Goal: Task Accomplishment & Management: Use online tool/utility

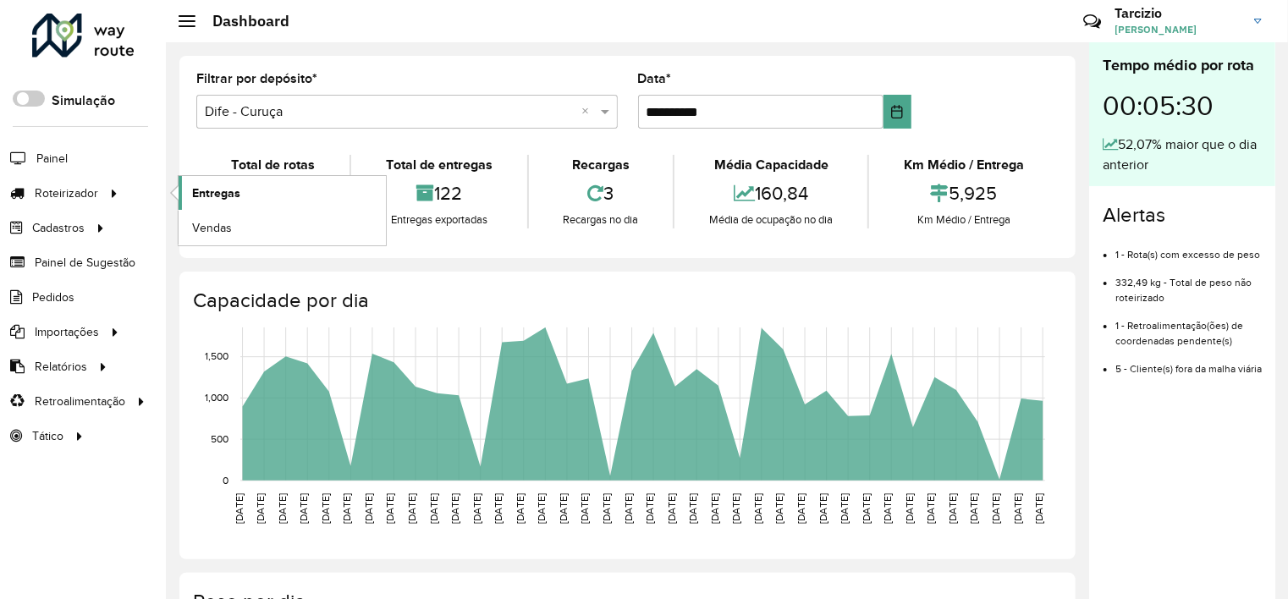
click at [252, 193] on link "Entregas" at bounding box center [282, 193] width 207 height 34
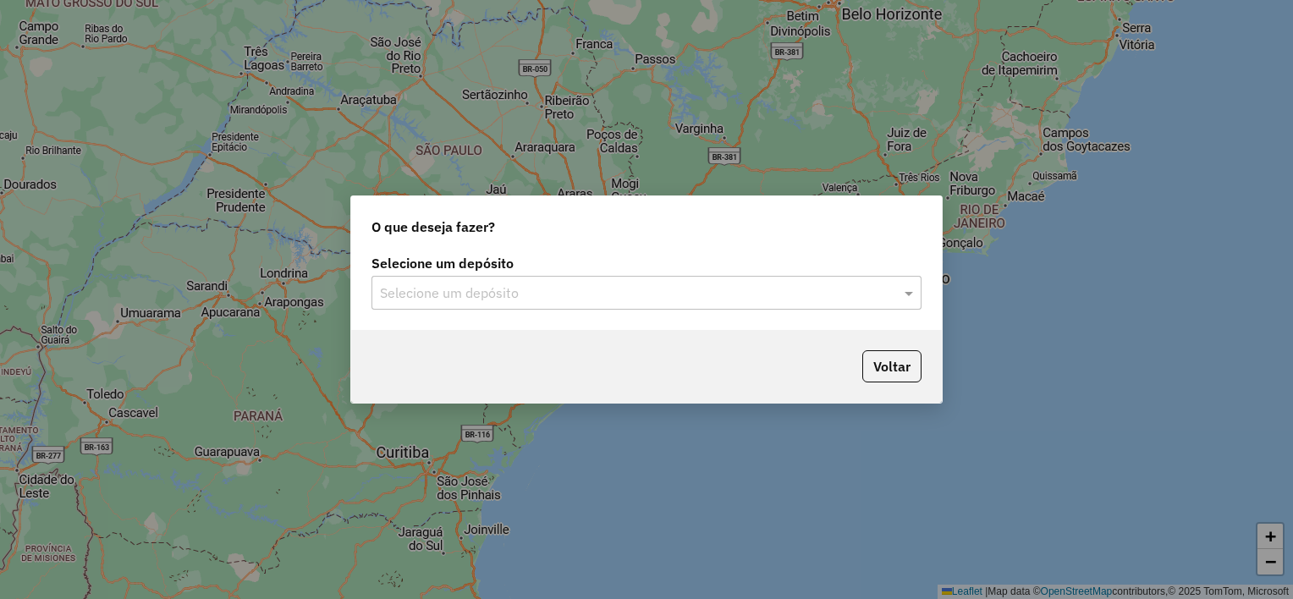
click at [498, 297] on input "text" at bounding box center [629, 293] width 499 height 20
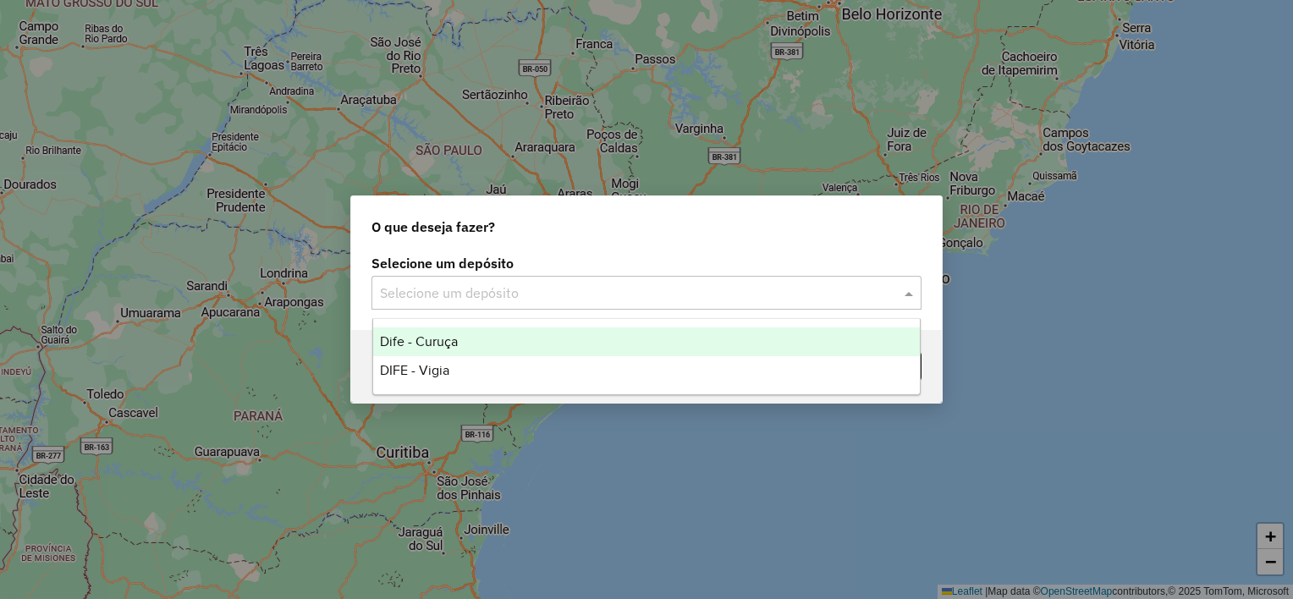
click at [483, 345] on div "Dife - Curuça" at bounding box center [646, 341] width 547 height 29
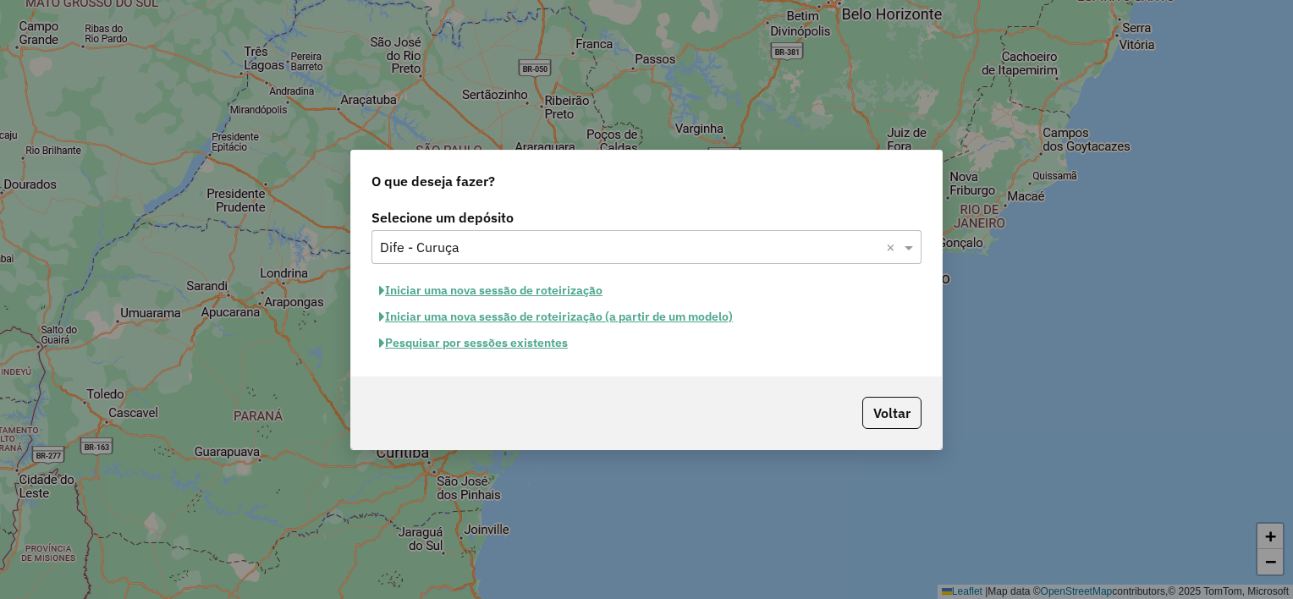
click at [487, 289] on button "Iniciar uma nova sessão de roteirização" at bounding box center [490, 291] width 239 height 26
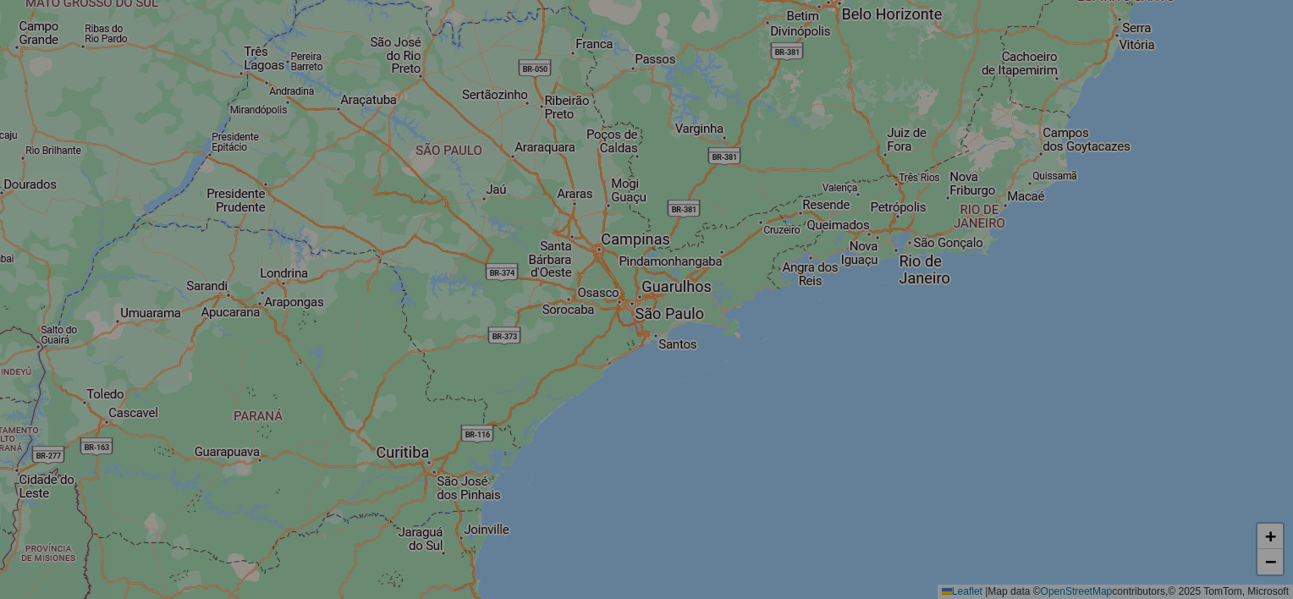
select select "*"
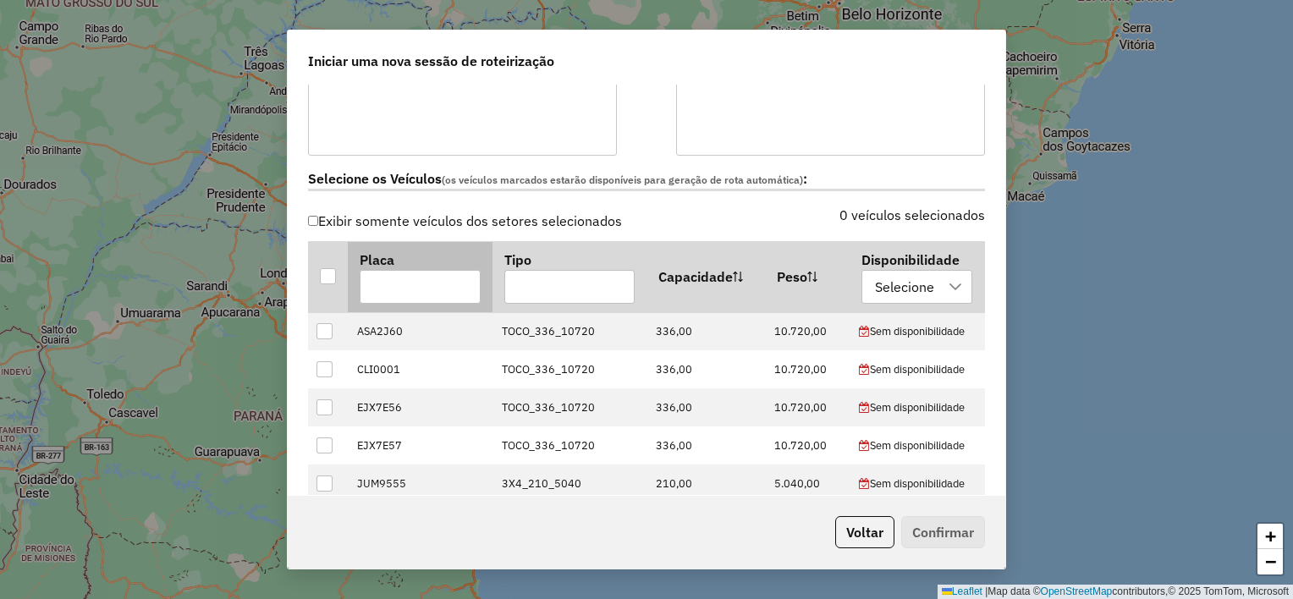
scroll to position [508, 0]
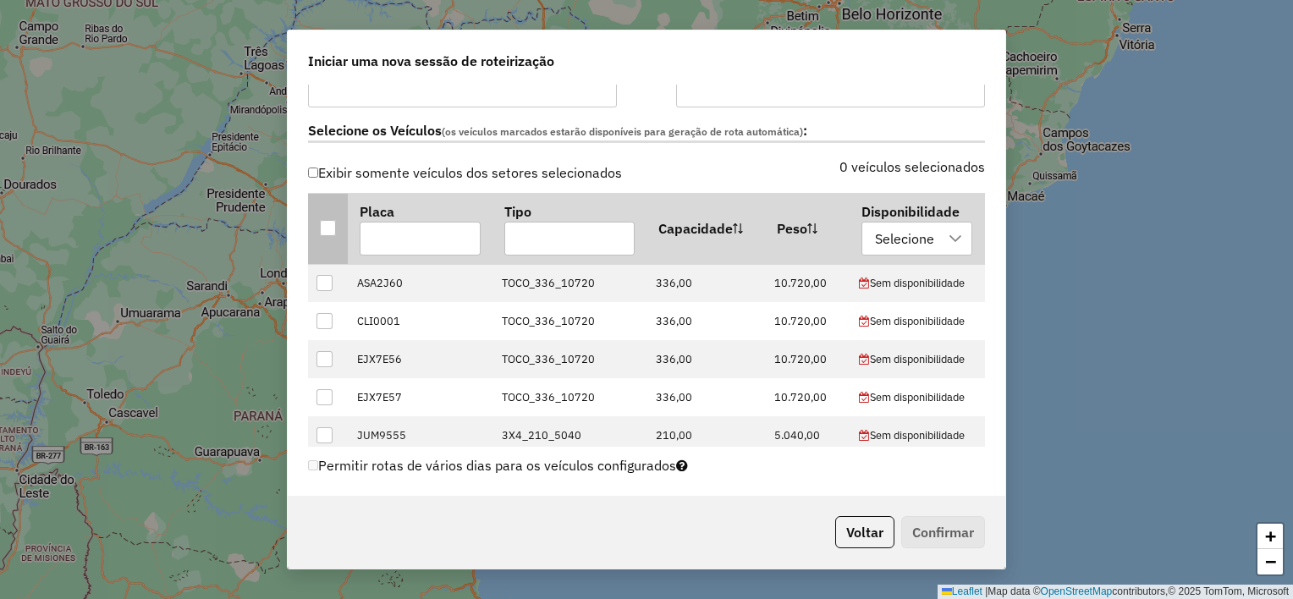
click at [332, 228] on div at bounding box center [328, 228] width 16 height 16
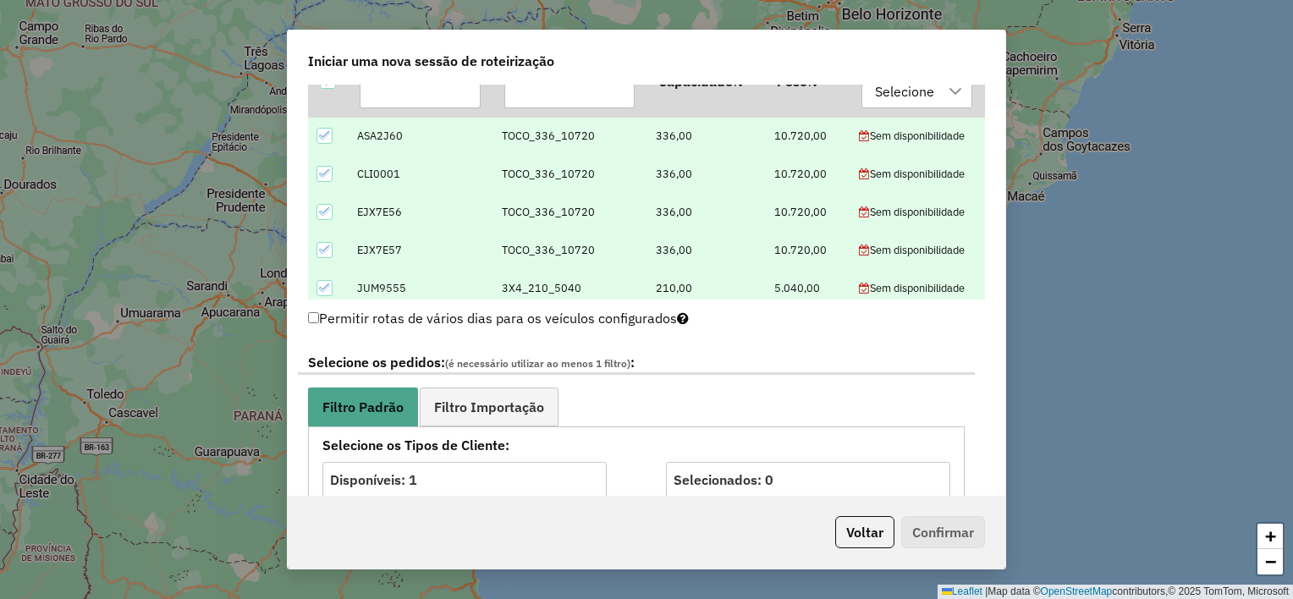
scroll to position [846, 0]
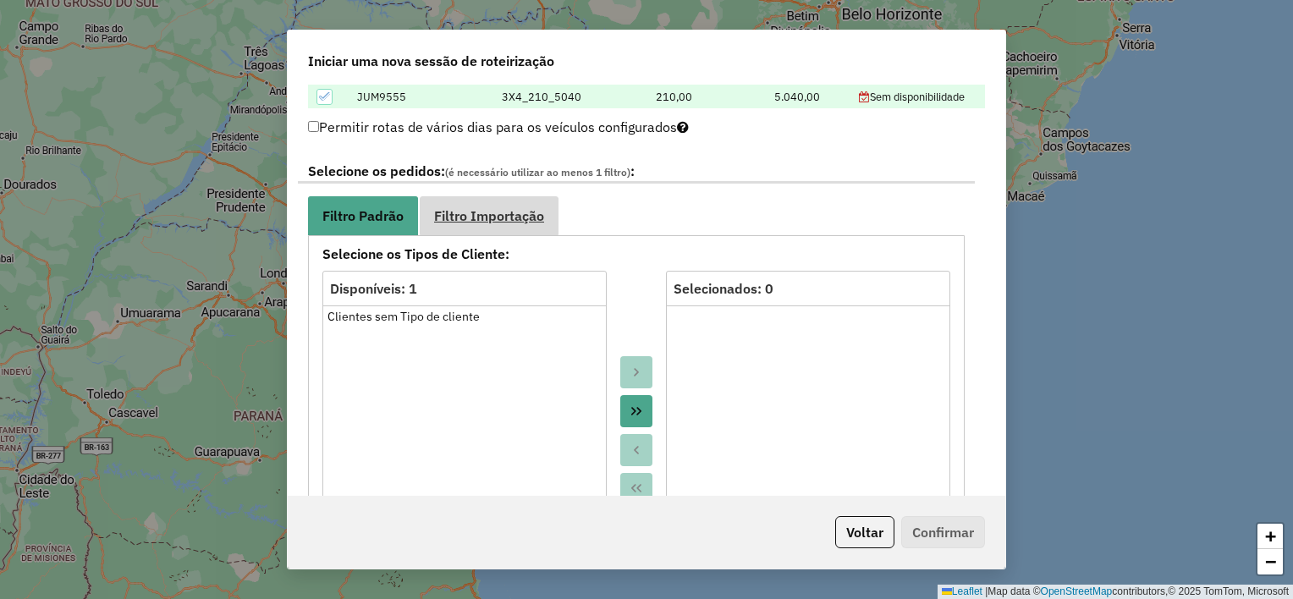
click at [490, 202] on link "Filtro Importação" at bounding box center [489, 215] width 139 height 38
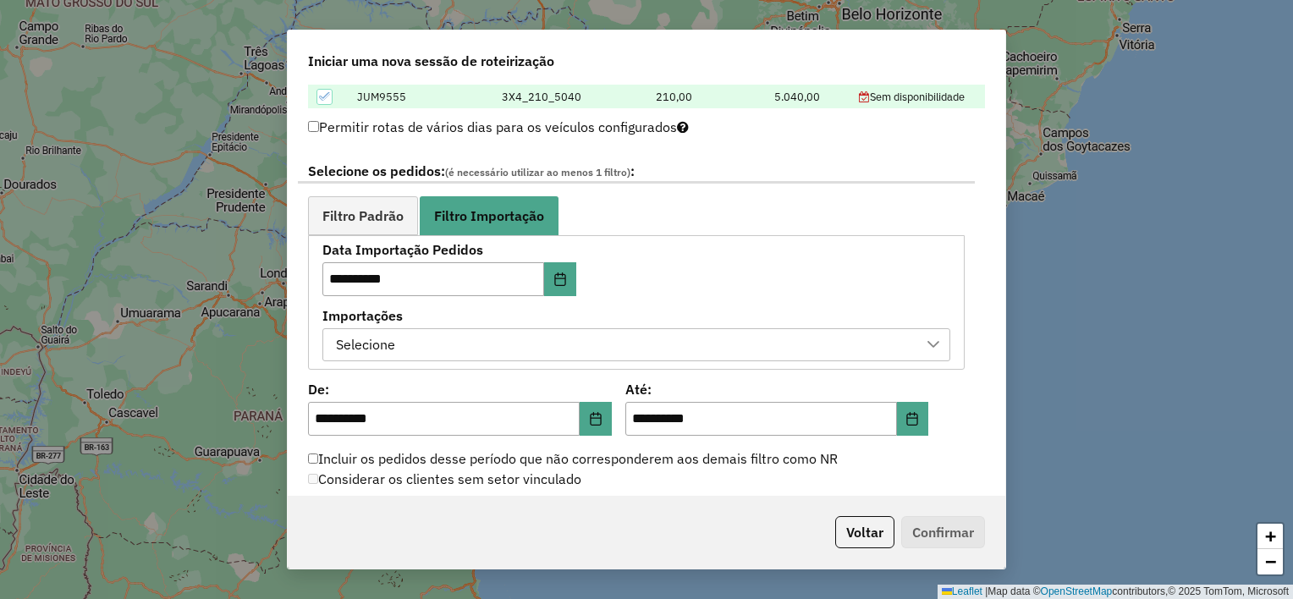
scroll to position [931, 0]
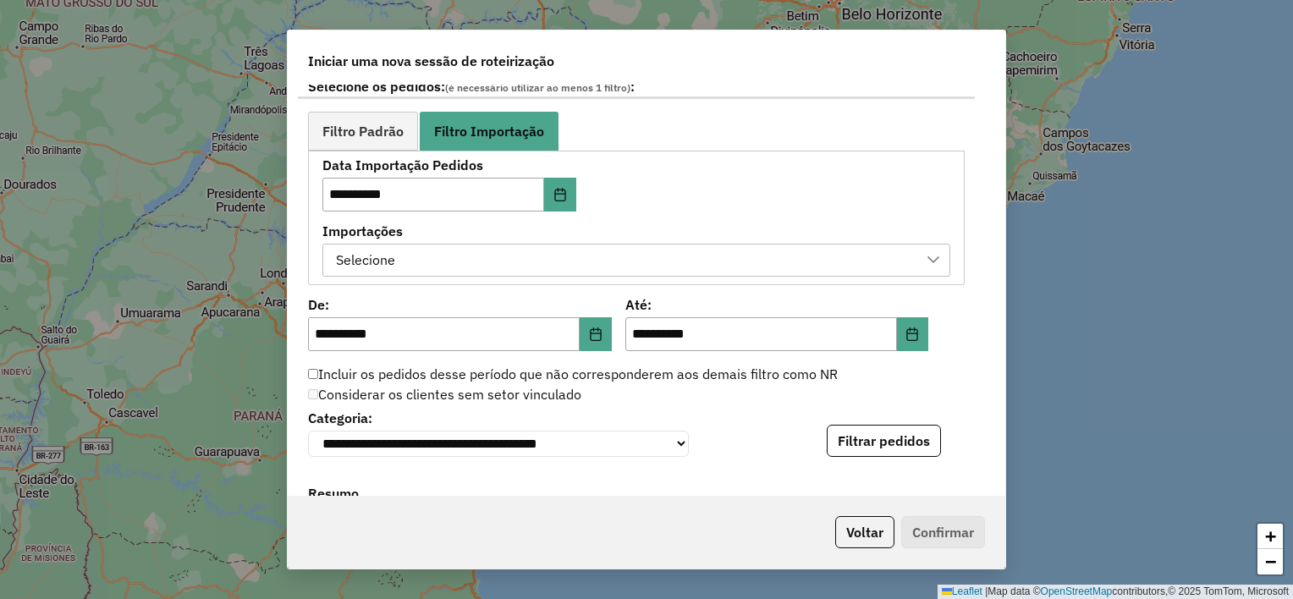
click at [704, 272] on div "Selecione" at bounding box center [623, 261] width 587 height 32
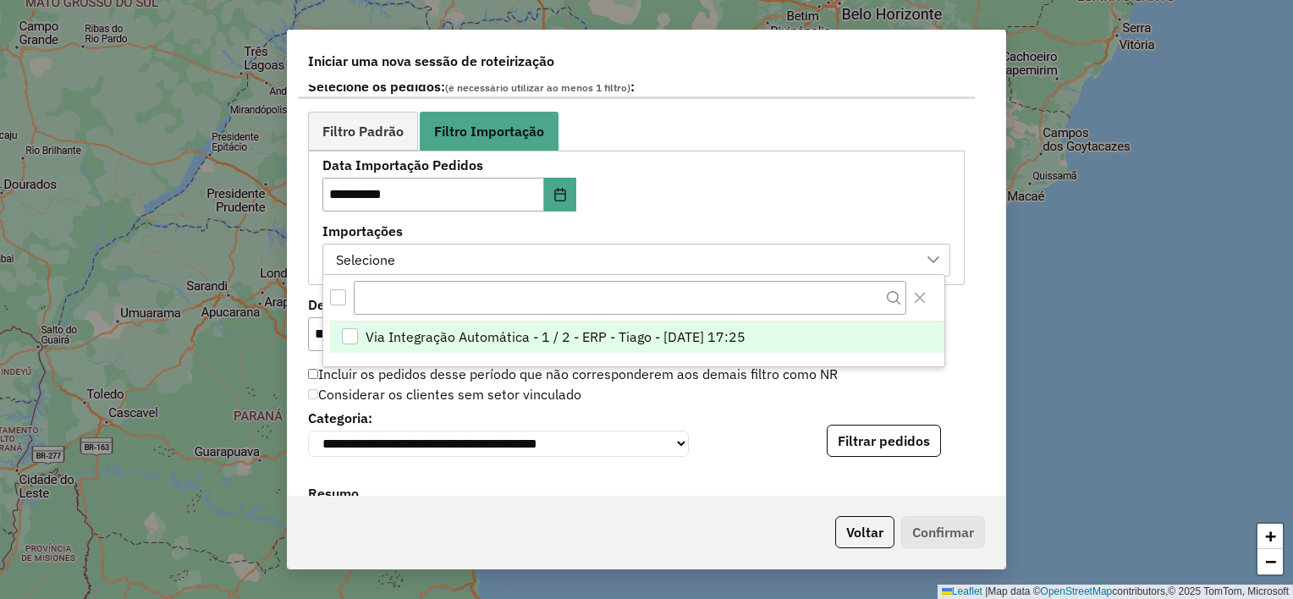
click at [793, 327] on li "Via Integração Automática - 1 / 2 - ERP - Tiago - 13/08/2025 17:25" at bounding box center [637, 338] width 614 height 32
click at [914, 402] on div "Considerar os clientes sem setor vinculado" at bounding box center [636, 395] width 677 height 20
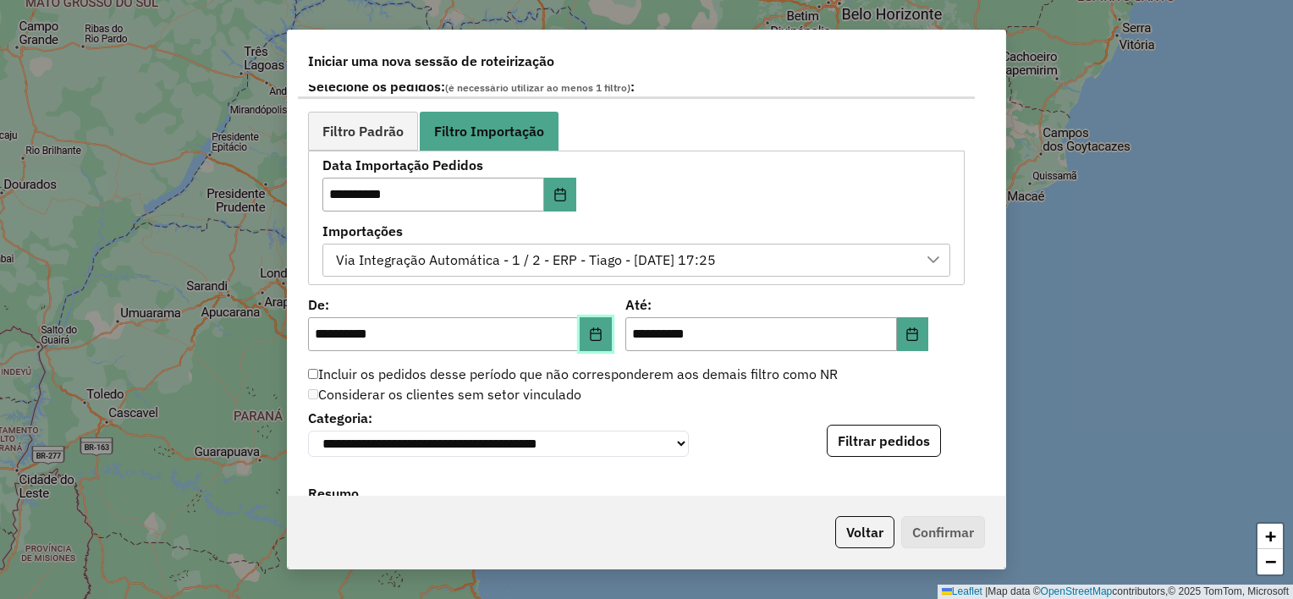
click at [589, 327] on icon "Choose Date" at bounding box center [596, 334] width 14 height 14
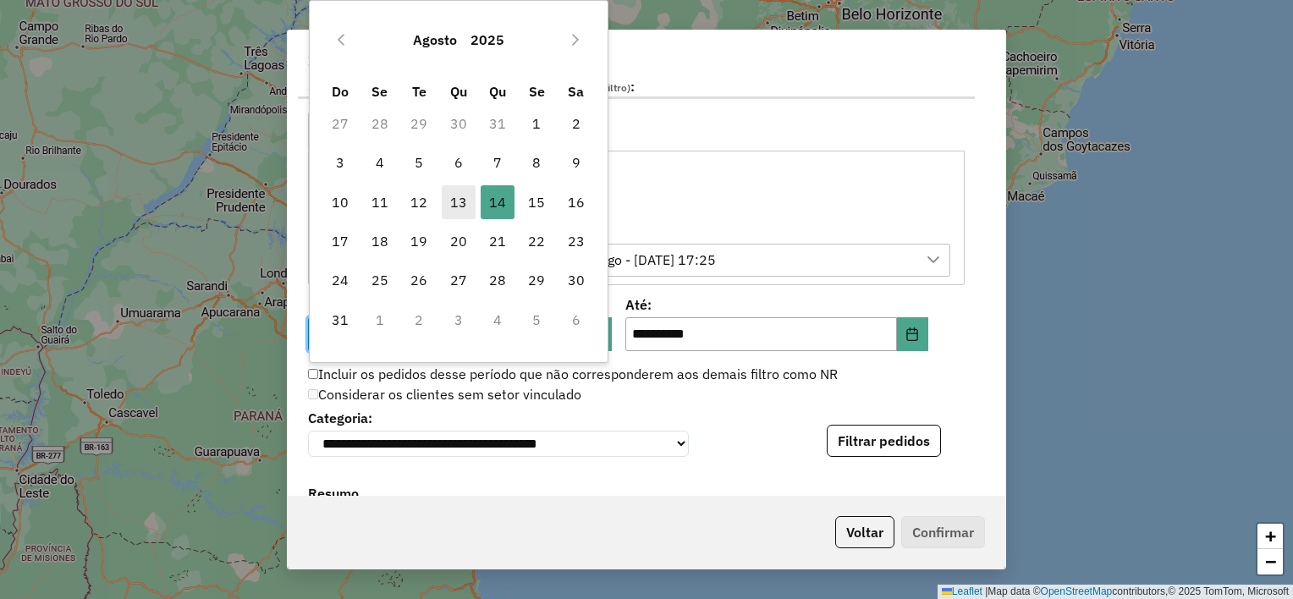
click at [461, 211] on span "13" at bounding box center [459, 202] width 34 height 34
type input "**********"
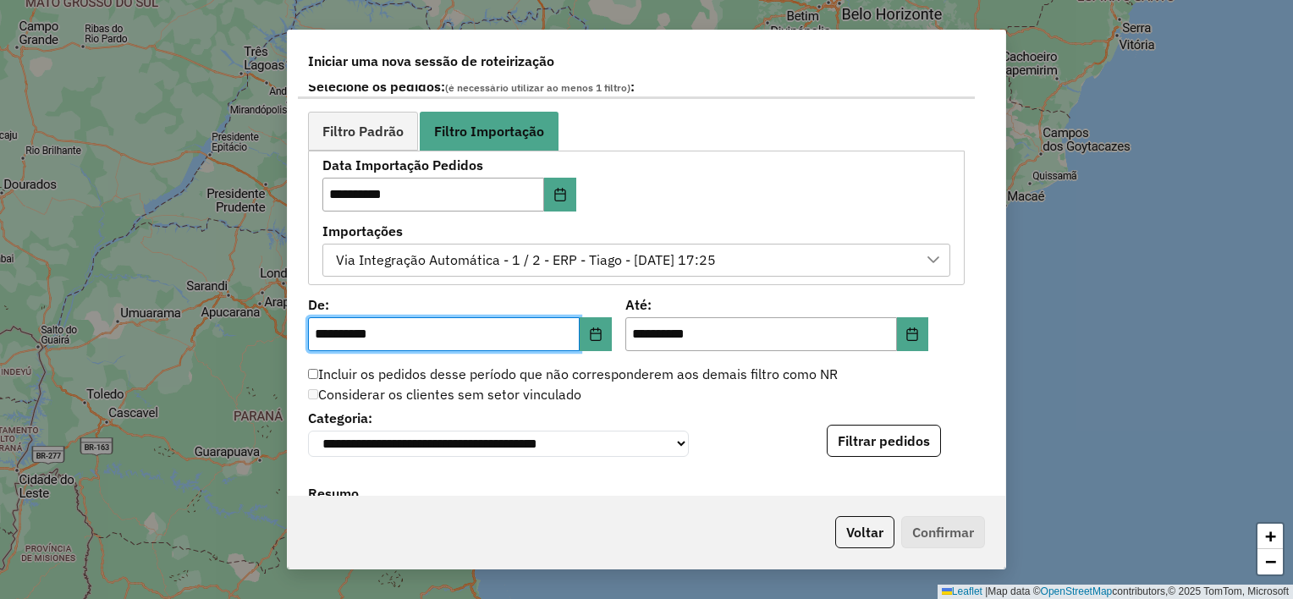
click at [887, 389] on div "Considerar os clientes sem setor vinculado" at bounding box center [636, 395] width 677 height 20
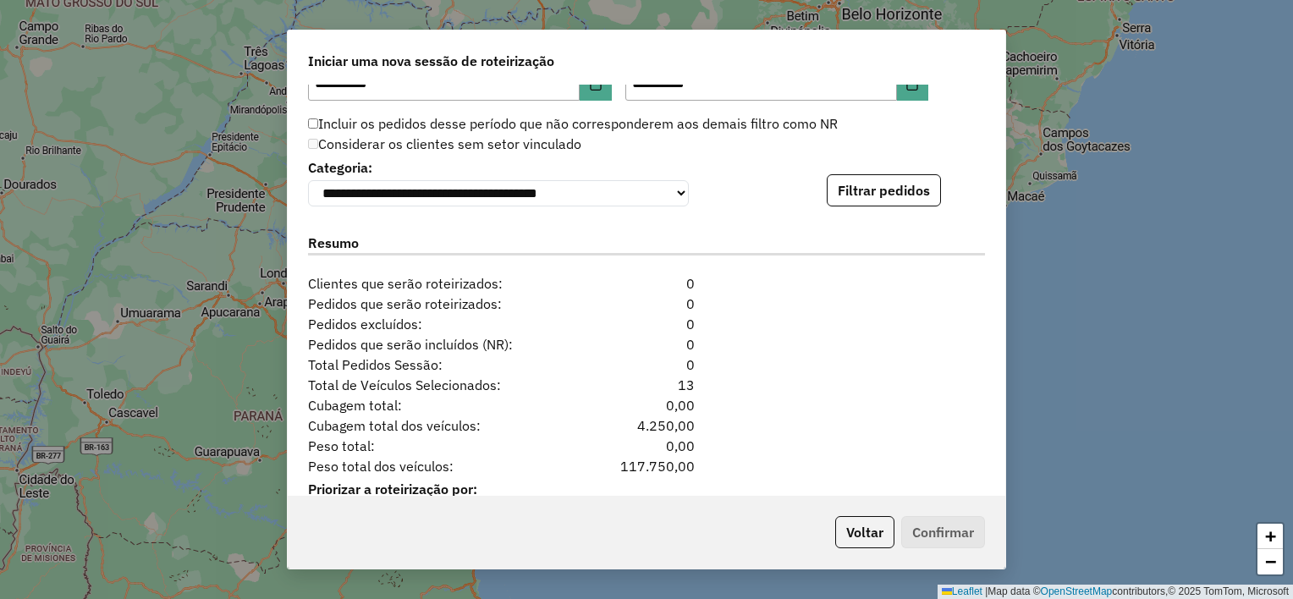
scroll to position [1240, 0]
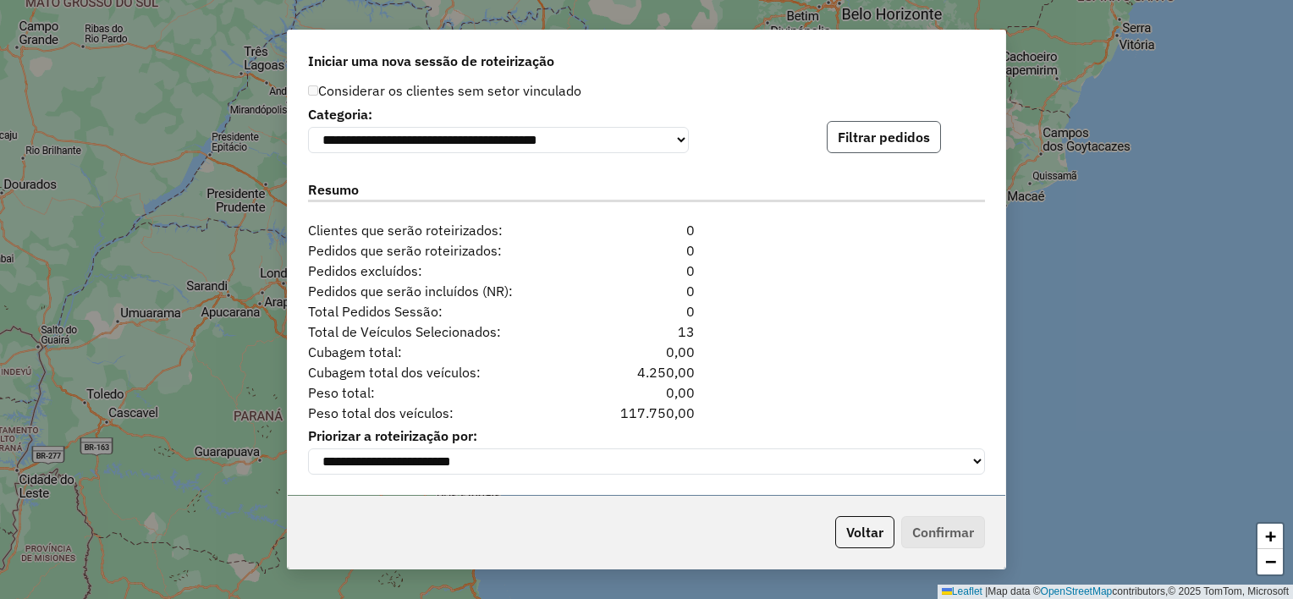
click at [886, 132] on button "Filtrar pedidos" at bounding box center [884, 137] width 114 height 32
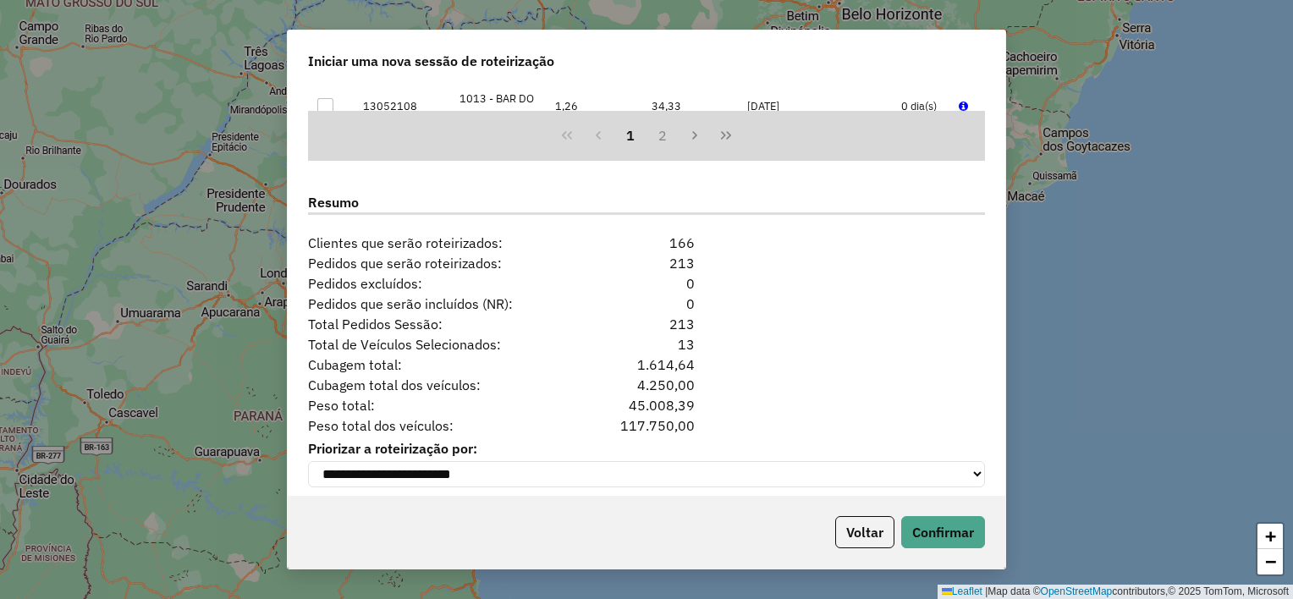
scroll to position [1589, 0]
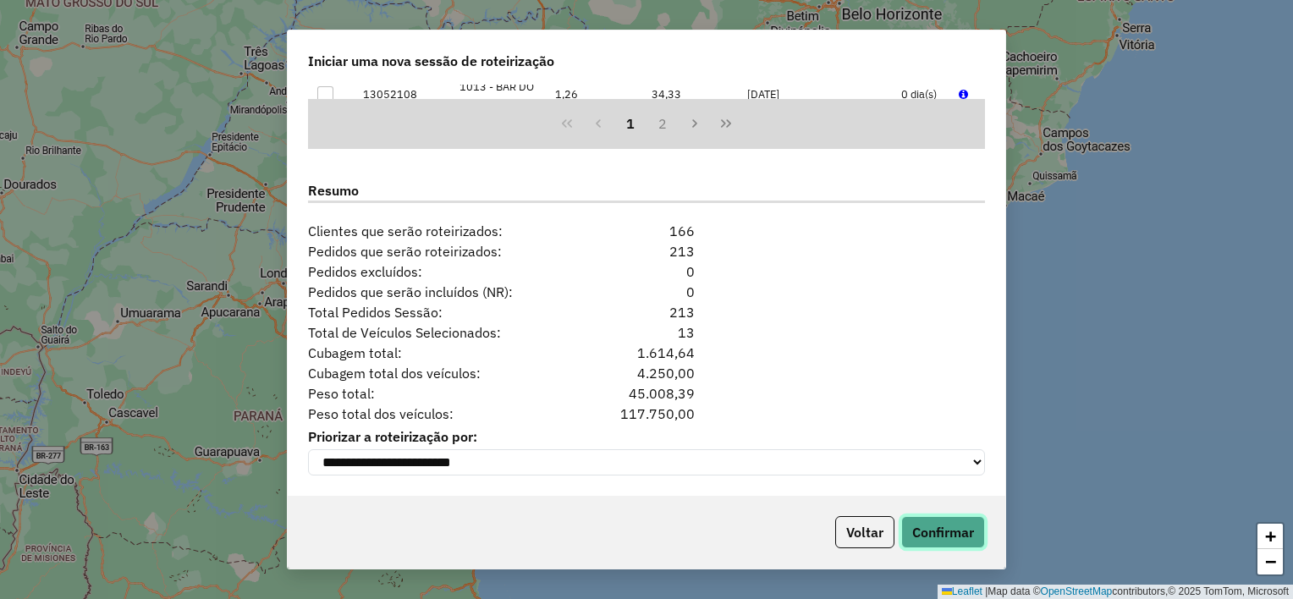
click at [945, 528] on button "Confirmar" at bounding box center [943, 532] width 84 height 32
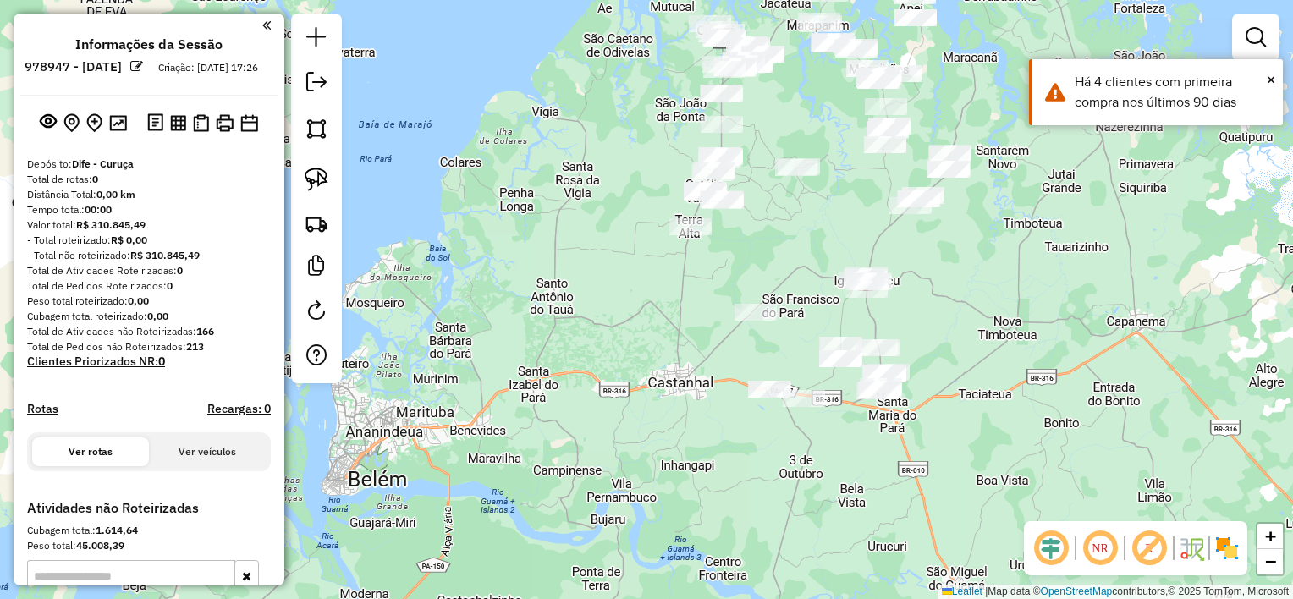
drag, startPoint x: 934, startPoint y: 481, endPoint x: 1011, endPoint y: 217, distance: 274.2
click at [1011, 218] on div "Janela de atendimento Grade de atendimento Capacidade Transportadoras Veículos …" at bounding box center [646, 299] width 1293 height 599
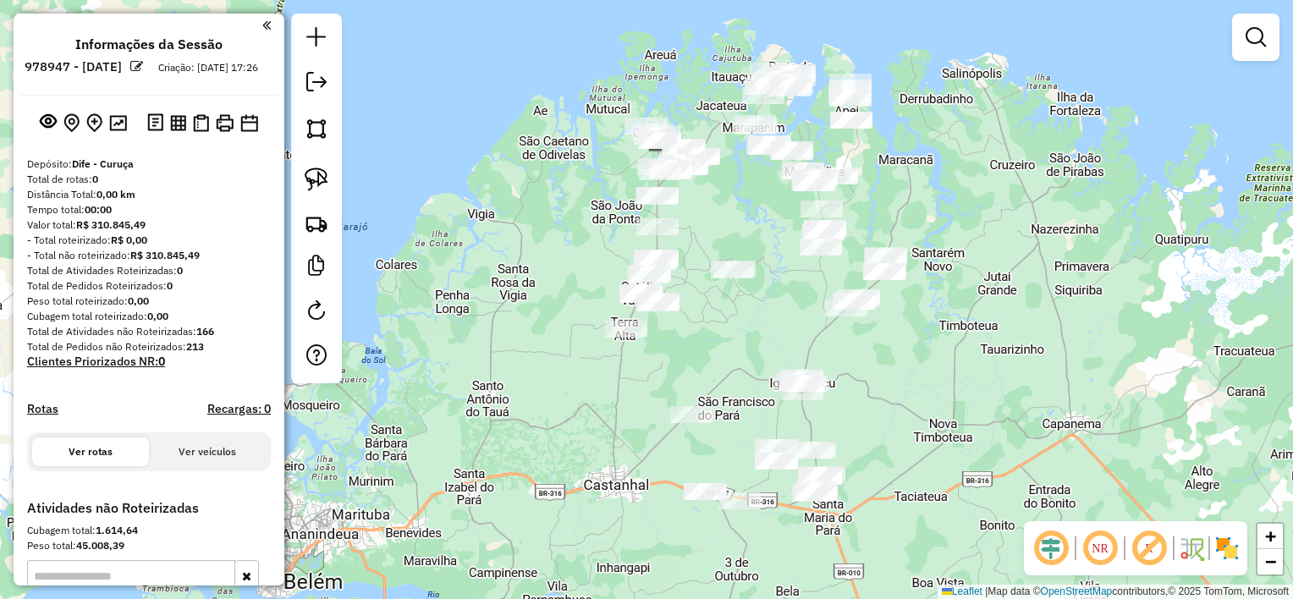
drag, startPoint x: 1063, startPoint y: 318, endPoint x: 1001, endPoint y: 420, distance: 118.9
click at [1001, 420] on div "Janela de atendimento Grade de atendimento Capacidade Transportadoras Veículos …" at bounding box center [646, 299] width 1293 height 599
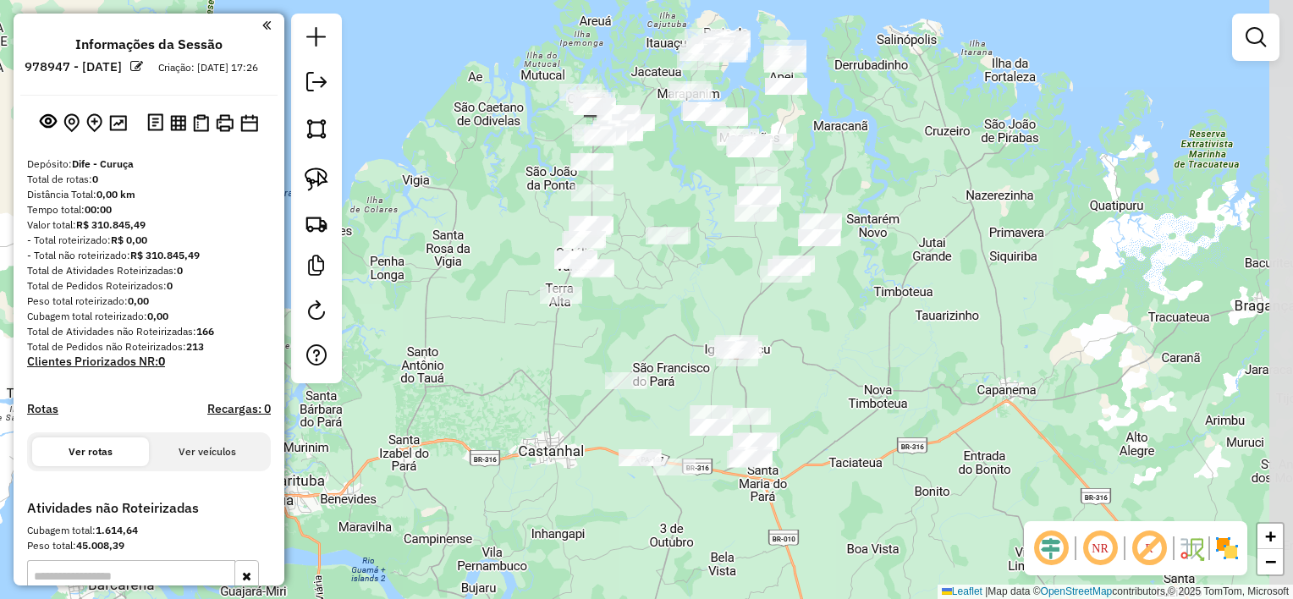
drag, startPoint x: 1048, startPoint y: 344, endPoint x: 988, endPoint y: 301, distance: 72.8
click at [988, 305] on div "Janela de atendimento Grade de atendimento Capacidade Transportadoras Veículos …" at bounding box center [646, 299] width 1293 height 599
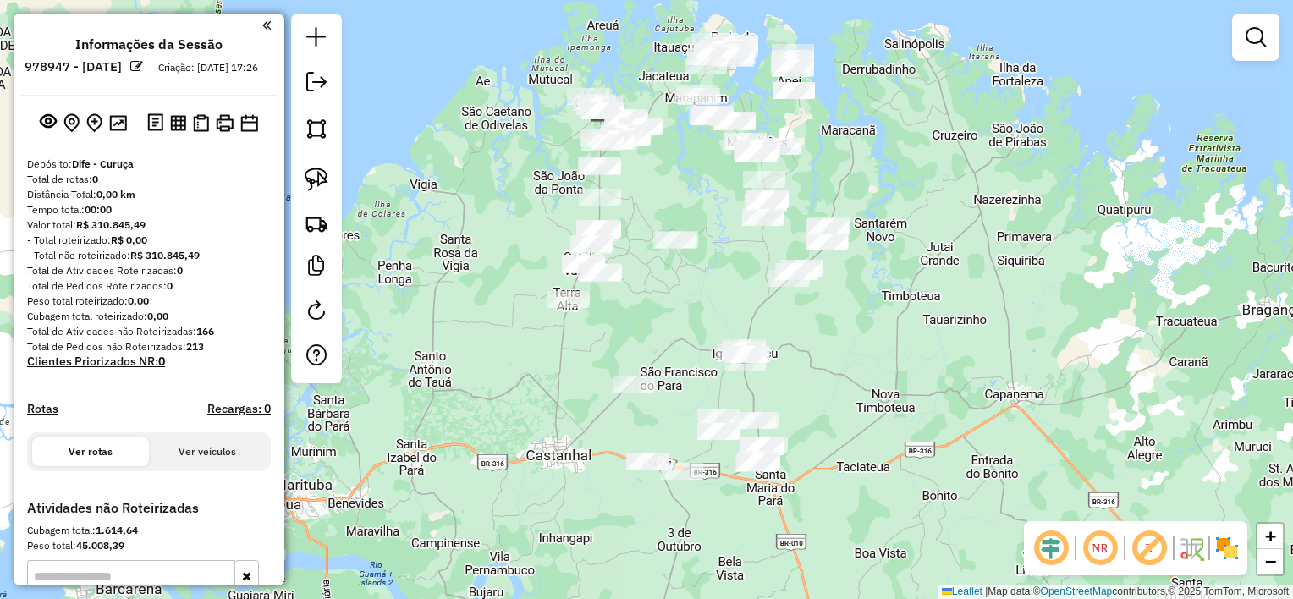
drag, startPoint x: 943, startPoint y: 263, endPoint x: 949, endPoint y: 290, distance: 27.5
click at [949, 290] on div "Janela de atendimento Grade de atendimento Capacidade Transportadoras Veículos …" at bounding box center [646, 299] width 1293 height 599
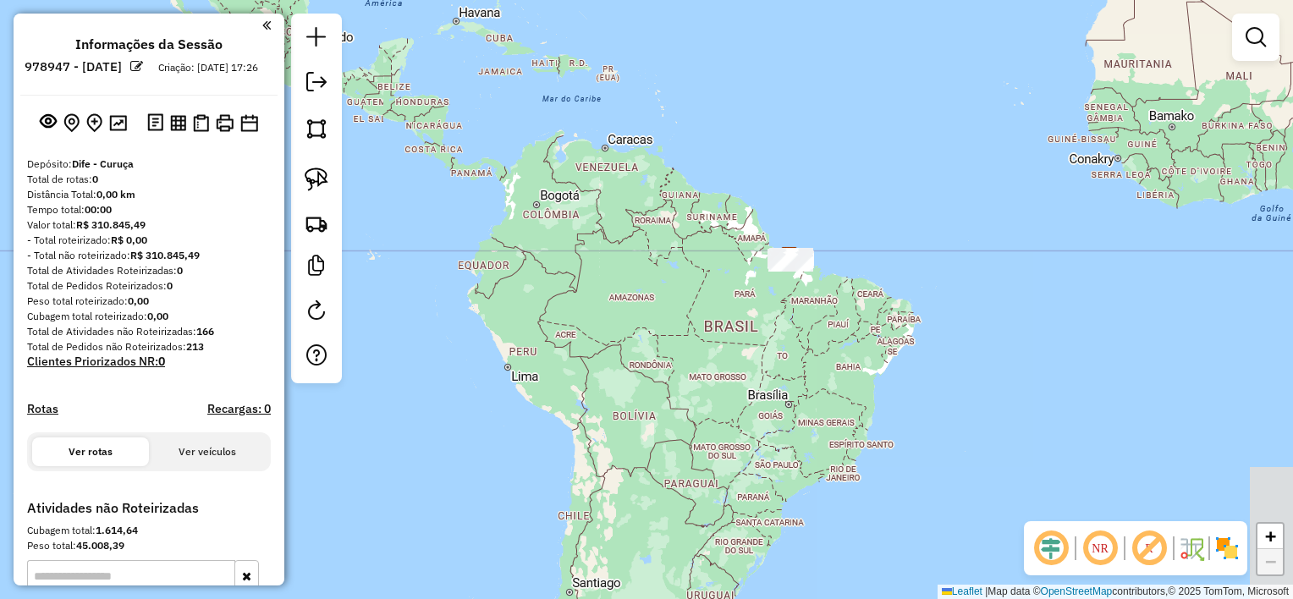
drag, startPoint x: 929, startPoint y: 261, endPoint x: 873, endPoint y: 223, distance: 67.1
click at [875, 222] on div "Janela de atendimento Grade de atendimento Capacidade Transportadoras Veículos …" at bounding box center [646, 299] width 1293 height 599
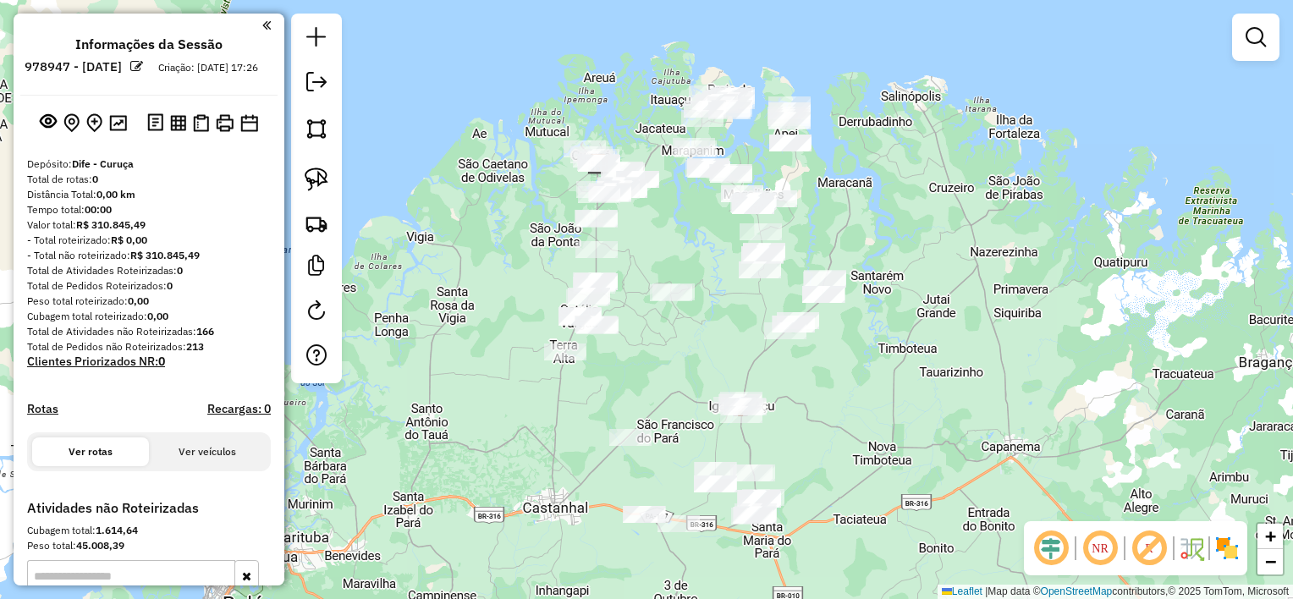
drag, startPoint x: 718, startPoint y: 370, endPoint x: 721, endPoint y: 317, distance: 52.5
click at [721, 317] on div "Janela de atendimento Grade de atendimento Capacidade Transportadoras Veículos …" at bounding box center [646, 299] width 1293 height 599
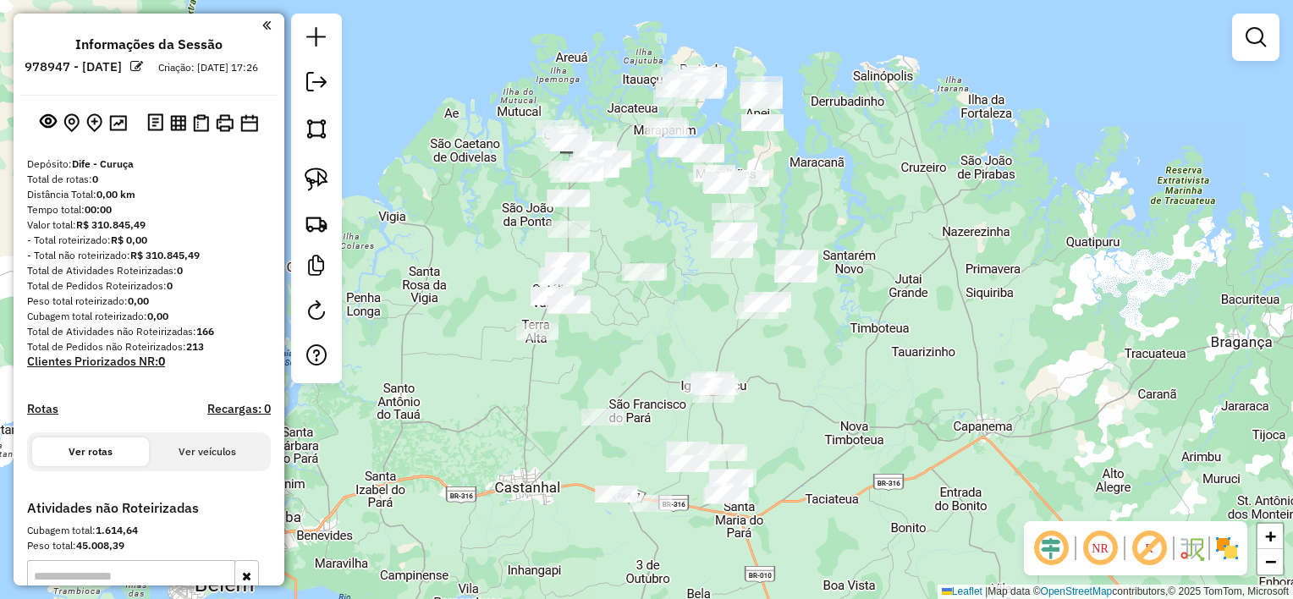
drag, startPoint x: 680, startPoint y: 393, endPoint x: 580, endPoint y: 307, distance: 132.0
click at [580, 308] on div "Janela de atendimento Grade de atendimento Capacidade Transportadoras Veículos …" at bounding box center [646, 299] width 1293 height 599
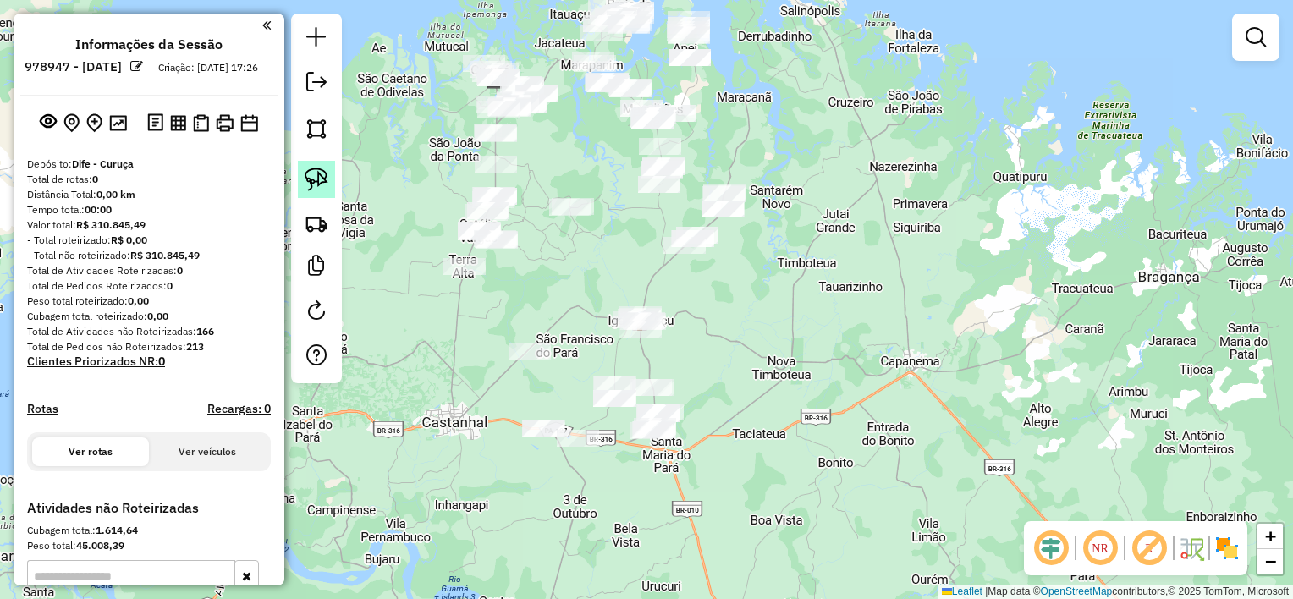
click at [325, 175] on img at bounding box center [317, 180] width 24 height 24
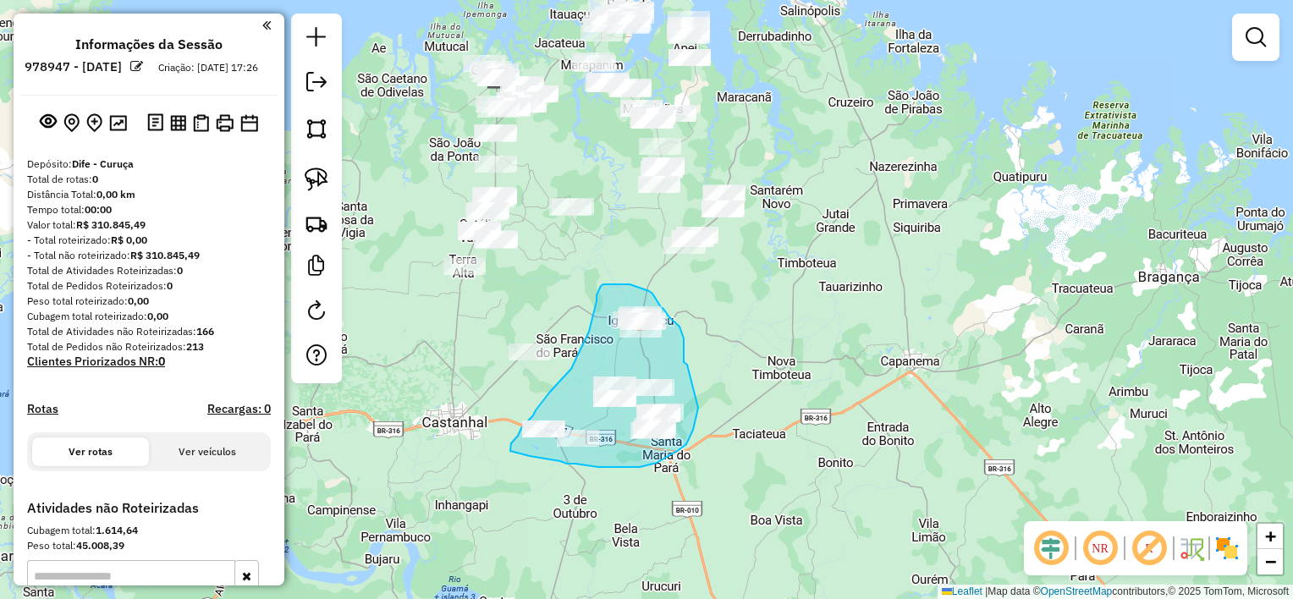
drag, startPoint x: 687, startPoint y: 365, endPoint x: 698, endPoint y: 408, distance: 44.5
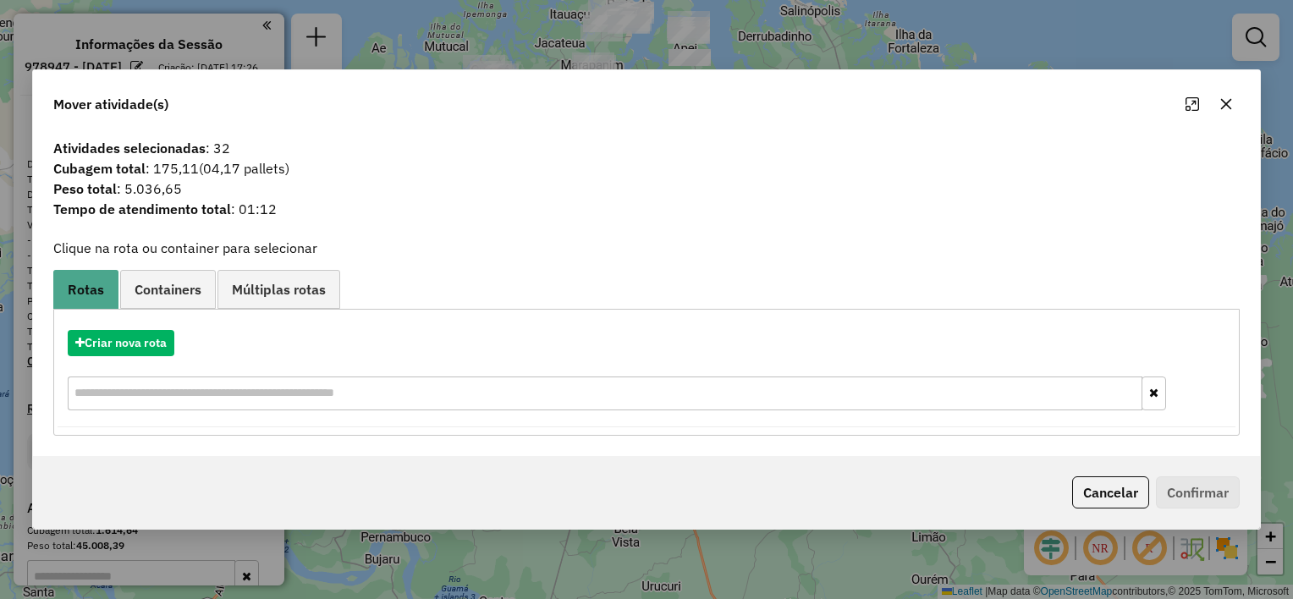
click at [1229, 106] on icon "button" at bounding box center [1226, 104] width 14 height 14
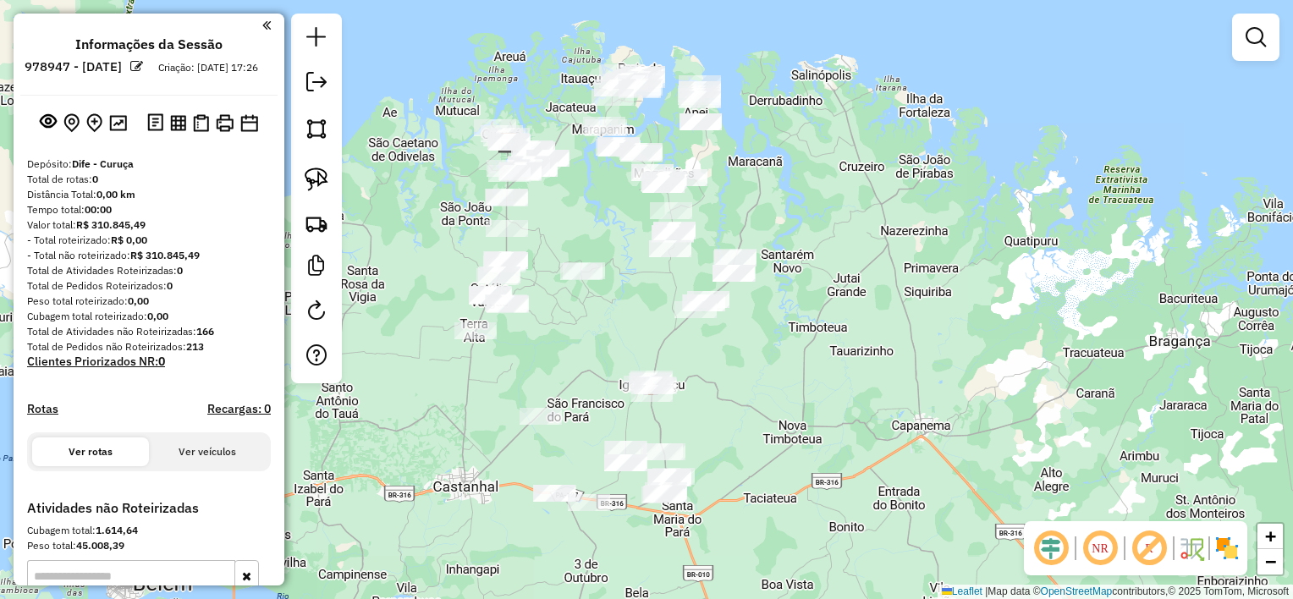
drag, startPoint x: 847, startPoint y: 186, endPoint x: 866, endPoint y: 301, distance: 116.6
click at [866, 301] on div "Janela de atendimento Grade de atendimento Capacidade Transportadoras Veículos …" at bounding box center [646, 299] width 1293 height 599
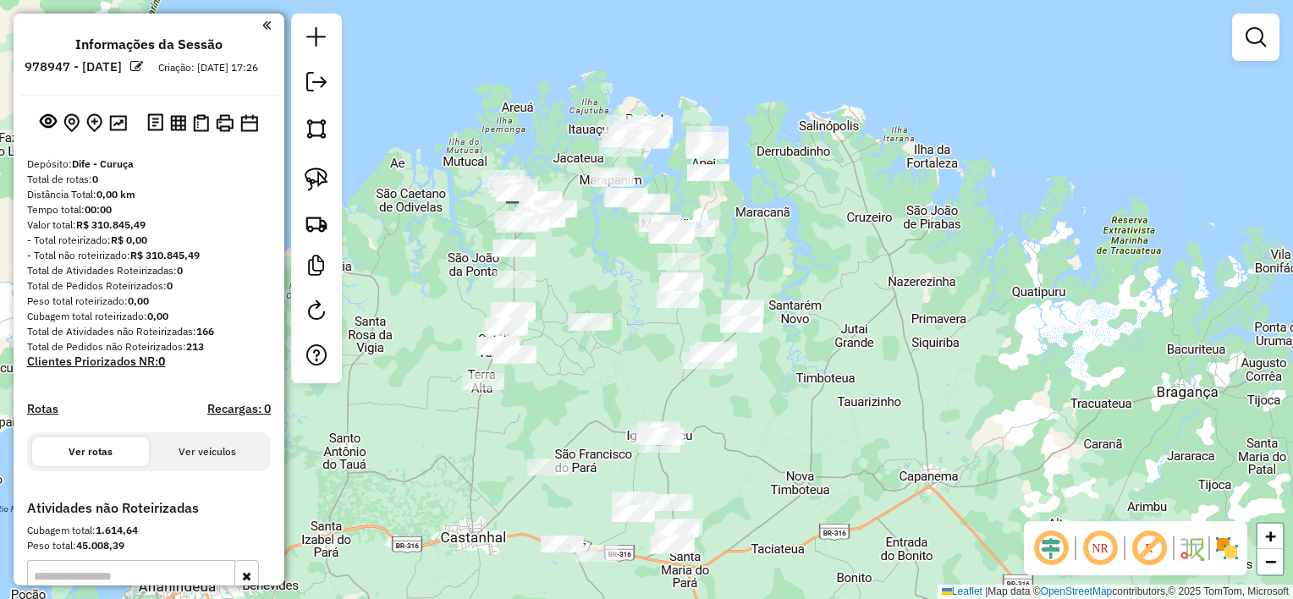
drag, startPoint x: 321, startPoint y: 183, endPoint x: 369, endPoint y: 186, distance: 48.4
click at [321, 181] on img at bounding box center [317, 180] width 24 height 24
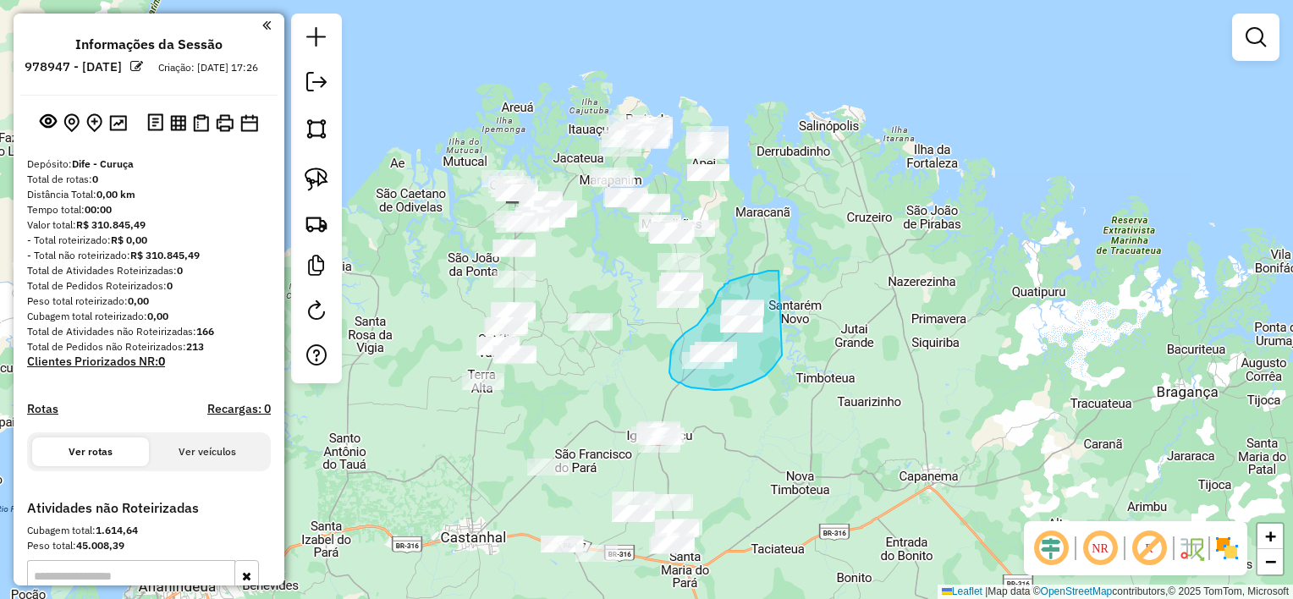
drag, startPoint x: 778, startPoint y: 271, endPoint x: 805, endPoint y: 299, distance: 38.3
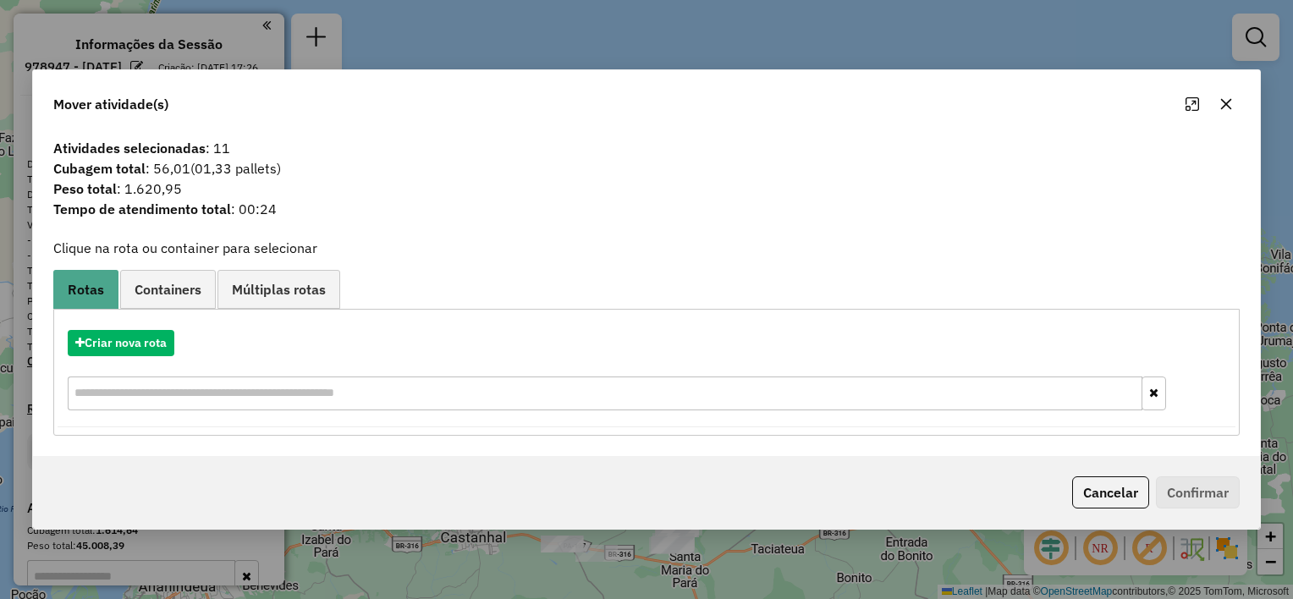
click at [1225, 100] on icon "button" at bounding box center [1226, 104] width 14 height 14
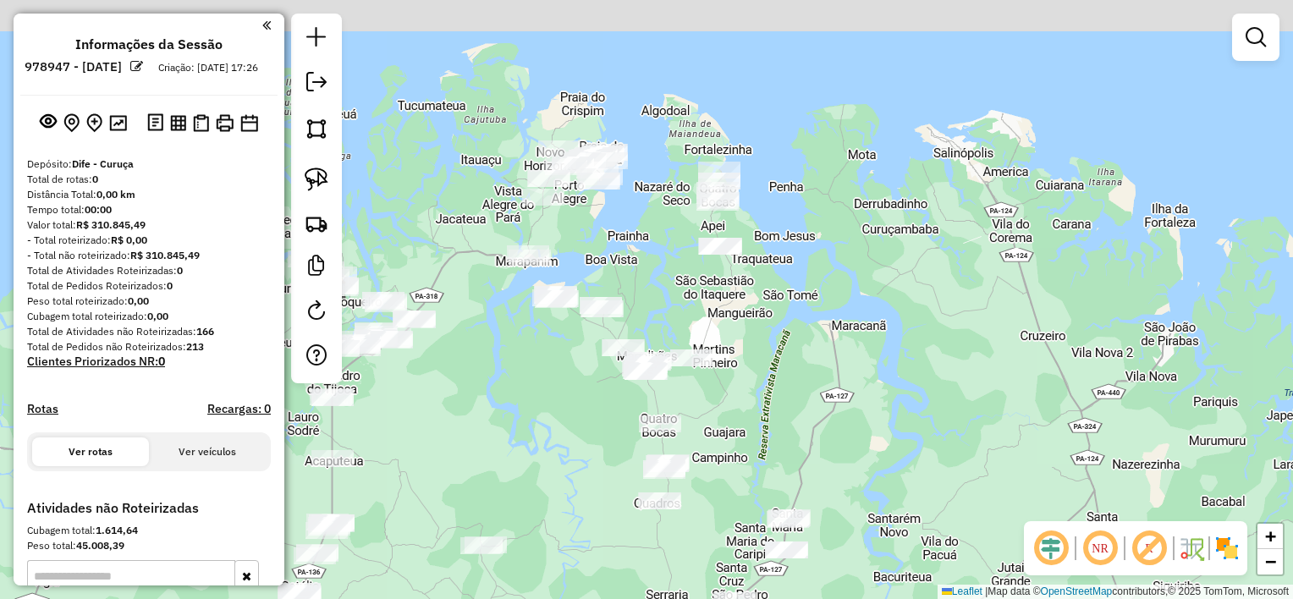
drag, startPoint x: 851, startPoint y: 267, endPoint x: 903, endPoint y: 322, distance: 74.8
click at [903, 322] on div "Janela de atendimento Grade de atendimento Capacidade Transportadoras Veículos …" at bounding box center [646, 299] width 1293 height 599
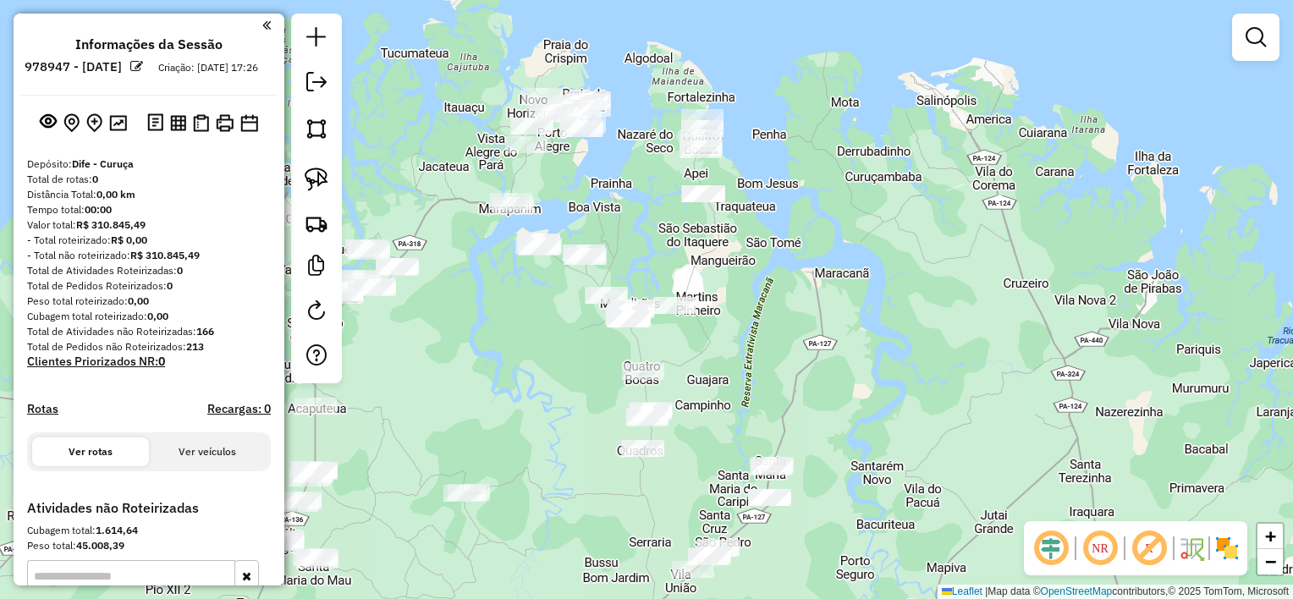
drag, startPoint x: 563, startPoint y: 397, endPoint x: 528, endPoint y: 314, distance: 89.9
click at [528, 316] on div "Janela de atendimento Grade de atendimento Capacidade Transportadoras Veículos …" at bounding box center [646, 299] width 1293 height 599
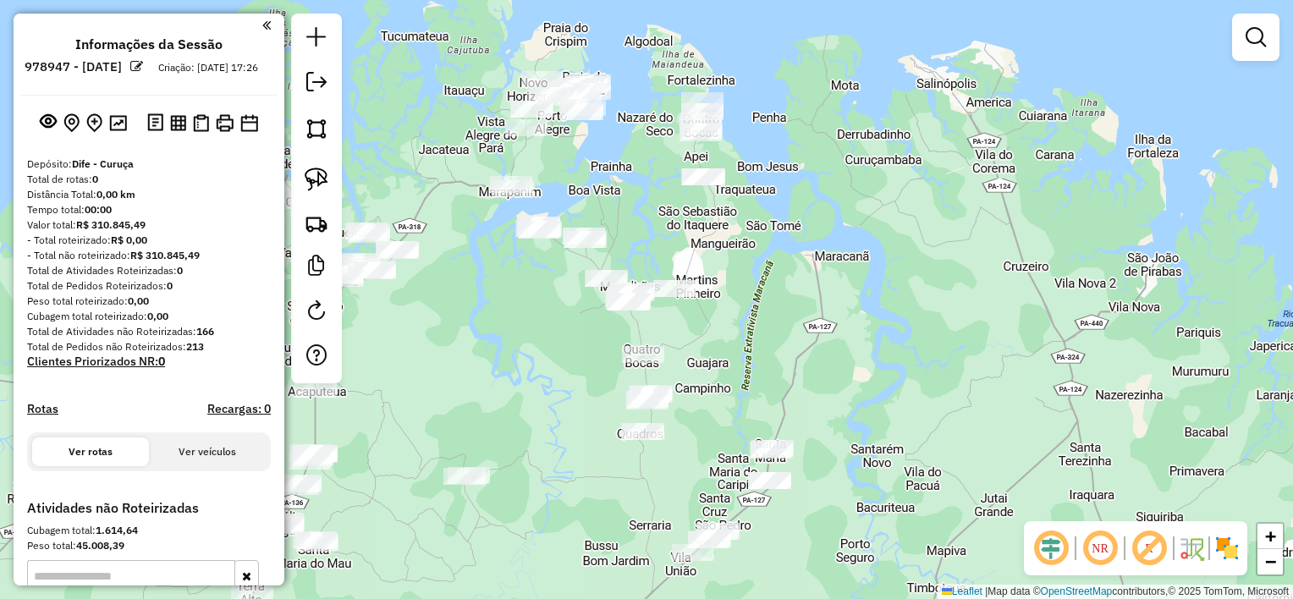
drag, startPoint x: 321, startPoint y: 179, endPoint x: 372, endPoint y: 177, distance: 51.7
click at [321, 177] on img at bounding box center [317, 180] width 24 height 24
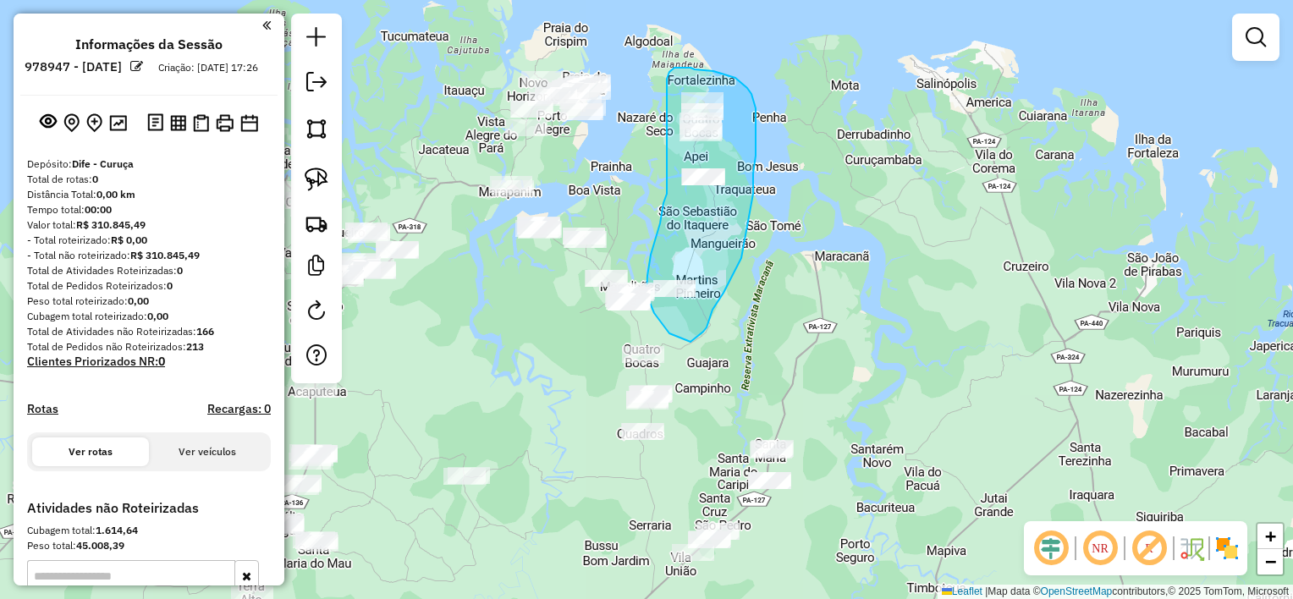
drag, startPoint x: 703, startPoint y: 332, endPoint x: 690, endPoint y: 342, distance: 16.3
click at [690, 342] on div "Janela de atendimento Grade de atendimento Capacidade Transportadoras Veículos …" at bounding box center [646, 299] width 1293 height 599
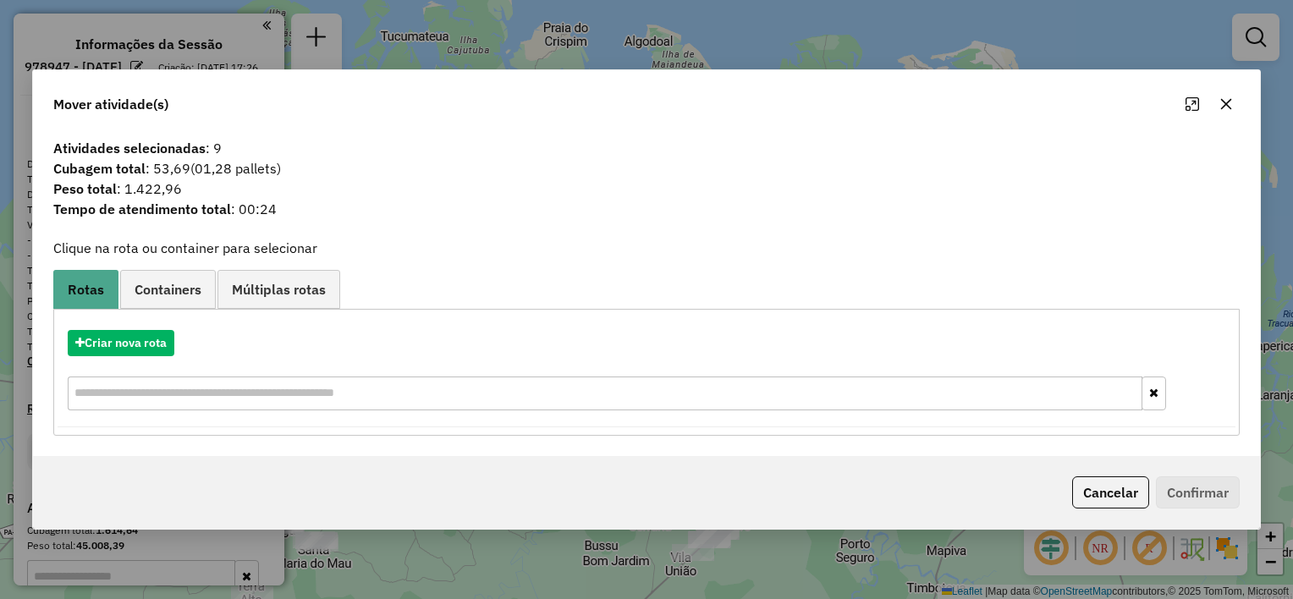
click at [1219, 105] on icon "button" at bounding box center [1226, 104] width 14 height 14
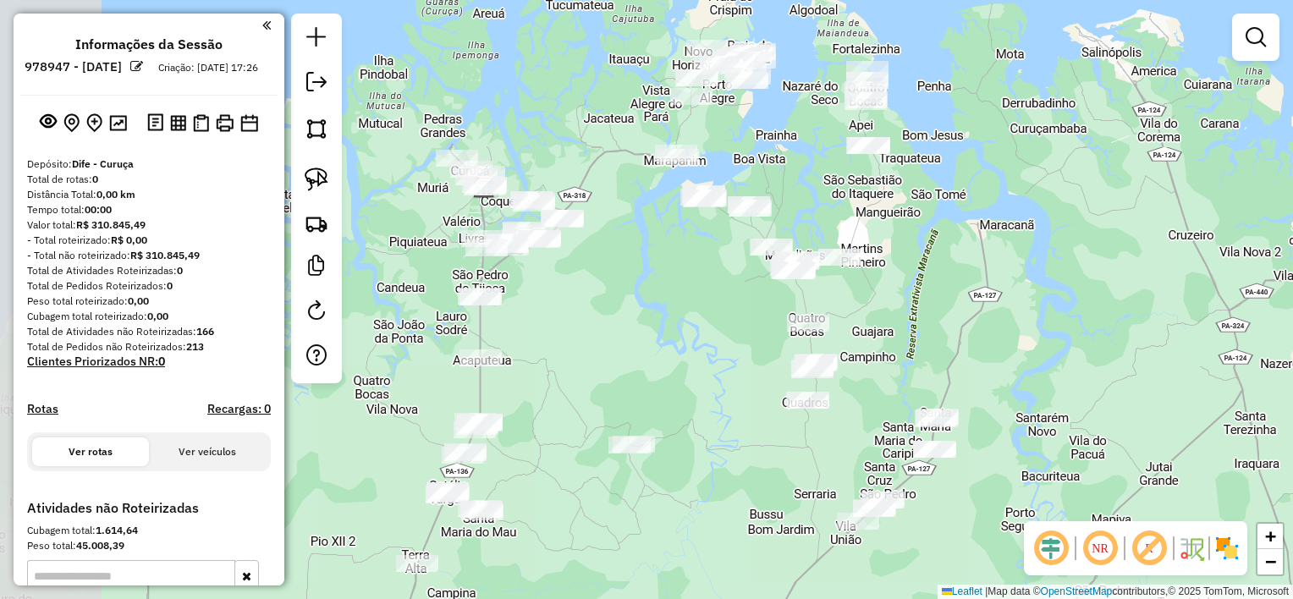
drag, startPoint x: 701, startPoint y: 376, endPoint x: 864, endPoint y: 338, distance: 166.9
click at [864, 339] on div "Janela de atendimento Grade de atendimento Capacidade Transportadoras Veículos …" at bounding box center [646, 299] width 1293 height 599
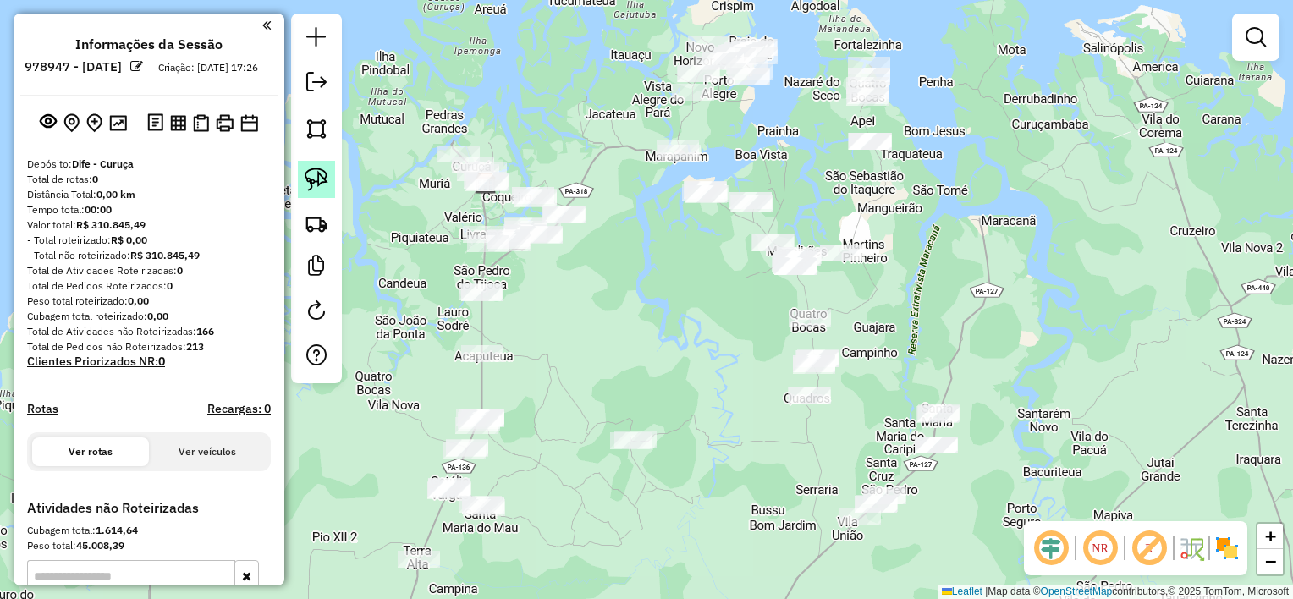
click at [322, 176] on img at bounding box center [317, 180] width 24 height 24
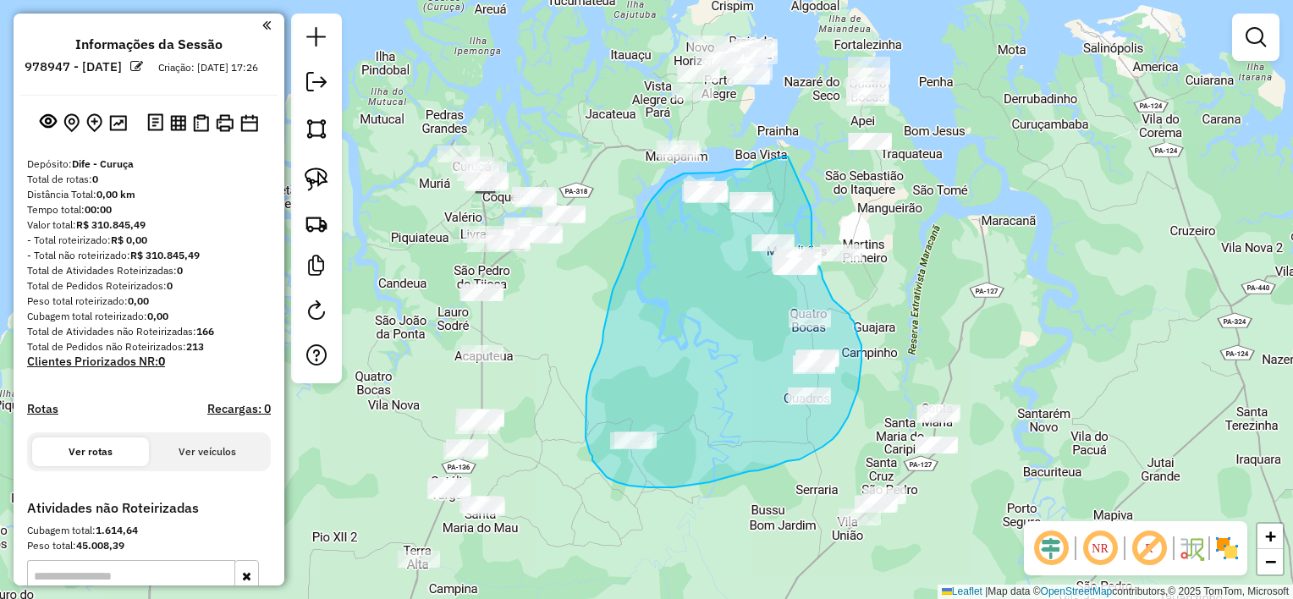
drag, startPoint x: 788, startPoint y: 157, endPoint x: 810, endPoint y: 206, distance: 53.8
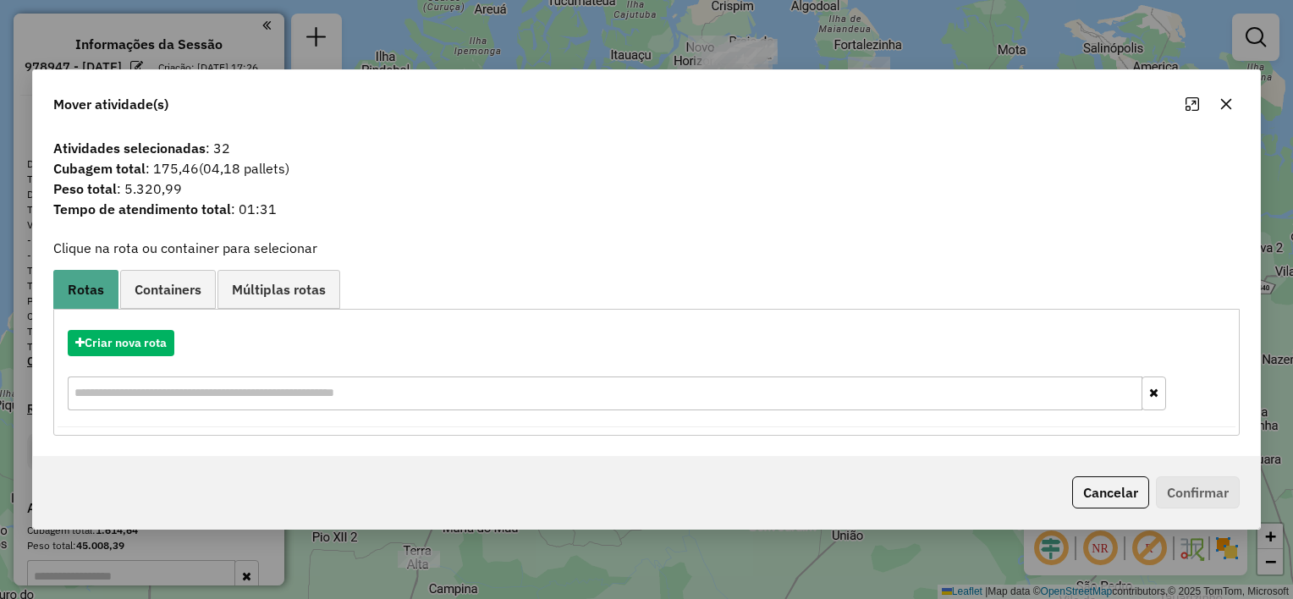
click at [1225, 101] on icon "button" at bounding box center [1226, 104] width 14 height 14
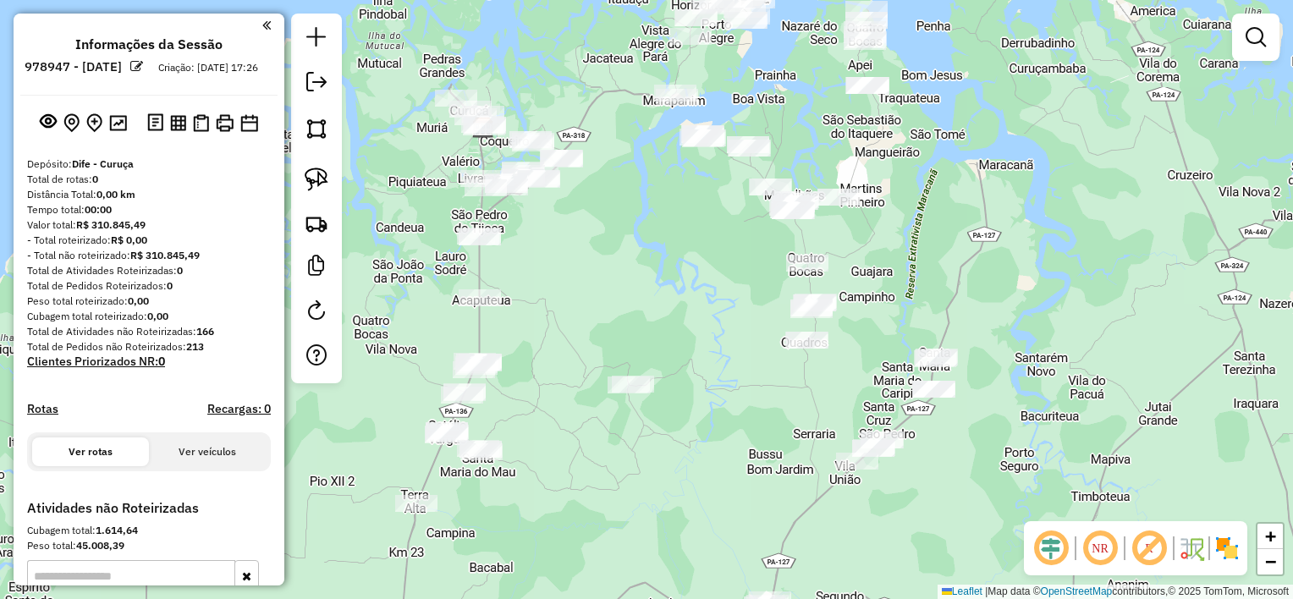
drag, startPoint x: 1021, startPoint y: 322, endPoint x: 1026, endPoint y: 237, distance: 84.7
click at [1026, 238] on div "Janela de atendimento Grade de atendimento Capacidade Transportadoras Veículos …" at bounding box center [646, 299] width 1293 height 599
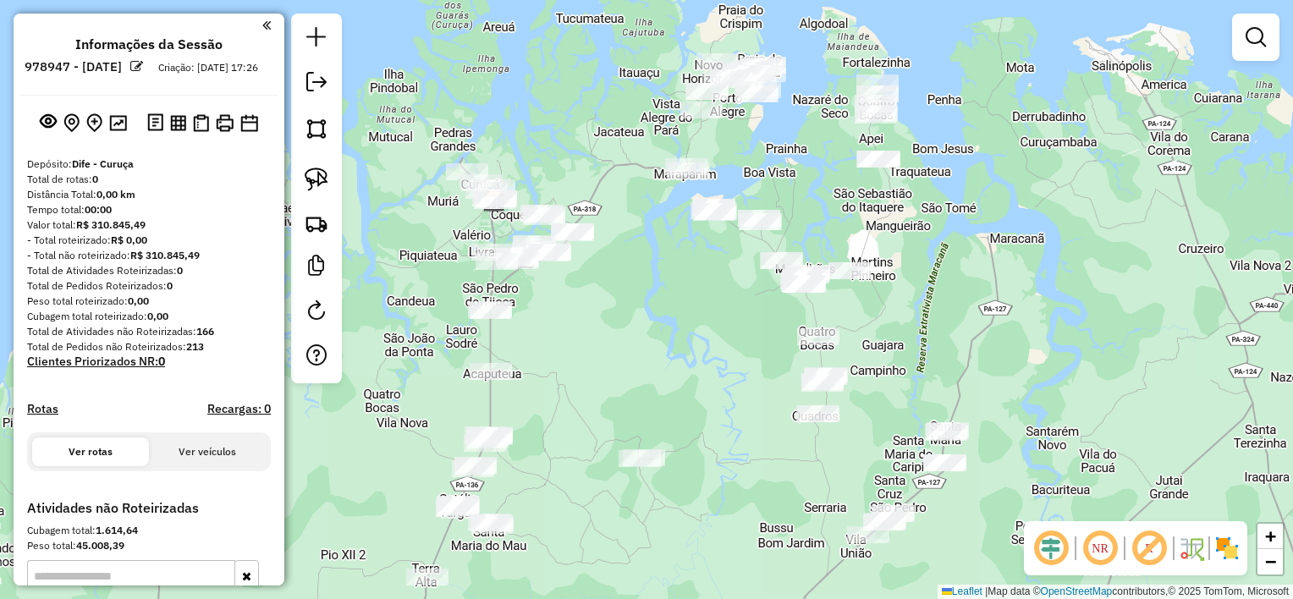
drag, startPoint x: 1015, startPoint y: 182, endPoint x: 971, endPoint y: 261, distance: 90.2
click at [971, 261] on div "Janela de atendimento Grade de atendimento Capacidade Transportadoras Veículos …" at bounding box center [646, 299] width 1293 height 599
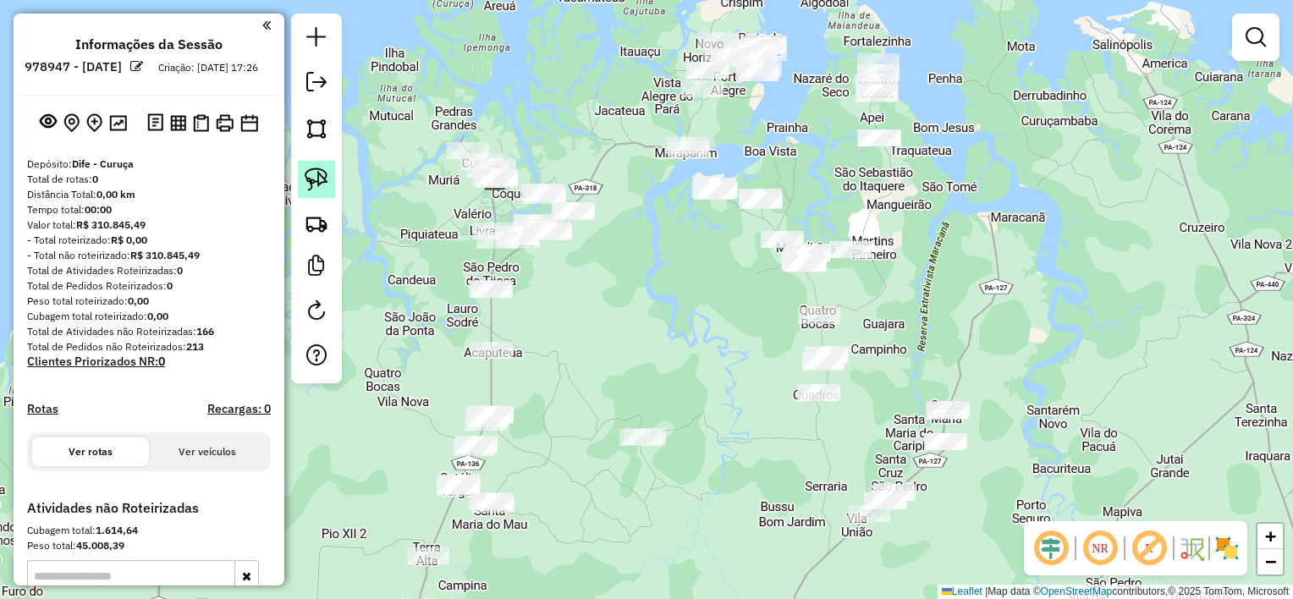
drag, startPoint x: 318, startPoint y: 178, endPoint x: 443, endPoint y: 179, distance: 125.2
click at [318, 177] on img at bounding box center [317, 180] width 24 height 24
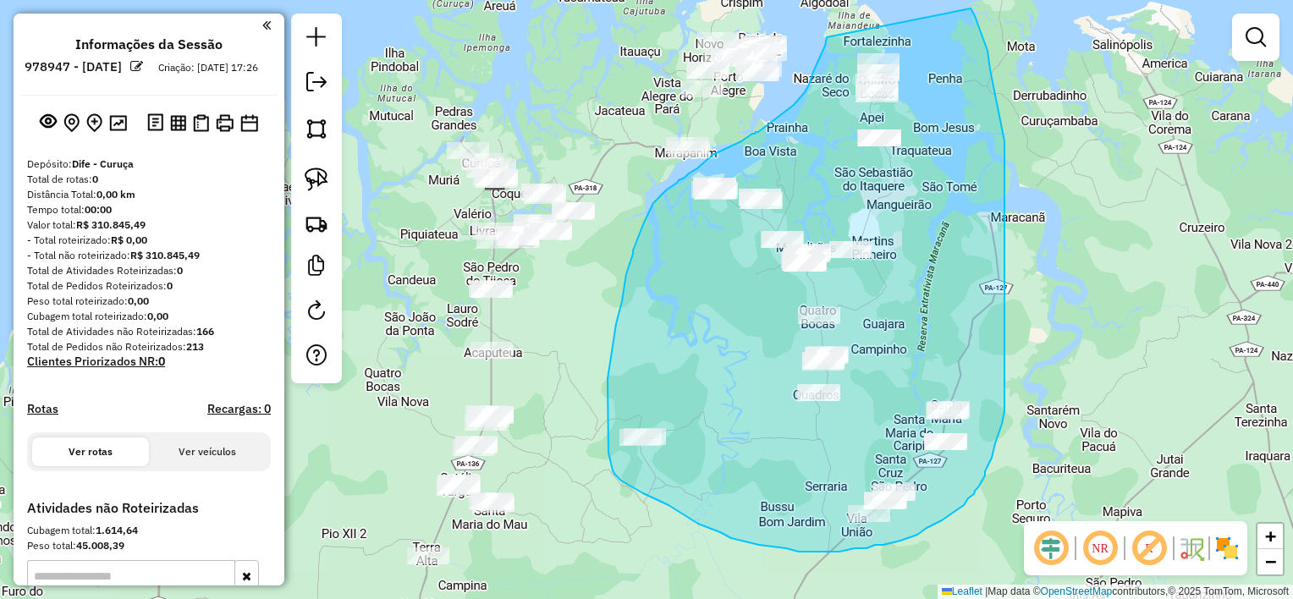
drag, startPoint x: 827, startPoint y: 37, endPoint x: 969, endPoint y: 3, distance: 146.1
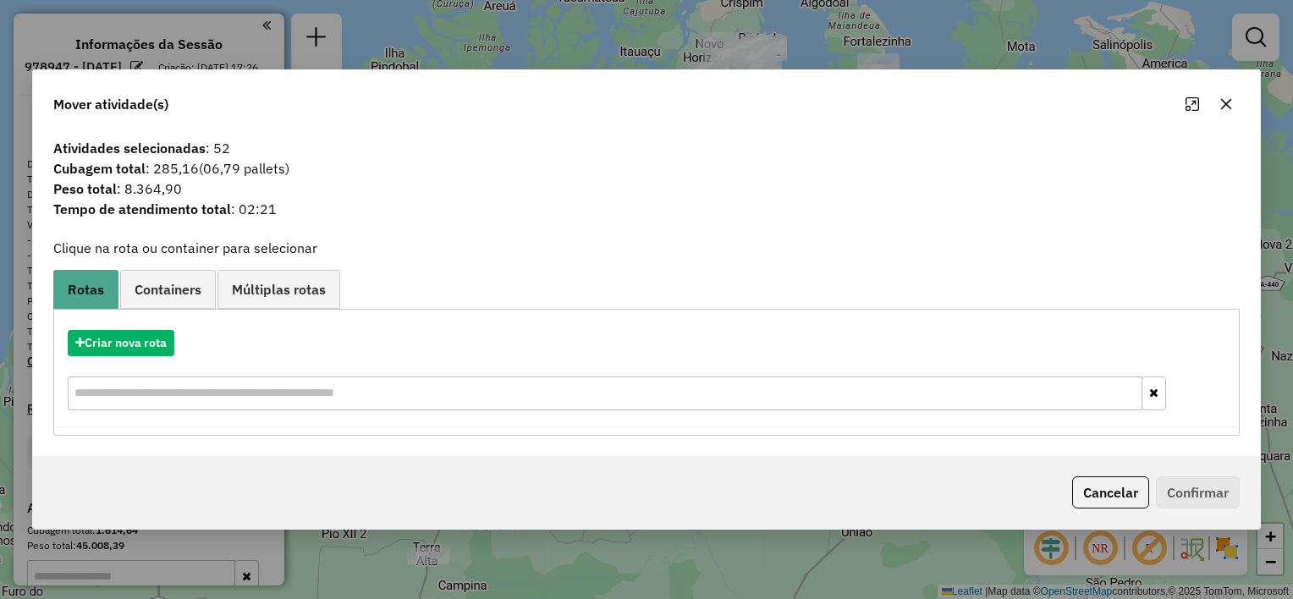
click at [1224, 102] on icon "button" at bounding box center [1226, 104] width 14 height 14
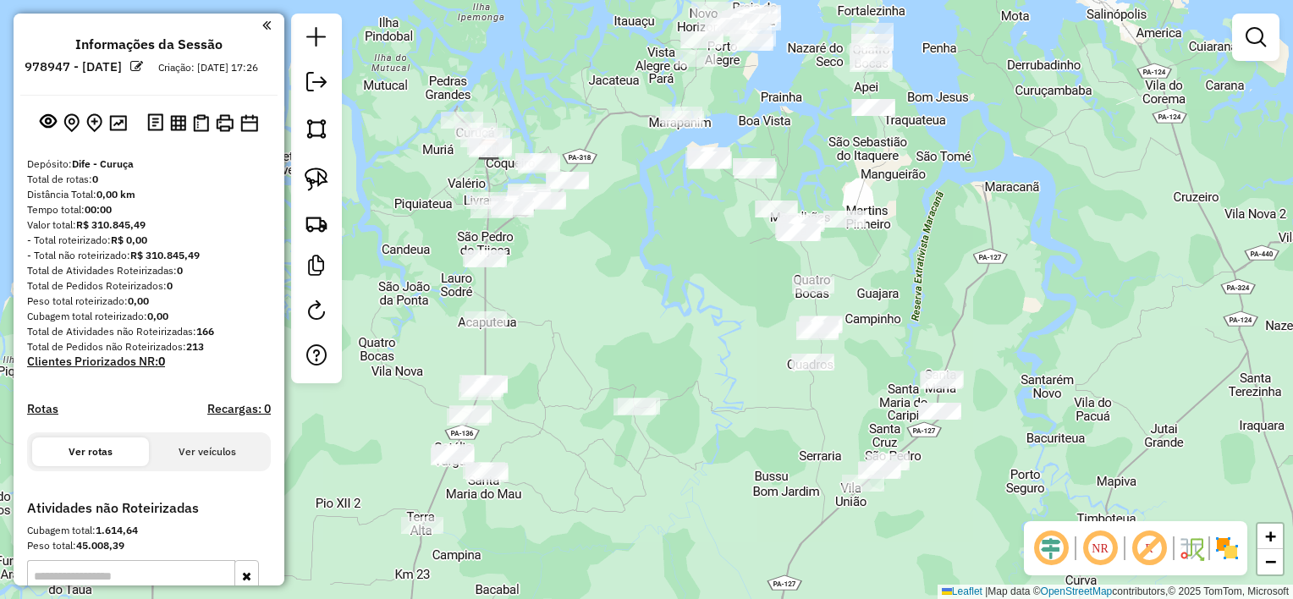
drag, startPoint x: 1070, startPoint y: 399, endPoint x: 1064, endPoint y: 362, distance: 37.6
click at [1064, 362] on div "Janela de atendimento Grade de atendimento Capacidade Transportadoras Veículos …" at bounding box center [646, 299] width 1293 height 599
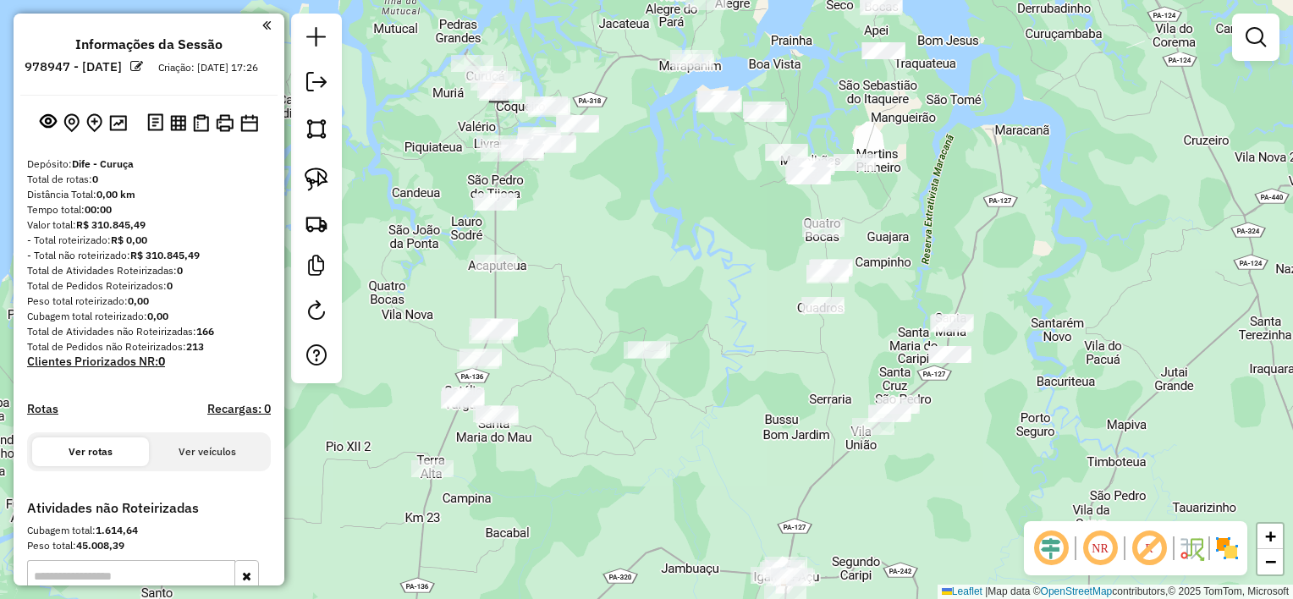
drag, startPoint x: 1032, startPoint y: 351, endPoint x: 1053, endPoint y: 156, distance: 196.5
click at [1054, 156] on div "Janela de atendimento Grade de atendimento Capacidade Transportadoras Veículos …" at bounding box center [646, 299] width 1293 height 599
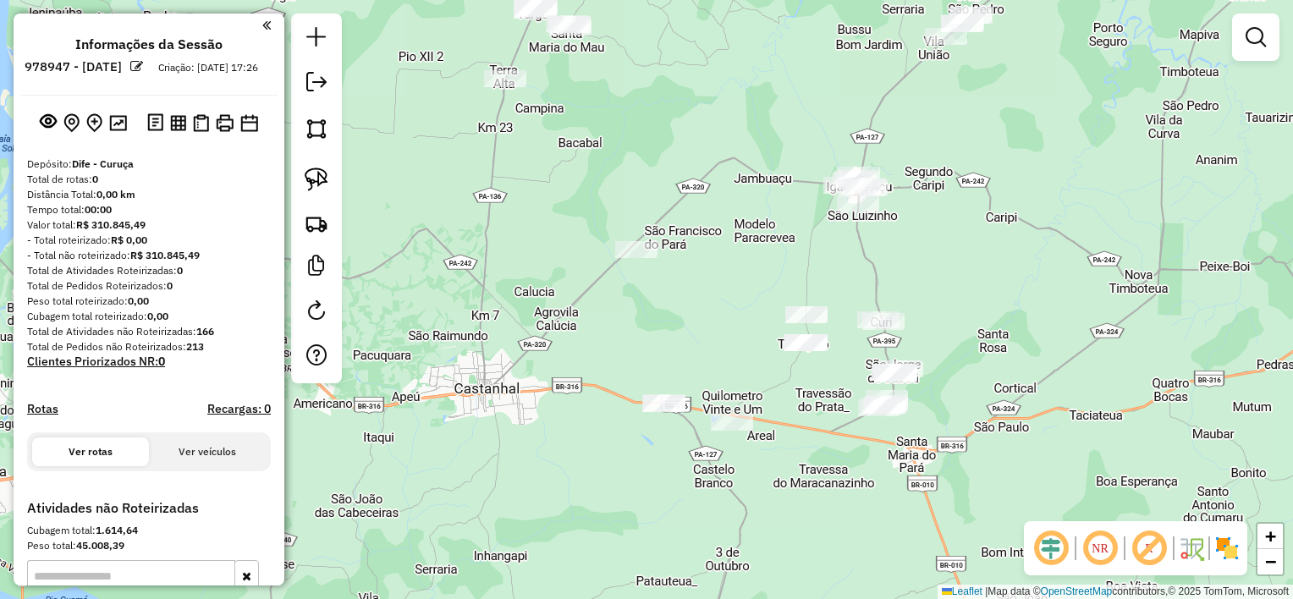
drag, startPoint x: 916, startPoint y: 439, endPoint x: 972, endPoint y: 228, distance: 218.0
click at [972, 228] on div "Janela de atendimento Grade de atendimento Capacidade Transportadoras Veículos …" at bounding box center [646, 299] width 1293 height 599
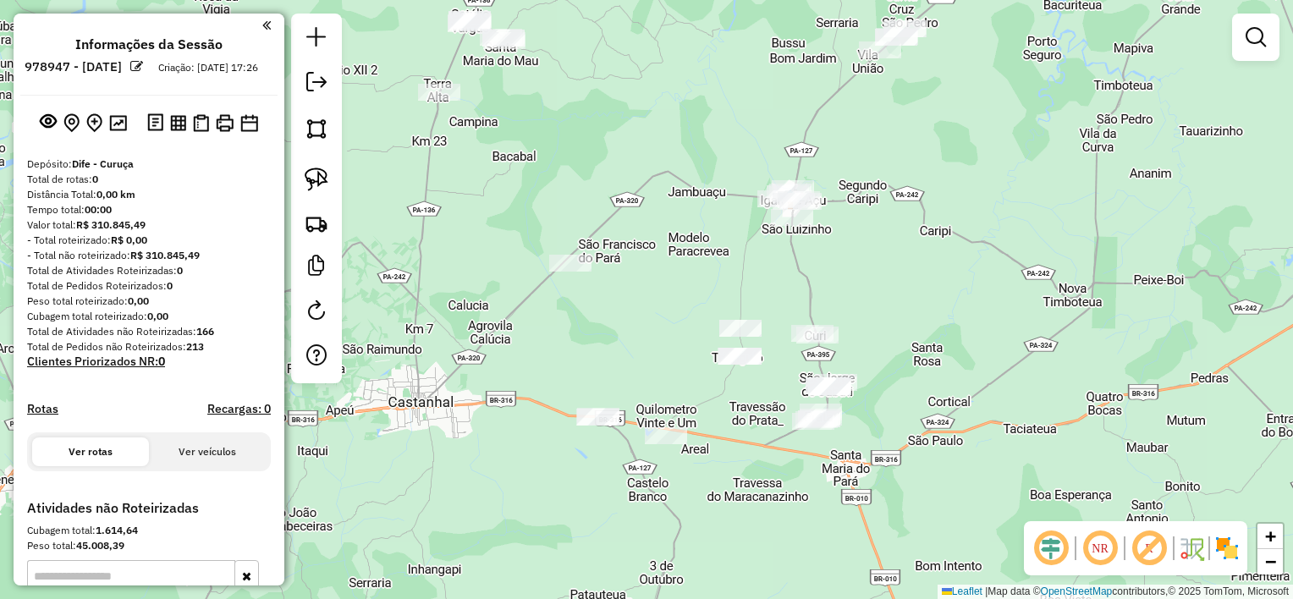
drag, startPoint x: 902, startPoint y: 237, endPoint x: 835, endPoint y: 250, distance: 68.2
click at [835, 250] on div "Janela de atendimento Grade de atendimento Capacidade Transportadoras Veículos …" at bounding box center [646, 299] width 1293 height 599
click at [316, 176] on img at bounding box center [317, 180] width 24 height 24
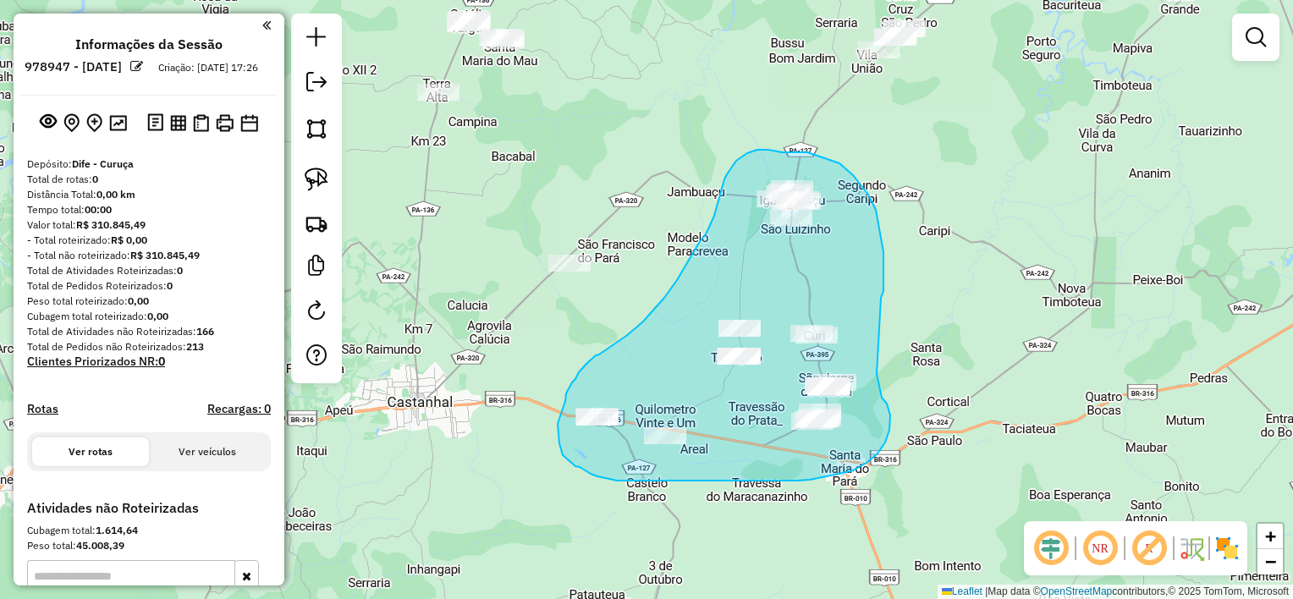
drag, startPoint x: 883, startPoint y: 252, endPoint x: 877, endPoint y: 372, distance: 120.3
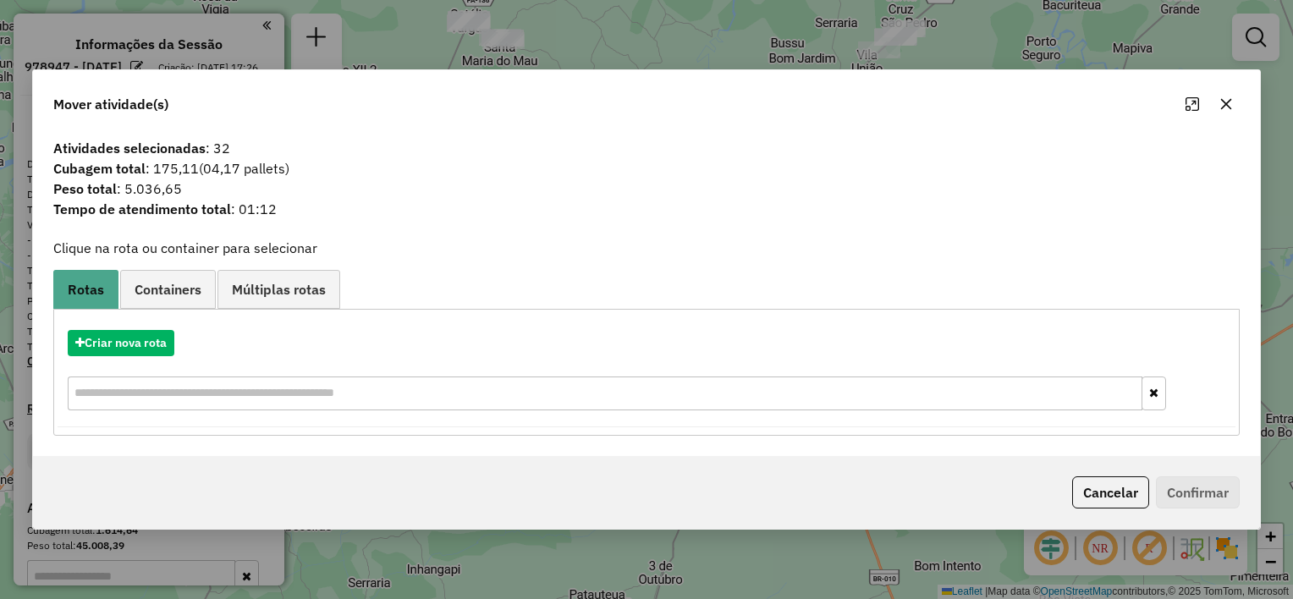
click at [1226, 102] on icon "button" at bounding box center [1226, 104] width 11 height 11
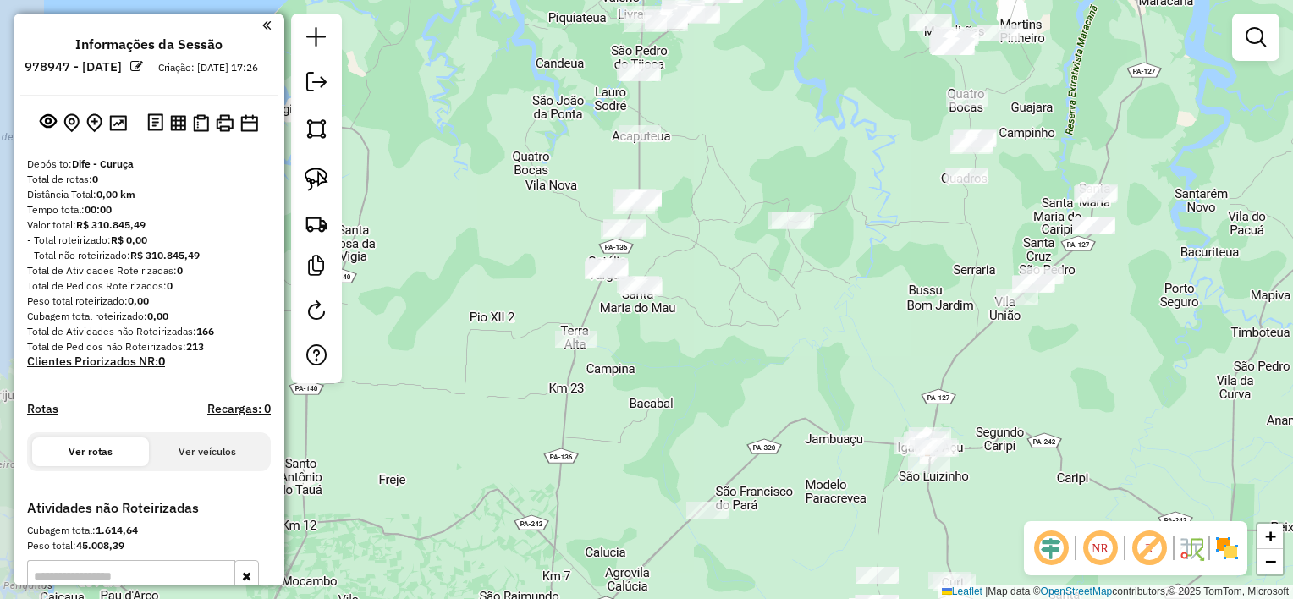
drag, startPoint x: 742, startPoint y: 98, endPoint x: 880, endPoint y: 348, distance: 285.2
click at [881, 347] on div "Janela de atendimento Grade de atendimento Capacidade Transportadoras Veículos …" at bounding box center [646, 299] width 1293 height 599
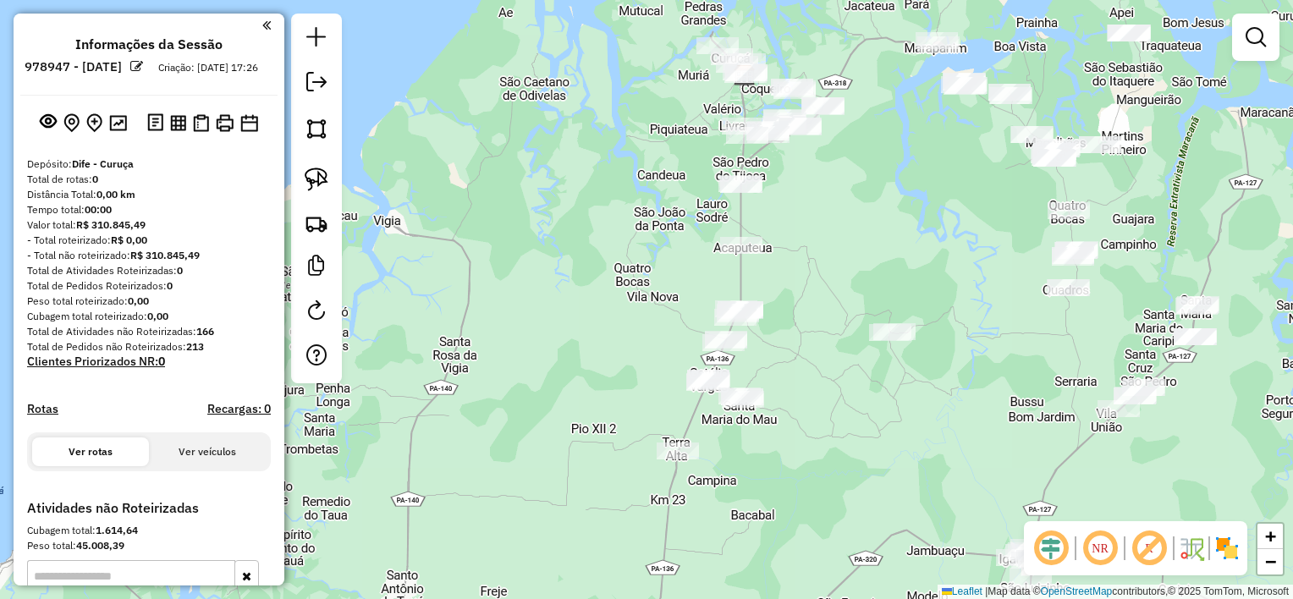
drag, startPoint x: 775, startPoint y: 135, endPoint x: 876, endPoint y: 245, distance: 149.1
click at [876, 245] on div "Janela de atendimento Grade de atendimento Capacidade Transportadoras Veículos …" at bounding box center [646, 299] width 1293 height 599
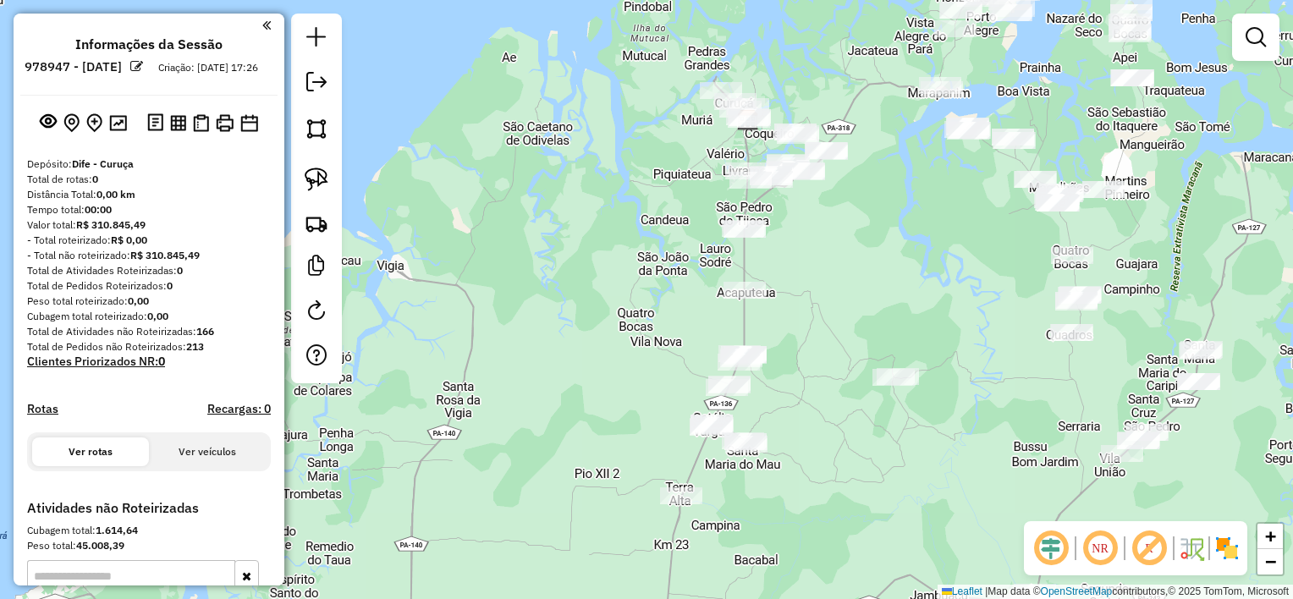
drag, startPoint x: 841, startPoint y: 244, endPoint x: 844, endPoint y: 298, distance: 54.3
click at [847, 297] on div "Janela de atendimento Grade de atendimento Capacidade Transportadoras Veículos …" at bounding box center [646, 299] width 1293 height 599
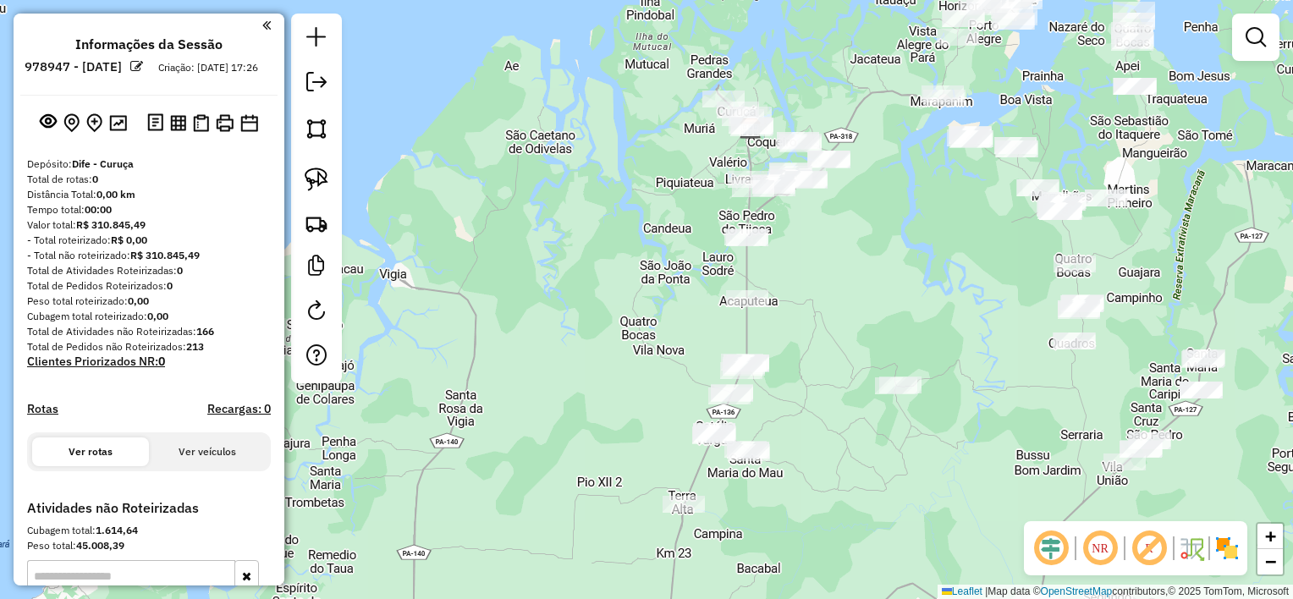
drag, startPoint x: 323, startPoint y: 185, endPoint x: 335, endPoint y: 186, distance: 11.9
click at [323, 185] on img at bounding box center [317, 180] width 24 height 24
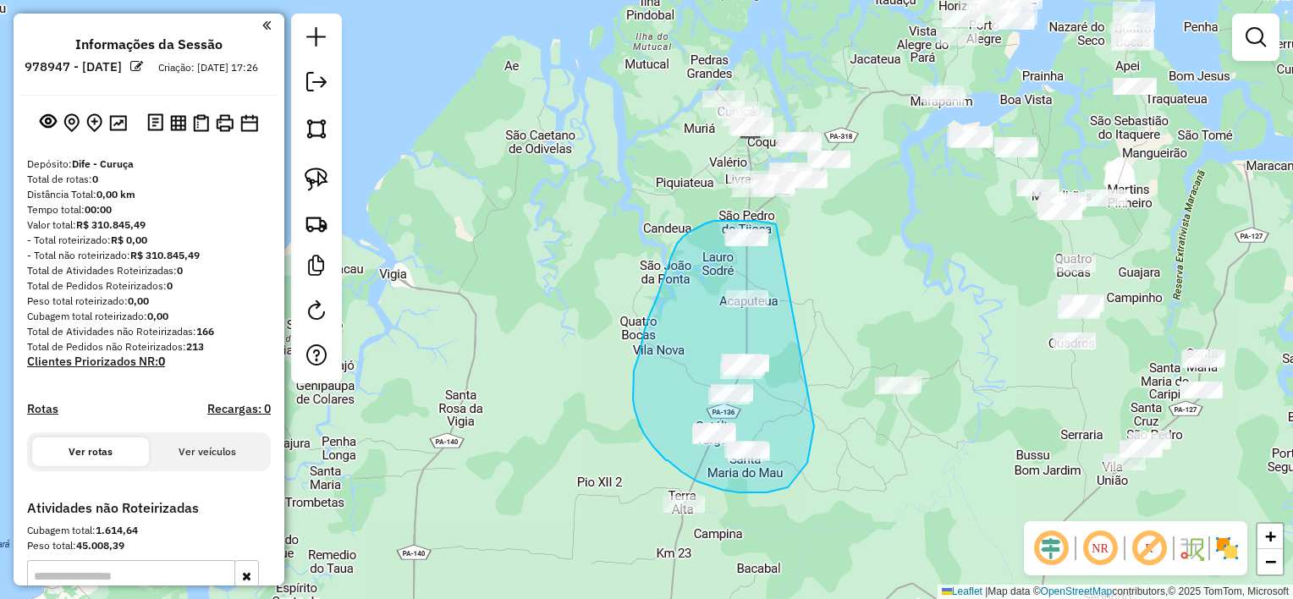
drag, startPoint x: 776, startPoint y: 224, endPoint x: 815, endPoint y: 425, distance: 204.3
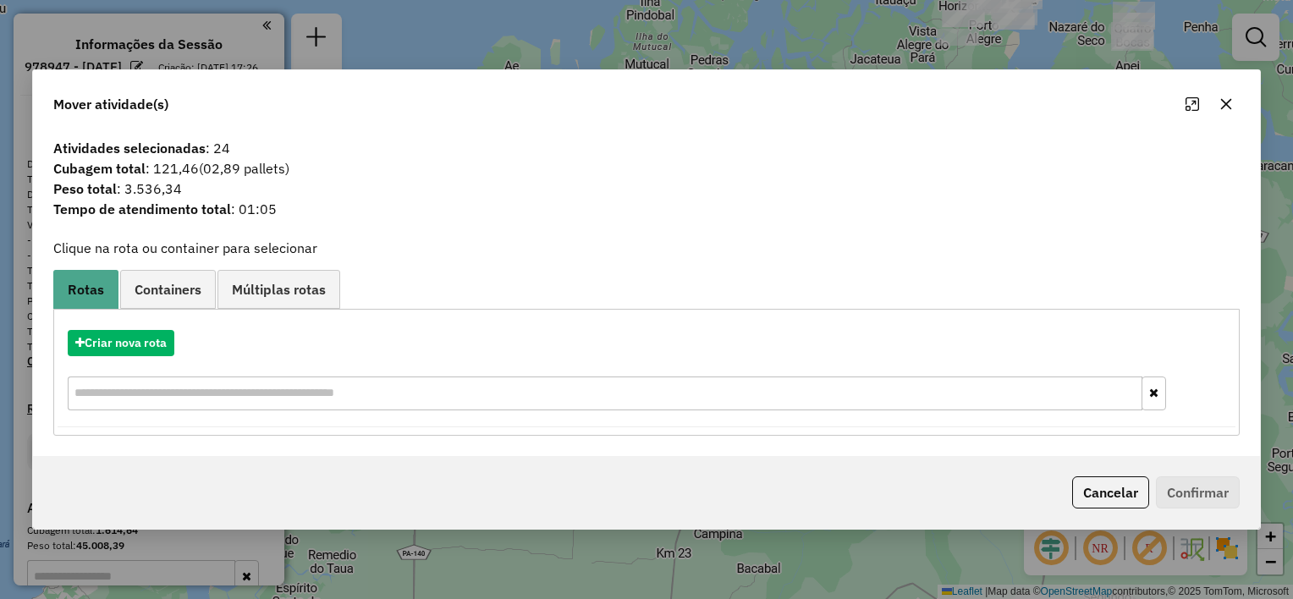
click at [1222, 102] on icon "button" at bounding box center [1226, 104] width 11 height 11
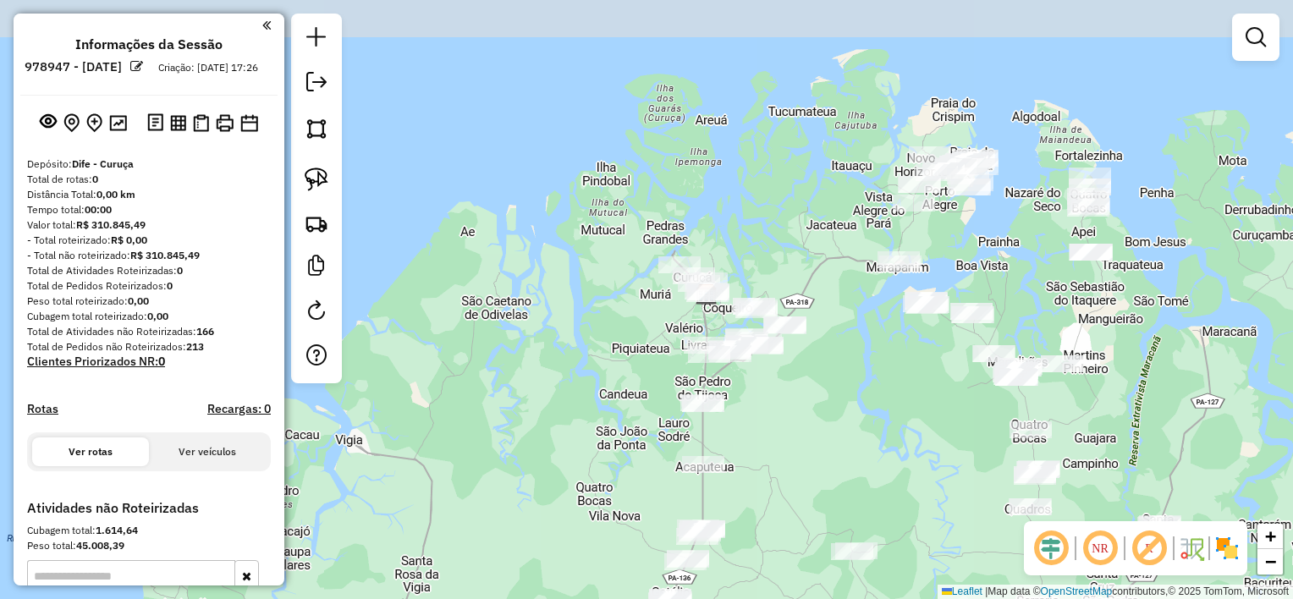
drag, startPoint x: 865, startPoint y: 203, endPoint x: 804, endPoint y: 445, distance: 249.6
click at [804, 447] on div "Janela de atendimento Grade de atendimento Capacidade Transportadoras Veículos …" at bounding box center [646, 299] width 1293 height 599
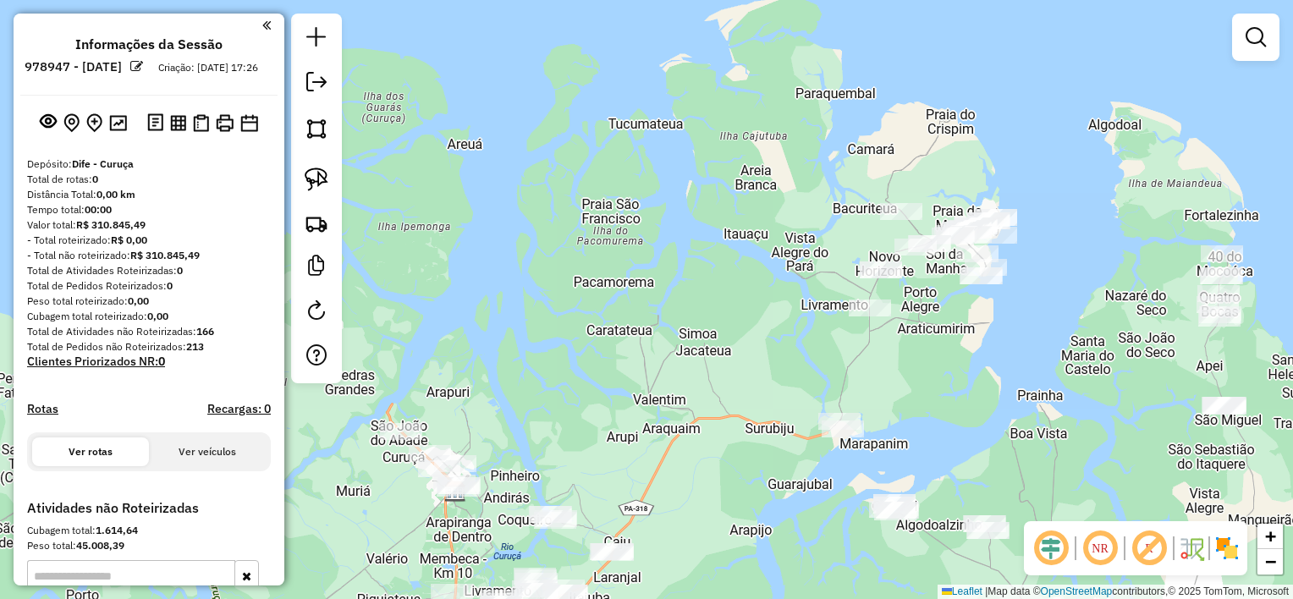
click at [997, 356] on div "Janela de atendimento Grade de atendimento Capacidade Transportadoras Veículos …" at bounding box center [646, 299] width 1293 height 599
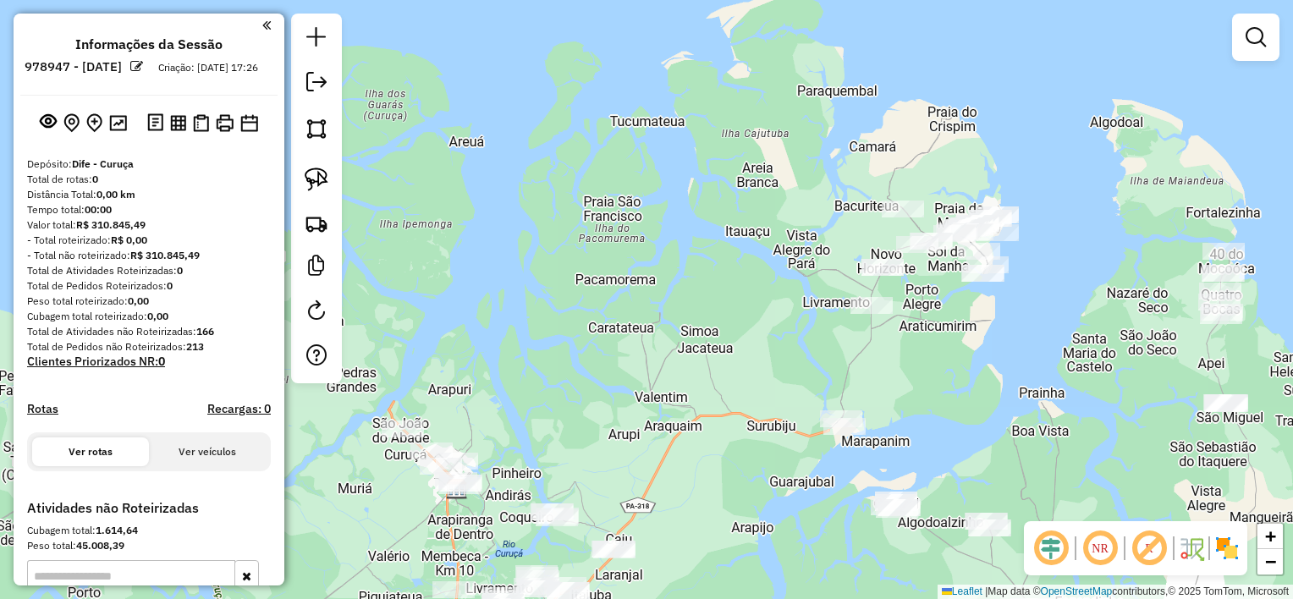
drag, startPoint x: 323, startPoint y: 180, endPoint x: 369, endPoint y: 179, distance: 45.7
click at [324, 179] on img at bounding box center [317, 180] width 24 height 24
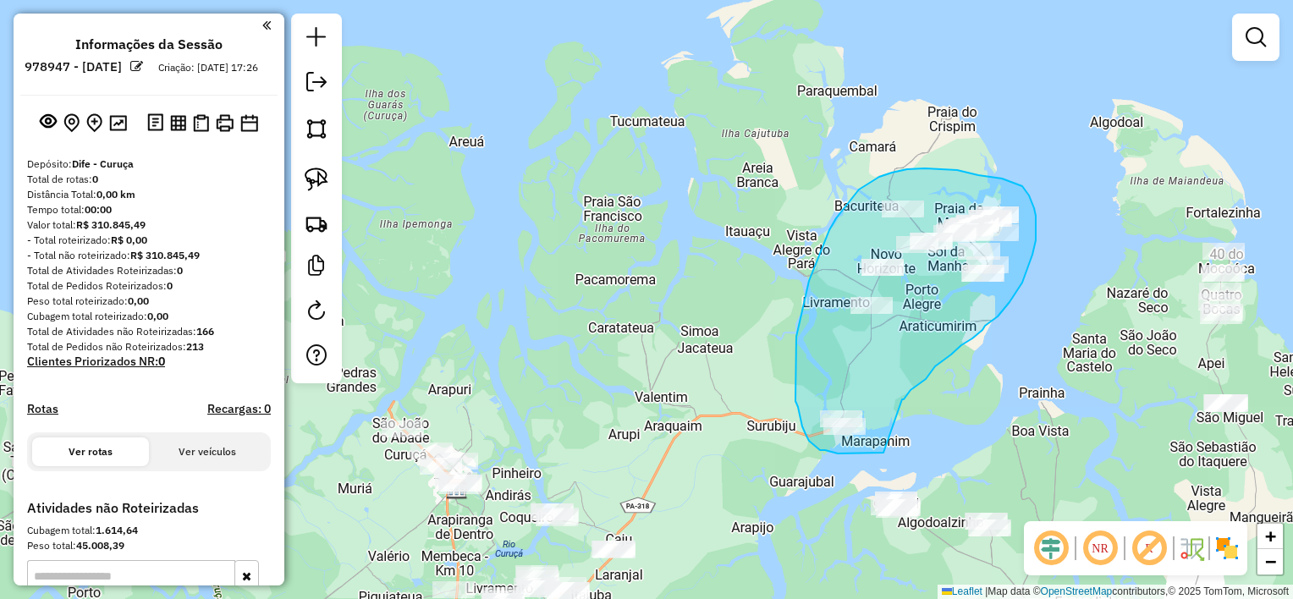
drag, startPoint x: 902, startPoint y: 399, endPoint x: 885, endPoint y: 451, distance: 54.3
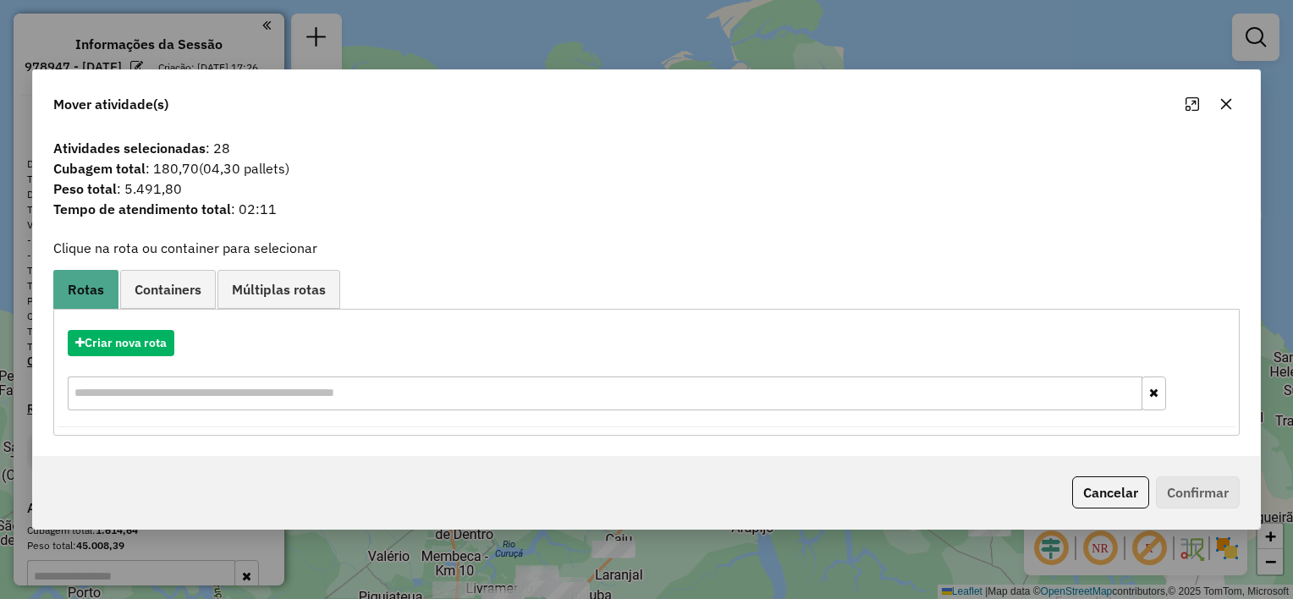
click at [1222, 97] on icon "button" at bounding box center [1226, 104] width 14 height 14
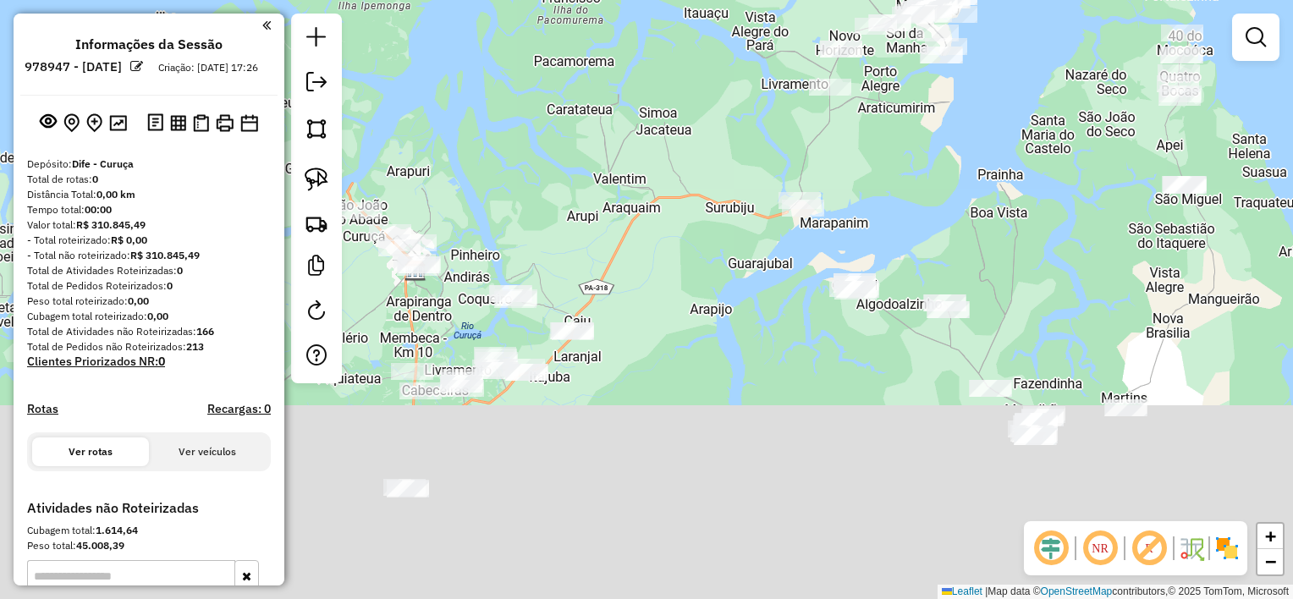
drag, startPoint x: 978, startPoint y: 281, endPoint x: 945, endPoint y: 106, distance: 178.2
click at [945, 113] on div "Janela de atendimento Grade de atendimento Capacidade Transportadoras Veículos …" at bounding box center [646, 299] width 1293 height 599
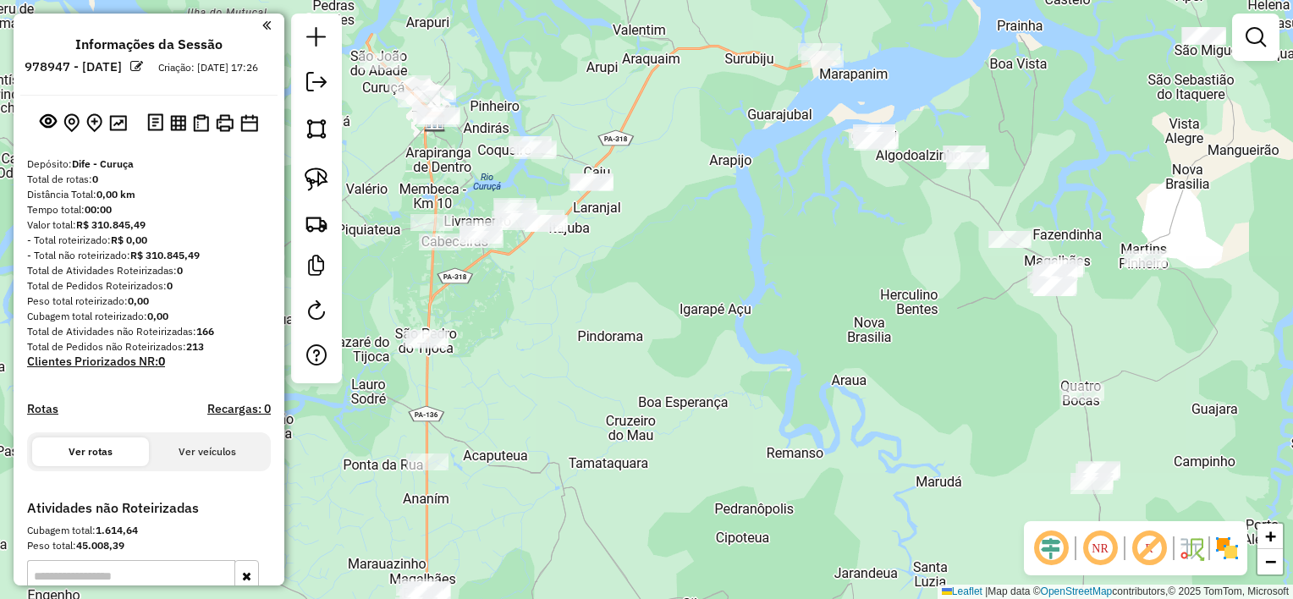
drag, startPoint x: 579, startPoint y: 343, endPoint x: 729, endPoint y: 468, distance: 195.9
click at [729, 467] on div "Janela de atendimento Grade de atendimento Capacidade Transportadoras Veículos …" at bounding box center [646, 299] width 1293 height 599
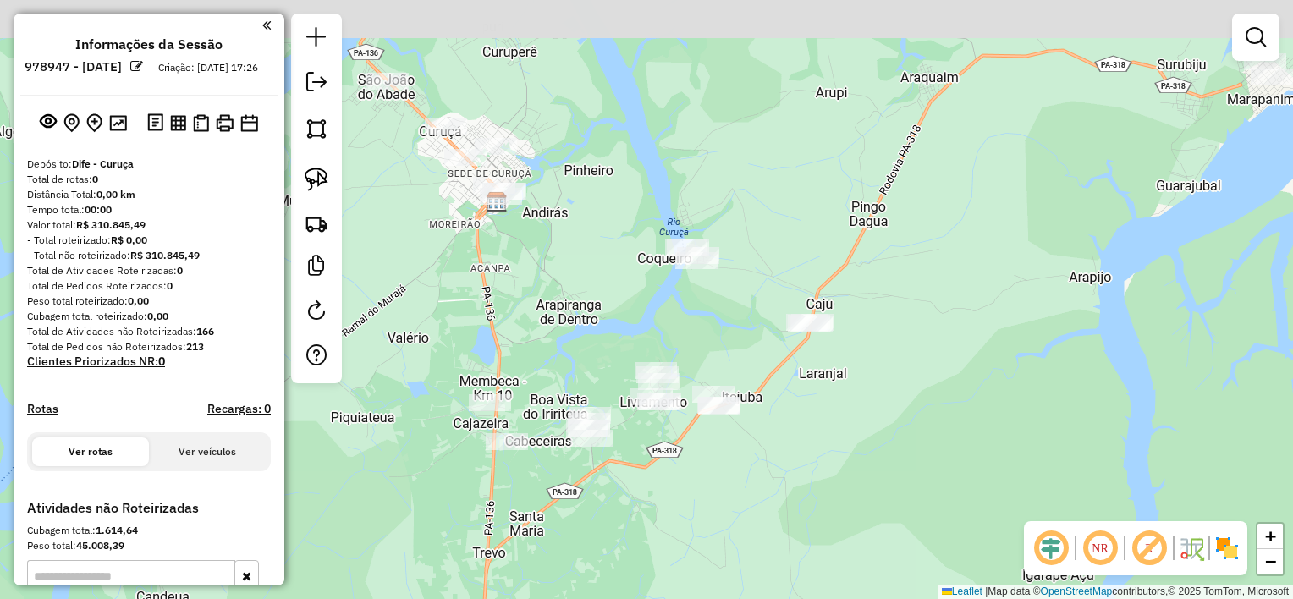
drag, startPoint x: 629, startPoint y: 278, endPoint x: 640, endPoint y: 334, distance: 57.8
click at [640, 334] on div "Janela de atendimento Grade de atendimento Capacidade Transportadoras Veículos …" at bounding box center [646, 299] width 1293 height 599
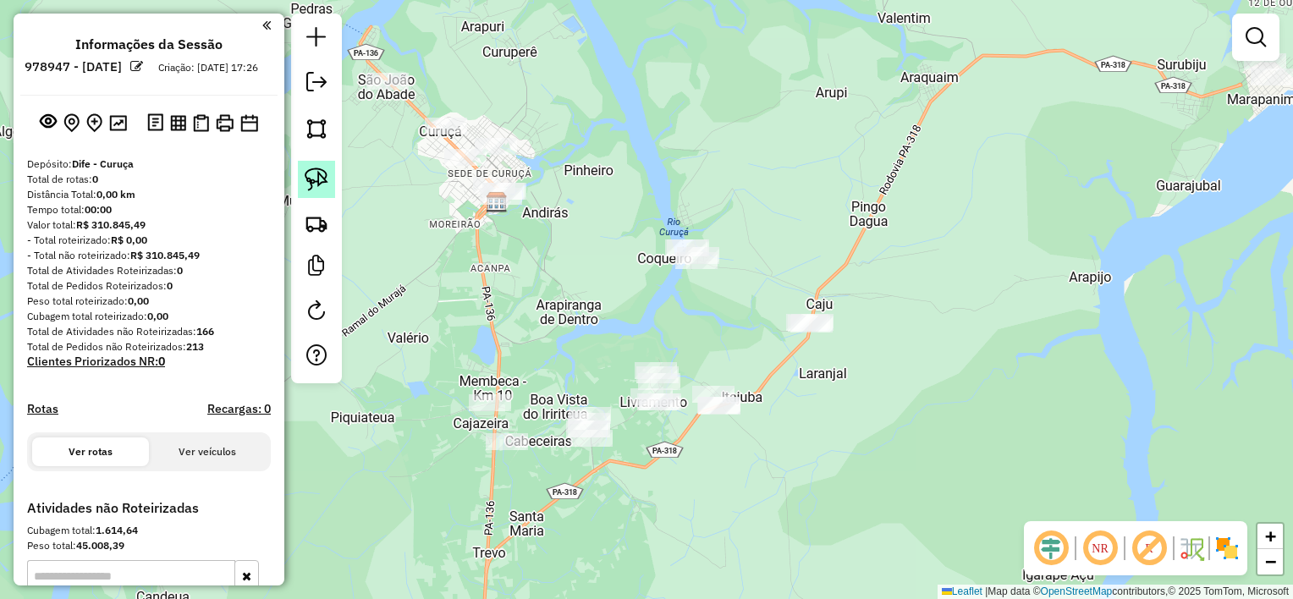
click at [330, 173] on link at bounding box center [316, 179] width 37 height 37
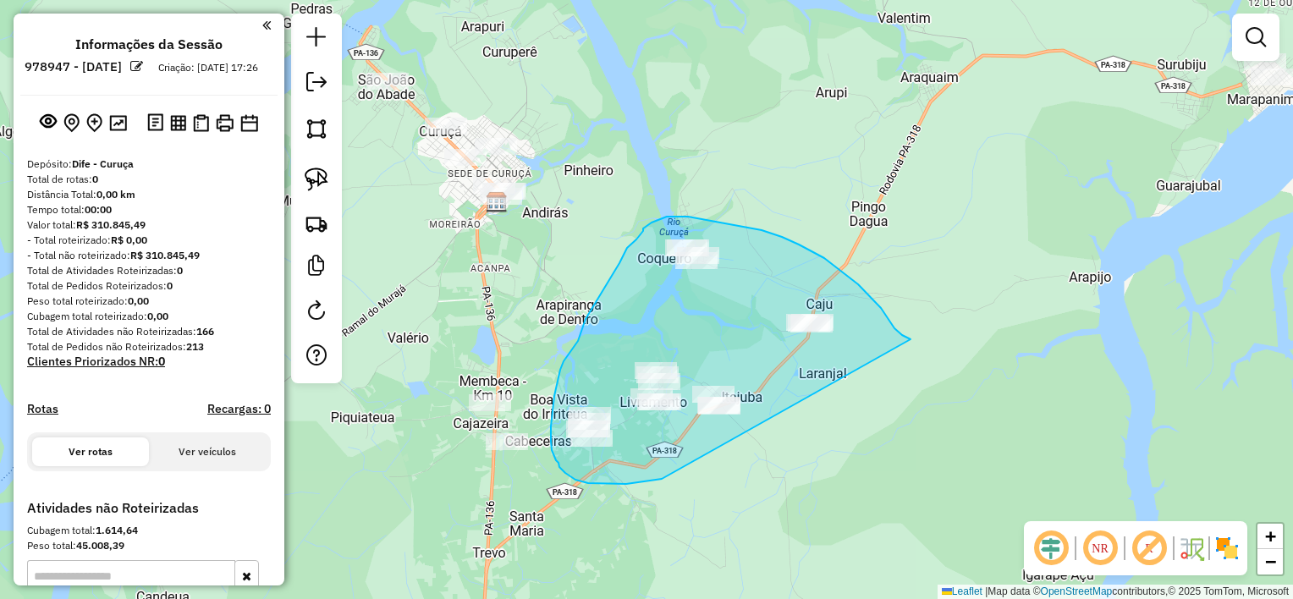
drag, startPoint x: 910, startPoint y: 339, endPoint x: 663, endPoint y: 477, distance: 283.0
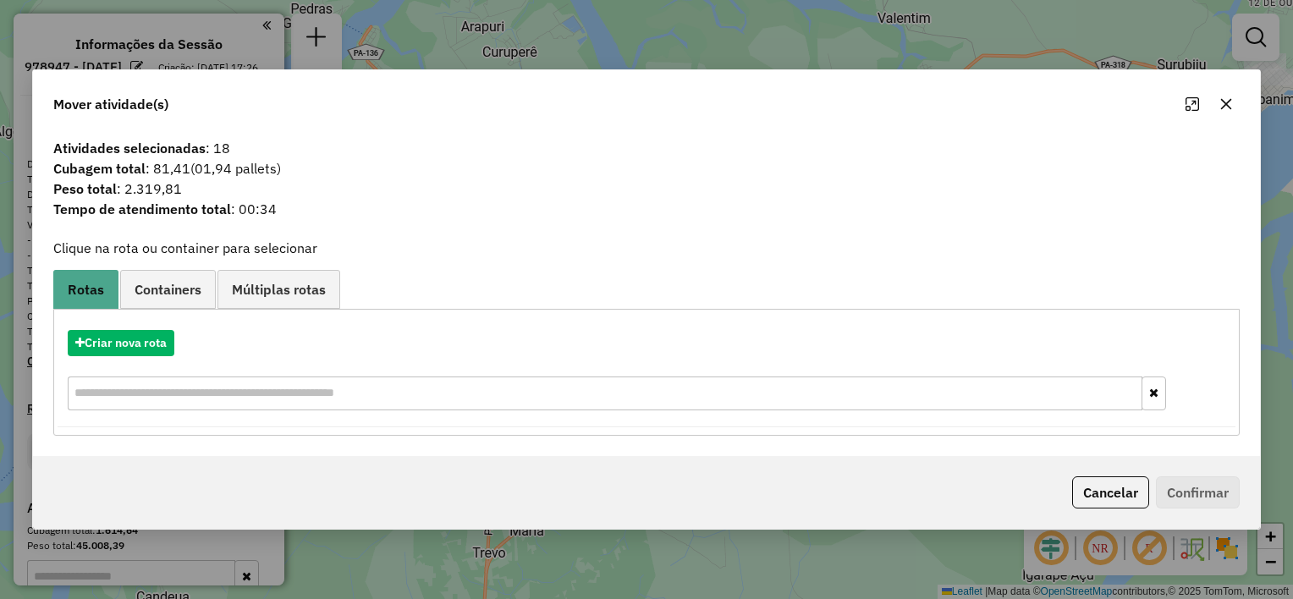
click at [1225, 102] on icon "button" at bounding box center [1226, 104] width 14 height 14
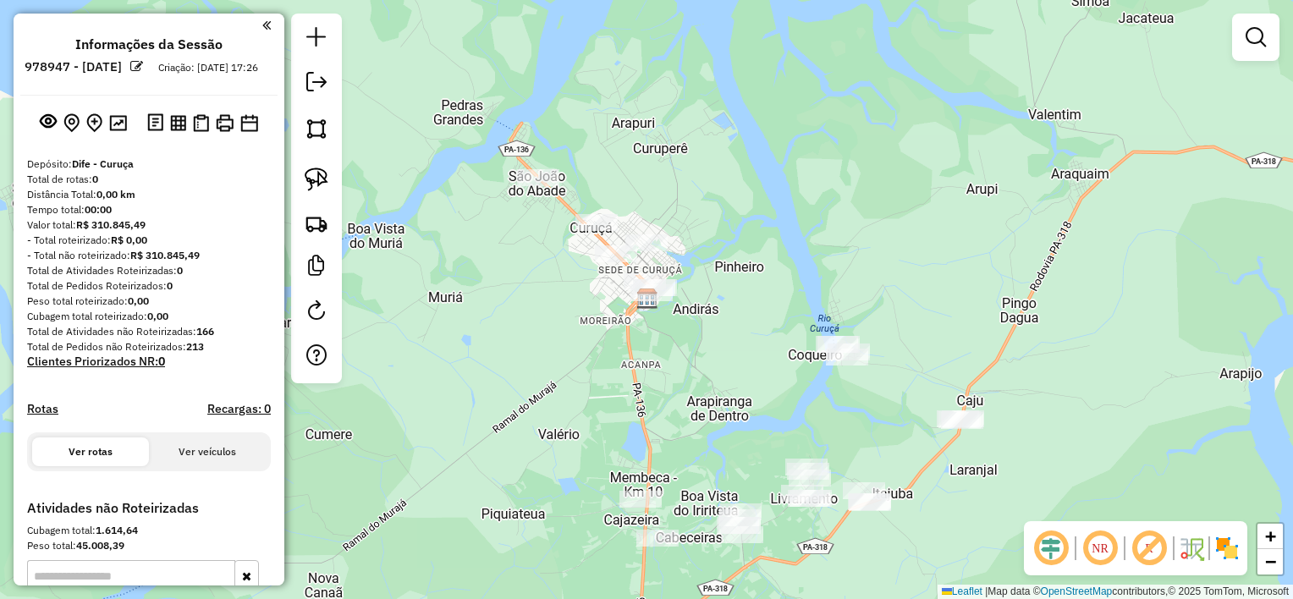
drag, startPoint x: 419, startPoint y: 242, endPoint x: 569, endPoint y: 338, distance: 178.1
click at [569, 338] on div "Janela de atendimento Grade de atendimento Capacidade Transportadoras Veículos …" at bounding box center [646, 299] width 1293 height 599
click at [697, 231] on div "Janela de atendimento Grade de atendimento Capacidade Transportadoras Veículos …" at bounding box center [646, 299] width 1293 height 599
drag, startPoint x: 321, startPoint y: 180, endPoint x: 382, endPoint y: 177, distance: 61.0
click at [322, 179] on img at bounding box center [317, 180] width 24 height 24
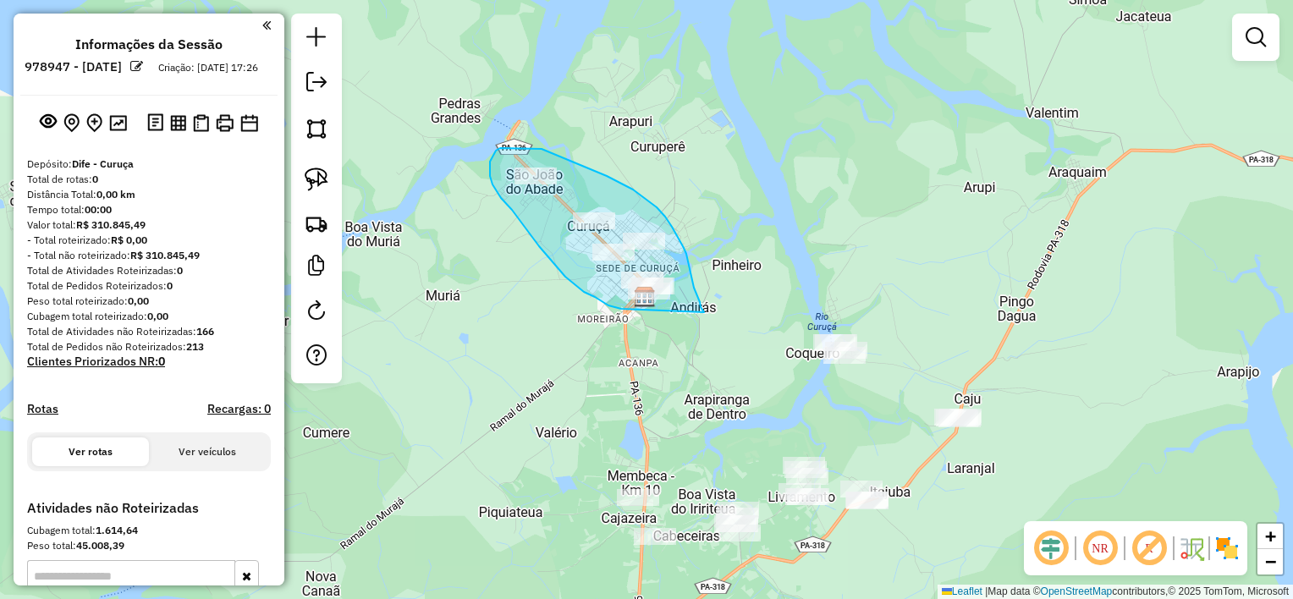
drag, startPoint x: 704, startPoint y: 312, endPoint x: 621, endPoint y: 309, distance: 83.0
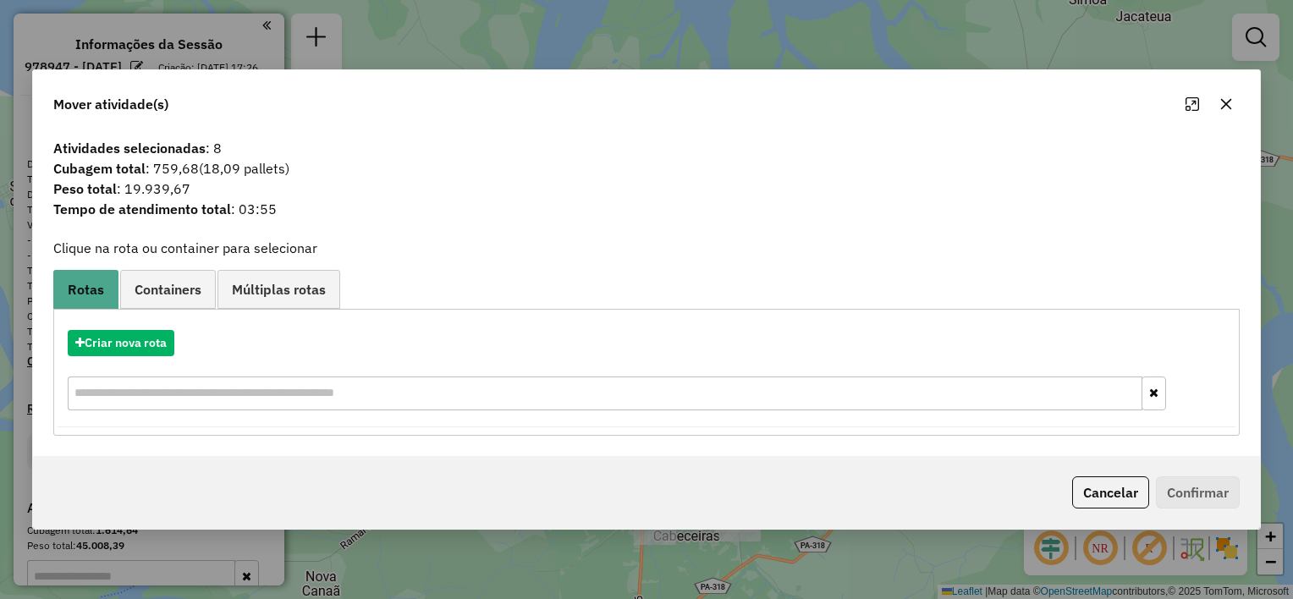
click at [1222, 102] on icon "button" at bounding box center [1226, 104] width 11 height 11
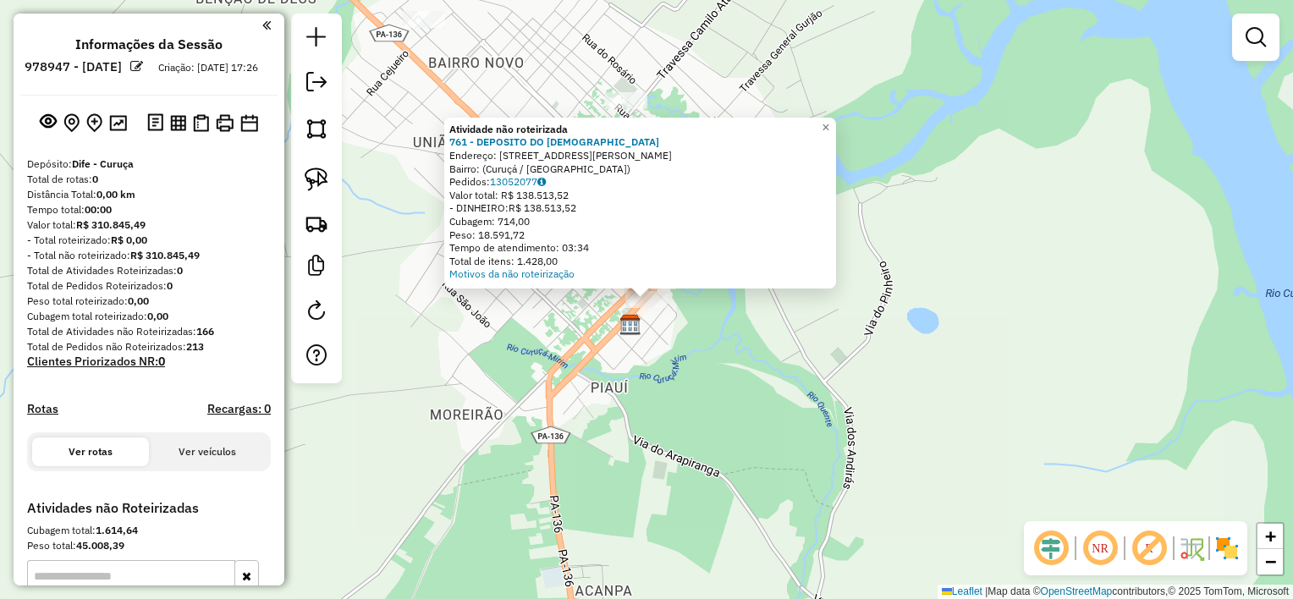
click at [695, 378] on div "Atividade não roteirizada 761 - DEPOSITO DO JOSIVAN Endereço: Travessa Justo Ch…" at bounding box center [646, 299] width 1293 height 599
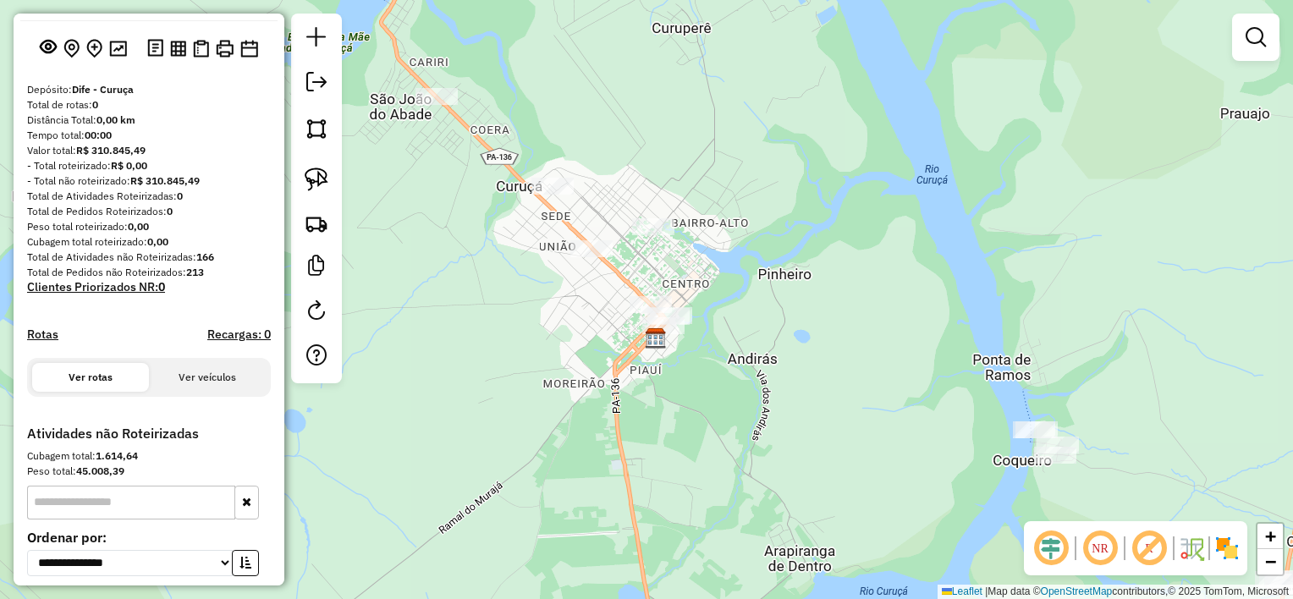
scroll to position [169, 0]
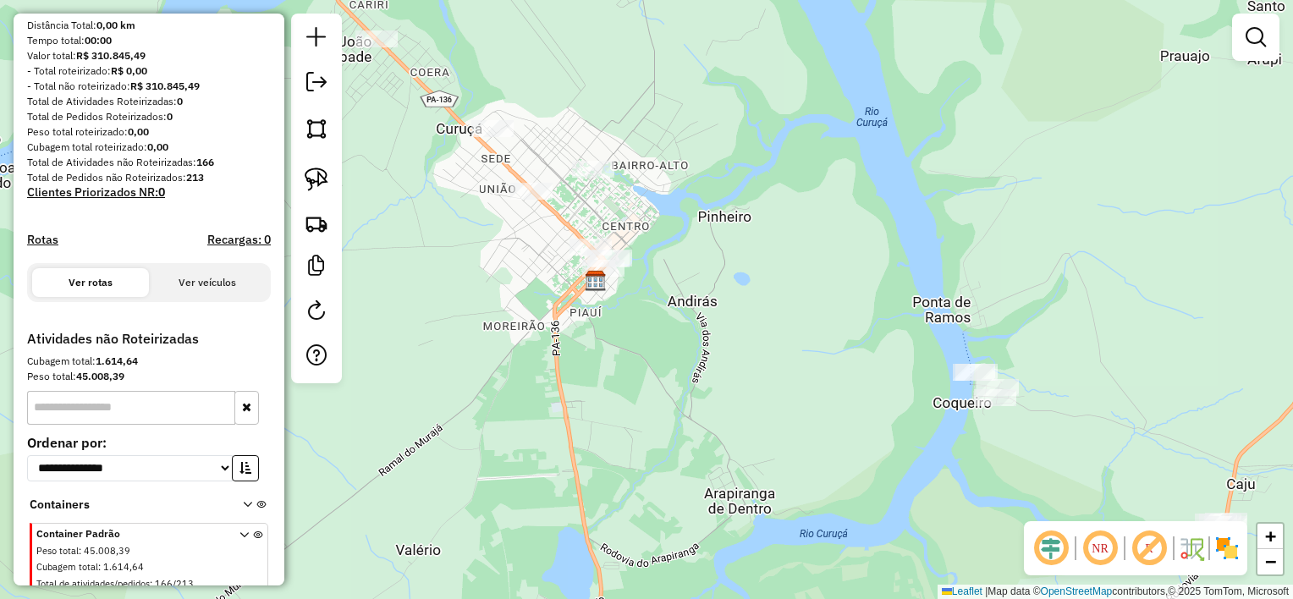
drag, startPoint x: 1185, startPoint y: 493, endPoint x: 954, endPoint y: 232, distance: 348.9
click at [961, 238] on div "Janela de atendimento Grade de atendimento Capacidade Transportadoras Veículos …" at bounding box center [646, 299] width 1293 height 599
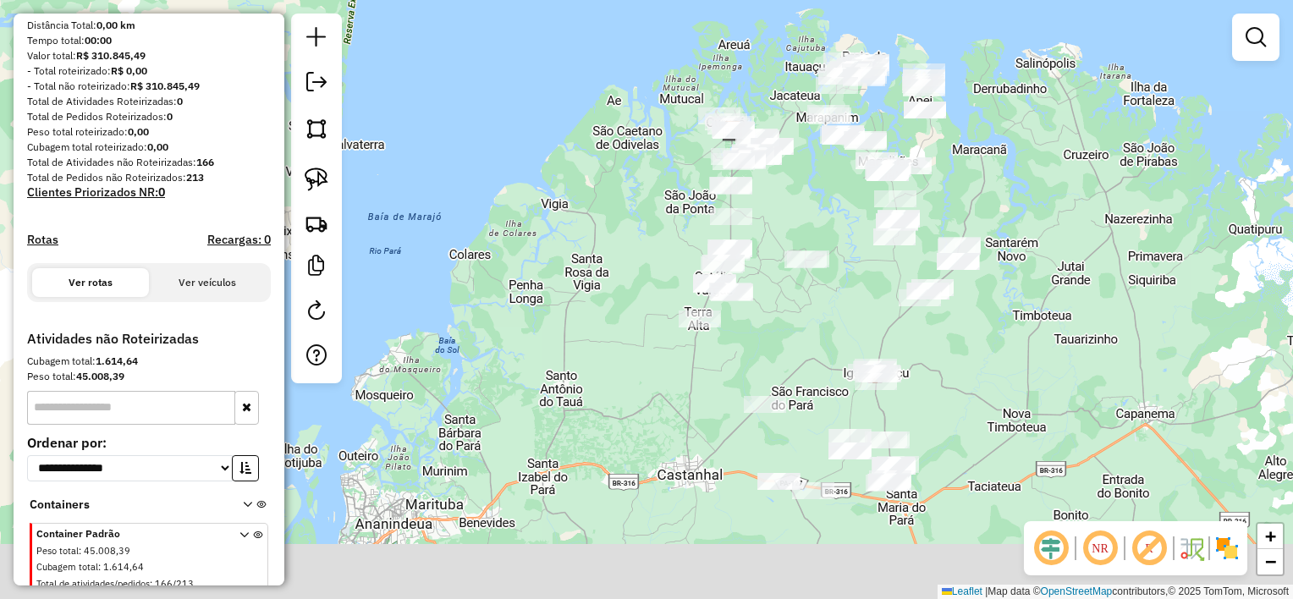
drag, startPoint x: 863, startPoint y: 280, endPoint x: 839, endPoint y: 171, distance: 111.7
click at [838, 187] on div "Janela de atendimento Grade de atendimento Capacidade Transportadoras Veículos …" at bounding box center [646, 299] width 1293 height 599
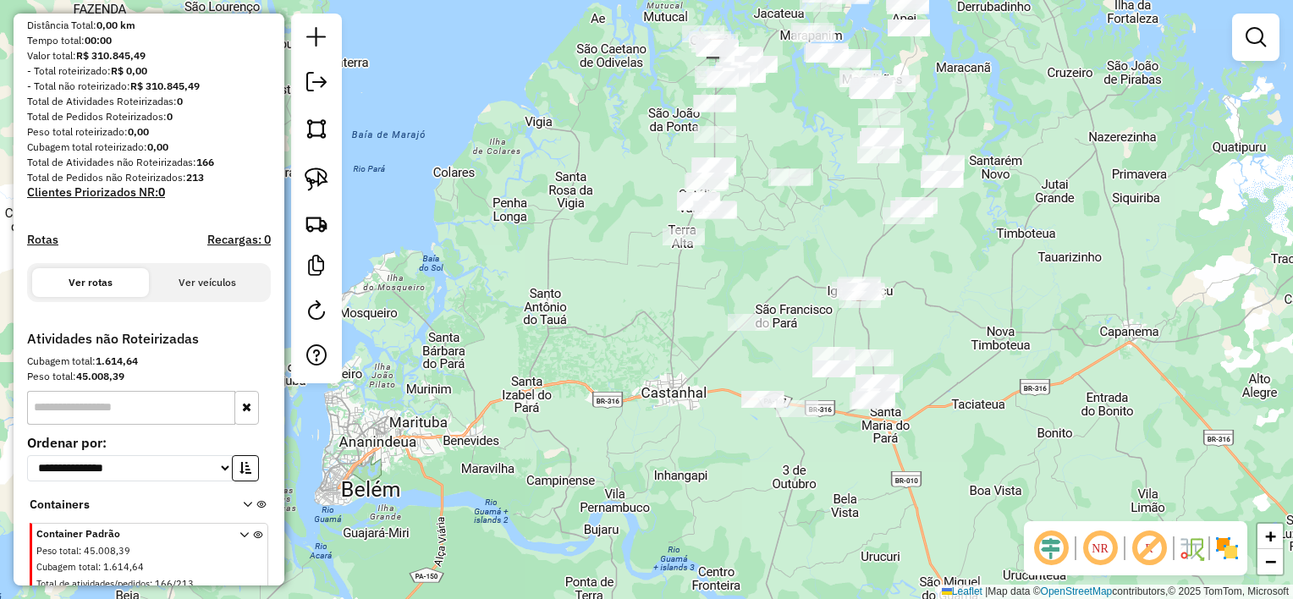
drag, startPoint x: 968, startPoint y: 302, endPoint x: 938, endPoint y: 462, distance: 162.8
click at [946, 464] on div "Janela de atendimento Grade de atendimento Capacidade Transportadoras Veículos …" at bounding box center [646, 299] width 1293 height 599
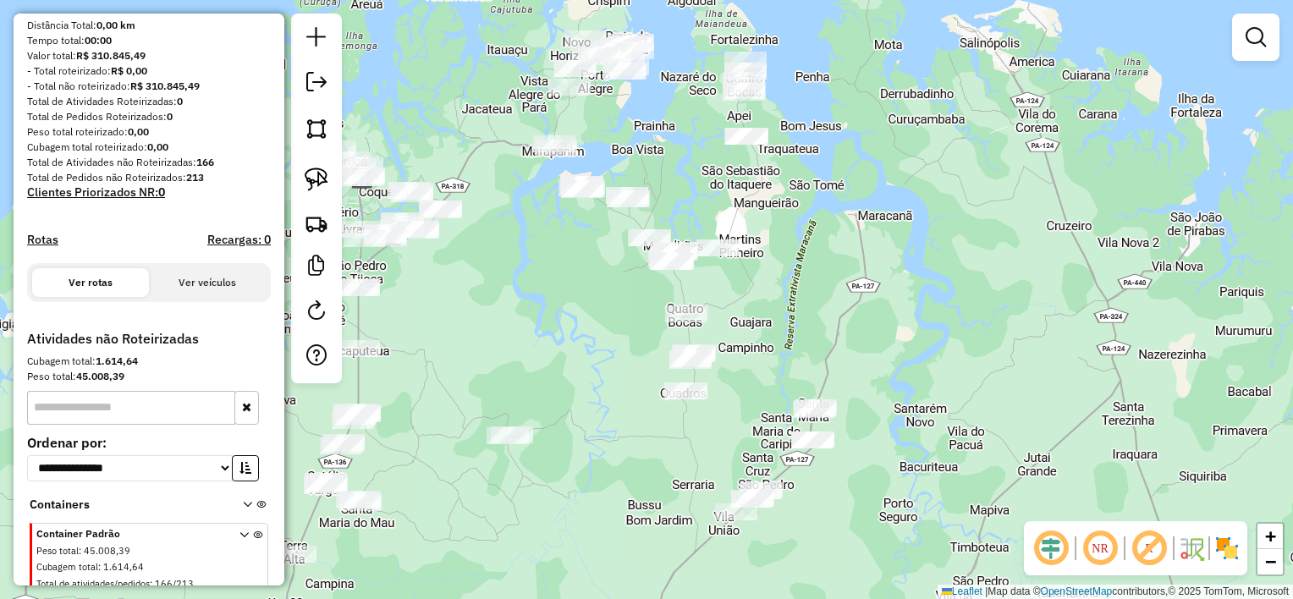
drag, startPoint x: 1041, startPoint y: 219, endPoint x: 898, endPoint y: 281, distance: 155.8
click at [898, 281] on div "Janela de atendimento Grade de atendimento Capacidade Transportadoras Veículos …" at bounding box center [646, 299] width 1293 height 599
click at [318, 174] on img at bounding box center [317, 180] width 24 height 24
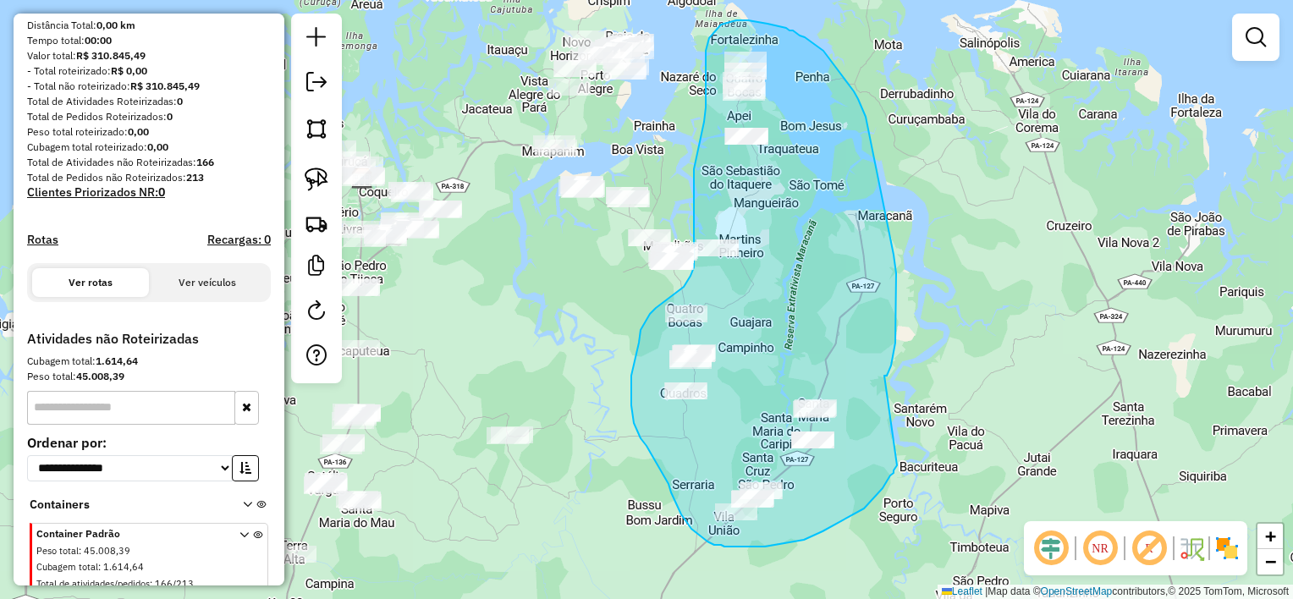
drag, startPoint x: 884, startPoint y: 376, endPoint x: 903, endPoint y: 446, distance: 72.7
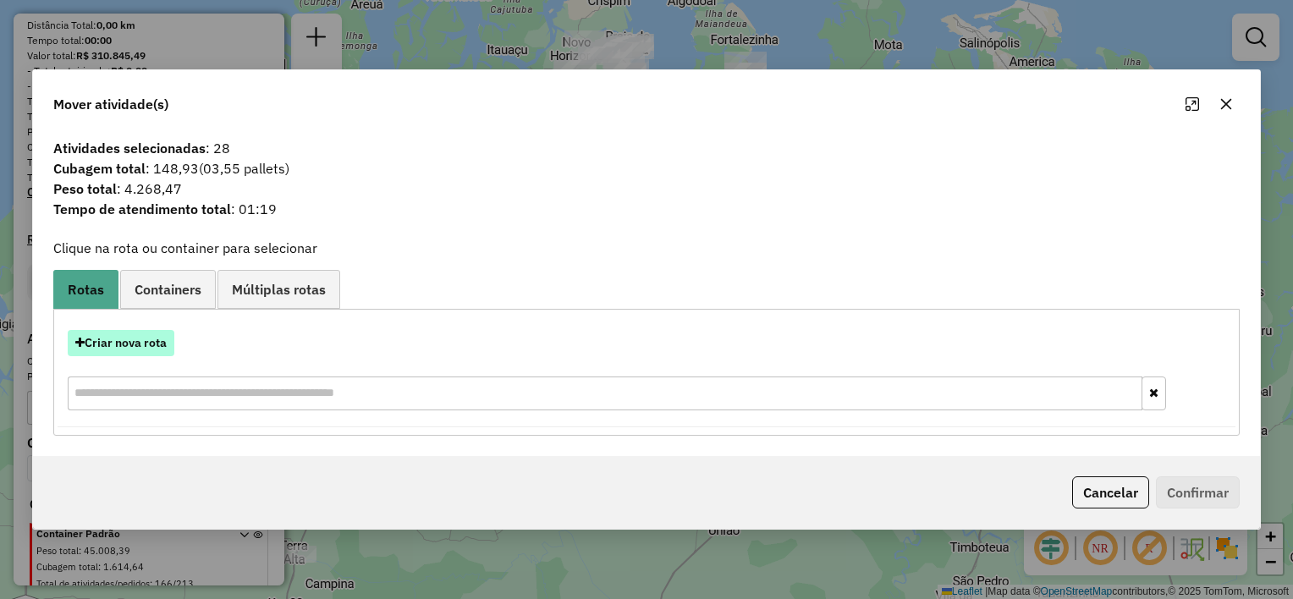
click at [145, 349] on button "Criar nova rota" at bounding box center [121, 343] width 107 height 26
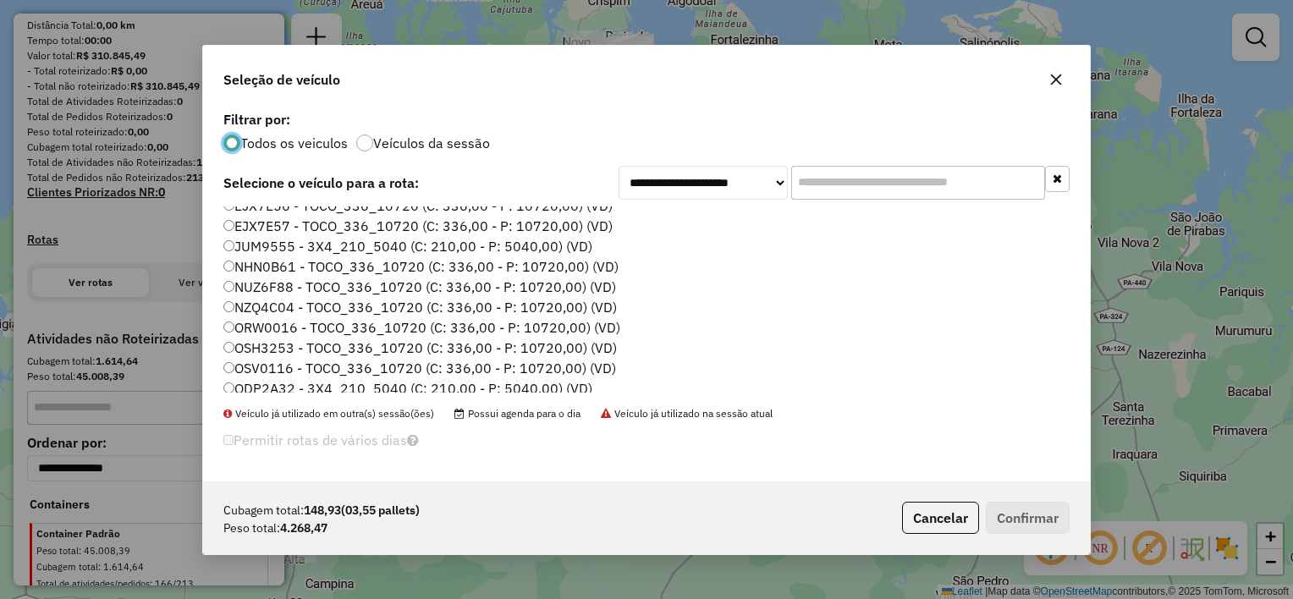
scroll to position [78, 0]
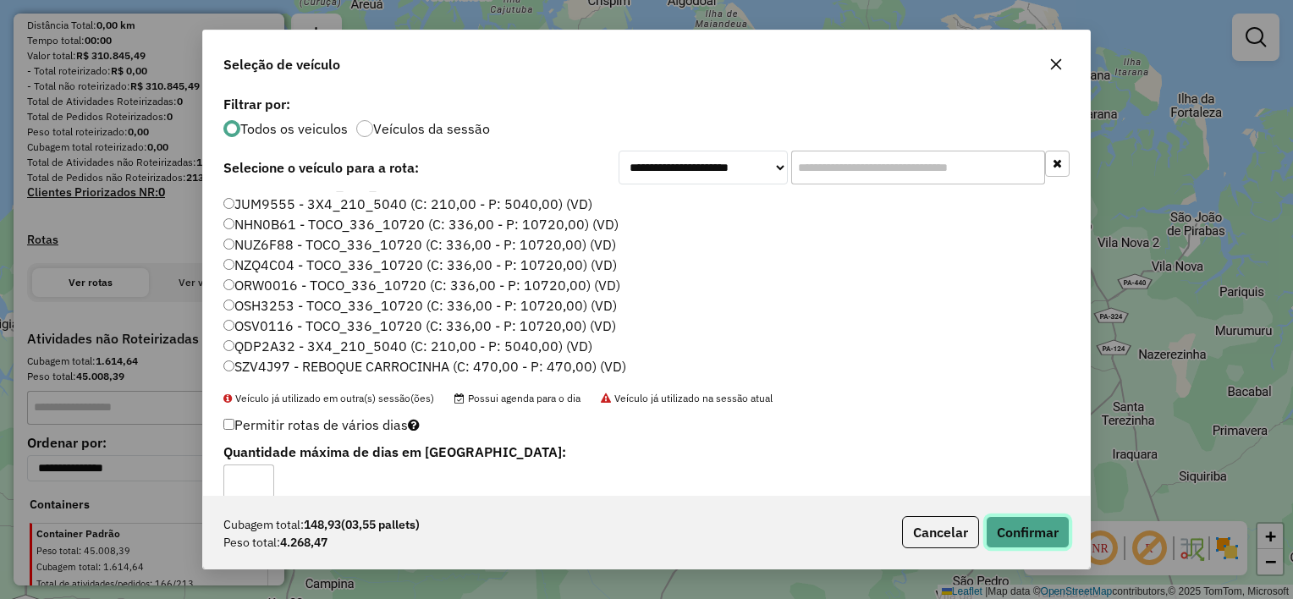
click at [1016, 529] on button "Confirmar" at bounding box center [1028, 532] width 84 height 32
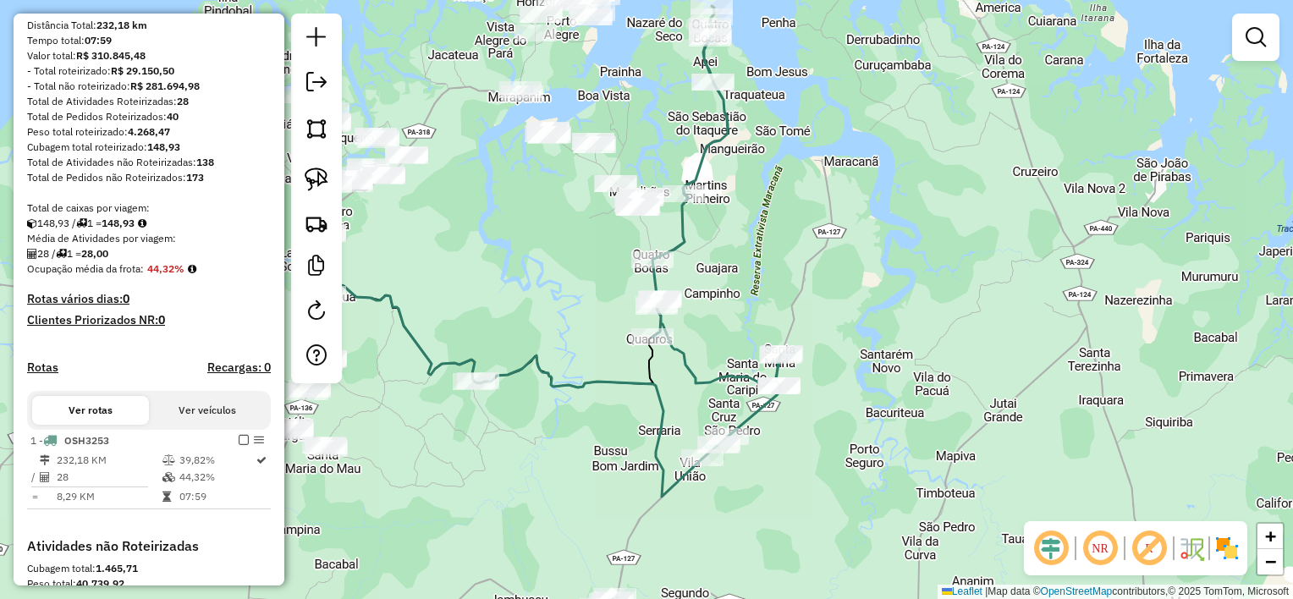
drag, startPoint x: 981, startPoint y: 346, endPoint x: 942, endPoint y: 272, distance: 84.0
click at [949, 268] on div "Janela de atendimento Grade de atendimento Capacidade Transportadoras Veículos …" at bounding box center [646, 299] width 1293 height 599
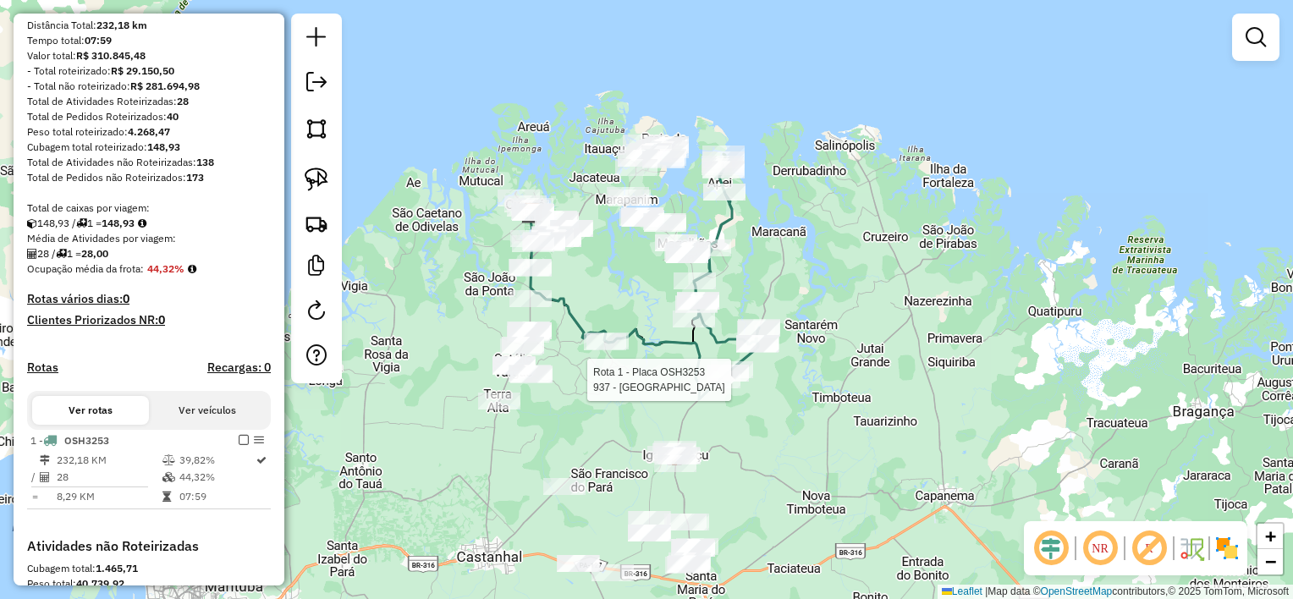
select select "**********"
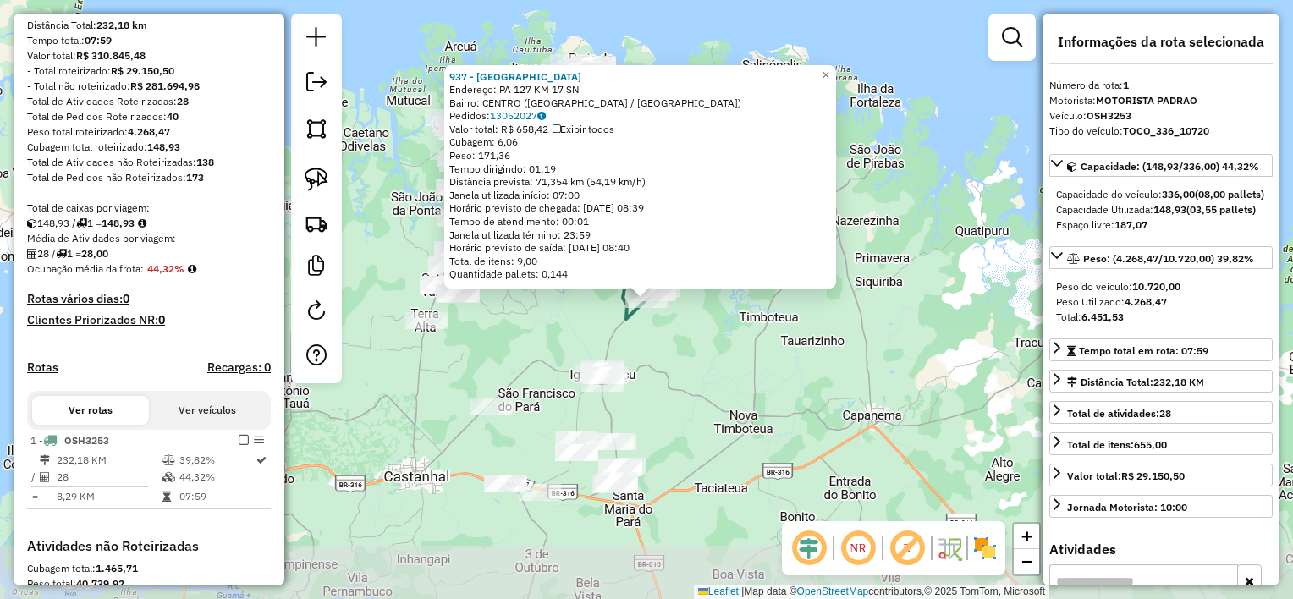
scroll to position [440, 0]
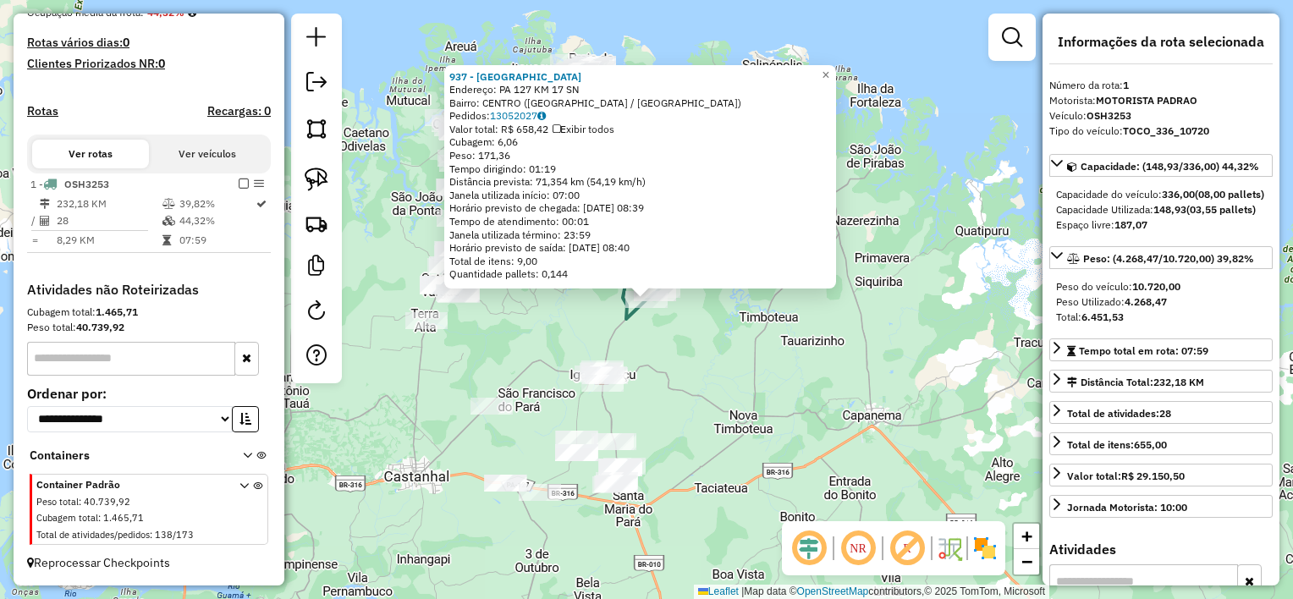
click at [724, 372] on div "937 - [GEOGRAPHIC_DATA] Endereço: PA 127 KM 17 SN Bairro: [GEOGRAPHIC_DATA] ([G…" at bounding box center [646, 299] width 1293 height 599
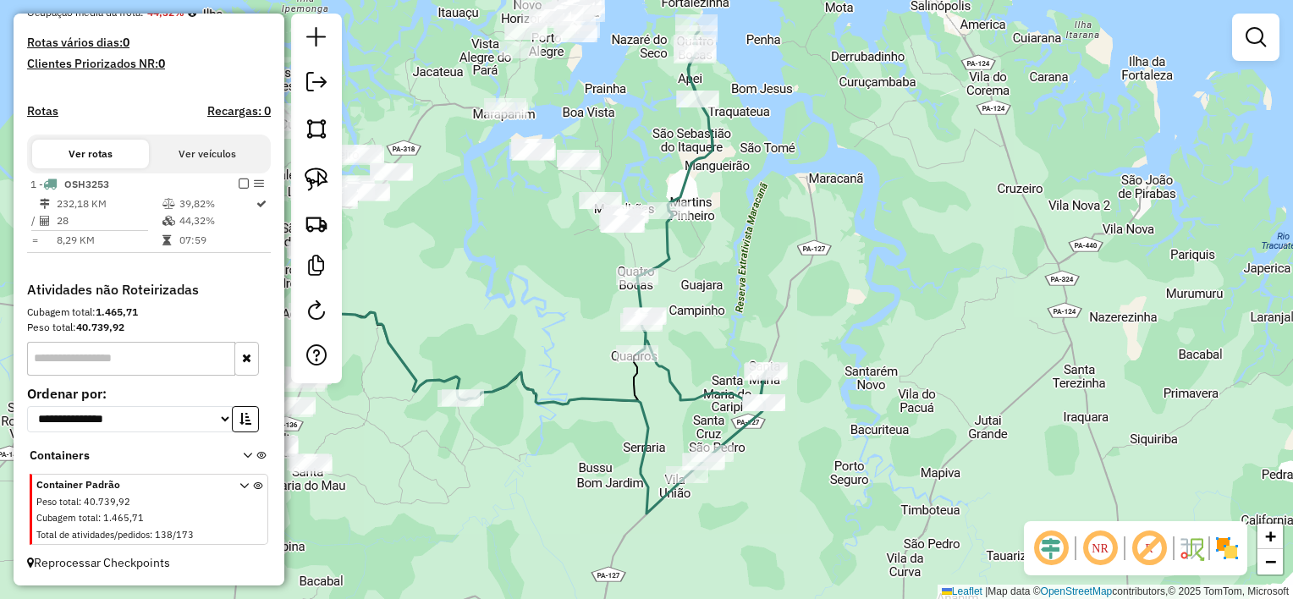
drag, startPoint x: 716, startPoint y: 203, endPoint x: 742, endPoint y: 295, distance: 95.9
click at [742, 295] on div "Janela de atendimento Grade de atendimento Capacidade Transportadoras Veículos …" at bounding box center [646, 299] width 1293 height 599
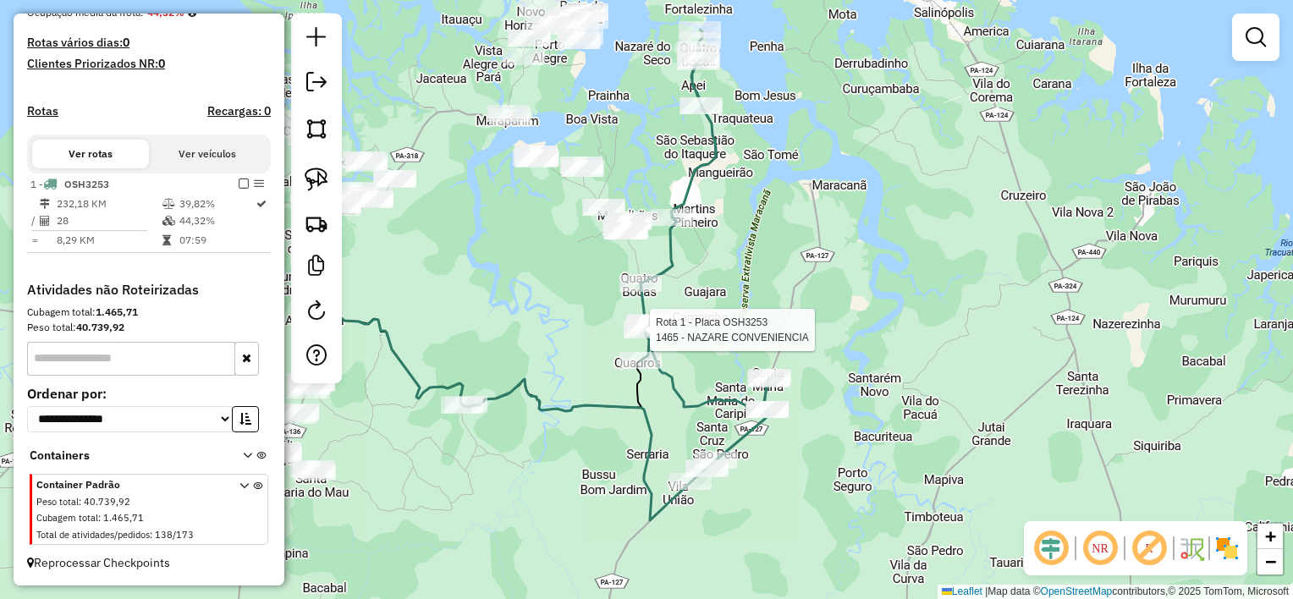
select select "**********"
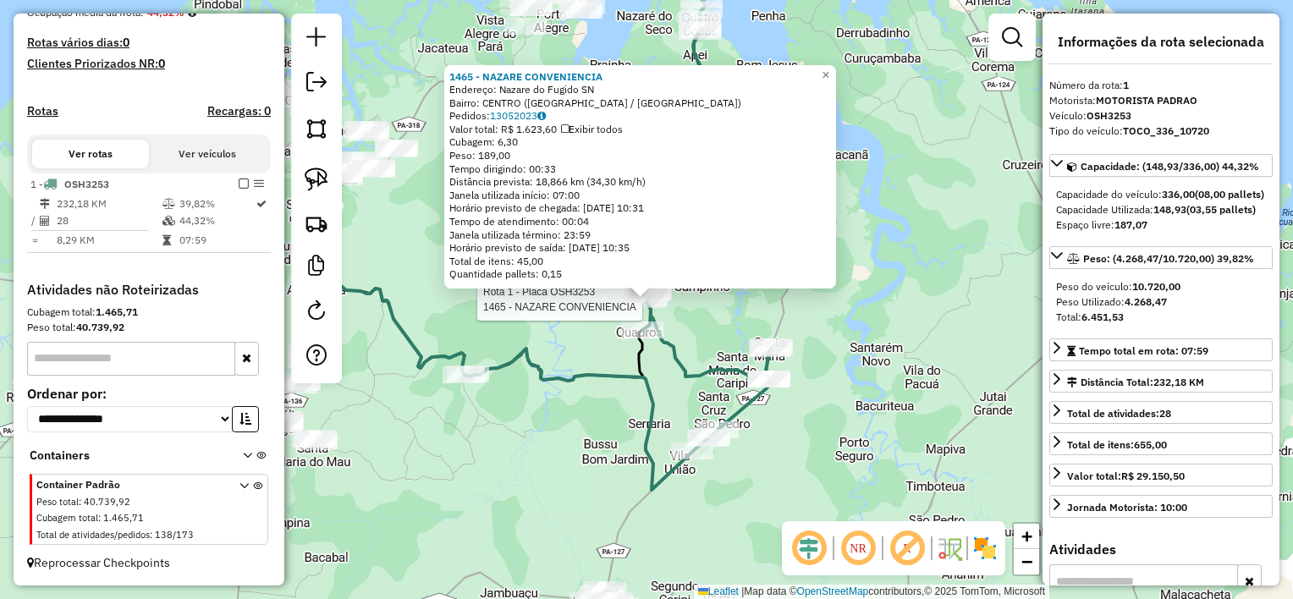
click at [609, 447] on div "Rota 1 - Placa OSH3253 1465 - NAZARE CONVENIENCIA 1465 - NAZARE CONVENIENCIA En…" at bounding box center [646, 299] width 1293 height 599
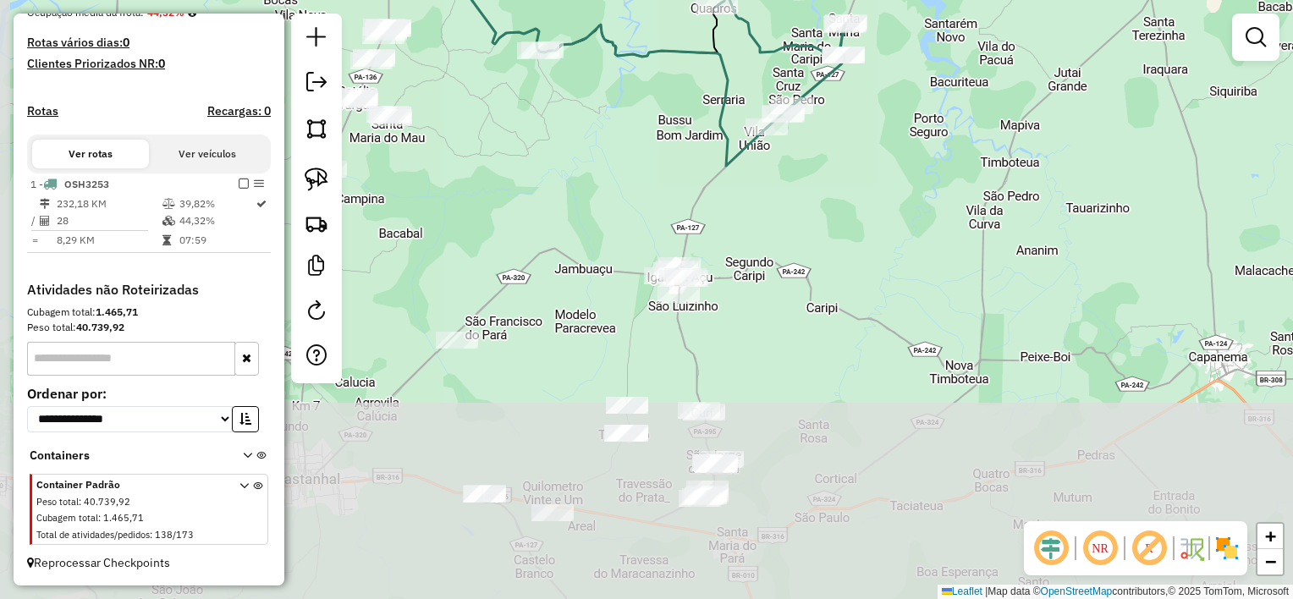
drag, startPoint x: 632, startPoint y: 383, endPoint x: 696, endPoint y: 65, distance: 324.4
click at [696, 69] on div "Janela de atendimento Grade de atendimento Capacidade Transportadoras Veículos …" at bounding box center [646, 299] width 1293 height 599
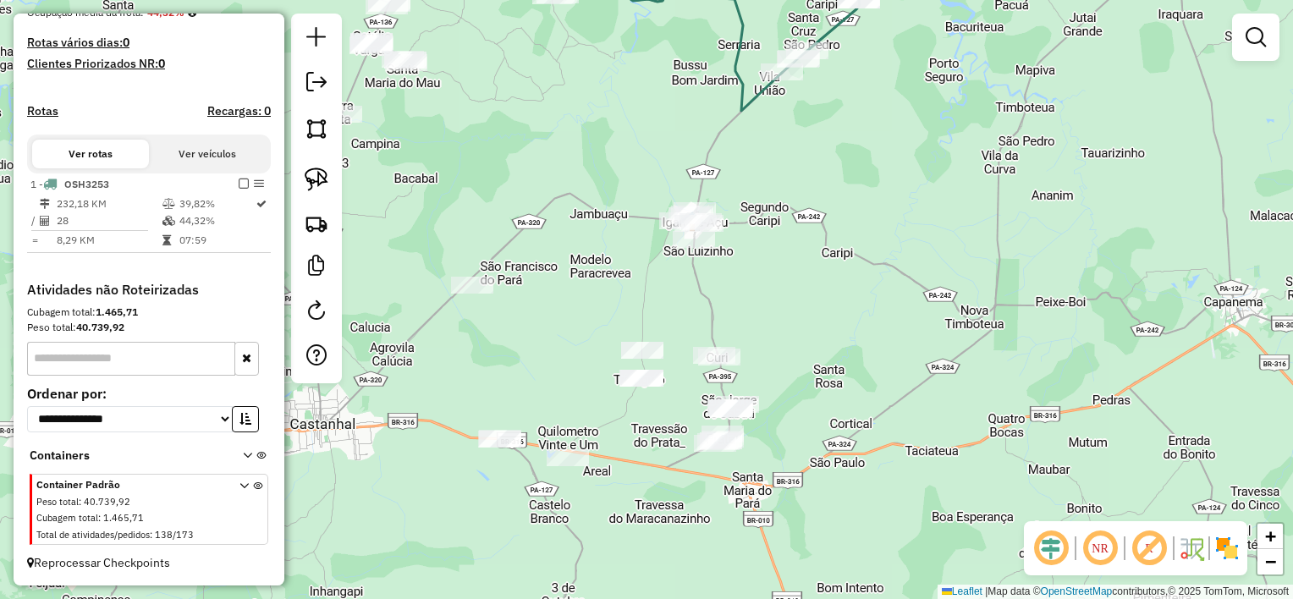
drag, startPoint x: 837, startPoint y: 361, endPoint x: 852, endPoint y: 324, distance: 40.2
click at [852, 324] on div "Janela de atendimento Grade de atendimento Capacidade Transportadoras Veículos …" at bounding box center [646, 299] width 1293 height 599
click at [313, 177] on img at bounding box center [317, 180] width 24 height 24
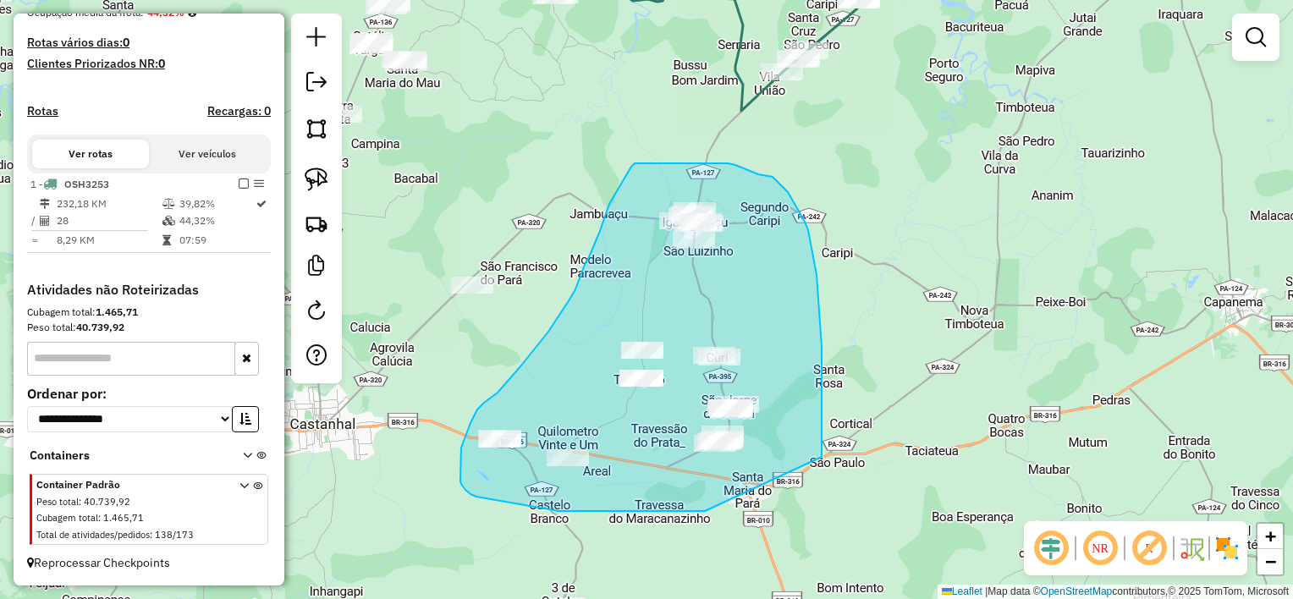
drag, startPoint x: 822, startPoint y: 444, endPoint x: 795, endPoint y: 468, distance: 35.3
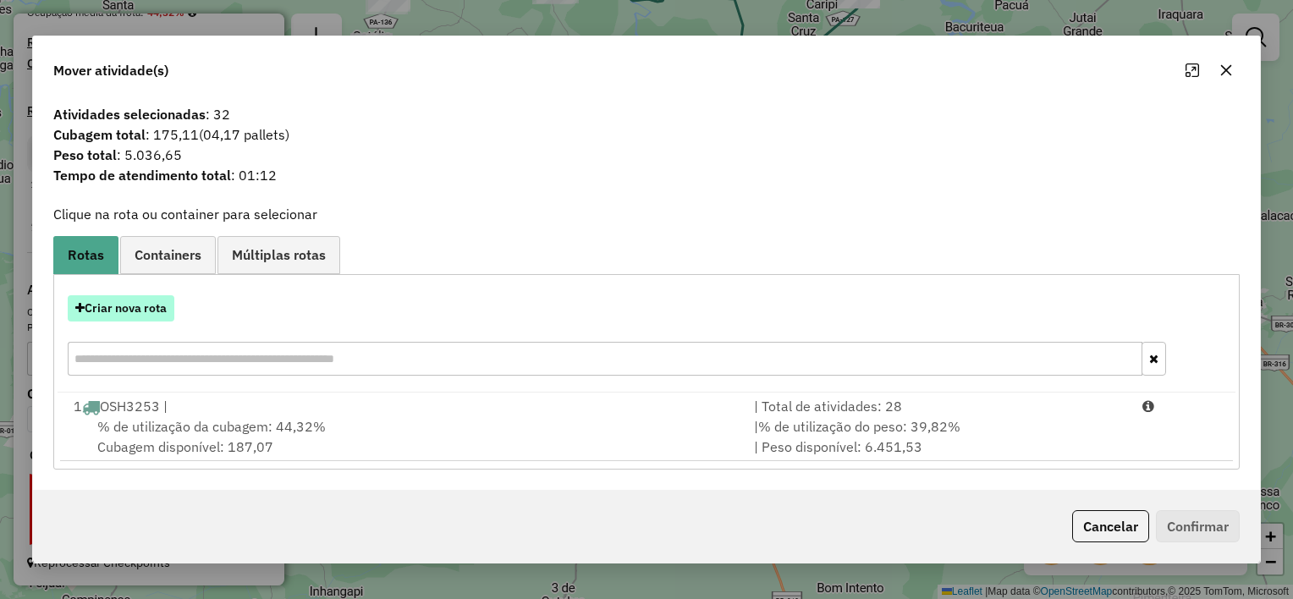
click at [140, 312] on button "Criar nova rota" at bounding box center [121, 308] width 107 height 26
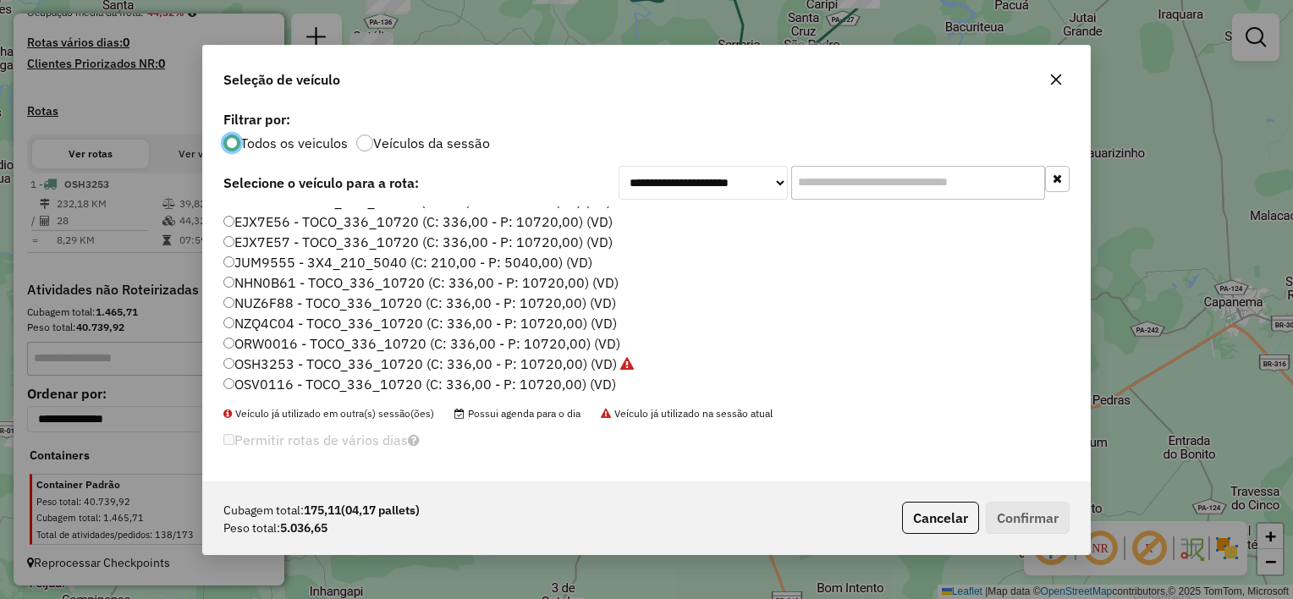
scroll to position [0, 0]
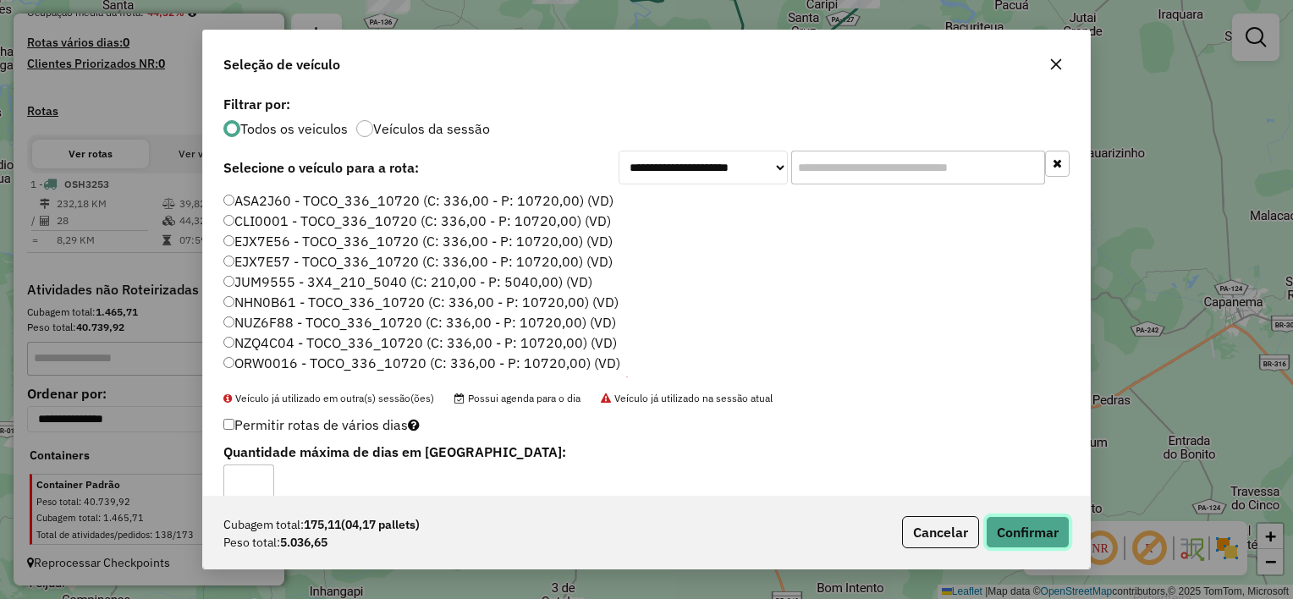
click at [1001, 532] on button "Confirmar" at bounding box center [1028, 532] width 84 height 32
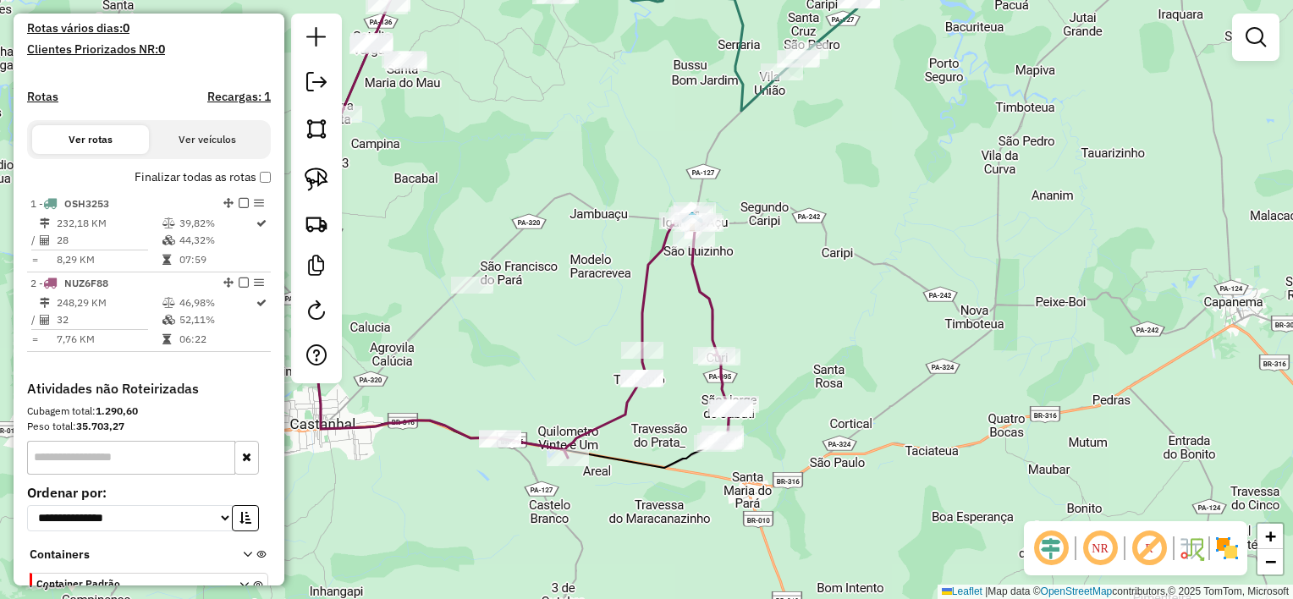
drag, startPoint x: 613, startPoint y: 284, endPoint x: 624, endPoint y: 291, distance: 13.6
click at [624, 291] on div "Janela de atendimento Grade de atendimento Capacidade Transportadoras Veículos …" at bounding box center [646, 299] width 1293 height 599
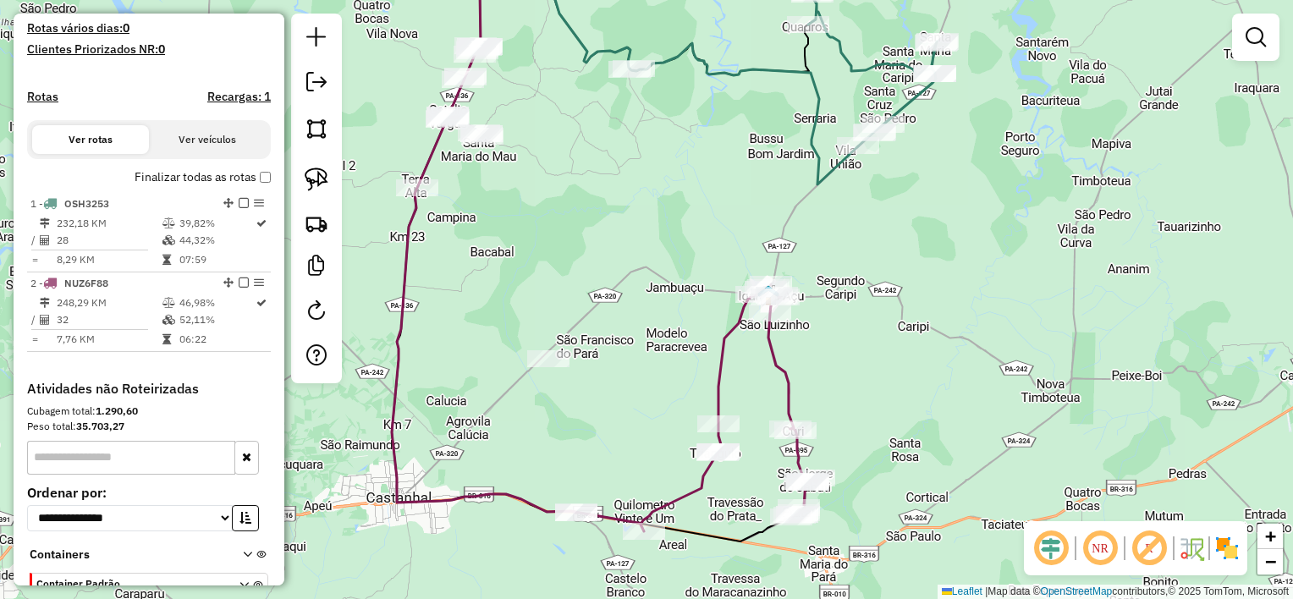
drag, startPoint x: 633, startPoint y: 261, endPoint x: 672, endPoint y: 382, distance: 127.1
click at [672, 382] on div "Janela de atendimento Grade de atendimento Capacidade Transportadoras Veículos …" at bounding box center [646, 299] width 1293 height 599
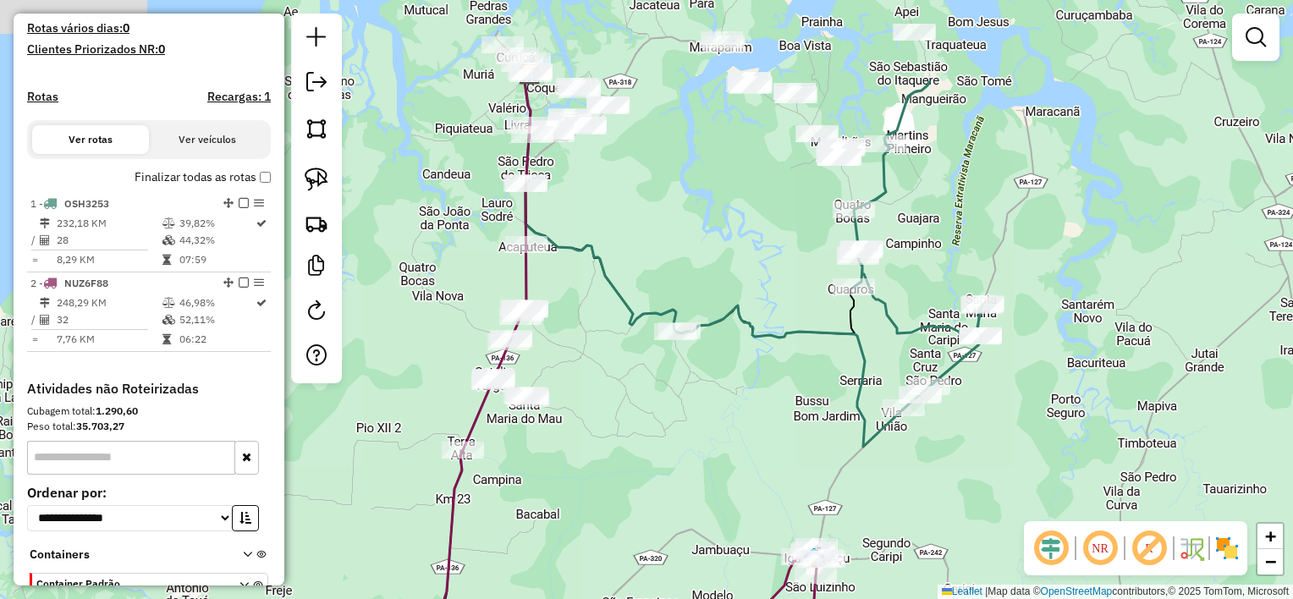
drag, startPoint x: 711, startPoint y: 291, endPoint x: 718, endPoint y: 492, distance: 200.7
click at [718, 498] on div "Janela de atendimento Grade de atendimento Capacidade Transportadoras Veículos …" at bounding box center [646, 299] width 1293 height 599
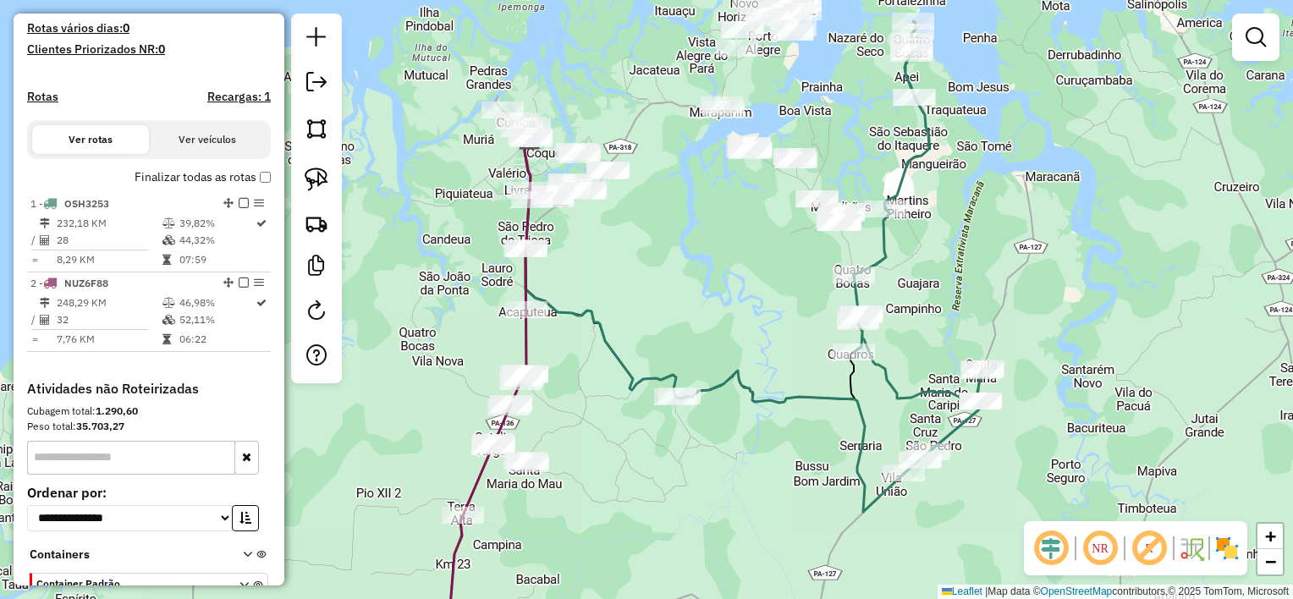
drag, startPoint x: 745, startPoint y: 282, endPoint x: 748, endPoint y: 305, distance: 23.1
click at [748, 305] on div "Janela de atendimento Grade de atendimento Capacidade Transportadoras Veículos …" at bounding box center [646, 299] width 1293 height 599
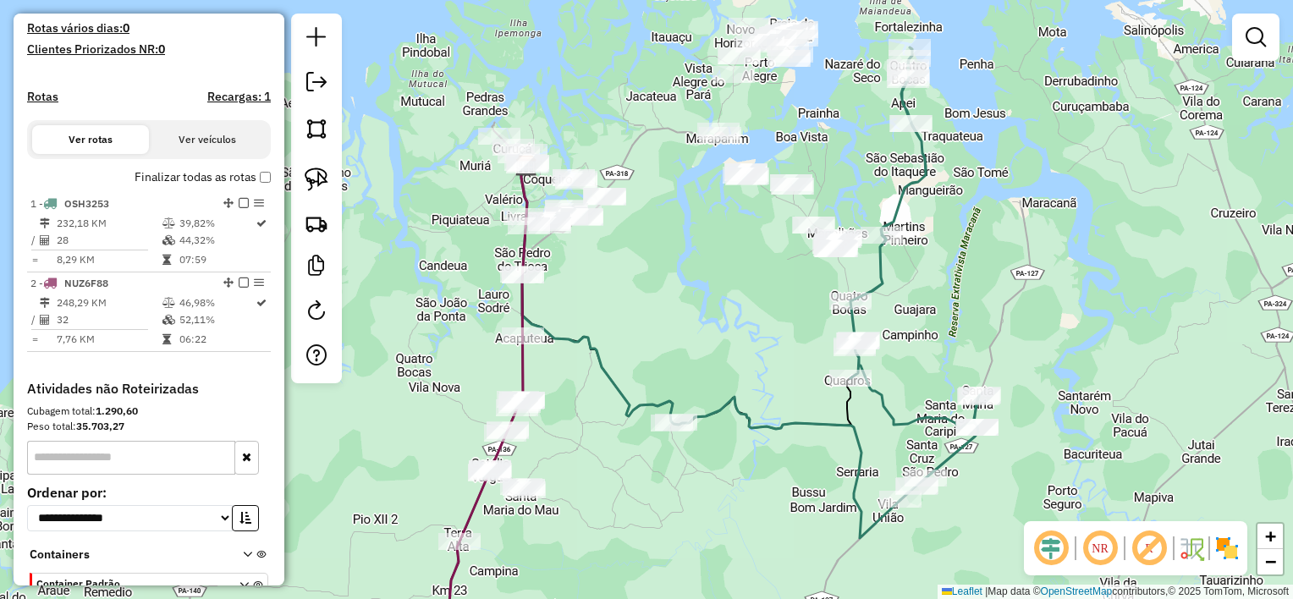
drag, startPoint x: 694, startPoint y: 333, endPoint x: 685, endPoint y: 349, distance: 19.3
click at [685, 349] on div "Janela de atendimento Grade de atendimento Capacidade Transportadoras Veículos …" at bounding box center [646, 299] width 1293 height 599
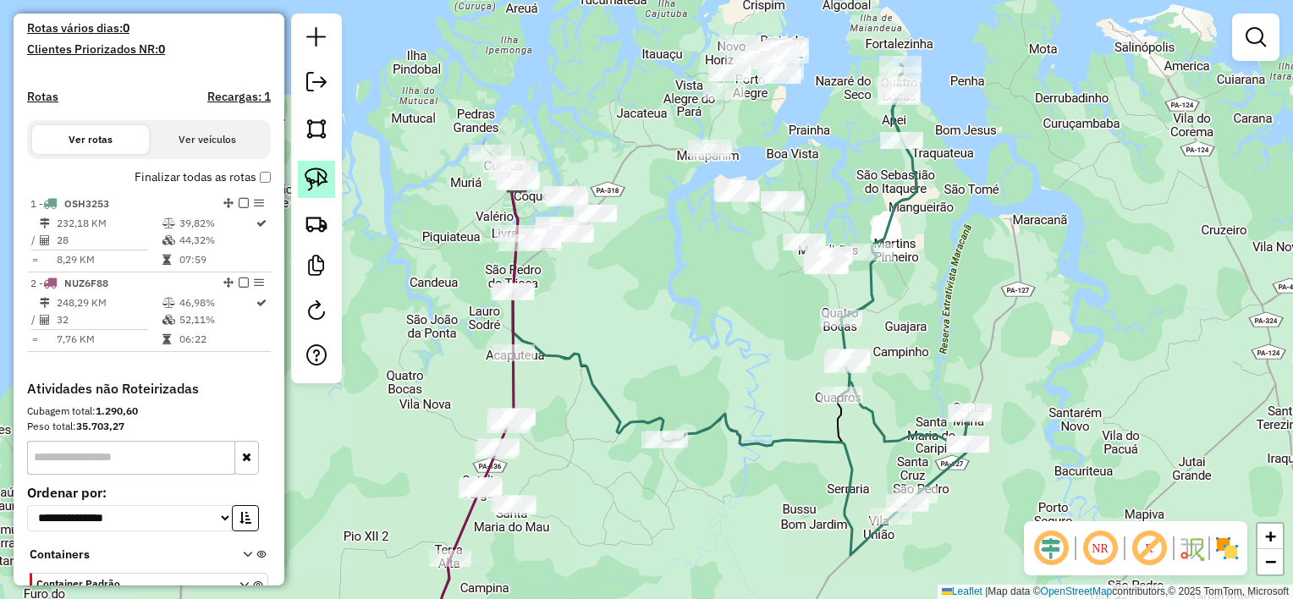
click at [322, 185] on img at bounding box center [317, 180] width 24 height 24
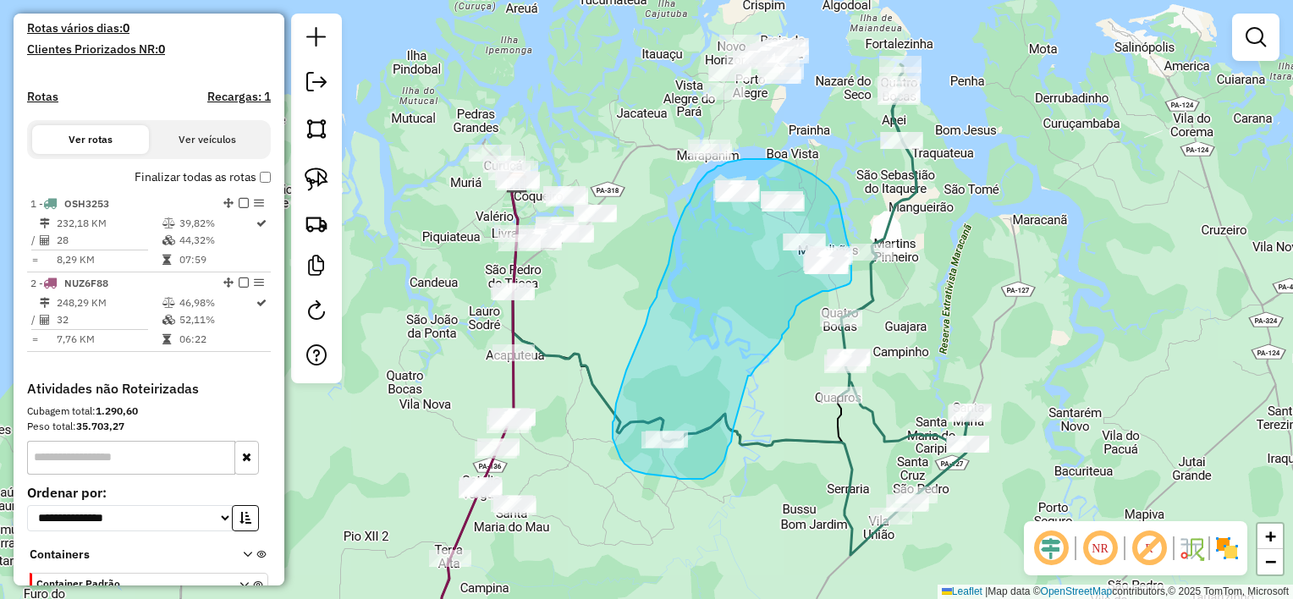
drag, startPoint x: 748, startPoint y: 376, endPoint x: 734, endPoint y: 423, distance: 49.3
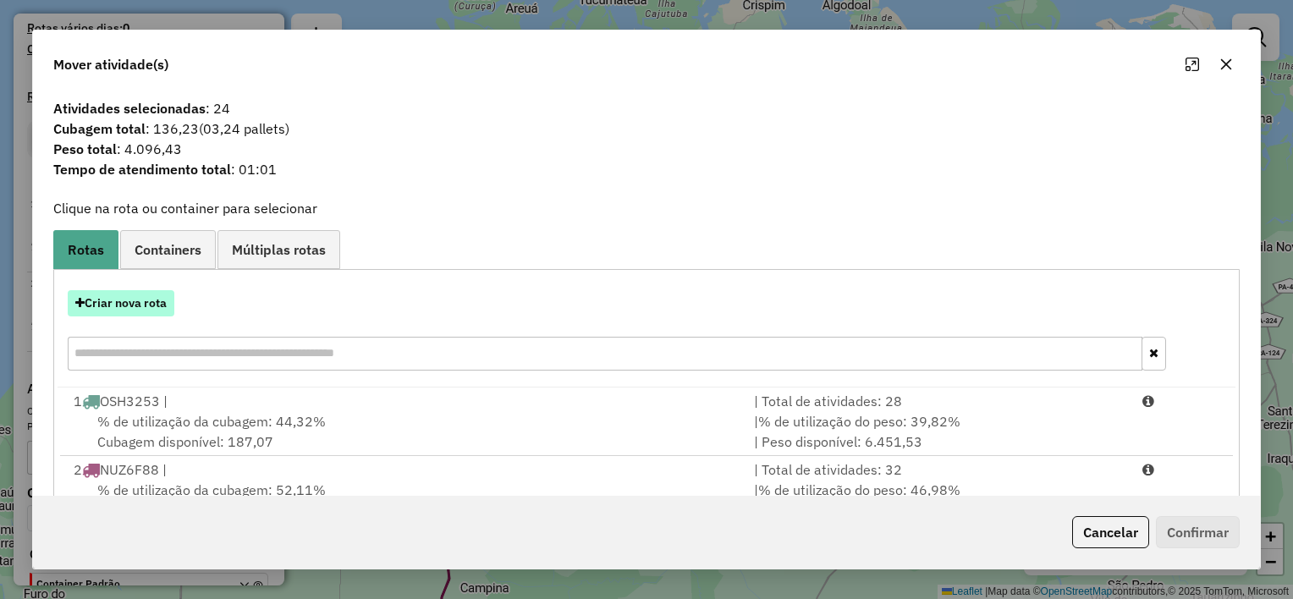
click at [158, 298] on button "Criar nova rota" at bounding box center [121, 303] width 107 height 26
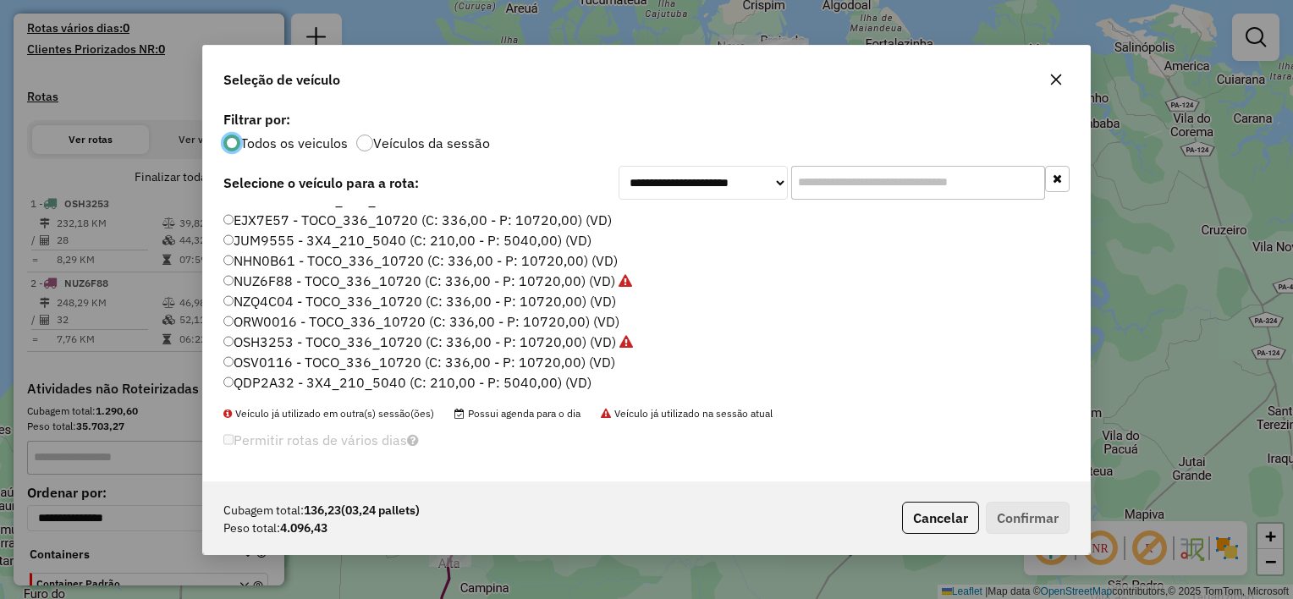
scroll to position [78, 0]
click at [1053, 76] on icon "button" at bounding box center [1056, 79] width 11 height 11
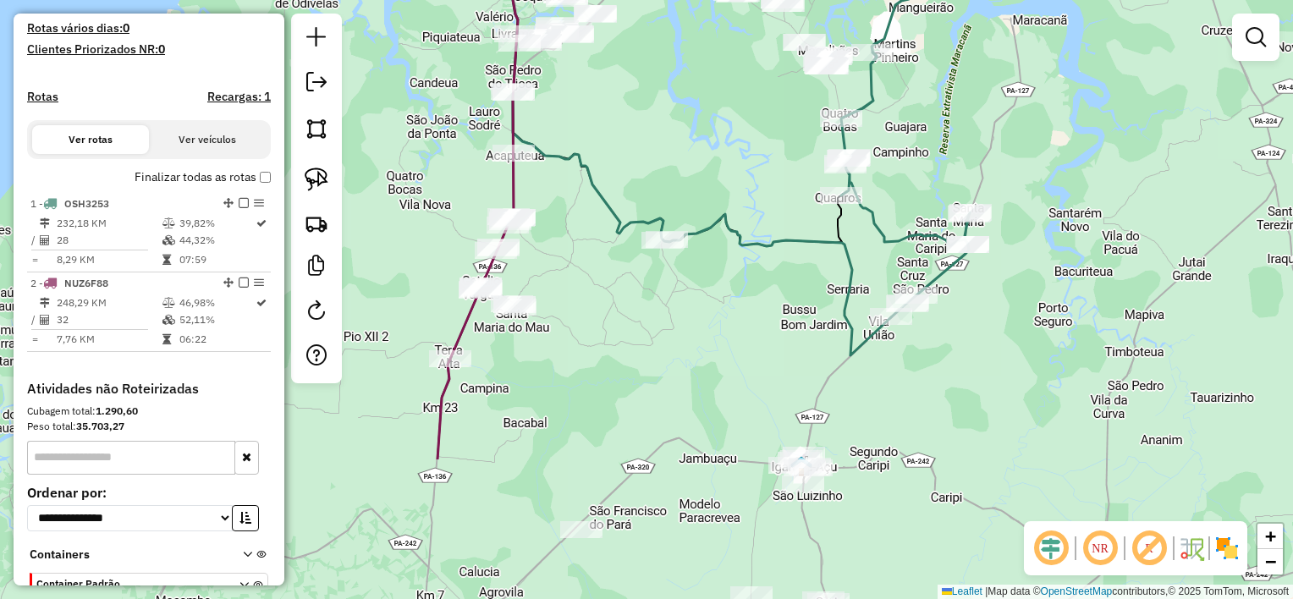
drag, startPoint x: 797, startPoint y: 451, endPoint x: 797, endPoint y: 251, distance: 199.7
click at [797, 251] on div "Janela de atendimento Grade de atendimento Capacidade Transportadoras Veículos …" at bounding box center [646, 299] width 1293 height 599
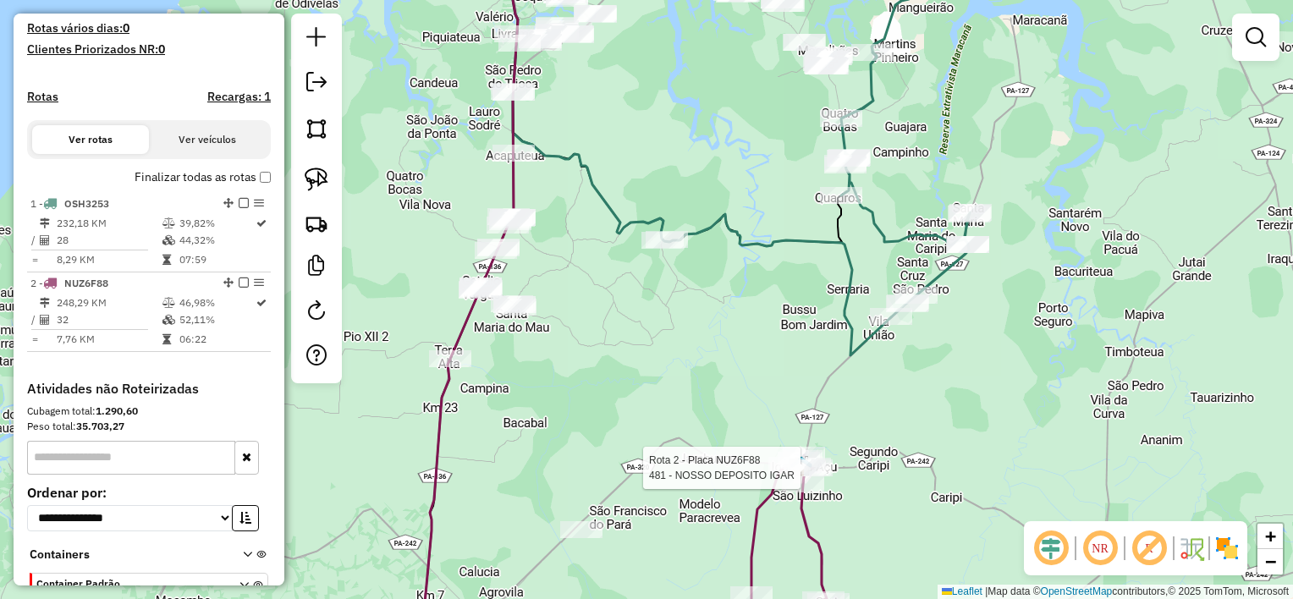
select select "**********"
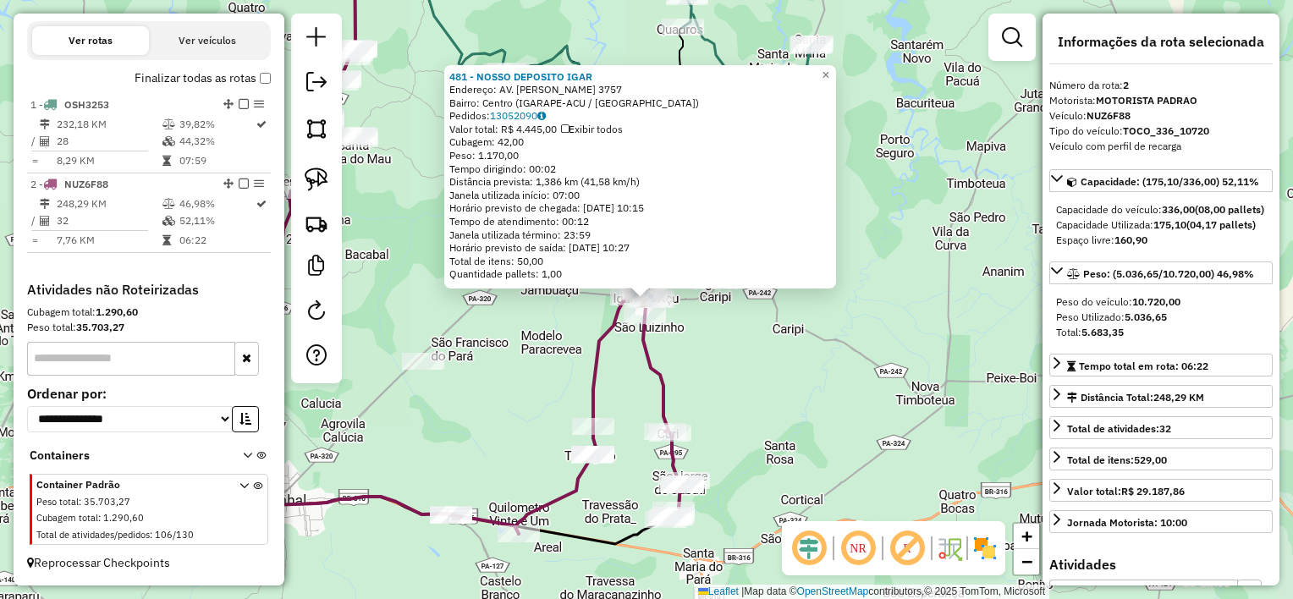
scroll to position [553, 0]
click at [635, 390] on div "Rota 2 - Placa NUZ6F88 481 - NOSSO DEPOSITO IGAR 481 - NOSSO DEPOSITO IGAR Ende…" at bounding box center [646, 299] width 1293 height 599
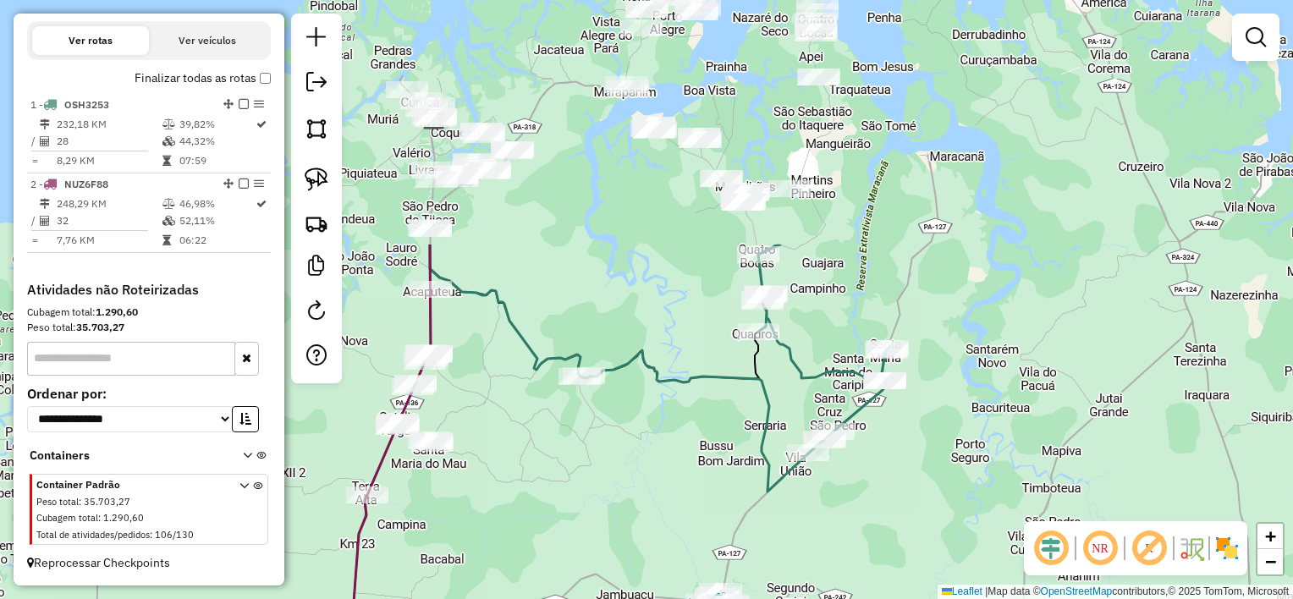
drag, startPoint x: 541, startPoint y: 210, endPoint x: 623, endPoint y: 545, distance: 345.0
click at [623, 547] on div "Janela de atendimento Grade de atendimento Capacidade Transportadoras Veículos …" at bounding box center [646, 299] width 1293 height 599
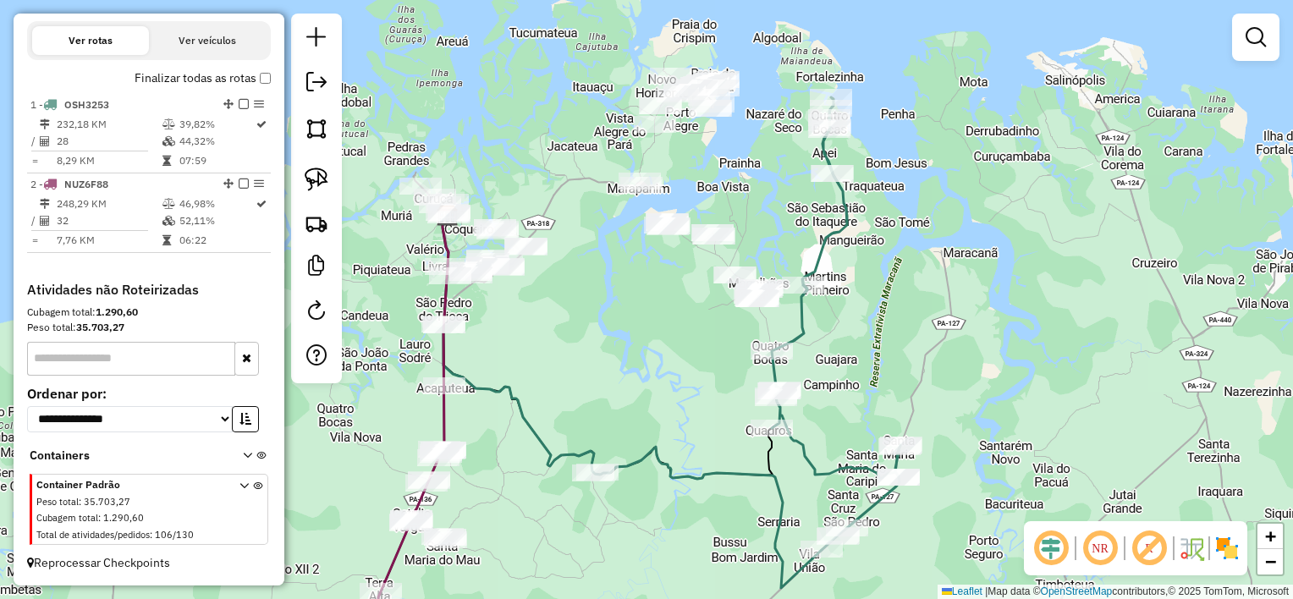
drag, startPoint x: 646, startPoint y: 312, endPoint x: 652, endPoint y: 377, distance: 65.5
click at [652, 377] on div "Janela de atendimento Grade de atendimento Capacidade Transportadoras Veículos …" at bounding box center [646, 299] width 1293 height 599
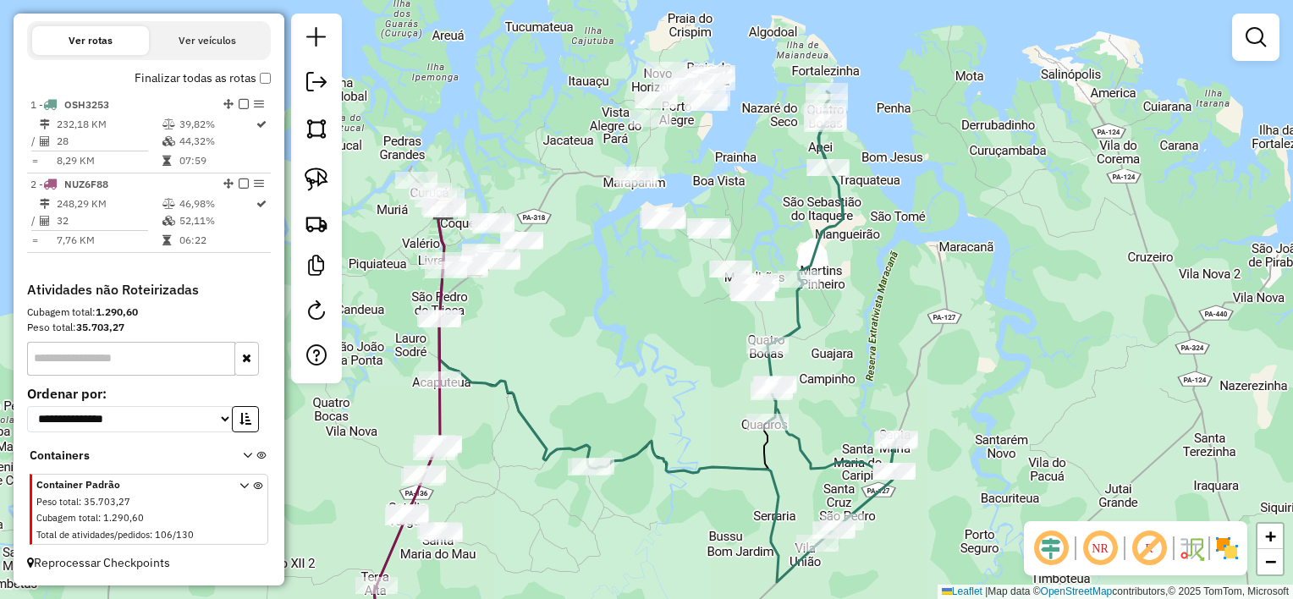
click at [668, 352] on div "Janela de atendimento Grade de atendimento Capacidade Transportadoras Veículos …" at bounding box center [646, 299] width 1293 height 599
click at [316, 175] on img at bounding box center [317, 180] width 24 height 24
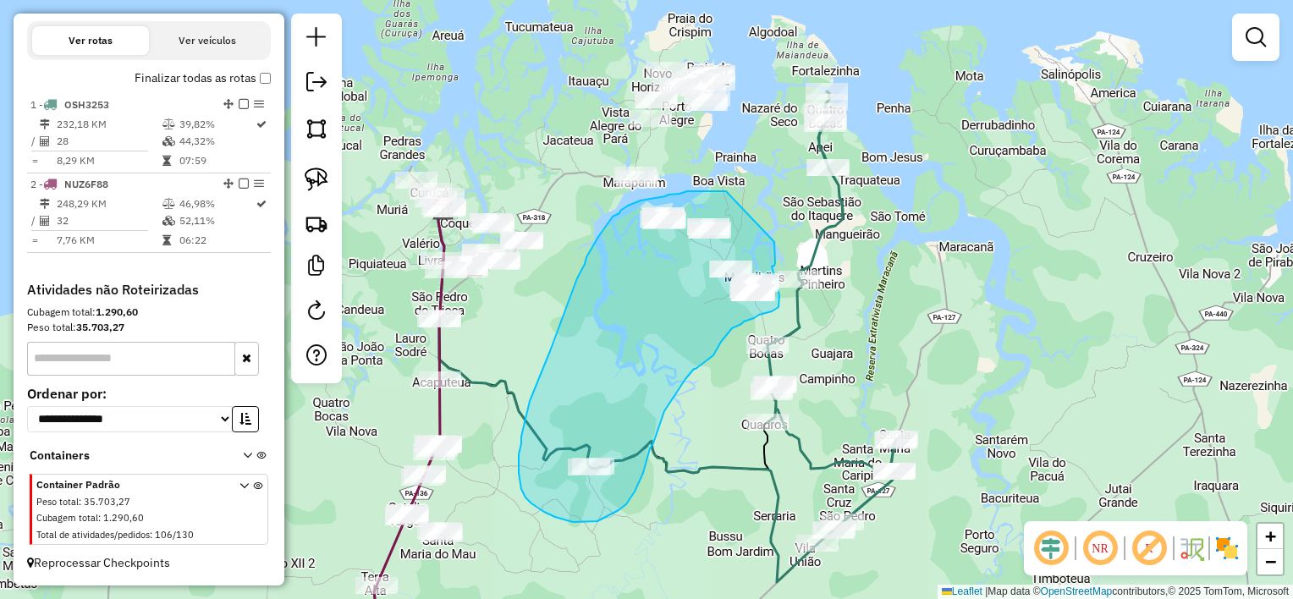
drag, startPoint x: 726, startPoint y: 191, endPoint x: 774, endPoint y: 242, distance: 70.0
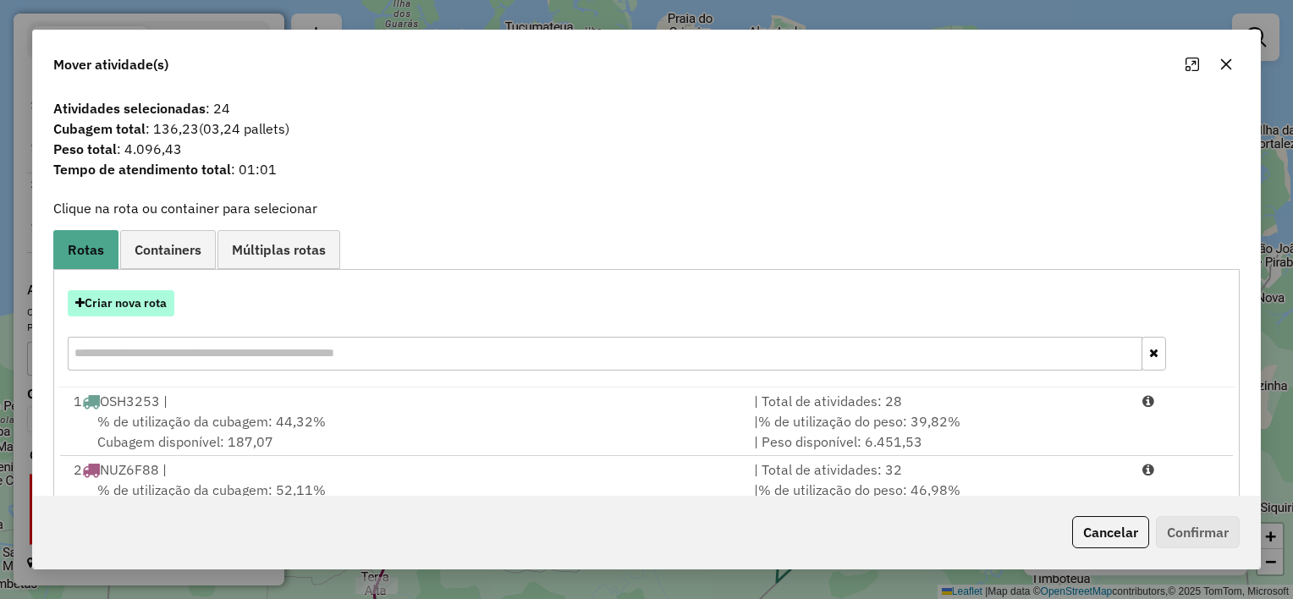
click at [118, 305] on button "Criar nova rota" at bounding box center [121, 303] width 107 height 26
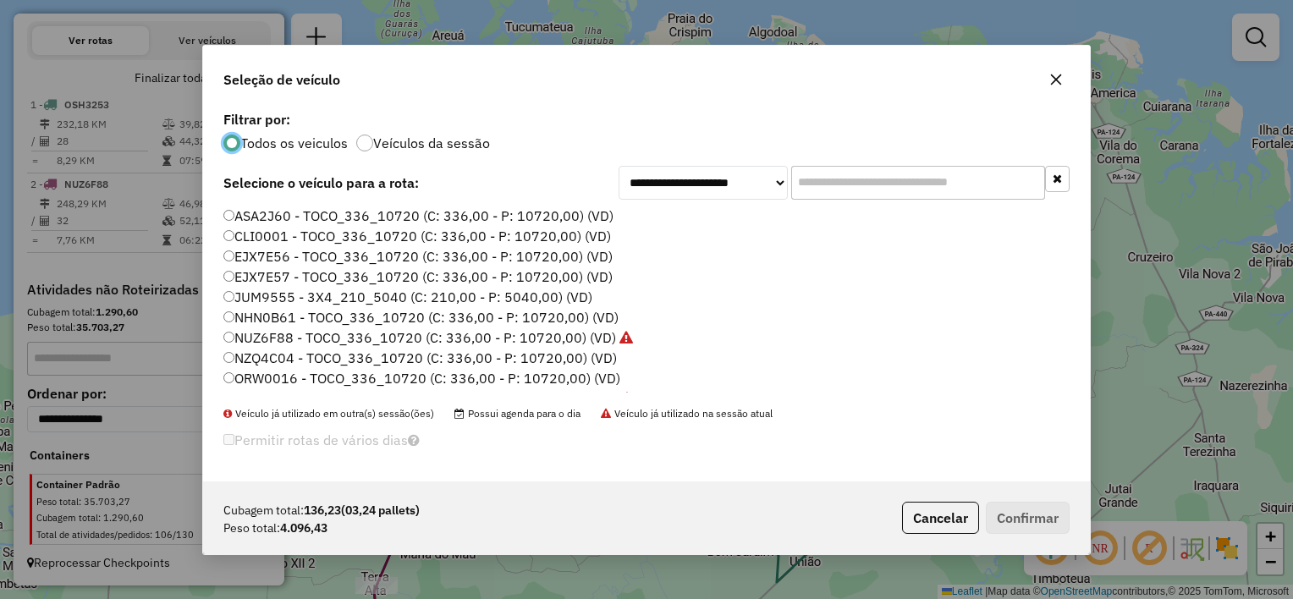
scroll to position [78, 0]
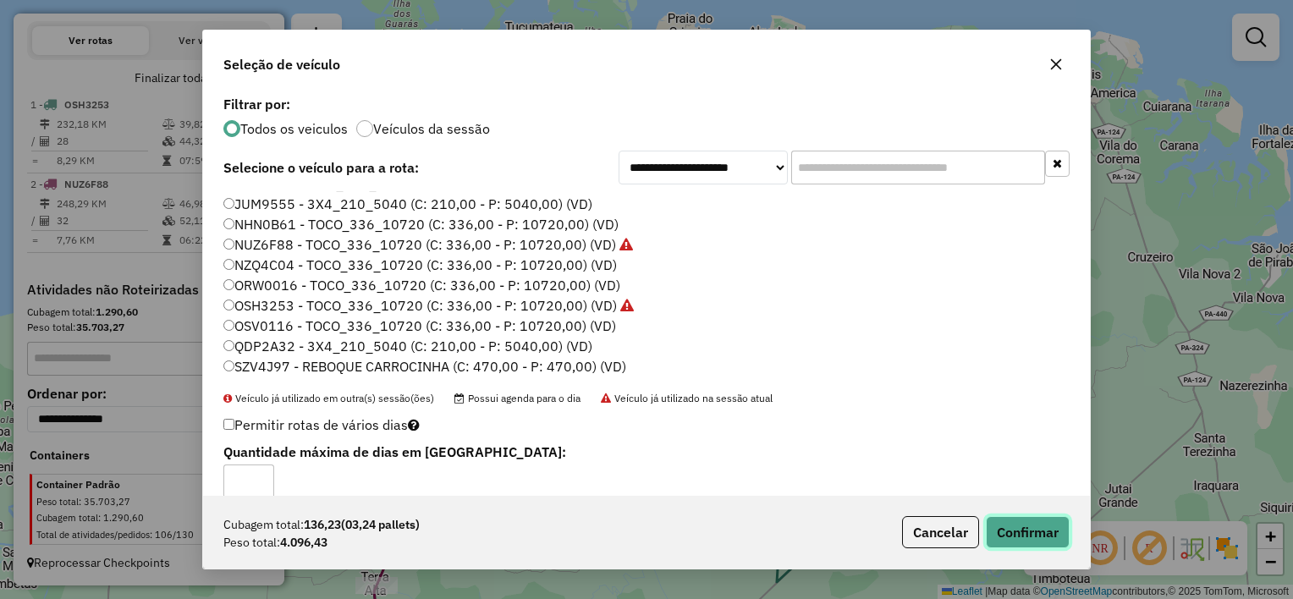
click at [1006, 535] on button "Confirmar" at bounding box center [1028, 532] width 84 height 32
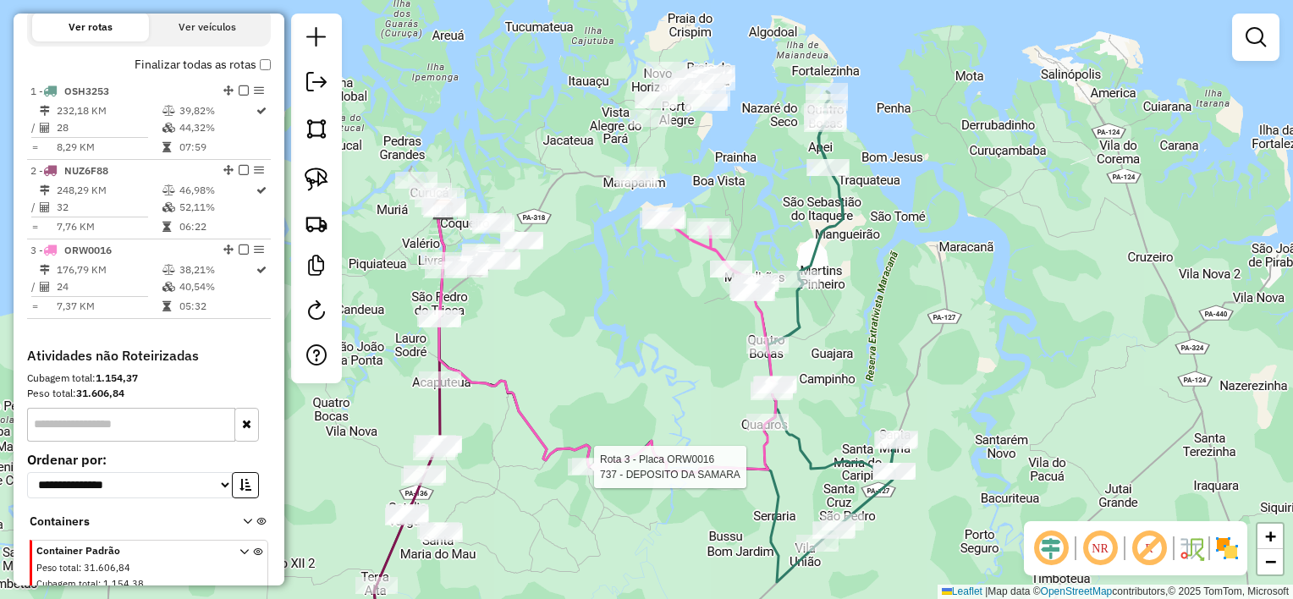
select select "**********"
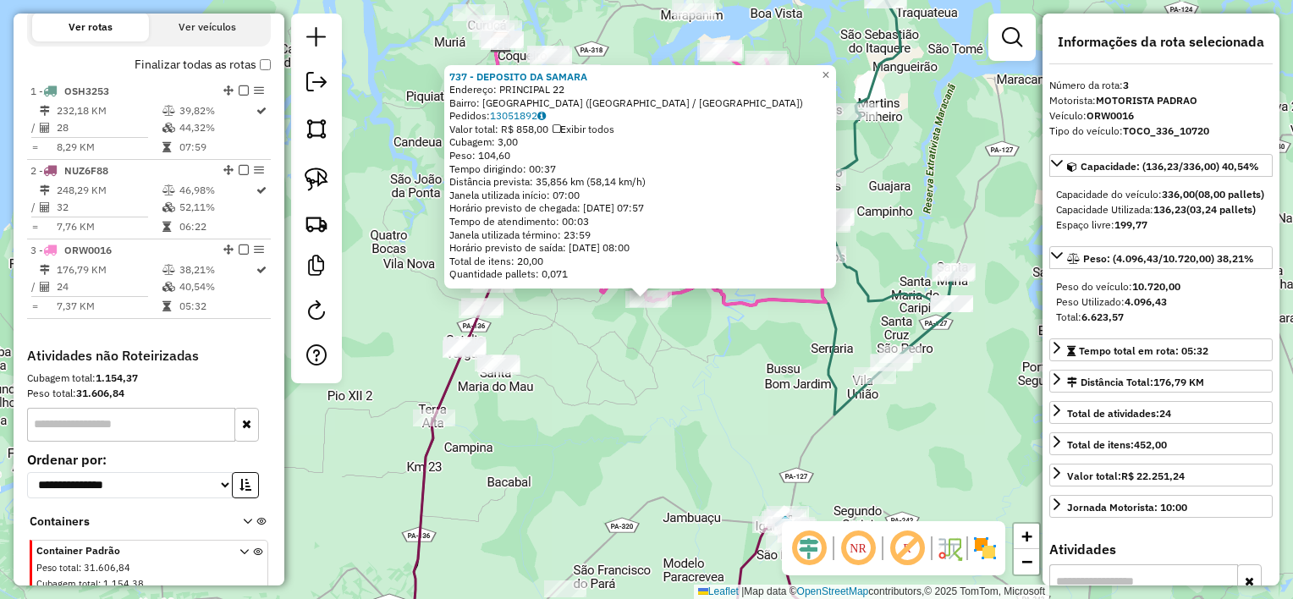
scroll to position [632, 0]
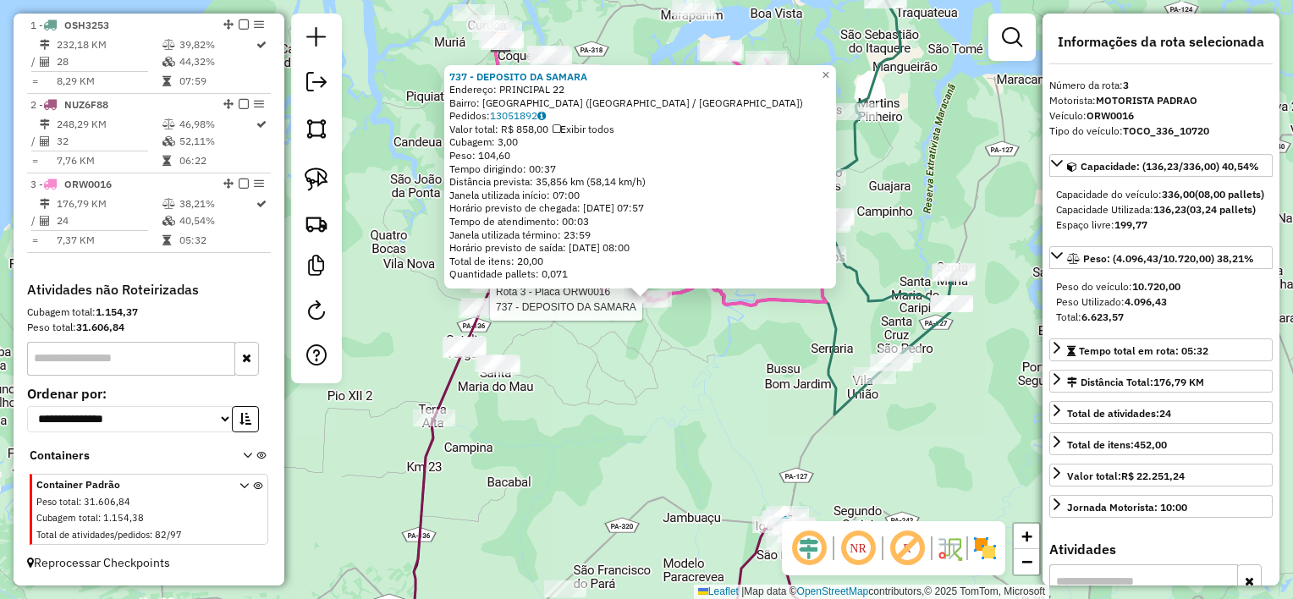
click at [672, 394] on div "Rota 3 - Placa ORW0016 737 - DEPOSITO DA SAMARA 737 - DEPOSITO DA SAMARA Endere…" at bounding box center [646, 299] width 1293 height 599
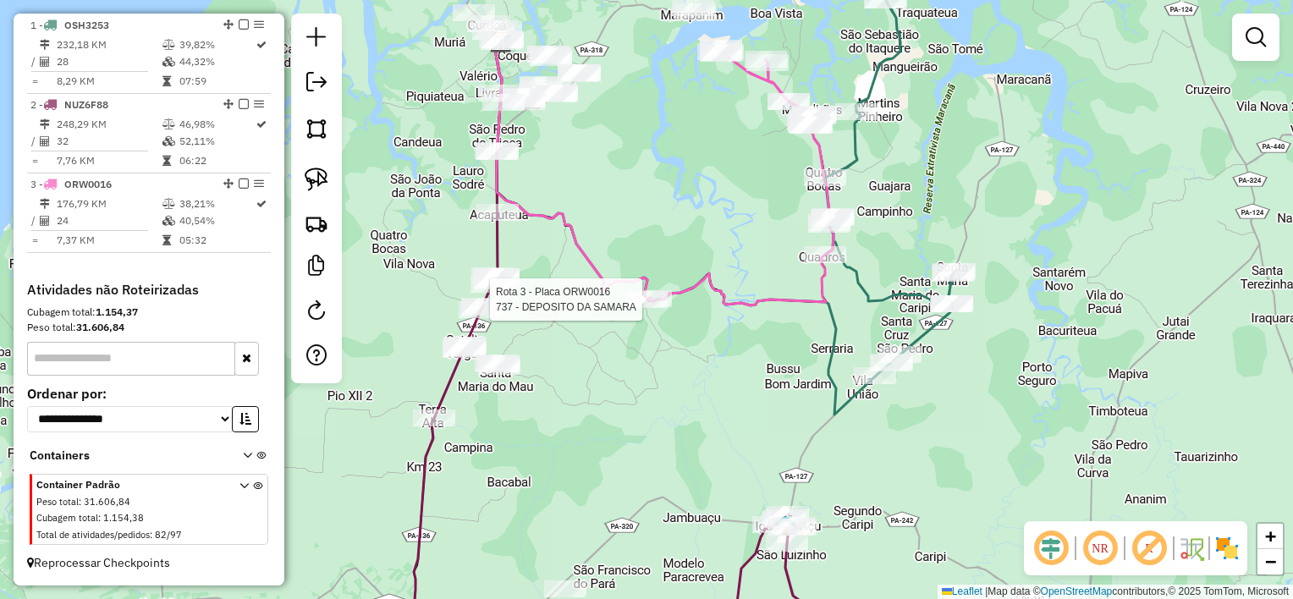
select select "**********"
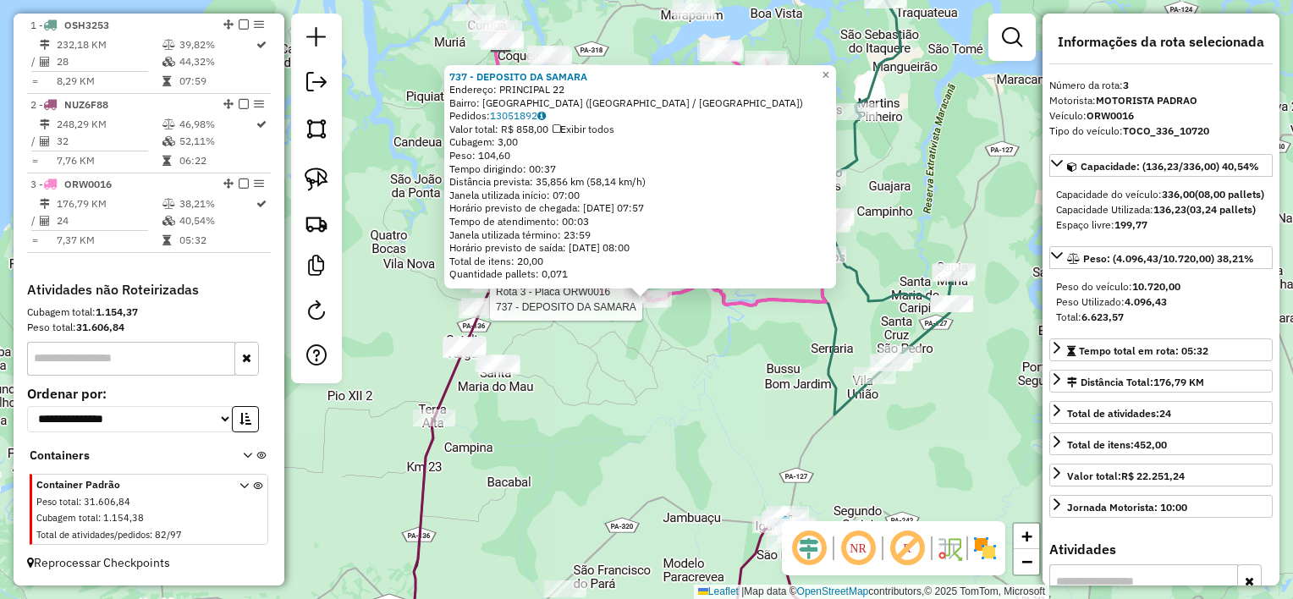
click at [701, 353] on div "Rota 3 - Placa ORW0016 737 - DEPOSITO DA SAMARA 737 - DEPOSITO DA SAMARA Endere…" at bounding box center [646, 299] width 1293 height 599
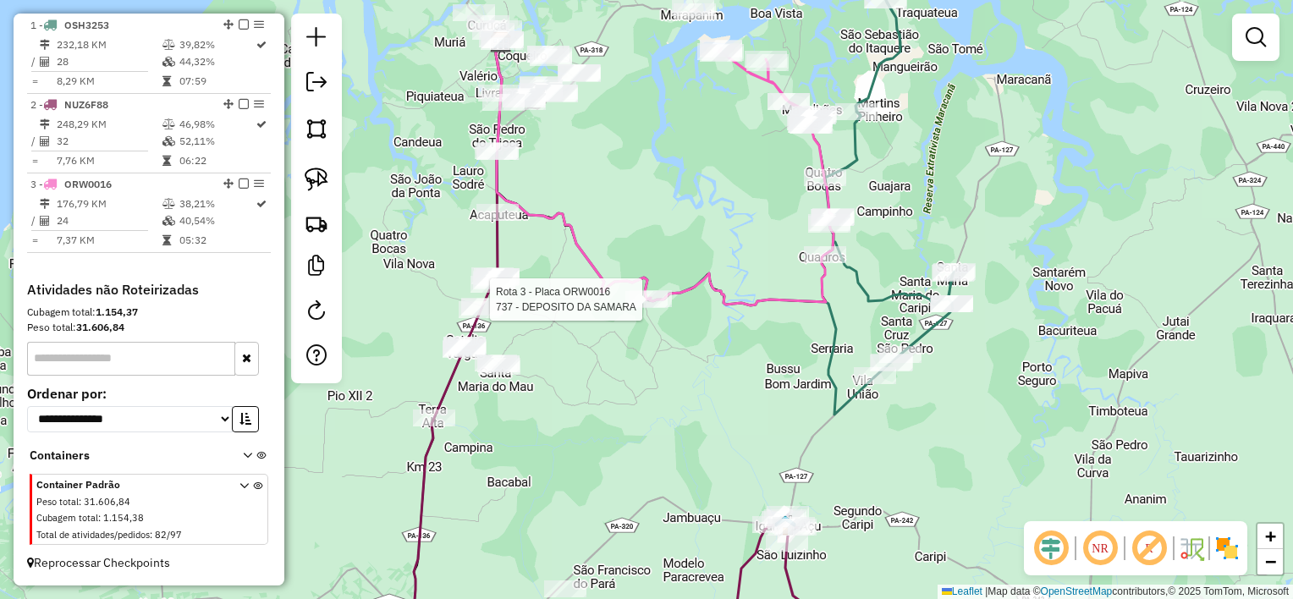
select select "**********"
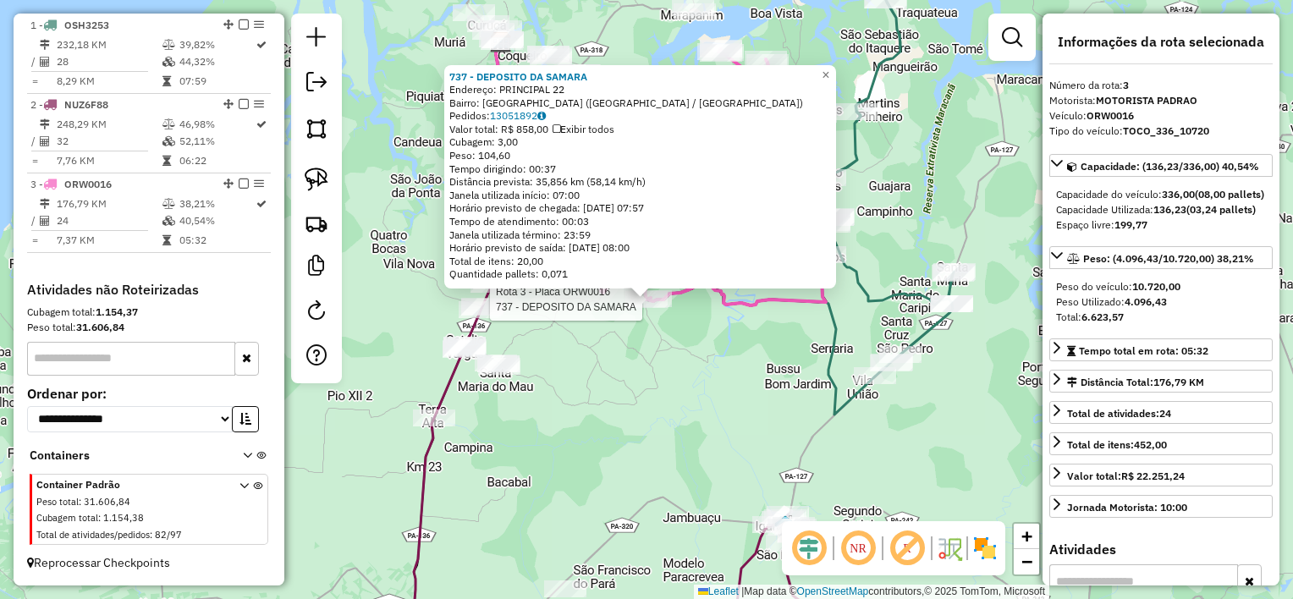
click at [690, 376] on div "Rota 3 - Placa ORW0016 737 - DEPOSITO DA SAMARA 737 - DEPOSITO DA SAMARA Endere…" at bounding box center [646, 299] width 1293 height 599
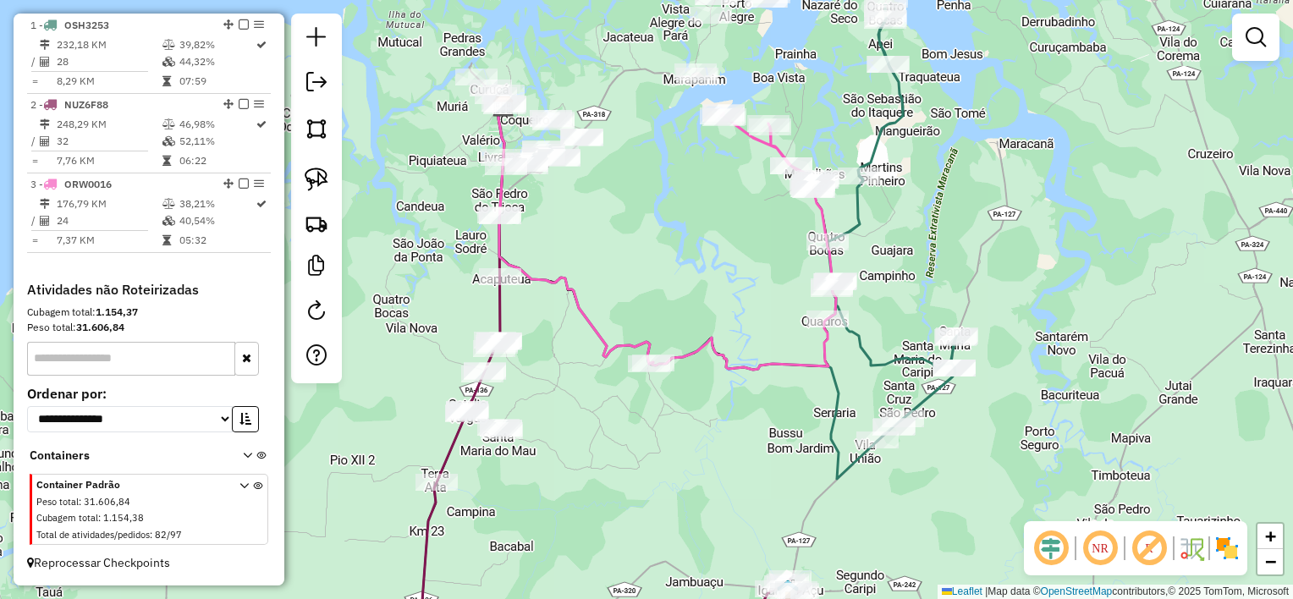
drag, startPoint x: 722, startPoint y: 406, endPoint x: 722, endPoint y: 423, distance: 16.9
click at [722, 423] on div "Janela de atendimento Grade de atendimento Capacidade Transportadoras Veículos …" at bounding box center [646, 299] width 1293 height 599
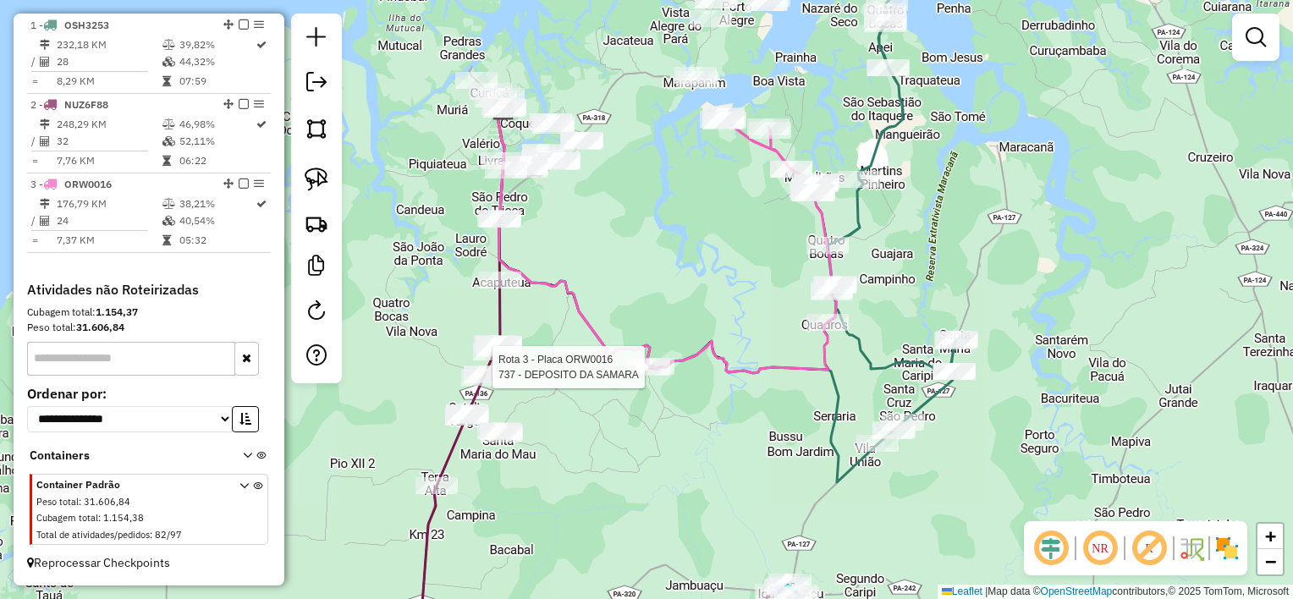
select select "**********"
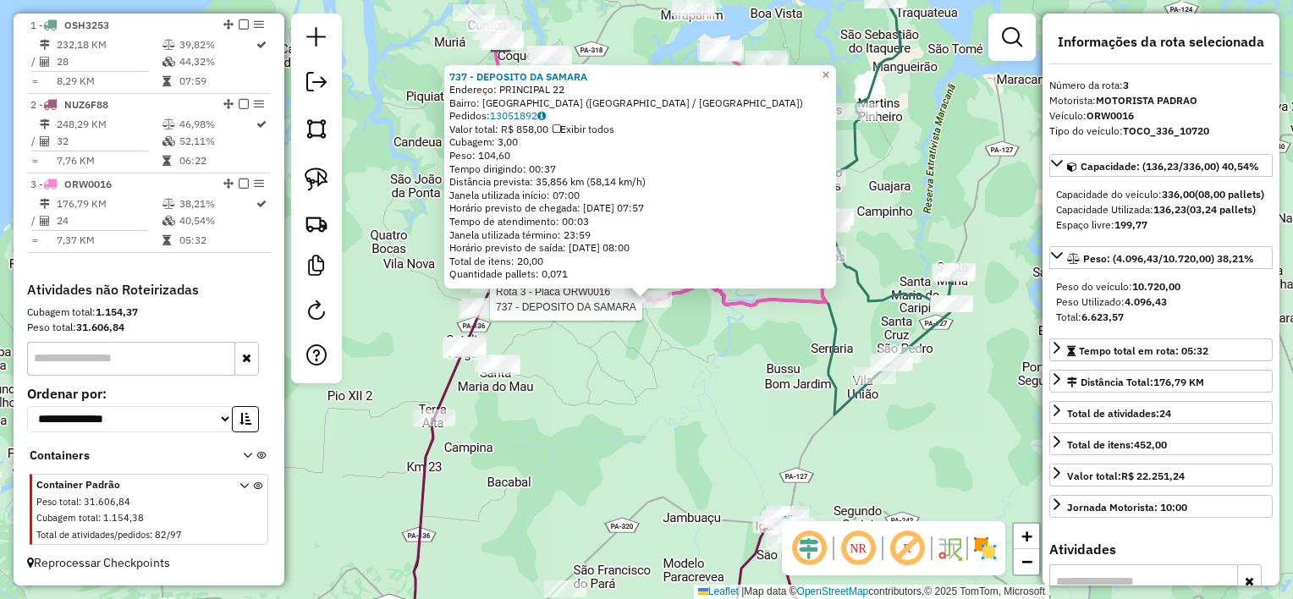
click at [657, 383] on div "Rota 3 - Placa ORW0016 737 - DEPOSITO DA SAMARA 737 - DEPOSITO DA SAMARA Endere…" at bounding box center [646, 299] width 1293 height 599
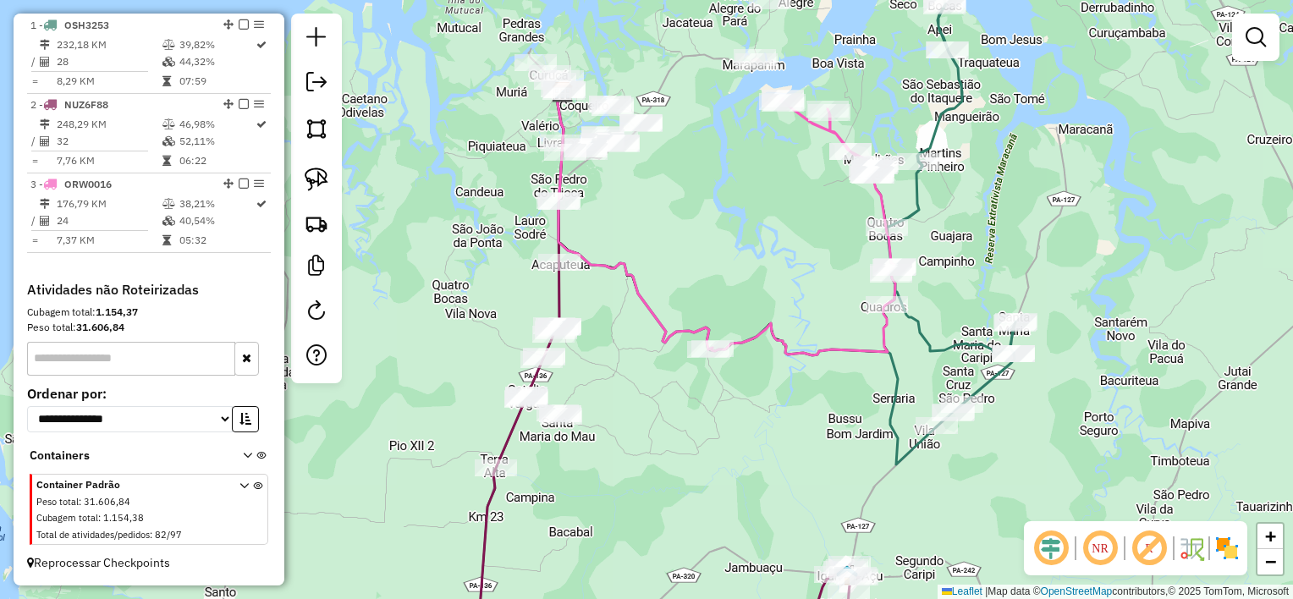
drag, startPoint x: 610, startPoint y: 192, endPoint x: 691, endPoint y: 299, distance: 134.0
click at [690, 292] on div "Janela de atendimento Grade de atendimento Capacidade Transportadoras Veículos …" at bounding box center [646, 299] width 1293 height 599
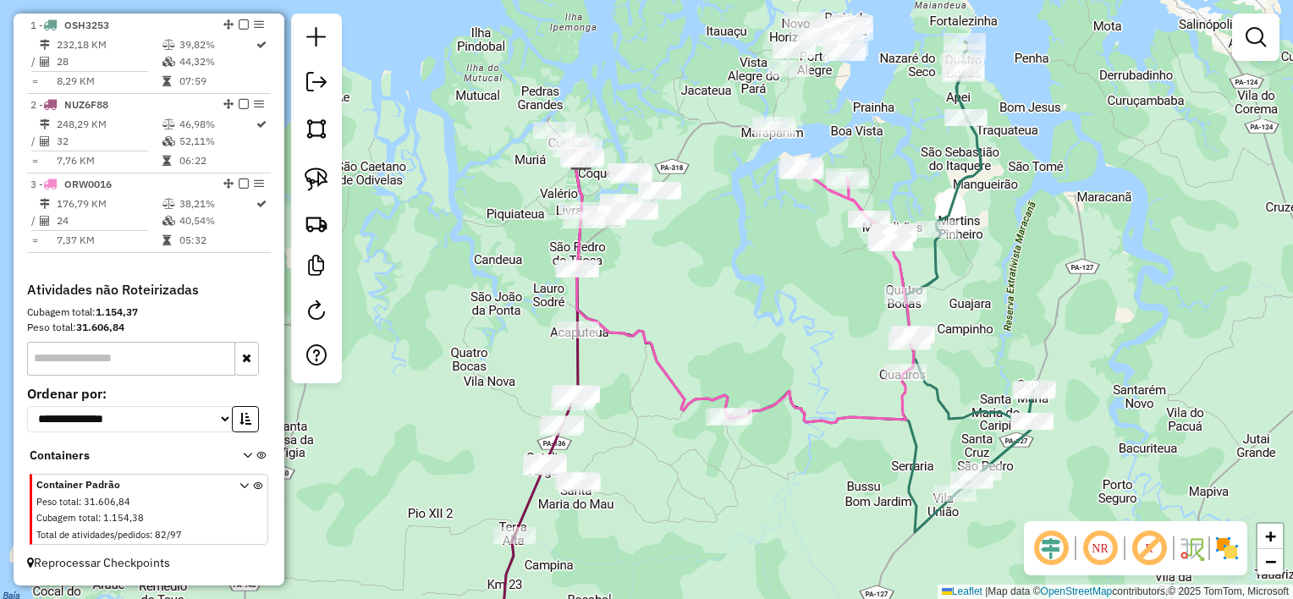
drag, startPoint x: 707, startPoint y: 285, endPoint x: 704, endPoint y: 299, distance: 14.0
click at [704, 299] on div "Janela de atendimento Grade de atendimento Capacidade Transportadoras Veículos …" at bounding box center [646, 299] width 1293 height 599
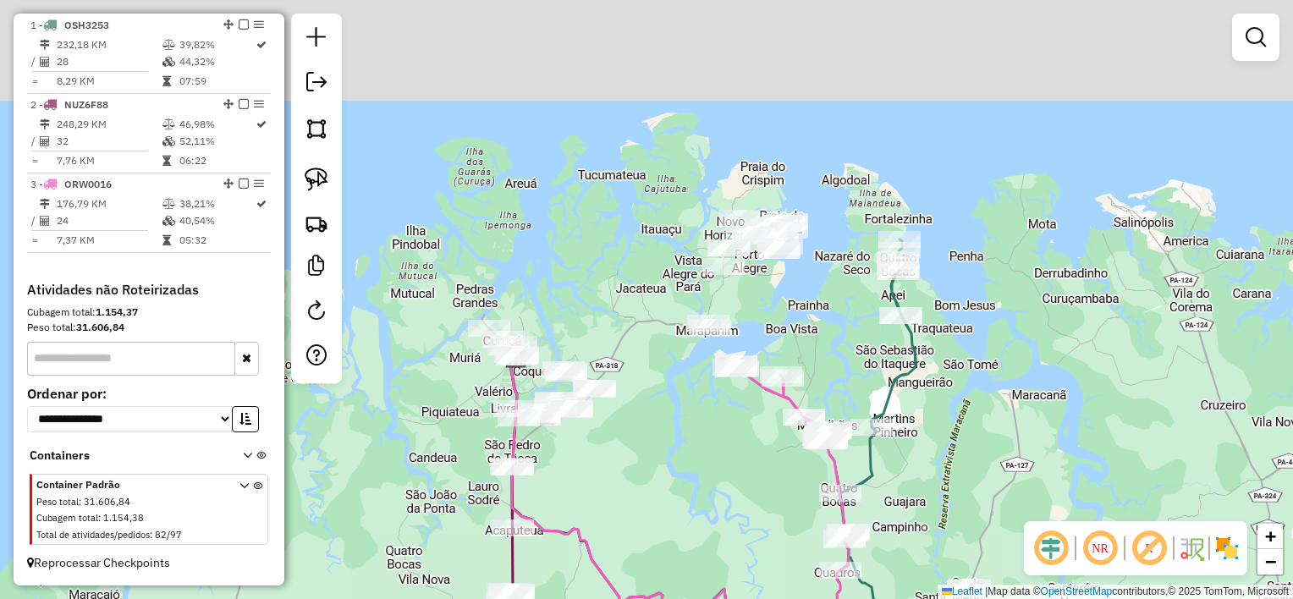
drag, startPoint x: 728, startPoint y: 245, endPoint x: 647, endPoint y: 461, distance: 231.1
click at [652, 469] on div "Janela de atendimento Grade de atendimento Capacidade Transportadoras Veículos …" at bounding box center [646, 299] width 1293 height 599
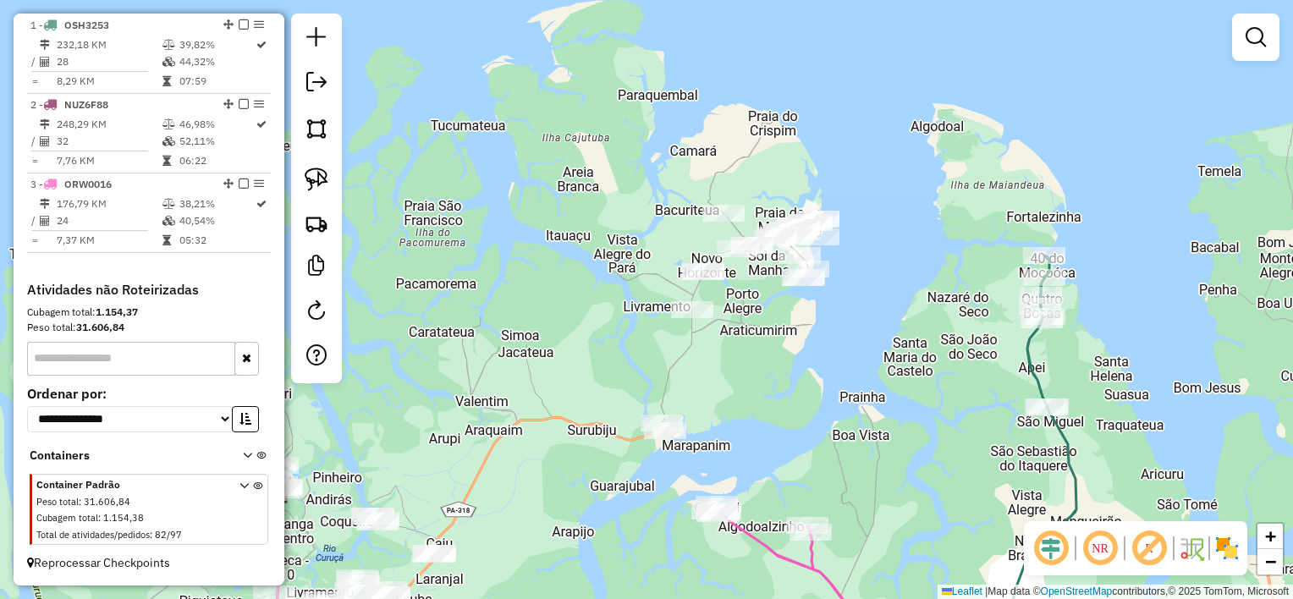
drag, startPoint x: 729, startPoint y: 316, endPoint x: 718, endPoint y: 359, distance: 43.7
click at [718, 359] on div "Janela de atendimento Grade de atendimento Capacidade Transportadoras Veículos …" at bounding box center [646, 299] width 1293 height 599
click at [322, 183] on img at bounding box center [317, 180] width 24 height 24
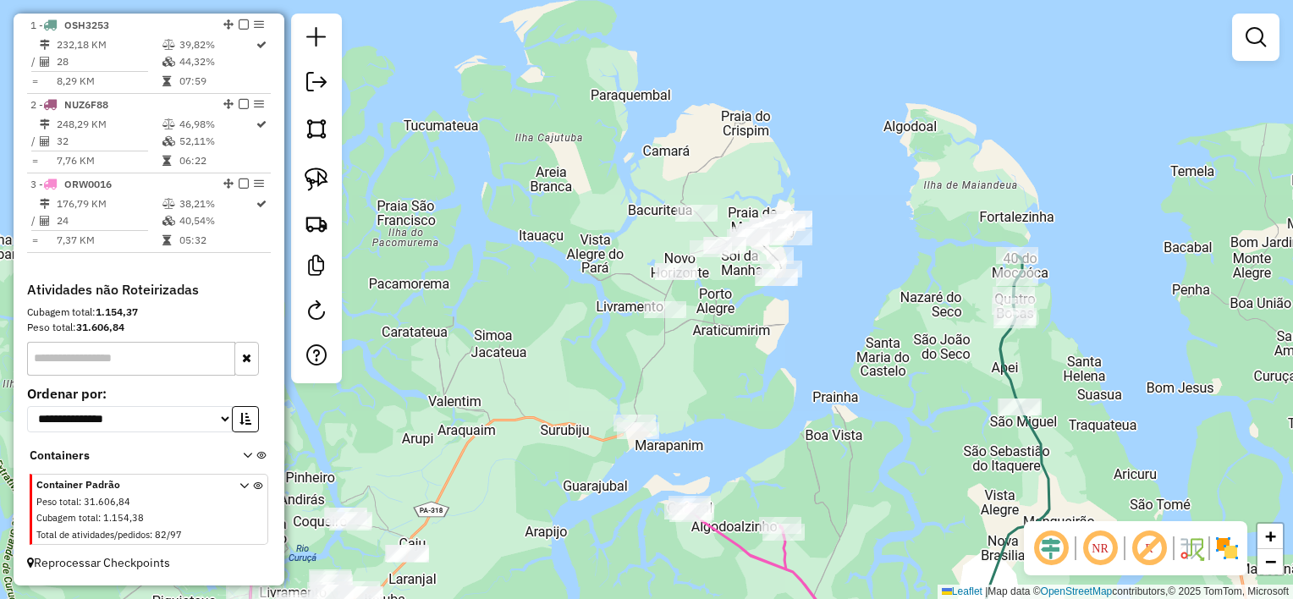
drag, startPoint x: 825, startPoint y: 177, endPoint x: 802, endPoint y: 177, distance: 22.8
click at [802, 177] on div "Janela de atendimento Grade de atendimento Capacidade Transportadoras Veículos …" at bounding box center [646, 299] width 1293 height 599
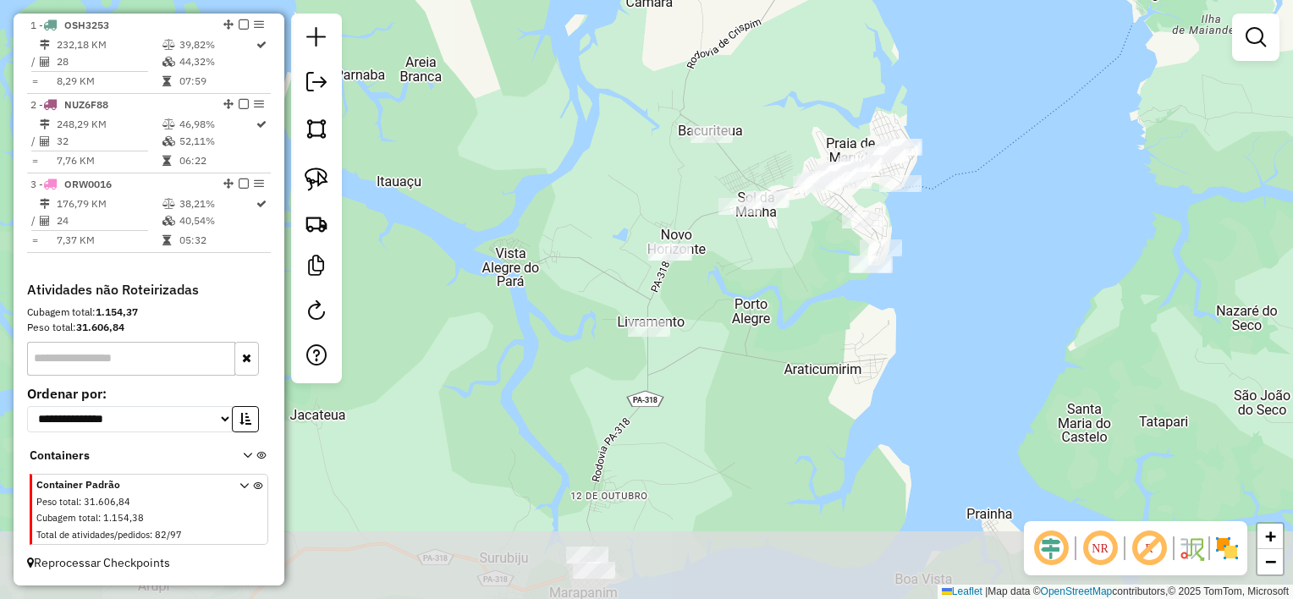
drag, startPoint x: 806, startPoint y: 379, endPoint x: 826, endPoint y: 204, distance: 176.2
click at [826, 206] on div "Janela de atendimento Grade de atendimento Capacidade Transportadoras Veículos …" at bounding box center [646, 299] width 1293 height 599
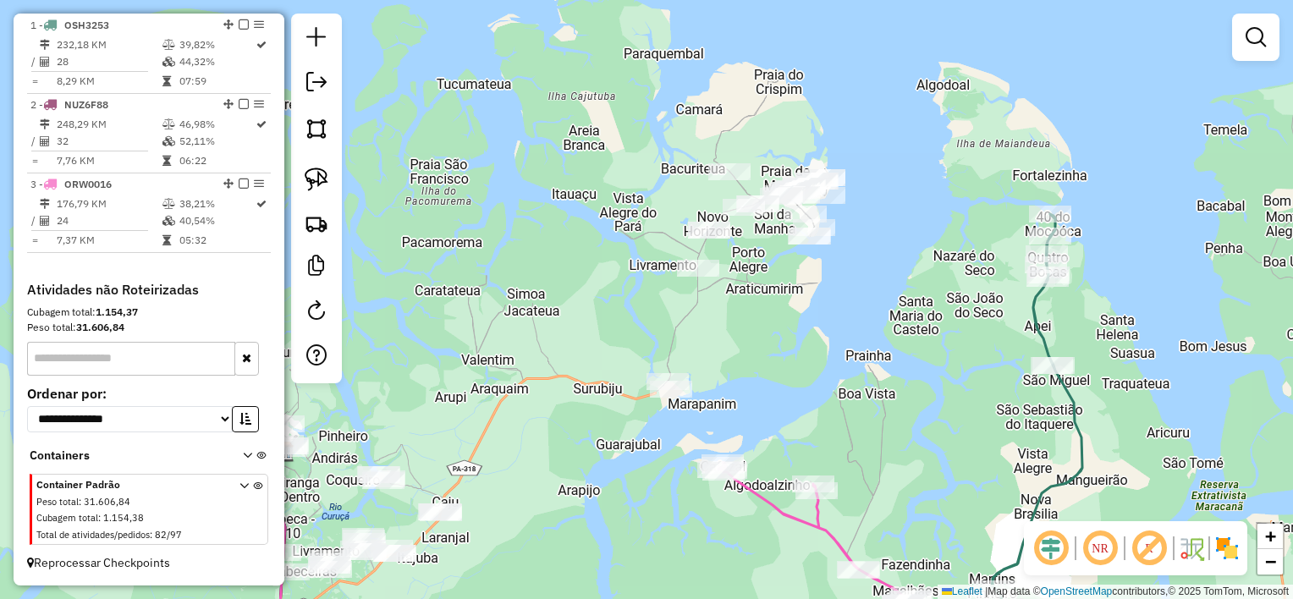
drag, startPoint x: 797, startPoint y: 291, endPoint x: 658, endPoint y: 289, distance: 138.8
click at [765, 333] on div "Janela de atendimento Grade de atendimento Capacidade Transportadoras Veículos …" at bounding box center [646, 299] width 1293 height 599
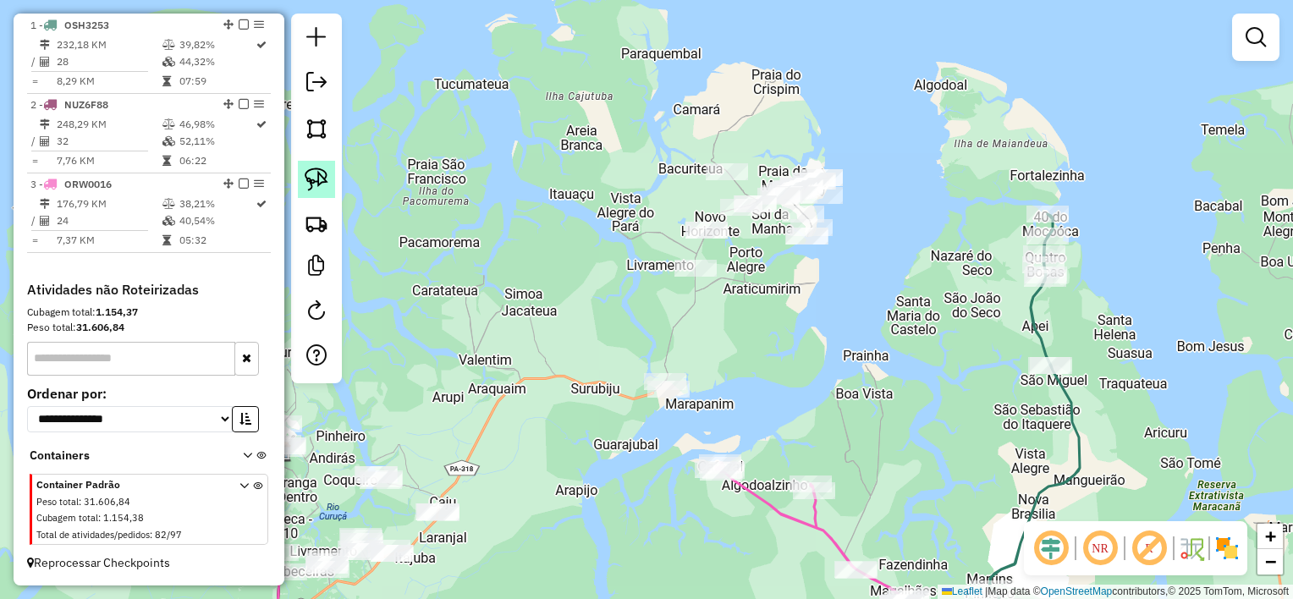
click at [320, 179] on img at bounding box center [317, 180] width 24 height 24
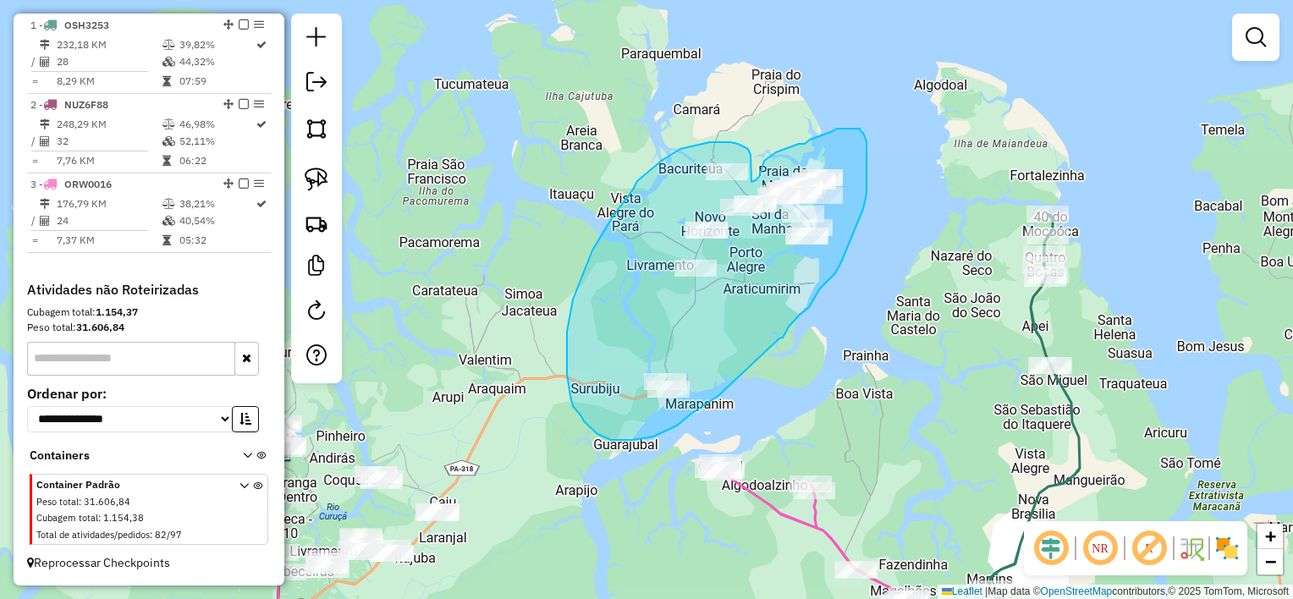
drag, startPoint x: 779, startPoint y: 338, endPoint x: 724, endPoint y: 390, distance: 75.4
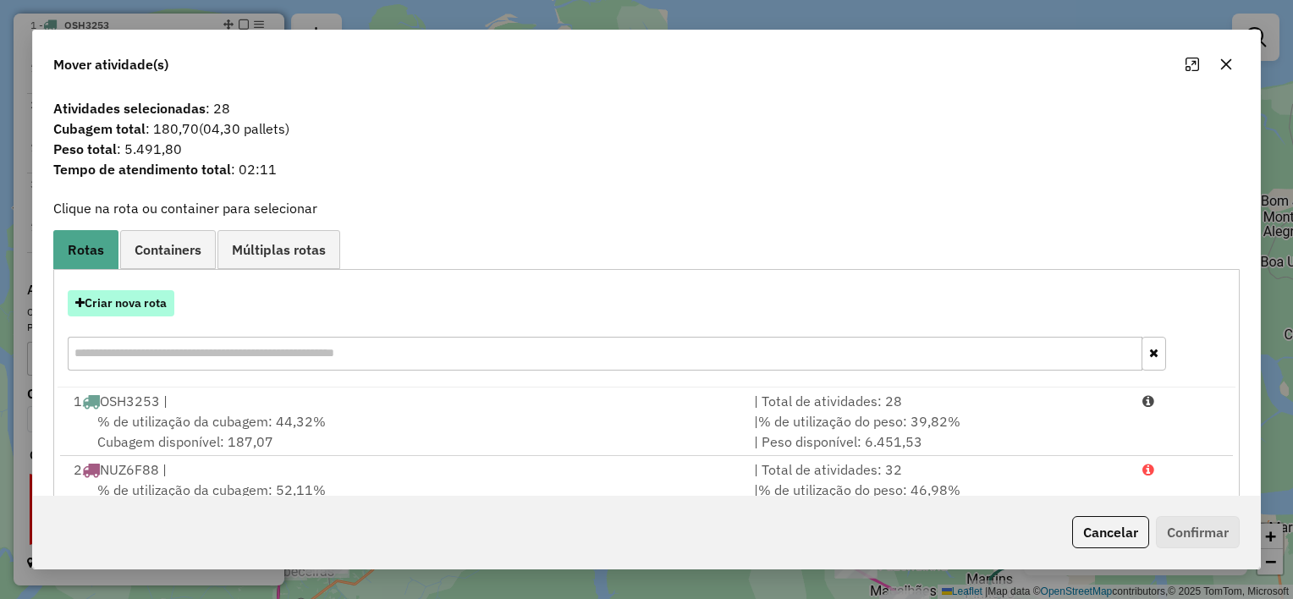
click at [153, 301] on button "Criar nova rota" at bounding box center [121, 303] width 107 height 26
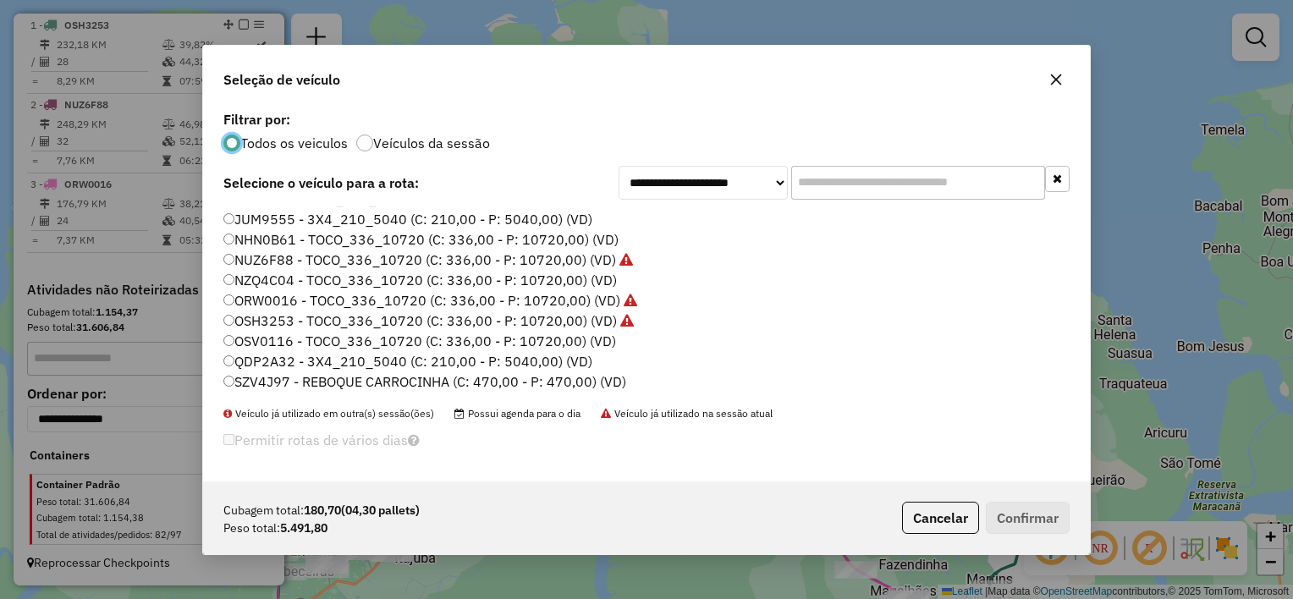
scroll to position [0, 0]
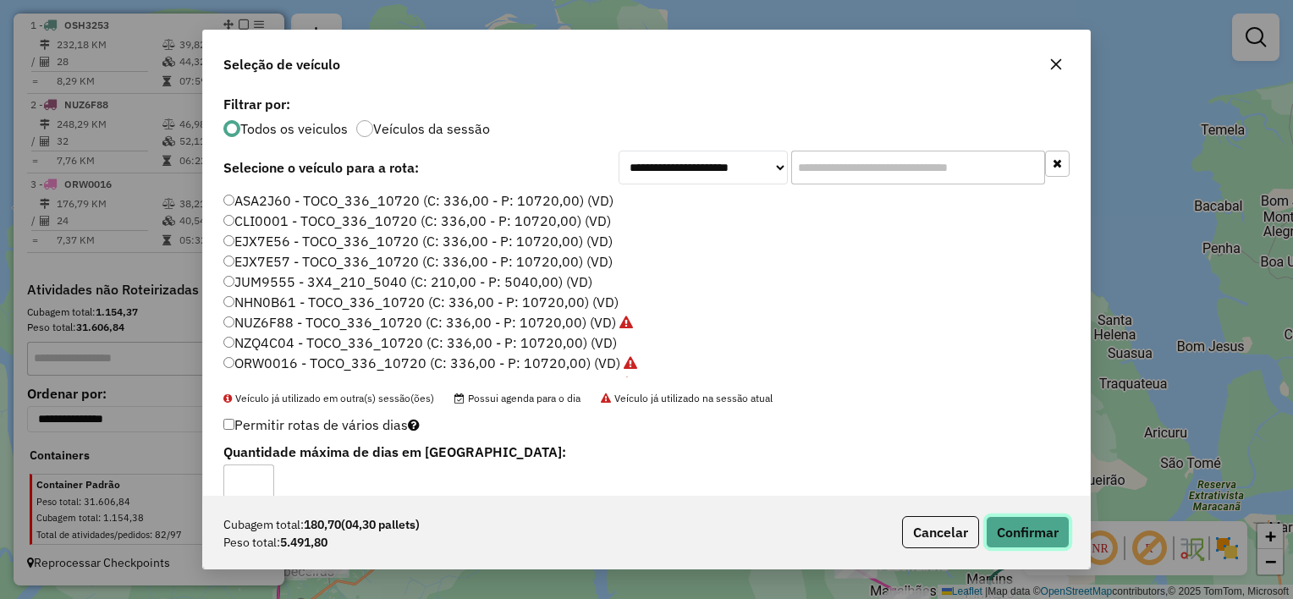
click at [1015, 529] on button "Confirmar" at bounding box center [1028, 532] width 84 height 32
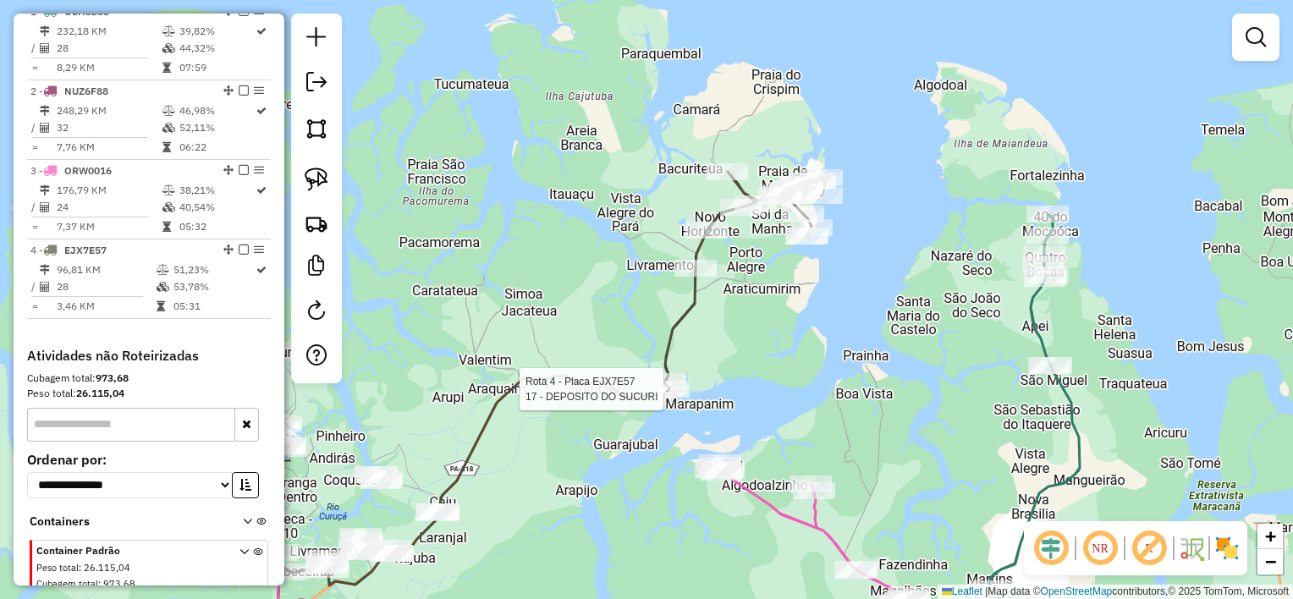
select select "**********"
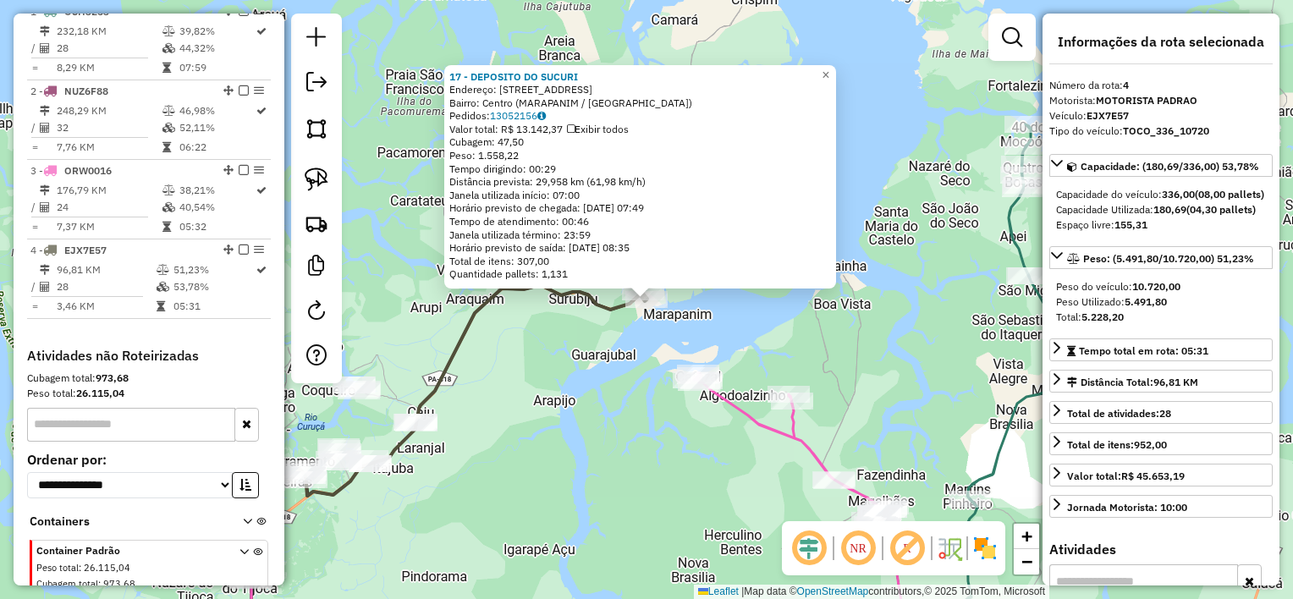
scroll to position [712, 0]
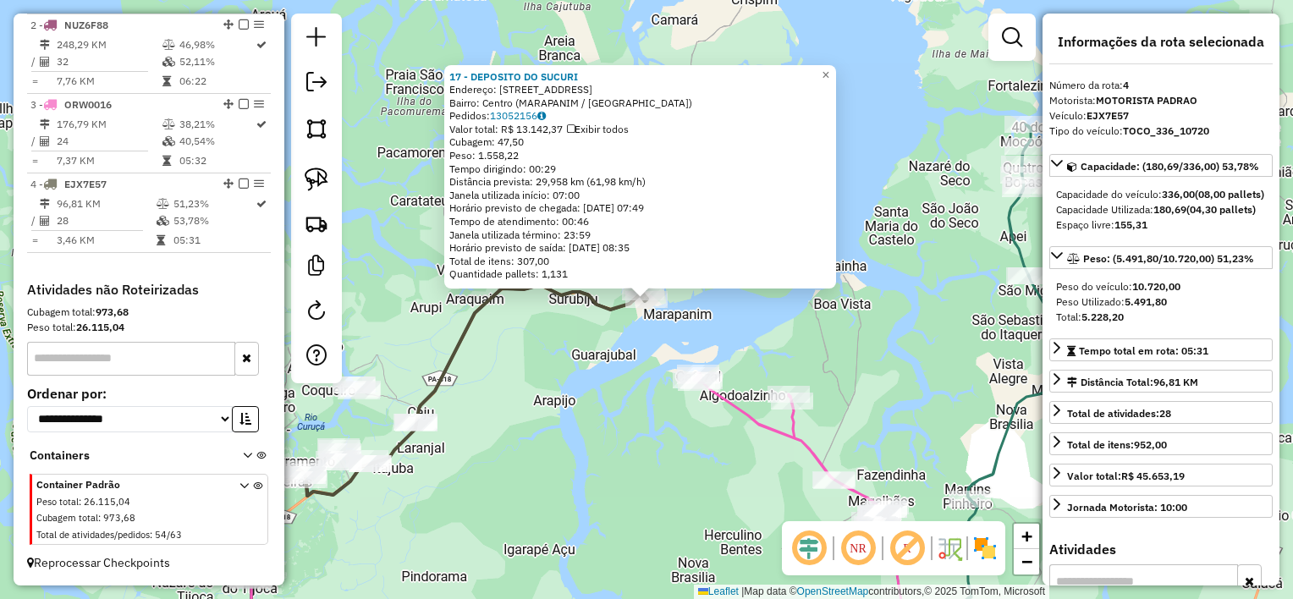
click at [601, 441] on div "Rota 4 - Placa EJX7E57 17 - DEPOSITO DO SUCURI 17 - DEPOSITO DO SUCURI Endereço…" at bounding box center [646, 299] width 1293 height 599
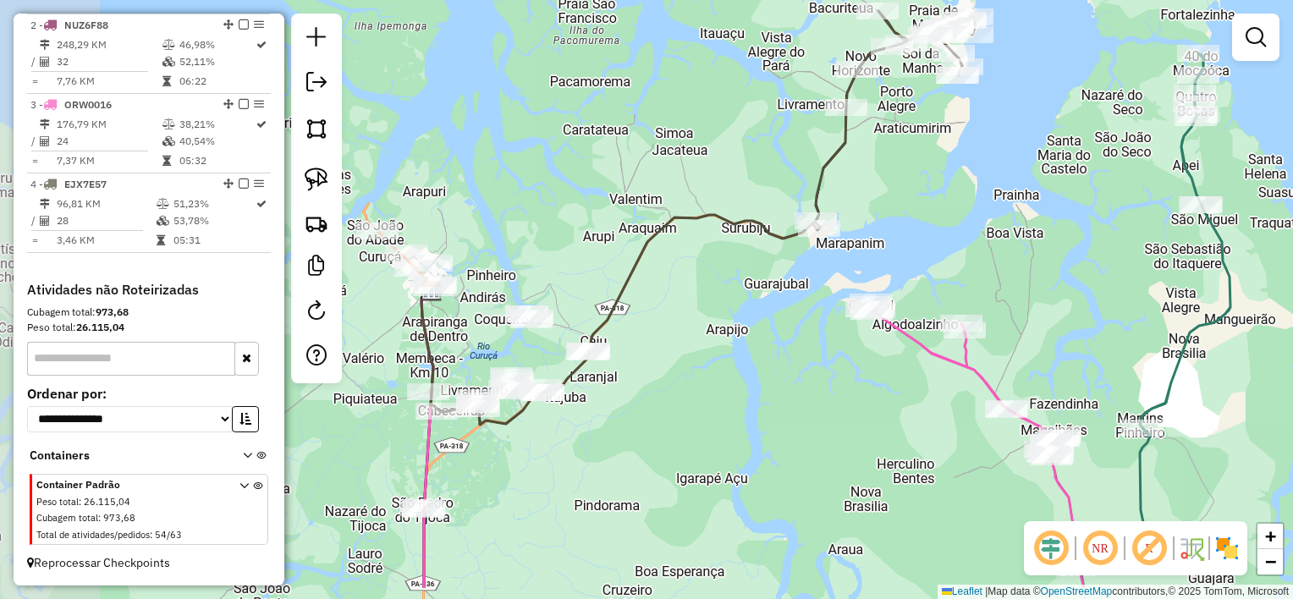
drag, startPoint x: 562, startPoint y: 489, endPoint x: 734, endPoint y: 418, distance: 186.7
click at [734, 418] on div "Janela de atendimento Grade de atendimento Capacidade Transportadoras Veículos …" at bounding box center [646, 299] width 1293 height 599
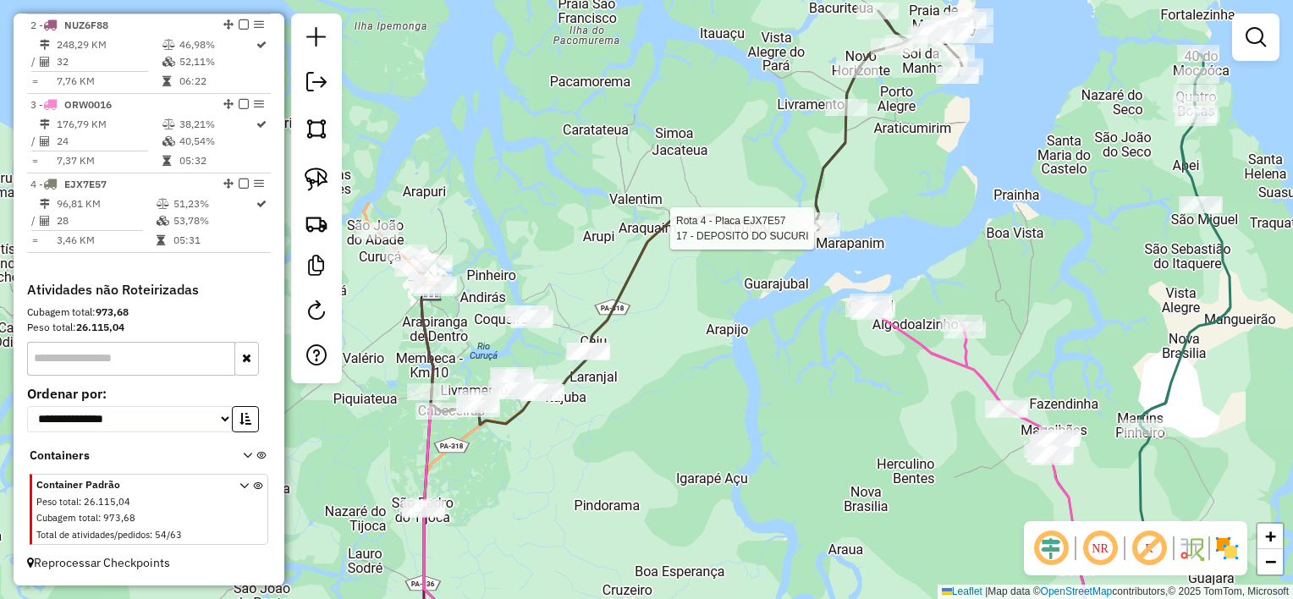
select select "**********"
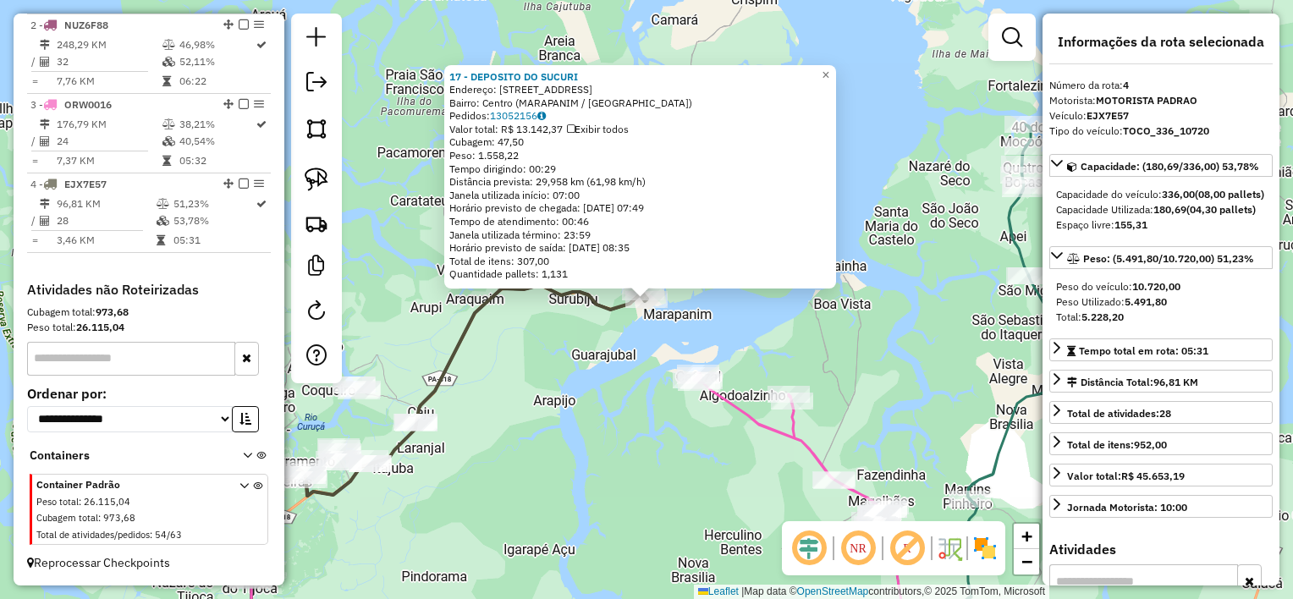
click at [623, 443] on div "17 - DEPOSITO DO SUCURI Endereço: [STREET_ADDRESS] Bairro: [GEOGRAPHIC_DATA] ([…" at bounding box center [646, 299] width 1293 height 599
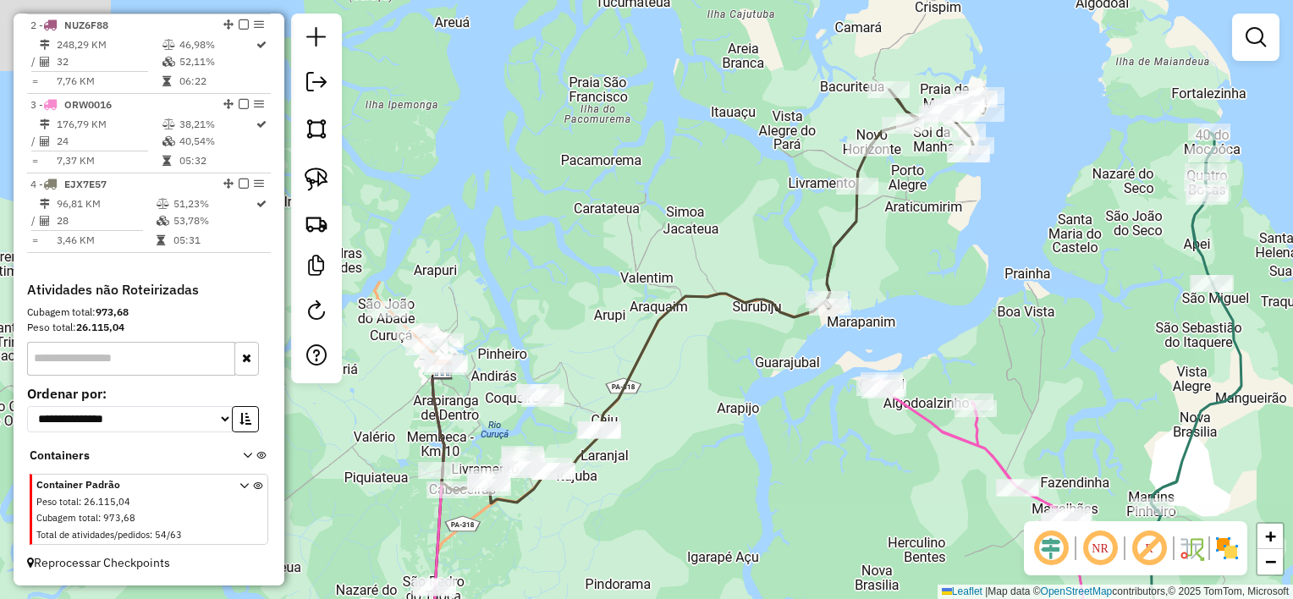
drag, startPoint x: 591, startPoint y: 443, endPoint x: 782, endPoint y: 450, distance: 190.5
click at [782, 450] on div "Janela de atendimento Grade de atendimento Capacidade Transportadoras Veículos …" at bounding box center [646, 299] width 1293 height 599
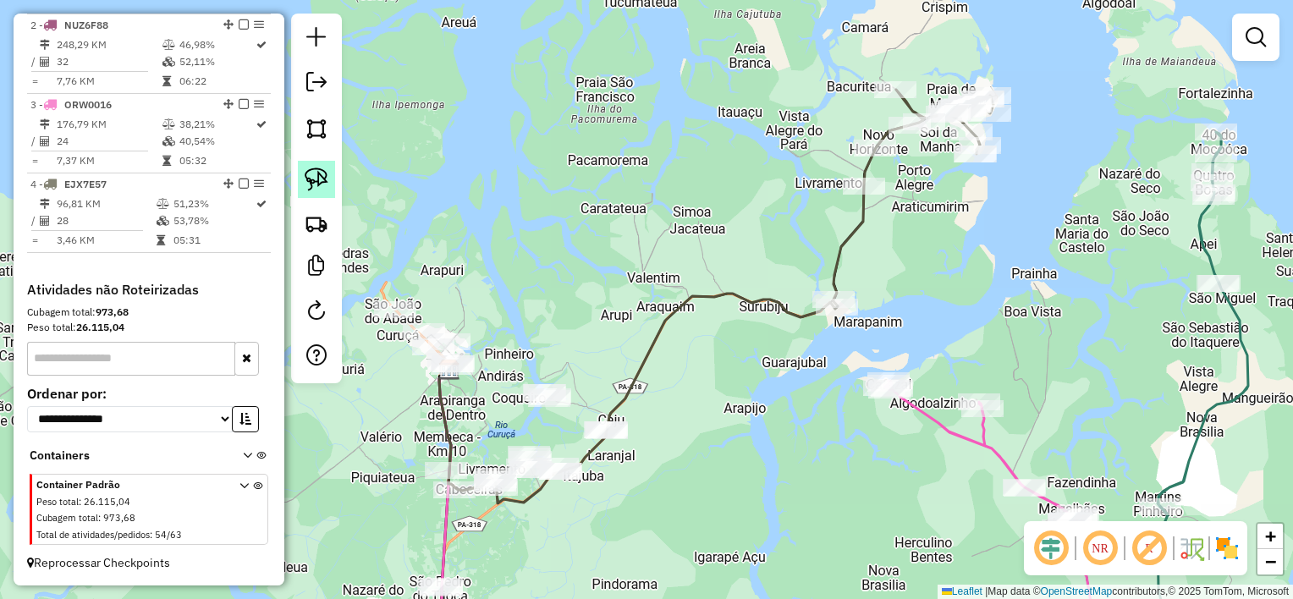
click at [322, 179] on img at bounding box center [317, 180] width 24 height 24
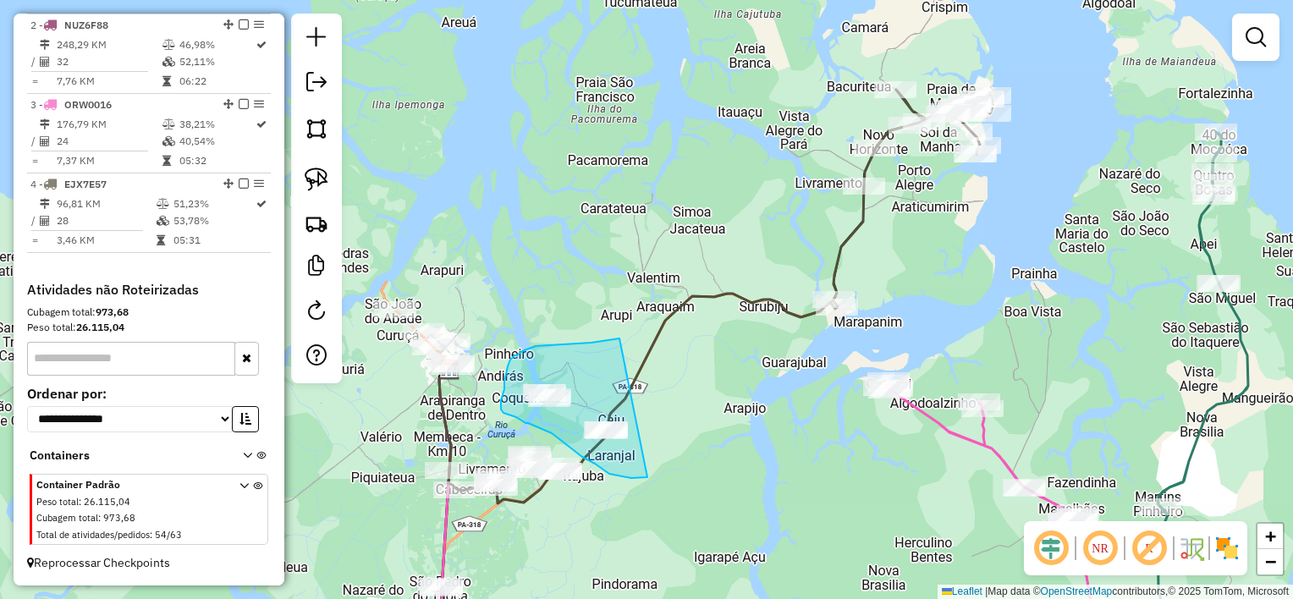
drag, startPoint x: 611, startPoint y: 339, endPoint x: 678, endPoint y: 416, distance: 102.0
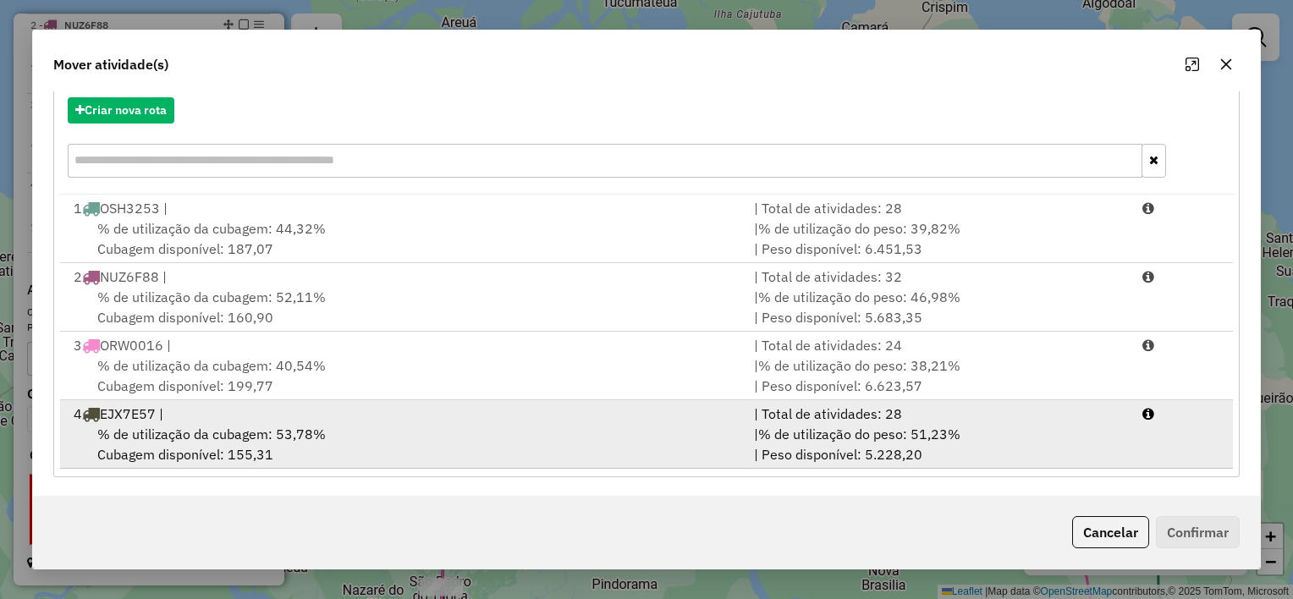
scroll to position [193, 0]
drag, startPoint x: 569, startPoint y: 427, endPoint x: 587, endPoint y: 423, distance: 18.3
click at [572, 427] on div "% de utilização da cubagem: 53,78% Cubagem disponível: 155,31" at bounding box center [403, 444] width 680 height 41
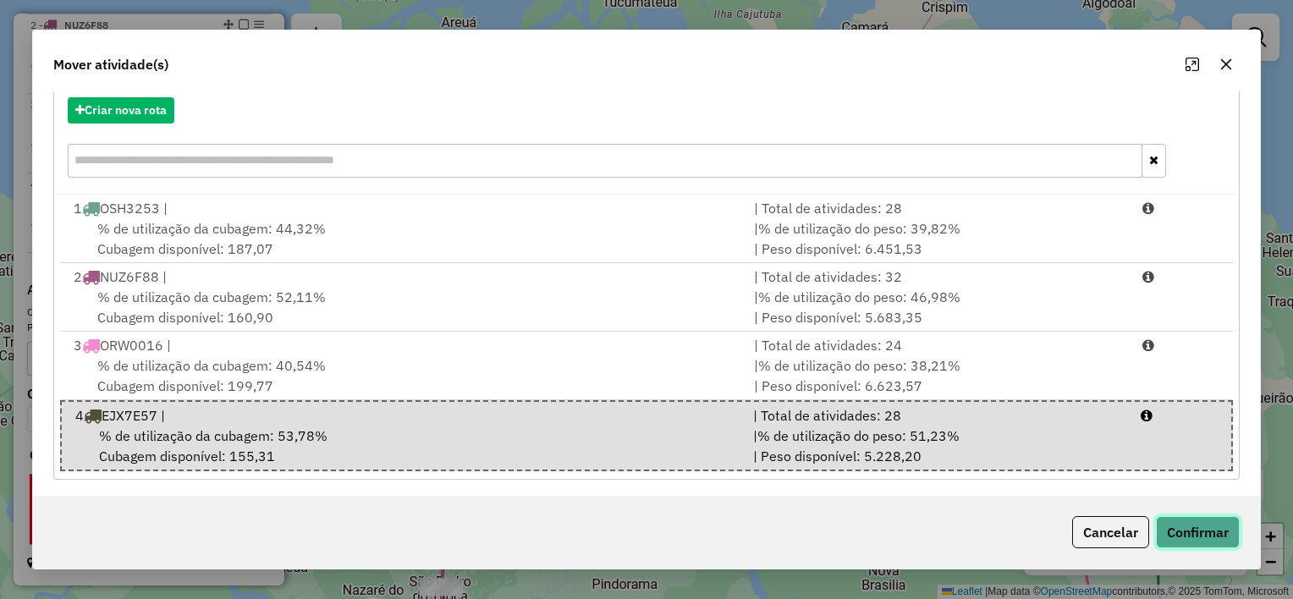
click at [1195, 525] on button "Confirmar" at bounding box center [1198, 532] width 84 height 32
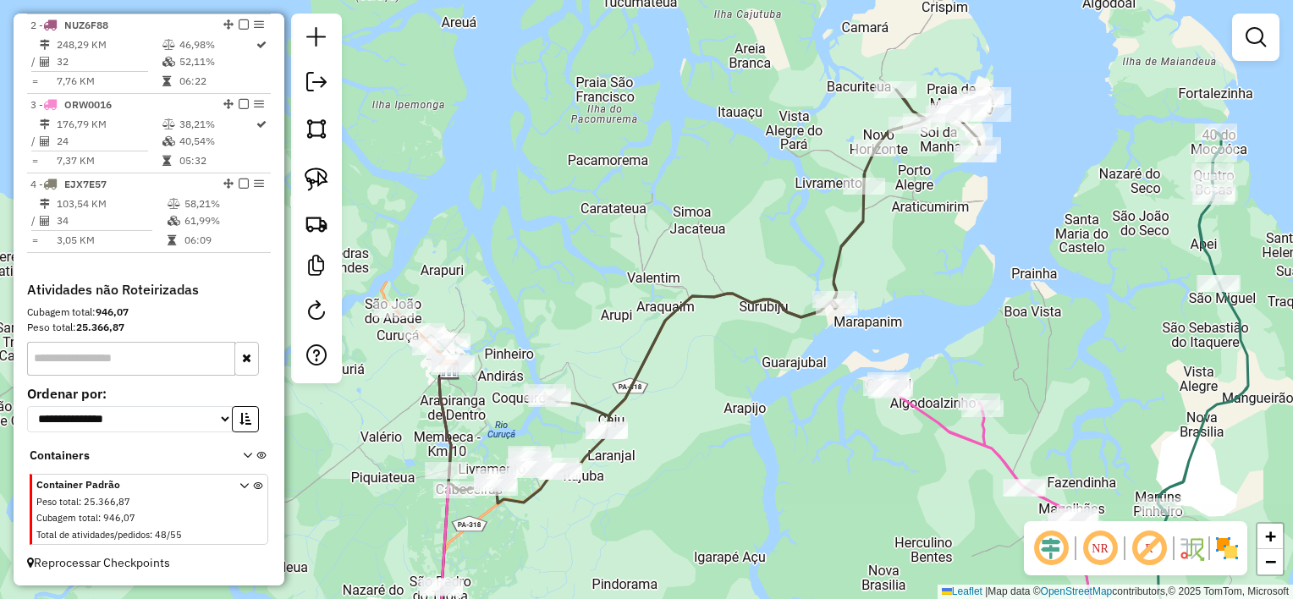
scroll to position [0, 0]
select select "**********"
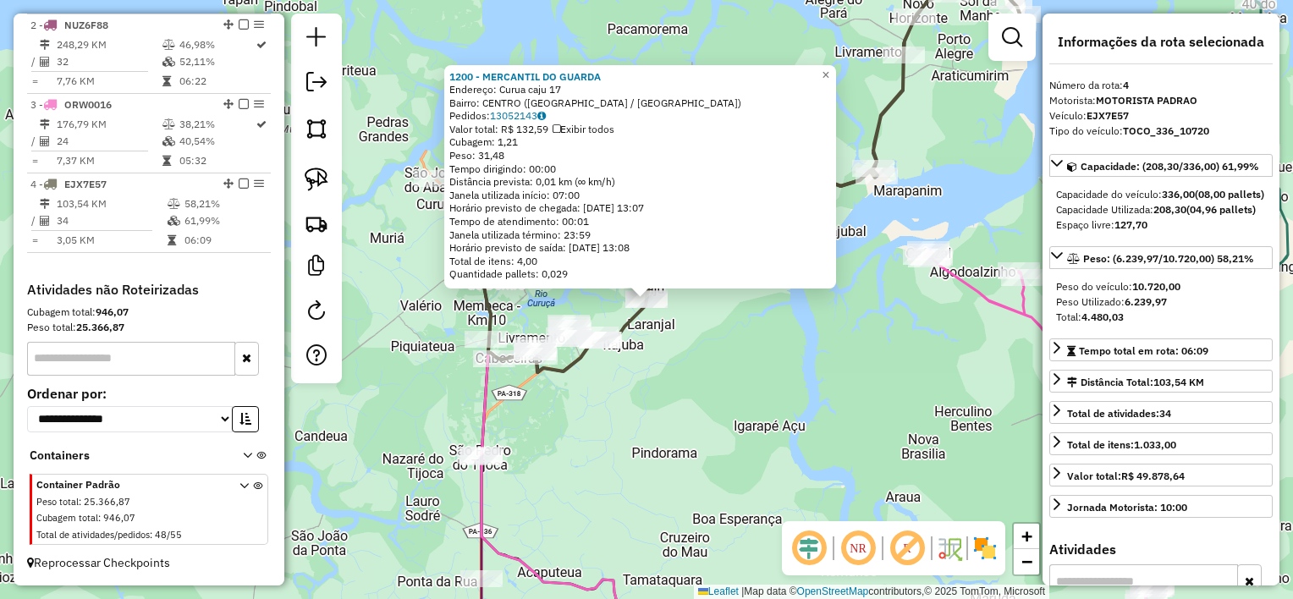
click at [707, 368] on div "1200 - MERCANTIL DO GUARDA Endereço: Curua caju 17 Bairro: CENTRO (MARAPANIM / …" at bounding box center [646, 299] width 1293 height 599
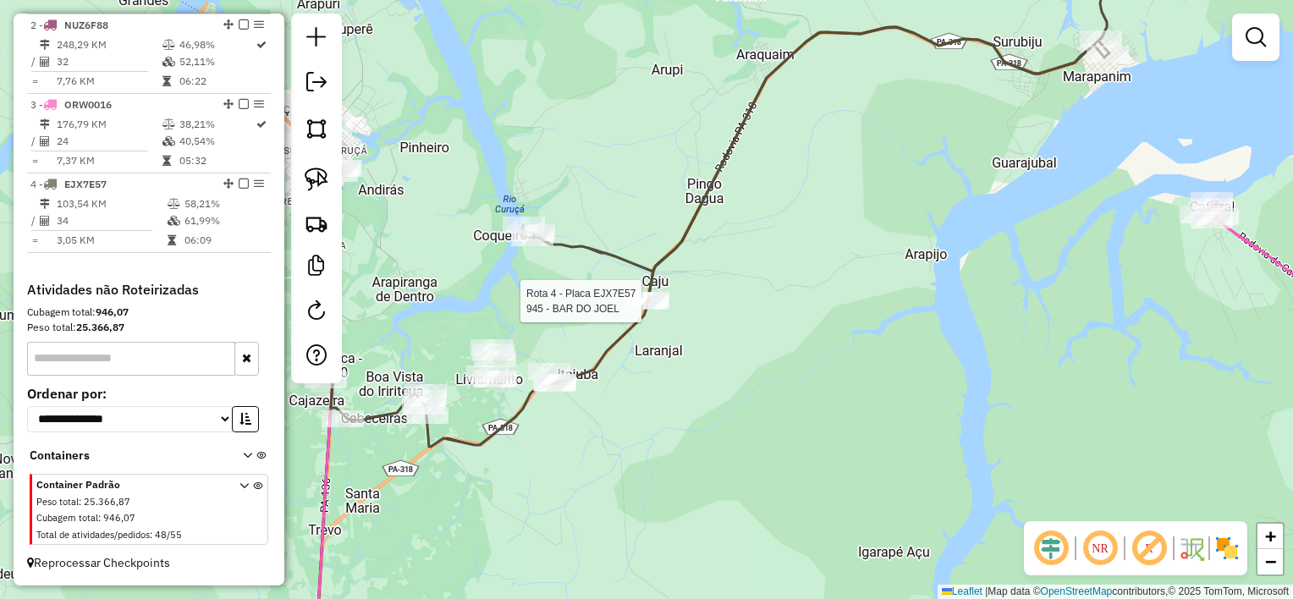
select select "**********"
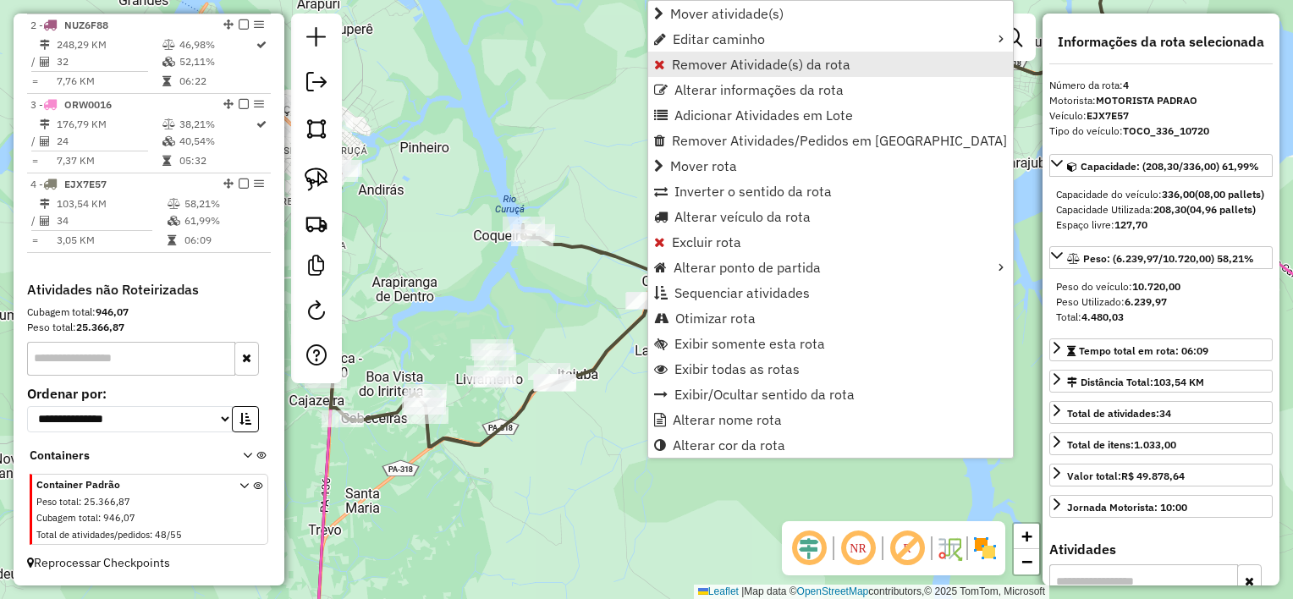
click at [729, 65] on span "Remover Atividade(s) da rota" at bounding box center [761, 65] width 179 height 14
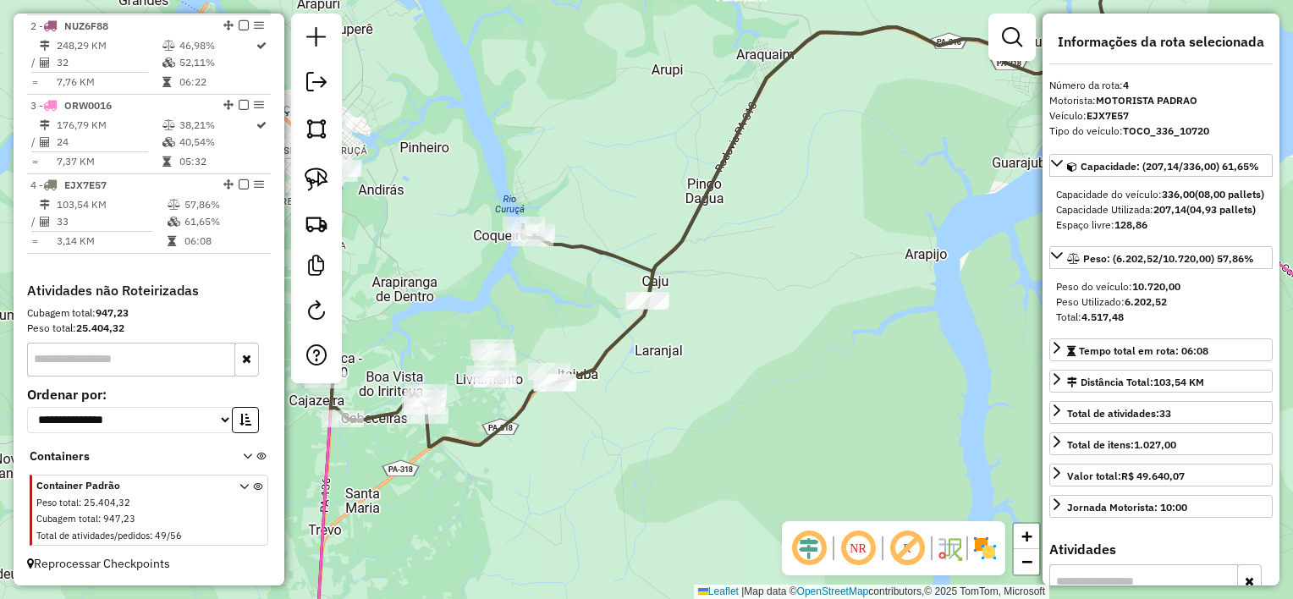
scroll to position [712, 0]
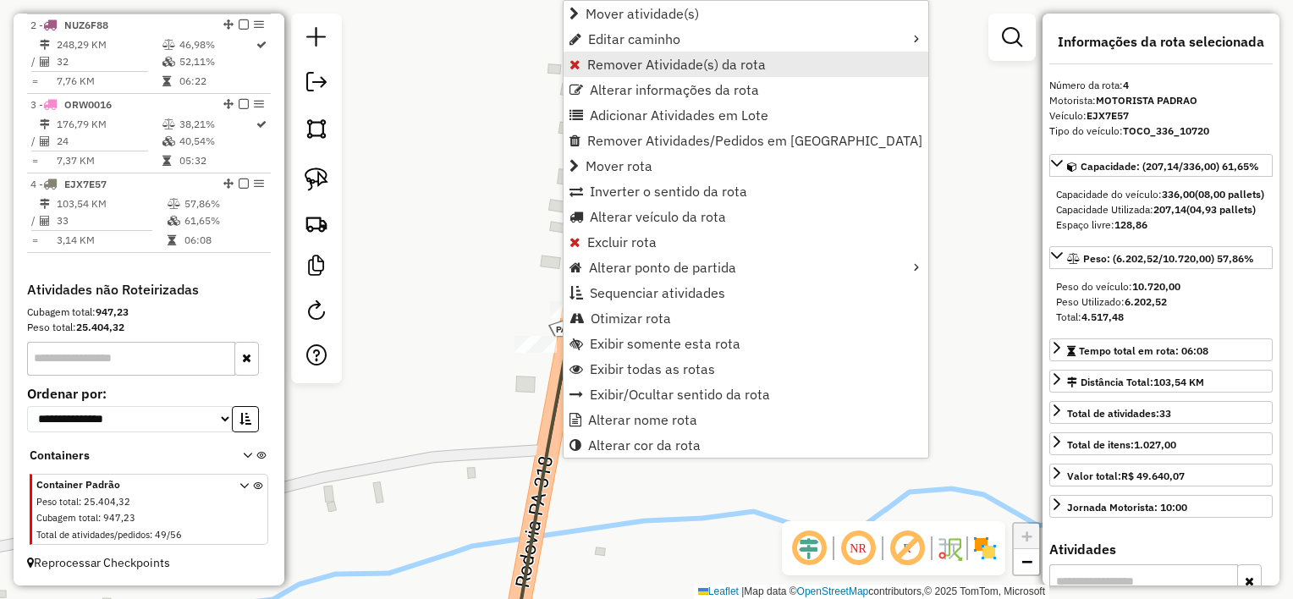
click at [656, 65] on span "Remover Atividade(s) da rota" at bounding box center [676, 65] width 179 height 14
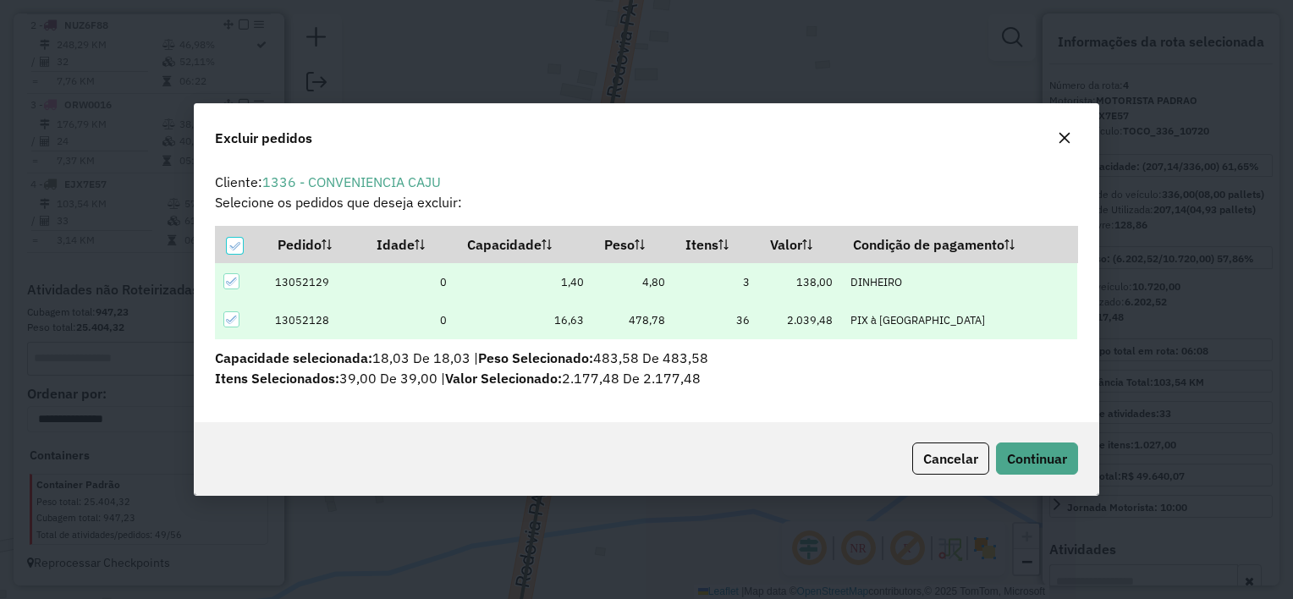
scroll to position [8, 5]
click at [1028, 464] on span "Continuar" at bounding box center [1037, 458] width 60 height 17
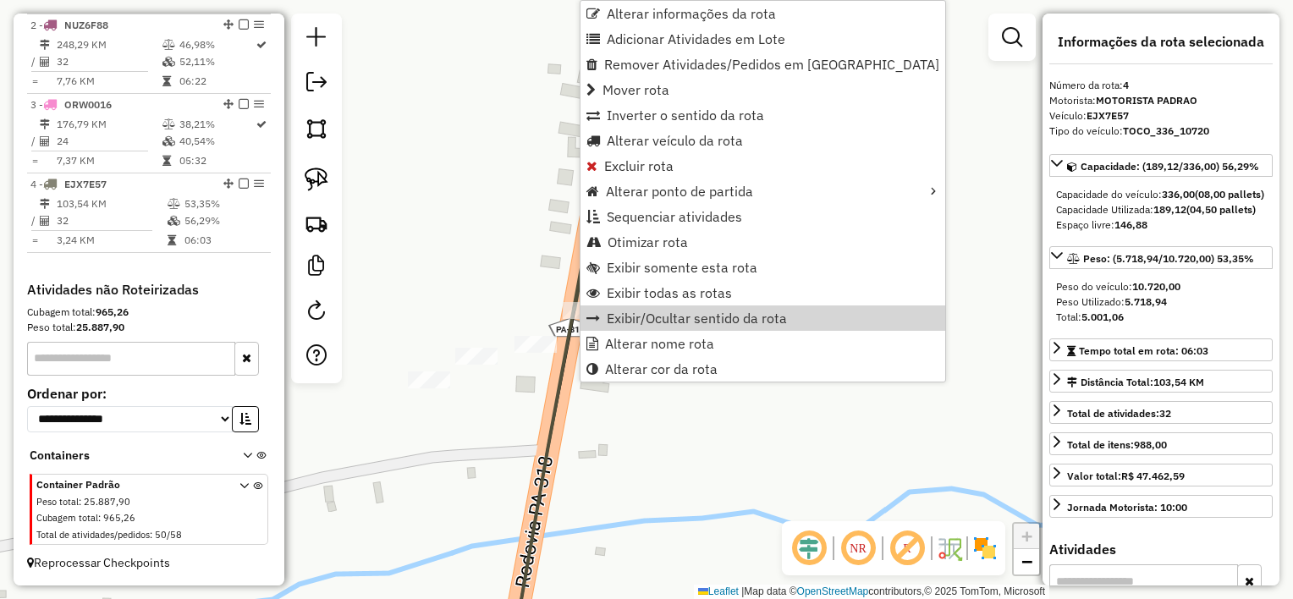
click at [527, 298] on div "Rota 4 - Placa EJX7E57 1200 - MERCANTIL DO GUARDA Janela de atendimento Grade d…" at bounding box center [646, 299] width 1293 height 599
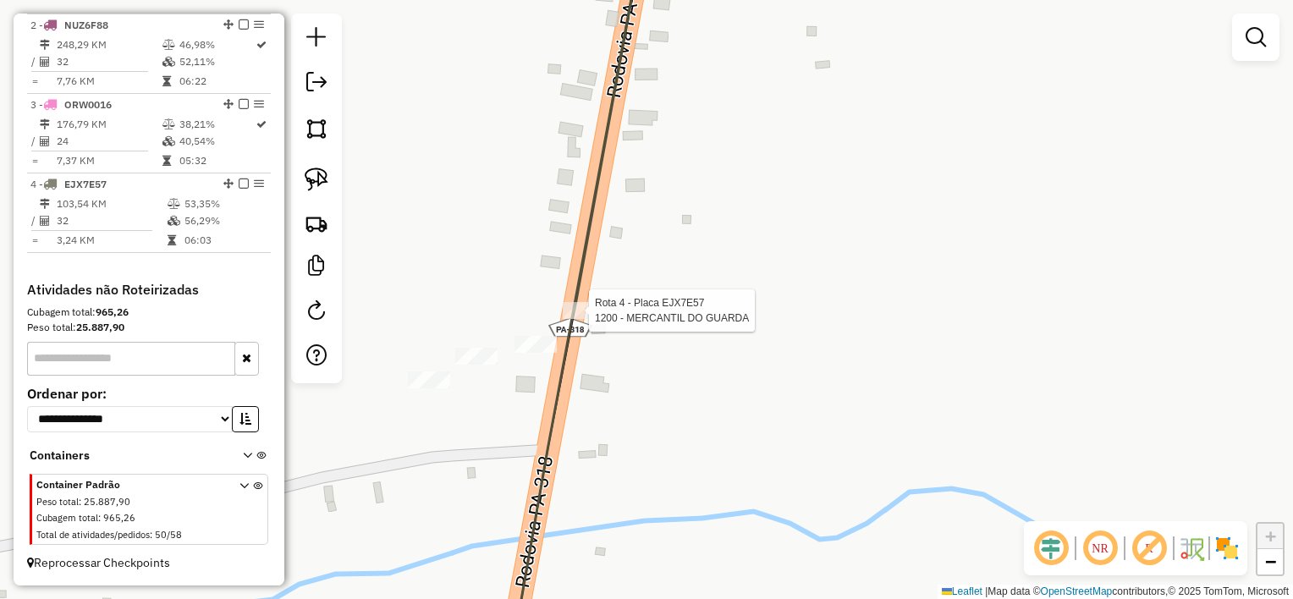
select select "**********"
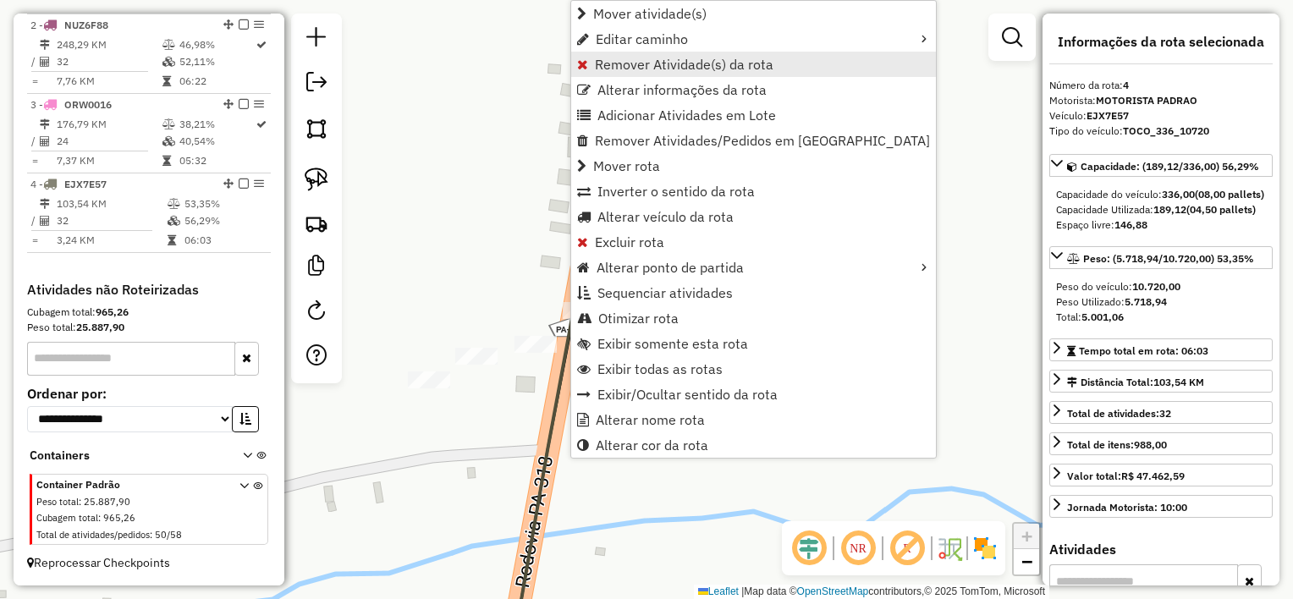
click at [646, 60] on span "Remover Atividade(s) da rota" at bounding box center [684, 65] width 179 height 14
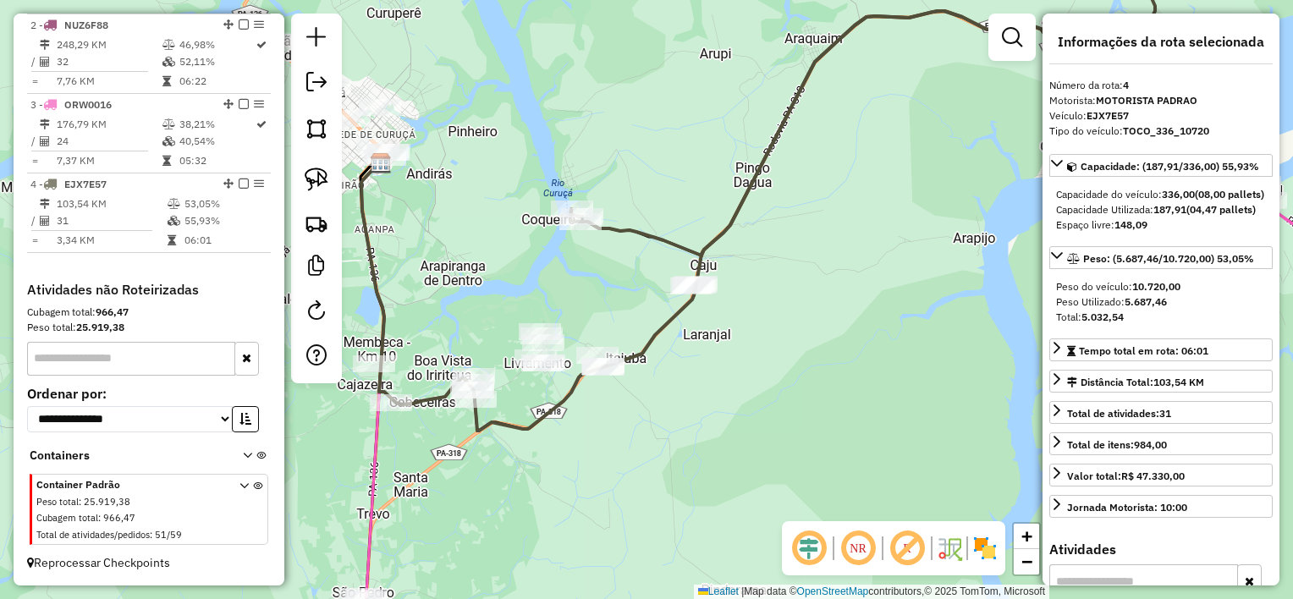
drag, startPoint x: 776, startPoint y: 267, endPoint x: 580, endPoint y: 306, distance: 199.3
click at [731, 344] on div "Janela de atendimento Grade de atendimento Capacidade Transportadoras Veículos …" at bounding box center [646, 299] width 1293 height 599
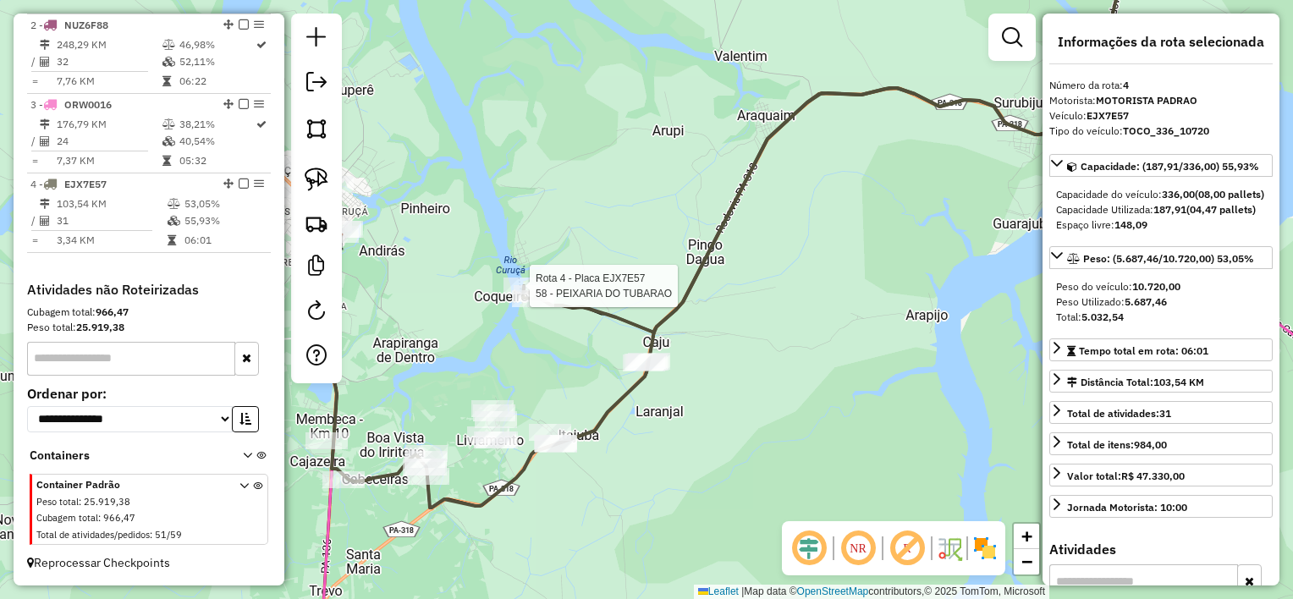
click at [510, 294] on div at bounding box center [524, 286] width 42 height 17
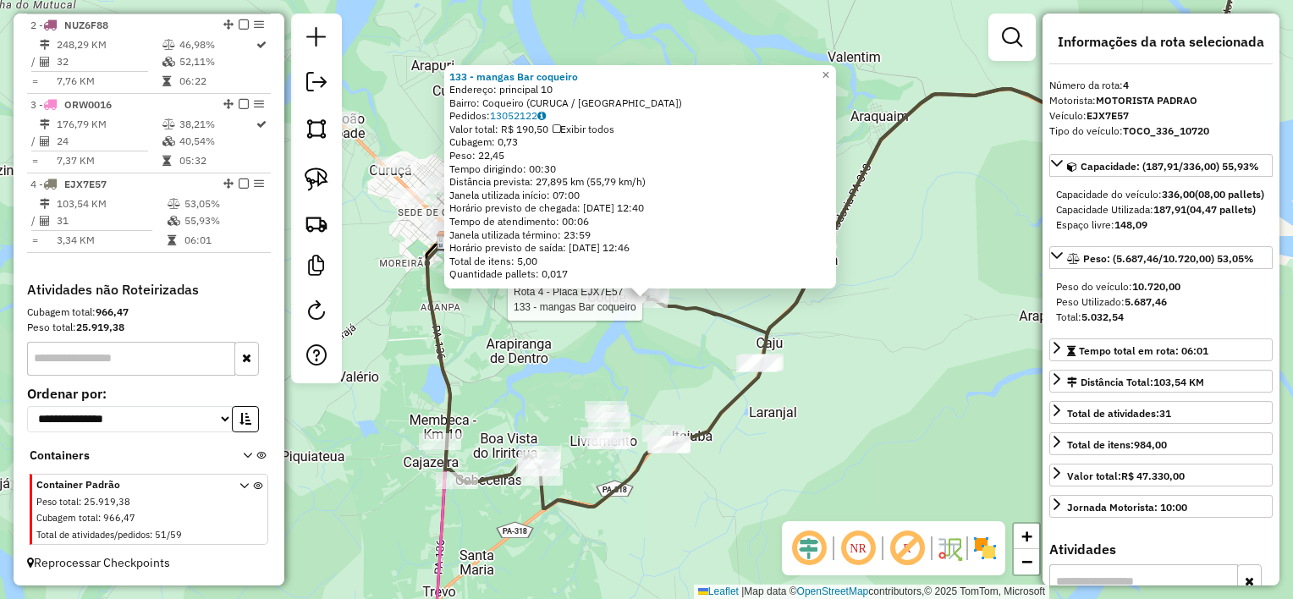
click at [765, 498] on div "Rota 4 - Placa EJX7E57 133 - mangas Bar coqueiro 133 - mangas Bar coqueiro Ende…" at bounding box center [646, 299] width 1293 height 599
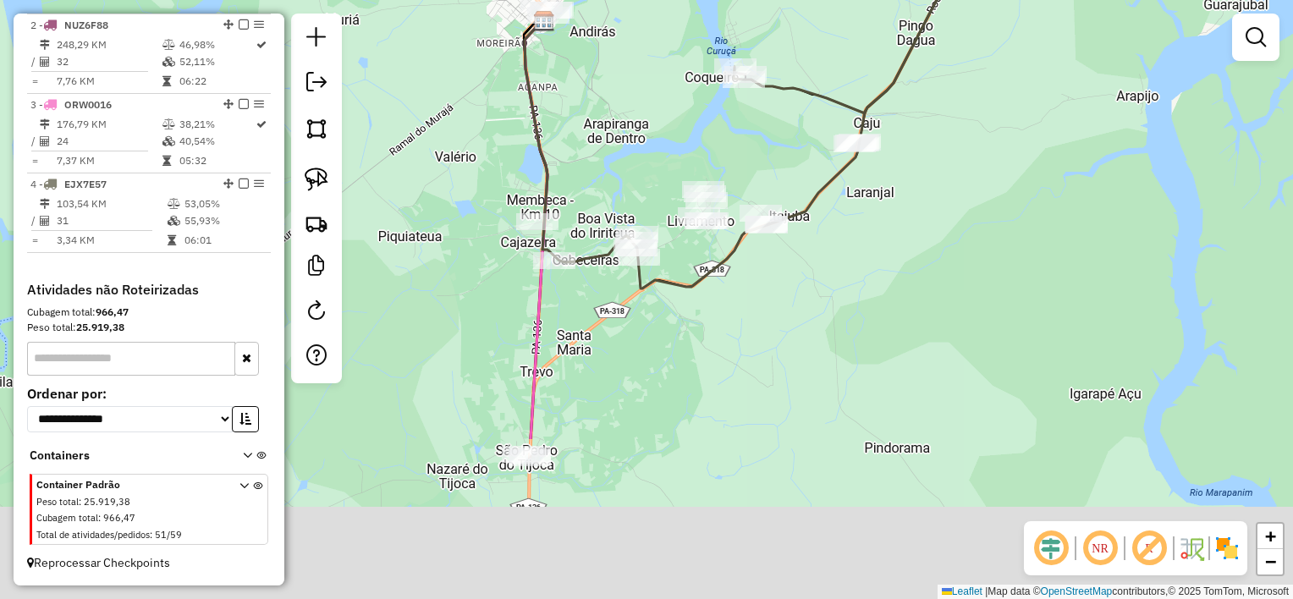
drag, startPoint x: 816, startPoint y: 427, endPoint x: 943, endPoint y: 145, distance: 309.8
click at [936, 163] on div "Janela de atendimento Grade de atendimento Capacidade Transportadoras Veículos …" at bounding box center [646, 299] width 1293 height 599
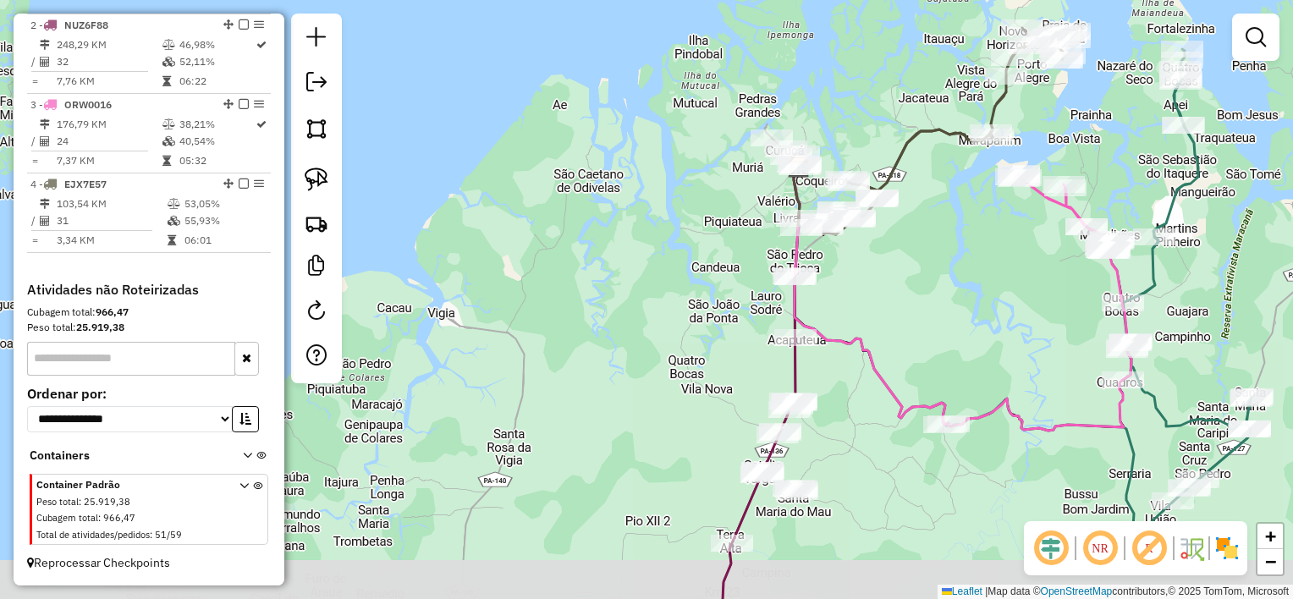
drag, startPoint x: 848, startPoint y: 503, endPoint x: 839, endPoint y: 301, distance: 202.4
click at [846, 291] on div "Janela de atendimento Grade de atendimento Capacidade Transportadoras Veículos …" at bounding box center [646, 299] width 1293 height 599
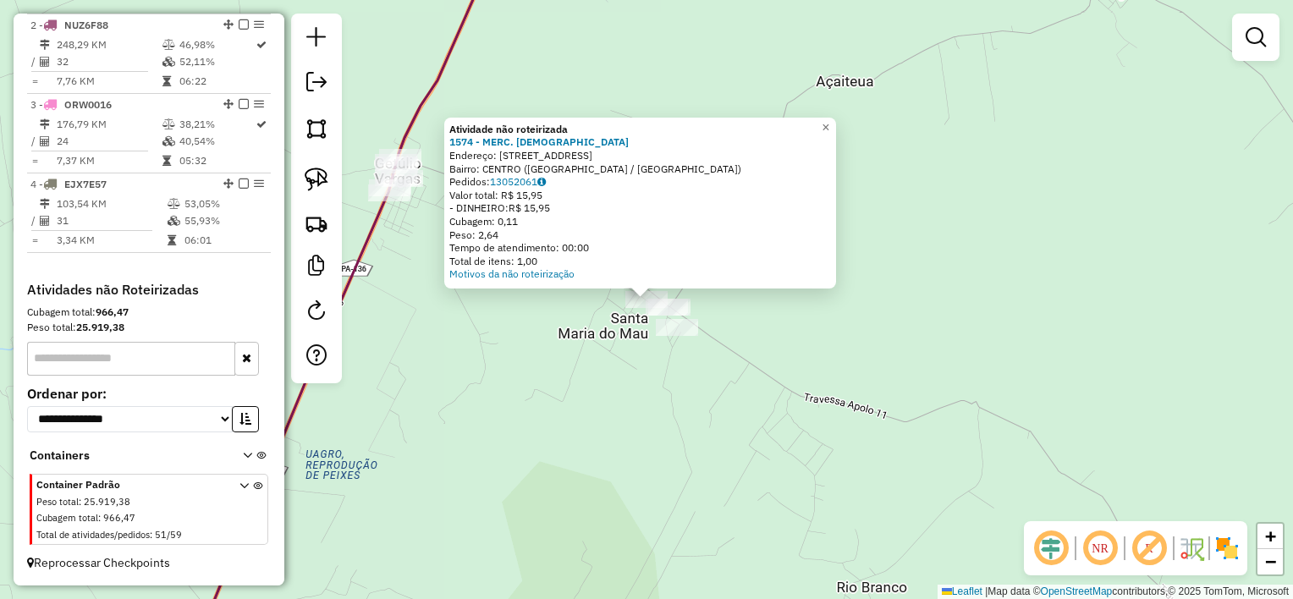
click at [762, 333] on div "Atividade não roteirizada 1574 - MERC. CRISTIANO Endereço: Travessa Apolo 11 SN…" at bounding box center [646, 299] width 1293 height 599
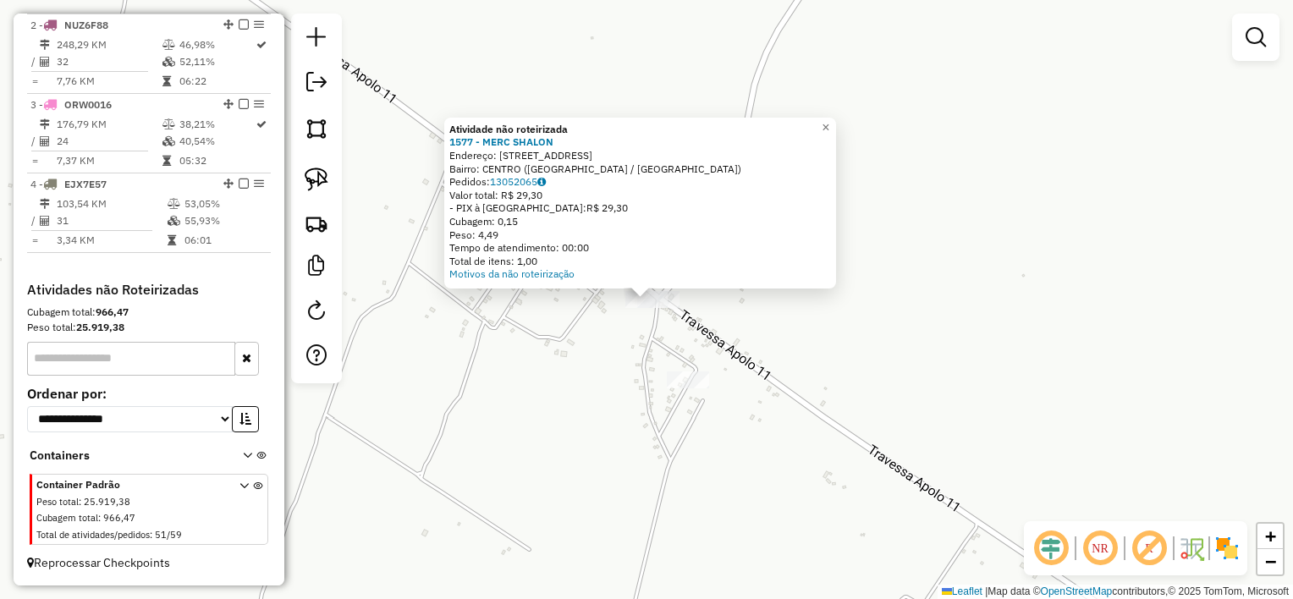
drag, startPoint x: 696, startPoint y: 326, endPoint x: 683, endPoint y: 311, distance: 19.2
click at [693, 324] on div "Atividade não roteirizada 1577 - MERC SHALON Endereço: Travessa Apolo 11 58 Bai…" at bounding box center [646, 299] width 1293 height 599
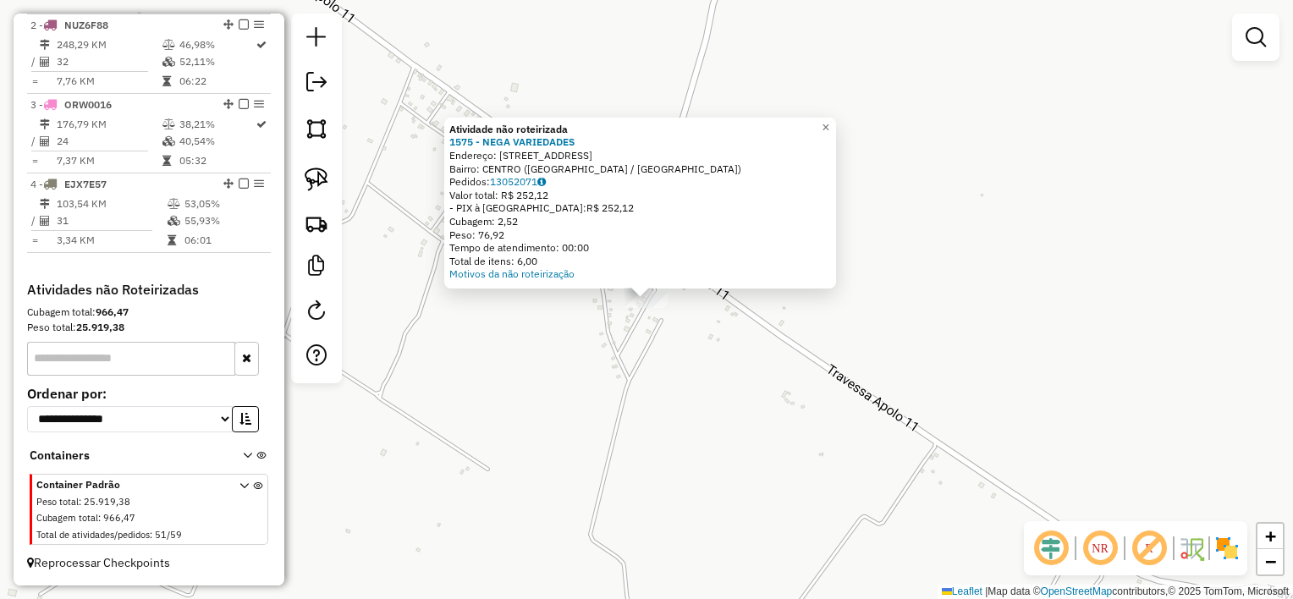
click at [663, 339] on div "Atividade não roteirizada 1575 - NEGA VARIEDADES Endereço: Travessa Apolo 11 30…" at bounding box center [646, 299] width 1293 height 599
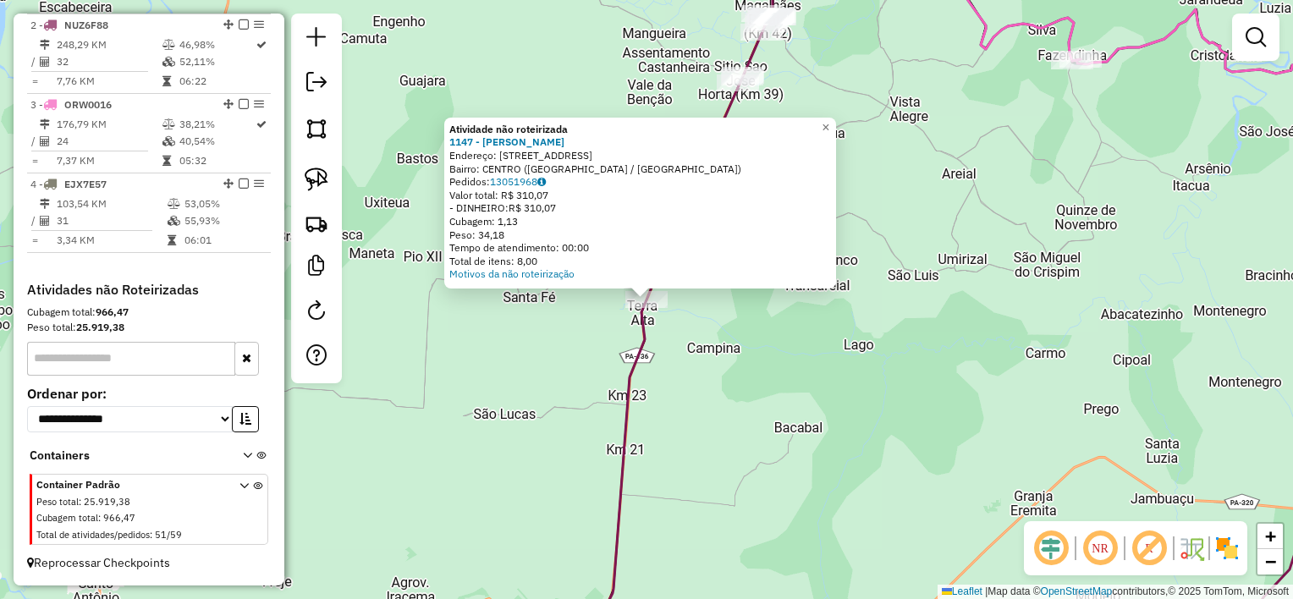
drag, startPoint x: 740, startPoint y: 355, endPoint x: 757, endPoint y: 342, distance: 22.3
click at [740, 355] on div "Atividade não roteirizada 1147 - NELMA RECARGA Endereço: AV : Jarbas passarinho…" at bounding box center [646, 299] width 1293 height 599
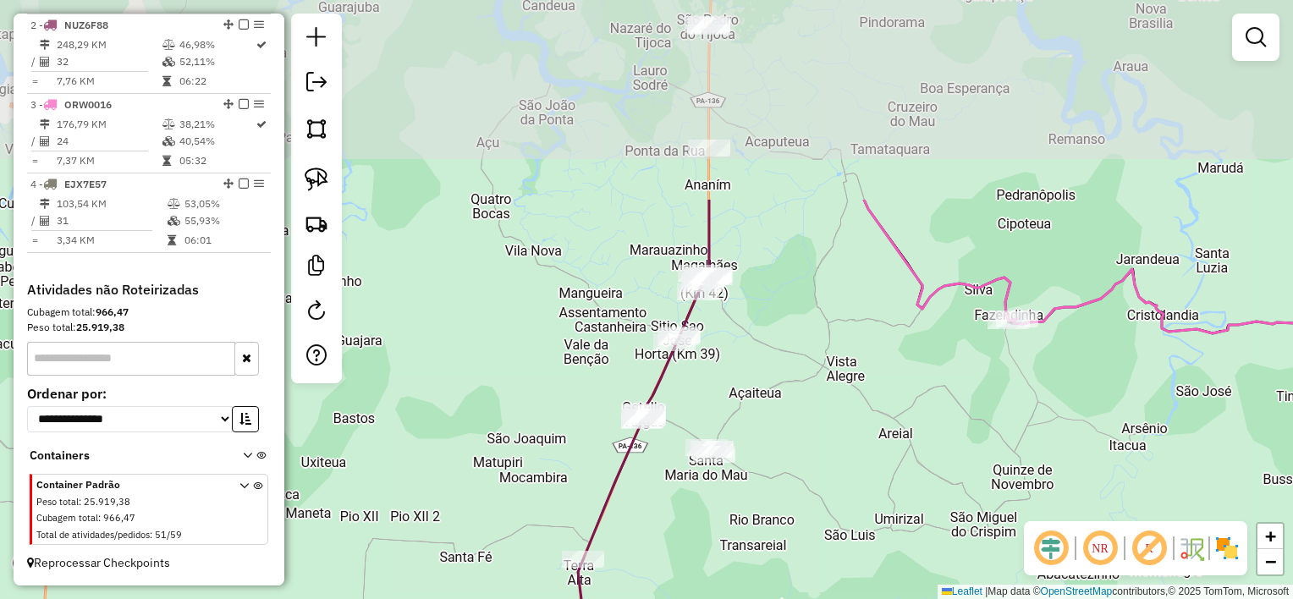
drag, startPoint x: 863, startPoint y: 101, endPoint x: 728, endPoint y: 381, distance: 311.1
click at [760, 417] on div "Janela de atendimento Grade de atendimento Capacidade Transportadoras Veículos …" at bounding box center [646, 299] width 1293 height 599
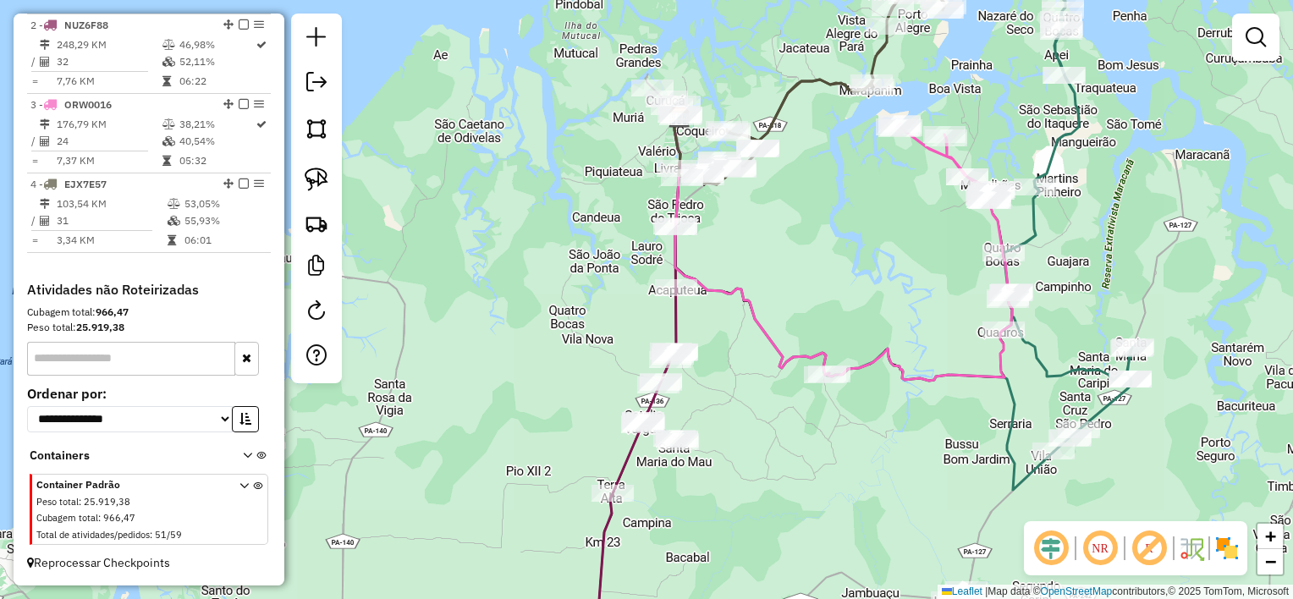
drag, startPoint x: 756, startPoint y: 230, endPoint x: 756, endPoint y: 251, distance: 21.2
click at [756, 251] on div "Janela de atendimento Grade de atendimento Capacidade Transportadoras Veículos …" at bounding box center [646, 299] width 1293 height 599
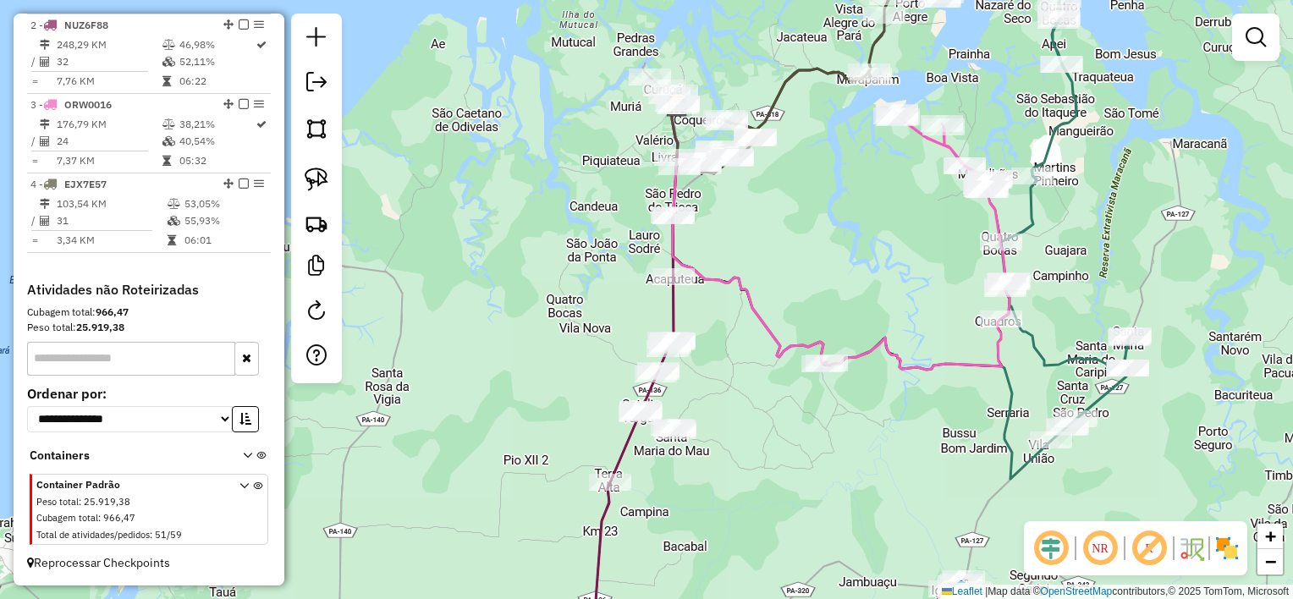
drag, startPoint x: 723, startPoint y: 389, endPoint x: 721, endPoint y: 379, distance: 10.5
click at [721, 379] on div "Janela de atendimento Grade de atendimento Capacidade Transportadoras Veículos …" at bounding box center [646, 299] width 1293 height 599
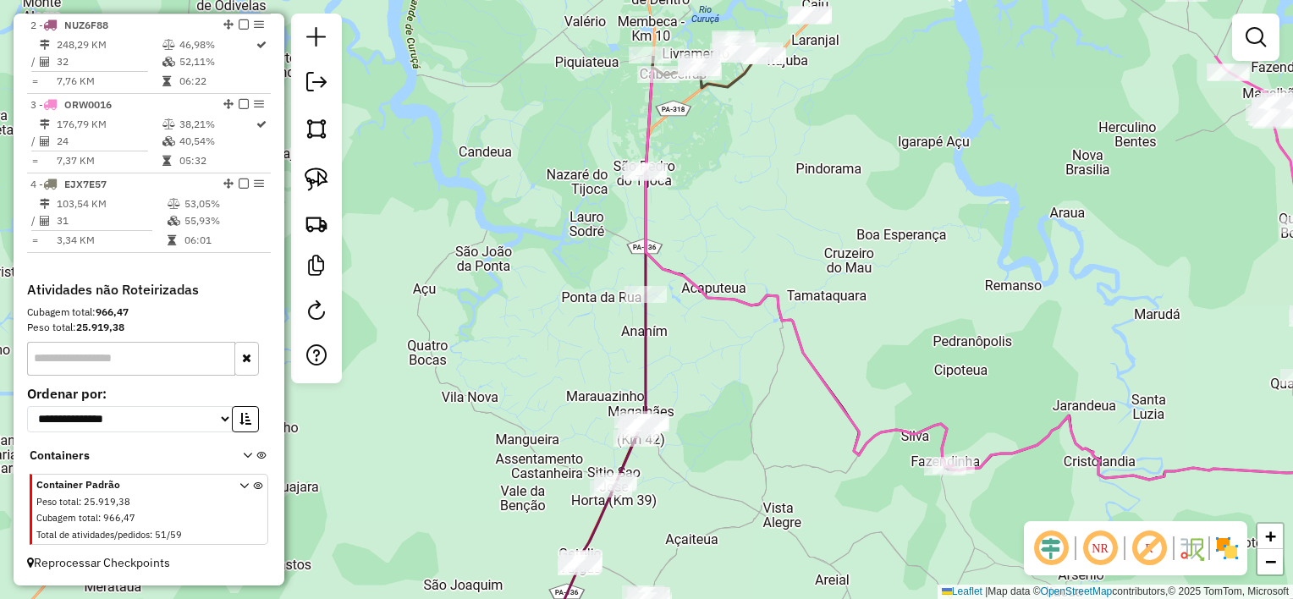
drag, startPoint x: 748, startPoint y: 369, endPoint x: 765, endPoint y: 487, distance: 119.7
click at [765, 487] on div "Janela de atendimento Grade de atendimento Capacidade Transportadoras Veículos …" at bounding box center [646, 299] width 1293 height 599
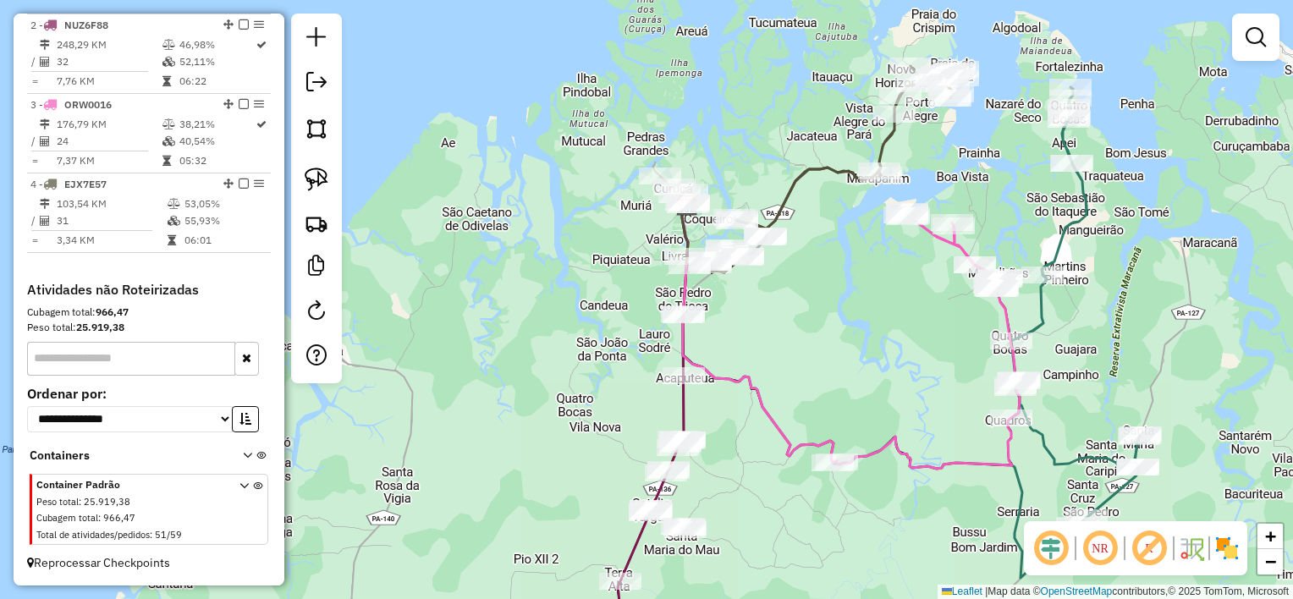
drag, startPoint x: 766, startPoint y: 489, endPoint x: 746, endPoint y: 477, distance: 22.8
click at [746, 477] on div "Janela de atendimento Grade de atendimento Capacidade Transportadoras Veículos …" at bounding box center [646, 299] width 1293 height 599
click at [323, 185] on img at bounding box center [317, 180] width 24 height 24
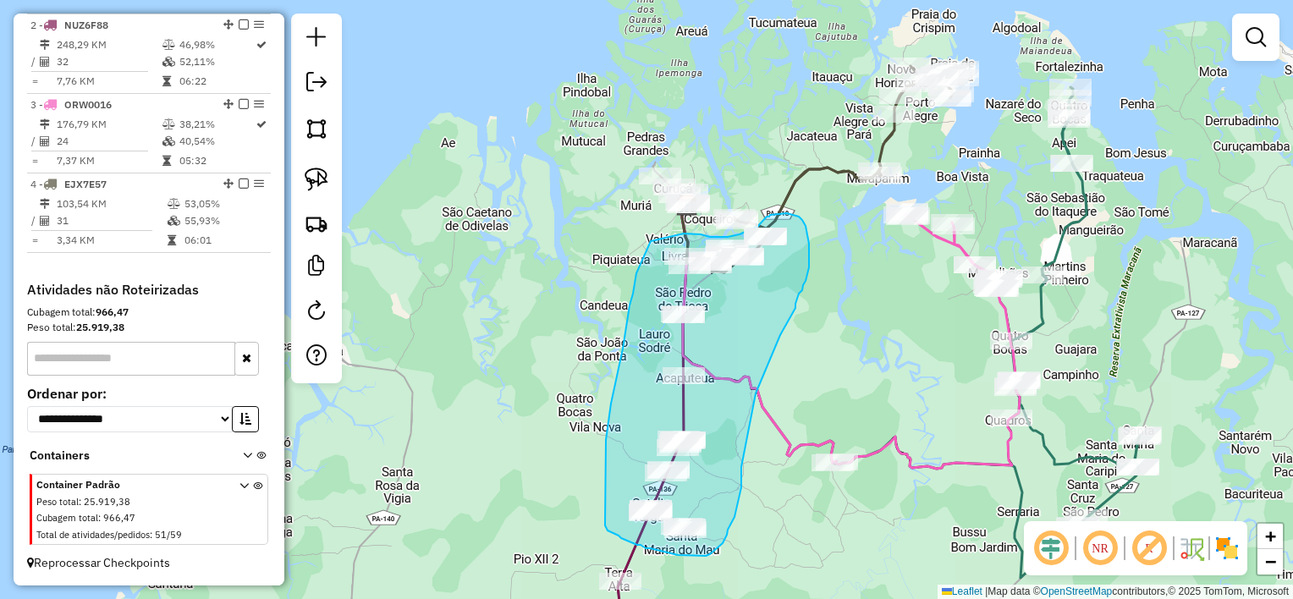
drag, startPoint x: 651, startPoint y: 241, endPoint x: 681, endPoint y: 234, distance: 31.4
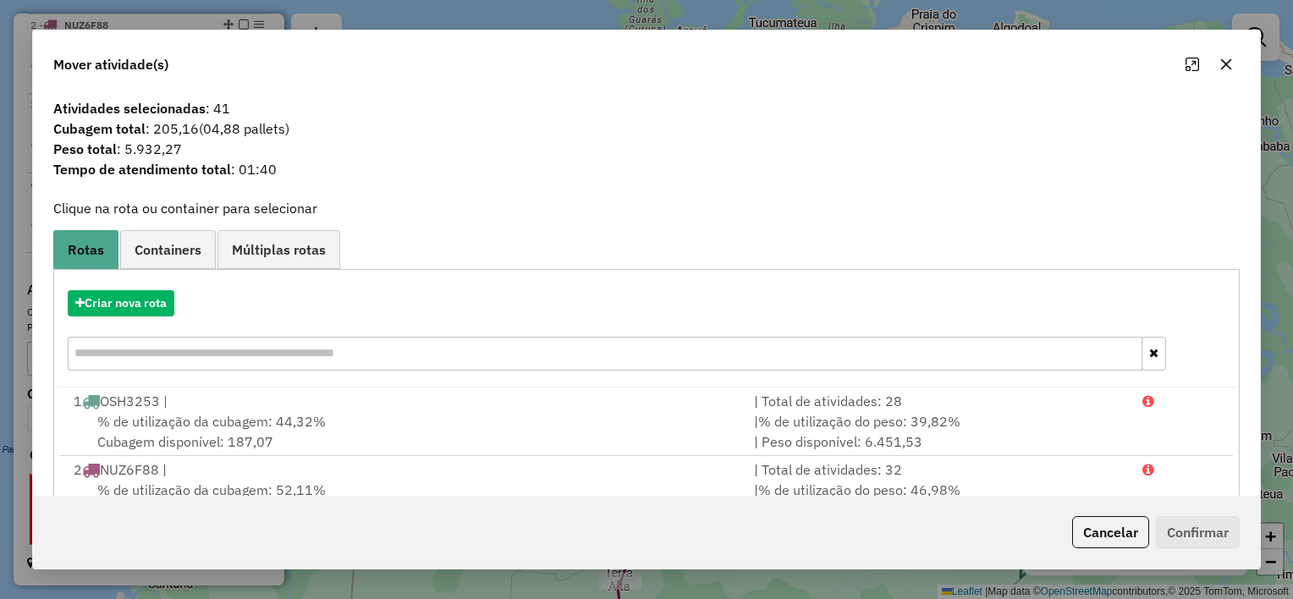
click at [1222, 68] on icon "button" at bounding box center [1226, 65] width 14 height 14
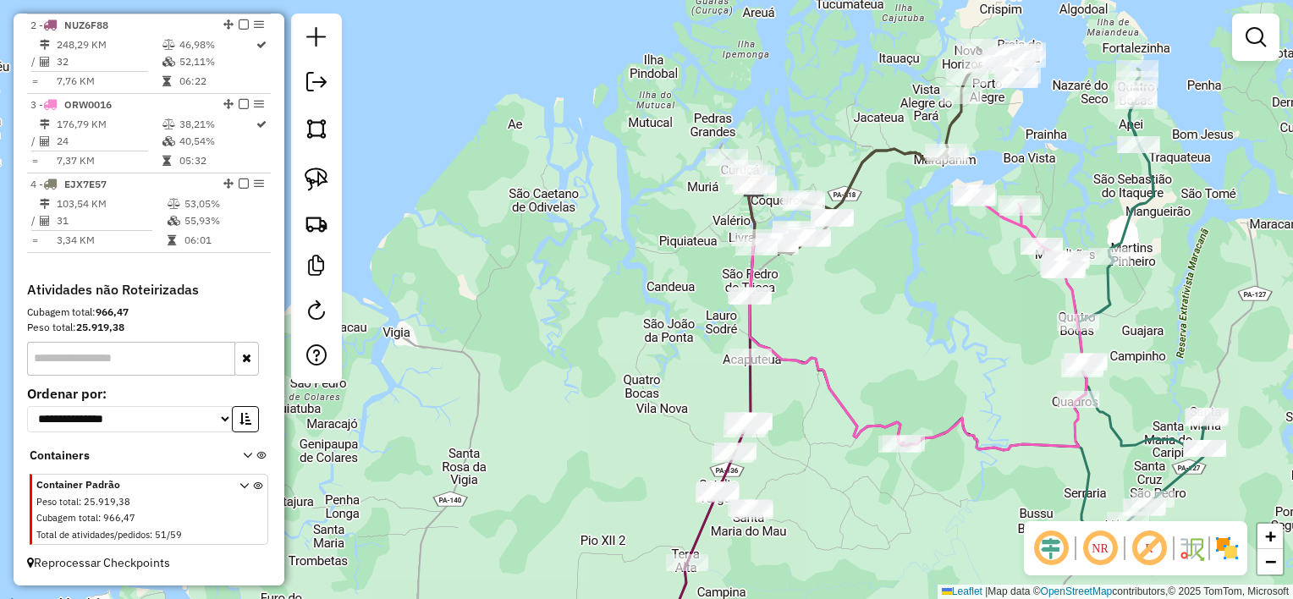
drag, startPoint x: 853, startPoint y: 342, endPoint x: 935, endPoint y: 314, distance: 86.7
click at [936, 314] on div "Janela de atendimento Grade de atendimento Capacidade Transportadoras Veículos …" at bounding box center [646, 299] width 1293 height 599
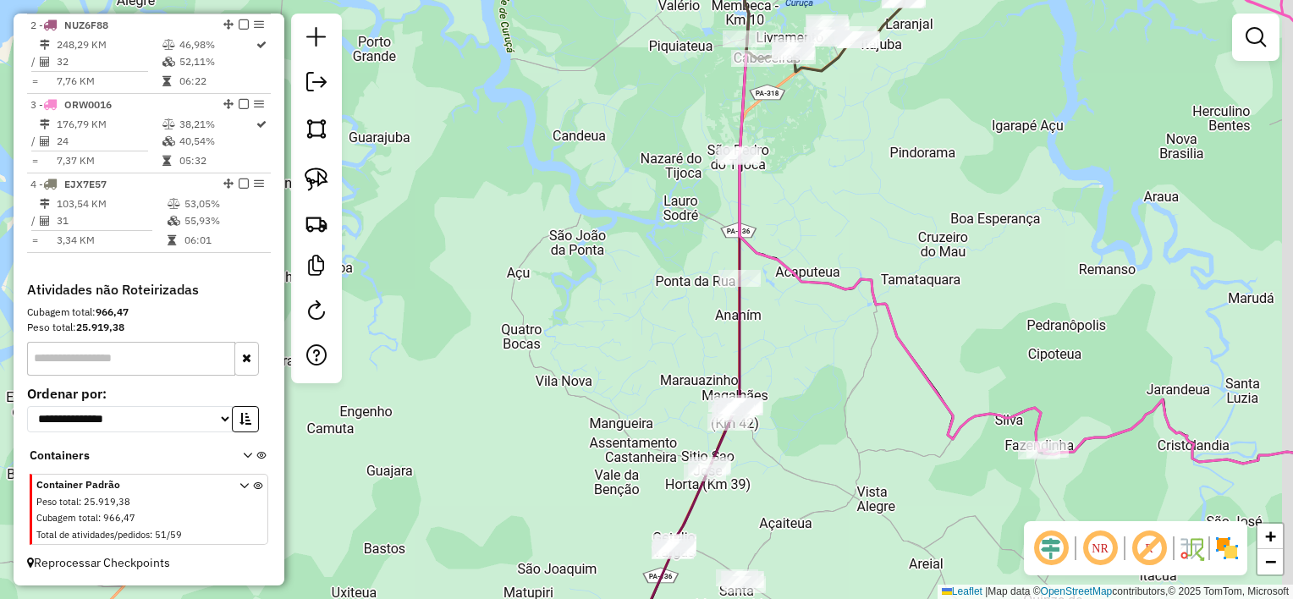
drag, startPoint x: 1046, startPoint y: 291, endPoint x: 1028, endPoint y: 264, distance: 32.4
click at [1028, 264] on div "Janela de atendimento Grade de atendimento Capacidade Transportadoras Veículos …" at bounding box center [646, 299] width 1293 height 599
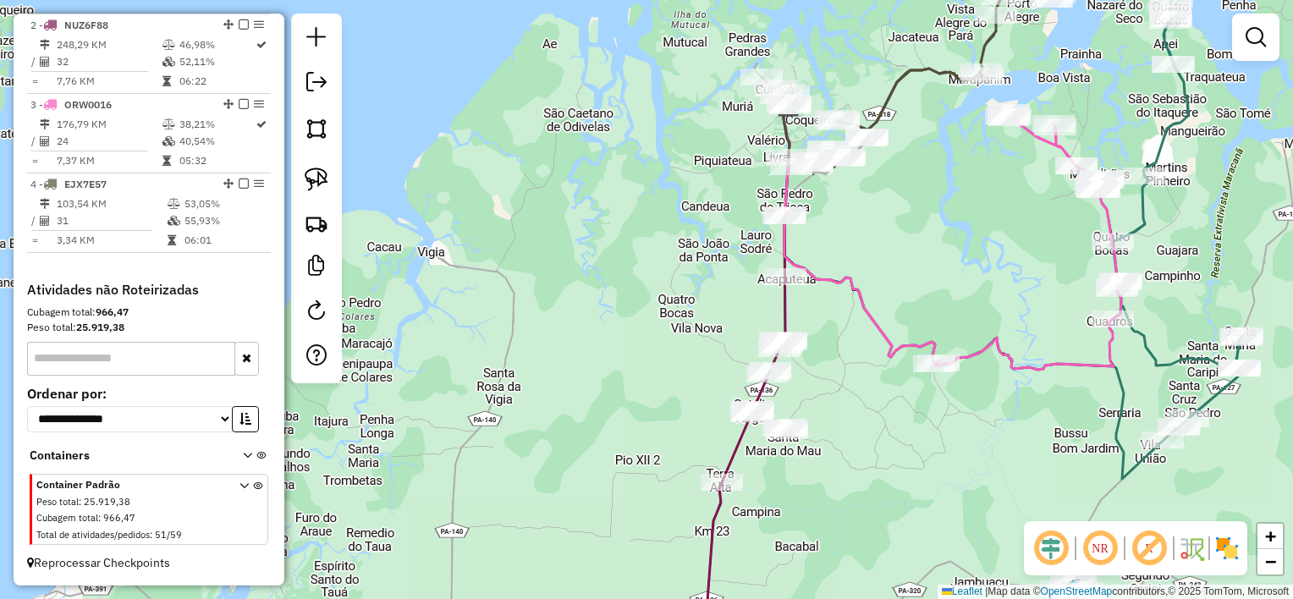
drag, startPoint x: 965, startPoint y: 273, endPoint x: 954, endPoint y: 269, distance: 11.0
click at [949, 269] on div "Janela de atendimento Grade de atendimento Capacidade Transportadoras Veículos …" at bounding box center [646, 299] width 1293 height 599
click at [318, 178] on img at bounding box center [317, 180] width 24 height 24
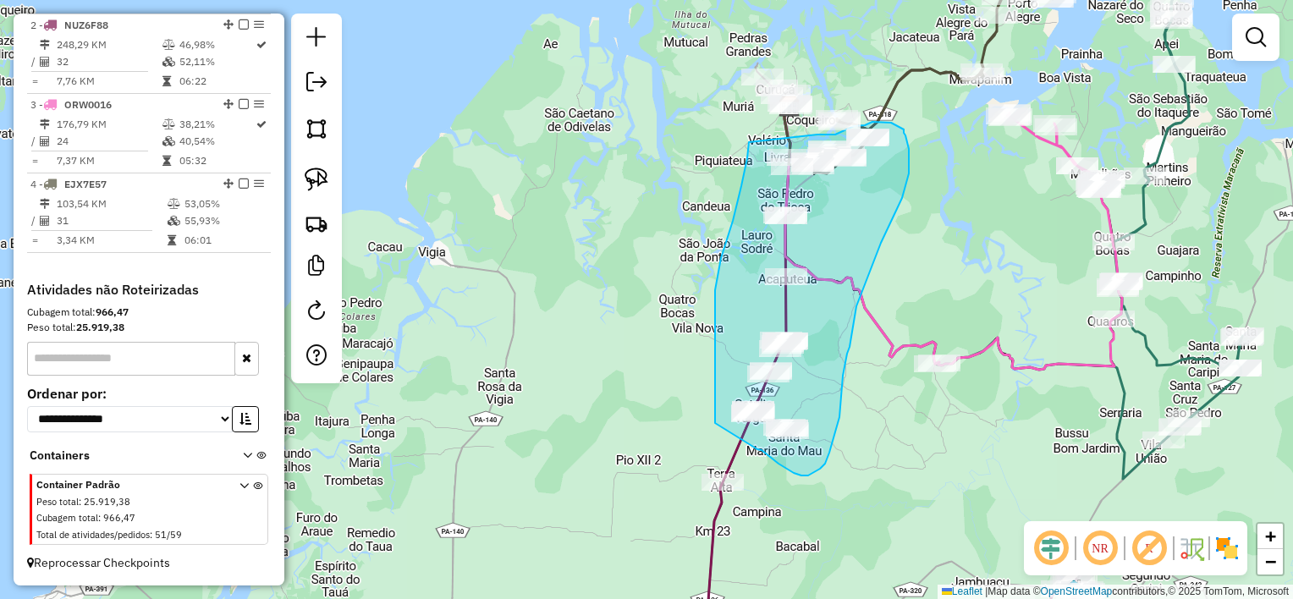
drag, startPoint x: 749, startPoint y: 142, endPoint x: 817, endPoint y: 135, distance: 69.0
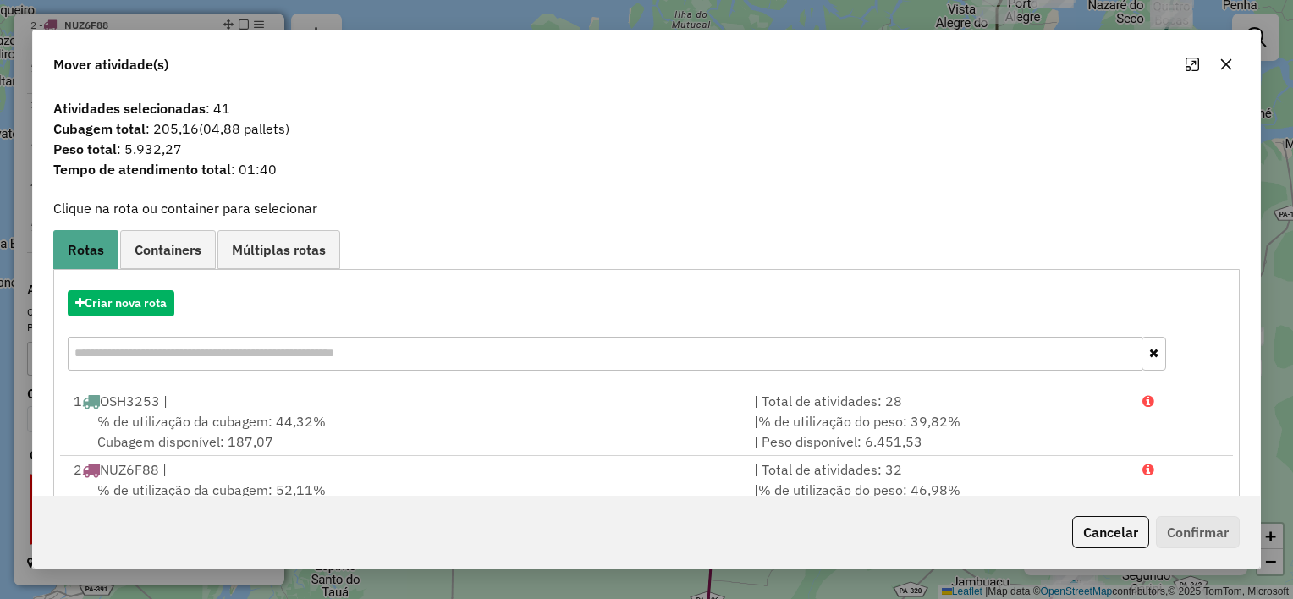
click at [1221, 64] on icon "button" at bounding box center [1226, 65] width 14 height 14
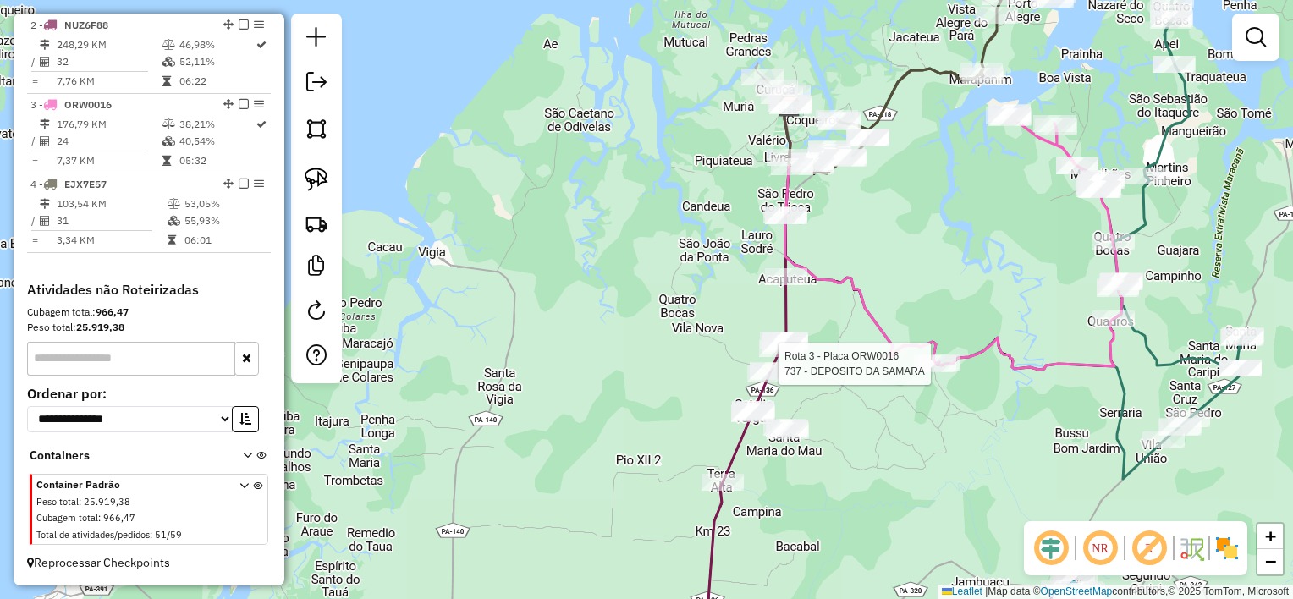
select select "**********"
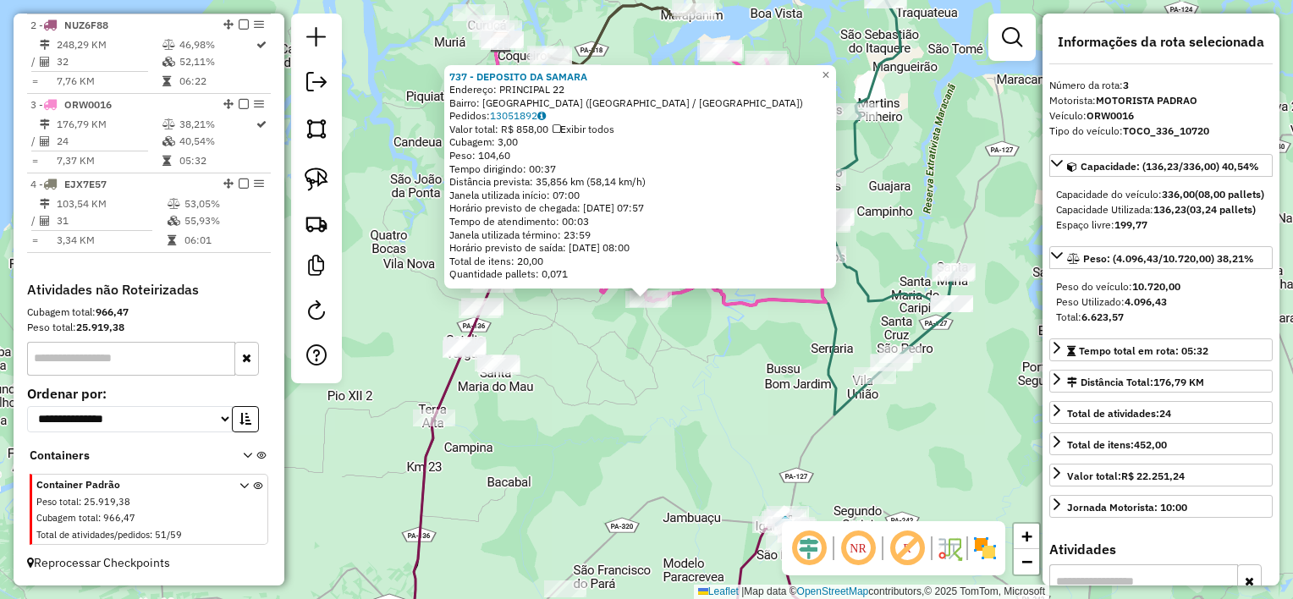
click at [708, 380] on div "Rota 1 - Placa OSH3253 406 - CASA NATAL MARACANA 737 - DEPOSITO DA SAMARA Ender…" at bounding box center [646, 299] width 1293 height 599
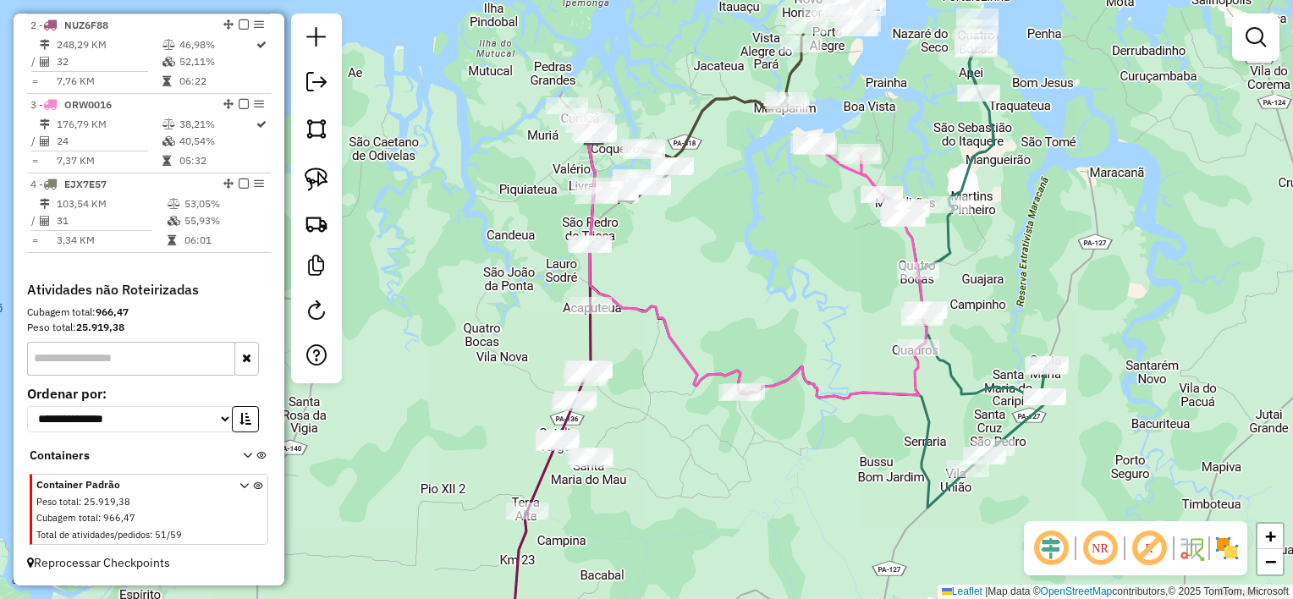
drag, startPoint x: 657, startPoint y: 221, endPoint x: 748, endPoint y: 314, distance: 129.9
click at [748, 314] on div "Janela de atendimento Grade de atendimento Capacidade Transportadoras Veículos …" at bounding box center [646, 299] width 1293 height 599
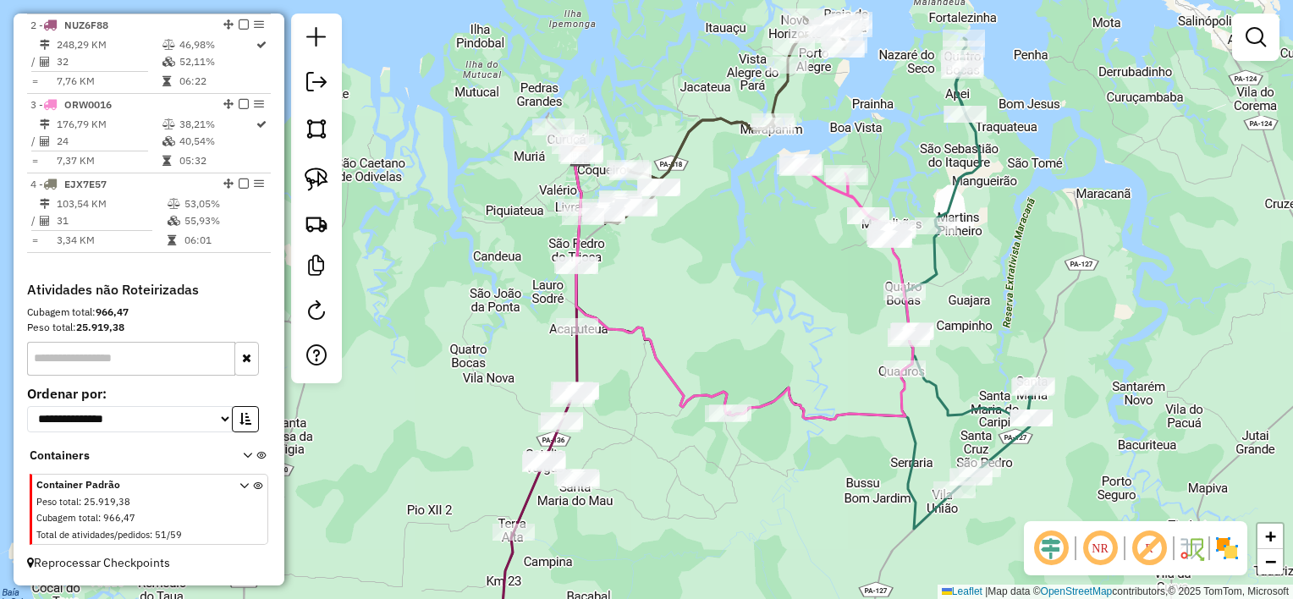
drag, startPoint x: 469, startPoint y: 284, endPoint x: 455, endPoint y: 305, distance: 25.1
click at [455, 305] on div "Janela de atendimento Grade de atendimento Capacidade Transportadoras Veículos …" at bounding box center [646, 299] width 1293 height 599
click at [317, 183] on img at bounding box center [317, 180] width 24 height 24
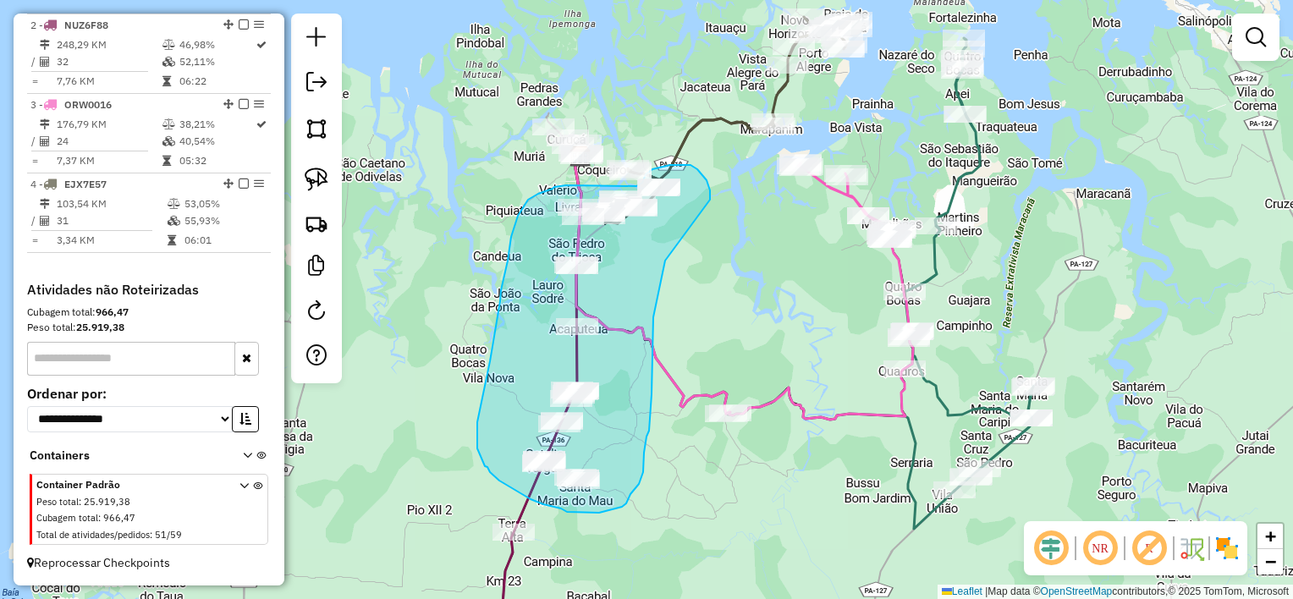
drag, startPoint x: 710, startPoint y: 200, endPoint x: 677, endPoint y: 235, distance: 48.5
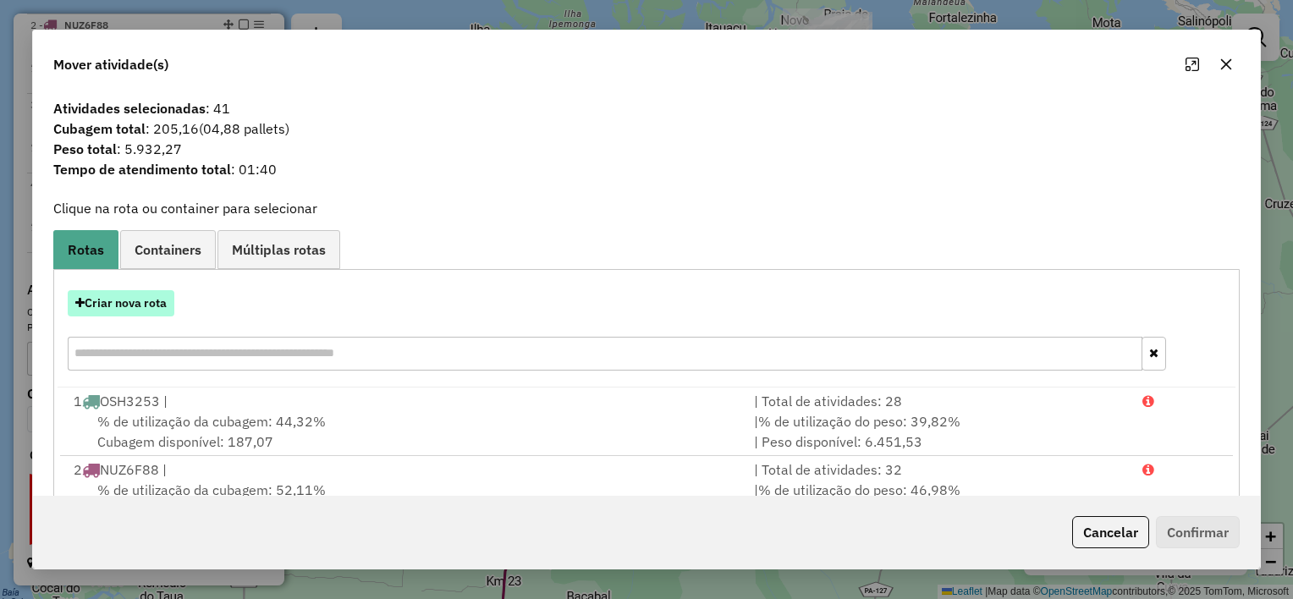
click at [135, 308] on button "Criar nova rota" at bounding box center [121, 303] width 107 height 26
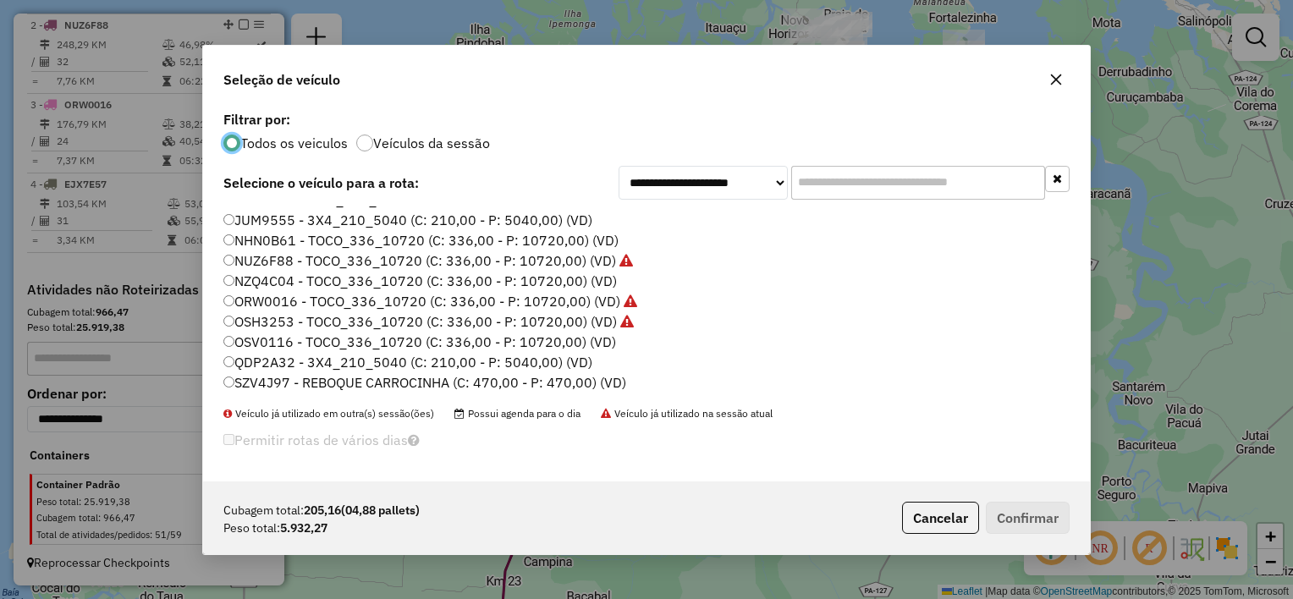
scroll to position [78, 0]
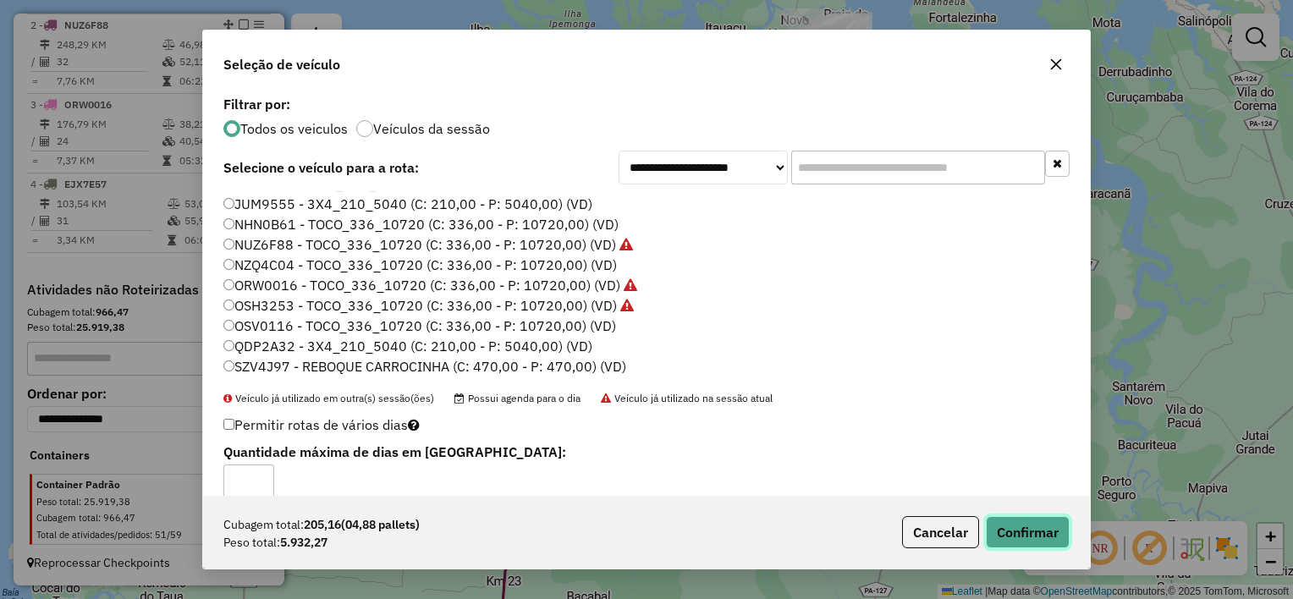
click at [1018, 531] on button "Confirmar" at bounding box center [1028, 532] width 84 height 32
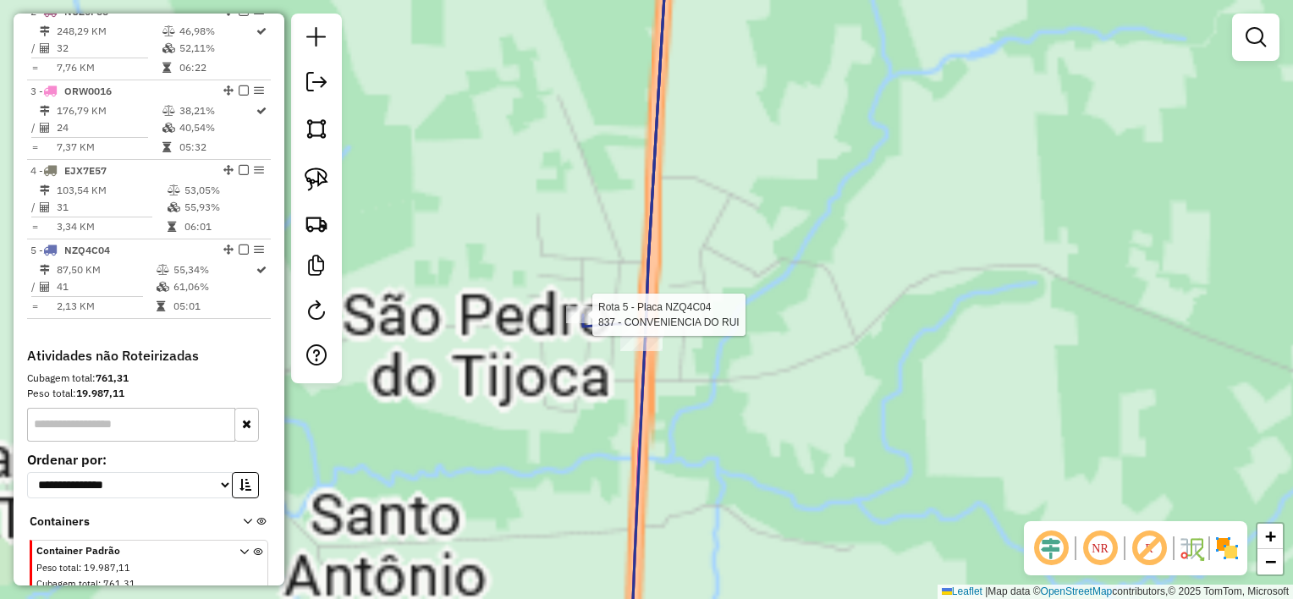
select select "**********"
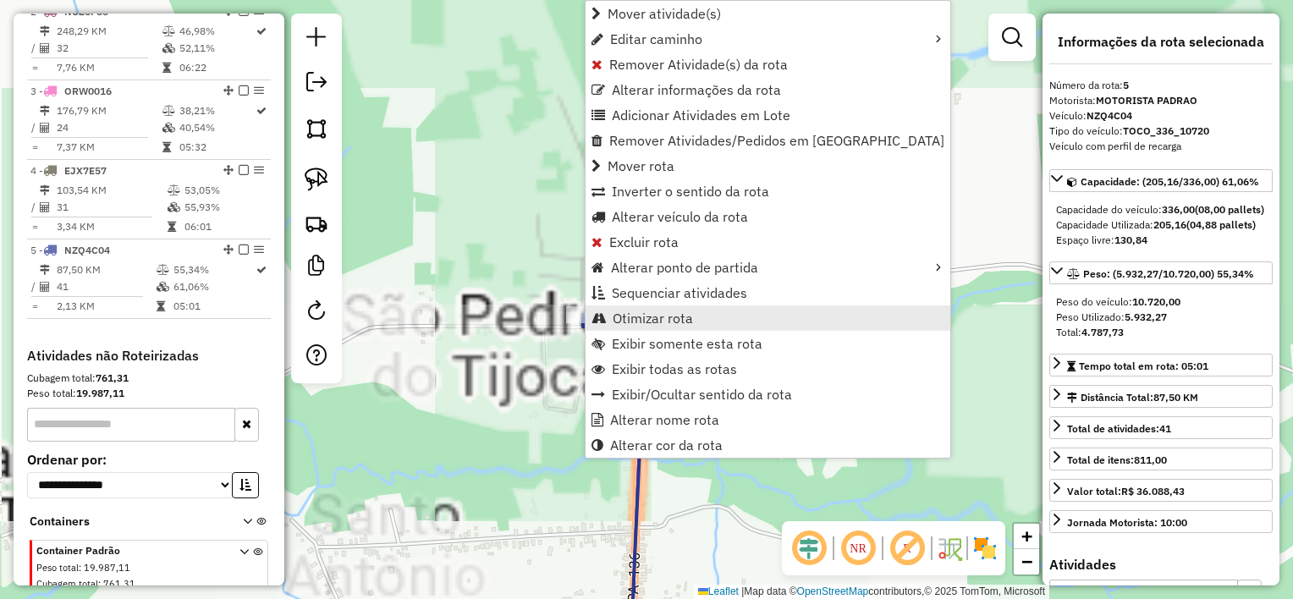
scroll to position [791, 0]
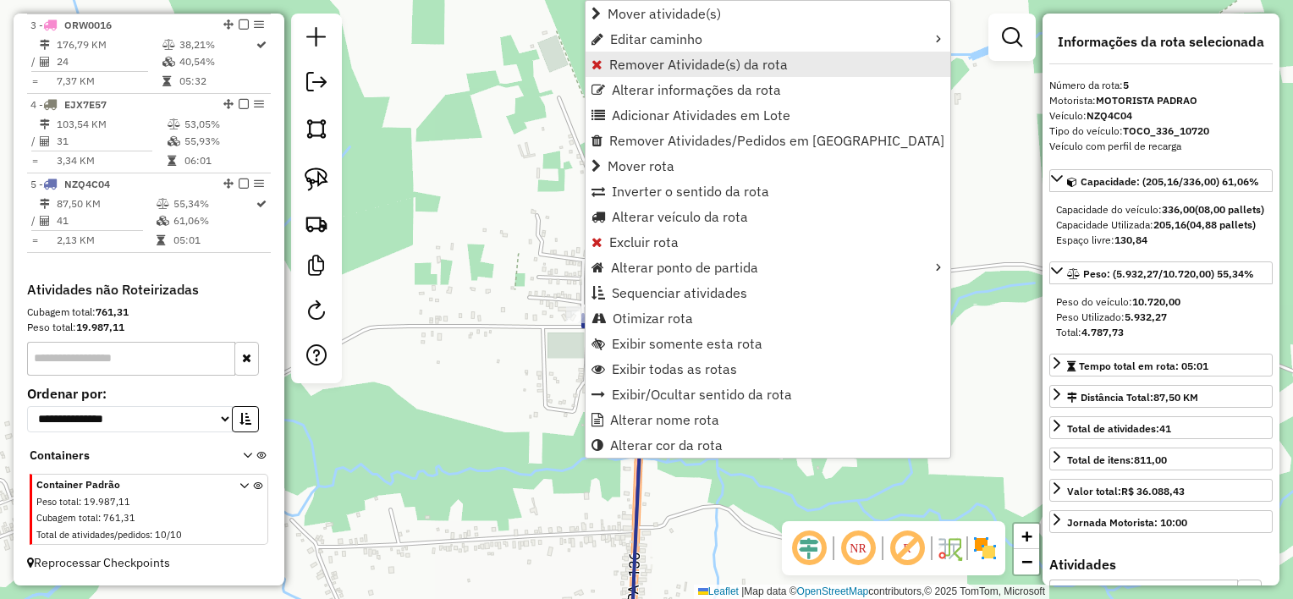
click at [672, 69] on span "Remover Atividade(s) da rota" at bounding box center [698, 65] width 179 height 14
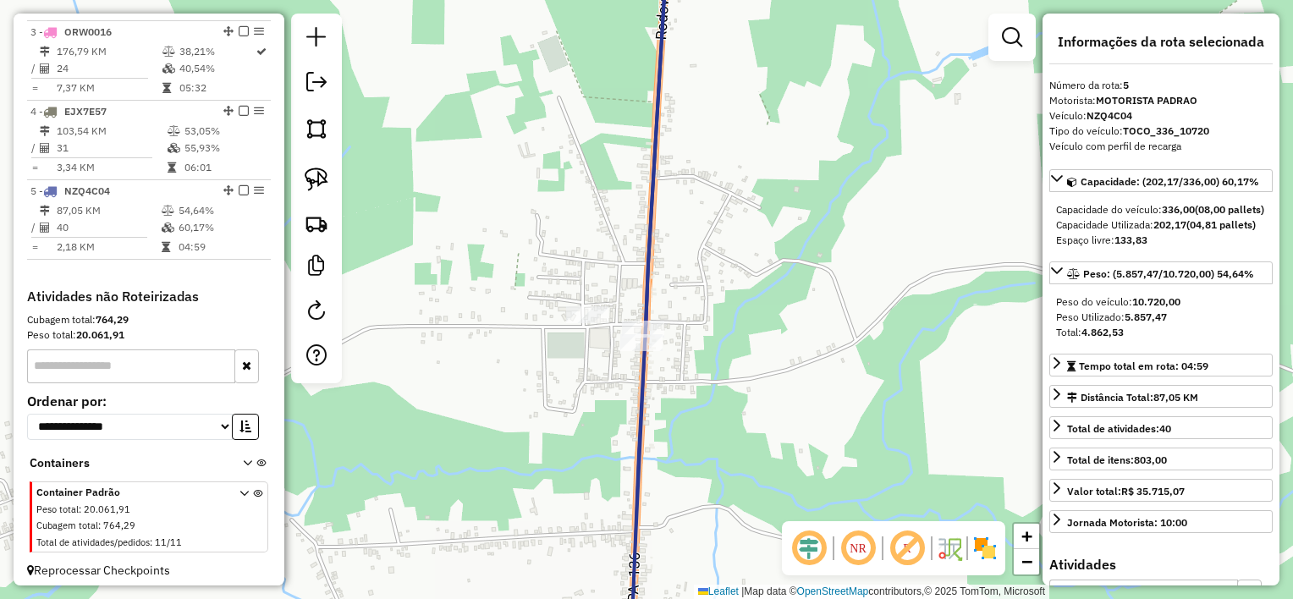
scroll to position [812, 0]
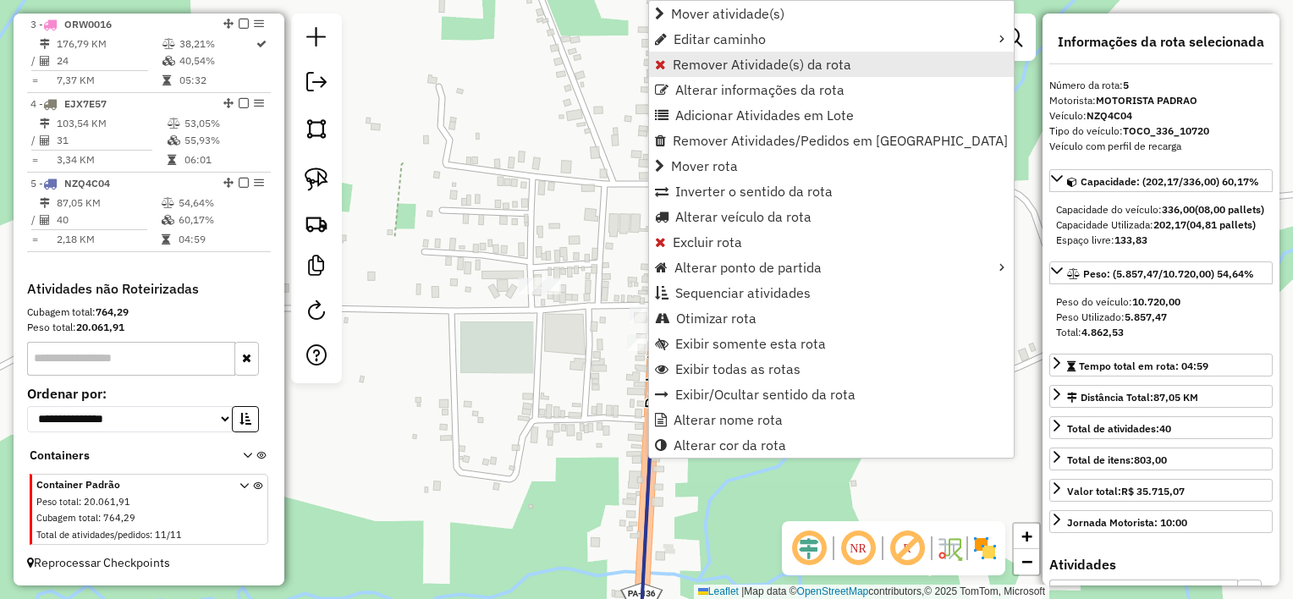
click at [702, 68] on span "Remover Atividade(s) da rota" at bounding box center [762, 65] width 179 height 14
click at [722, 61] on span "Remover Atividade(s) da rota" at bounding box center [764, 65] width 179 height 14
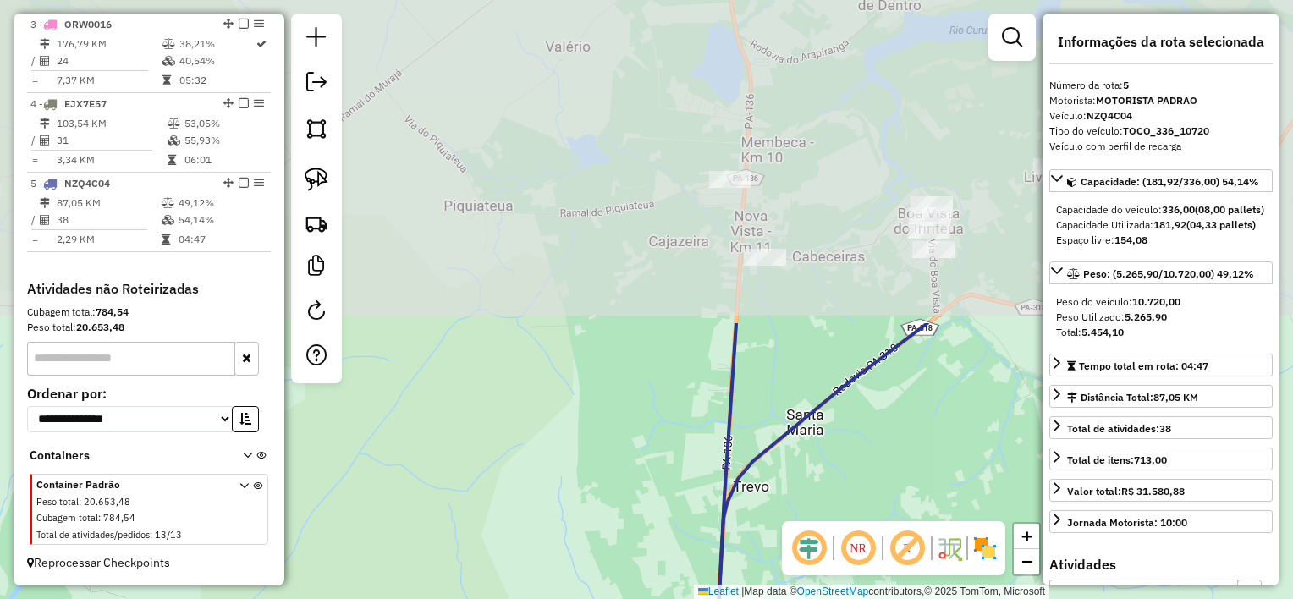
drag, startPoint x: 795, startPoint y: 169, endPoint x: 799, endPoint y: 475, distance: 305.5
click at [799, 475] on div "Janela de atendimento Grade de atendimento Capacidade Transportadoras Veículos …" at bounding box center [646, 299] width 1293 height 599
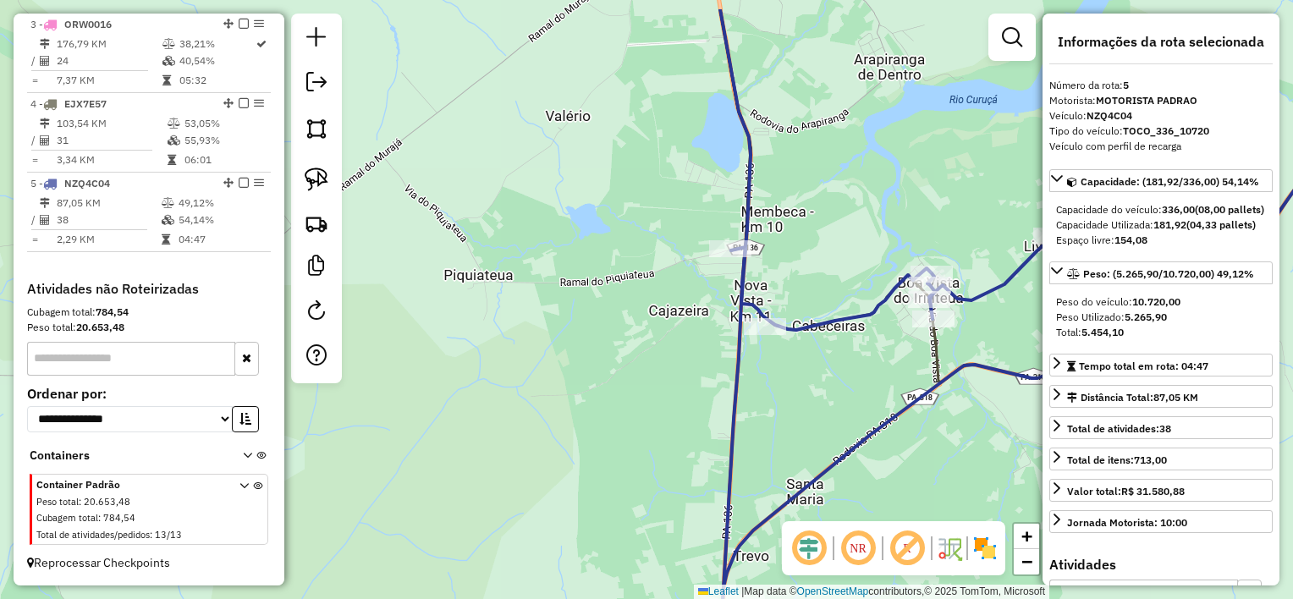
drag, startPoint x: 795, startPoint y: 316, endPoint x: 795, endPoint y: 393, distance: 76.2
click at [795, 393] on div "Janela de atendimento Grade de atendimento Capacidade Transportadoras Veículos …" at bounding box center [646, 299] width 1293 height 599
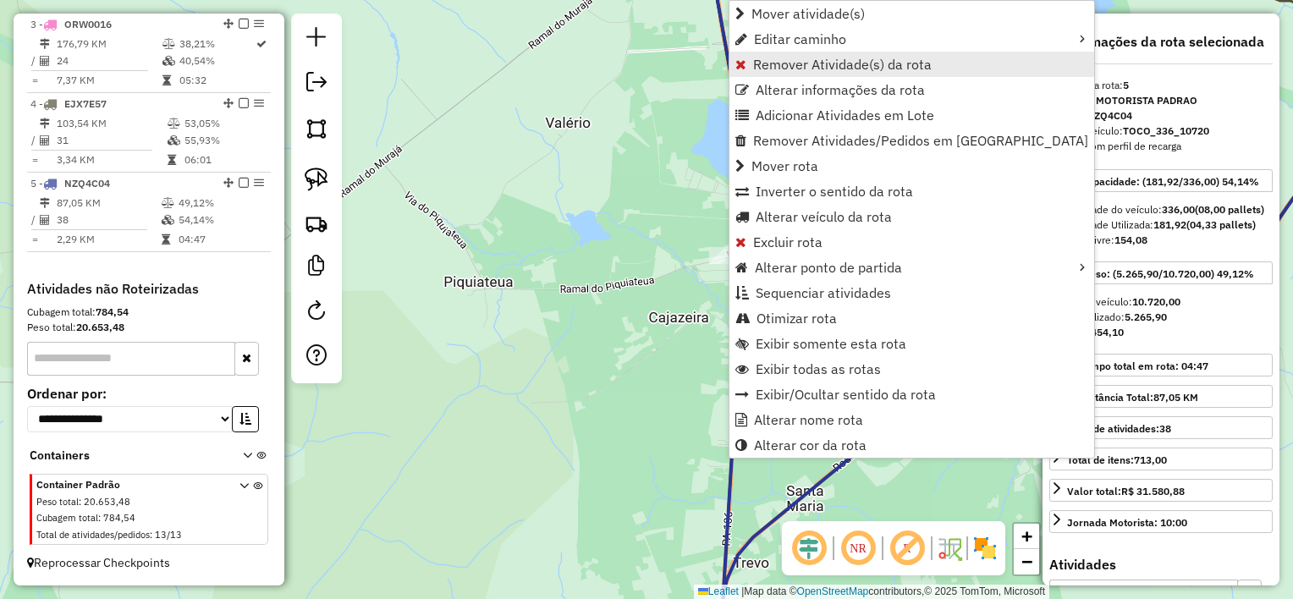
click at [789, 69] on span "Remover Atividade(s) da rota" at bounding box center [842, 65] width 179 height 14
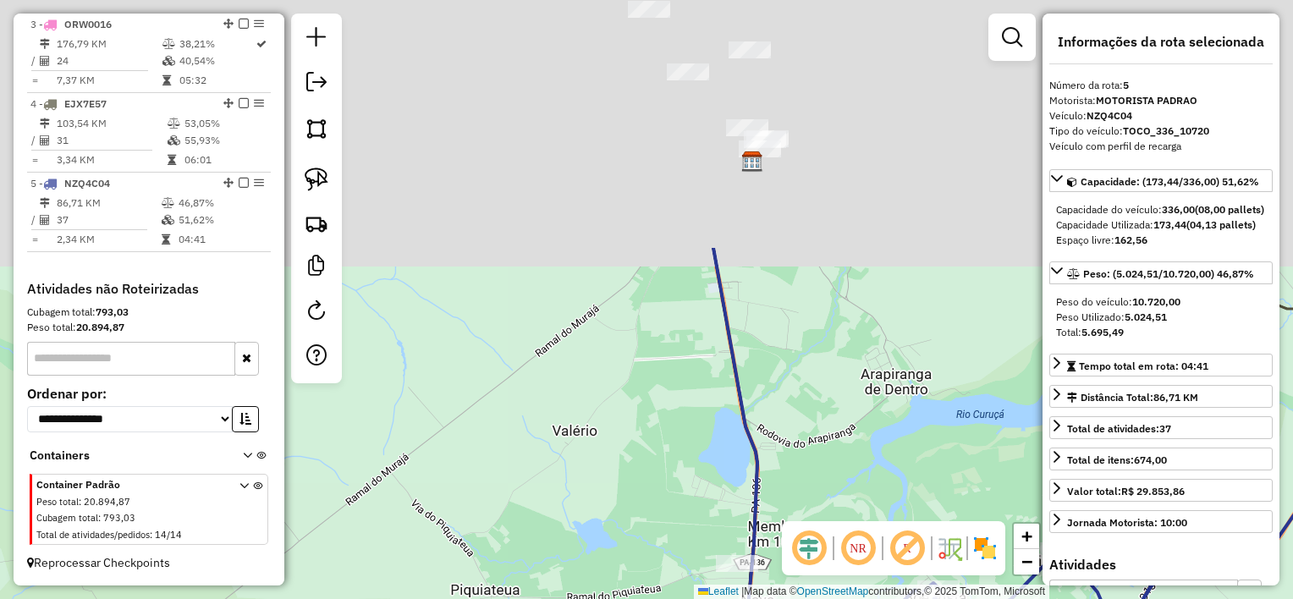
drag, startPoint x: 814, startPoint y: 152, endPoint x: 810, endPoint y: 450, distance: 297.9
click at [820, 460] on div "Janela de atendimento Grade de atendimento Capacidade Transportadoras Veículos …" at bounding box center [646, 299] width 1293 height 599
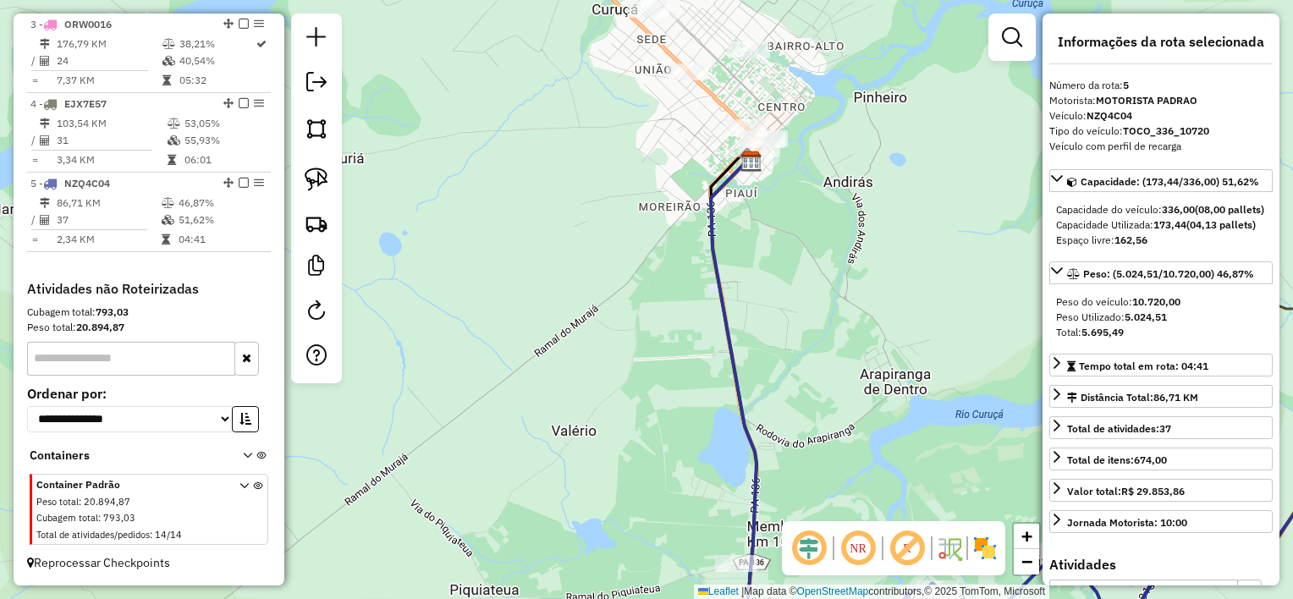
drag, startPoint x: 769, startPoint y: 322, endPoint x: 761, endPoint y: 410, distance: 88.4
click at [762, 416] on div "Janela de atendimento Grade de atendimento Capacidade Transportadoras Veículos …" at bounding box center [646, 299] width 1293 height 599
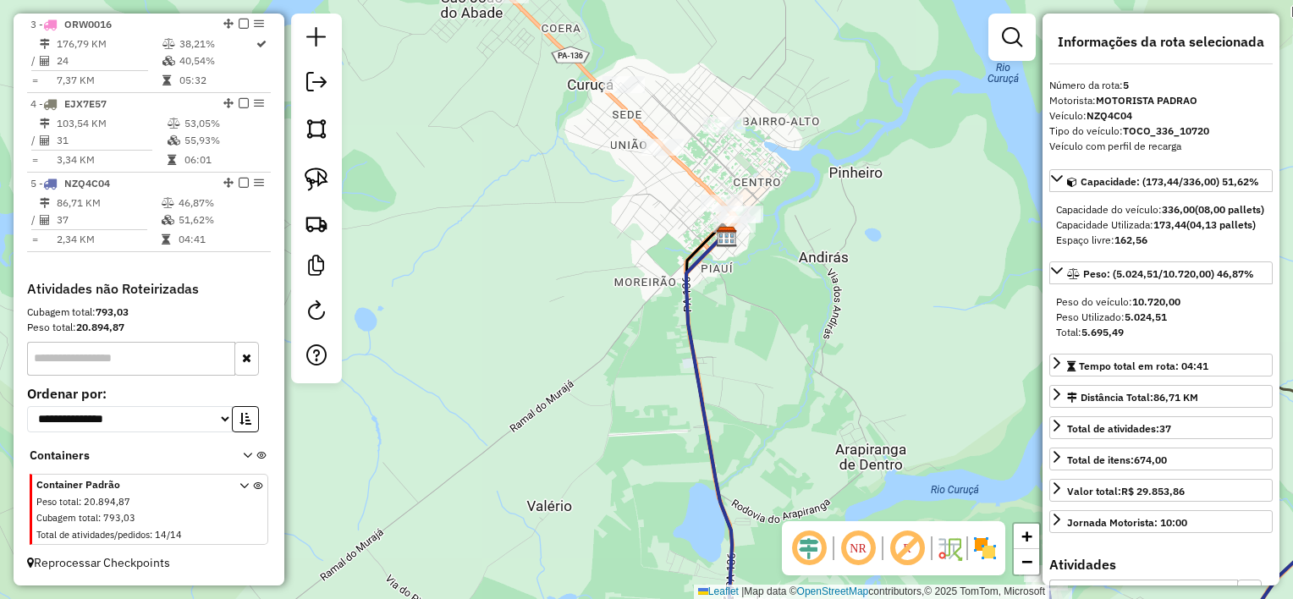
drag, startPoint x: 787, startPoint y: 427, endPoint x: 688, endPoint y: 168, distance: 278.0
click at [689, 170] on div "Janela de atendimento Grade de atendimento Capacidade Transportadoras Veículos …" at bounding box center [646, 299] width 1293 height 599
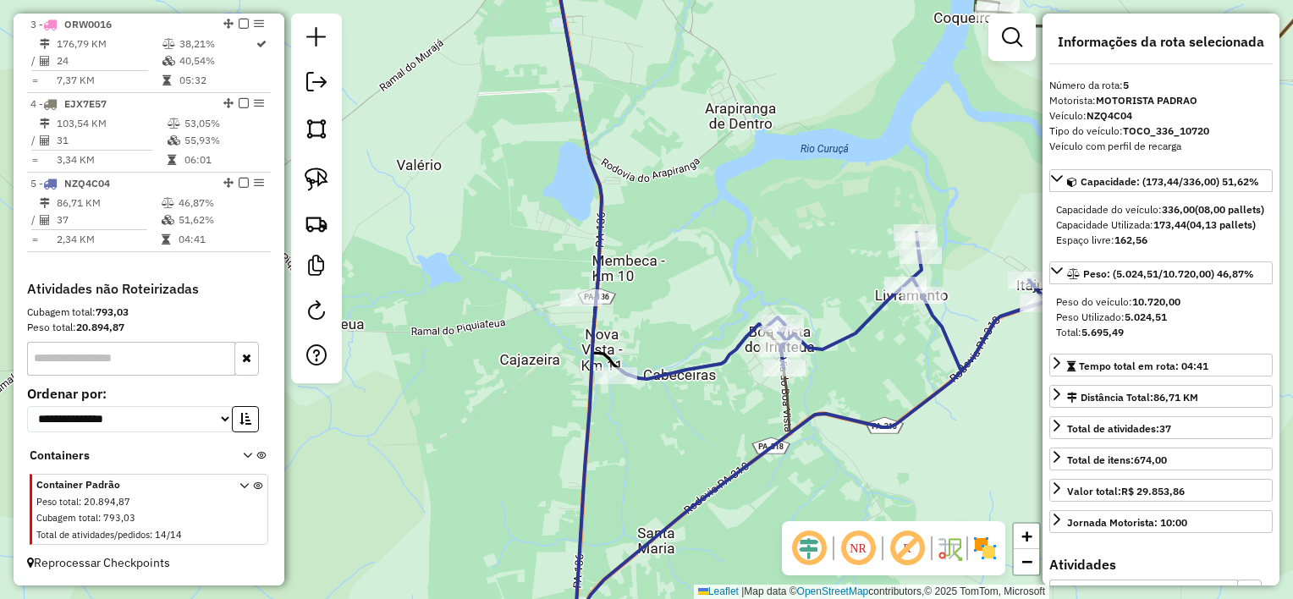
drag, startPoint x: 716, startPoint y: 443, endPoint x: 684, endPoint y: 214, distance: 231.6
click at [684, 231] on div "Janela de atendimento Grade de atendimento Capacidade Transportadoras Veículos …" at bounding box center [646, 299] width 1293 height 599
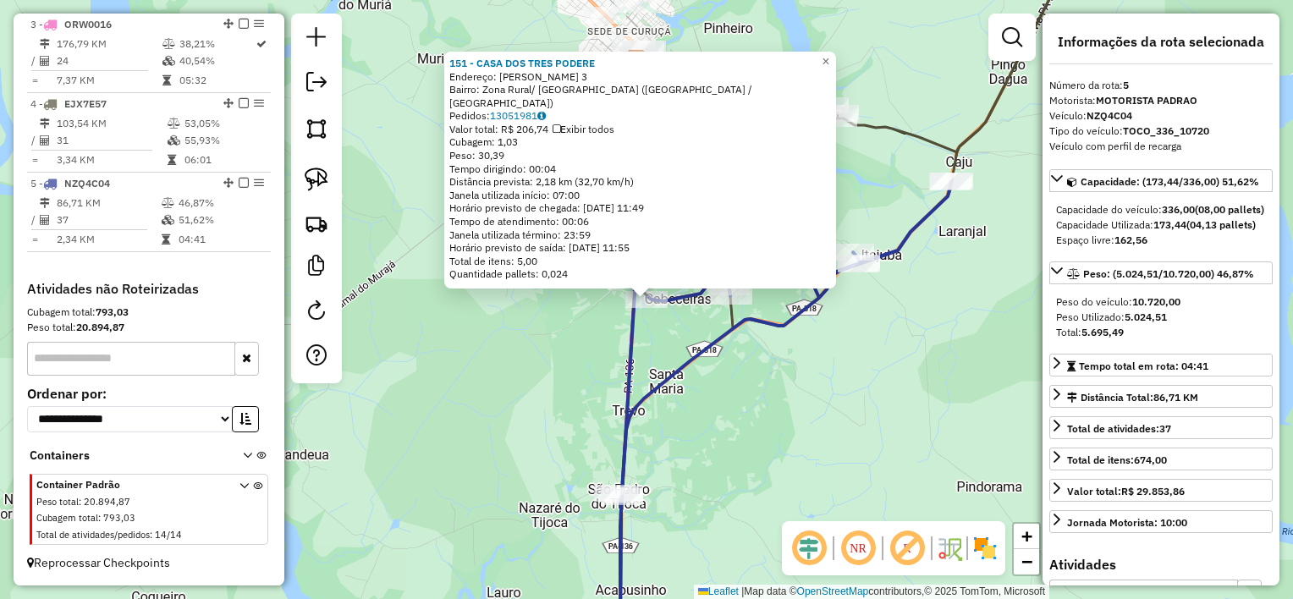
click at [656, 338] on div "151 - CASA DOS TRES PODERE Endereço: Felinto de Souza 3 Bairro: Zona Rural/ Cab…" at bounding box center [646, 299] width 1293 height 599
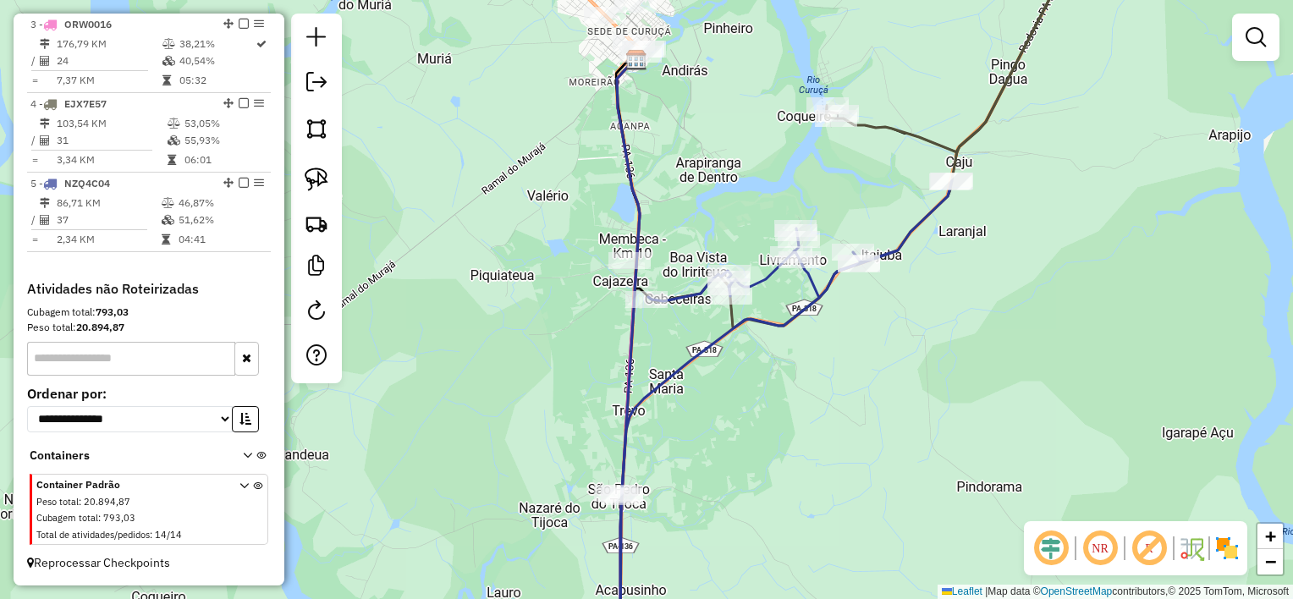
drag, startPoint x: 714, startPoint y: 450, endPoint x: 704, endPoint y: 249, distance: 201.6
click at [704, 273] on div "Janela de atendimento Grade de atendimento Capacidade Transportadoras Veículos …" at bounding box center [646, 299] width 1293 height 599
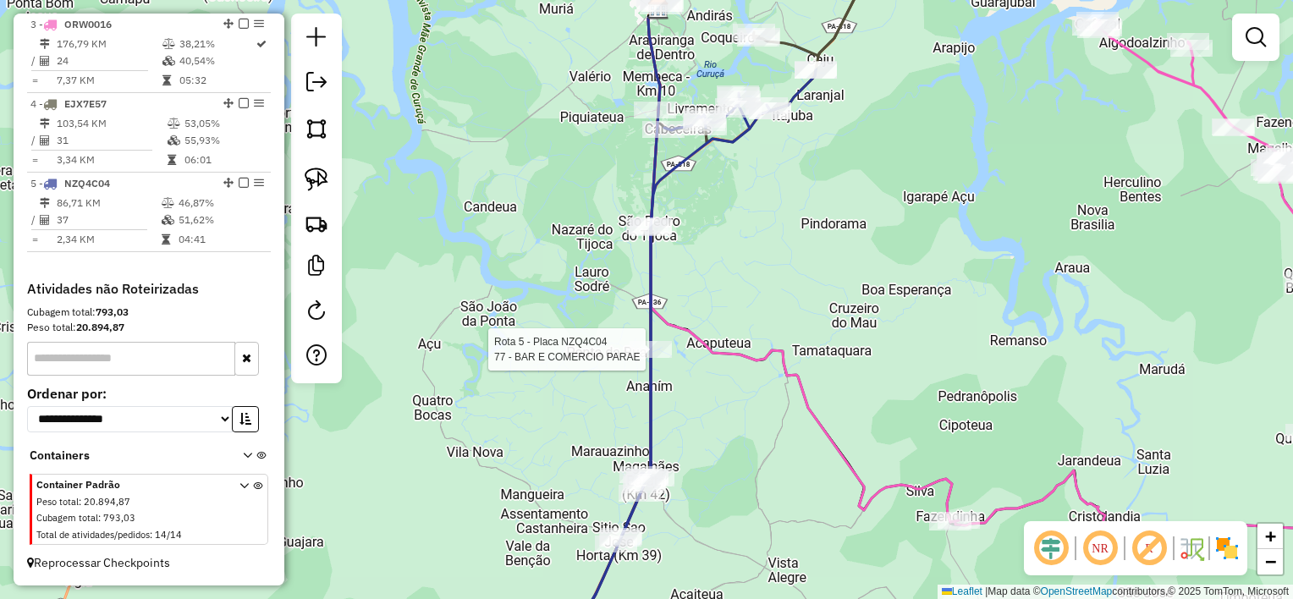
select select "**********"
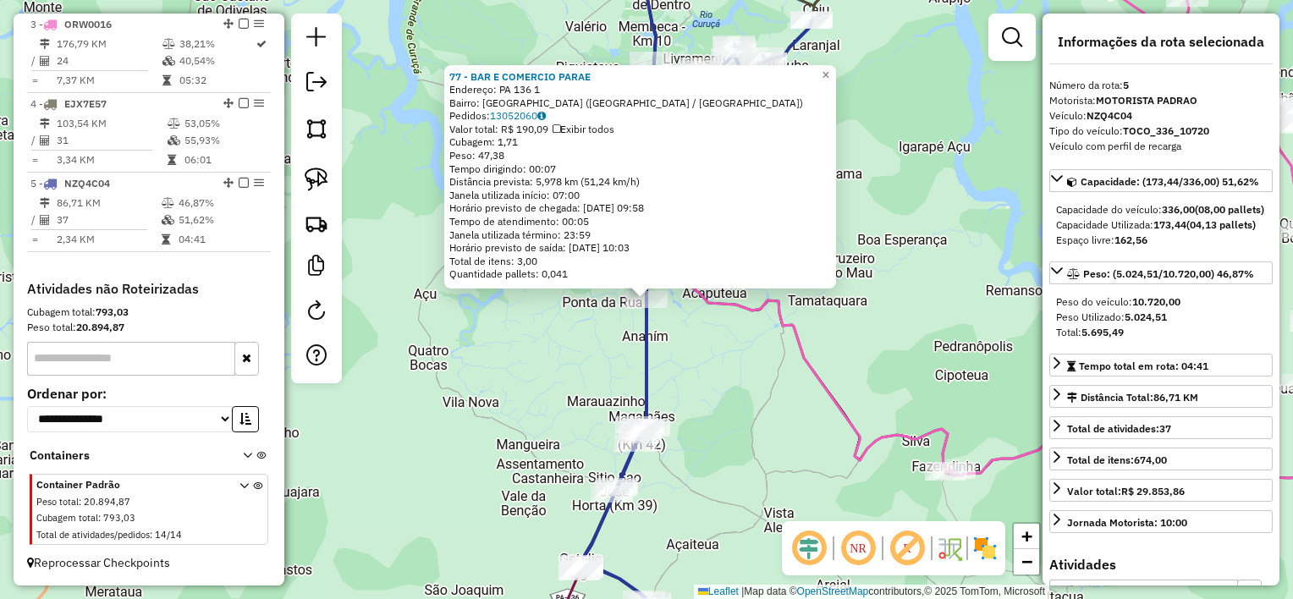
click at [685, 330] on div "Rota 5 - Placa NZQ4C04 77 - BAR E COMERCIO PARAE 77 - BAR E COMERCIO PARAE Ende…" at bounding box center [646, 299] width 1293 height 599
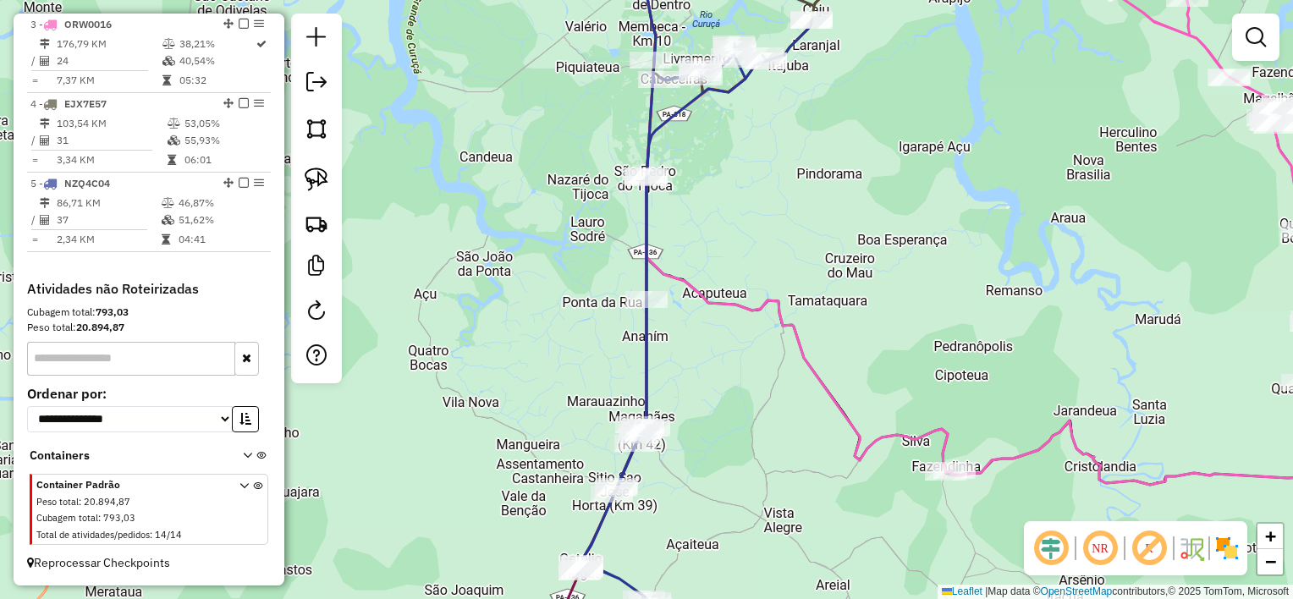
drag, startPoint x: 775, startPoint y: 382, endPoint x: 599, endPoint y: 195, distance: 256.8
click at [601, 203] on div "Janela de atendimento Grade de atendimento Capacidade Transportadoras Veículos …" at bounding box center [646, 299] width 1293 height 599
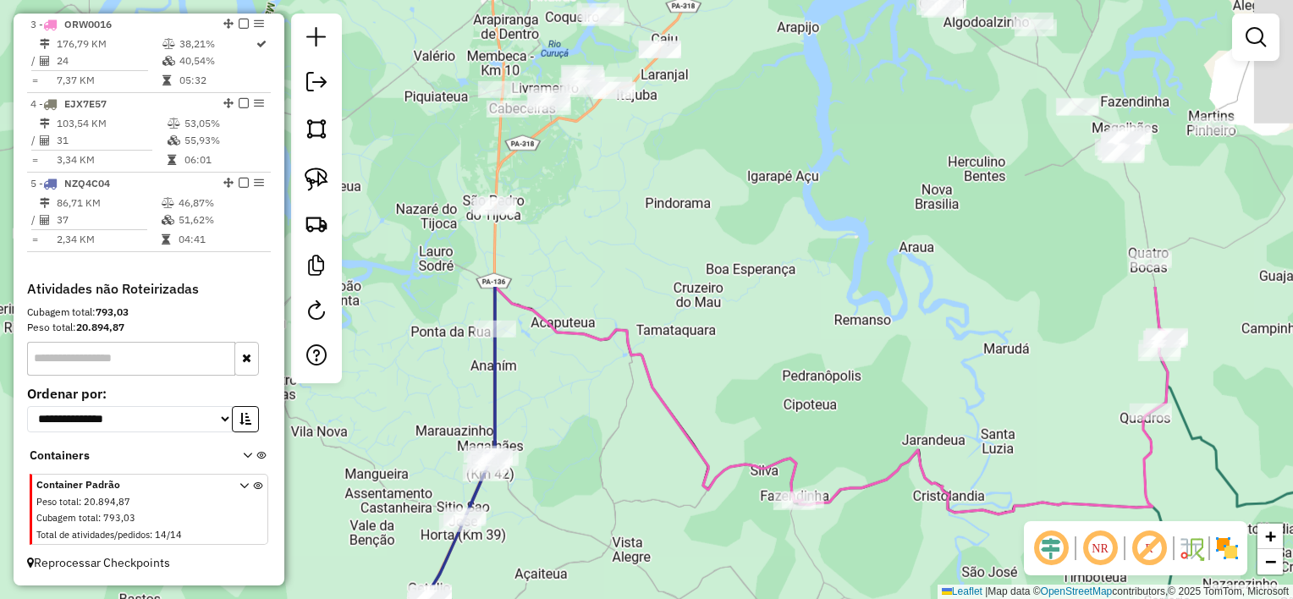
drag, startPoint x: 657, startPoint y: 31, endPoint x: 818, endPoint y: 449, distance: 448.2
click at [853, 498] on div "Janela de atendimento Grade de atendimento Capacidade Transportadoras Veículos …" at bounding box center [646, 299] width 1293 height 599
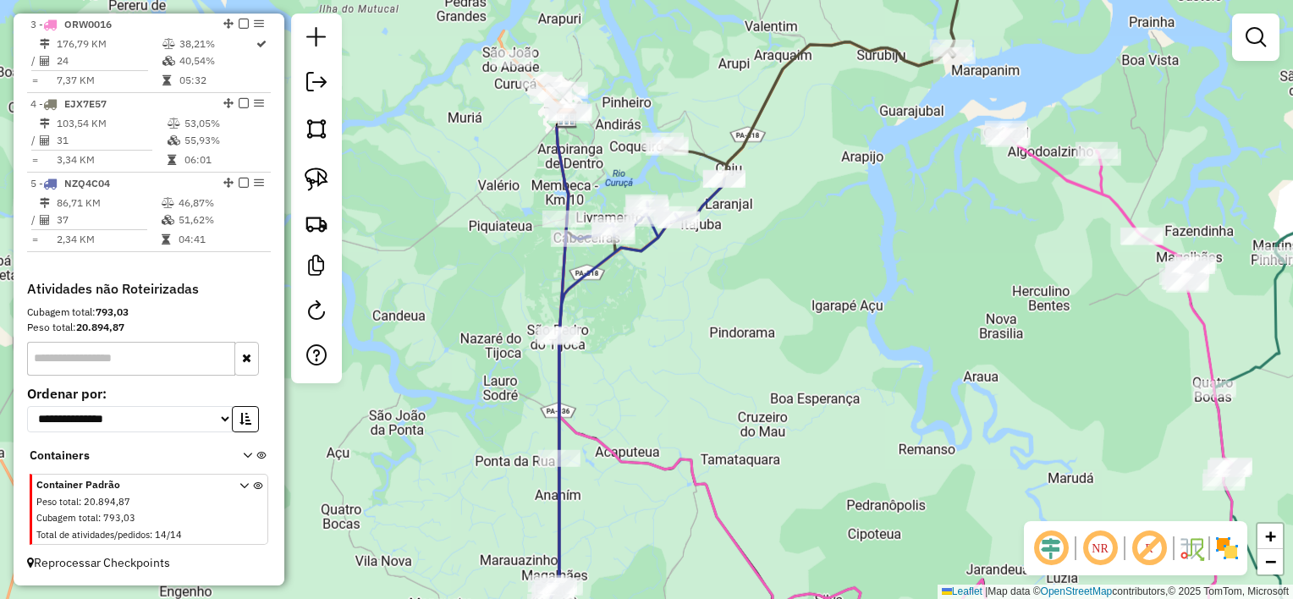
click at [775, 432] on div "Janela de atendimento Grade de atendimento Capacidade Transportadoras Veículos …" at bounding box center [646, 299] width 1293 height 599
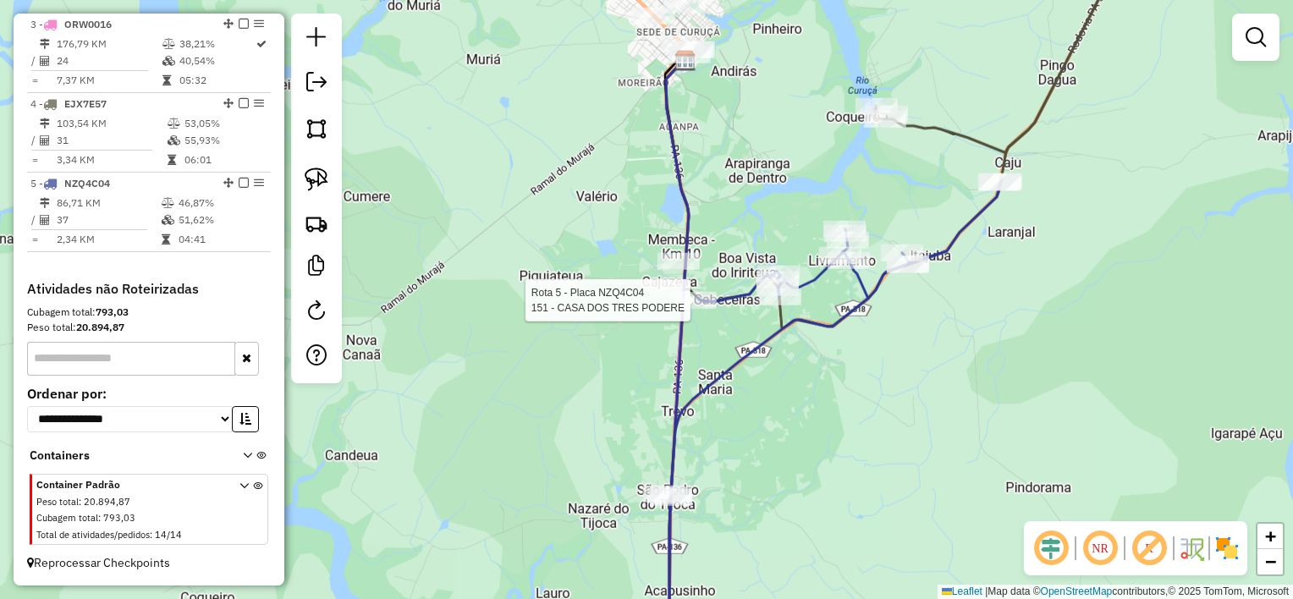
select select "**********"
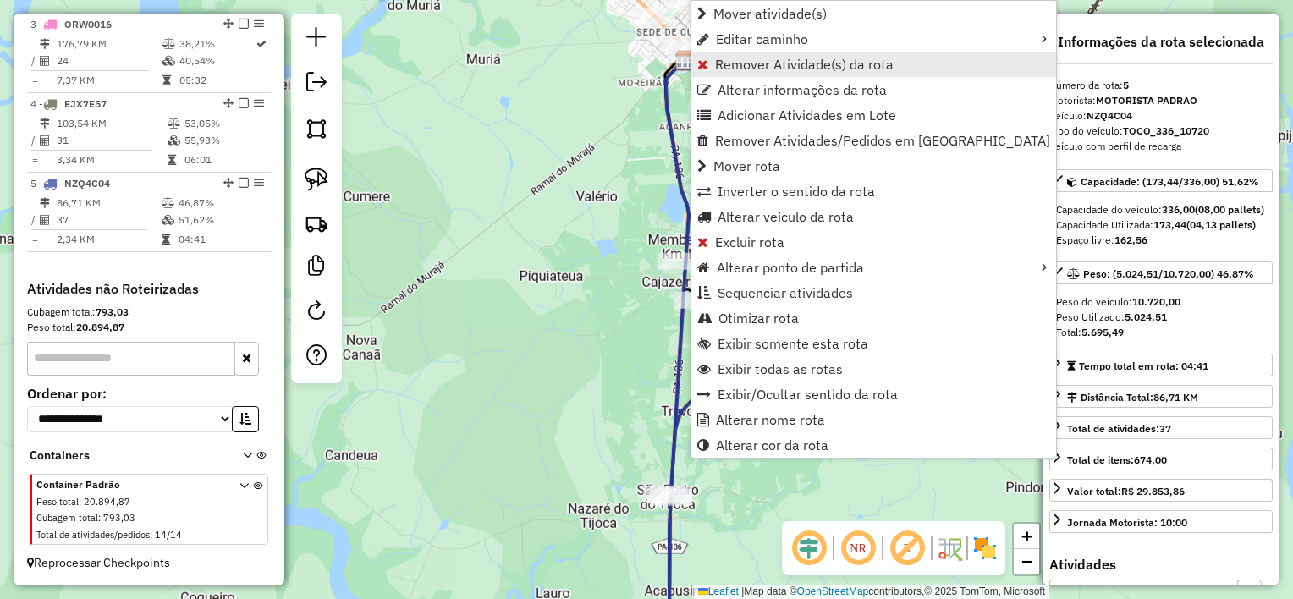
click at [742, 68] on span "Remover Atividade(s) da rota" at bounding box center [804, 65] width 179 height 14
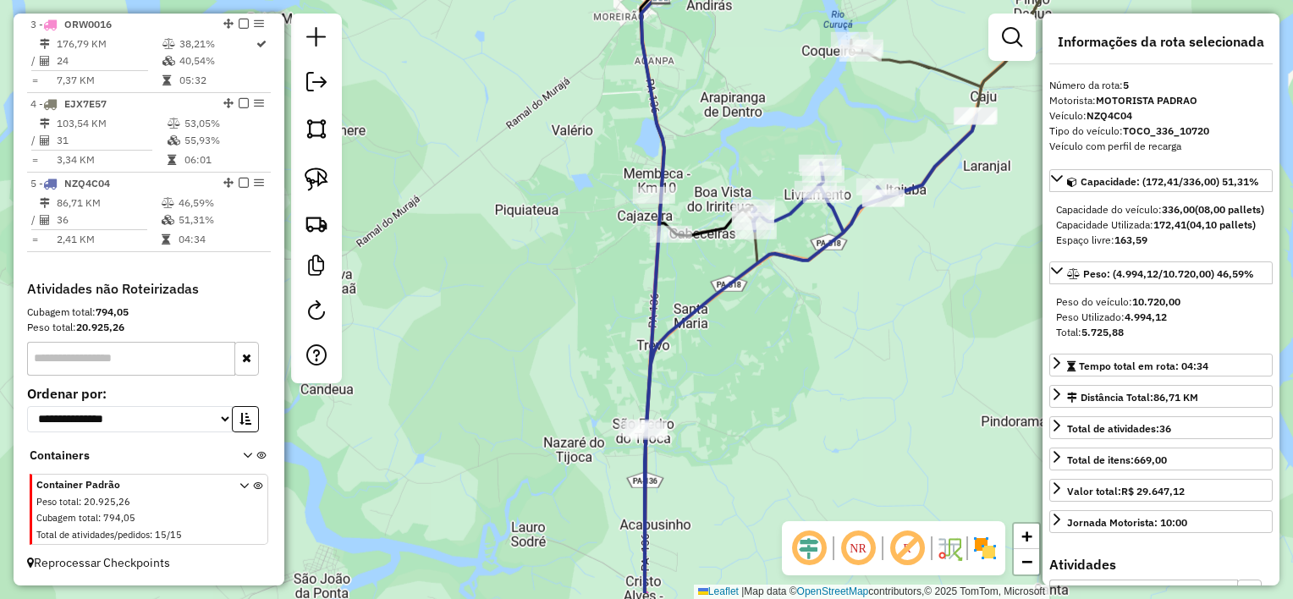
drag, startPoint x: 732, startPoint y: 393, endPoint x: 718, endPoint y: 183, distance: 210.3
click at [718, 190] on div "Janela de atendimento Grade de atendimento Capacidade Transportadoras Veículos …" at bounding box center [646, 299] width 1293 height 599
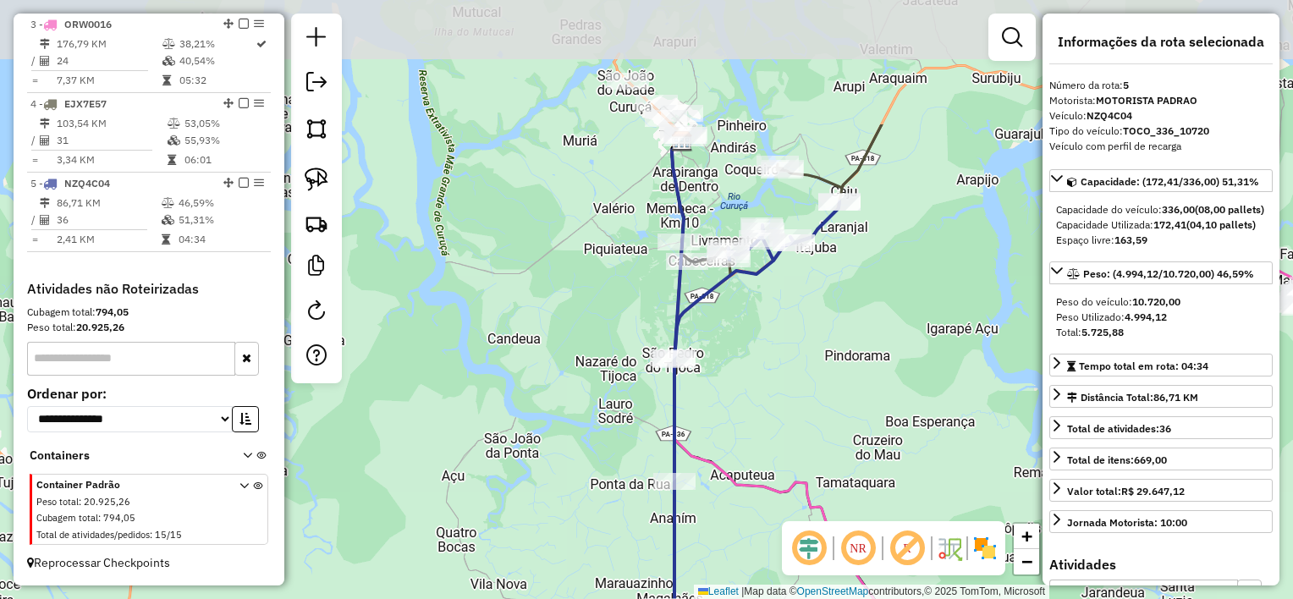
drag, startPoint x: 748, startPoint y: 210, endPoint x: 750, endPoint y: 393, distance: 183.6
click at [756, 398] on div "Janela de atendimento Grade de atendimento Capacidade Transportadoras Veículos …" at bounding box center [646, 299] width 1293 height 599
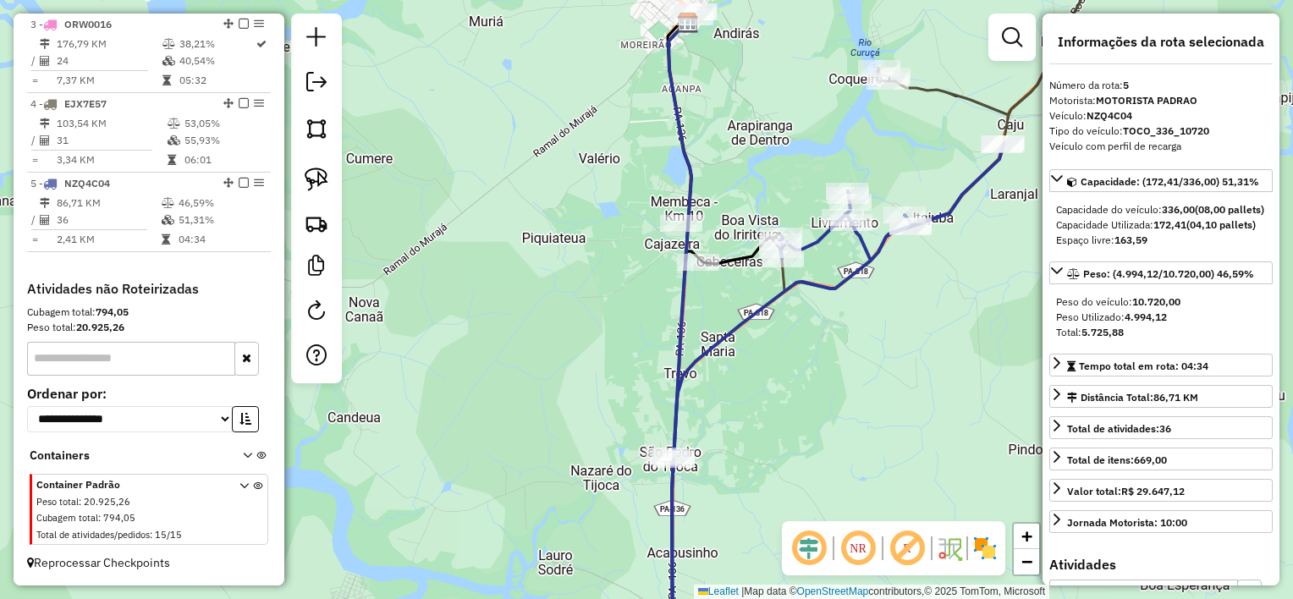
click at [718, 346] on icon at bounding box center [838, 408] width 332 height 531
click at [323, 176] on img at bounding box center [317, 180] width 24 height 24
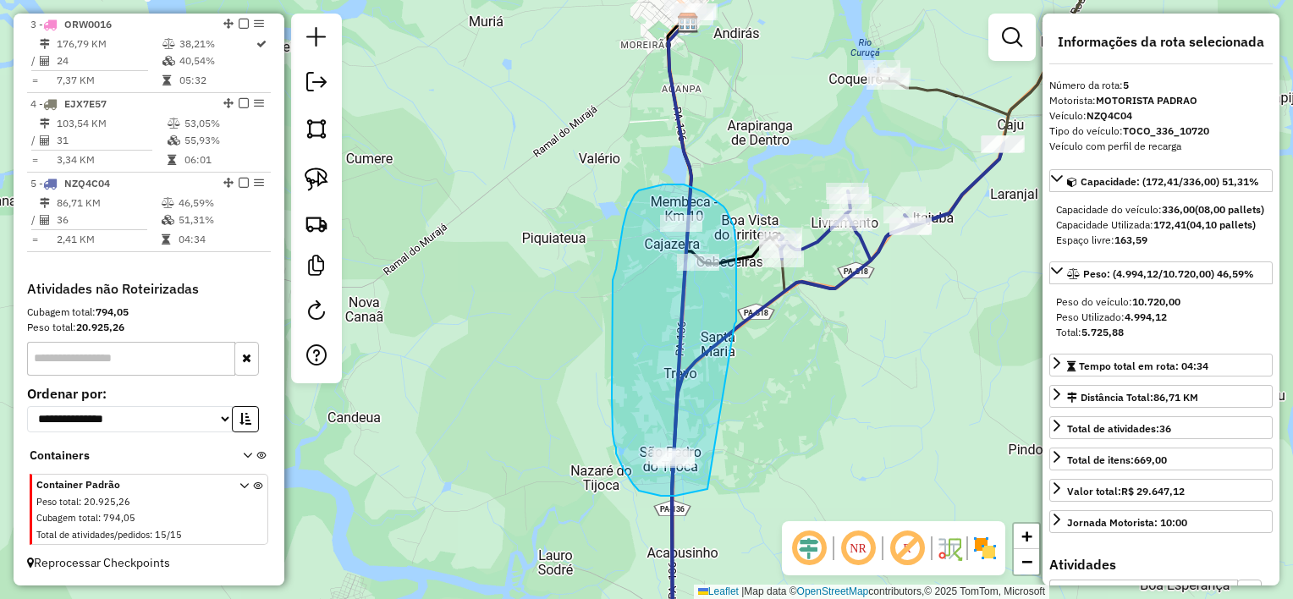
drag, startPoint x: 734, startPoint y: 324, endPoint x: 707, endPoint y: 489, distance: 167.2
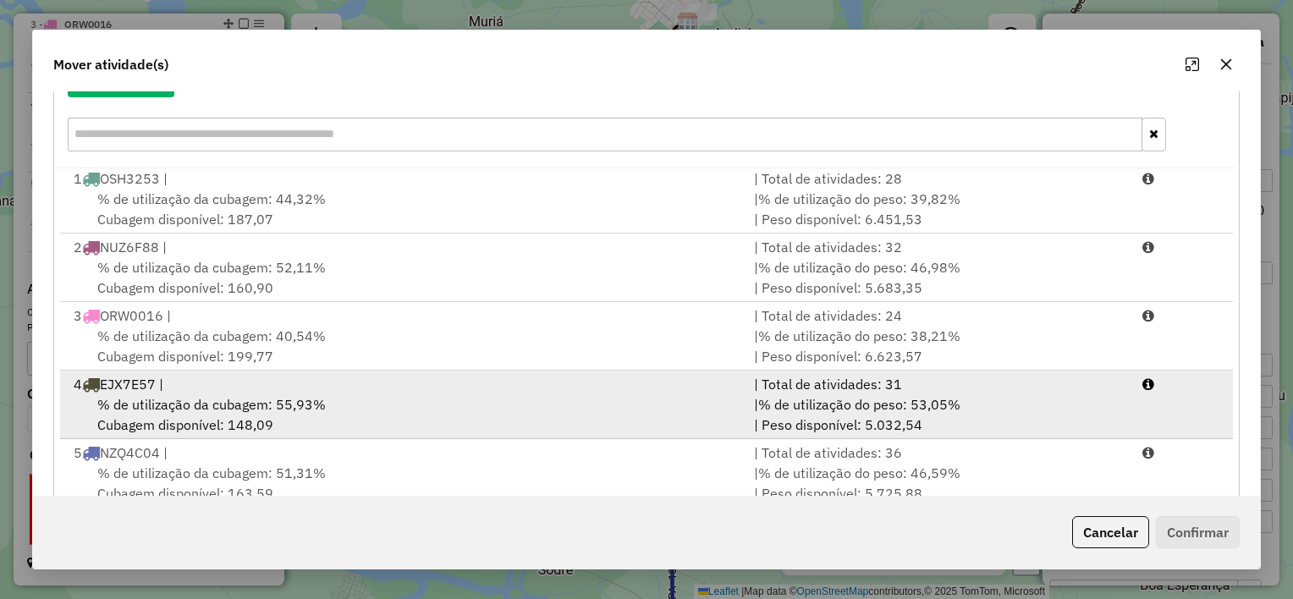
scroll to position [258, 0]
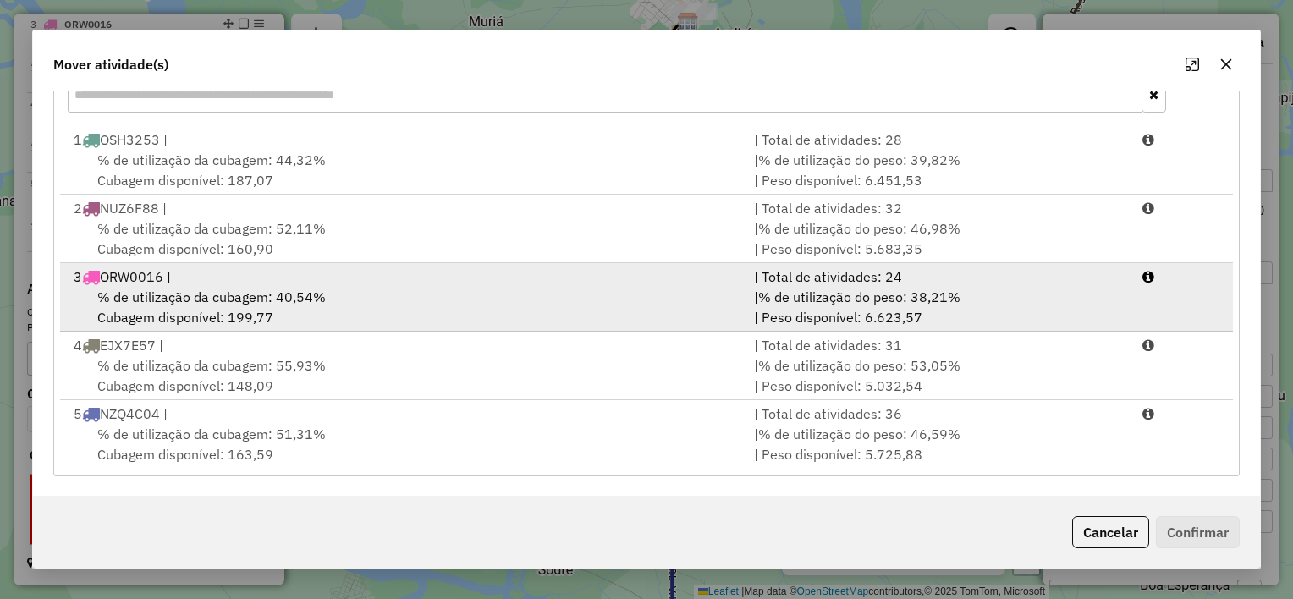
click at [475, 292] on div "% de utilização da cubagem: 40,54% Cubagem disponível: 199,77" at bounding box center [403, 307] width 680 height 41
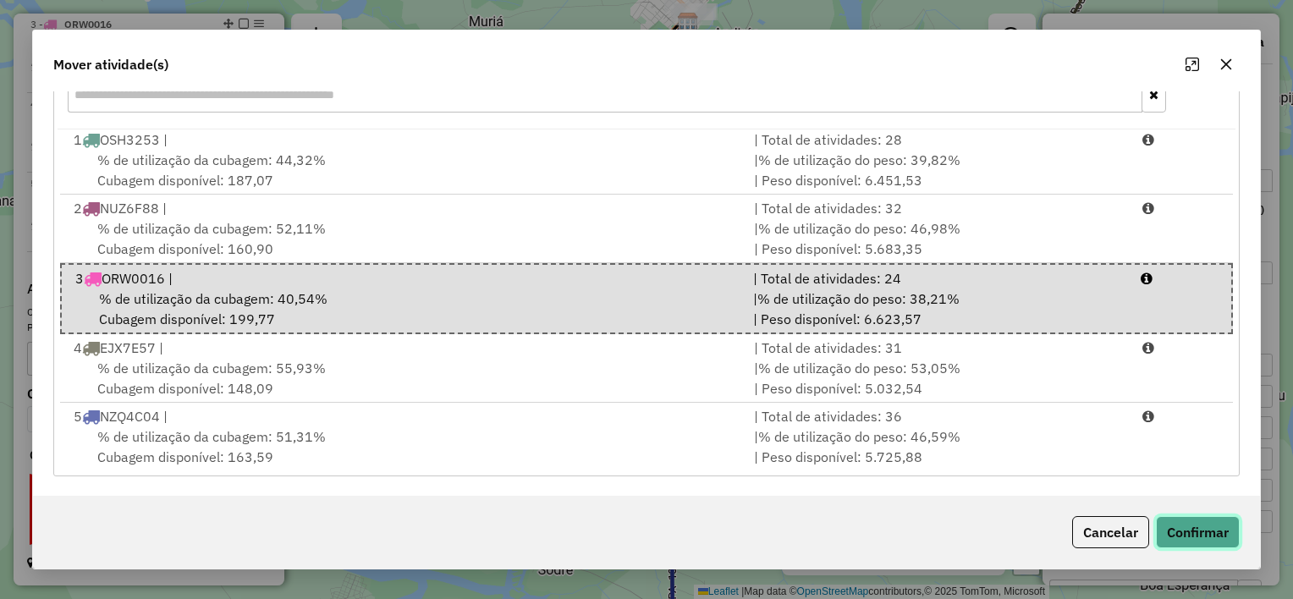
click at [1179, 528] on button "Confirmar" at bounding box center [1198, 532] width 84 height 32
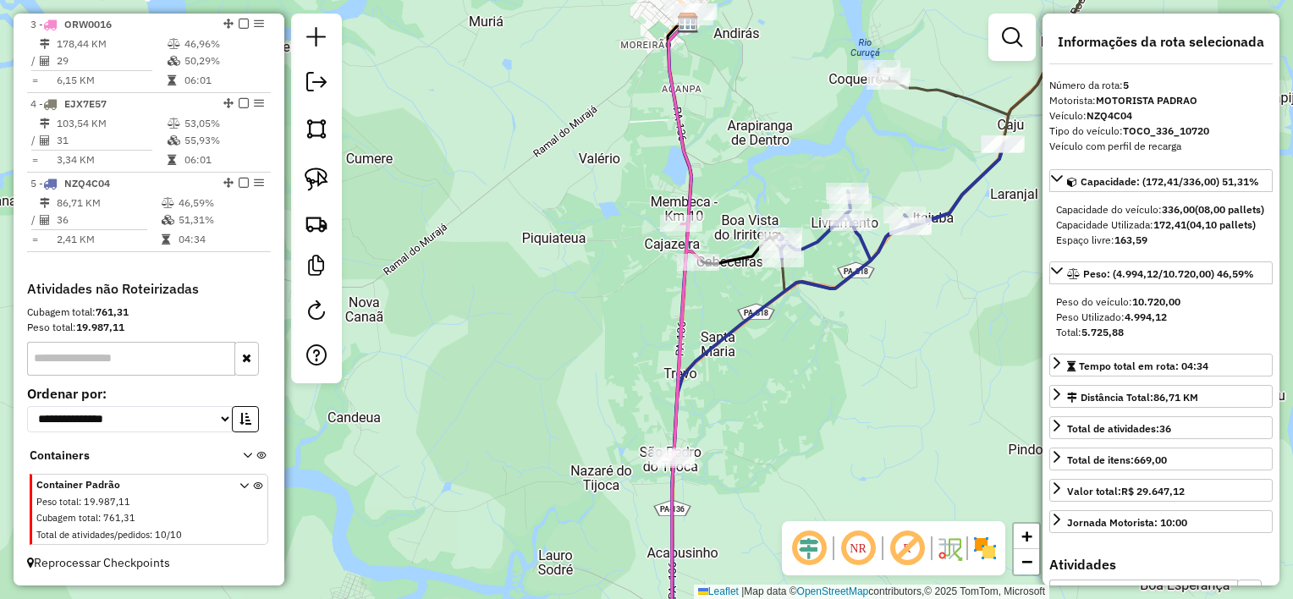
scroll to position [0, 0]
drag, startPoint x: 703, startPoint y: 308, endPoint x: 669, endPoint y: 281, distance: 43.3
click at [670, 283] on div "Janela de atendimento Grade de atendimento Capacidade Transportadoras Veículos …" at bounding box center [646, 299] width 1293 height 599
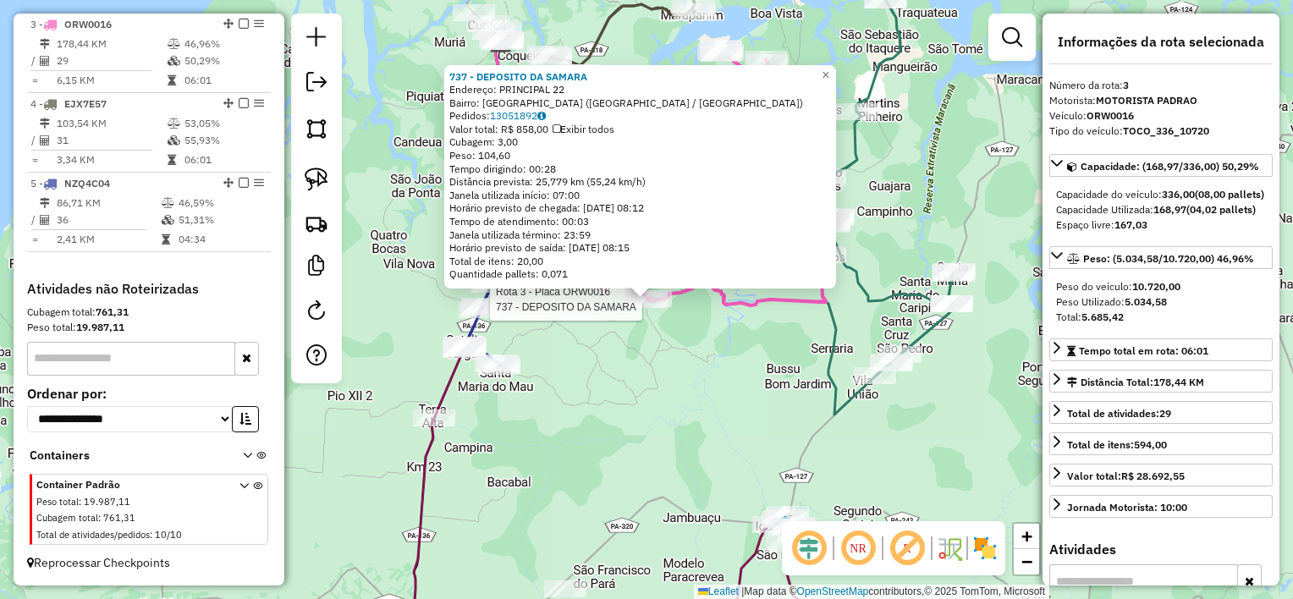
click at [654, 338] on div "Rota 3 - Placa ORW0016 737 - DEPOSITO DA SAMARA Rota 3 - Placa ORW0016 1267 - R…" at bounding box center [646, 299] width 1293 height 599
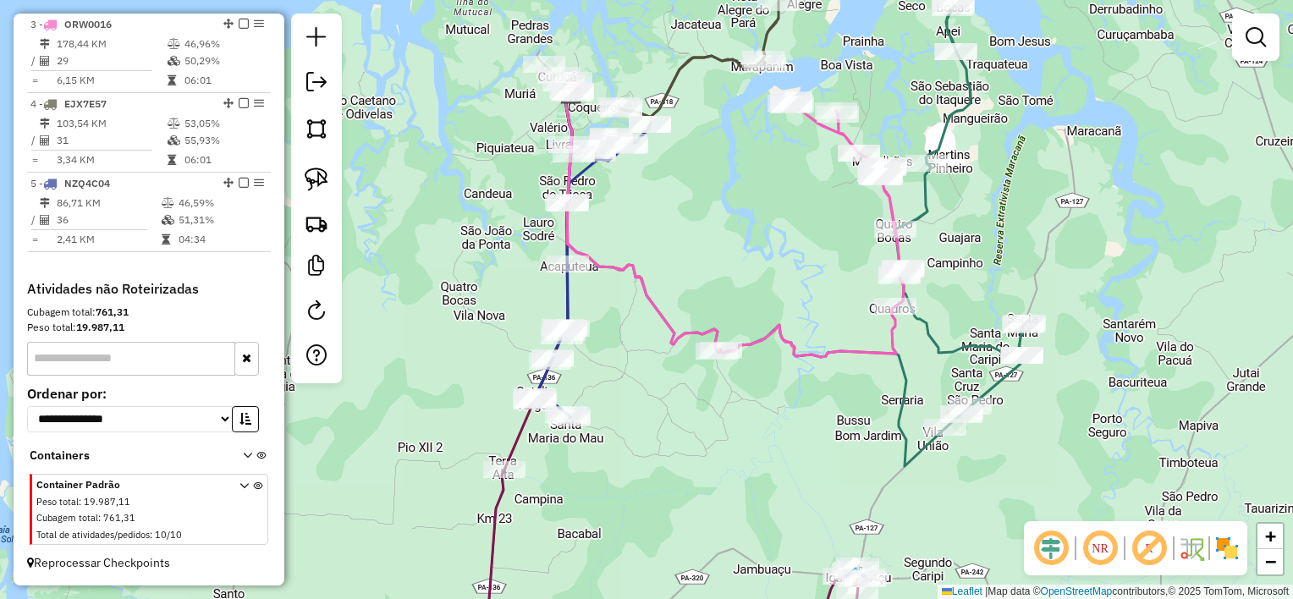
drag, startPoint x: 652, startPoint y: 382, endPoint x: 657, endPoint y: 395, distance: 14.8
click at [661, 395] on div "Janela de atendimento Grade de atendimento Capacidade Transportadoras Veículos …" at bounding box center [646, 299] width 1293 height 599
select select "**********"
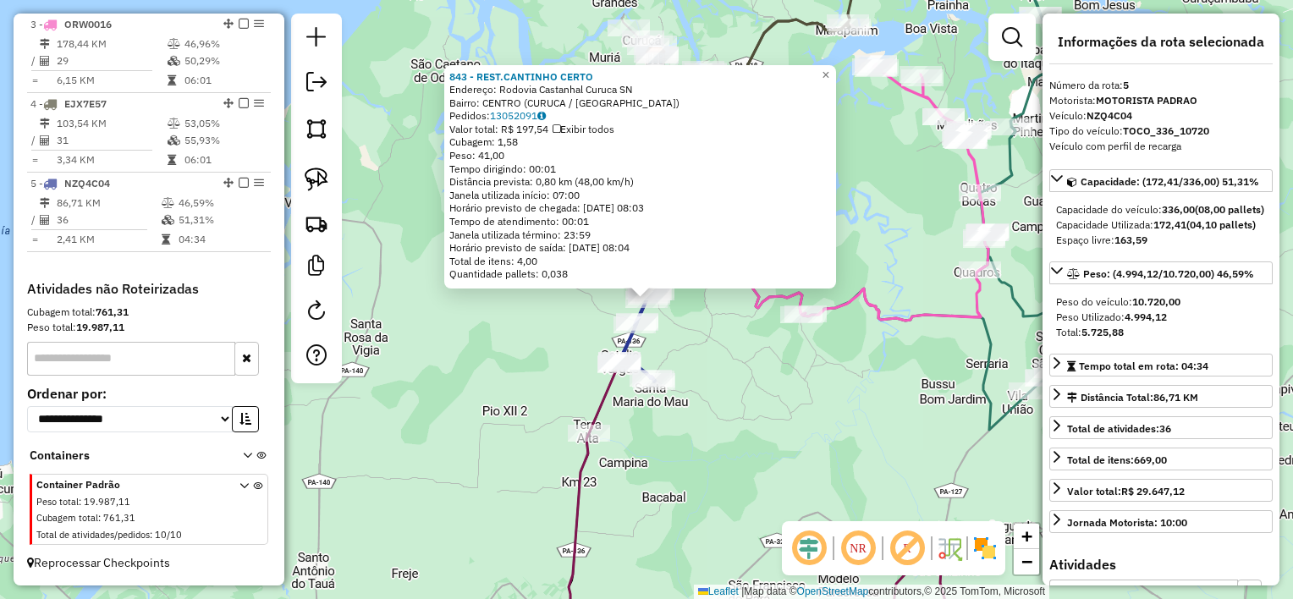
click at [707, 339] on div "843 - REST.CANTINHO CERTO Endereço: Rodovia Castanhal Curuca SN Bairro: CENTRO …" at bounding box center [646, 299] width 1293 height 599
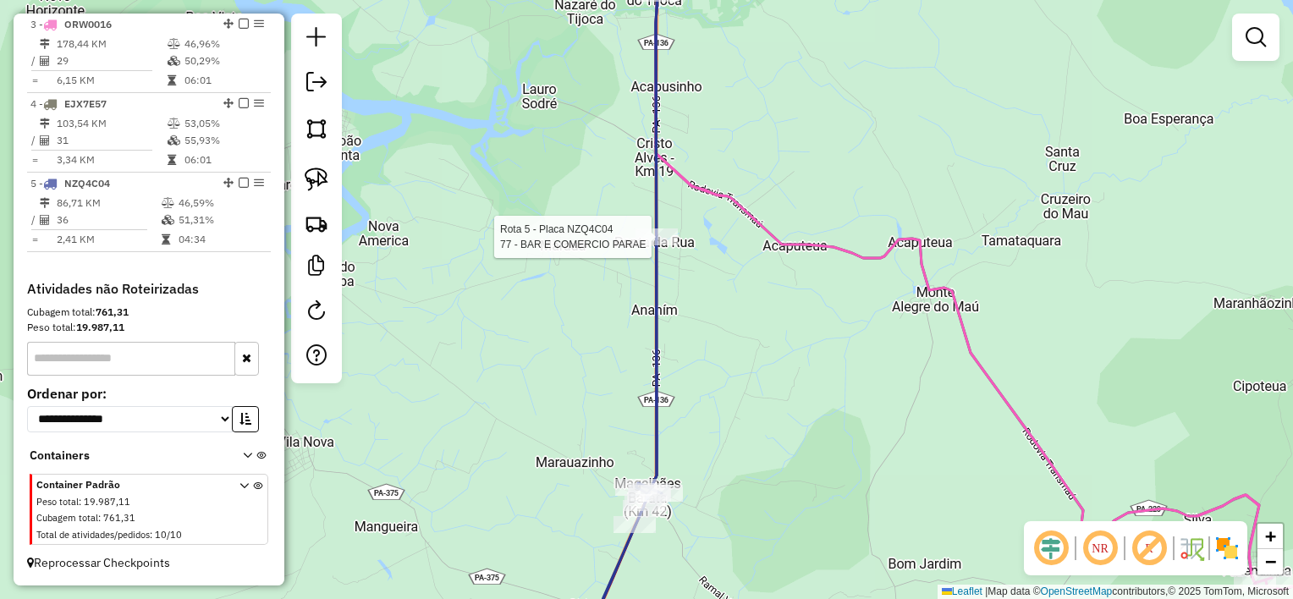
select select "**********"
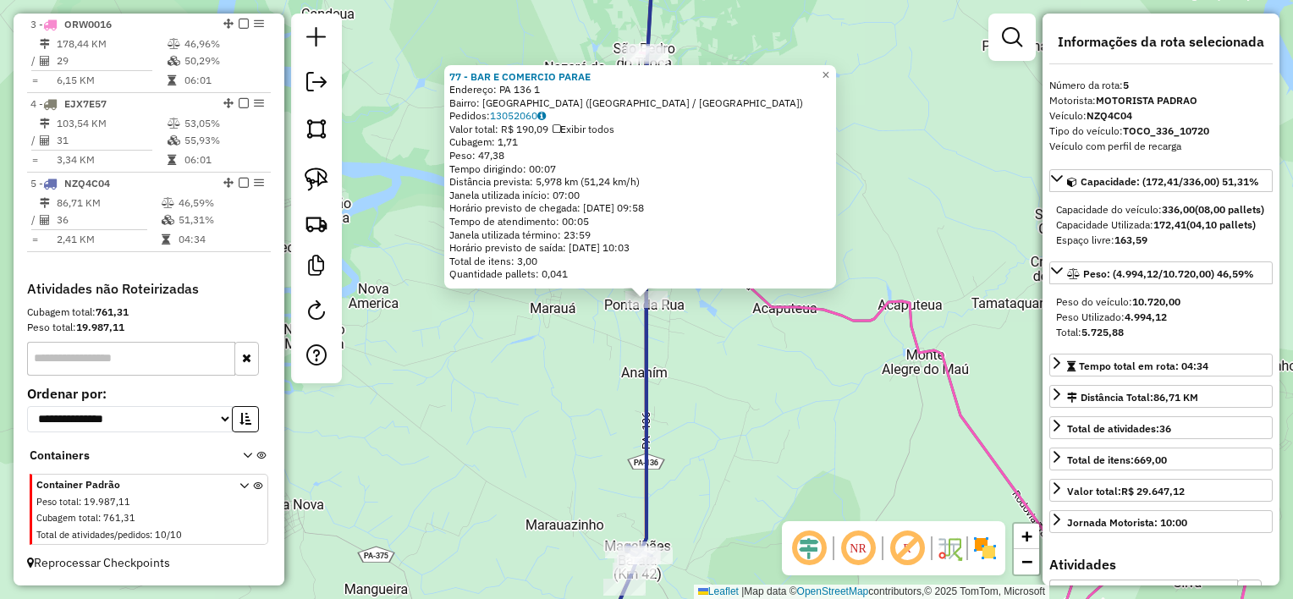
click at [883, 179] on div "77 - BAR E COMERCIO PARAE Endereço: PA 136 1 Bairro: Ponta Da Rua (CURUCA / PA)…" at bounding box center [646, 299] width 1293 height 599
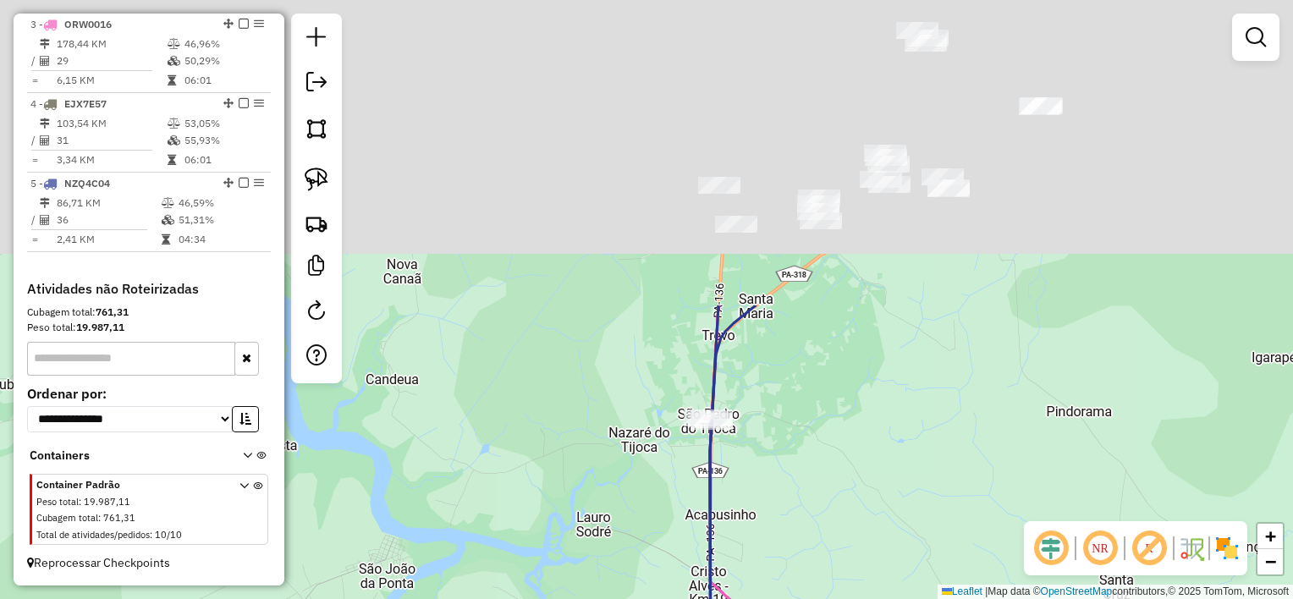
drag, startPoint x: 858, startPoint y: 117, endPoint x: 896, endPoint y: 467, distance: 352.4
click at [924, 504] on div "Janela de atendimento Grade de atendimento Capacidade Transportadoras Veículos …" at bounding box center [646, 299] width 1293 height 599
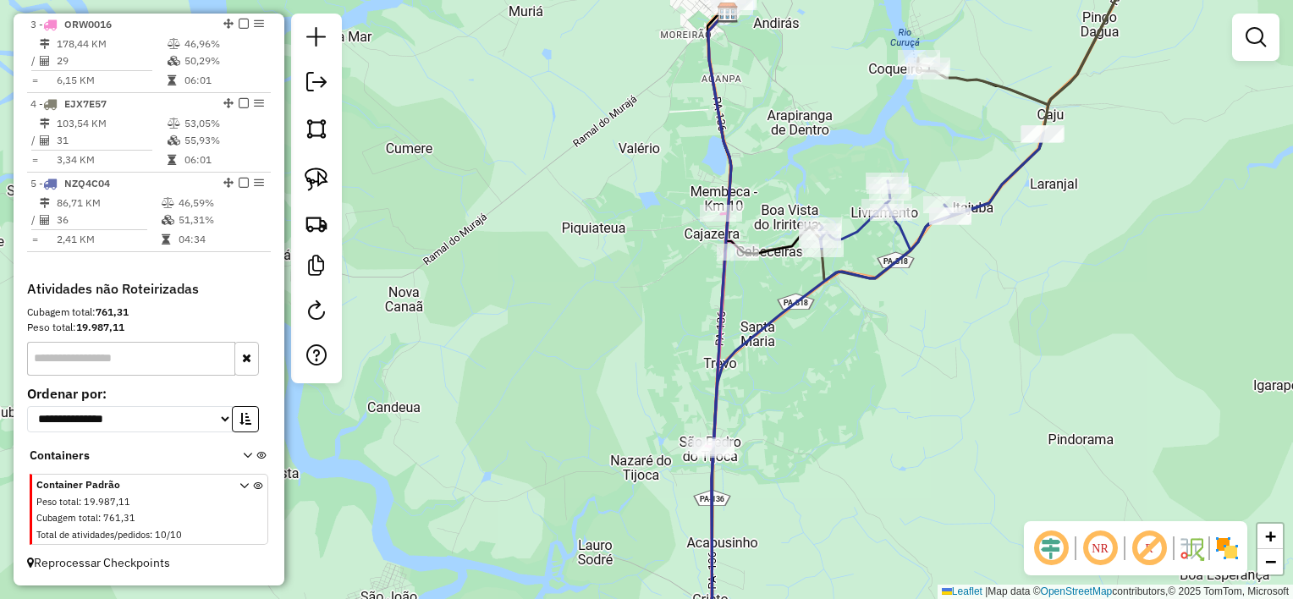
drag, startPoint x: 836, startPoint y: 361, endPoint x: 872, endPoint y: 558, distance: 199.5
click at [876, 574] on div "Janela de atendimento Grade de atendimento Capacidade Transportadoras Veículos …" at bounding box center [646, 299] width 1293 height 599
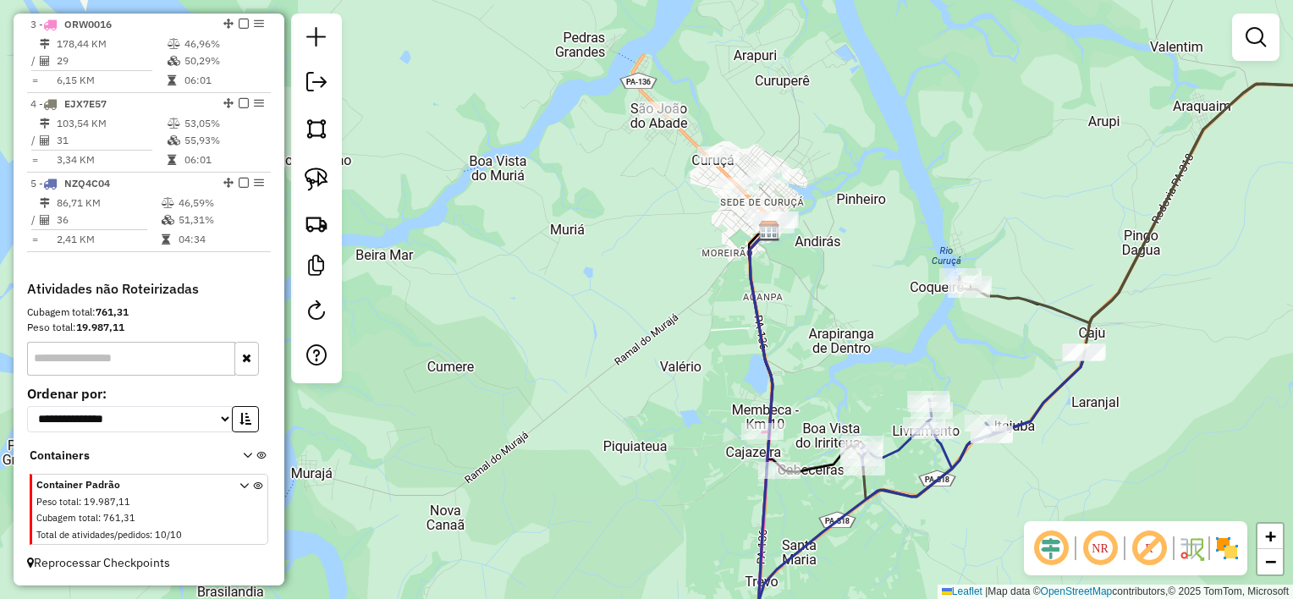
drag, startPoint x: 829, startPoint y: 269, endPoint x: 806, endPoint y: 423, distance: 155.7
click at [835, 447] on div "Janela de atendimento Grade de atendimento Capacidade Transportadoras Veículos …" at bounding box center [646, 299] width 1293 height 599
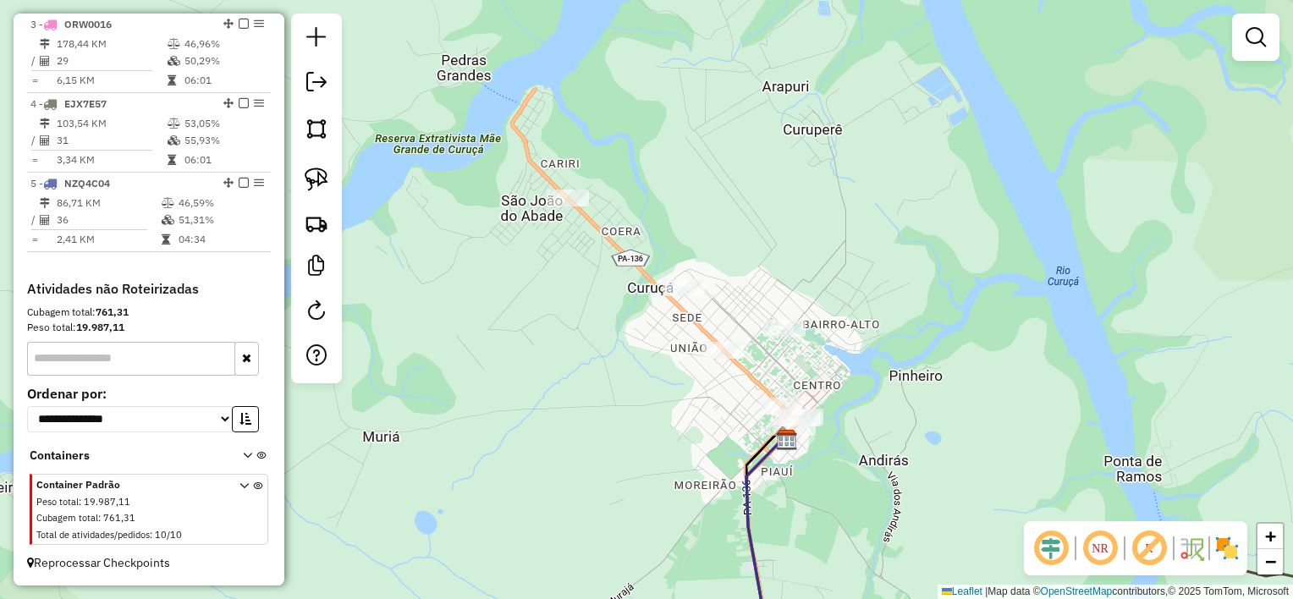
drag, startPoint x: 758, startPoint y: 382, endPoint x: 751, endPoint y: 354, distance: 29.6
click at [753, 354] on div "Janela de atendimento Grade de atendimento Capacidade Transportadoras Veículos …" at bounding box center [646, 299] width 1293 height 599
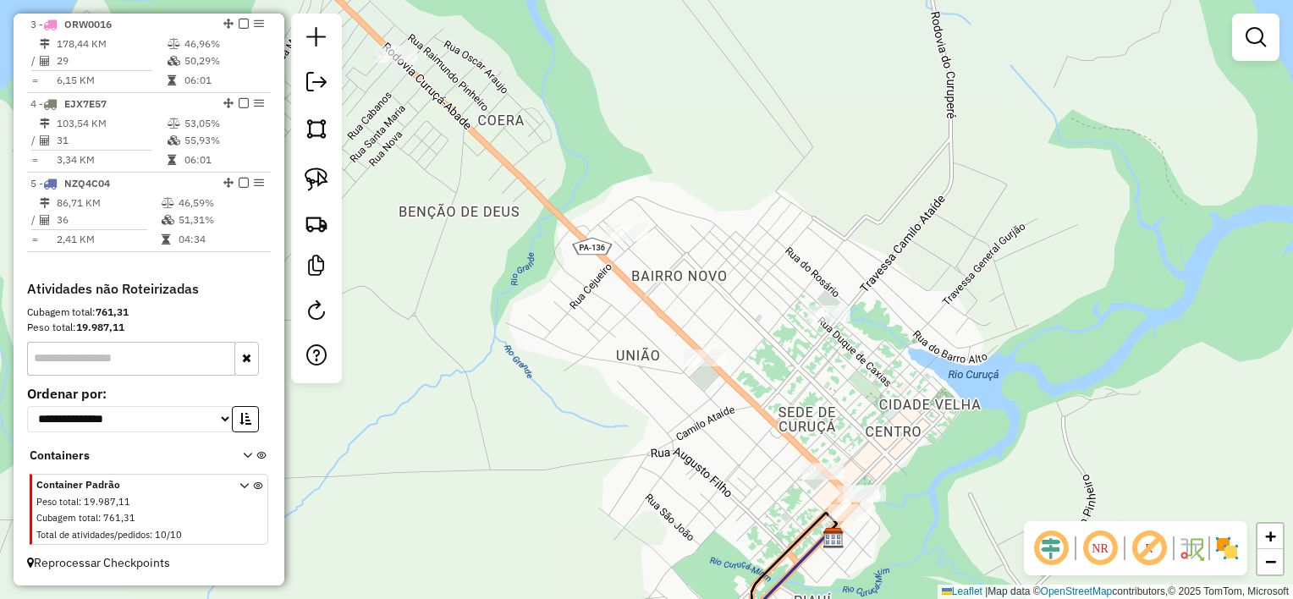
drag, startPoint x: 775, startPoint y: 422, endPoint x: 783, endPoint y: 460, distance: 38.8
click at [789, 480] on div "Janela de atendimento Grade de atendimento Capacidade Transportadoras Veículos …" at bounding box center [646, 299] width 1293 height 599
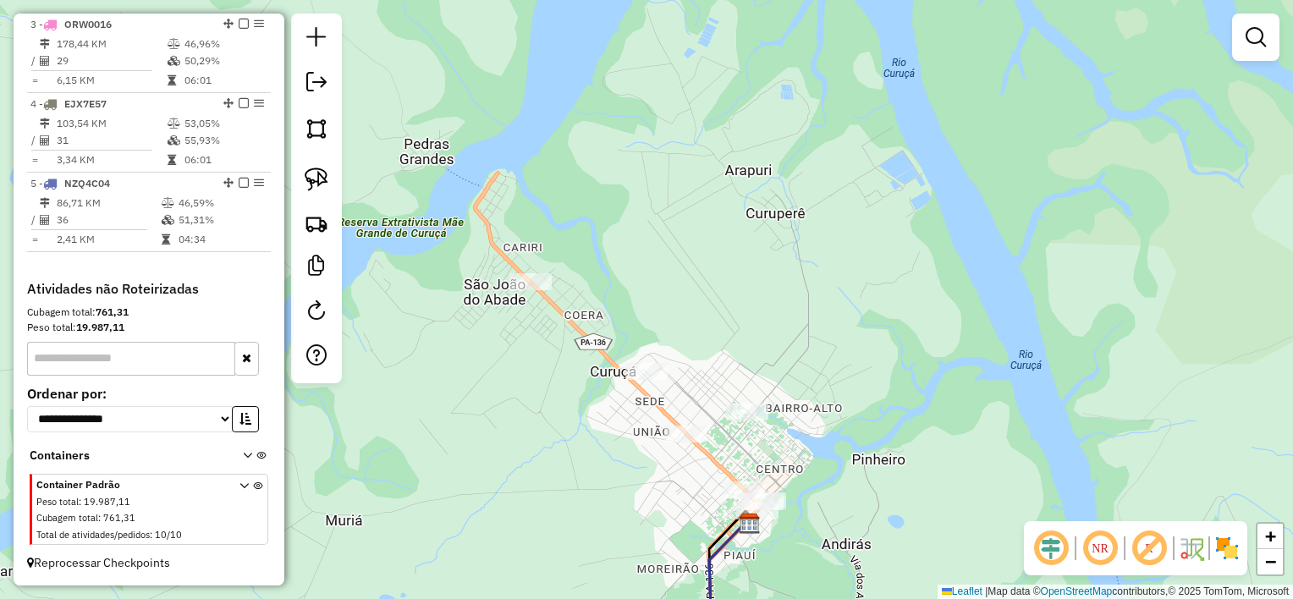
drag, startPoint x: 929, startPoint y: 426, endPoint x: 870, endPoint y: 437, distance: 60.2
click at [870, 437] on div "Janela de atendimento Grade de atendimento Capacidade Transportadoras Veículos …" at bounding box center [646, 299] width 1293 height 599
click at [318, 176] on img at bounding box center [317, 180] width 24 height 24
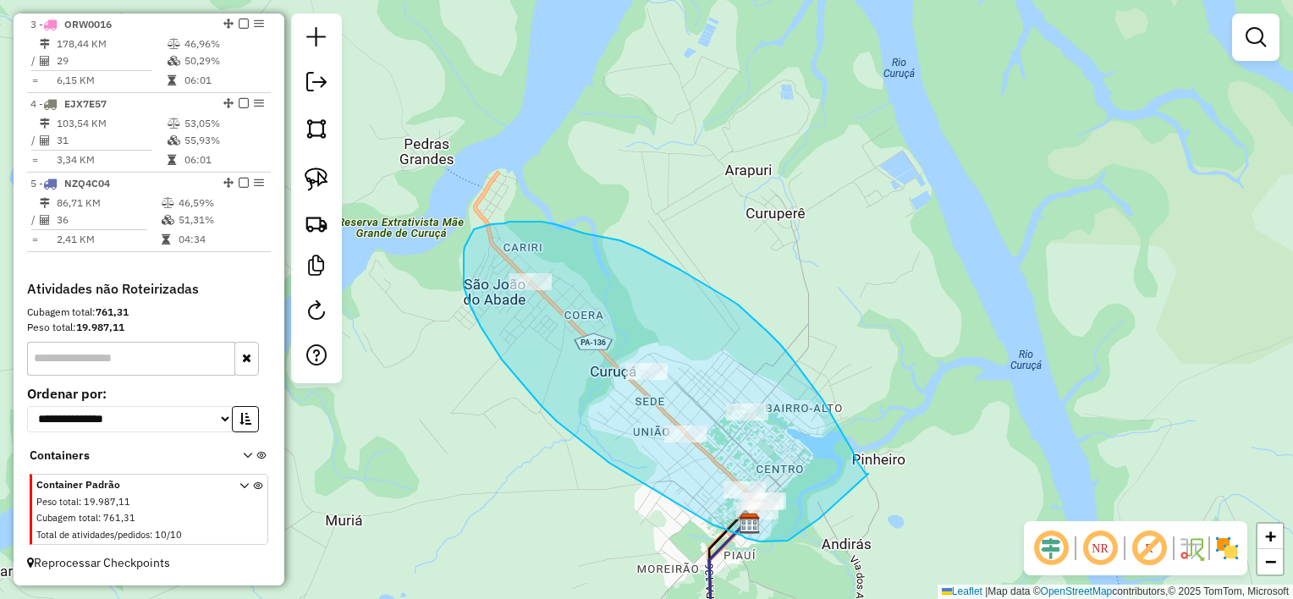
drag, startPoint x: 868, startPoint y: 474, endPoint x: 819, endPoint y: 519, distance: 66.5
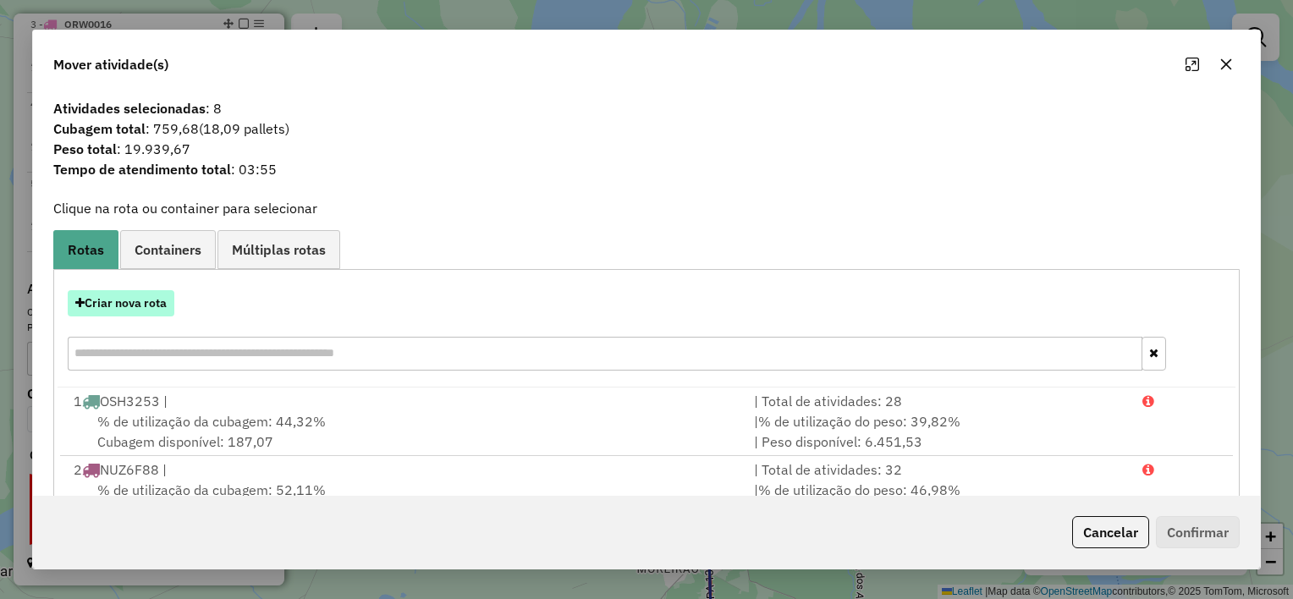
click at [146, 302] on button "Criar nova rota" at bounding box center [121, 303] width 107 height 26
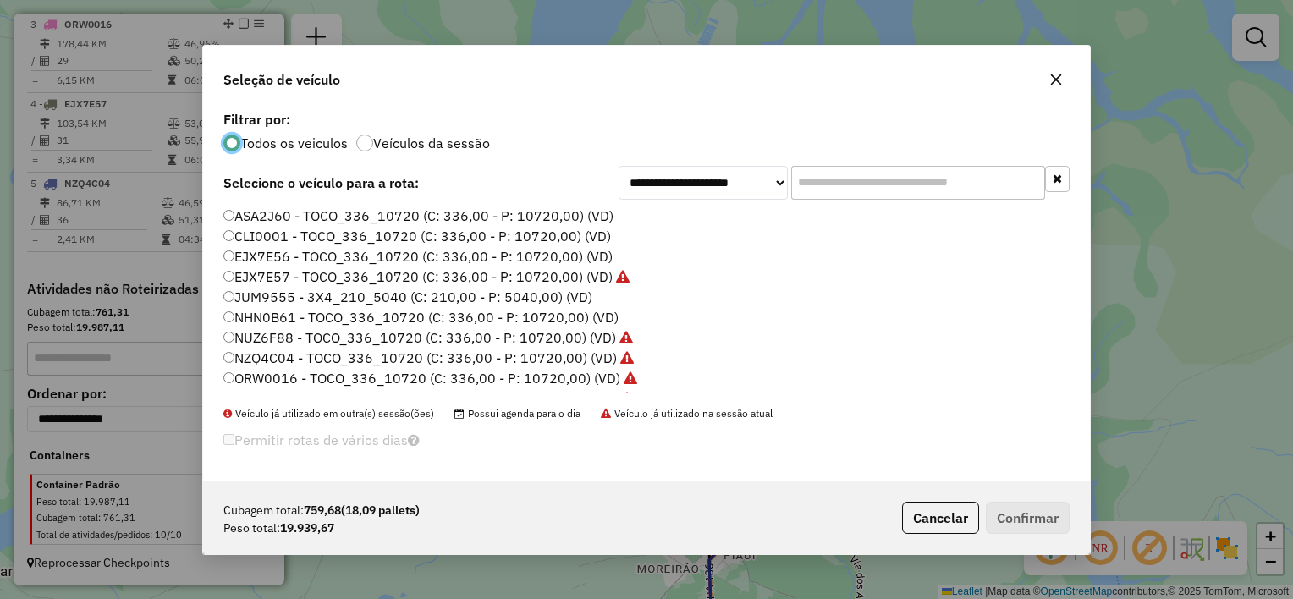
scroll to position [78, 0]
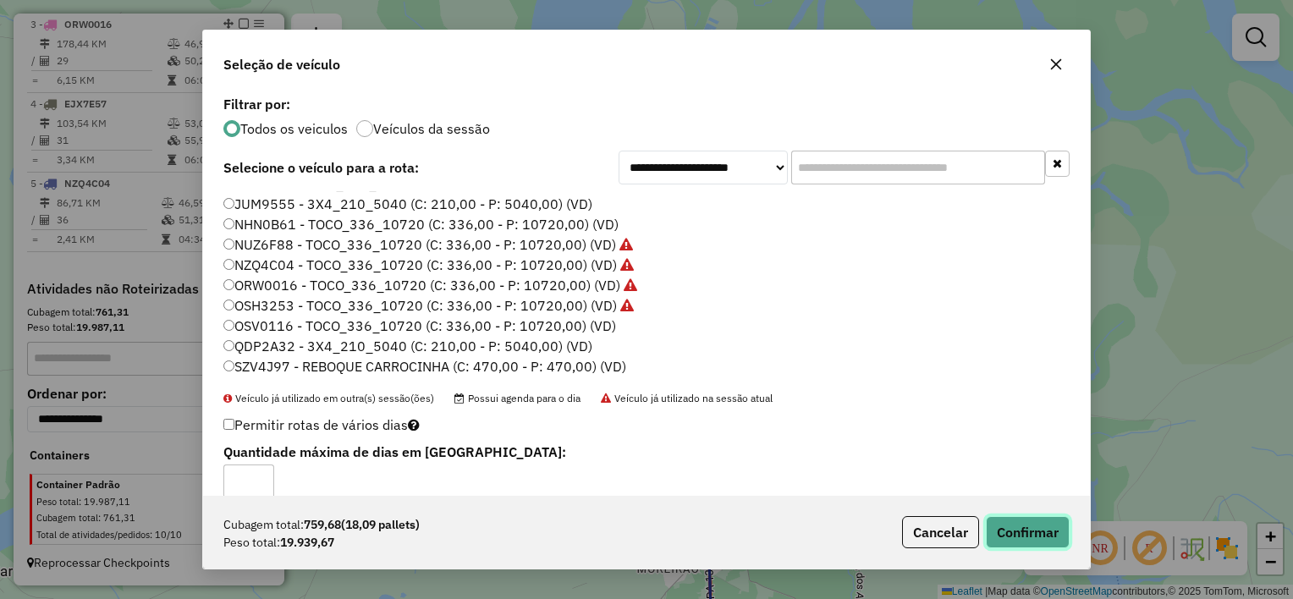
click at [1006, 523] on button "Confirmar" at bounding box center [1028, 532] width 84 height 32
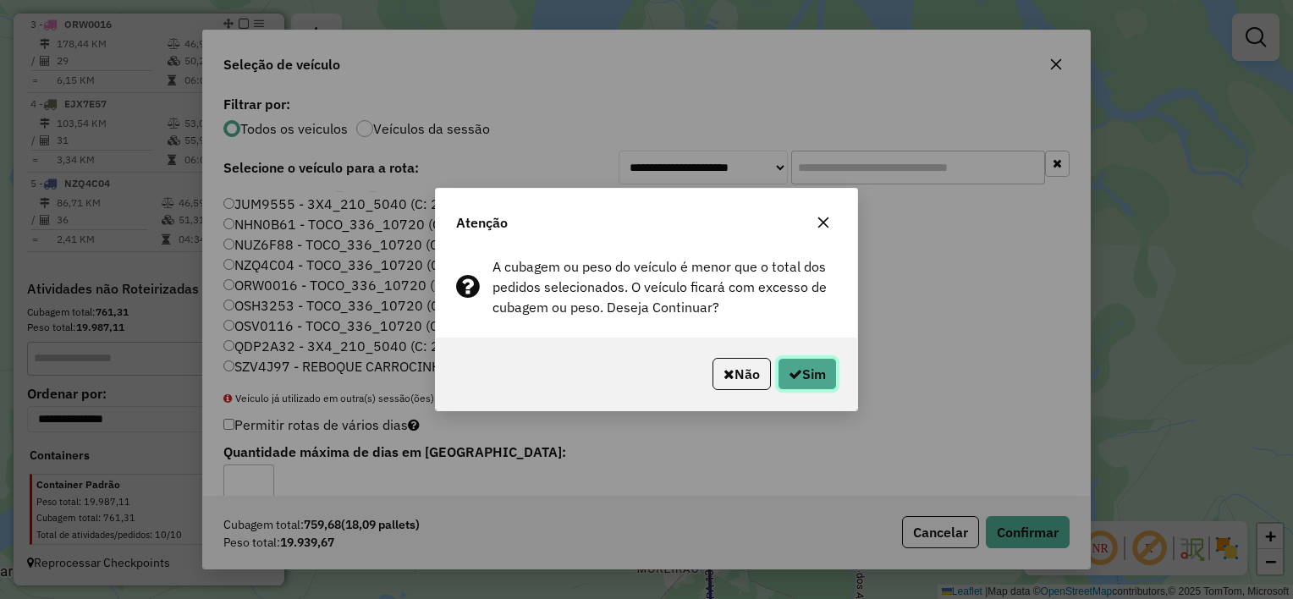
click at [811, 370] on button "Sim" at bounding box center [807, 374] width 59 height 32
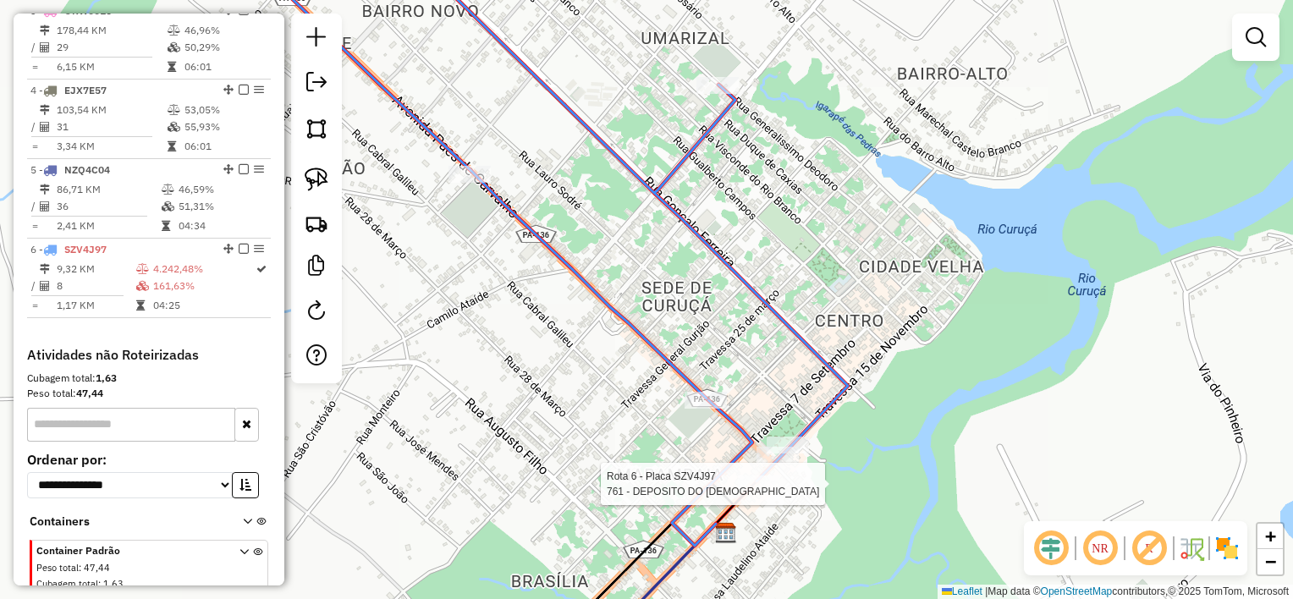
select select "**********"
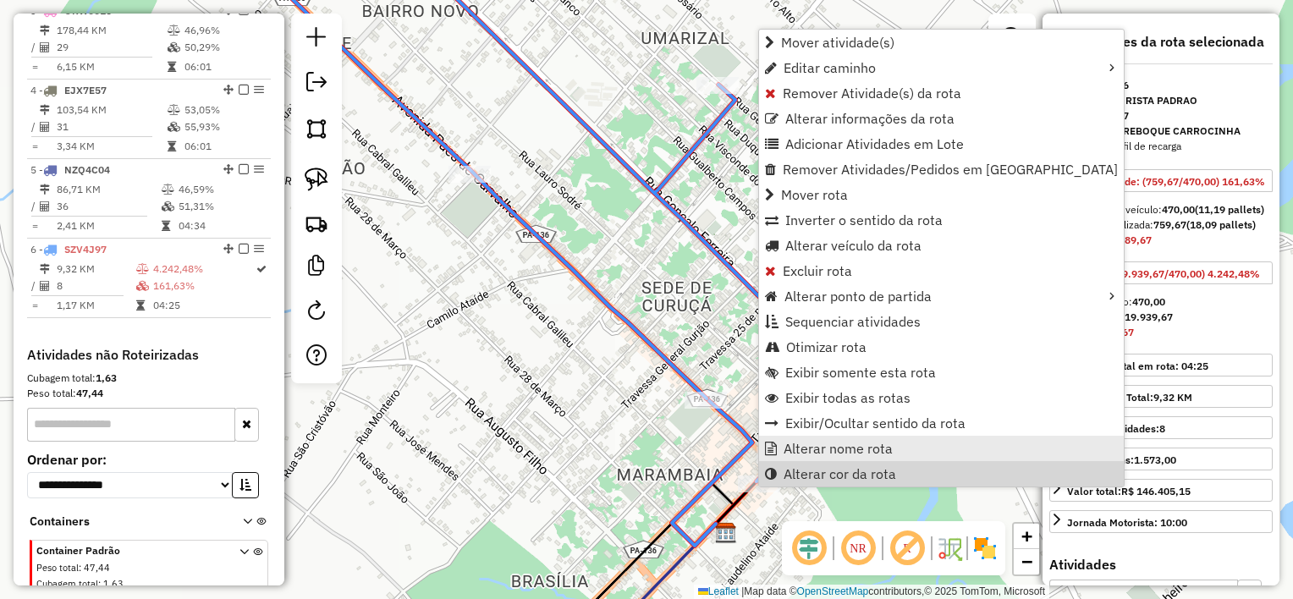
scroll to position [891, 0]
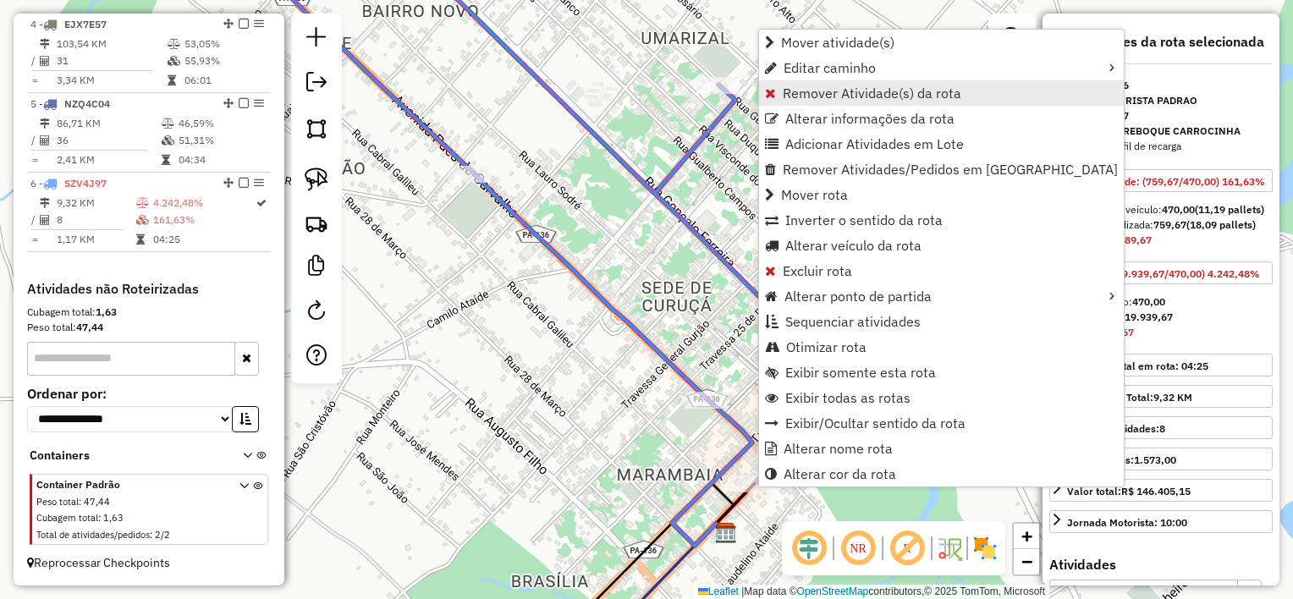
click at [863, 88] on span "Remover Atividade(s) da rota" at bounding box center [872, 93] width 179 height 14
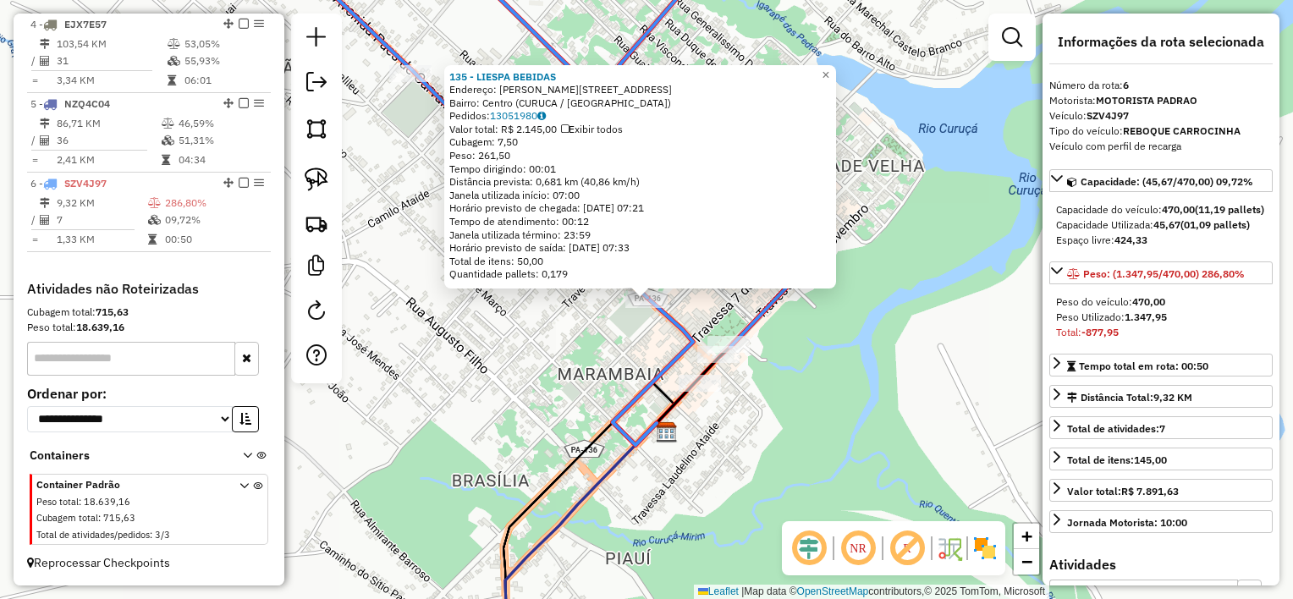
click at [740, 417] on div "135 - LIESPA BEBIDAS Endereço: Paes De Carvalho 10 Bairro: Centro (CURUCA / PA)…" at bounding box center [646, 299] width 1293 height 599
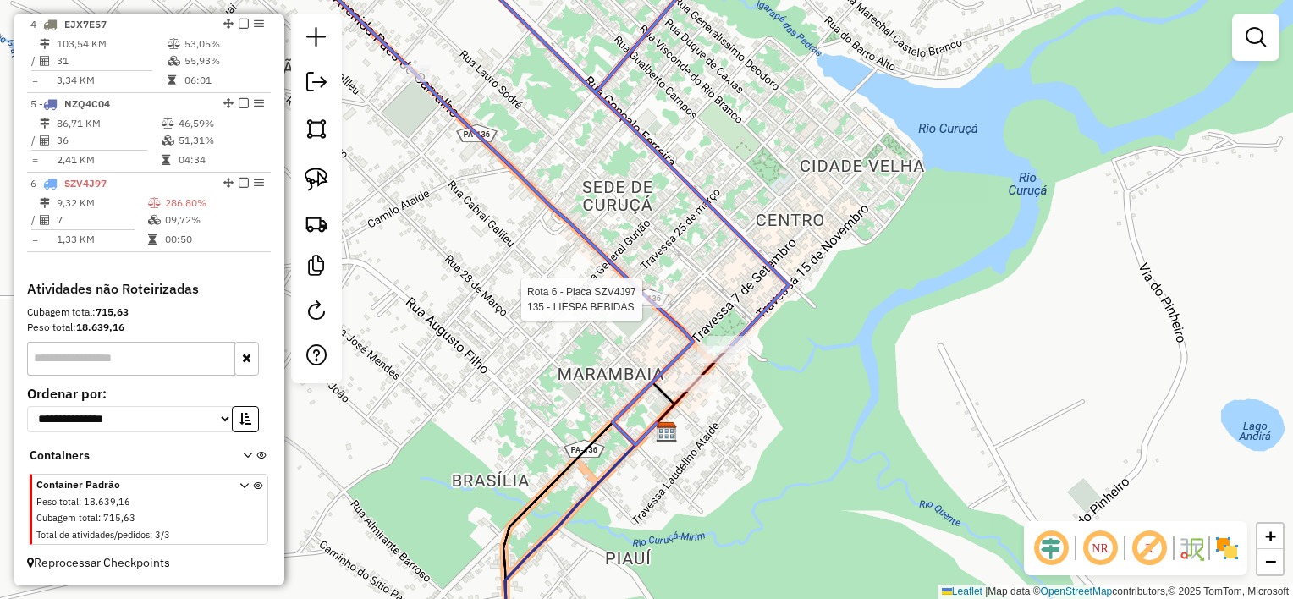
select select "**********"
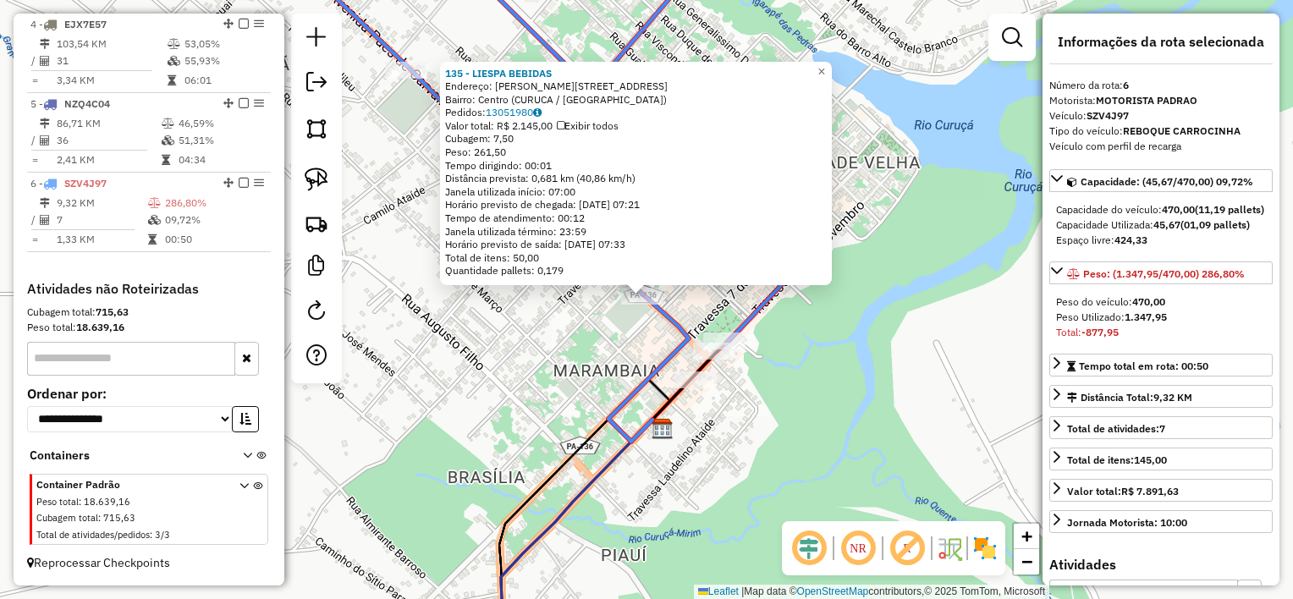
drag, startPoint x: 866, startPoint y: 405, endPoint x: 801, endPoint y: 322, distance: 106.1
click at [810, 330] on div "135 - LIESPA BEBIDAS Endereço: Paes De Carvalho 10 Bairro: Centro (CURUCA / PA)…" at bounding box center [646, 299] width 1293 height 599
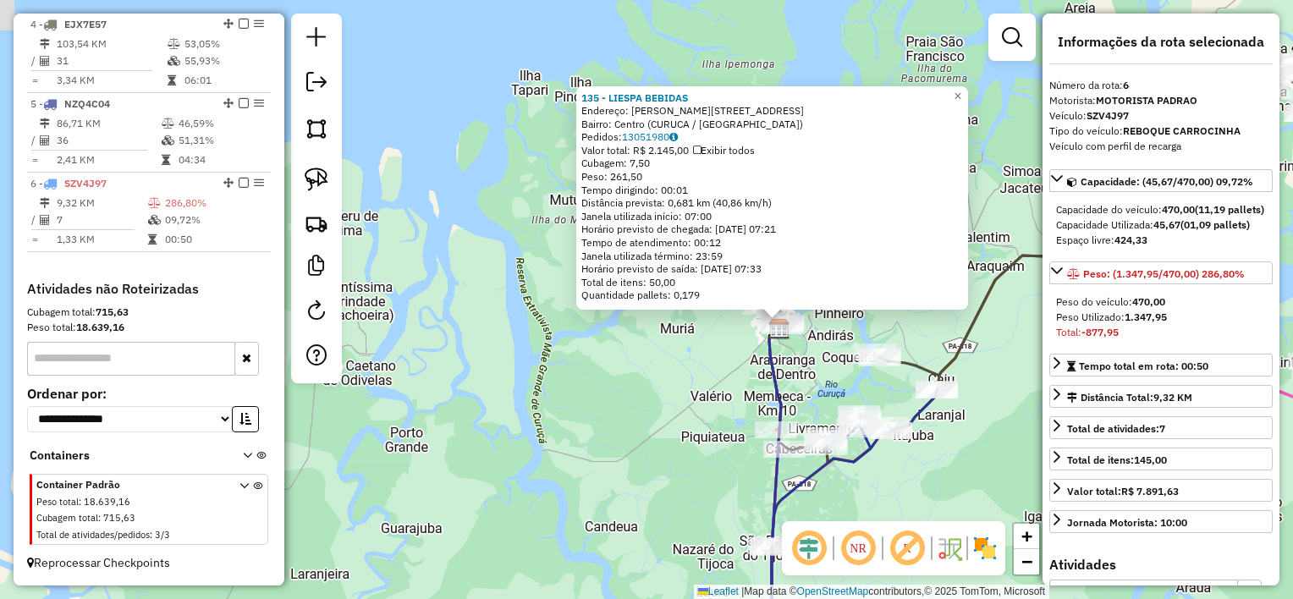
drag, startPoint x: 817, startPoint y: 383, endPoint x: 795, endPoint y: 338, distance: 50.0
click at [795, 338] on div "135 - LIESPA BEBIDAS Endereço: Paes De Carvalho 10 Bairro: Centro (CURUCA / PA)…" at bounding box center [646, 299] width 1293 height 599
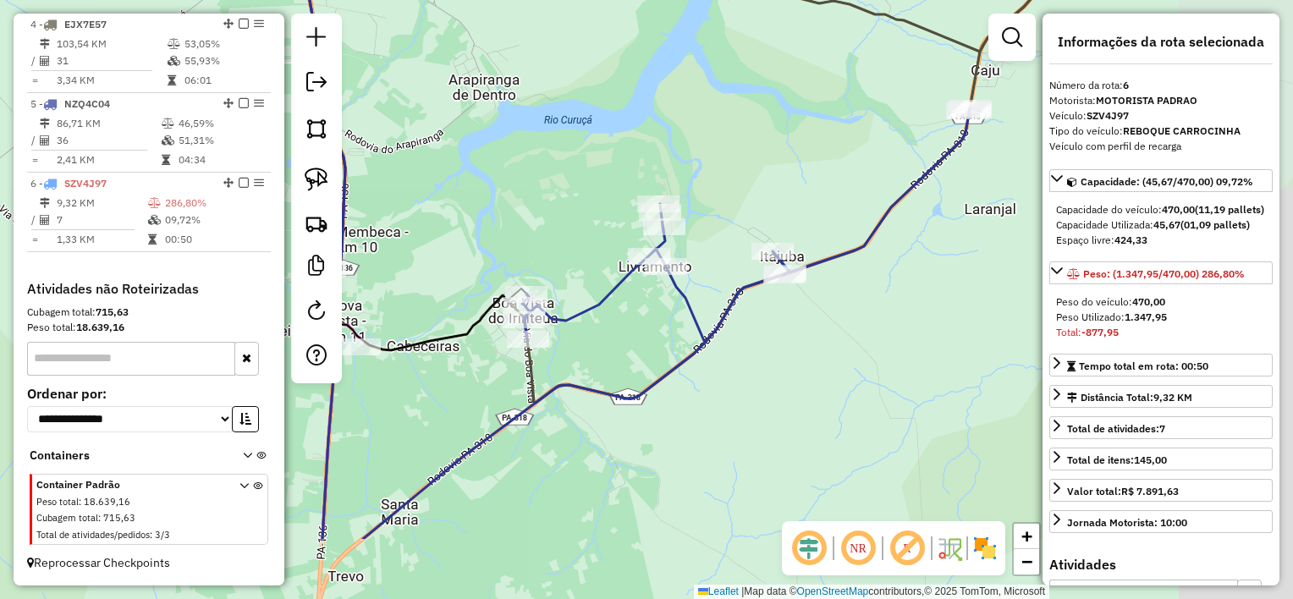
drag, startPoint x: 953, startPoint y: 338, endPoint x: 755, endPoint y: 225, distance: 227.8
click at [755, 225] on div "135 - LIESPA BEBIDAS Endereço: Paes De Carvalho 10 Bairro: Centro (CURUCA / PA)…" at bounding box center [646, 299] width 1293 height 599
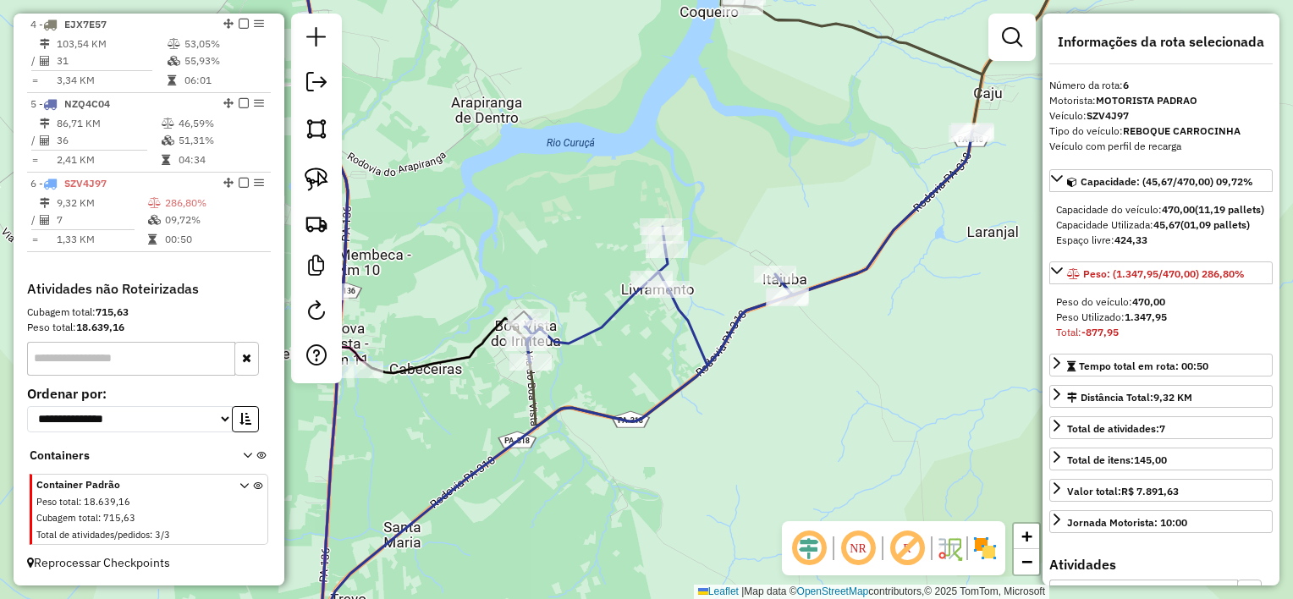
drag, startPoint x: 734, startPoint y: 180, endPoint x: 740, endPoint y: 272, distance: 92.4
click at [740, 272] on div "135 - LIESPA BEBIDAS Endereço: Paes De Carvalho 10 Bairro: Centro (CURUCA / PA)…" at bounding box center [646, 299] width 1293 height 599
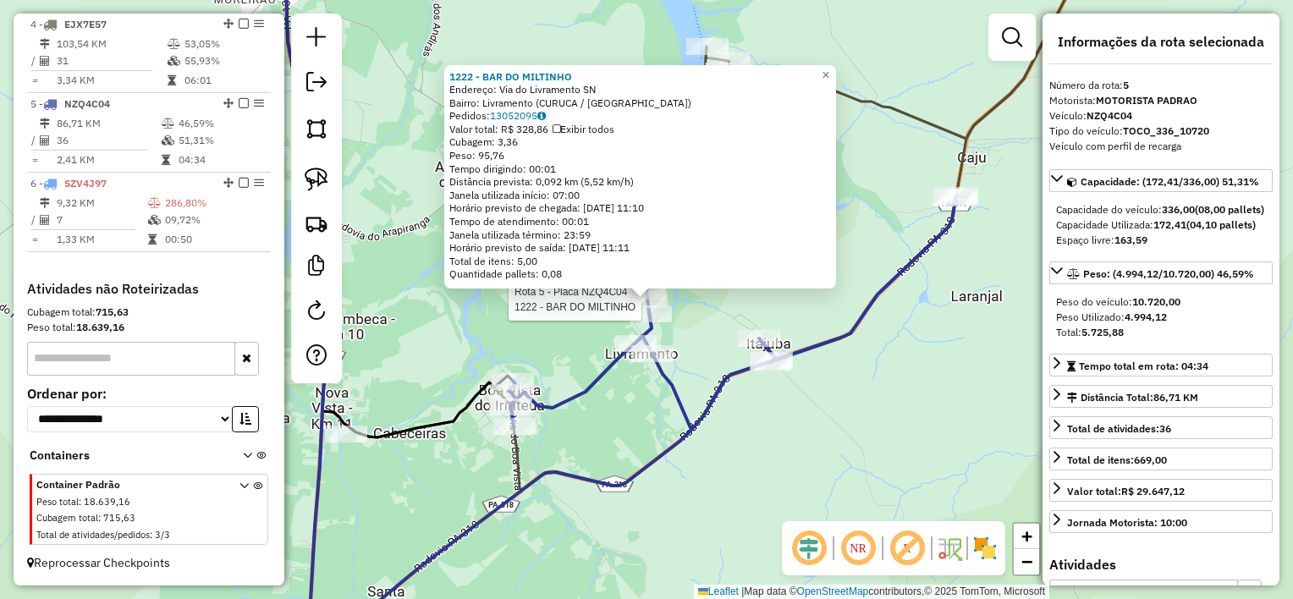
click at [745, 403] on div "Rota 5 - Placa NZQ4C04 1222 - BAR DO MILTINHO 1222 - BAR DO MILTINHO Endereço: …" at bounding box center [646, 299] width 1293 height 599
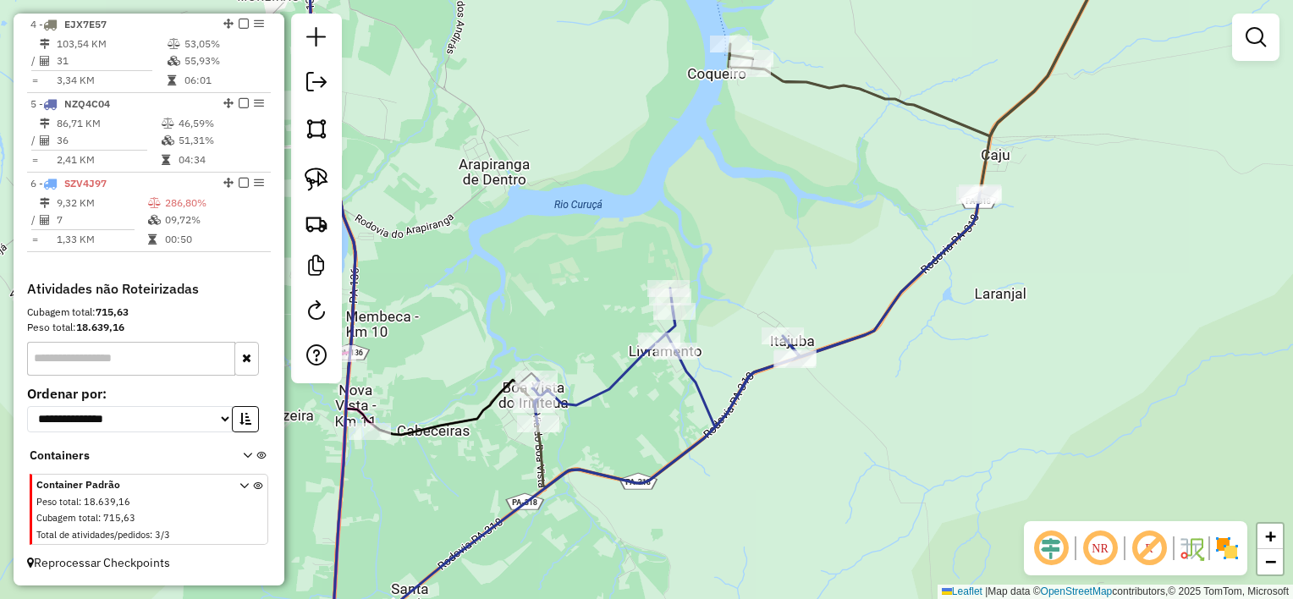
drag, startPoint x: 753, startPoint y: 416, endPoint x: 776, endPoint y: 413, distance: 23.1
click at [776, 413] on div "Janela de atendimento Grade de atendimento Capacidade Transportadoras Veículos …" at bounding box center [646, 299] width 1293 height 599
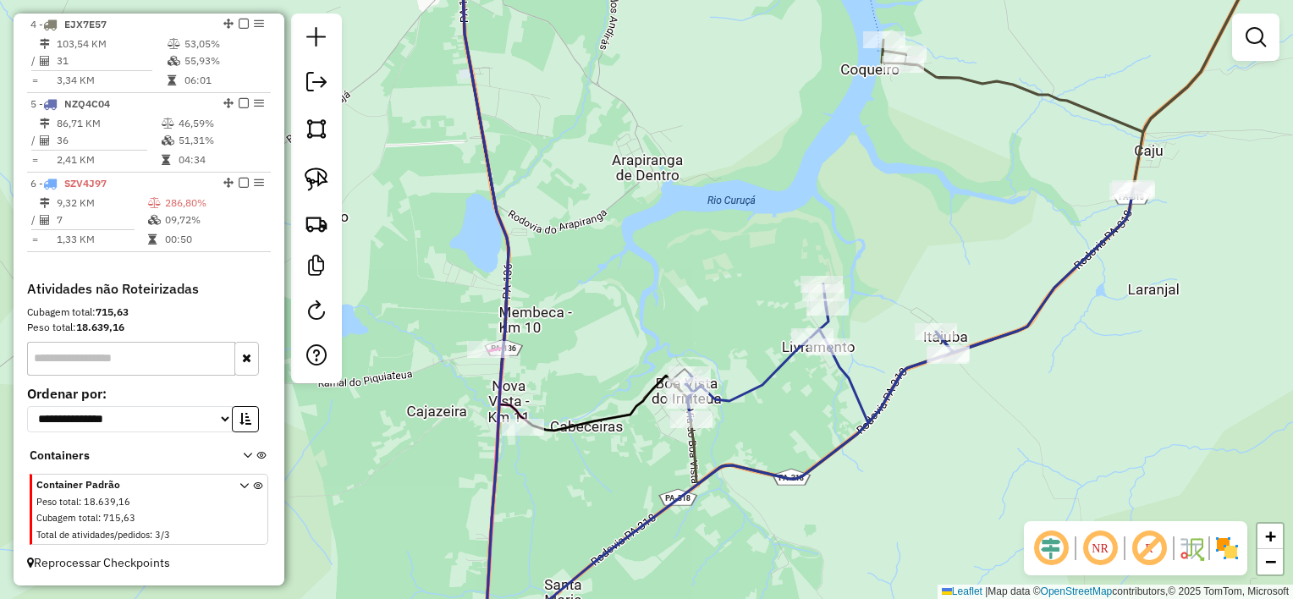
drag, startPoint x: 810, startPoint y: 434, endPoint x: 852, endPoint y: 398, distance: 55.8
click at [951, 428] on div "Janela de atendimento Grade de atendimento Capacidade Transportadoras Veículos …" at bounding box center [646, 299] width 1293 height 599
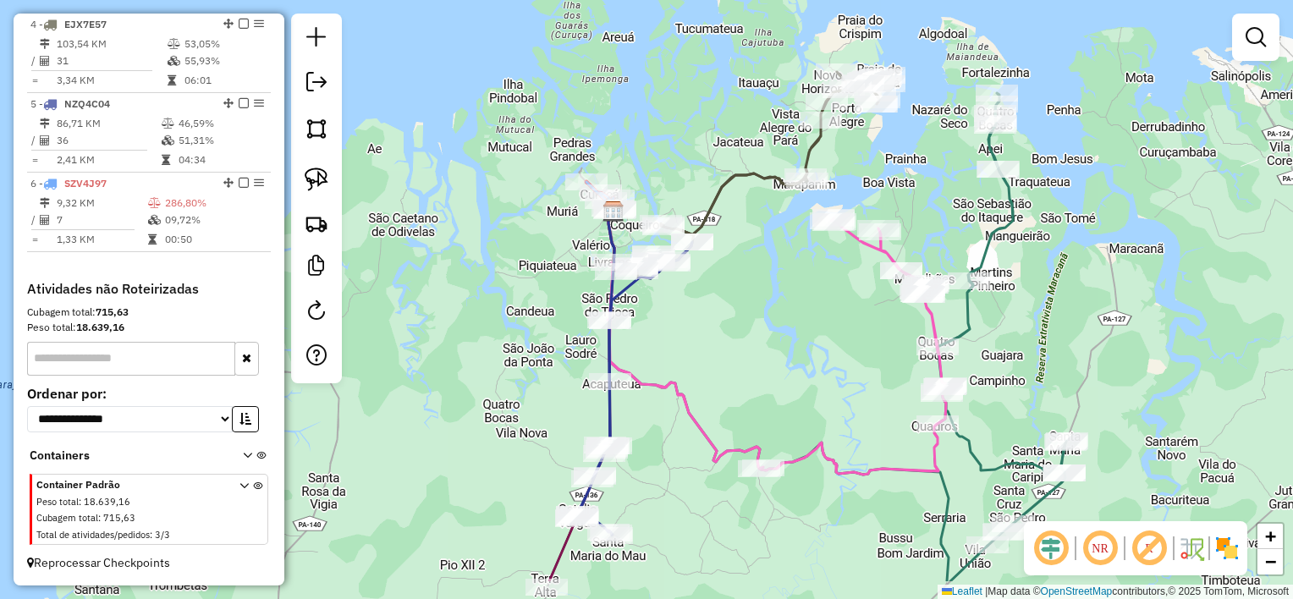
drag, startPoint x: 792, startPoint y: 327, endPoint x: 753, endPoint y: 119, distance: 210.9
click at [754, 125] on div "Janela de atendimento Grade de atendimento Capacidade Transportadoras Veículos …" at bounding box center [646, 299] width 1293 height 599
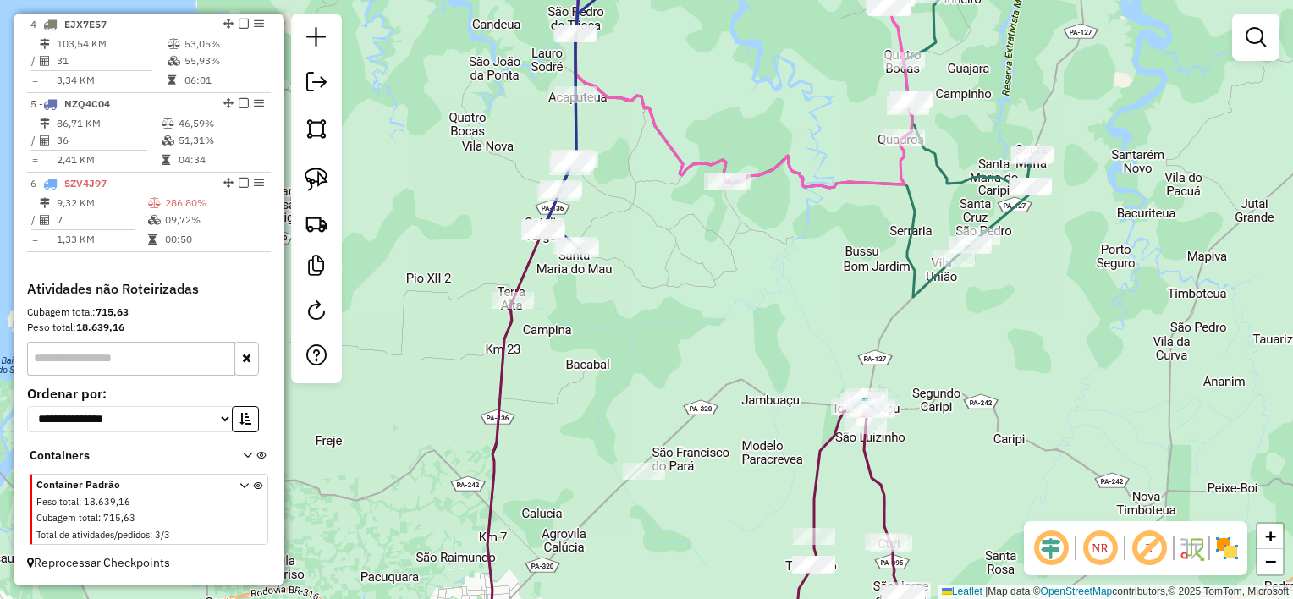
drag, startPoint x: 735, startPoint y: 312, endPoint x: 745, endPoint y: 234, distance: 79.3
click at [745, 234] on div "Janela de atendimento Grade de atendimento Capacidade Transportadoras Veículos …" at bounding box center [646, 299] width 1293 height 599
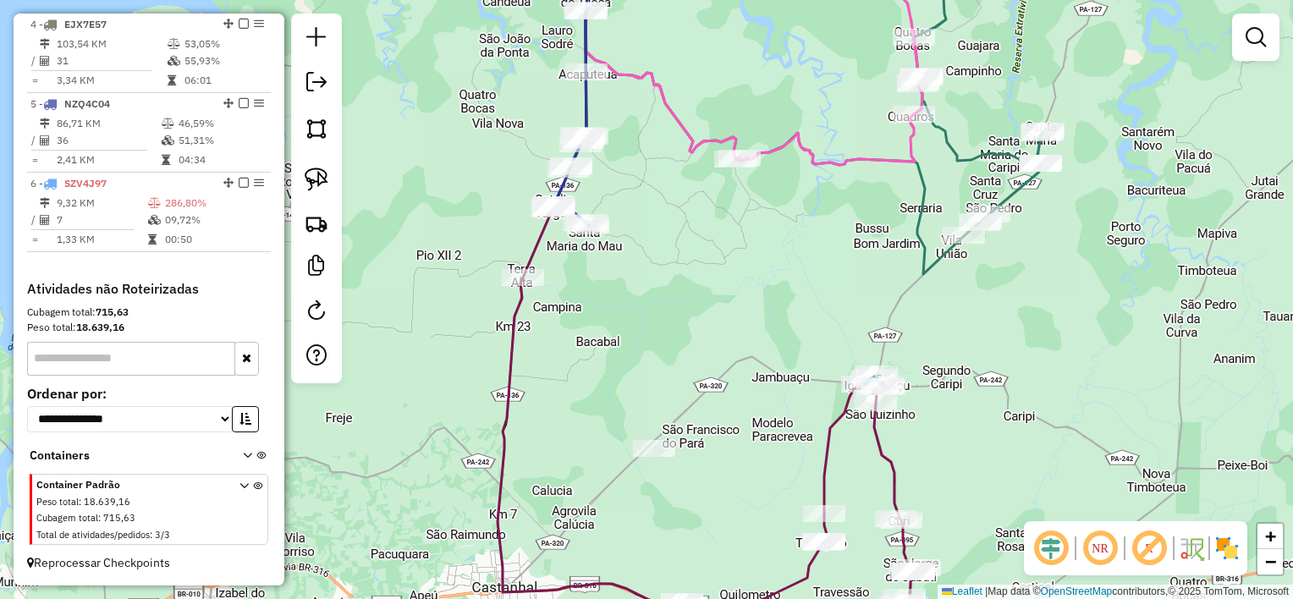
drag, startPoint x: 745, startPoint y: 234, endPoint x: 737, endPoint y: 398, distance: 164.4
click at [745, 403] on div "Janela de atendimento Grade de atendimento Capacidade Transportadoras Veículos …" at bounding box center [646, 299] width 1293 height 599
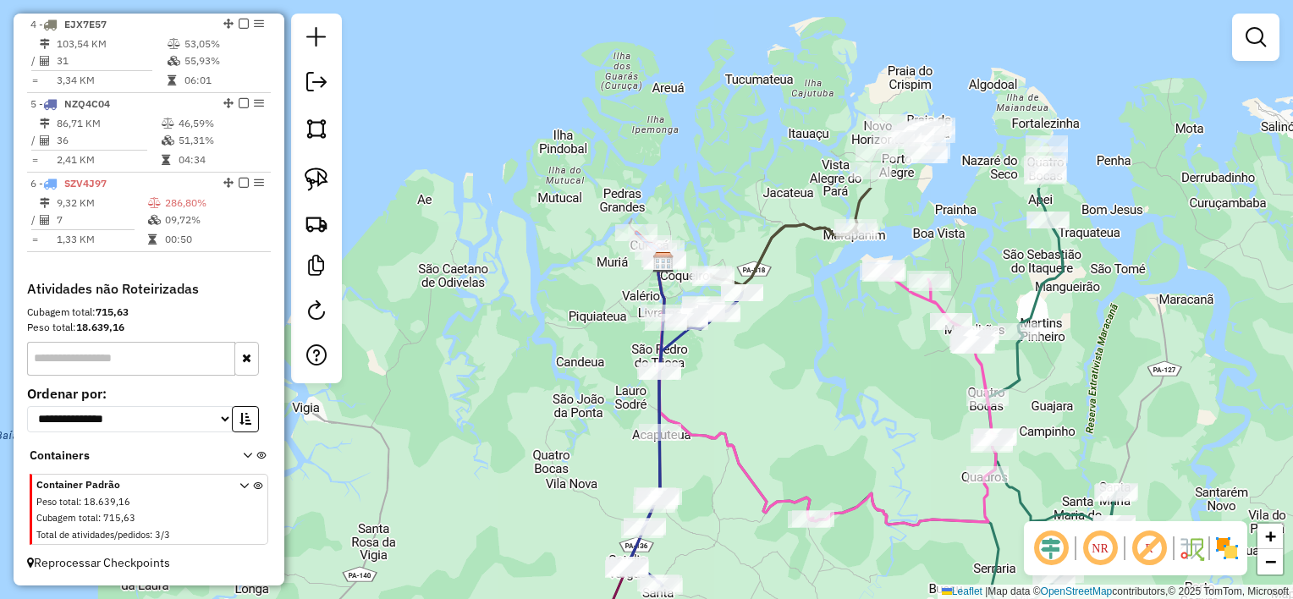
drag, startPoint x: 646, startPoint y: 118, endPoint x: 714, endPoint y: 367, distance: 257.8
click at [718, 368] on div "Janela de atendimento Grade de atendimento Capacidade Transportadoras Veículos …" at bounding box center [646, 299] width 1293 height 599
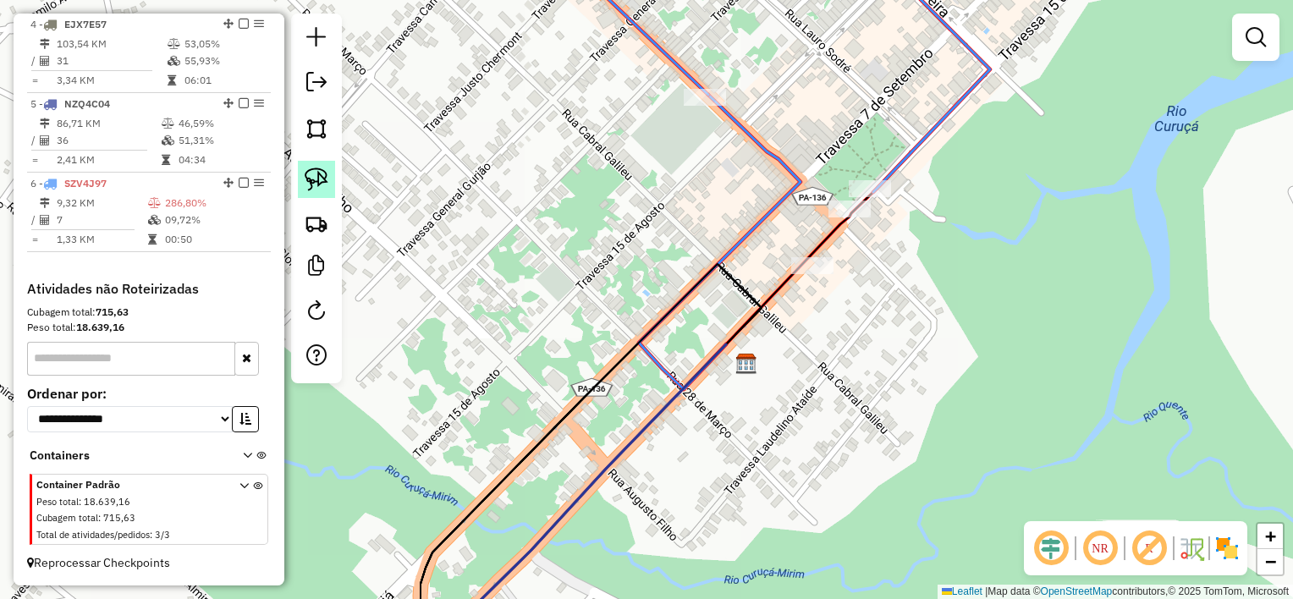
click at [320, 173] on img at bounding box center [317, 180] width 24 height 24
drag, startPoint x: 861, startPoint y: 274, endPoint x: 812, endPoint y: 292, distance: 52.2
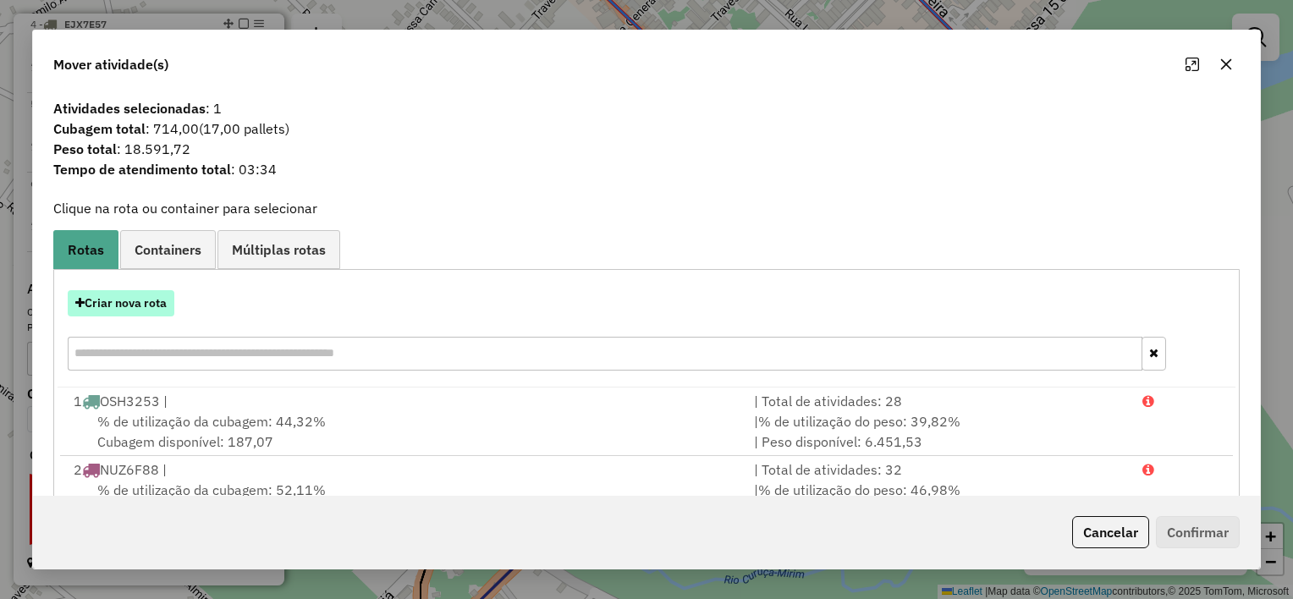
click at [143, 310] on button "Criar nova rota" at bounding box center [121, 303] width 107 height 26
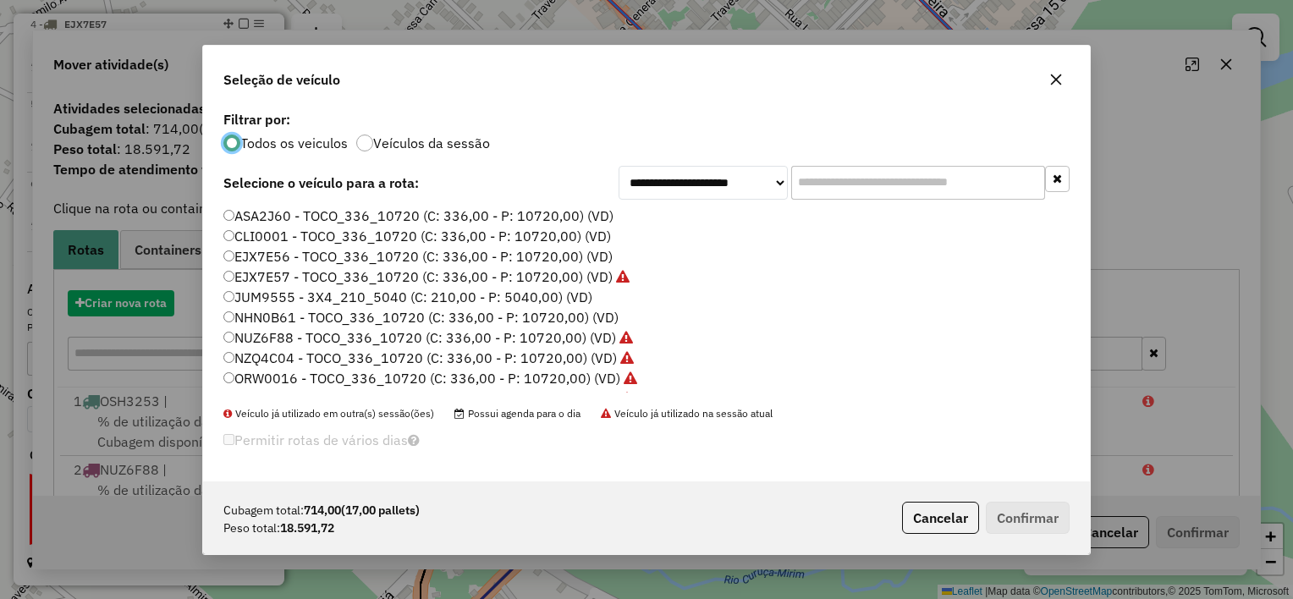
scroll to position [8, 5]
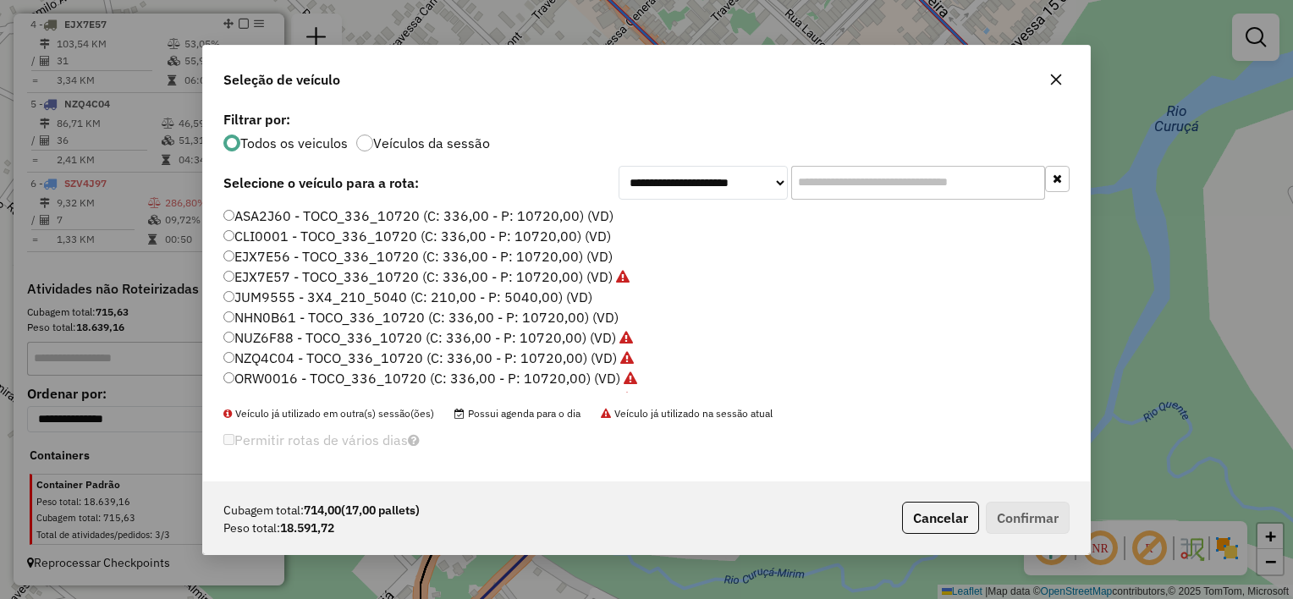
drag, startPoint x: 222, startPoint y: 212, endPoint x: 234, endPoint y: 206, distance: 14.0
click at [222, 212] on div "ASA2J60 - TOCO_336_10720 (C: 336,00 - P: 10720,00) (VD) CLI0001 - TOCO_336_1072…" at bounding box center [646, 306] width 866 height 200
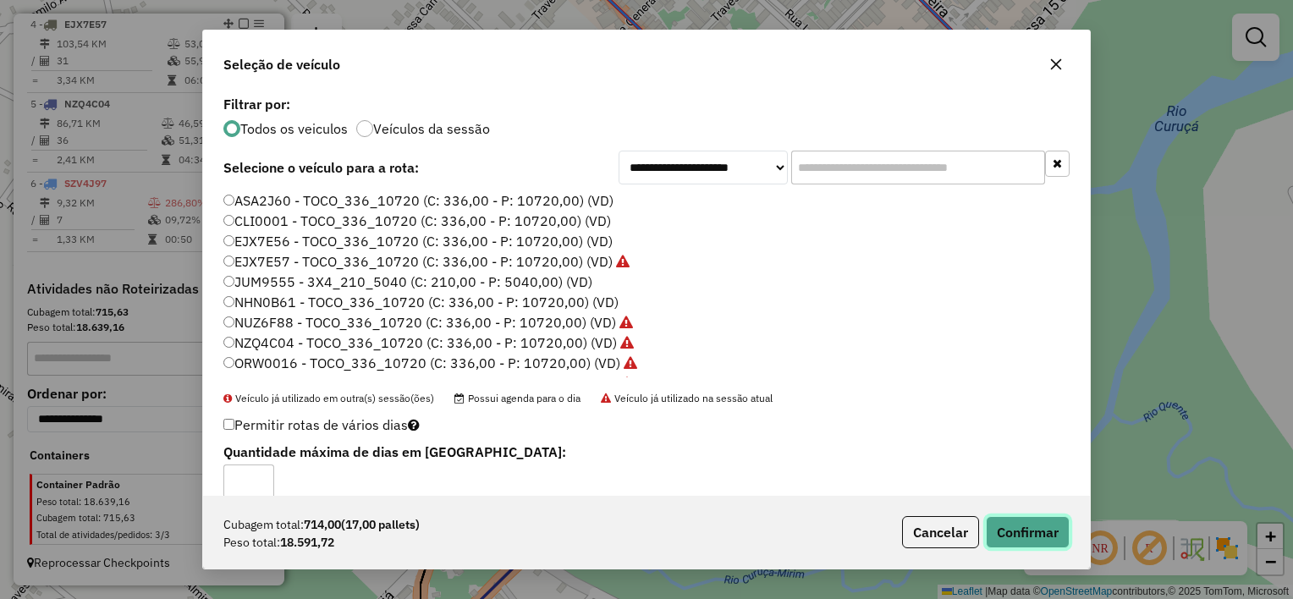
click at [1040, 532] on button "Confirmar" at bounding box center [1028, 532] width 84 height 32
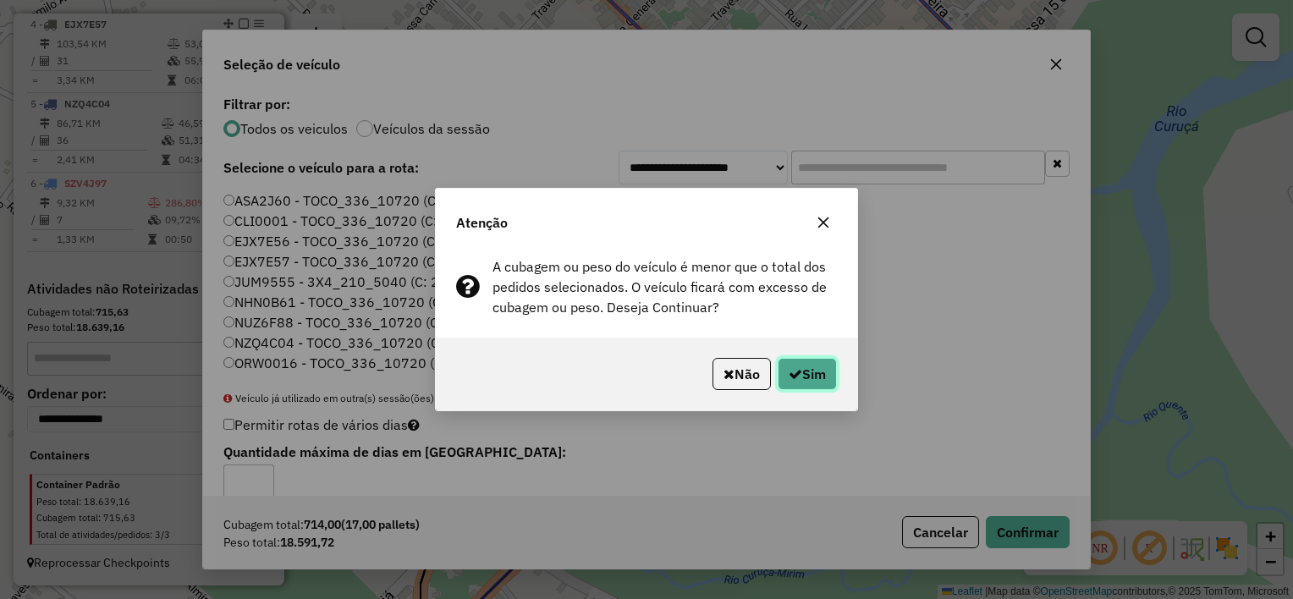
click at [806, 370] on button "Sim" at bounding box center [807, 374] width 59 height 32
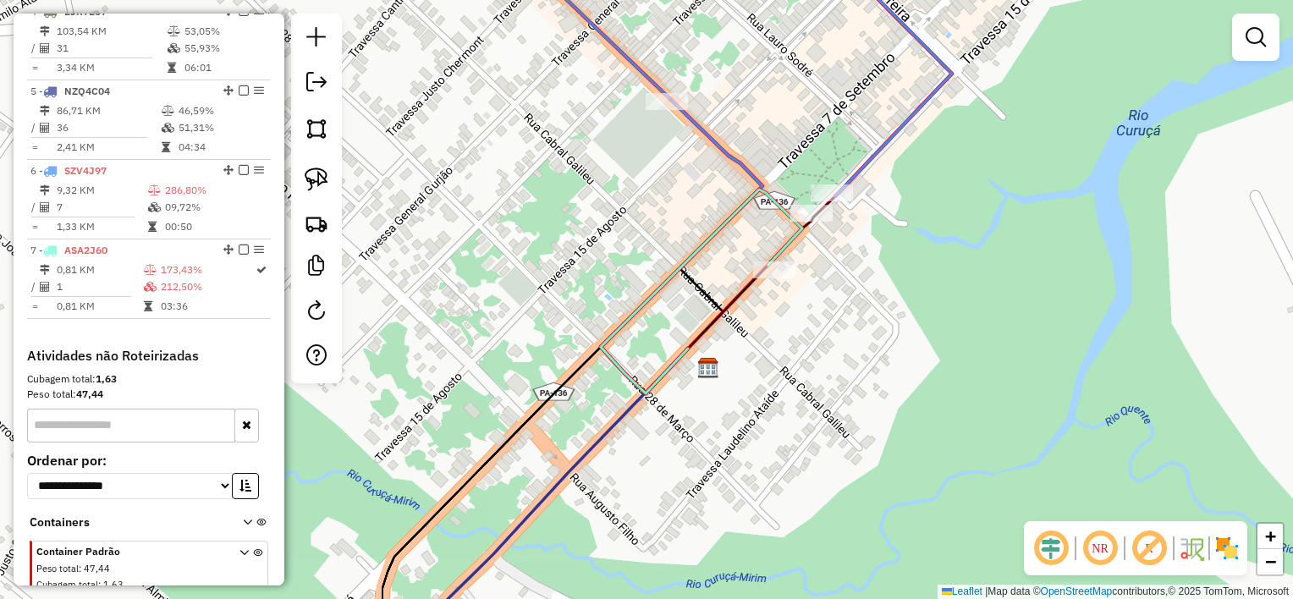
drag, startPoint x: 933, startPoint y: 362, endPoint x: 907, endPoint y: 365, distance: 26.4
click at [907, 365] on div "Janela de atendimento Grade de atendimento Capacidade Transportadoras Veículos …" at bounding box center [646, 299] width 1293 height 599
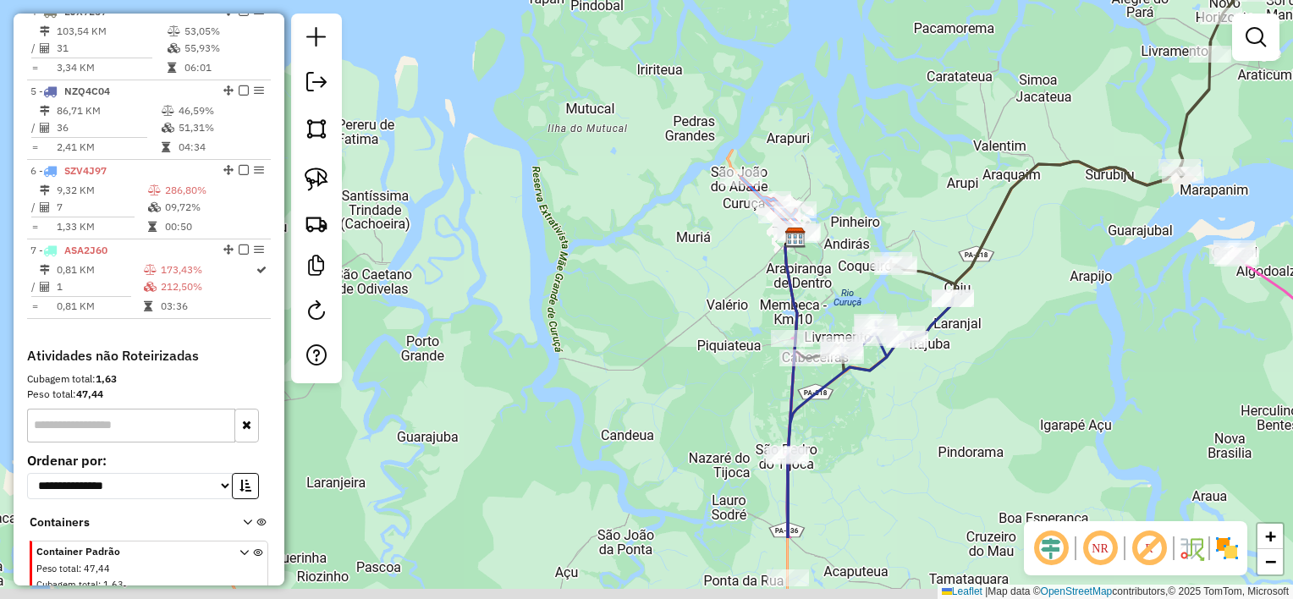
drag, startPoint x: 916, startPoint y: 393, endPoint x: 807, endPoint y: 196, distance: 224.2
click at [807, 229] on div "Janela de atendimento Grade de atendimento Capacidade Transportadoras Veículos …" at bounding box center [646, 299] width 1293 height 599
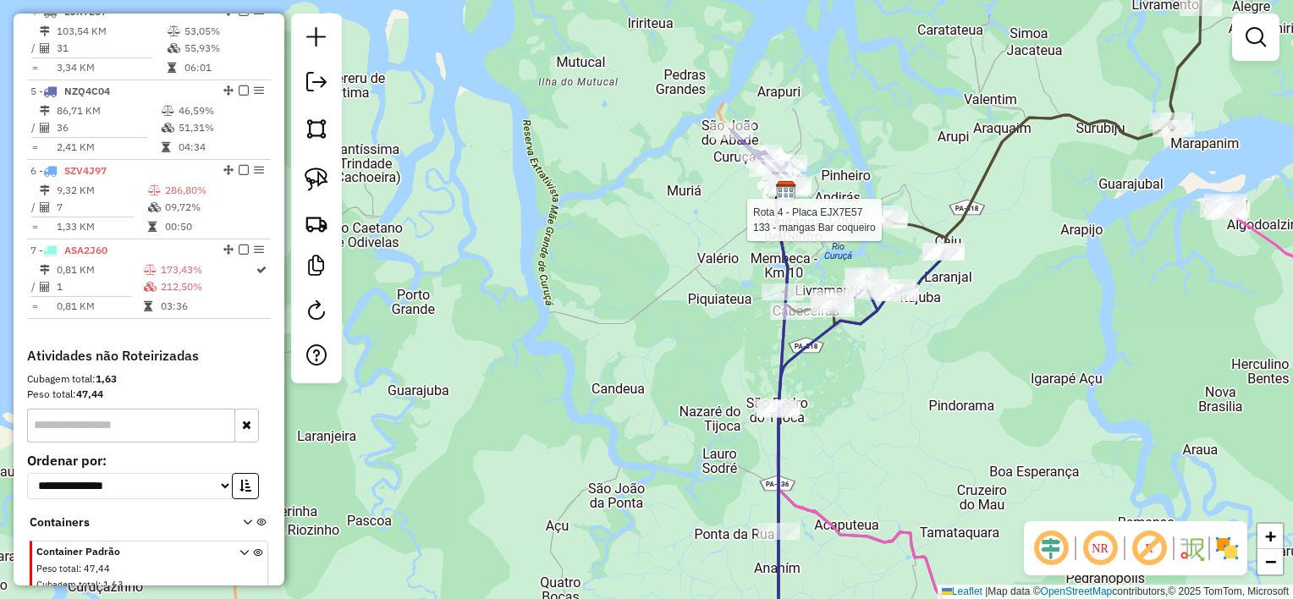
select select "**********"
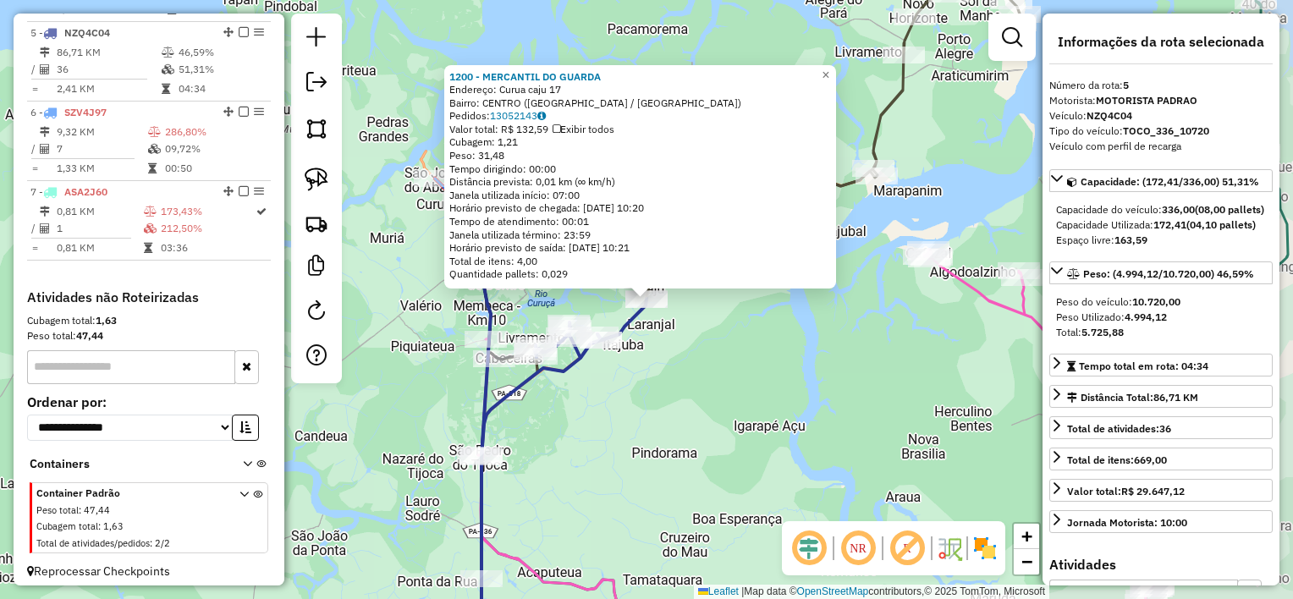
scroll to position [971, 0]
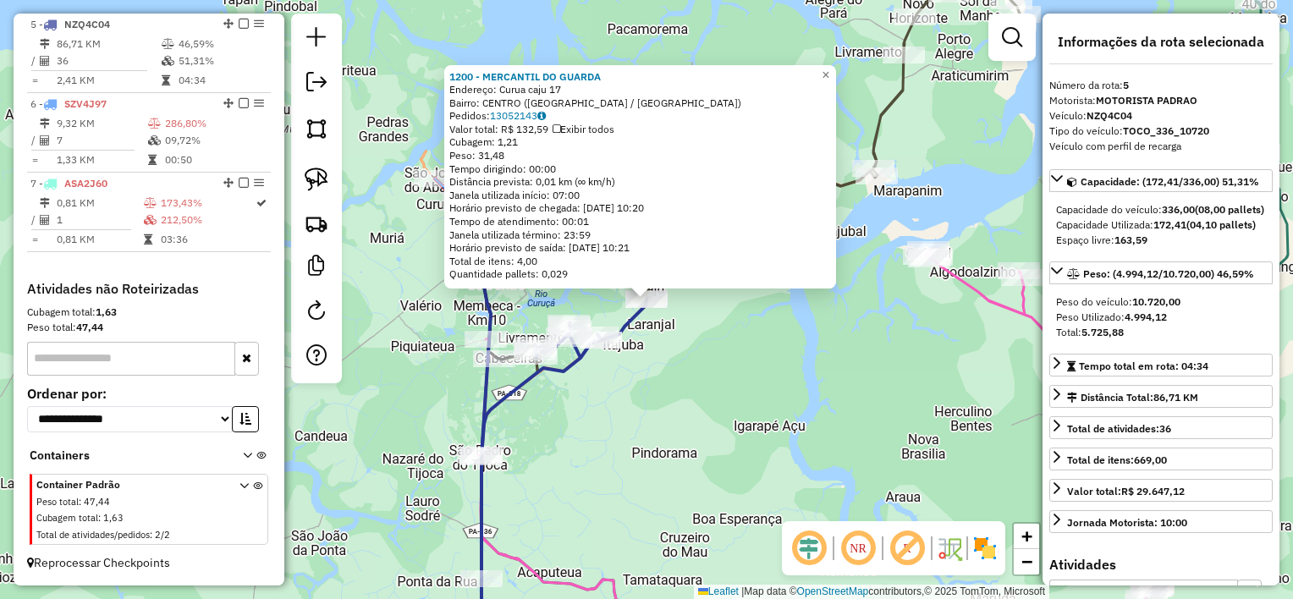
click at [737, 355] on div "1200 - MERCANTIL DO GUARDA Endereço: Curua caju 17 Bairro: CENTRO (MARAPANIM / …" at bounding box center [646, 299] width 1293 height 599
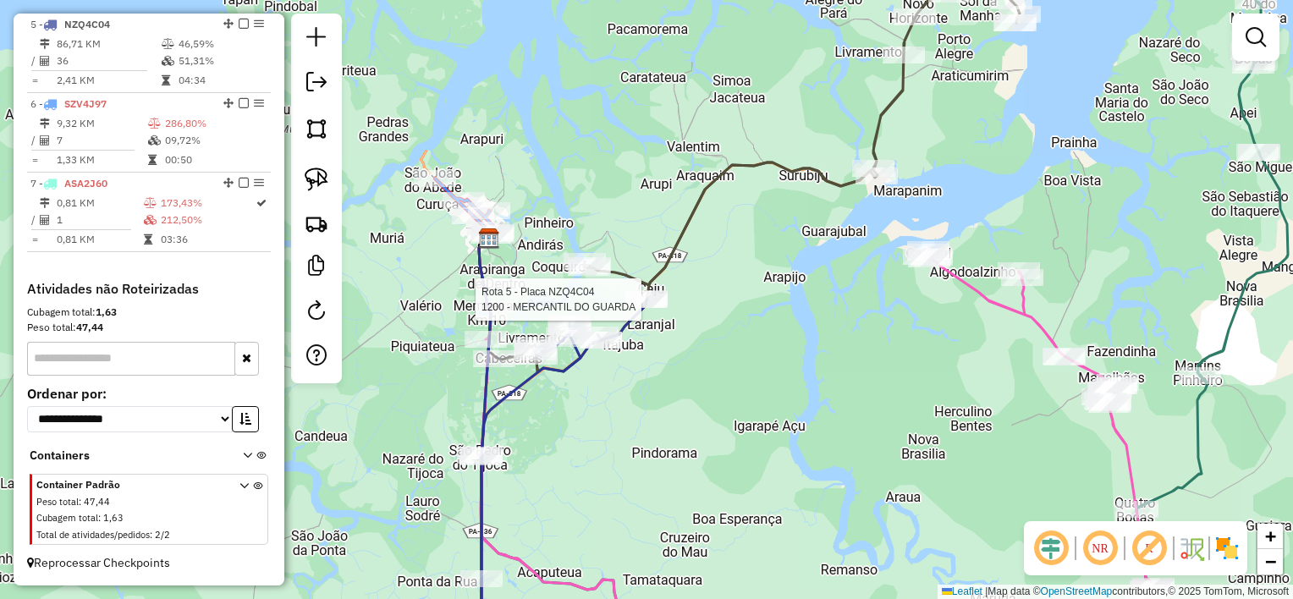
select select "**********"
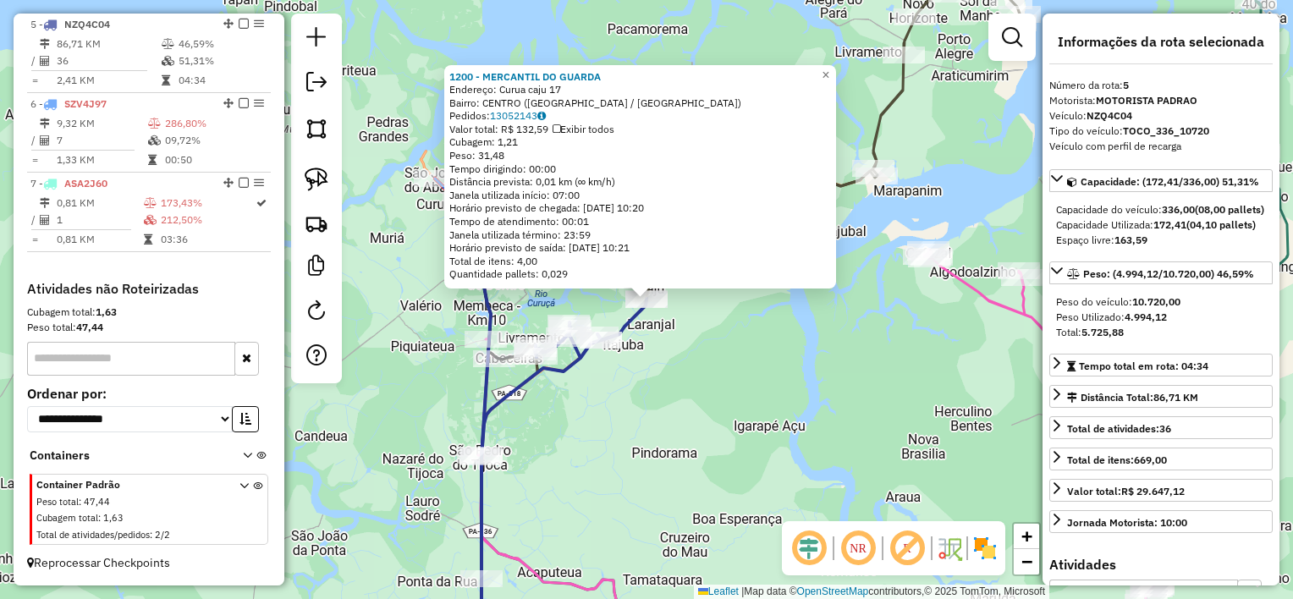
click at [671, 325] on div "Rota 5 - Placa NZQ4C04 1200 - MERCANTIL DO GUARDA 1200 - MERCANTIL DO GUARDA En…" at bounding box center [646, 299] width 1293 height 599
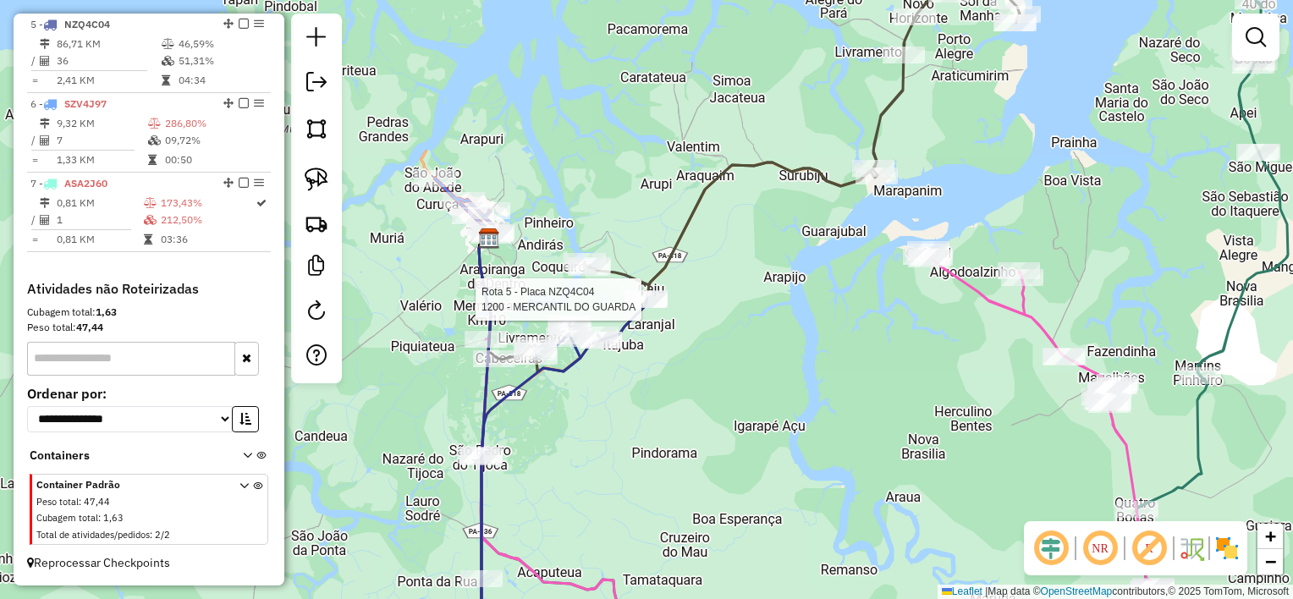
select select "**********"
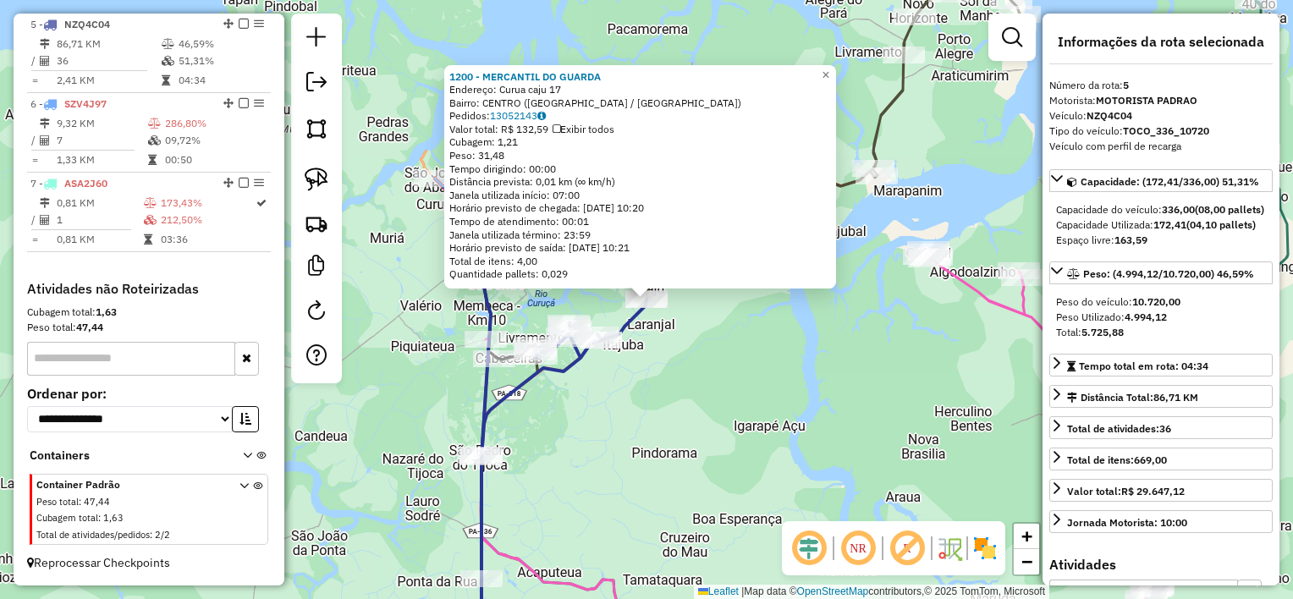
click at [692, 334] on div "1200 - MERCANTIL DO GUARDA Endereço: Curua caju 17 Bairro: CENTRO (MARAPANIM / …" at bounding box center [646, 299] width 1293 height 599
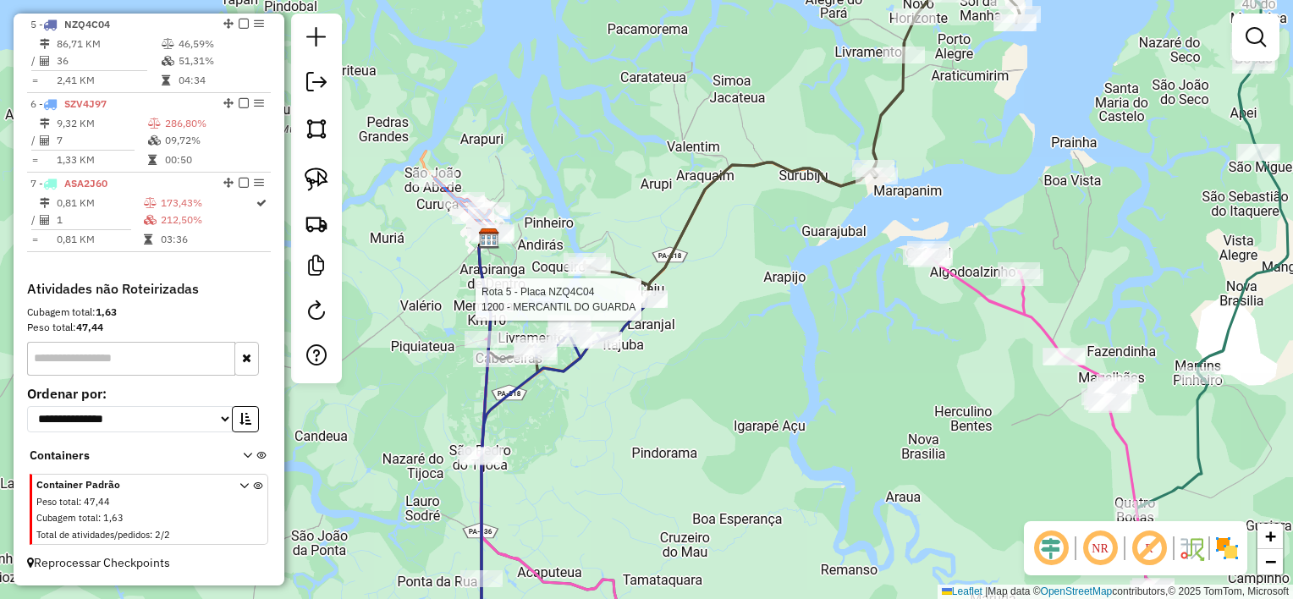
select select "**********"
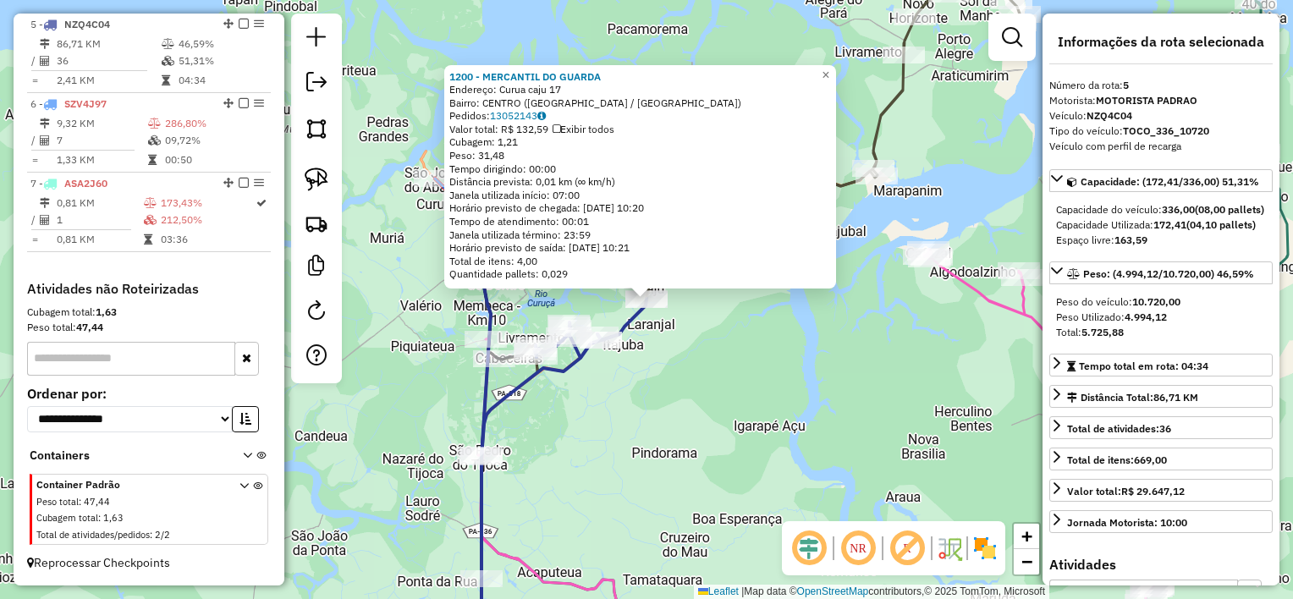
click at [652, 324] on div "1200 - MERCANTIL DO GUARDA Endereço: Curua caju 17 Bairro: CENTRO (MARAPANIM / …" at bounding box center [646, 299] width 1293 height 599
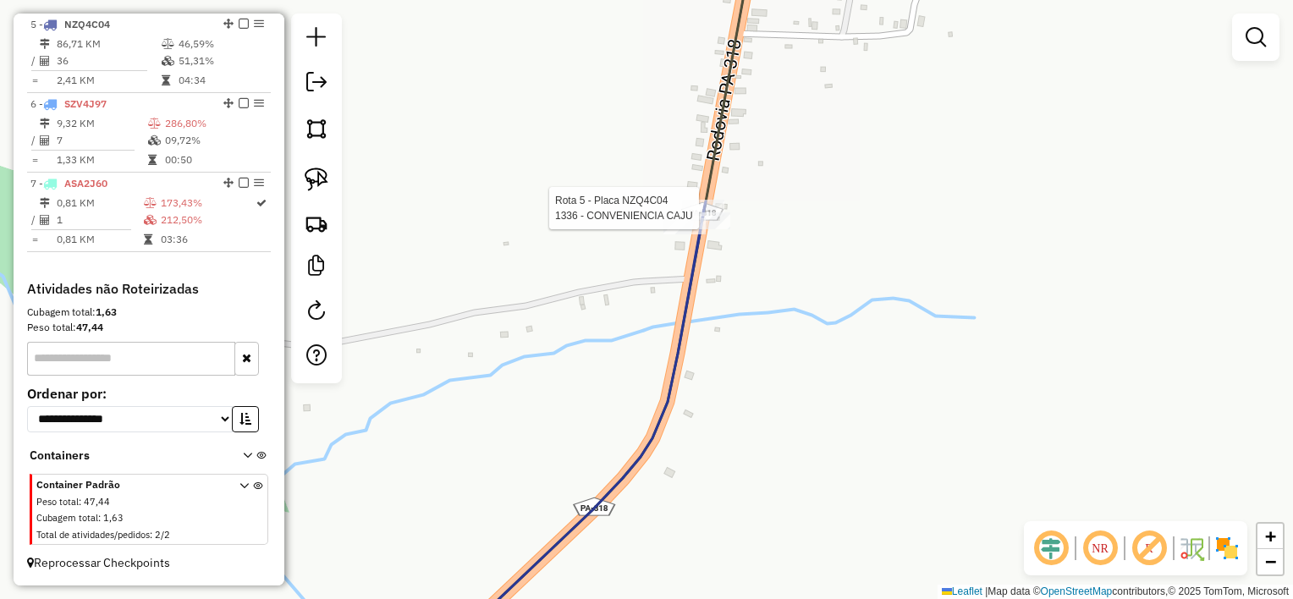
select select "**********"
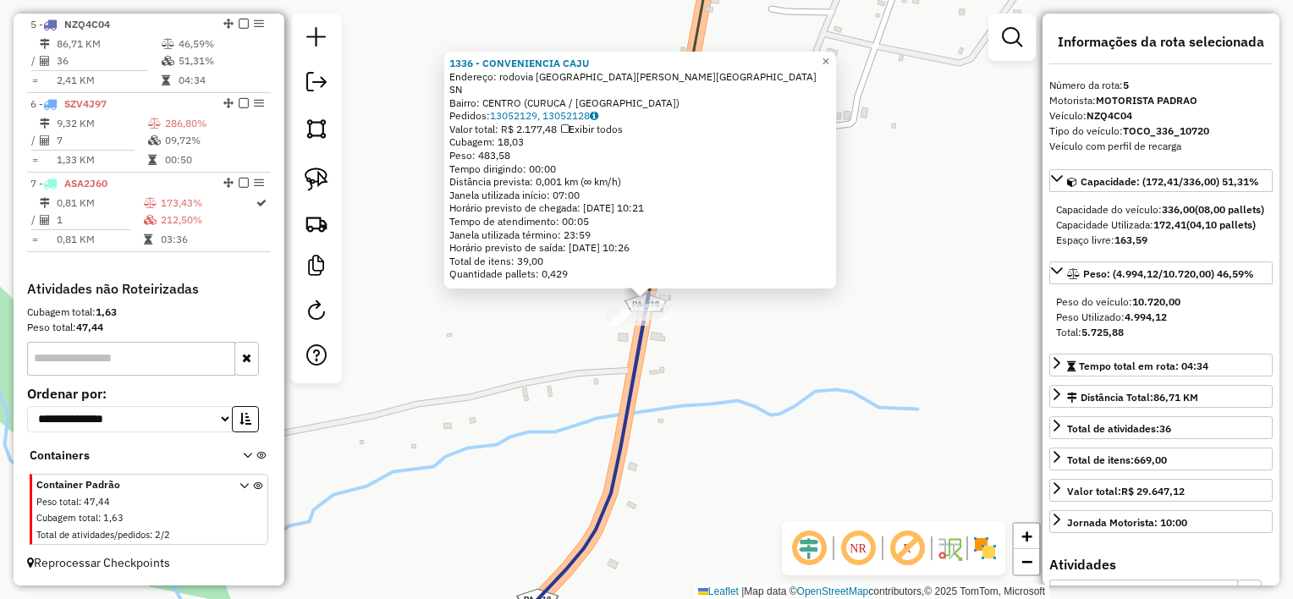
click at [677, 326] on div "Rota 5 - Placa NZQ4C04 1200 - MERCANTIL DO GUARDA 1336 - CONVENIENCIA CAJU Ende…" at bounding box center [646, 299] width 1293 height 599
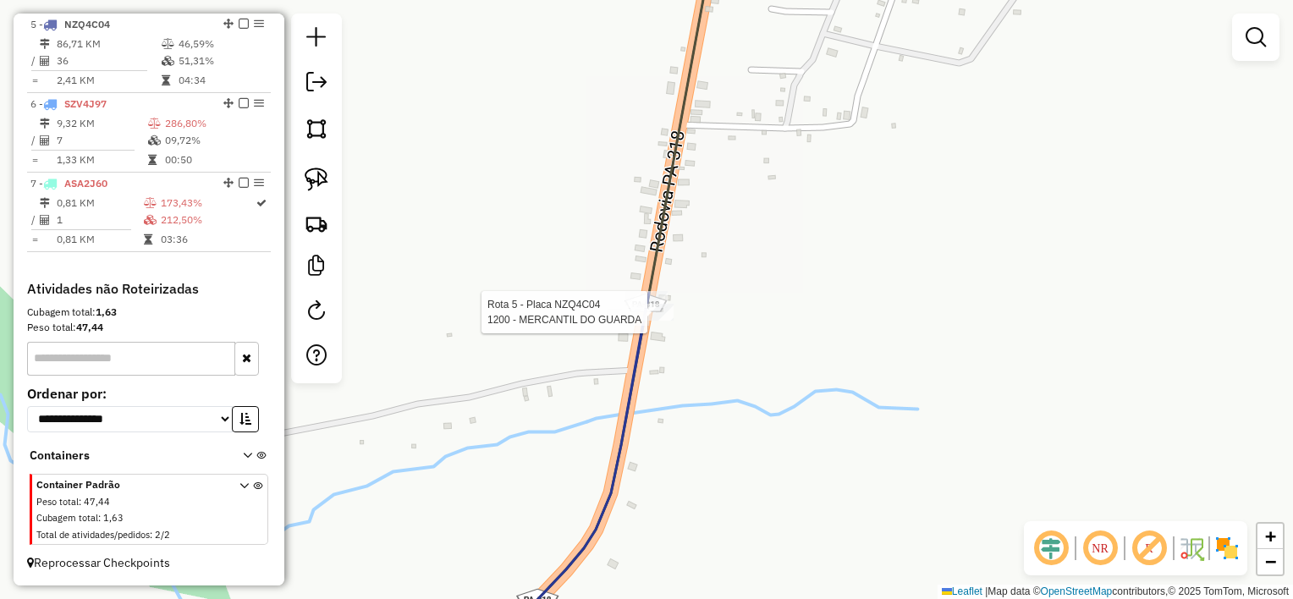
select select "**********"
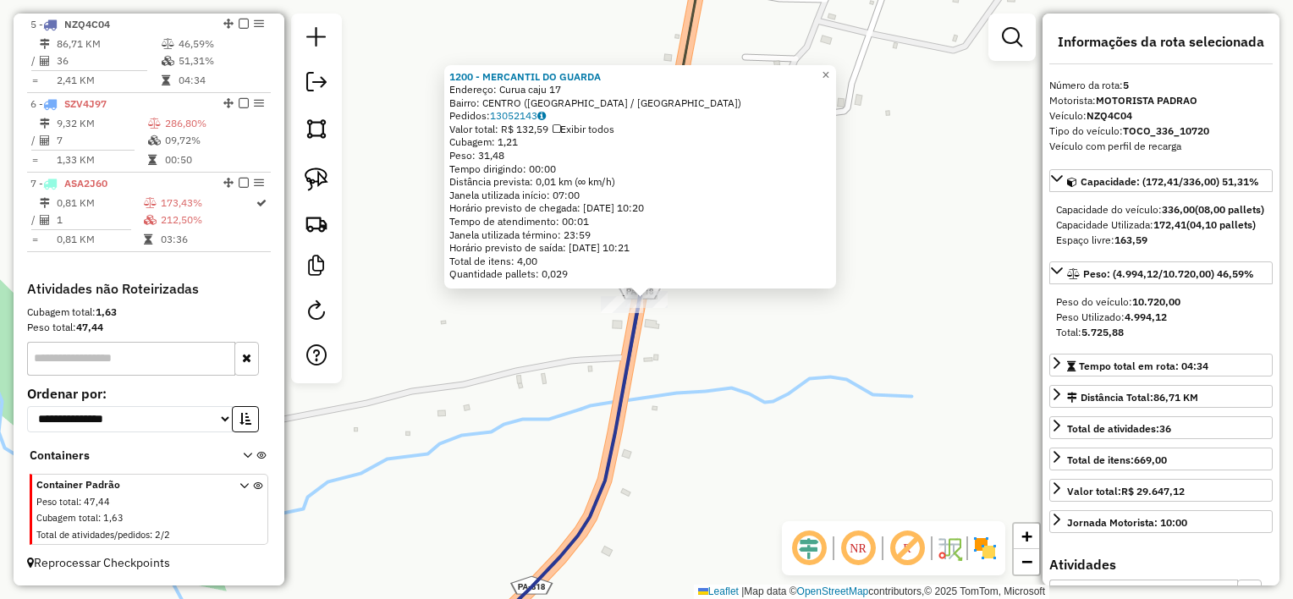
click at [665, 318] on div "1200 - MERCANTIL DO GUARDA Endereço: Curua caju 17 Bairro: CENTRO (MARAPANIM / …" at bounding box center [646, 299] width 1293 height 599
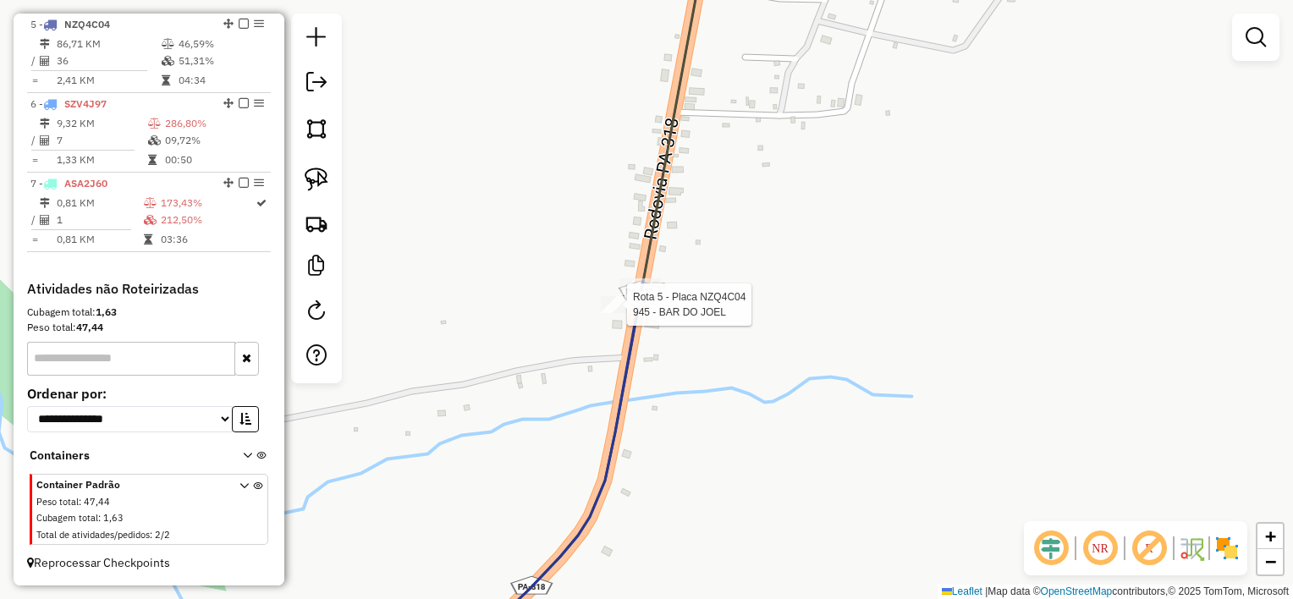
select select "**********"
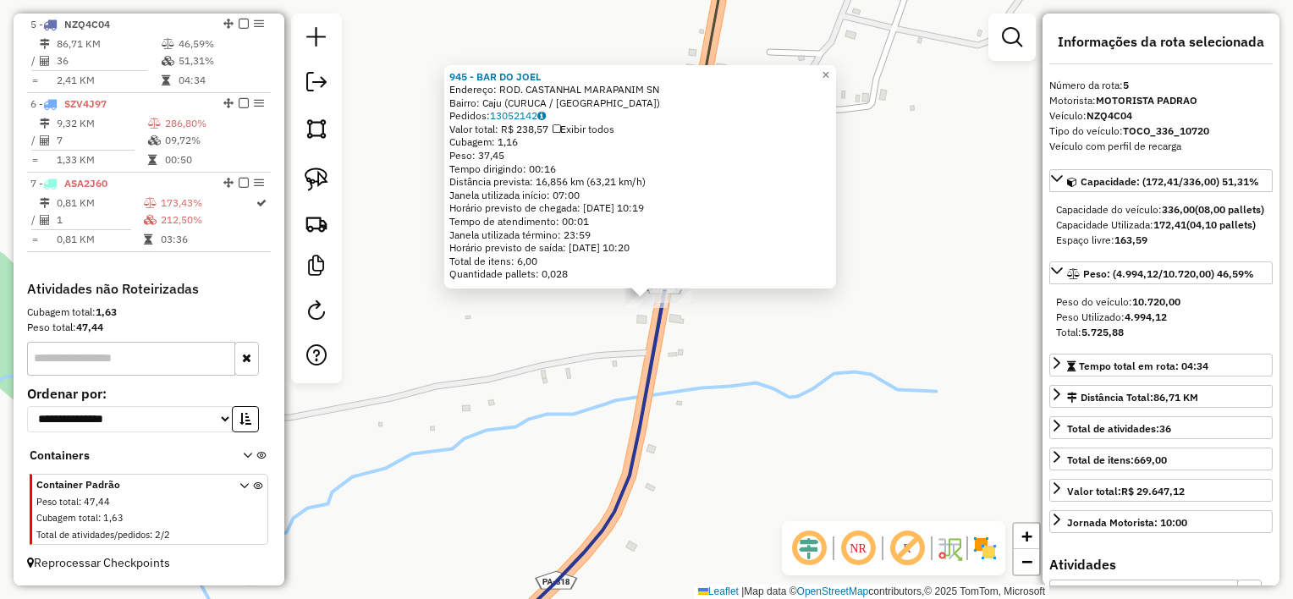
click at [670, 317] on div "Rota 5 - Placa NZQ4C04 945 - BAR DO JOEL 945 - BAR DO JOEL Endereço: ROD. CASTA…" at bounding box center [646, 299] width 1293 height 599
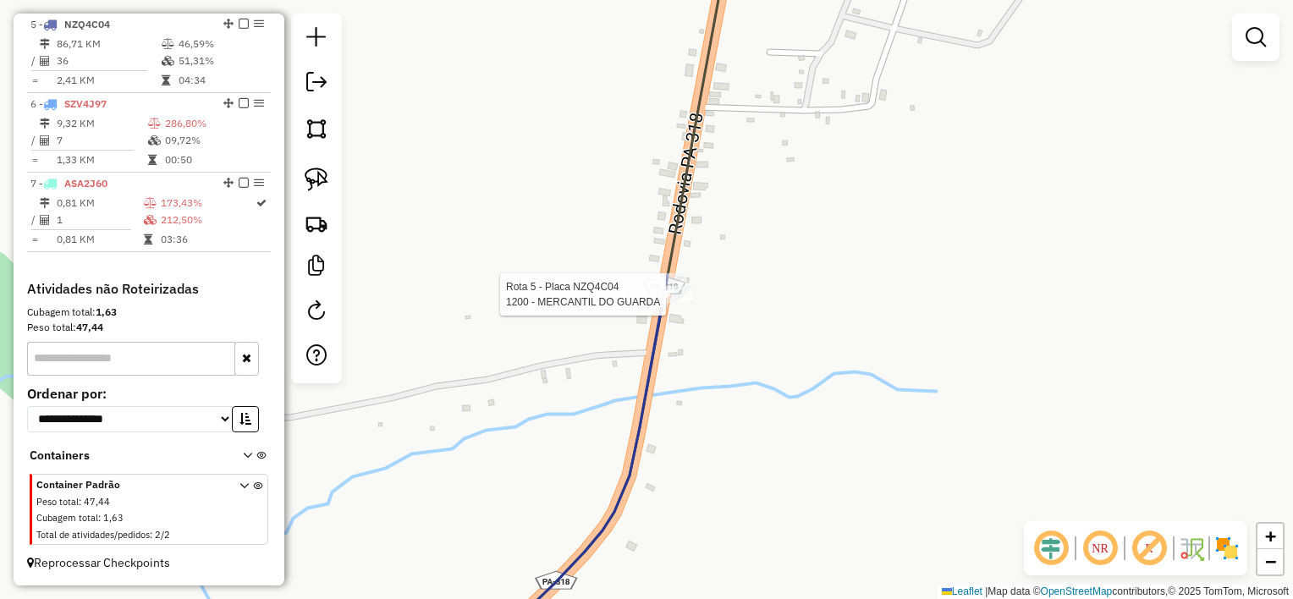
select select "**********"
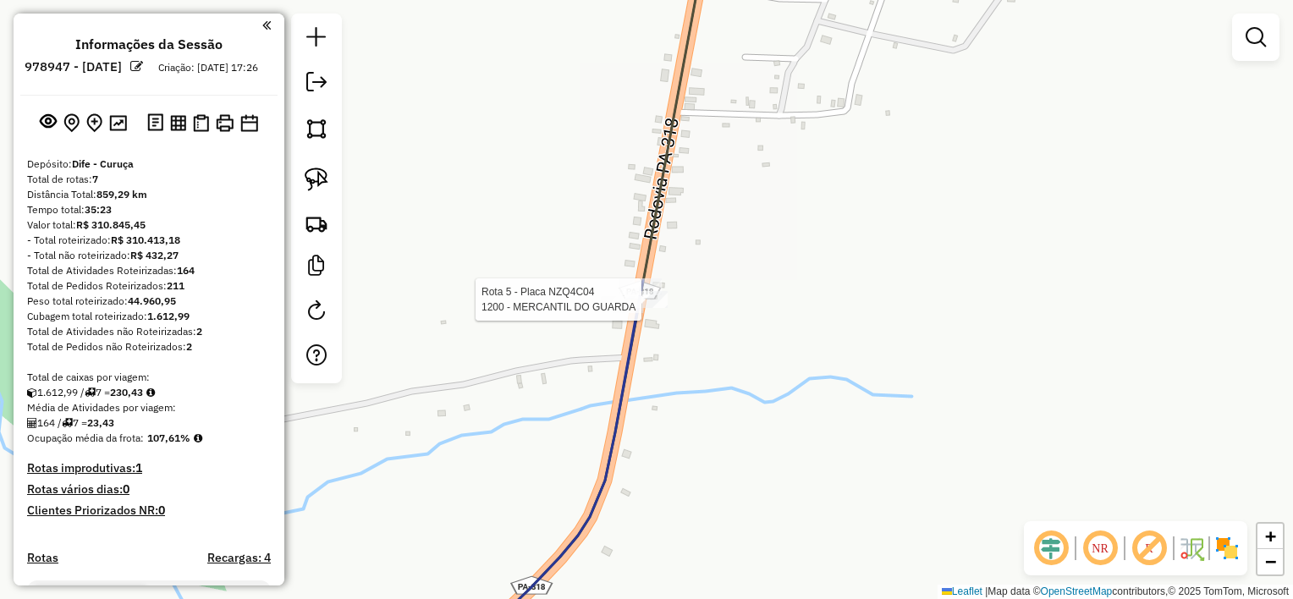
scroll to position [971, 0]
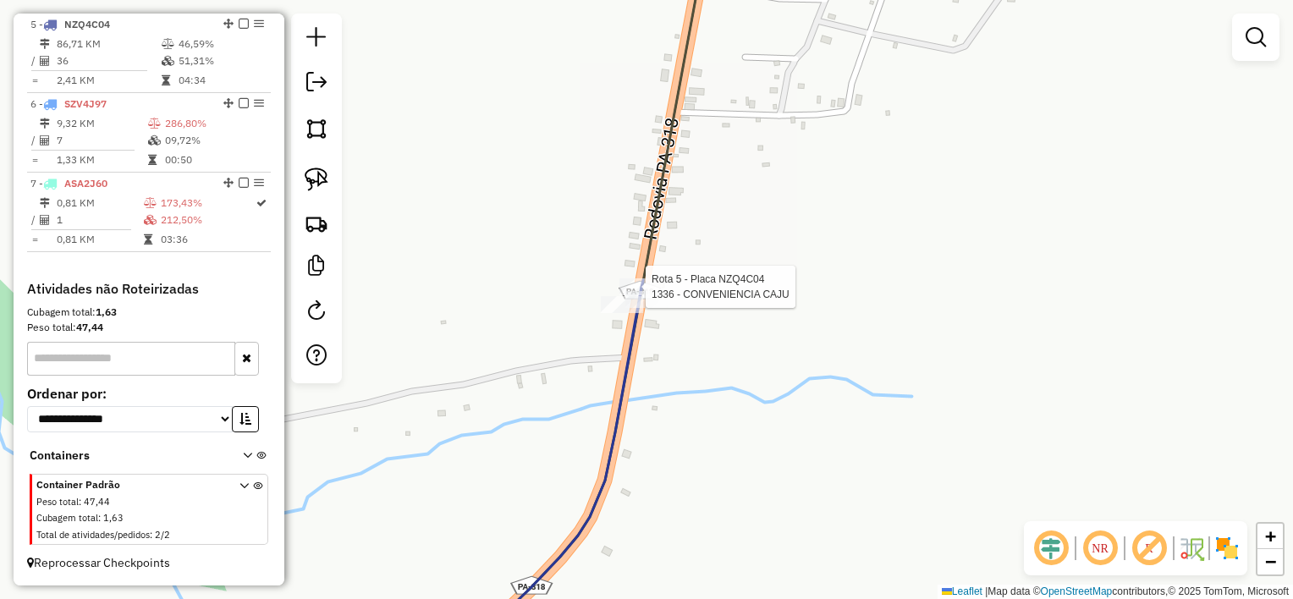
select select "**********"
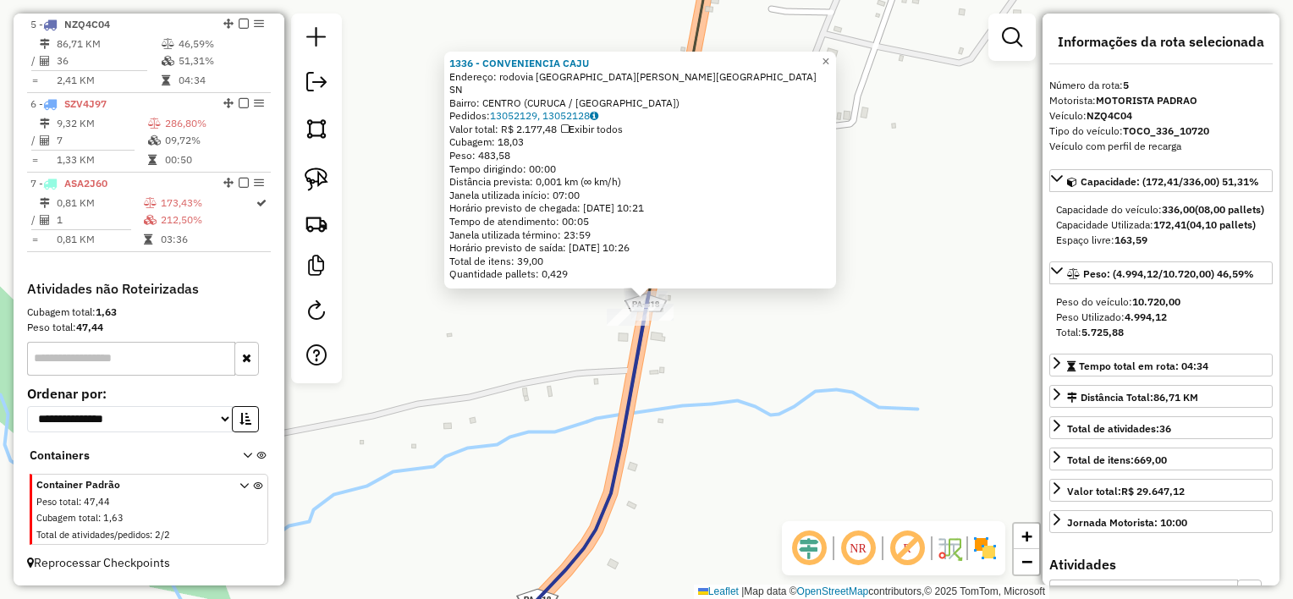
click at [669, 333] on div "1336 - CONVENIENCIA CAJU Endereço: rodovia [GEOGRAPHIC_DATA] marapanim SN Bairr…" at bounding box center [646, 299] width 1293 height 599
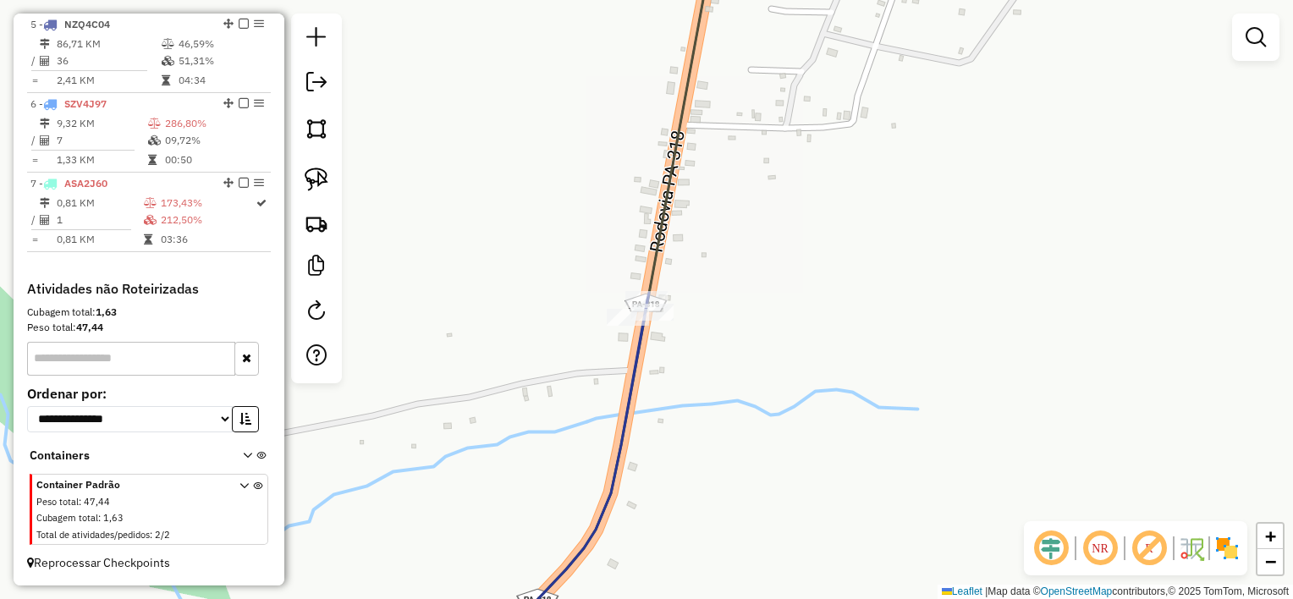
click at [694, 342] on div "Janela de atendimento Grade de atendimento Capacidade Transportadoras Veículos …" at bounding box center [646, 299] width 1293 height 599
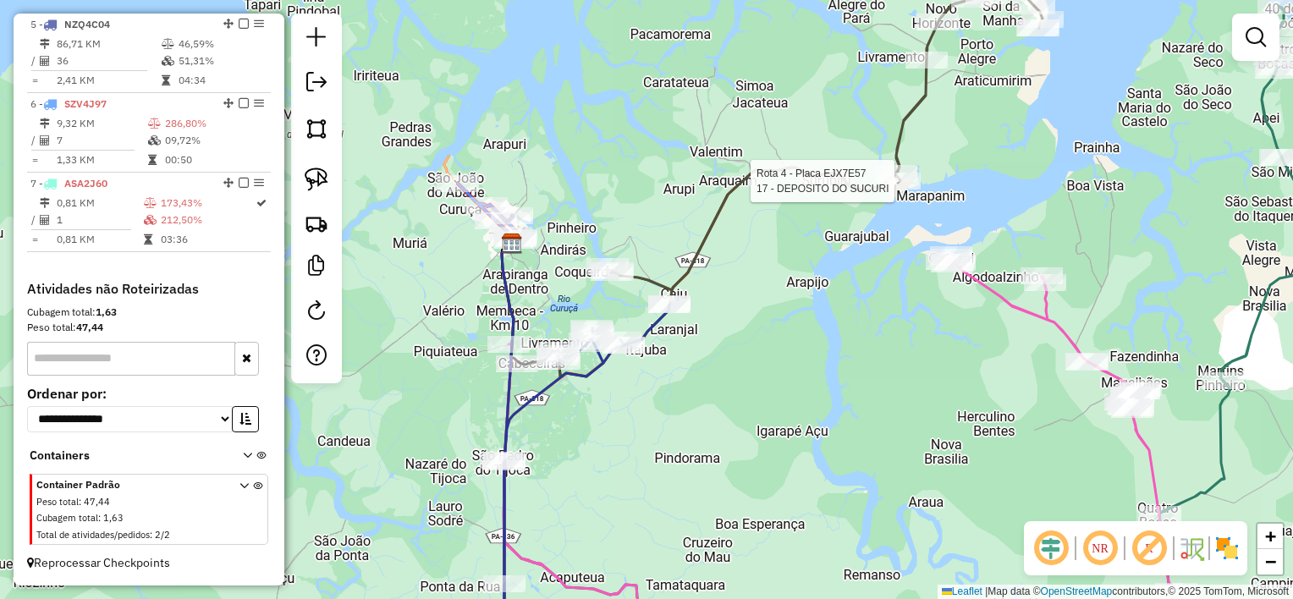
select select "**********"
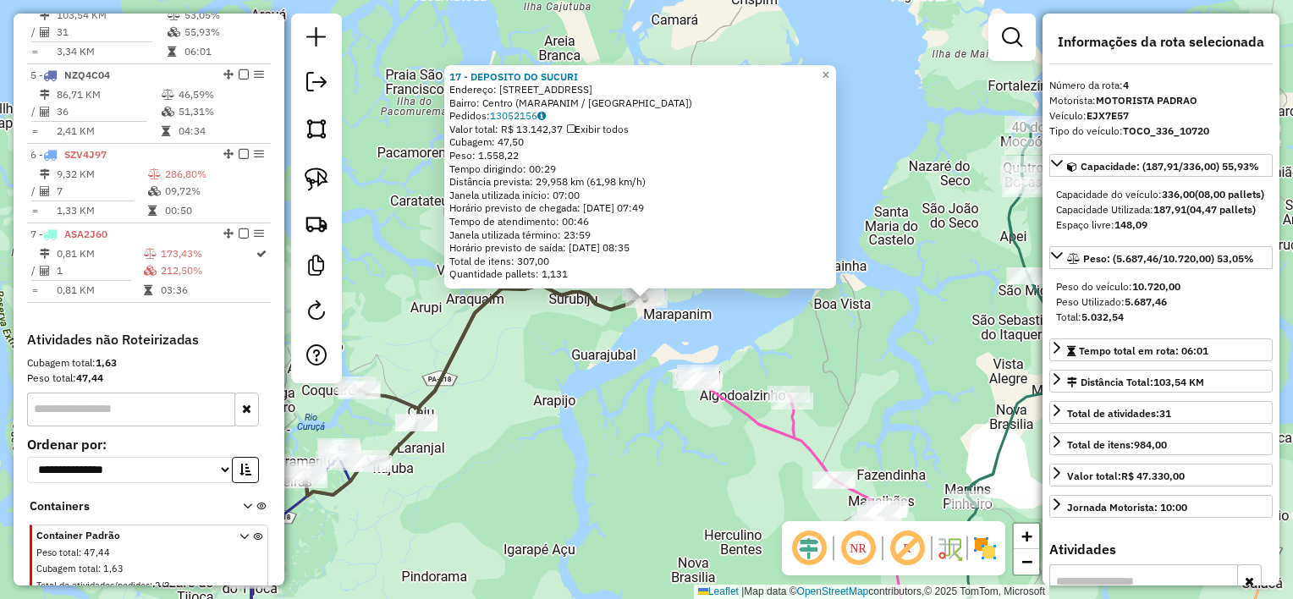
scroll to position [893, 0]
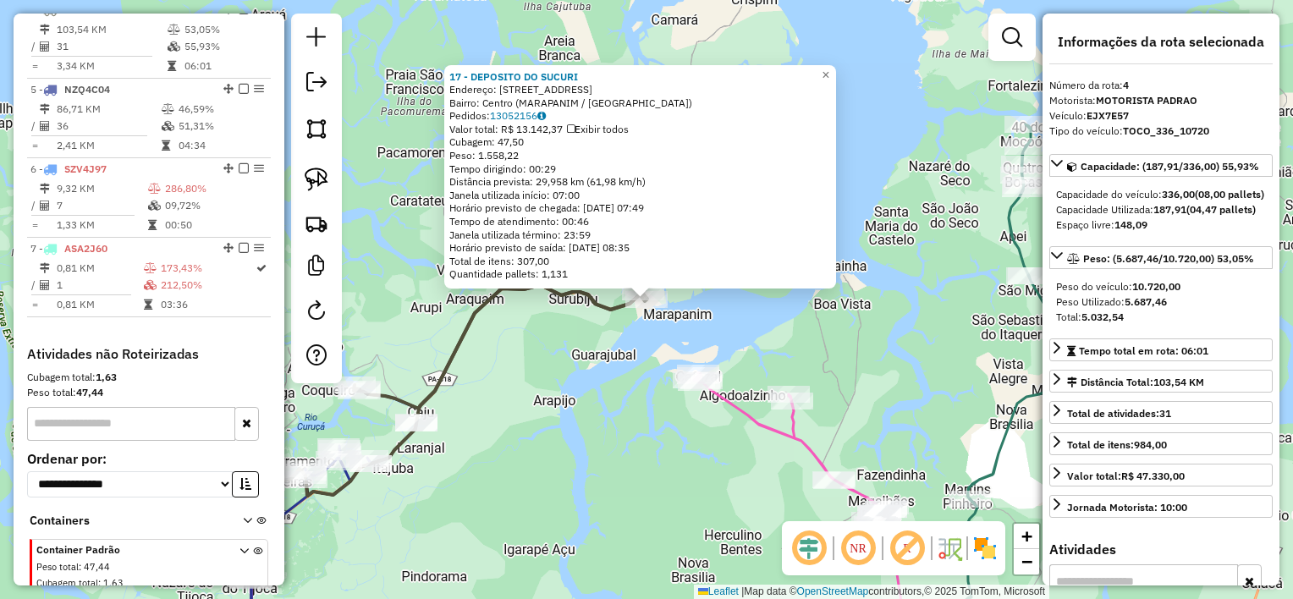
click at [555, 428] on div "17 - DEPOSITO DO SUCURI Endereço: [STREET_ADDRESS] Bairro: [GEOGRAPHIC_DATA] ([…" at bounding box center [646, 299] width 1293 height 599
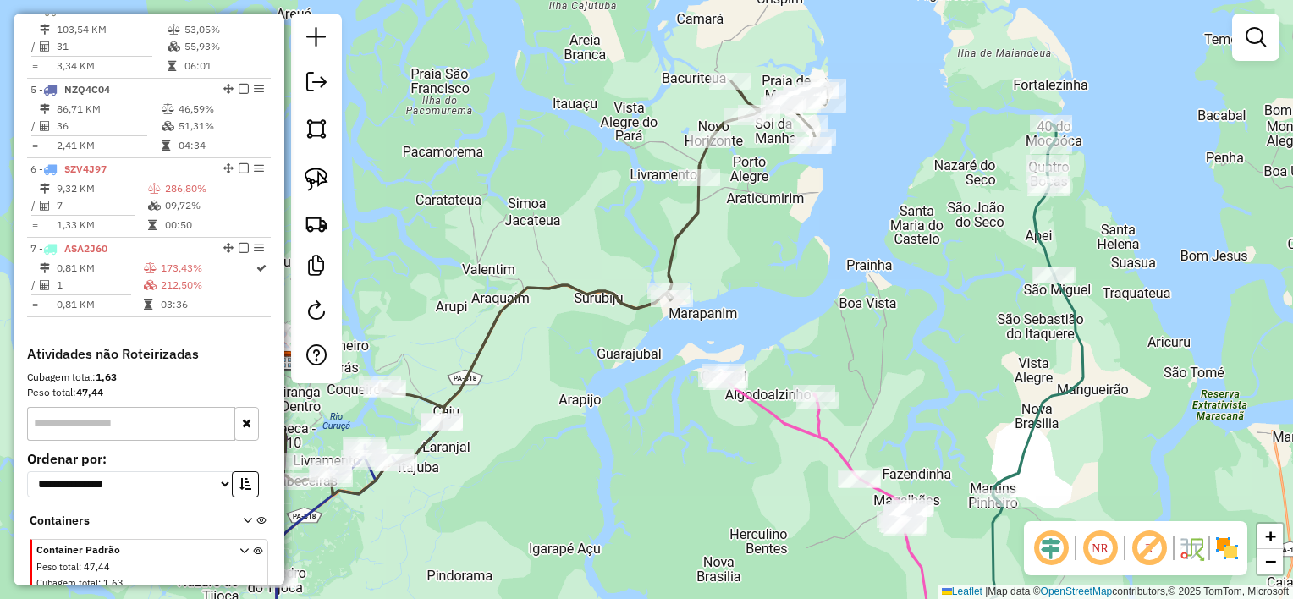
drag, startPoint x: 525, startPoint y: 454, endPoint x: 710, endPoint y: 382, distance: 198.8
click at [710, 382] on div "Janela de atendimento Grade de atendimento Capacidade Transportadoras Veículos …" at bounding box center [646, 299] width 1293 height 599
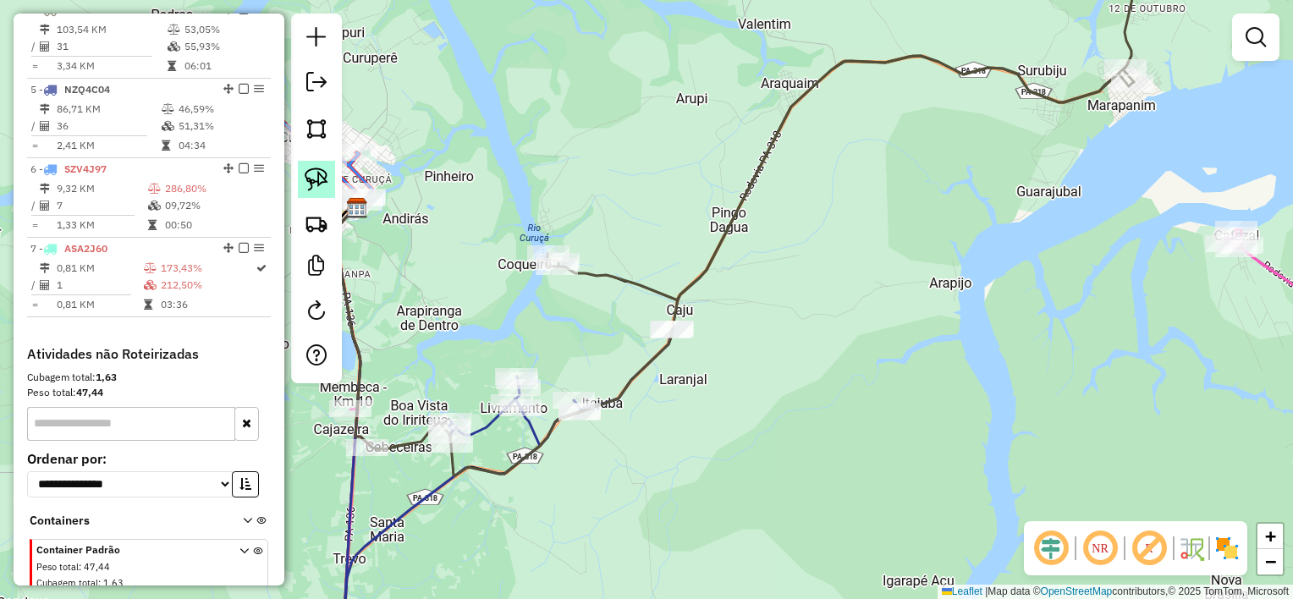
click at [310, 169] on img at bounding box center [317, 180] width 24 height 24
drag, startPoint x: 707, startPoint y: 313, endPoint x: 706, endPoint y: 365, distance: 51.6
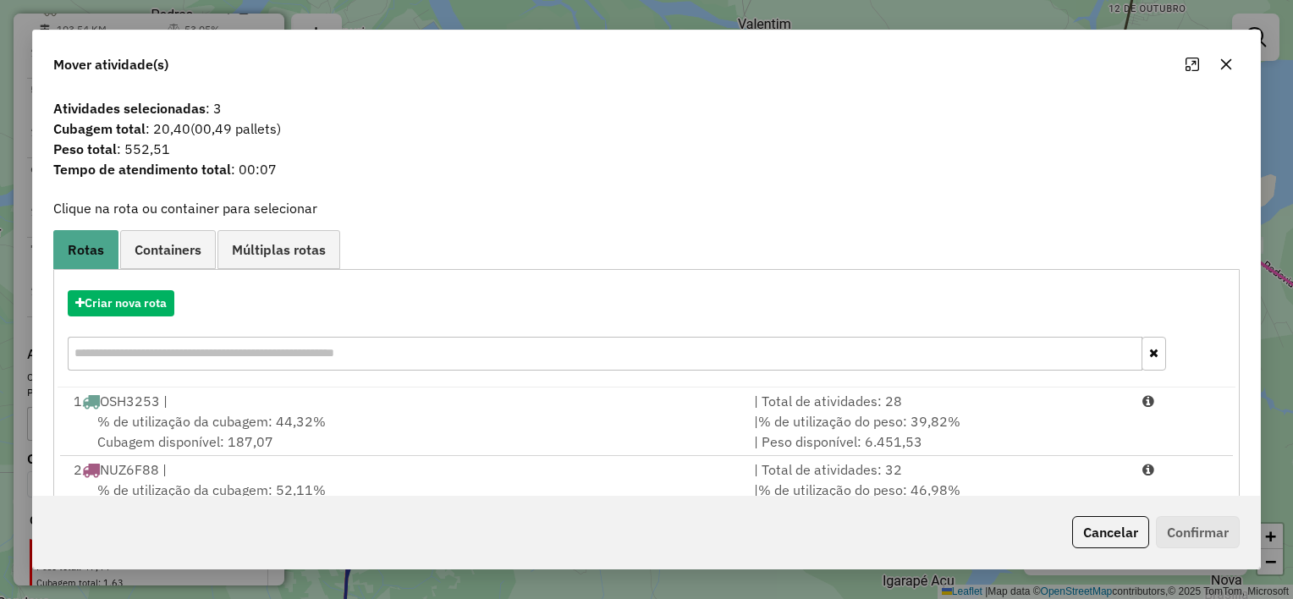
click at [1219, 65] on icon "button" at bounding box center [1226, 65] width 14 height 14
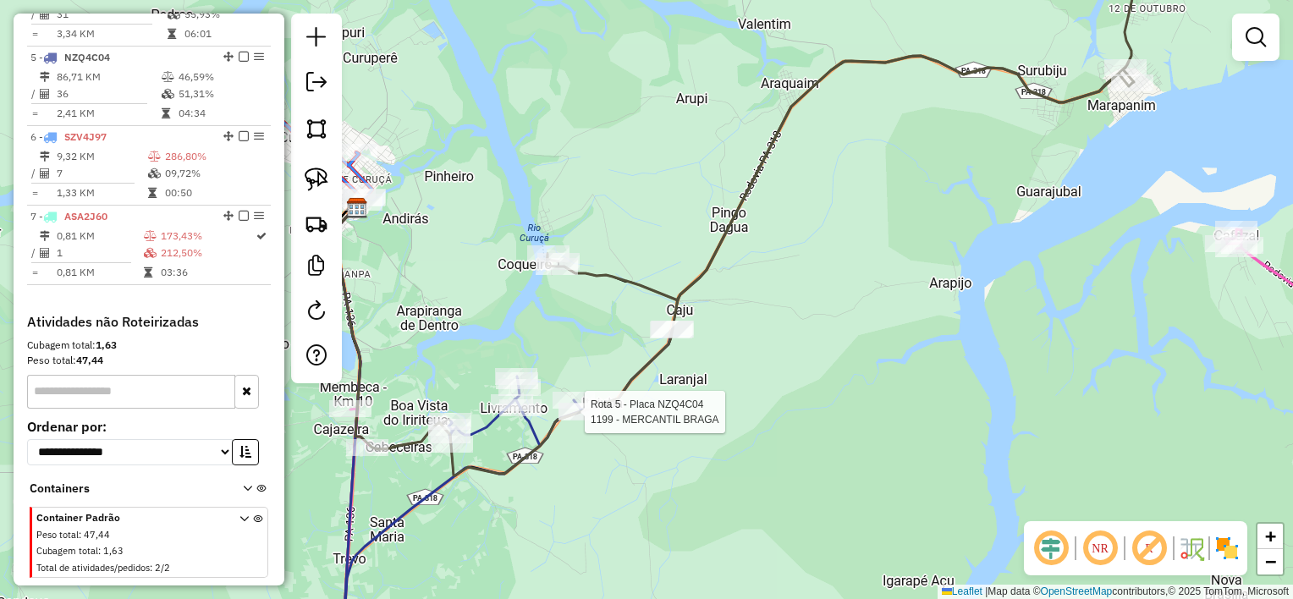
select select "**********"
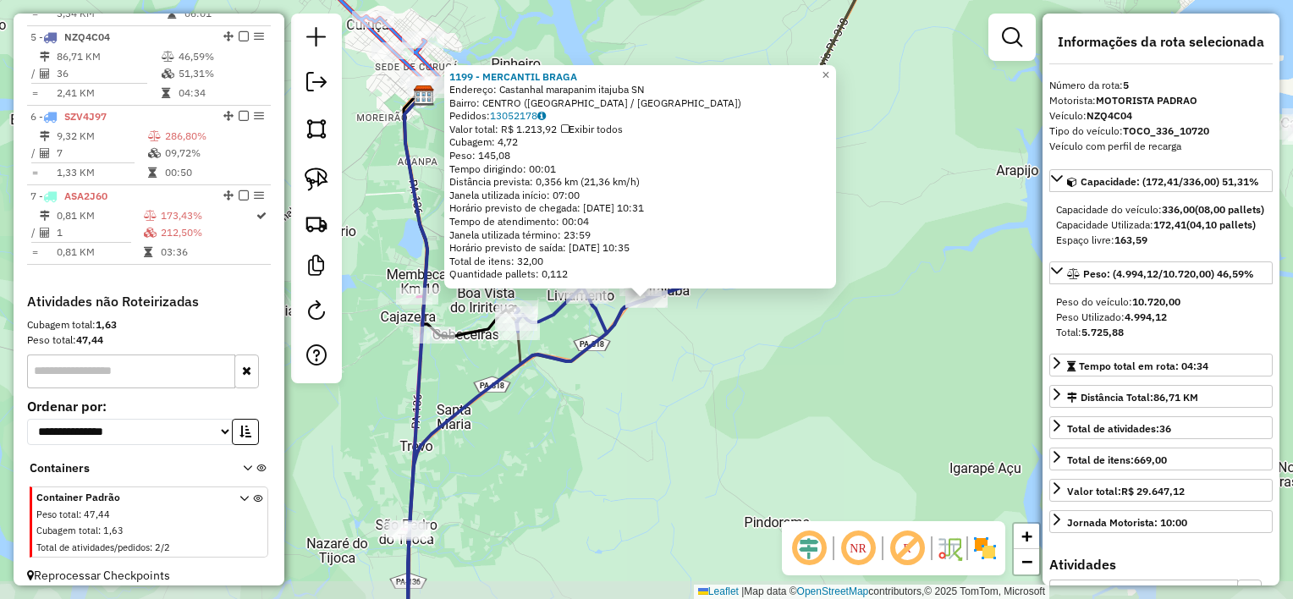
scroll to position [971, 0]
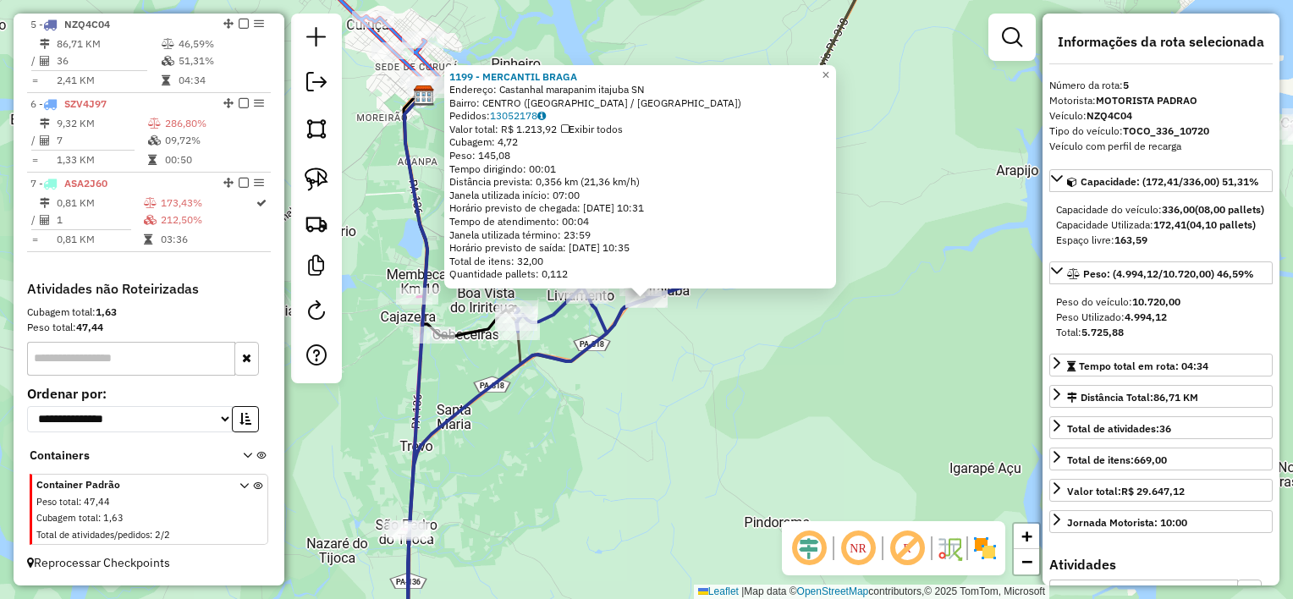
click at [734, 371] on div "1199 - MERCANTIL BRAGA Endereço: Castanhal marapanim itajuba SN Bairro: [GEOGRA…" at bounding box center [646, 299] width 1293 height 599
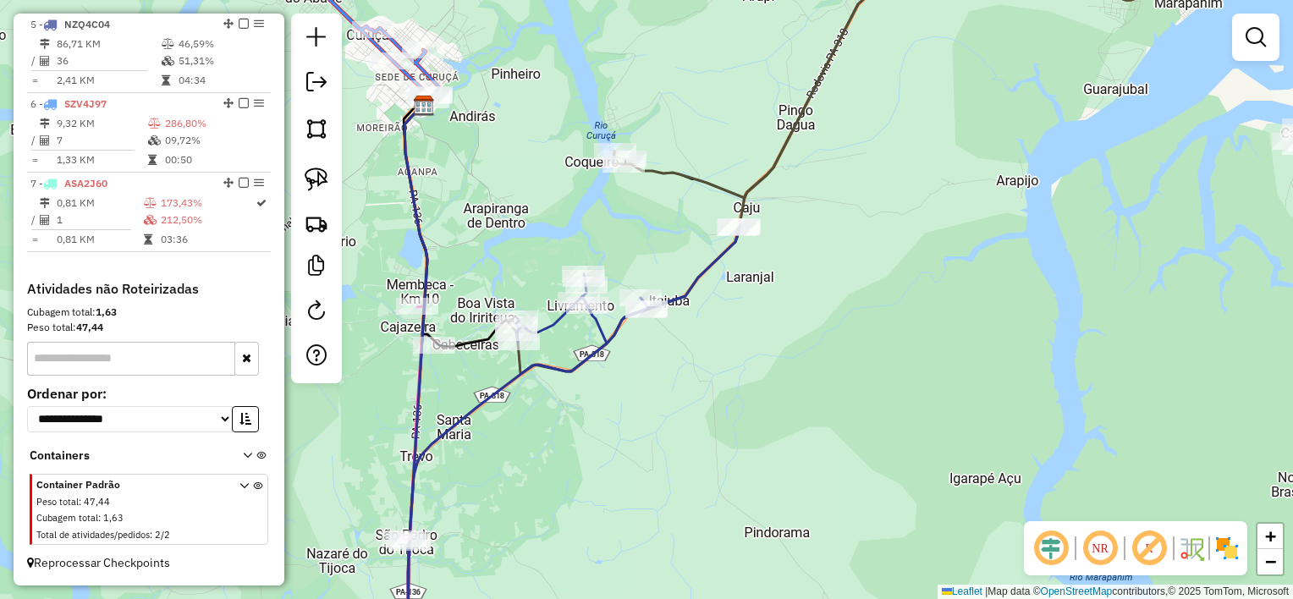
drag, startPoint x: 745, startPoint y: 290, endPoint x: 731, endPoint y: 401, distance: 111.7
click at [731, 401] on div "Janela de atendimento Grade de atendimento Capacidade Transportadoras Veículos …" at bounding box center [646, 299] width 1293 height 599
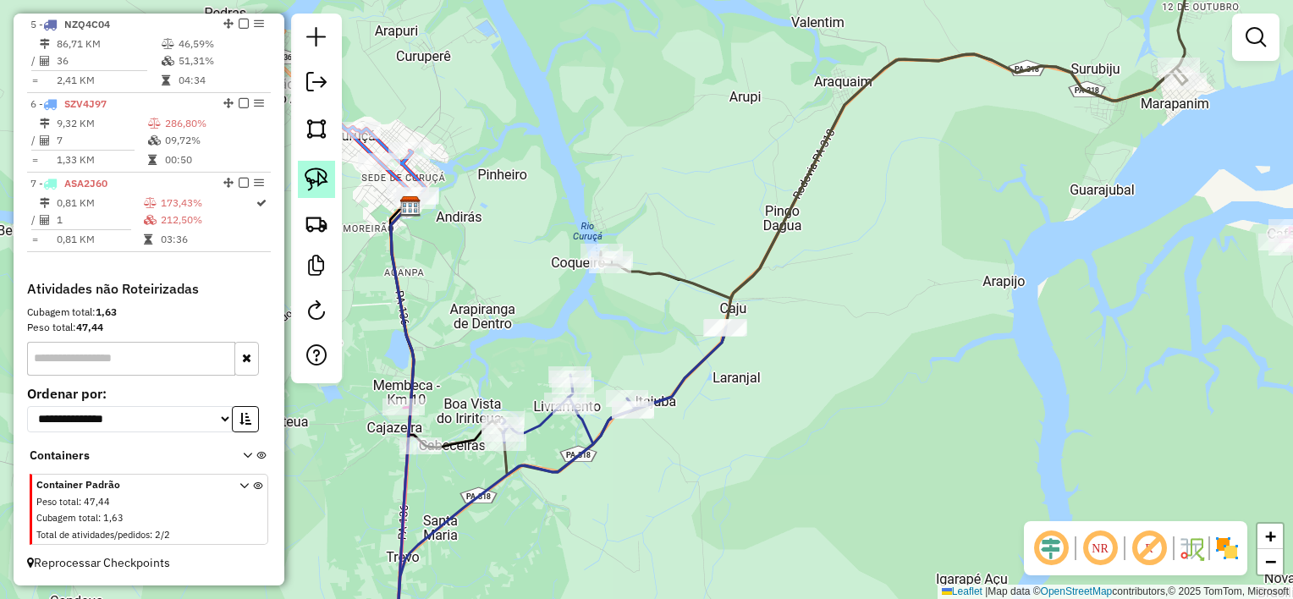
click at [314, 173] on img at bounding box center [317, 180] width 24 height 24
drag, startPoint x: 762, startPoint y: 312, endPoint x: 773, endPoint y: 327, distance: 19.3
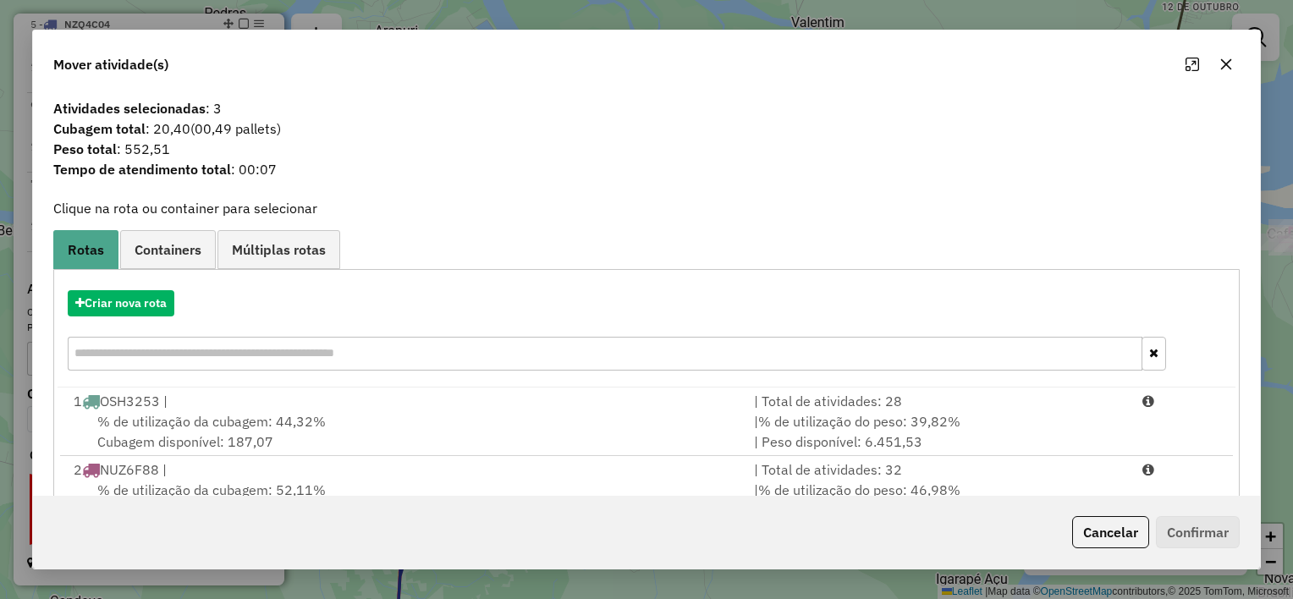
click at [1225, 63] on icon "button" at bounding box center [1226, 65] width 14 height 14
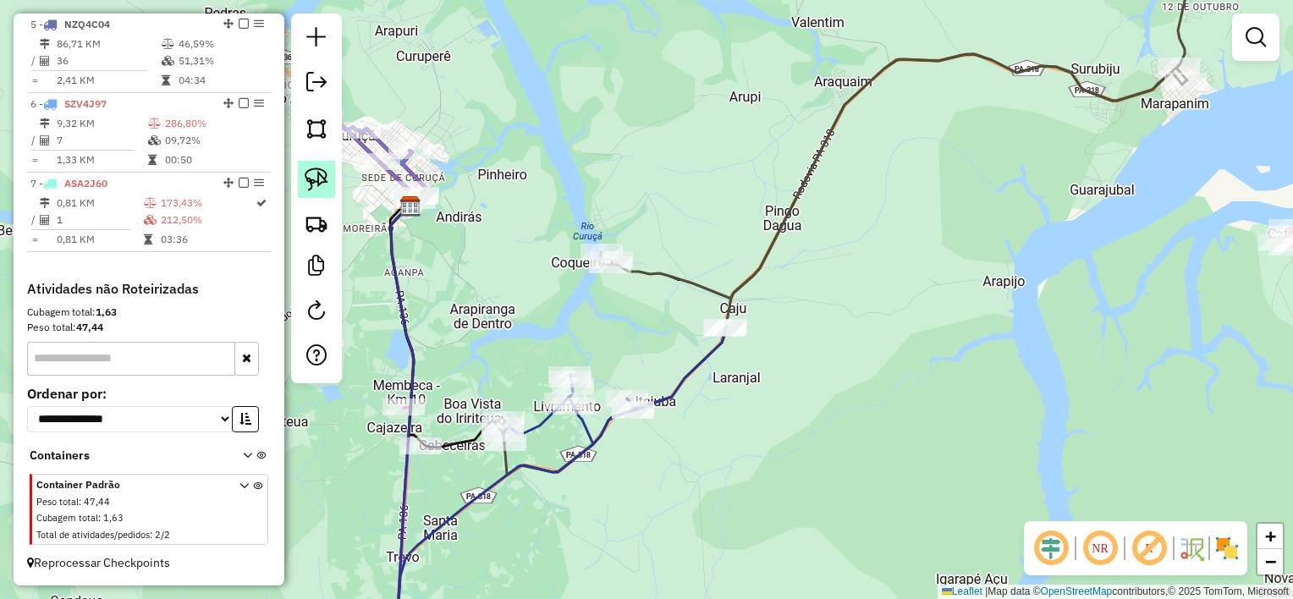
click at [319, 179] on img at bounding box center [317, 180] width 24 height 24
drag, startPoint x: 788, startPoint y: 322, endPoint x: 731, endPoint y: 351, distance: 63.6
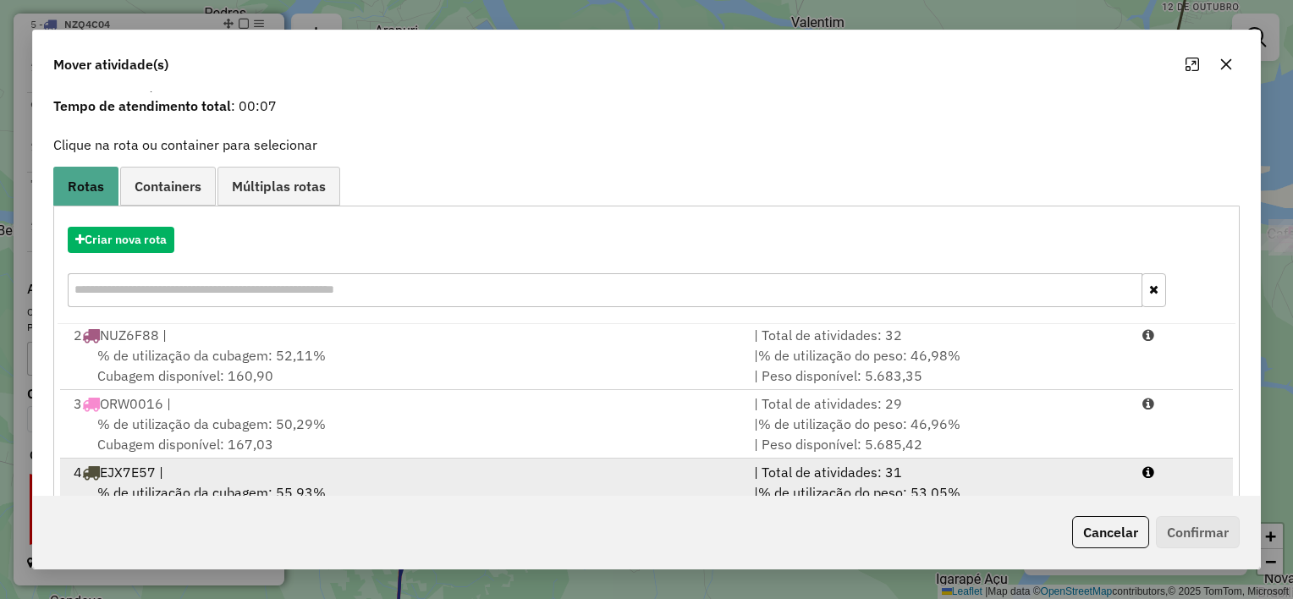
scroll to position [85, 0]
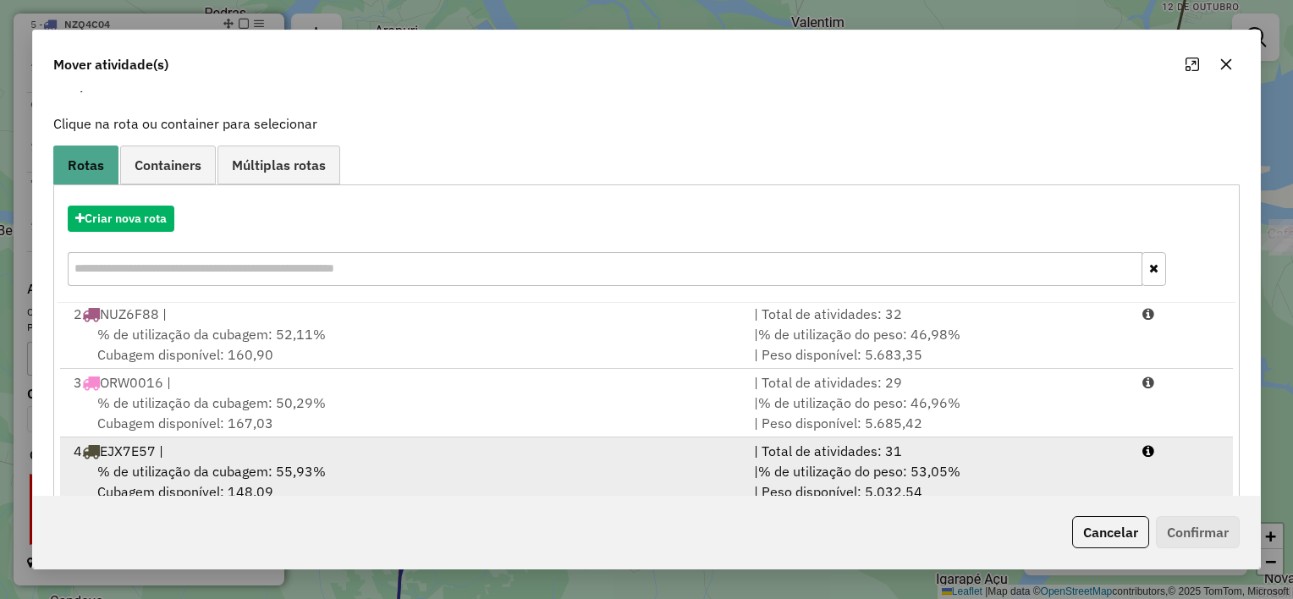
click at [514, 466] on div "% de utilização da cubagem: 55,93% Cubagem disponível: 148,09" at bounding box center [403, 481] width 680 height 41
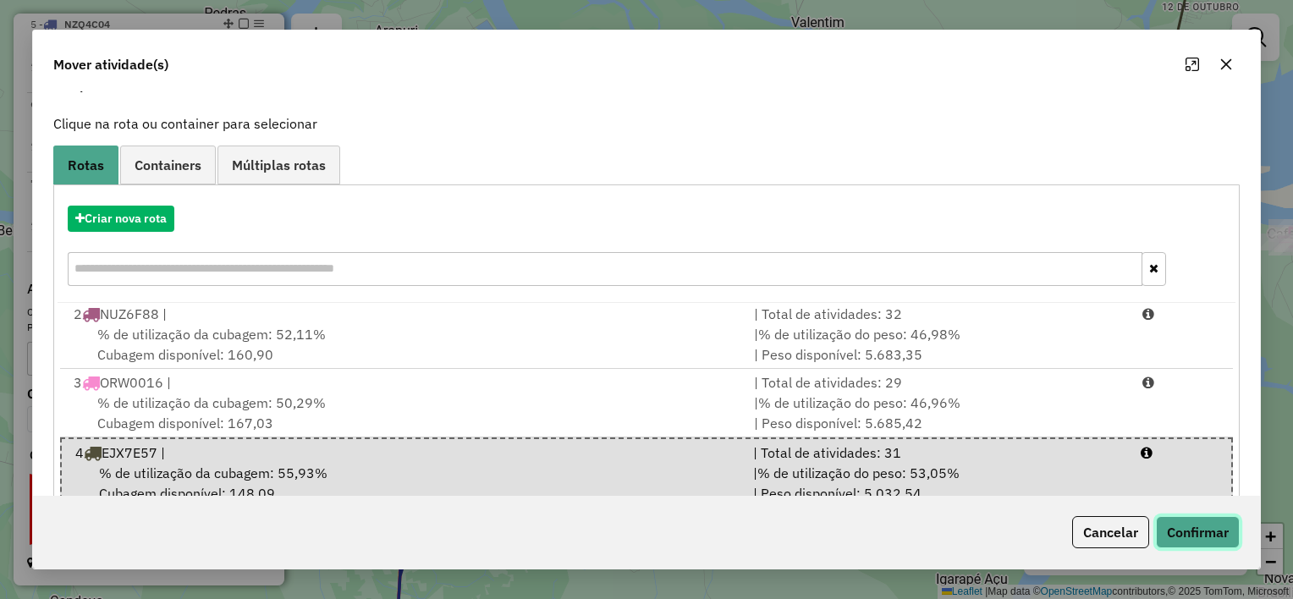
click at [1196, 525] on button "Confirmar" at bounding box center [1198, 532] width 84 height 32
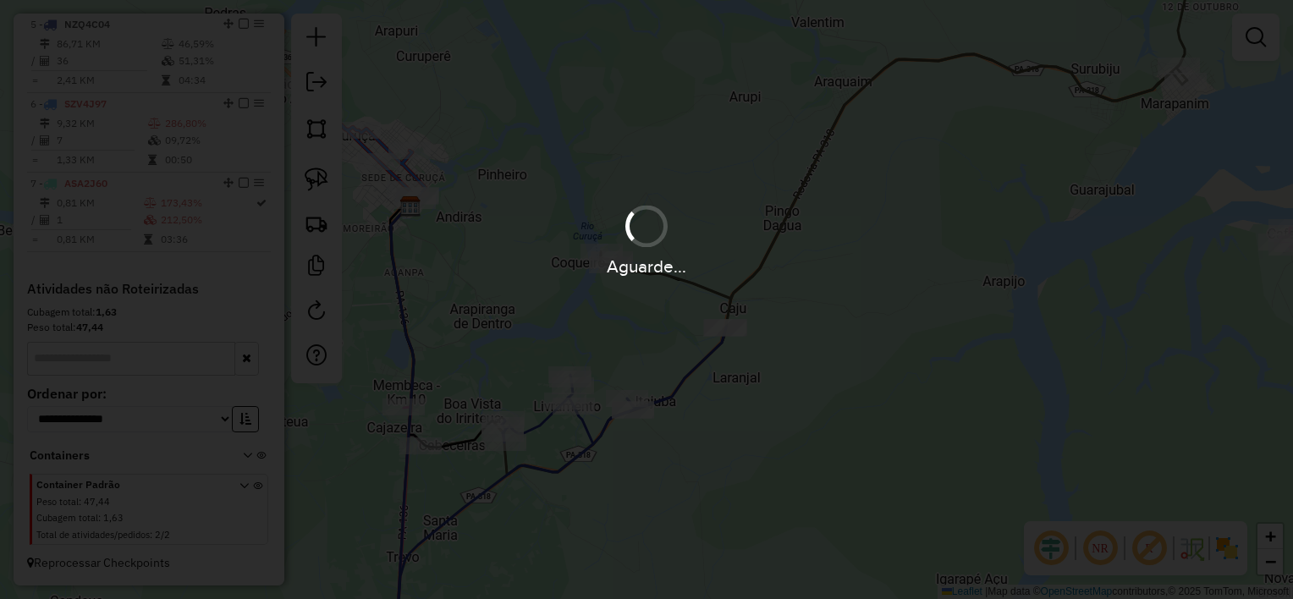
scroll to position [811, 0]
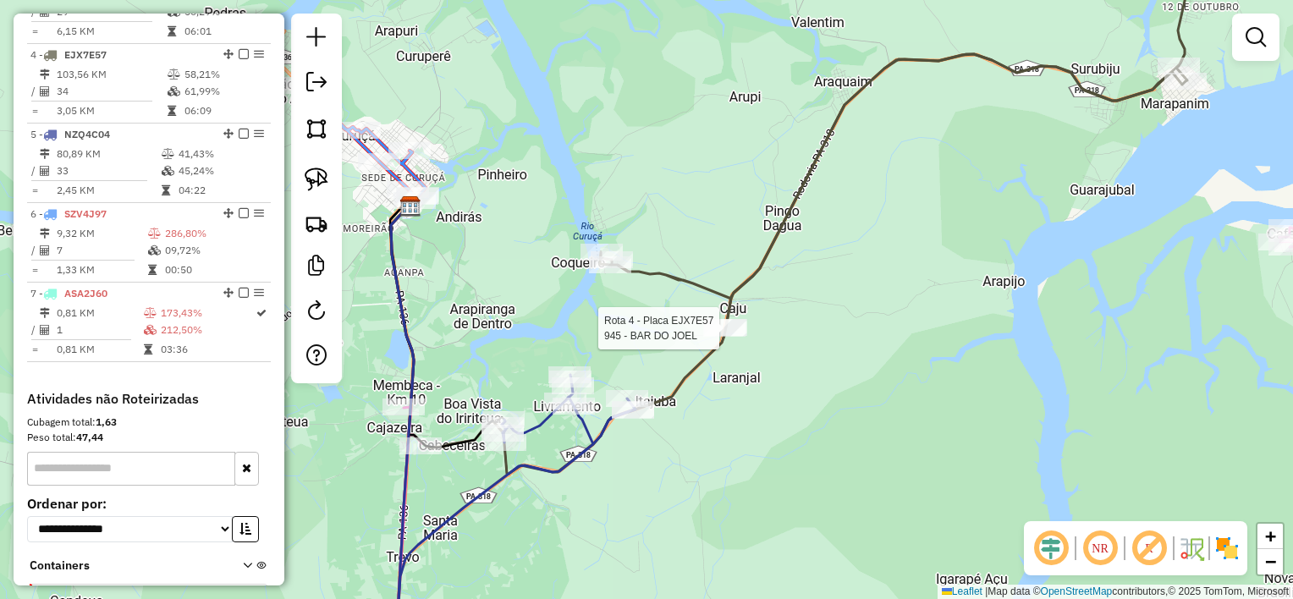
select select "**********"
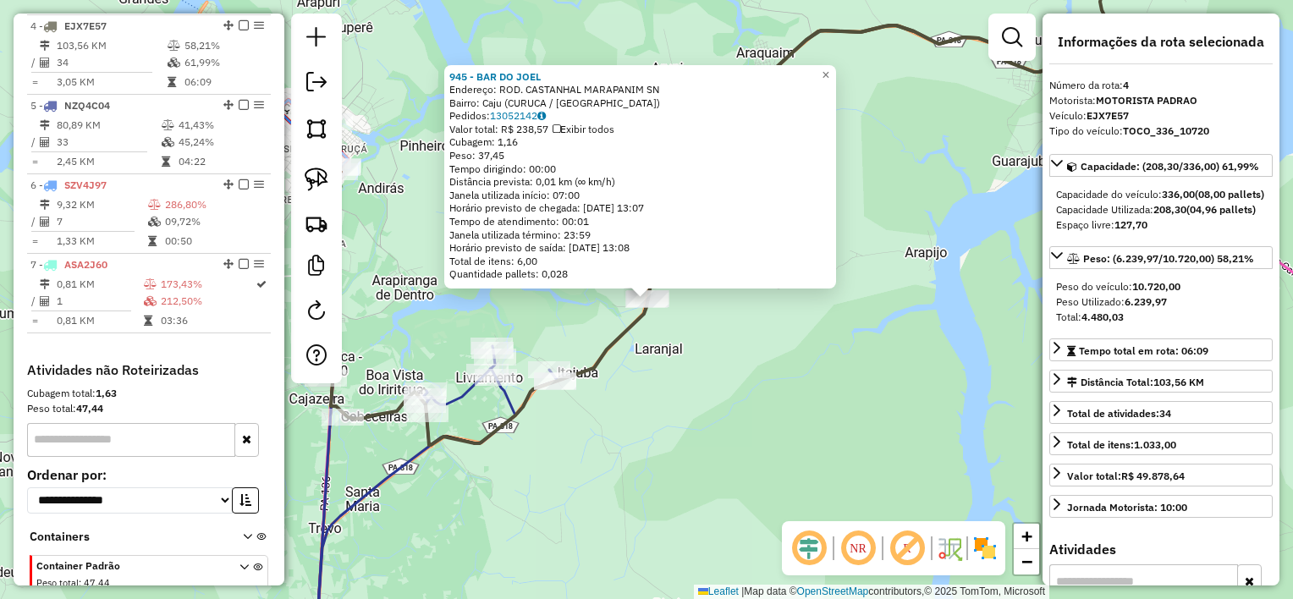
scroll to position [893, 0]
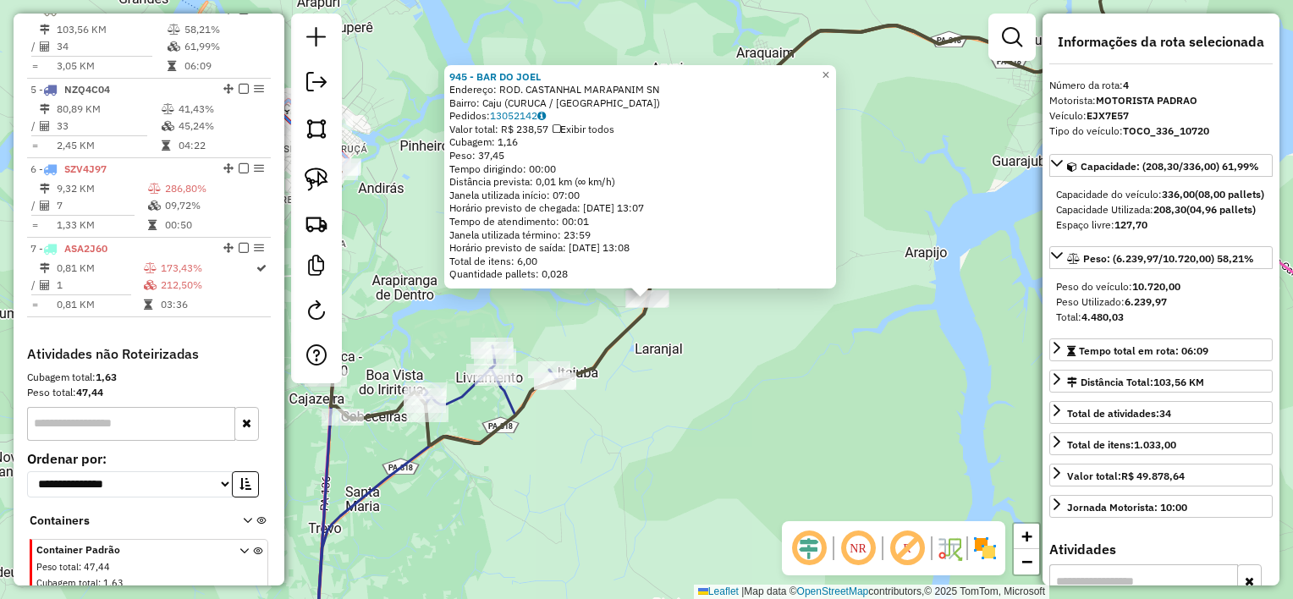
click at [586, 416] on div "Rota 4 - Placa EJX7E57 945 - BAR DO JOEL 945 - BAR DO [PERSON_NAME]: ROD. CASTA…" at bounding box center [646, 299] width 1293 height 599
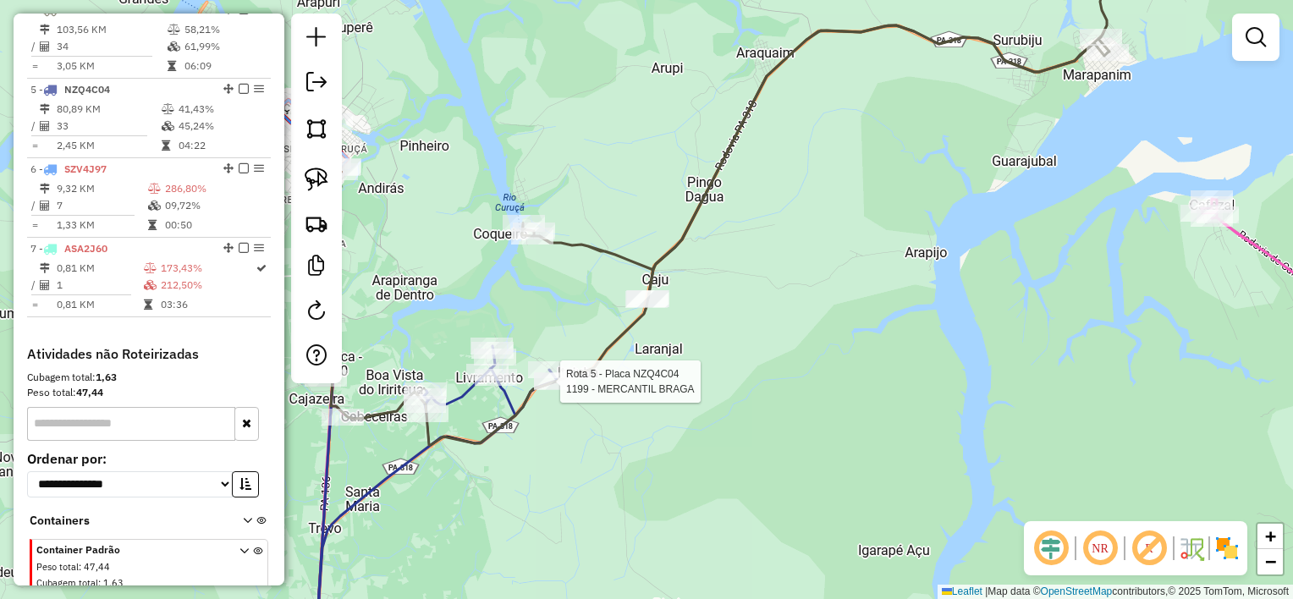
select select "**********"
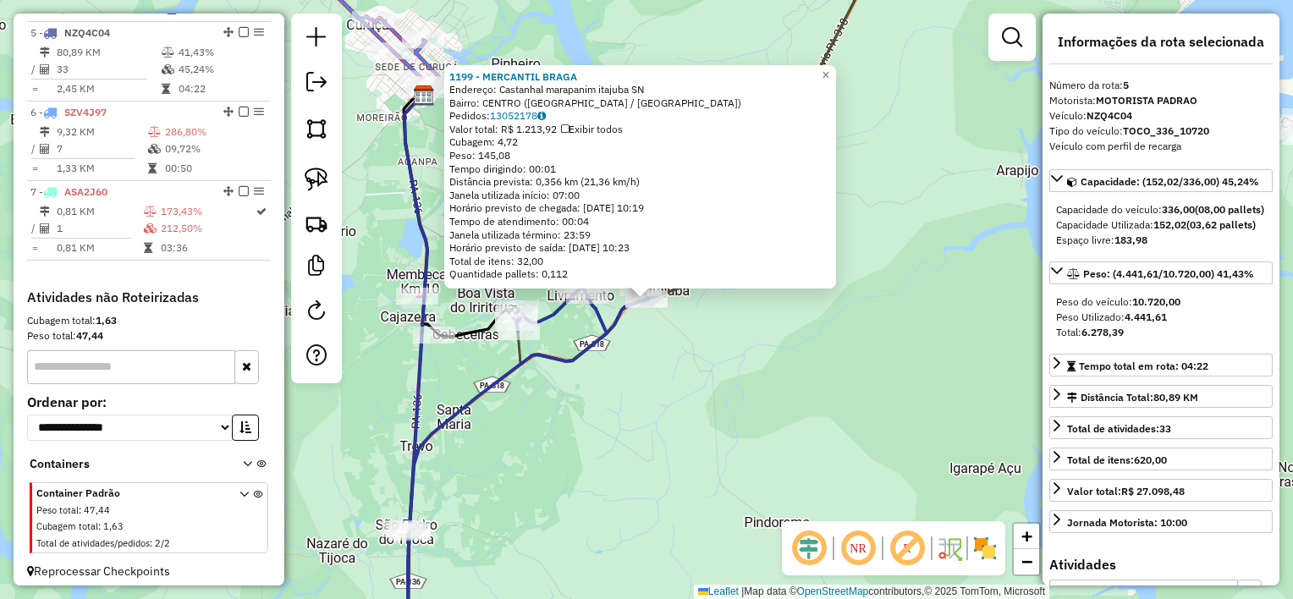
scroll to position [971, 0]
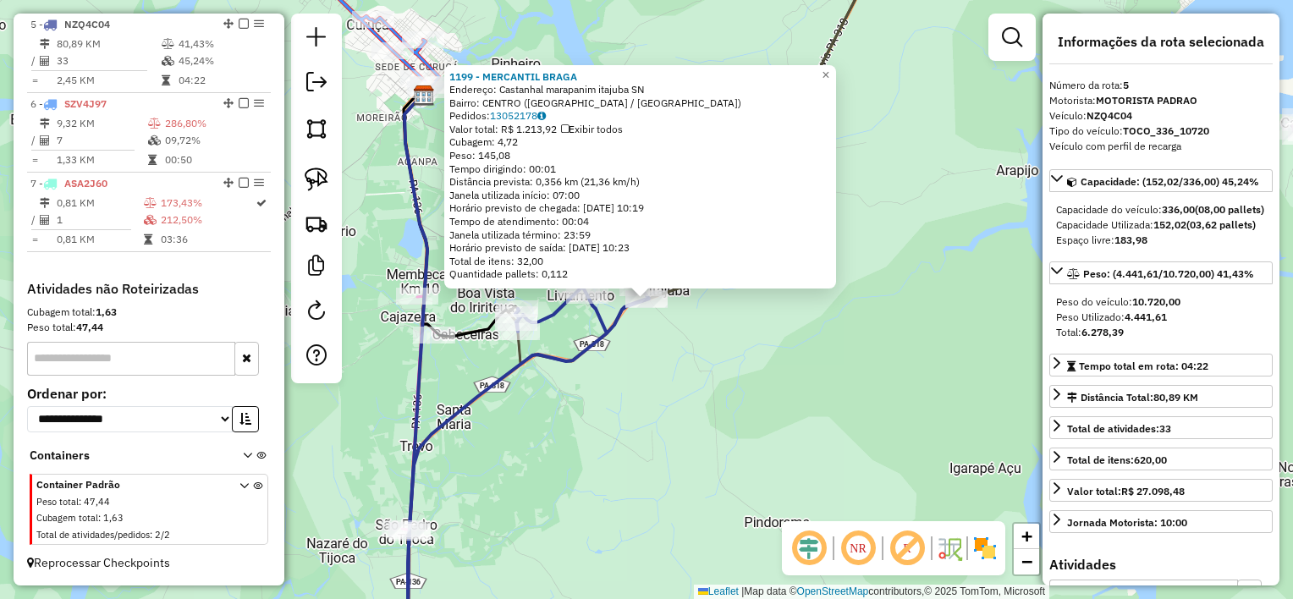
click at [591, 413] on div "Rota 5 - Placa NZQ4C04 1199 - MERCANTIL [GEOGRAPHIC_DATA] 1199 - MERCANTIL [GEO…" at bounding box center [646, 299] width 1293 height 599
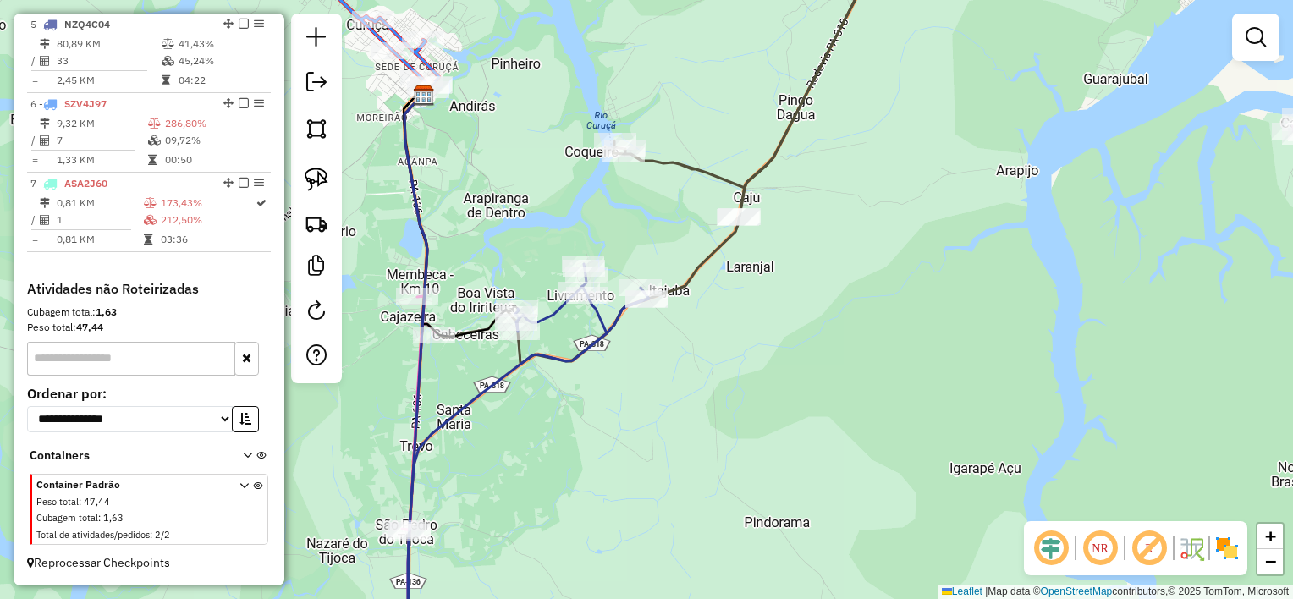
drag, startPoint x: 606, startPoint y: 424, endPoint x: 662, endPoint y: 294, distance: 141.8
click at [661, 295] on div "Janela de atendimento Grade de atendimento Capacidade Transportadoras Veículos …" at bounding box center [646, 299] width 1293 height 599
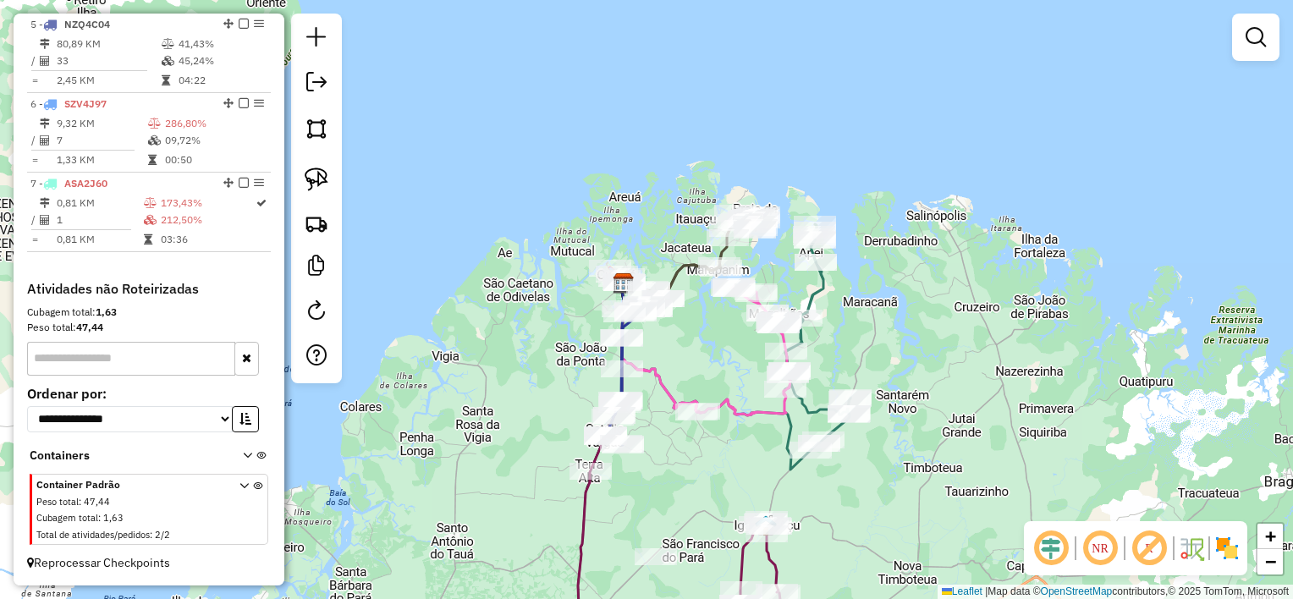
drag, startPoint x: 667, startPoint y: 462, endPoint x: 639, endPoint y: 264, distance: 200.0
click at [639, 271] on div "Janela de atendimento Grade de atendimento Capacidade Transportadoras Veículos …" at bounding box center [646, 299] width 1293 height 599
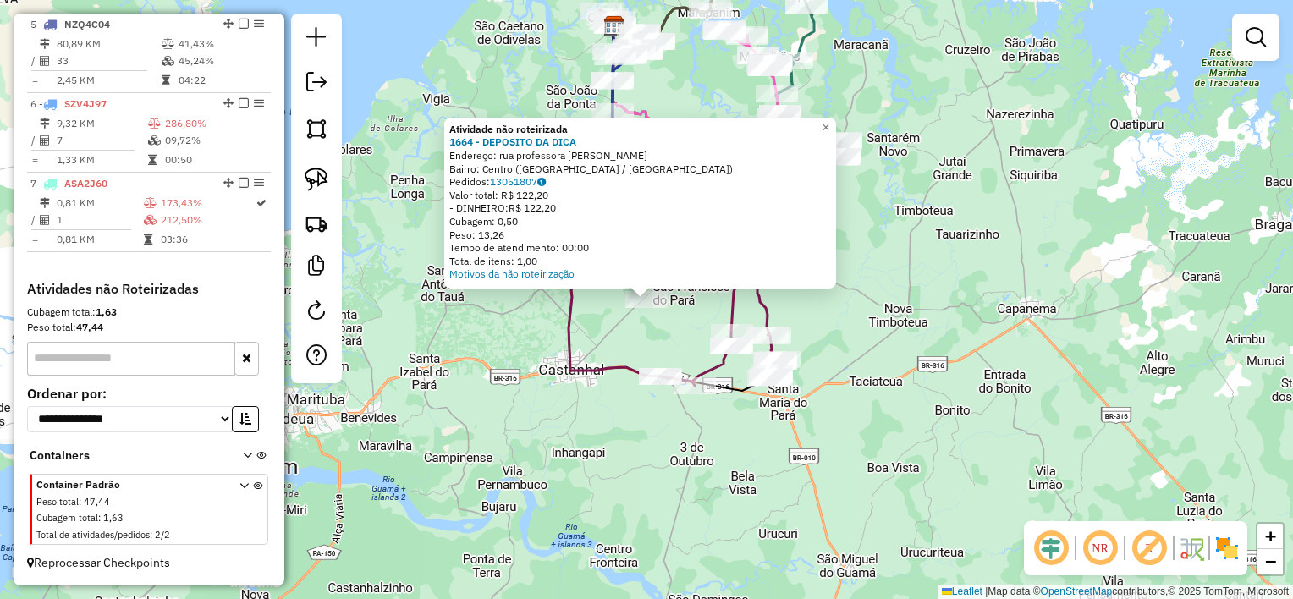
click at [653, 336] on div "Atividade não roteirizada 1664 - DEPOSITO DA DICA Endereço: rua professora [PER…" at bounding box center [646, 299] width 1293 height 599
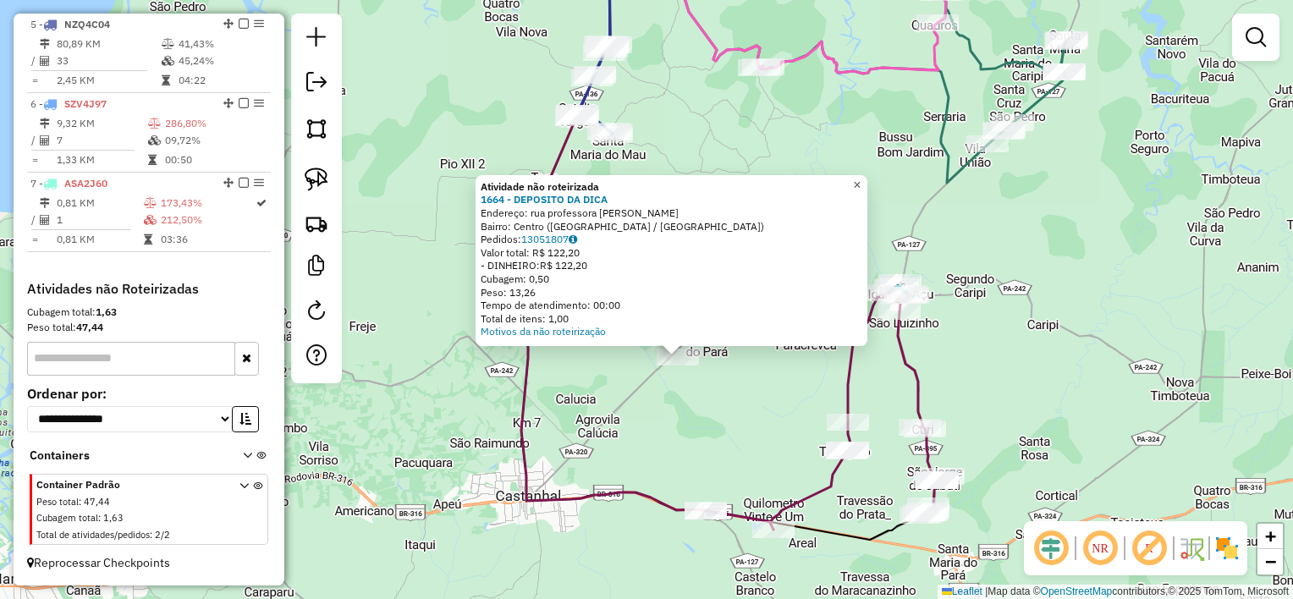
click at [861, 178] on span "×" at bounding box center [857, 185] width 8 height 14
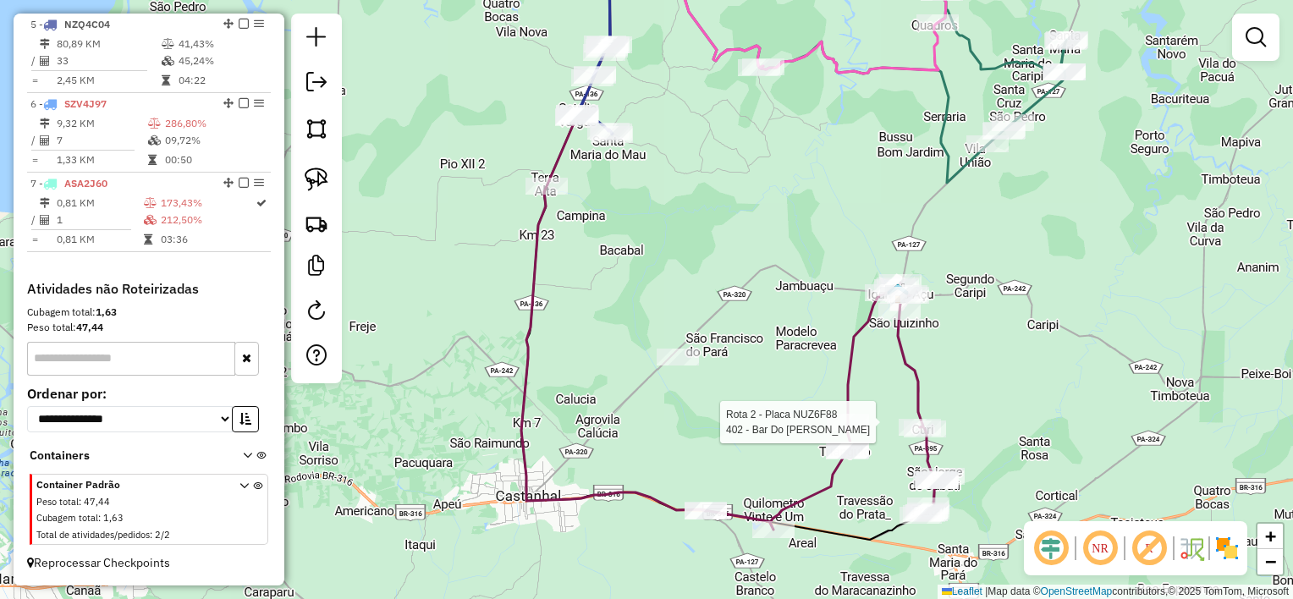
select select "**********"
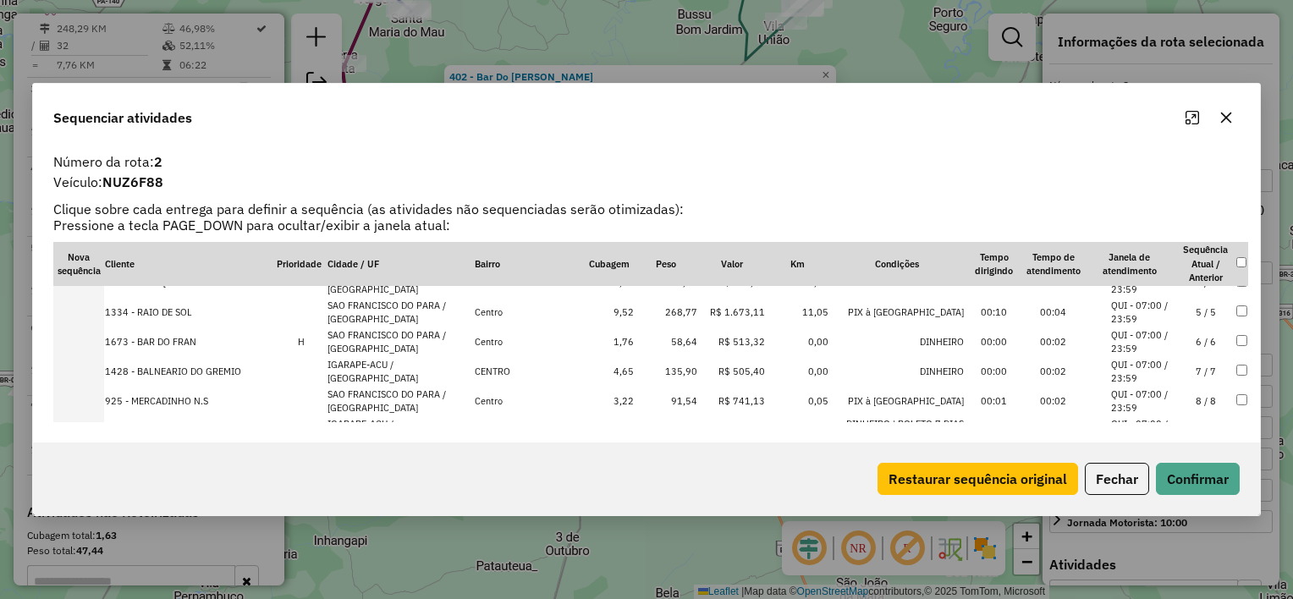
scroll to position [105, 0]
click at [1223, 119] on icon "button" at bounding box center [1226, 118] width 11 height 11
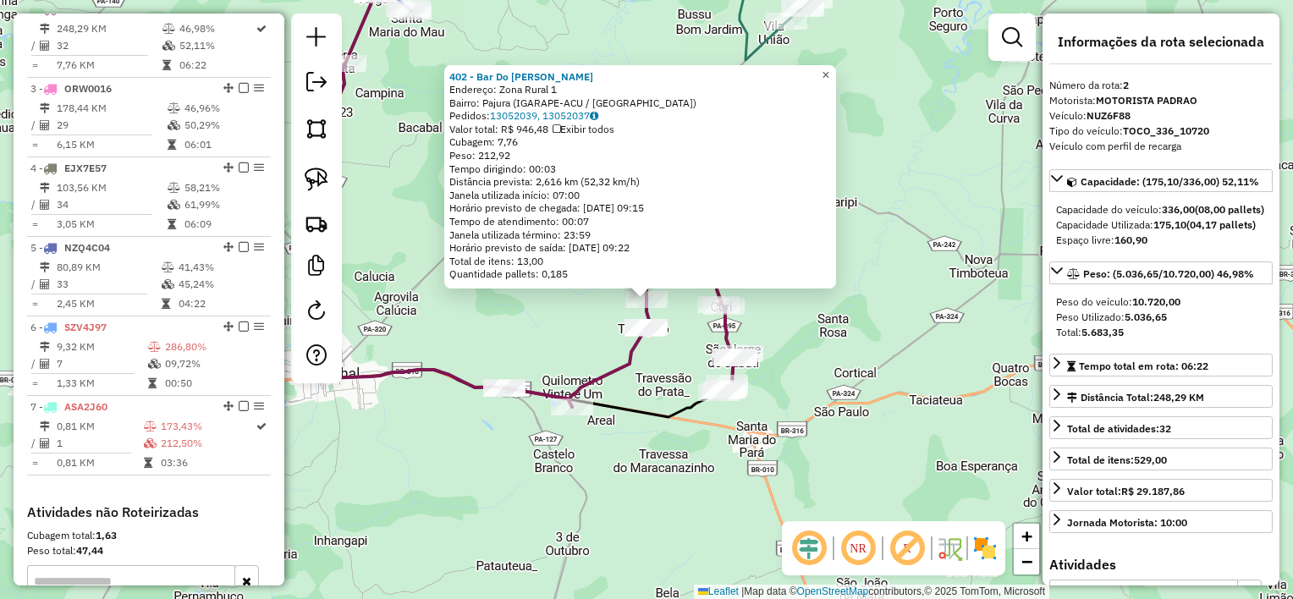
click at [829, 71] on span "×" at bounding box center [826, 75] width 8 height 14
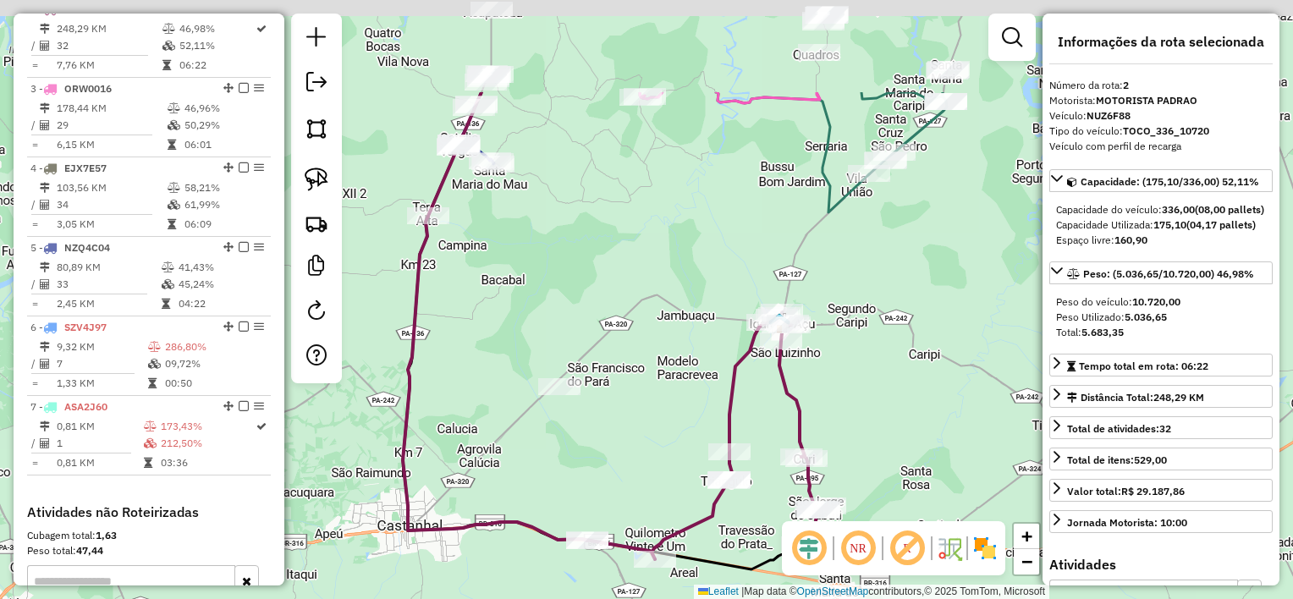
drag, startPoint x: 846, startPoint y: 159, endPoint x: 910, endPoint y: 294, distance: 149.1
click at [923, 297] on div "Janela de atendimento Grade de atendimento Capacidade Transportadoras Veículos …" at bounding box center [646, 299] width 1293 height 599
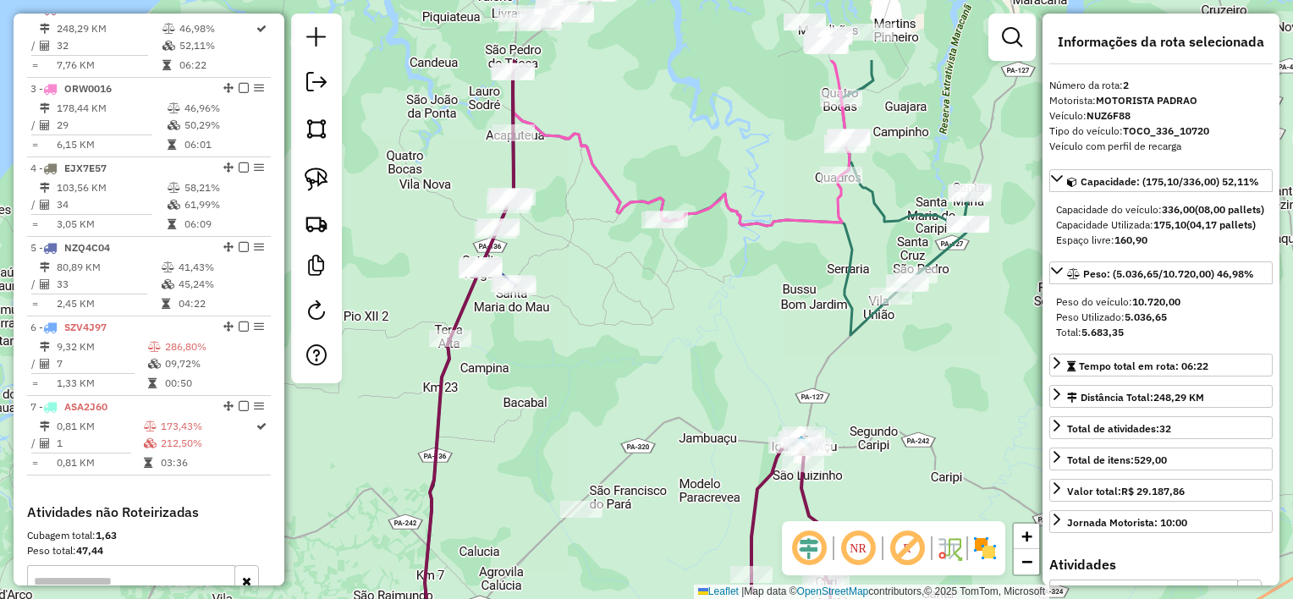
drag, startPoint x: 748, startPoint y: 225, endPoint x: 769, endPoint y: 342, distance: 118.7
click at [769, 342] on div "Janela de atendimento Grade de atendimento Capacidade Transportadoras Veículos …" at bounding box center [646, 299] width 1293 height 599
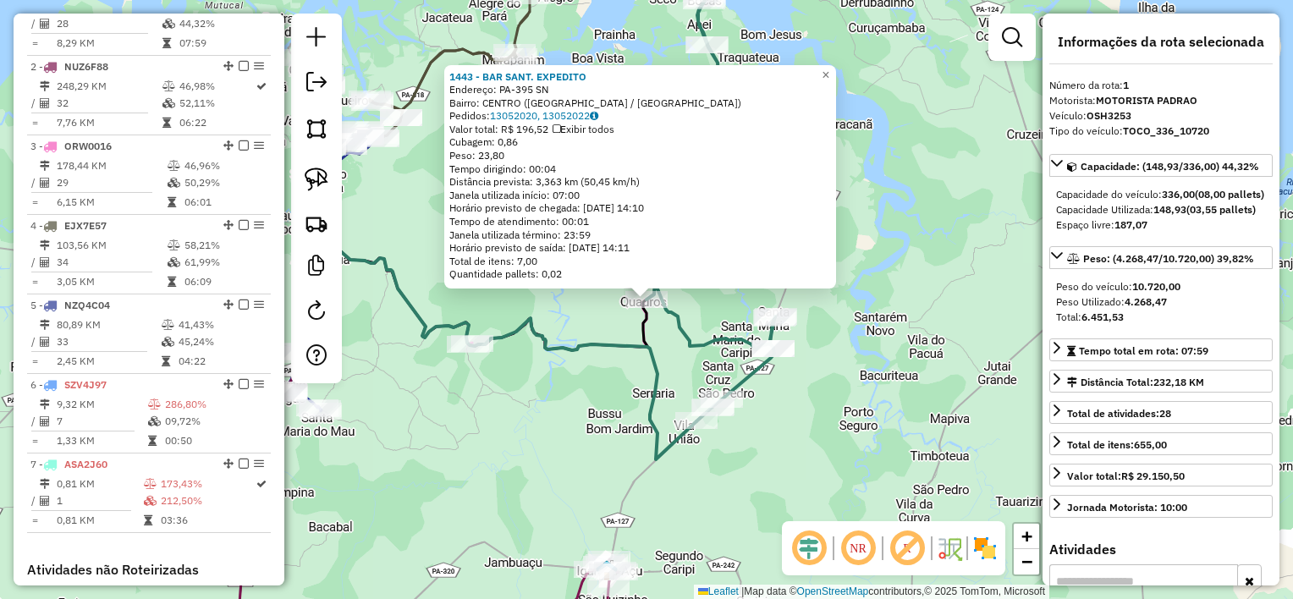
scroll to position [655, 0]
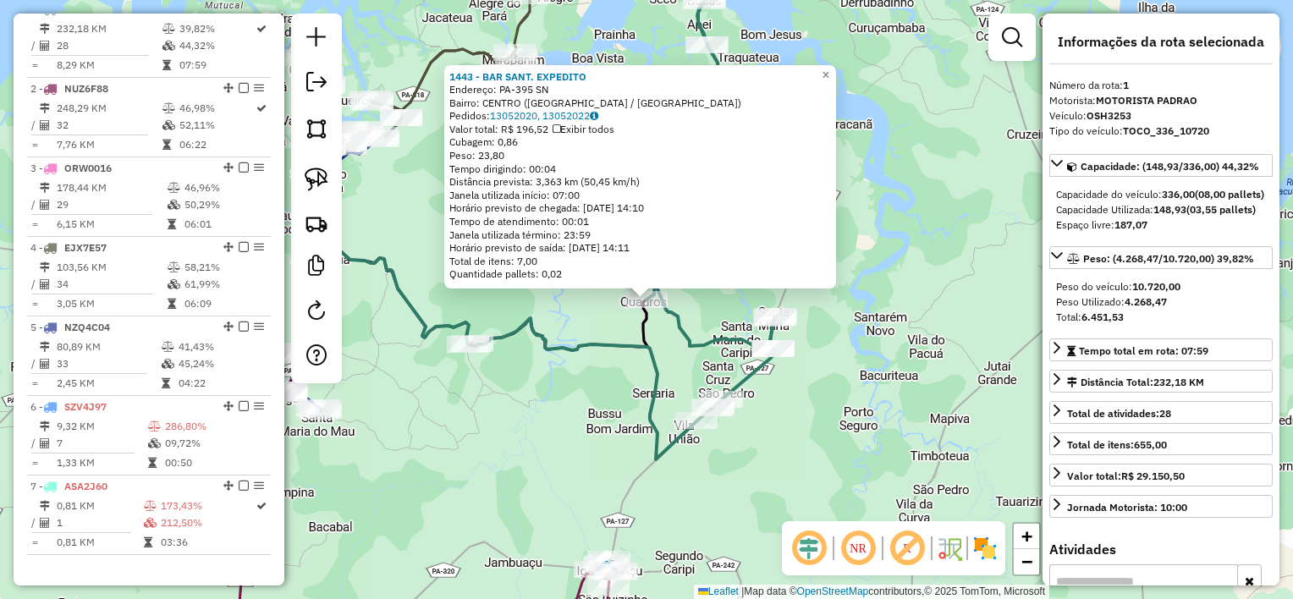
click at [701, 352] on icon at bounding box center [710, 195] width 129 height 453
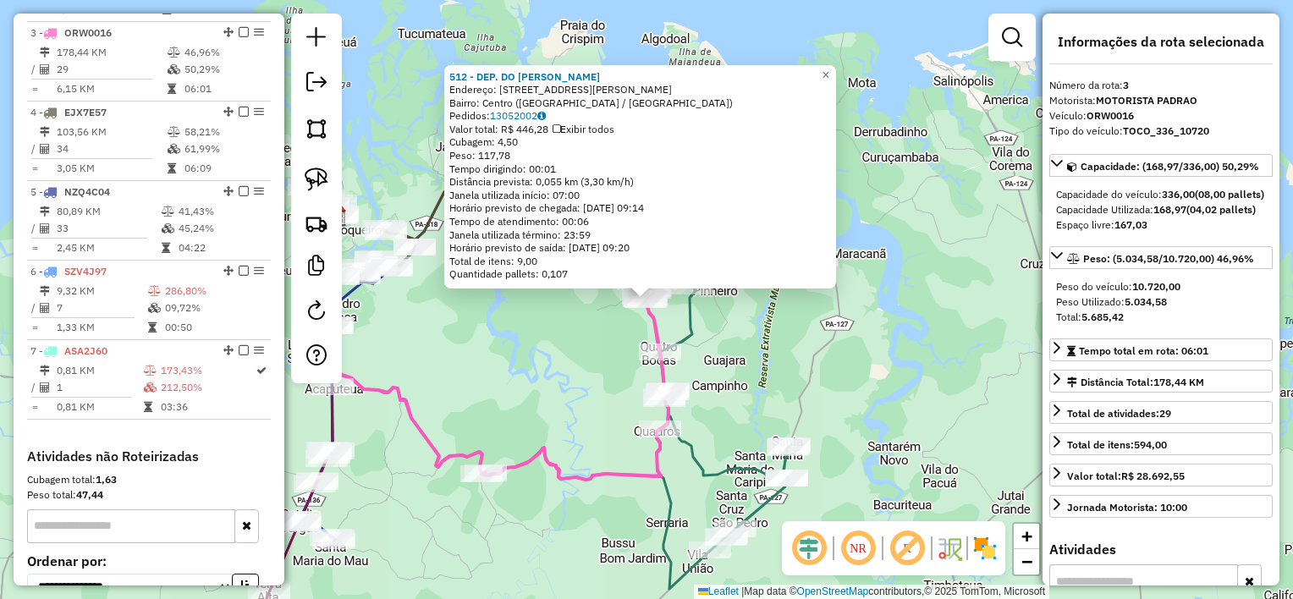
scroll to position [814, 0]
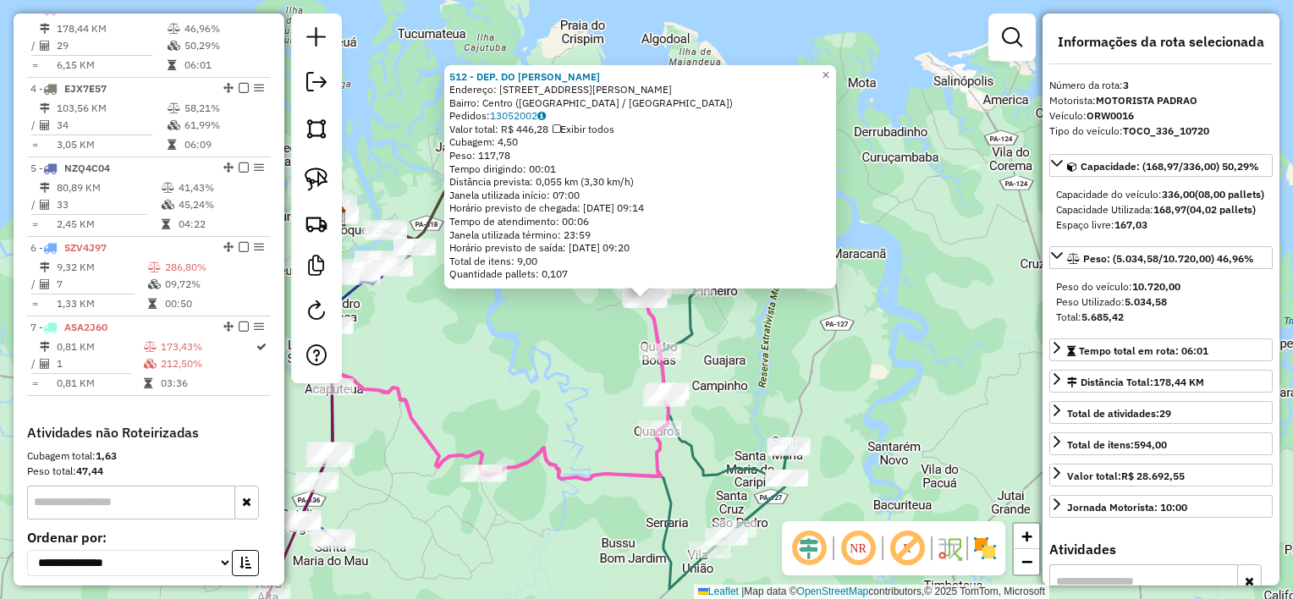
click at [499, 347] on div "512 - DEP. DO MANOEL MAGA Endereço: [STREET_ADDRESS][PERSON_NAME] Bairro: Centr…" at bounding box center [646, 299] width 1293 height 599
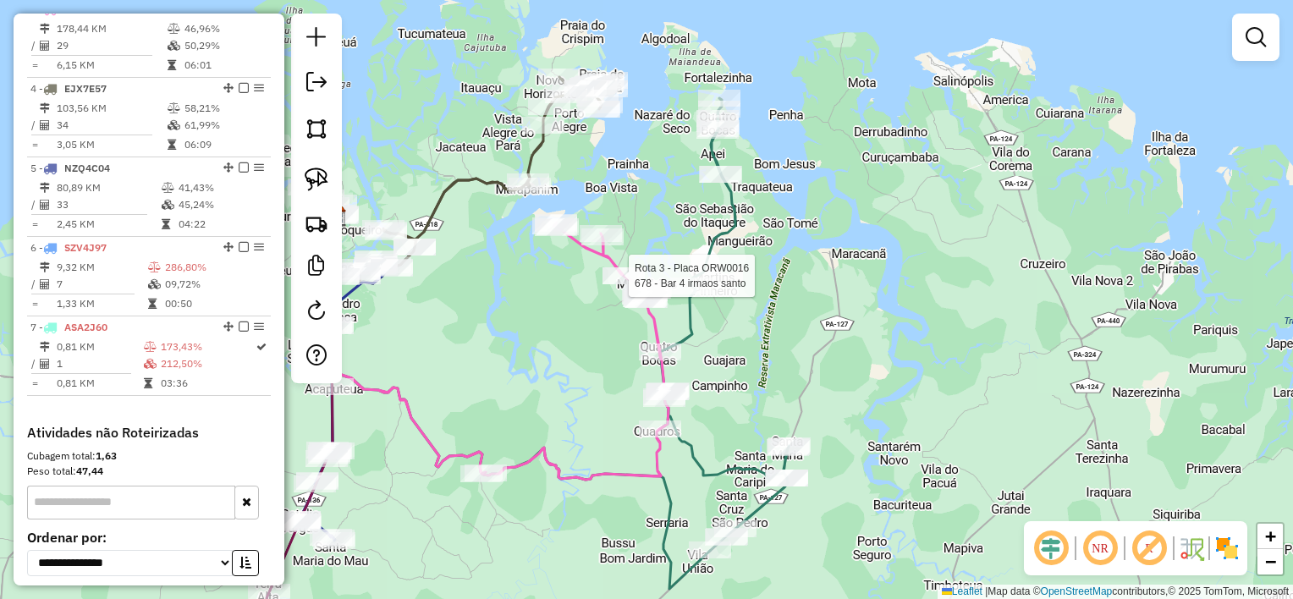
select select "**********"
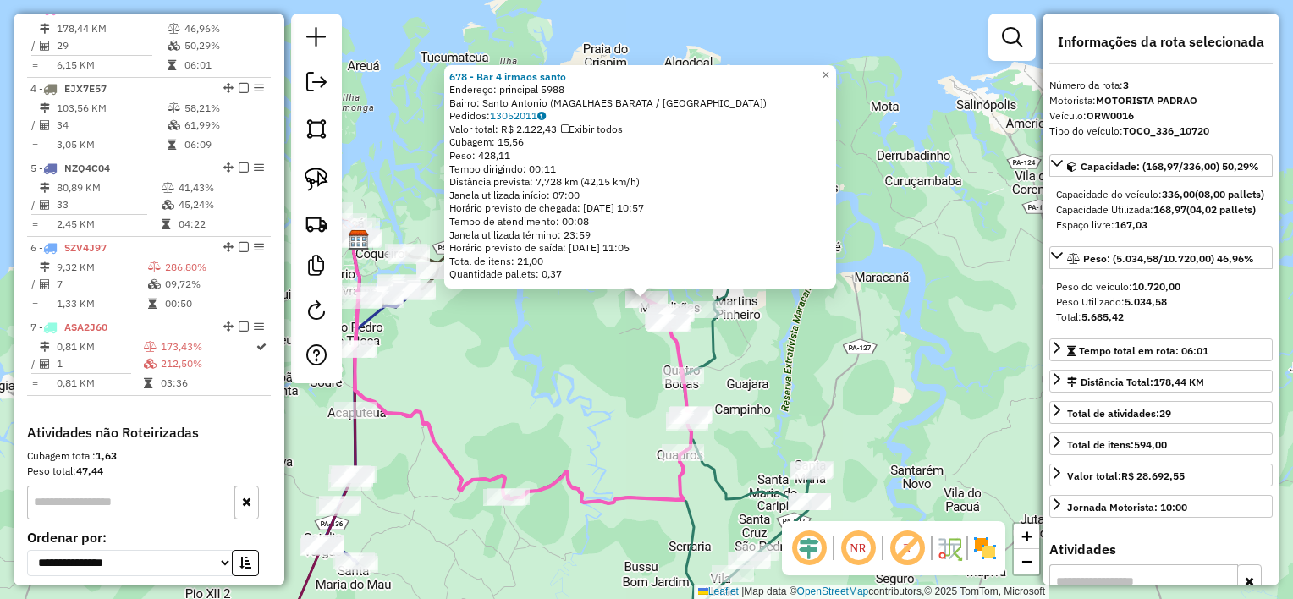
click at [574, 325] on div "Rota 3 - Placa ORW0016 678 - Bar 4 irmaos santo 678 - Bar 4 irmaos santo Endere…" at bounding box center [646, 299] width 1293 height 599
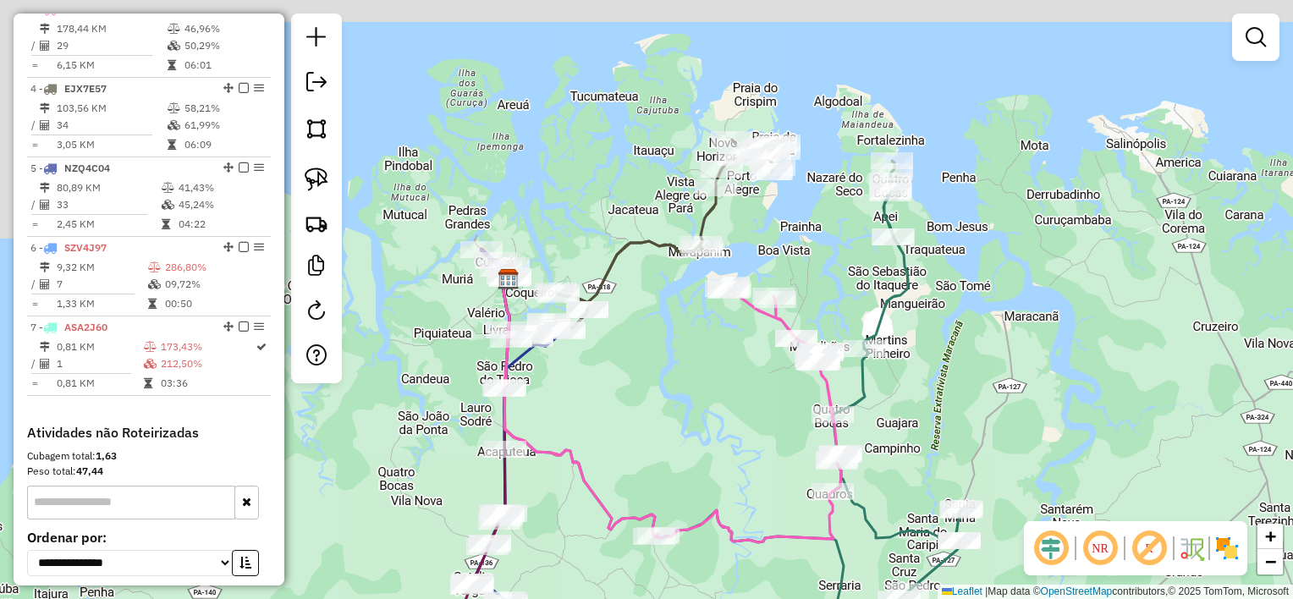
drag, startPoint x: 481, startPoint y: 321, endPoint x: 653, endPoint y: 366, distance: 178.4
click at [647, 368] on div "Janela de atendimento Grade de atendimento Capacidade Transportadoras Veículos …" at bounding box center [646, 299] width 1293 height 599
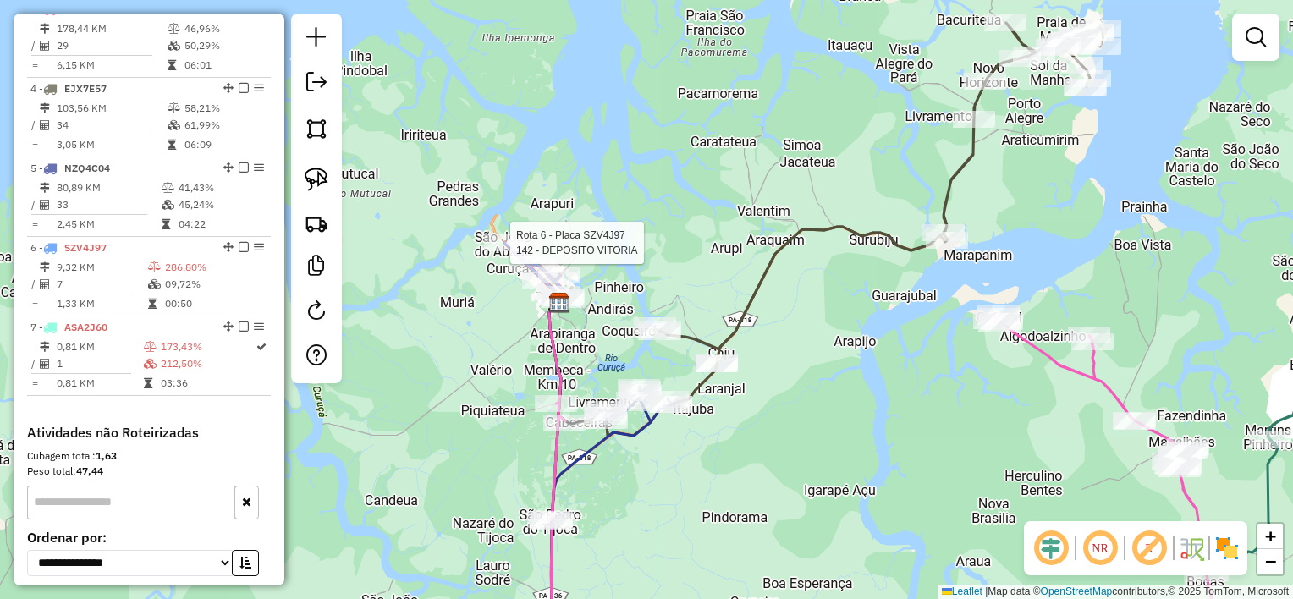
select select "**********"
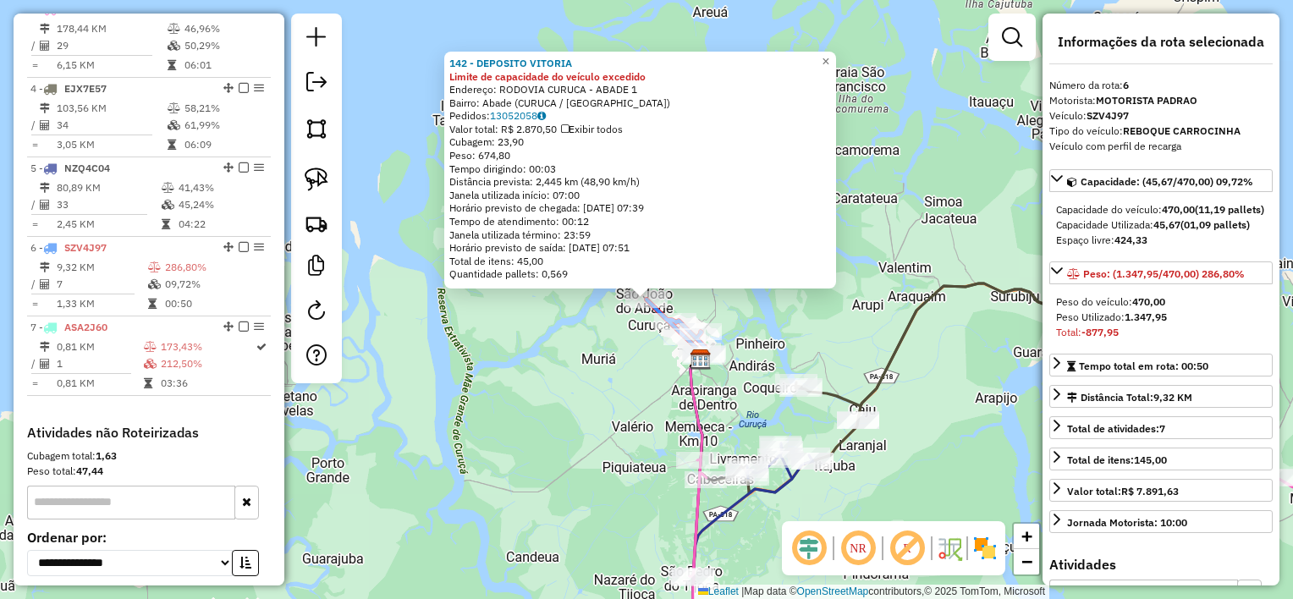
scroll to position [971, 0]
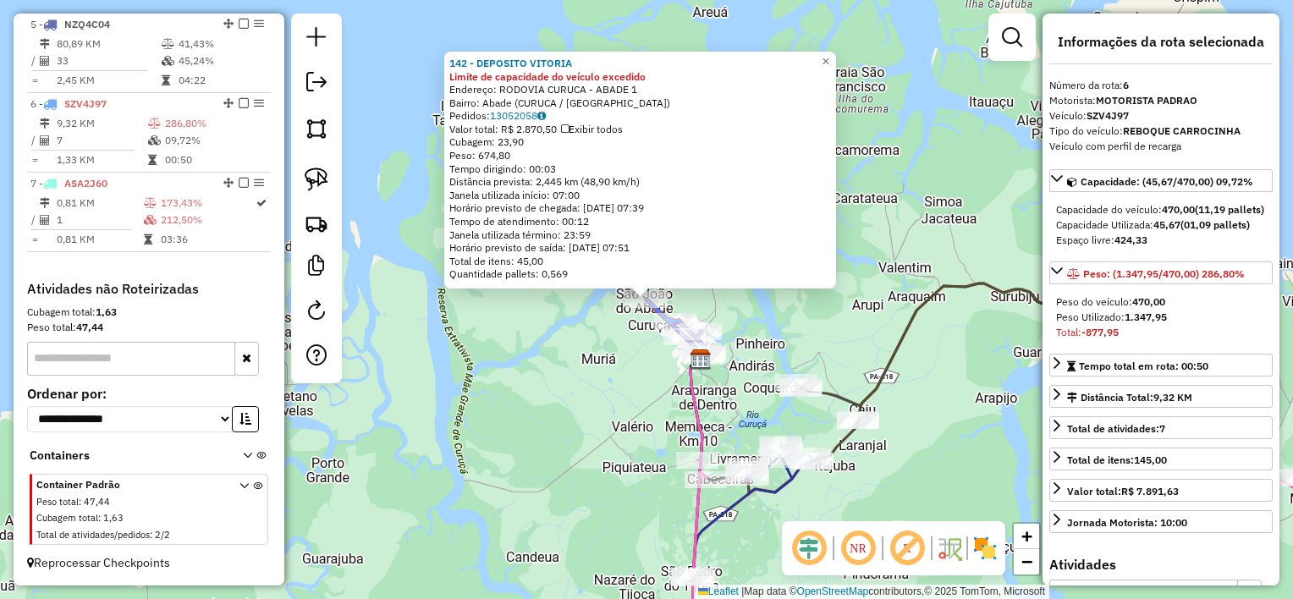
drag, startPoint x: 609, startPoint y: 382, endPoint x: 641, endPoint y: 345, distance: 48.6
click at [611, 379] on div "Rota 6 - Placa SZV4J97 142 - DEPOSITO [GEOGRAPHIC_DATA] 142 - DEPOSITO VITORIA …" at bounding box center [646, 299] width 1293 height 599
click at [610, 406] on div "Rota 6 - Placa SZV4J97 142 - DEPOSITO [GEOGRAPHIC_DATA] 142 - DEPOSITO VITORIA …" at bounding box center [646, 299] width 1293 height 599
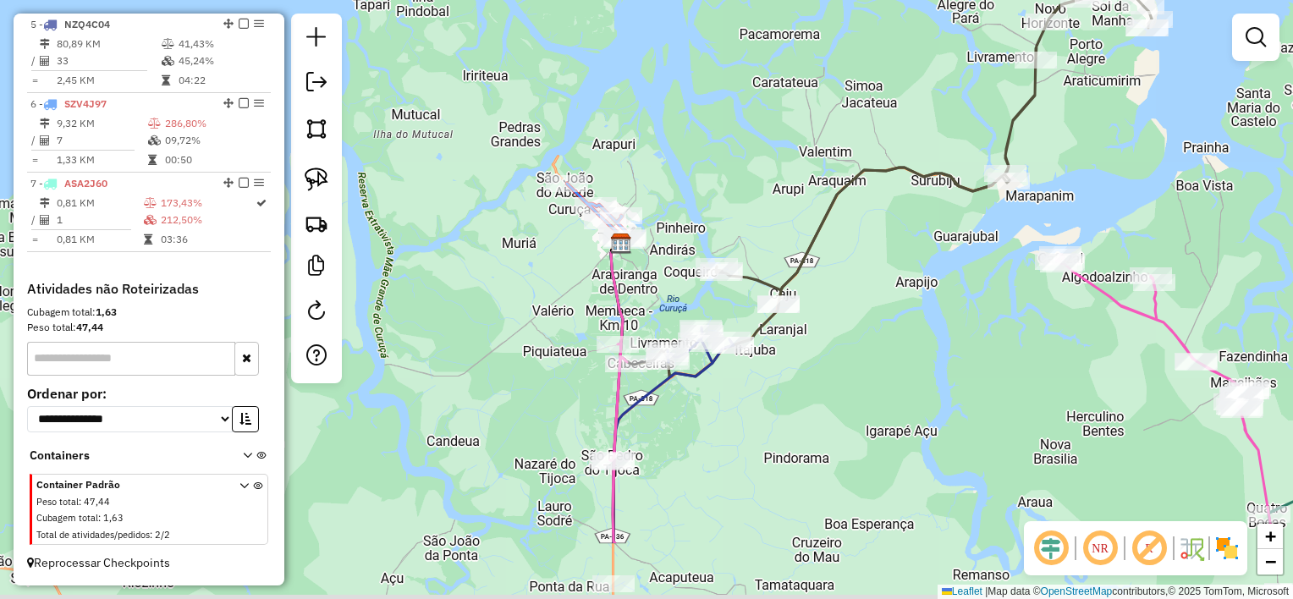
drag, startPoint x: 571, startPoint y: 374, endPoint x: 513, endPoint y: 149, distance: 232.5
click at [501, 163] on div "Janela de atendimento Grade de atendimento Capacidade Transportadoras Veículos …" at bounding box center [646, 299] width 1293 height 599
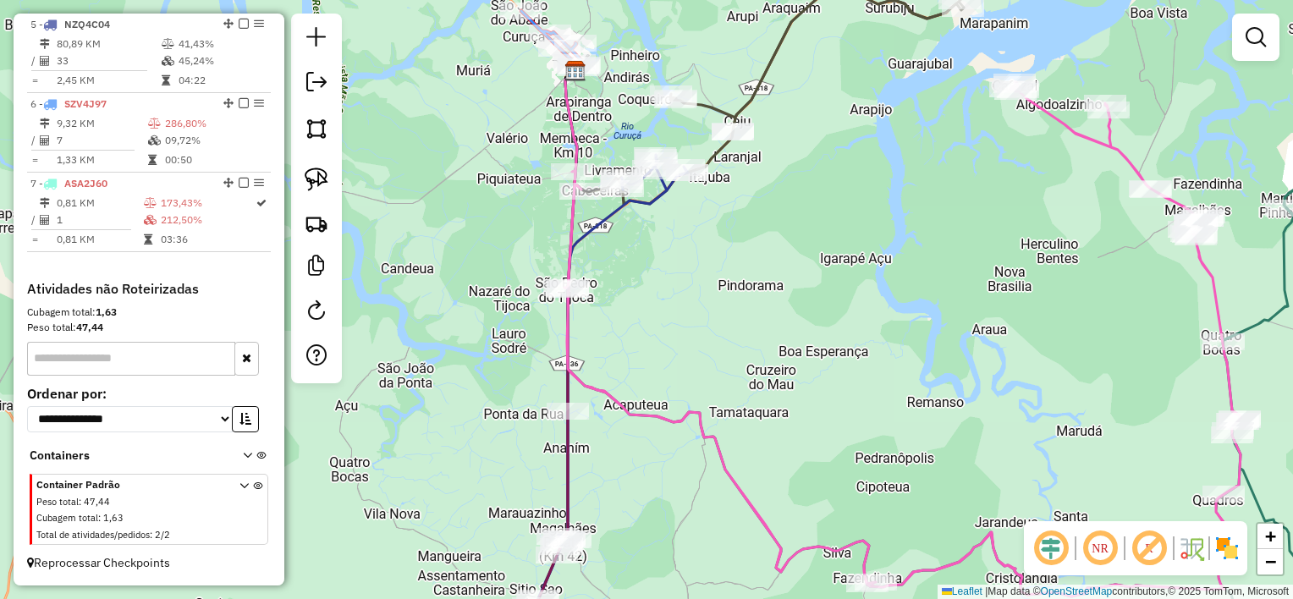
click at [742, 202] on div "Janela de atendimento Grade de atendimento Capacidade Transportadoras Veículos …" at bounding box center [646, 299] width 1293 height 599
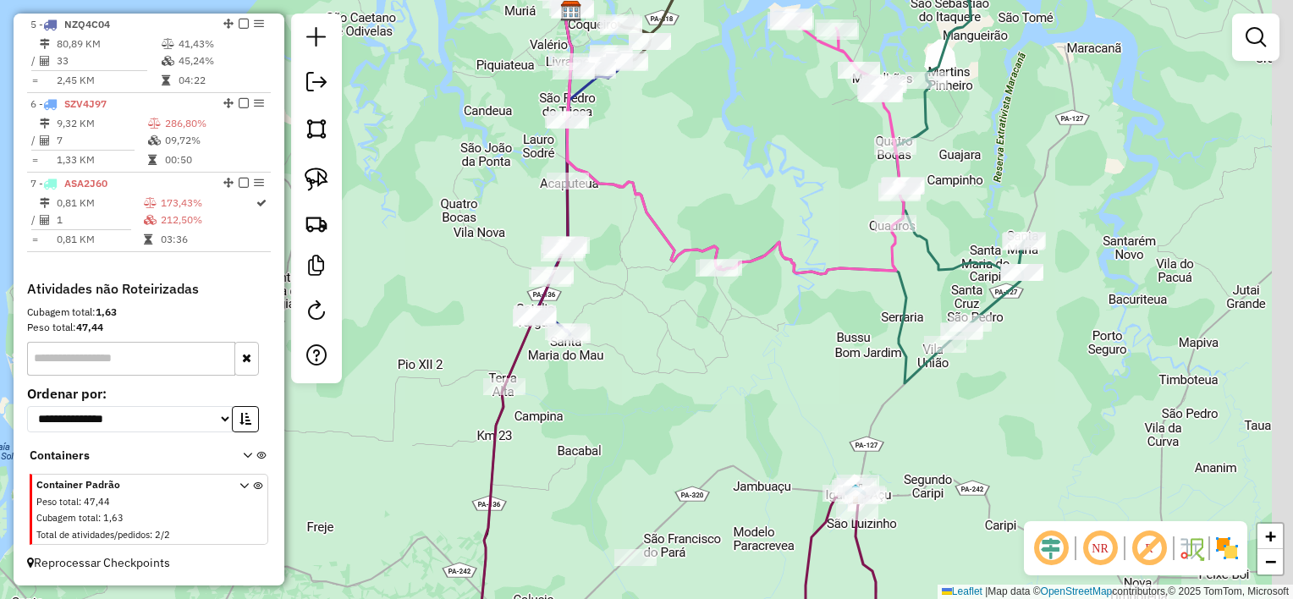
drag, startPoint x: 792, startPoint y: 323, endPoint x: 741, endPoint y: 341, distance: 53.8
click at [748, 344] on div "Janela de atendimento Grade de atendimento Capacidade Transportadoras Veículos …" at bounding box center [646, 299] width 1293 height 599
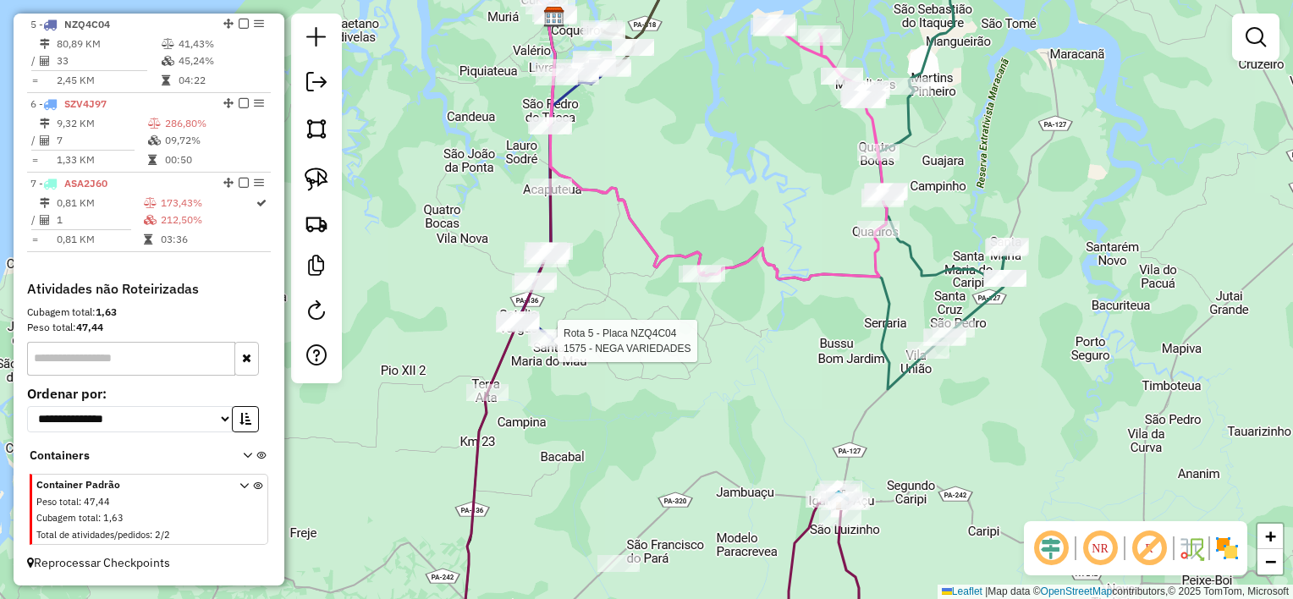
select select "**********"
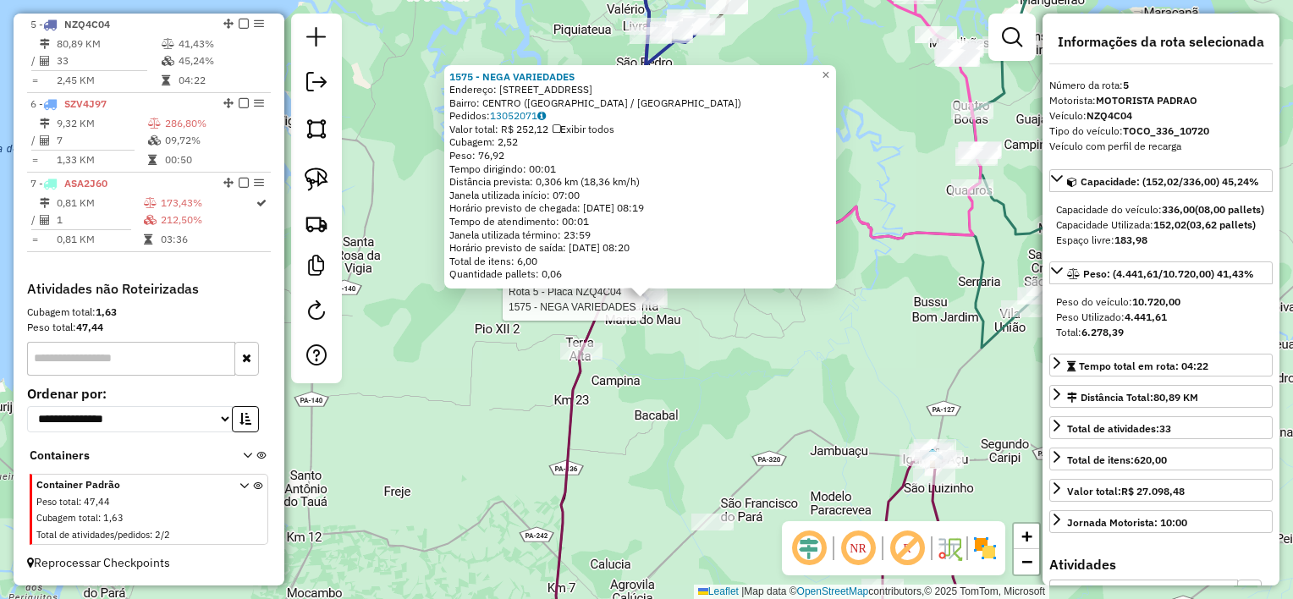
click at [732, 326] on div "Rota 5 - Placa NZQ4C04 1575 - NEGA VARIEDADES 1575 - NEGA VARIEDADES Endereço: …" at bounding box center [646, 299] width 1293 height 599
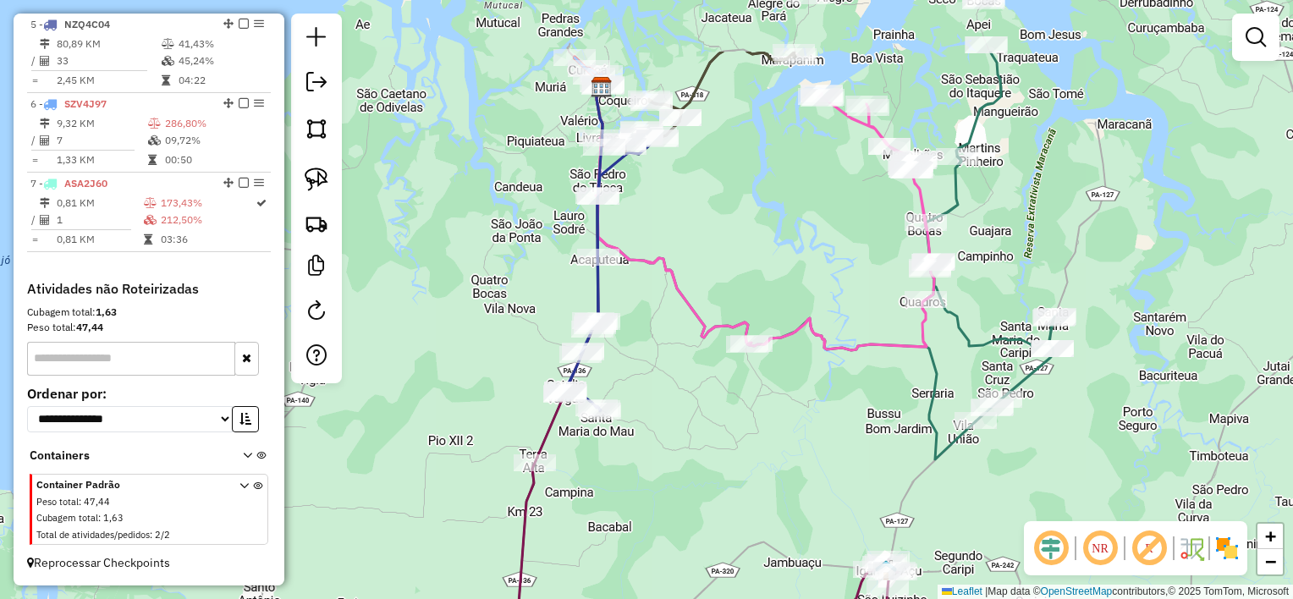
drag, startPoint x: 841, startPoint y: 149, endPoint x: 793, endPoint y: 261, distance: 121.7
click at [793, 261] on div "Janela de atendimento Grade de atendimento Capacidade Transportadoras Veículos …" at bounding box center [646, 299] width 1293 height 599
click at [730, 261] on div "Janela de atendimento Grade de atendimento Capacidade Transportadoras Veículos …" at bounding box center [646, 299] width 1293 height 599
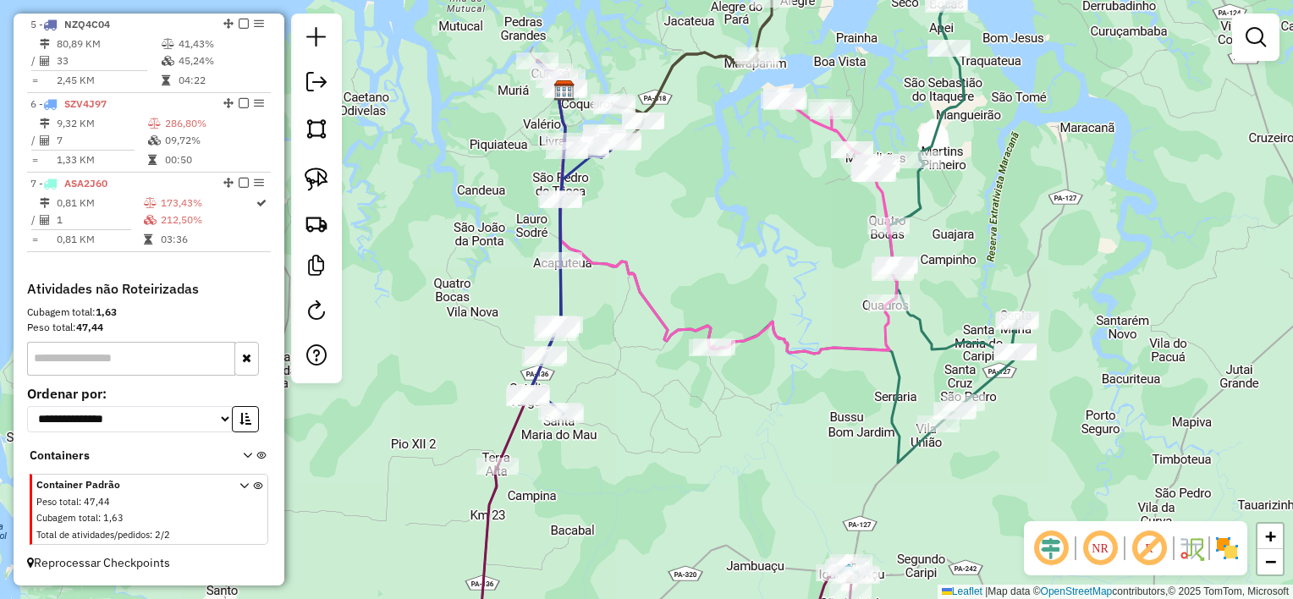
drag, startPoint x: 800, startPoint y: 448, endPoint x: 795, endPoint y: 142, distance: 305.5
click at [795, 146] on div "Janela de atendimento Grade de atendimento Capacidade Transportadoras Veículos …" at bounding box center [646, 299] width 1293 height 599
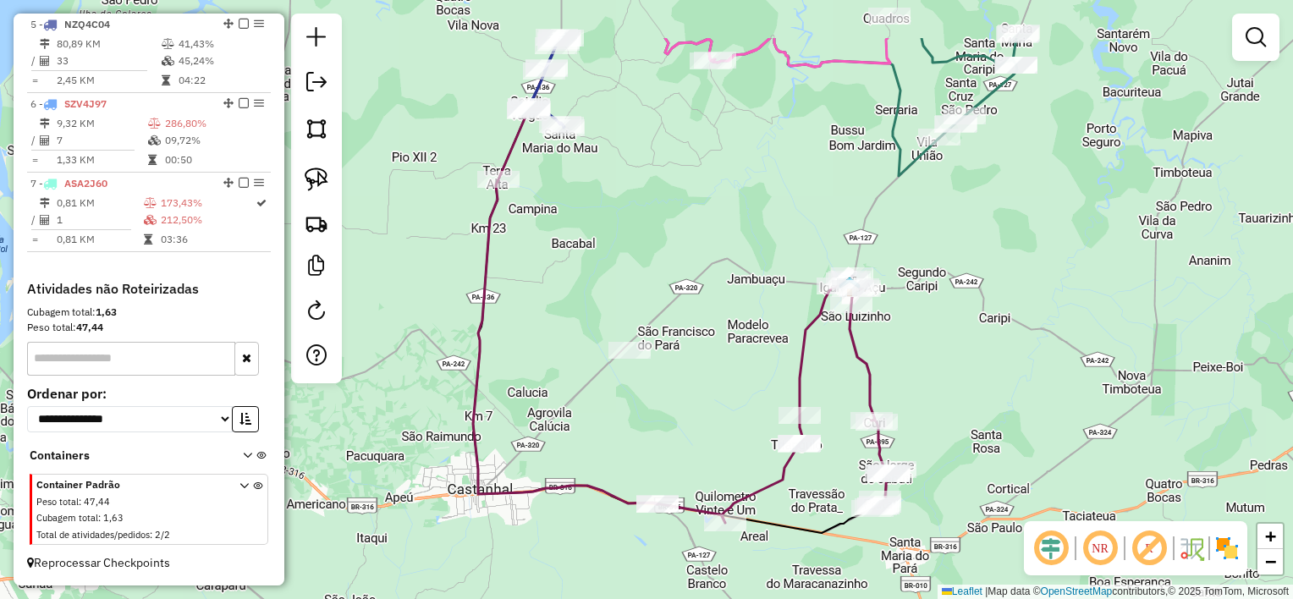
drag, startPoint x: 1047, startPoint y: 257, endPoint x: 1053, endPoint y: 355, distance: 98.3
click at [1053, 355] on div "Janela de atendimento Grade de atendimento Capacidade Transportadoras Veículos …" at bounding box center [646, 299] width 1293 height 599
click at [798, 256] on div "Janela de atendimento Grade de atendimento Capacidade Transportadoras Veículos …" at bounding box center [646, 299] width 1293 height 599
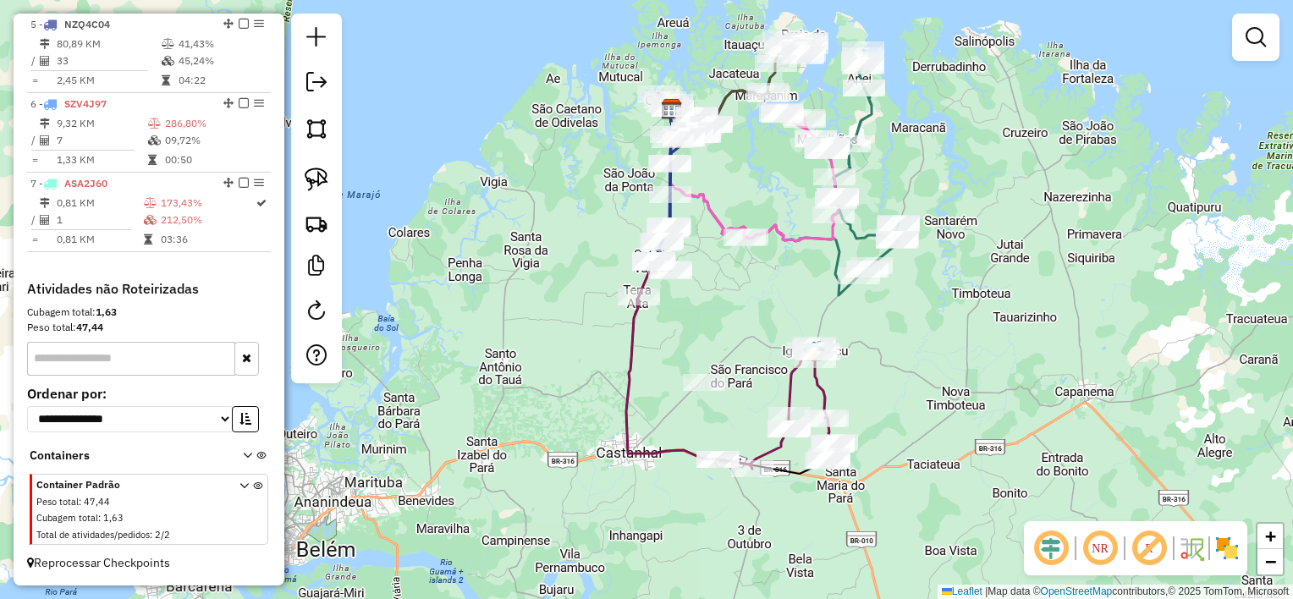
drag, startPoint x: 789, startPoint y: 234, endPoint x: 790, endPoint y: 283, distance: 49.1
click at [790, 283] on div "Janela de atendimento Grade de atendimento Capacidade Transportadoras Veículos …" at bounding box center [646, 299] width 1293 height 599
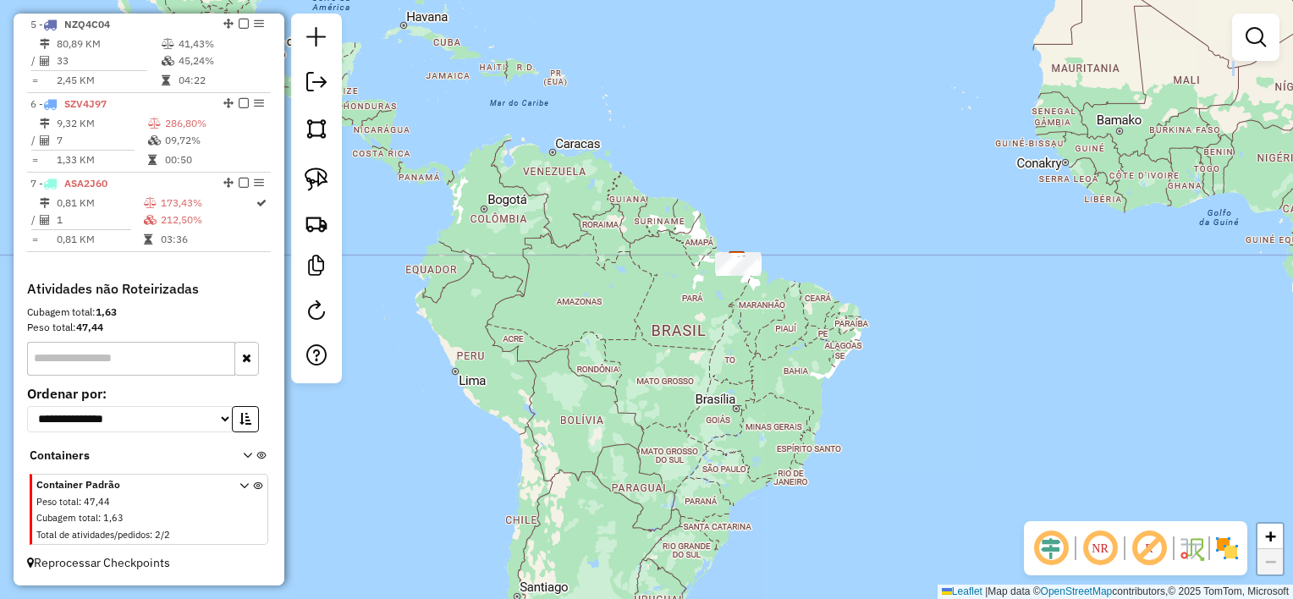
drag, startPoint x: 864, startPoint y: 362, endPoint x: 936, endPoint y: 189, distance: 187.8
click at [855, 166] on div "Janela de atendimento Grade de atendimento Capacidade Transportadoras Veículos …" at bounding box center [646, 299] width 1293 height 599
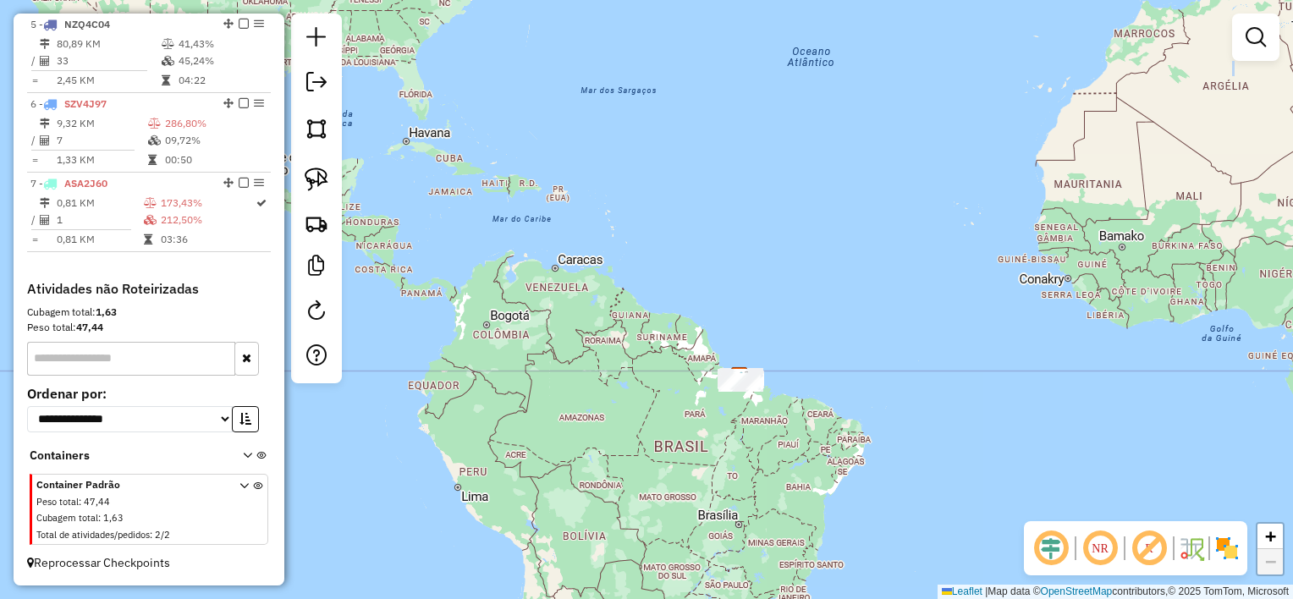
drag, startPoint x: 1050, startPoint y: 287, endPoint x: 1048, endPoint y: 399, distance: 111.7
click at [1051, 399] on div "Janela de atendimento Grade de atendimento Capacidade Transportadoras Veículos …" at bounding box center [646, 299] width 1293 height 599
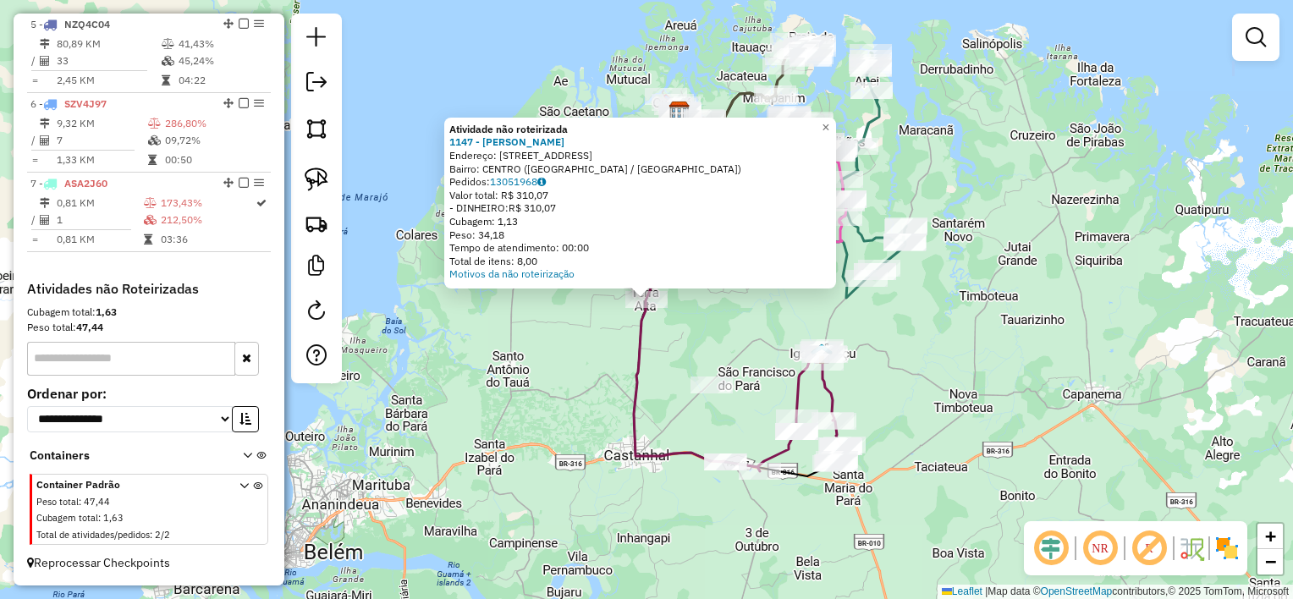
click at [711, 337] on div "Atividade não roteirizada 1147 - NELMA RECARGA Endereço: AV : Jarbas passarinho…" at bounding box center [646, 299] width 1293 height 599
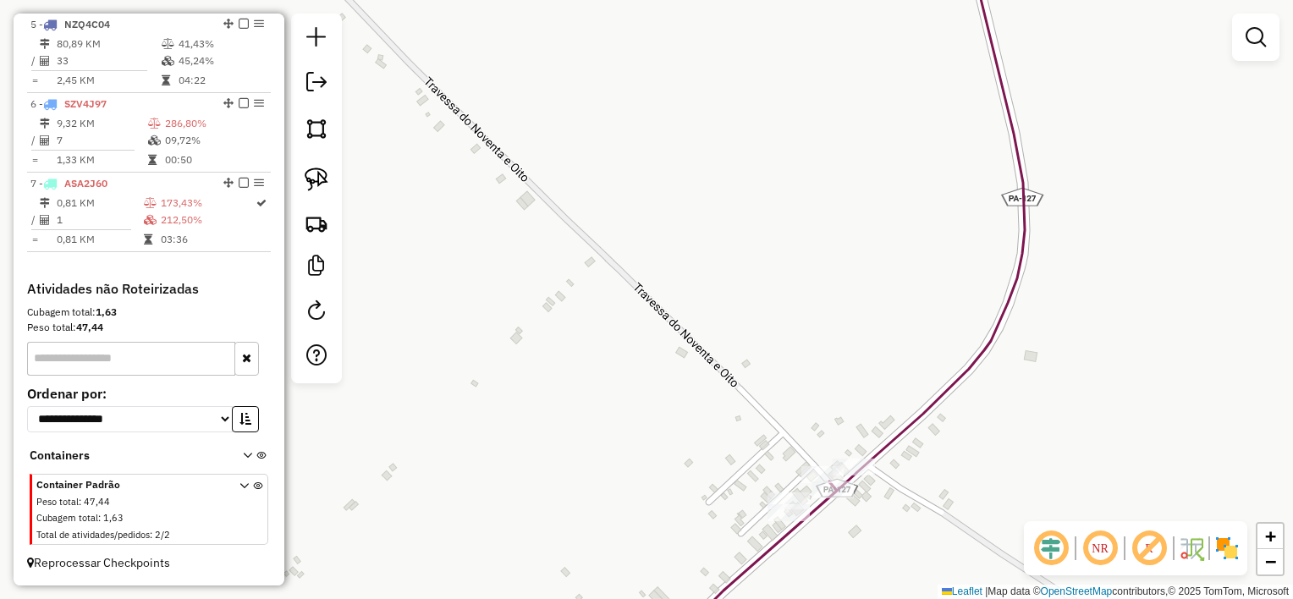
drag, startPoint x: 800, startPoint y: 537, endPoint x: 877, endPoint y: 10, distance: 532.8
click at [877, 24] on div "Janela de atendimento Grade de atendimento Capacidade Transportadoras Veículos …" at bounding box center [646, 299] width 1293 height 599
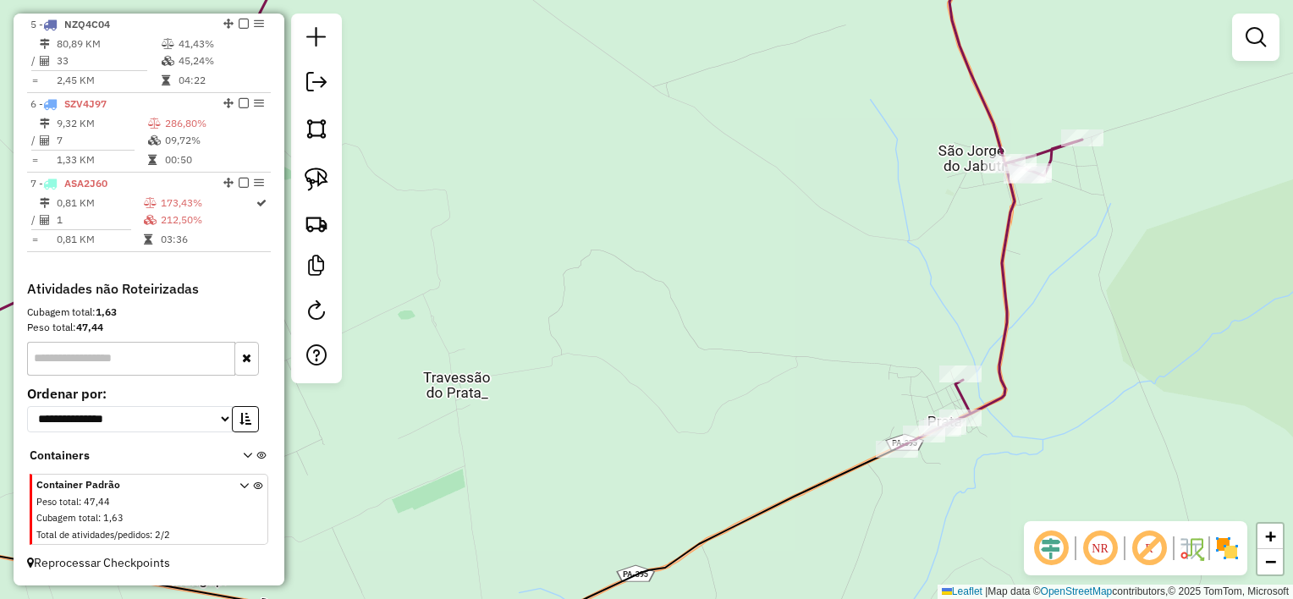
drag, startPoint x: 961, startPoint y: 242, endPoint x: 1173, endPoint y: 399, distance: 263.7
click at [1168, 399] on div "Rota 2 - Placa NUZ6F88 1673 - BAR DO FRAN Rota 2 - Placa NUZ6F88 925 - MERCADIN…" at bounding box center [646, 299] width 1293 height 599
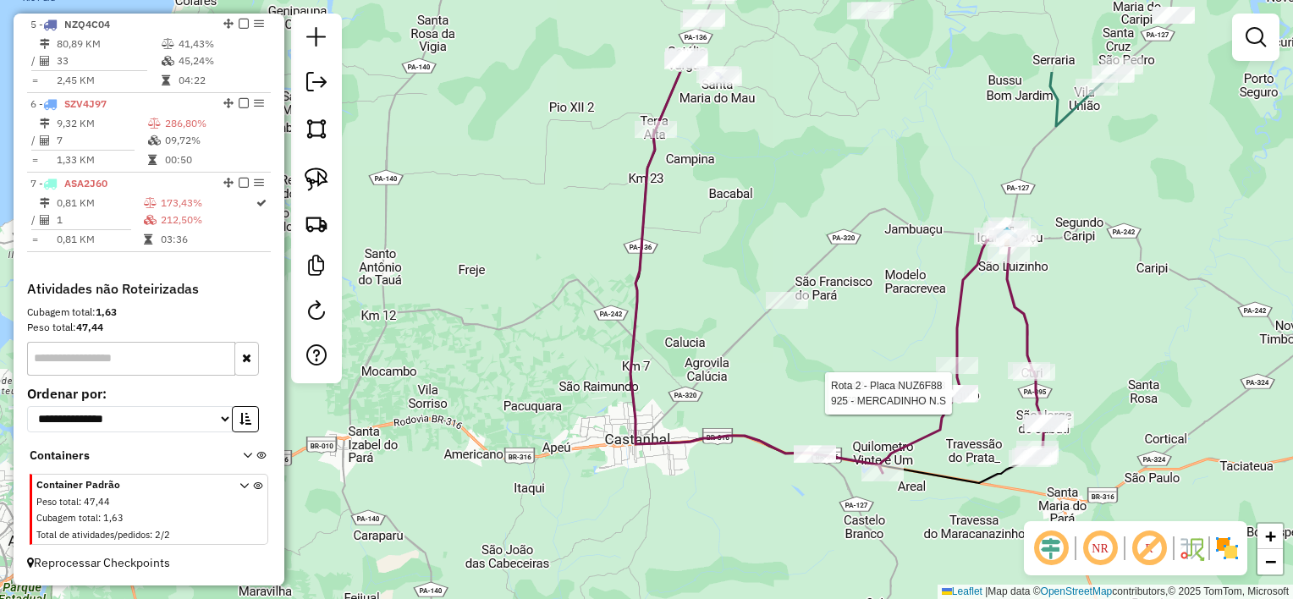
drag, startPoint x: 890, startPoint y: 140, endPoint x: 905, endPoint y: 267, distance: 128.6
click at [916, 272] on div "Rota 2 - Placa NUZ6F88 1673 - BAR DO FRAN Rota 2 - Placa NUZ6F88 925 - MERCADIN…" at bounding box center [646, 299] width 1293 height 599
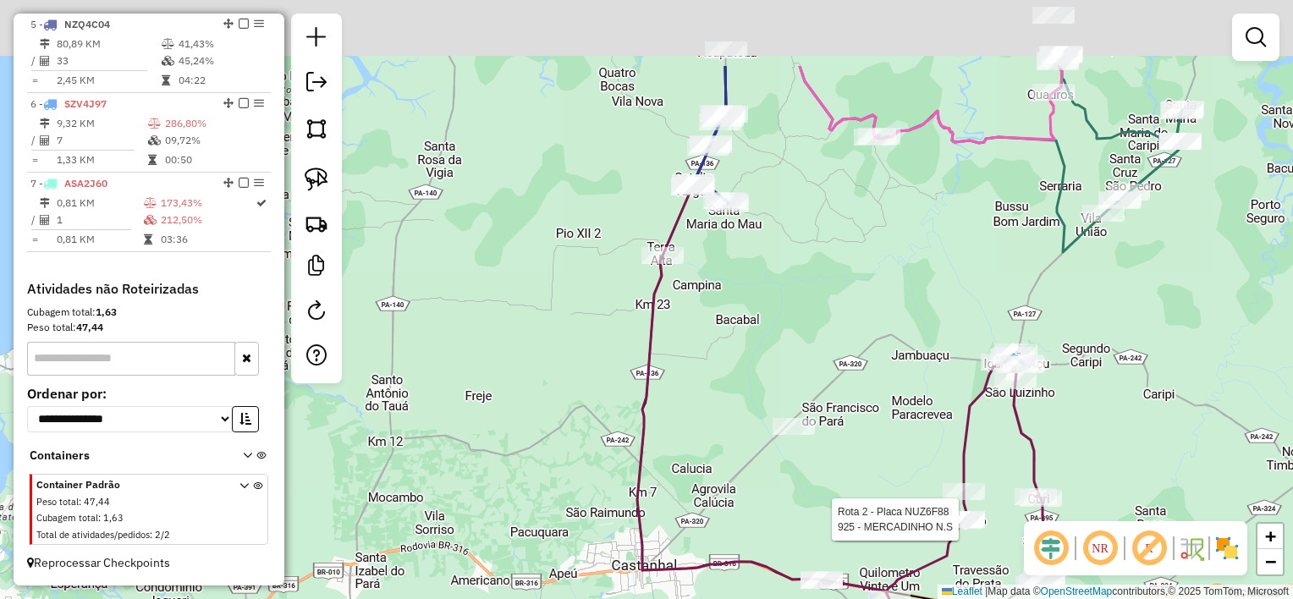
drag, startPoint x: 846, startPoint y: 118, endPoint x: 861, endPoint y: 271, distance: 153.0
click at [861, 271] on div "Rota 2 - Placa NUZ6F88 1673 - BAR DO FRAN Rota 2 - Placa NUZ6F88 925 - MERCADIN…" at bounding box center [646, 299] width 1293 height 599
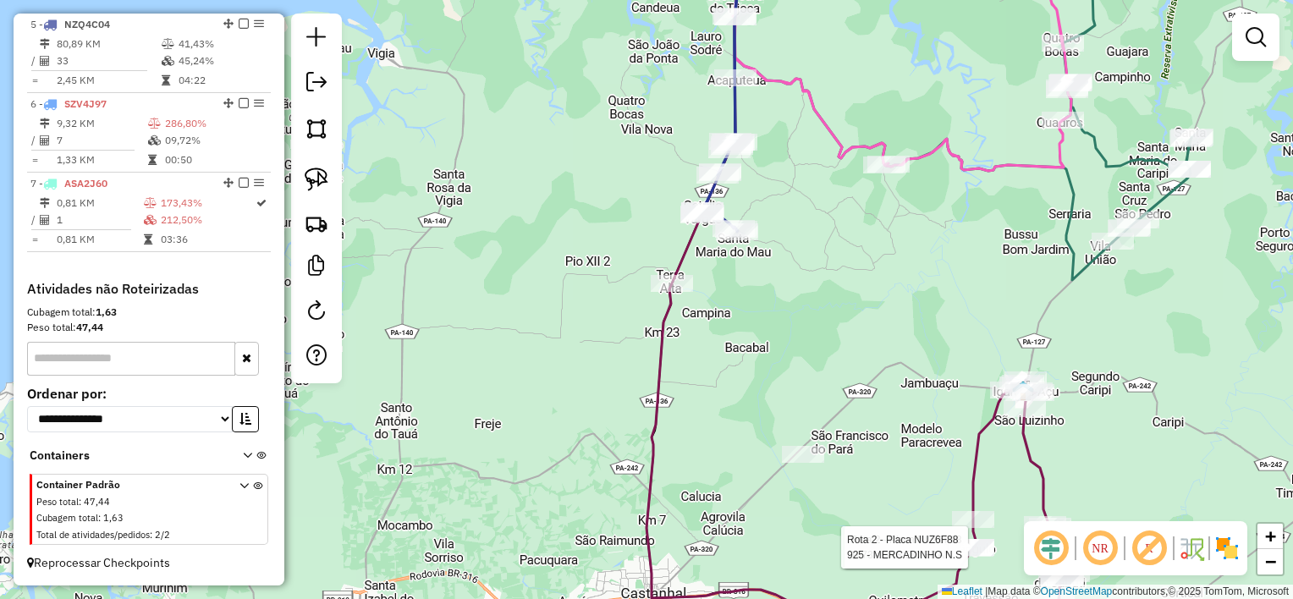
drag, startPoint x: 894, startPoint y: 316, endPoint x: 884, endPoint y: 318, distance: 10.5
click at [890, 318] on div "Rota 2 - Placa NUZ6F88 1673 - BAR DO FRAN Rota 2 - Placa NUZ6F88 925 - MERCADIN…" at bounding box center [646, 299] width 1293 height 599
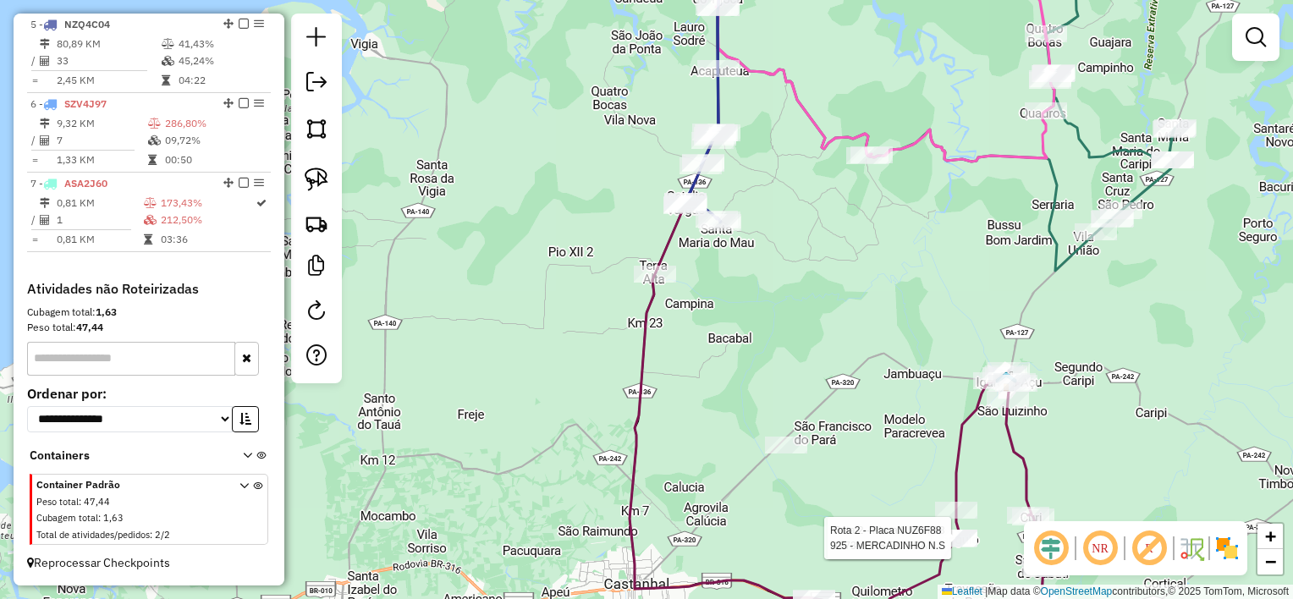
drag, startPoint x: 850, startPoint y: 366, endPoint x: 783, endPoint y: 97, distance: 277.5
click at [783, 97] on div "Rota 2 - Placa NUZ6F88 1673 - BAR DO FRAN Rota 2 - Placa NUZ6F88 925 - MERCADIN…" at bounding box center [646, 299] width 1293 height 599
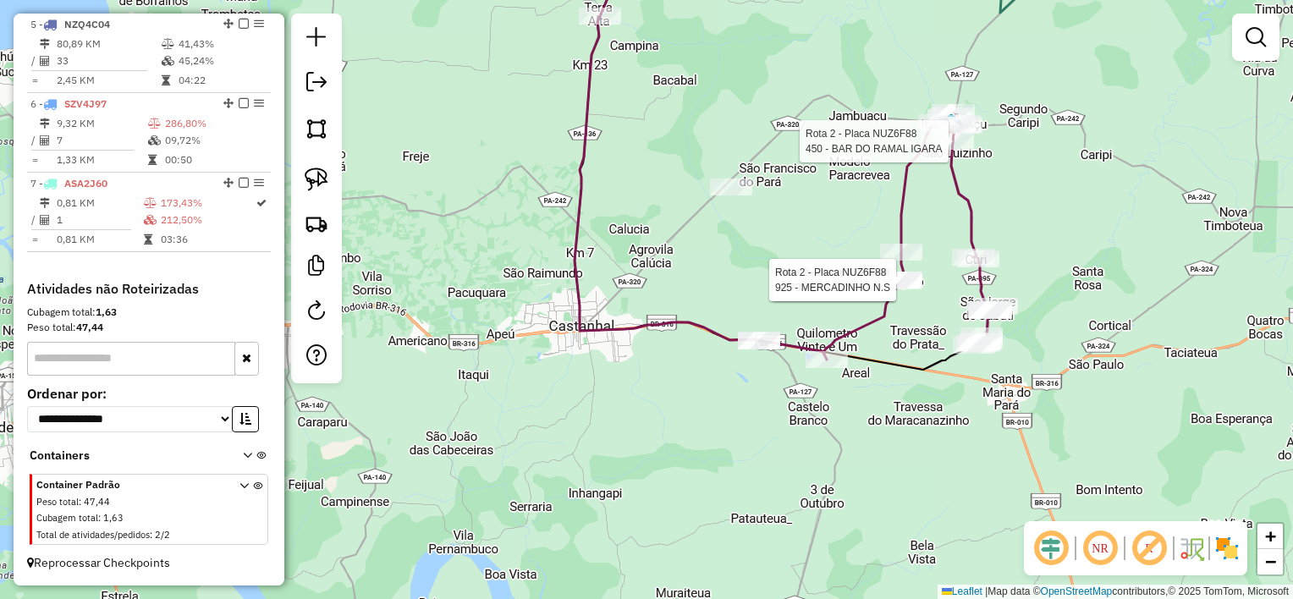
select select "**********"
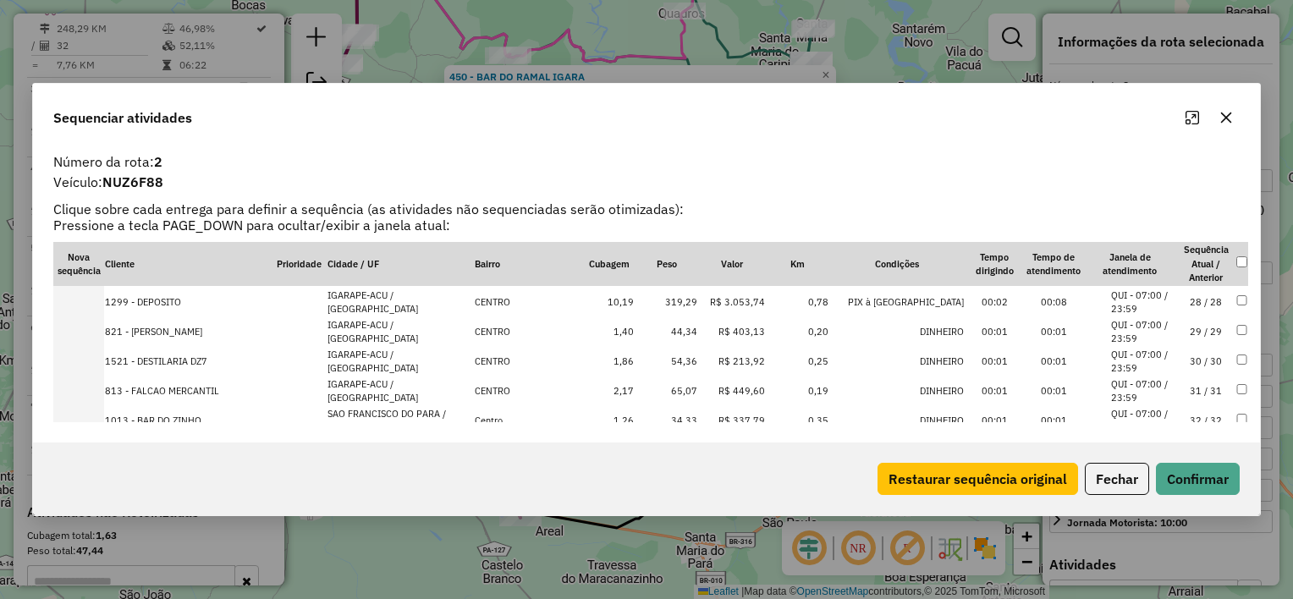
scroll to position [827, 0]
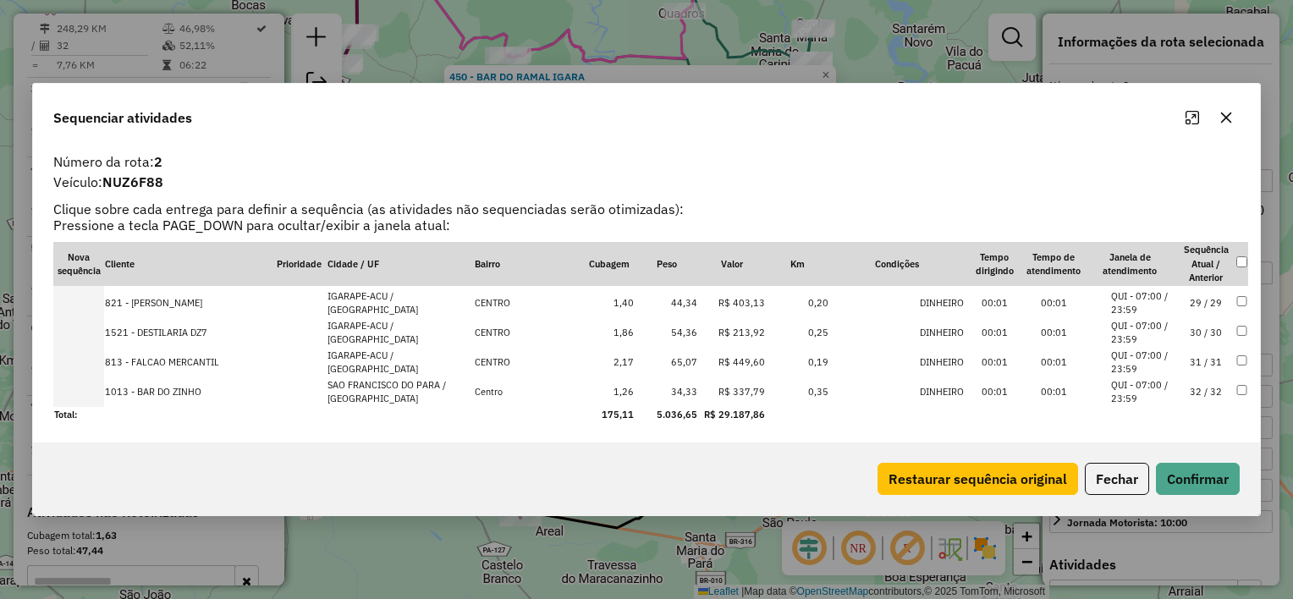
click at [1229, 113] on icon "button" at bounding box center [1226, 118] width 14 height 14
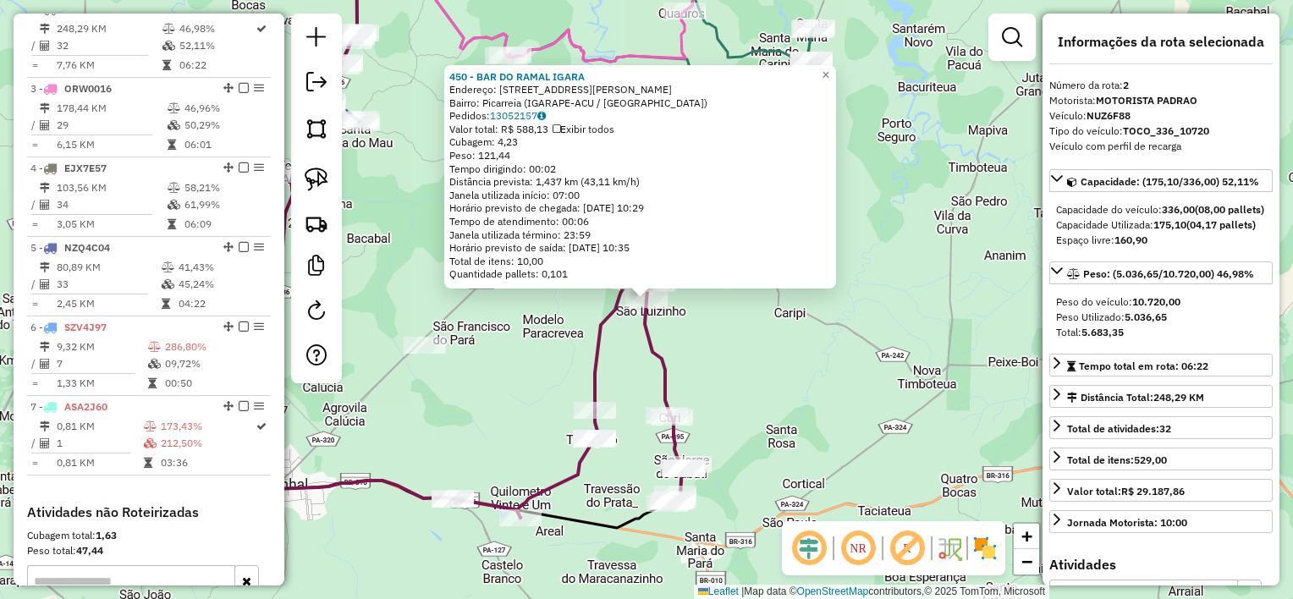
click at [578, 340] on div "450 - BAR DO RAMAL IGARA Endereço: [STREET_ADDRESS][PERSON_NAME] Pedidos: 13052…" at bounding box center [646, 299] width 1293 height 599
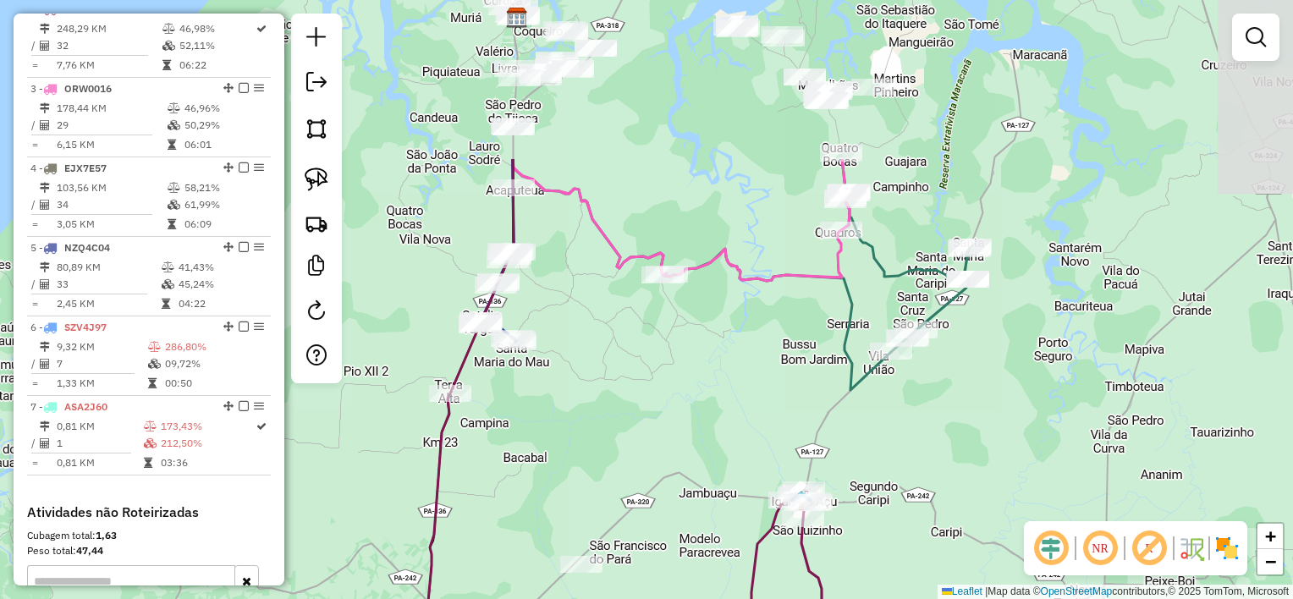
drag, startPoint x: 514, startPoint y: 185, endPoint x: 643, endPoint y: 361, distance: 218.0
click at [668, 400] on div "Janela de atendimento Grade de atendimento Capacidade Transportadoras Veículos …" at bounding box center [646, 299] width 1293 height 599
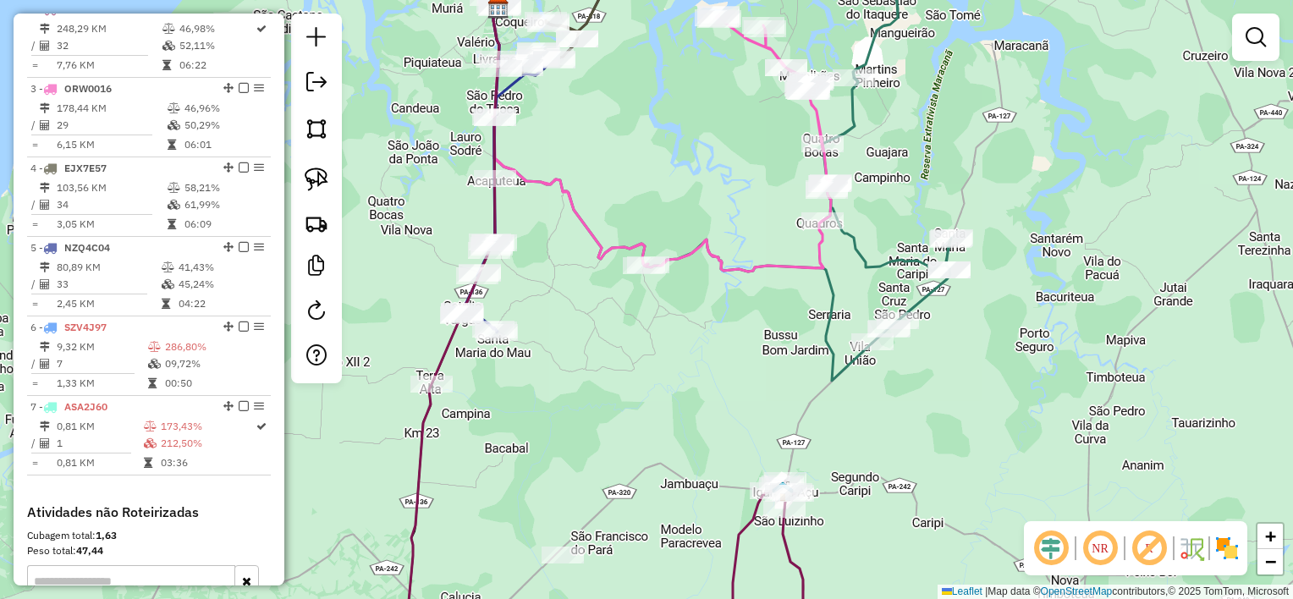
drag, startPoint x: 678, startPoint y: 385, endPoint x: 634, endPoint y: 335, distance: 66.5
click at [633, 341] on div "Janela de atendimento Grade de atendimento Capacidade Transportadoras Veículos …" at bounding box center [646, 299] width 1293 height 599
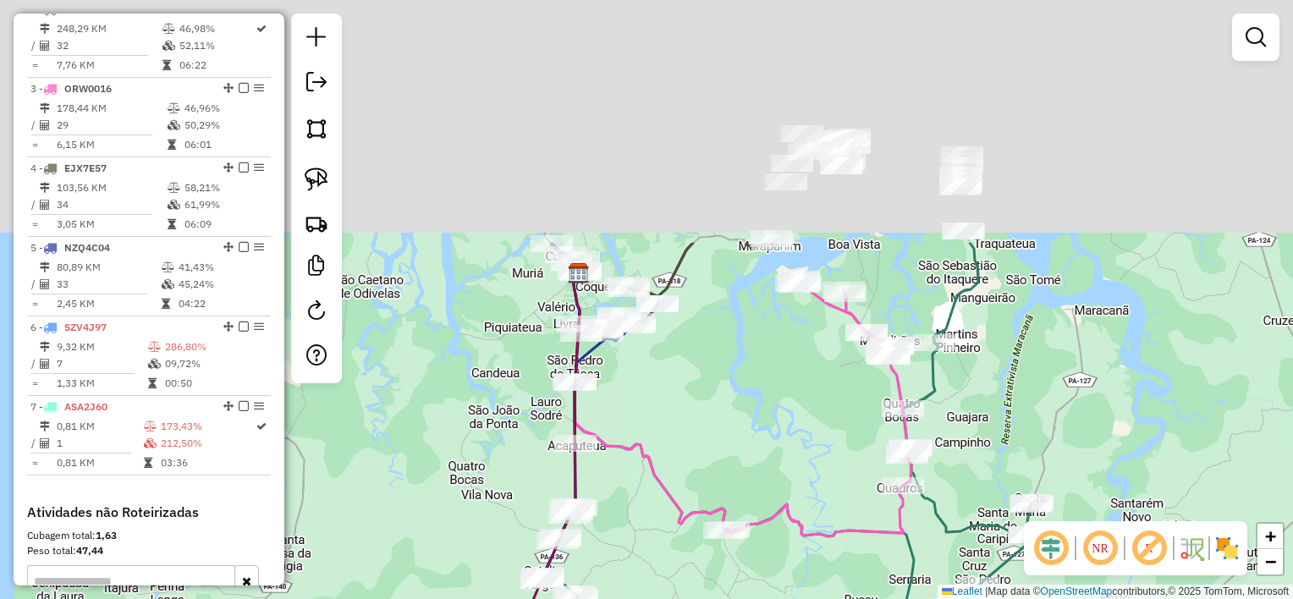
drag, startPoint x: 650, startPoint y: 126, endPoint x: 767, endPoint y: 491, distance: 383.2
click at [769, 491] on div "Janela de atendimento Grade de atendimento Capacidade Transportadoras Veículos …" at bounding box center [646, 299] width 1293 height 599
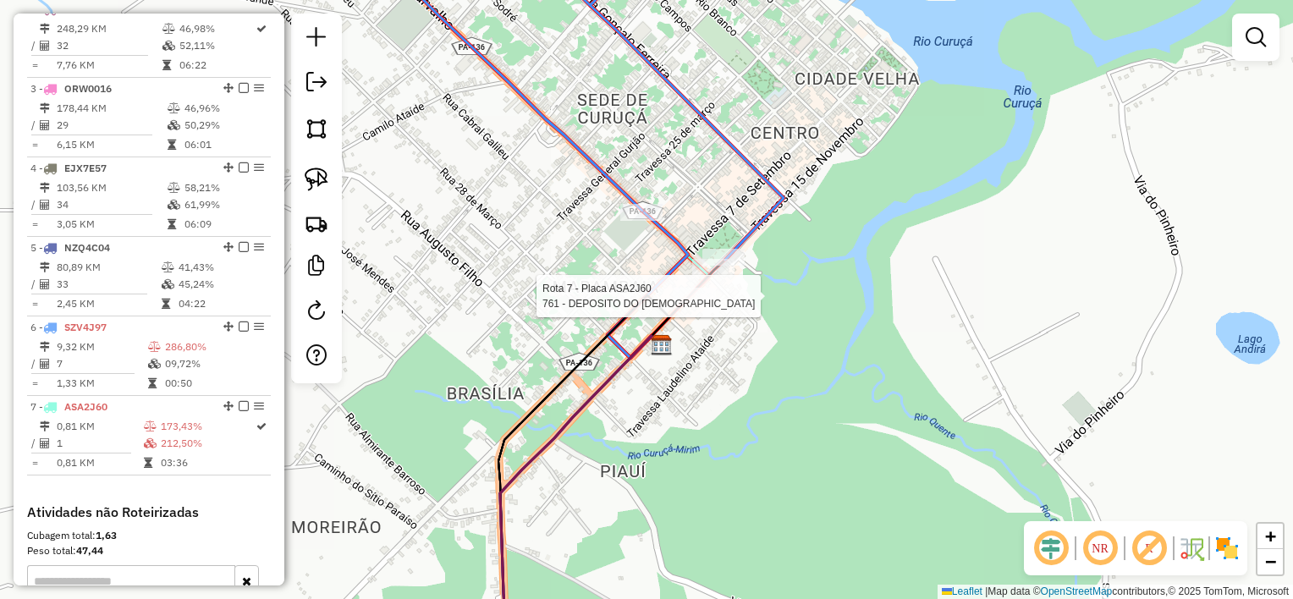
select select "**********"
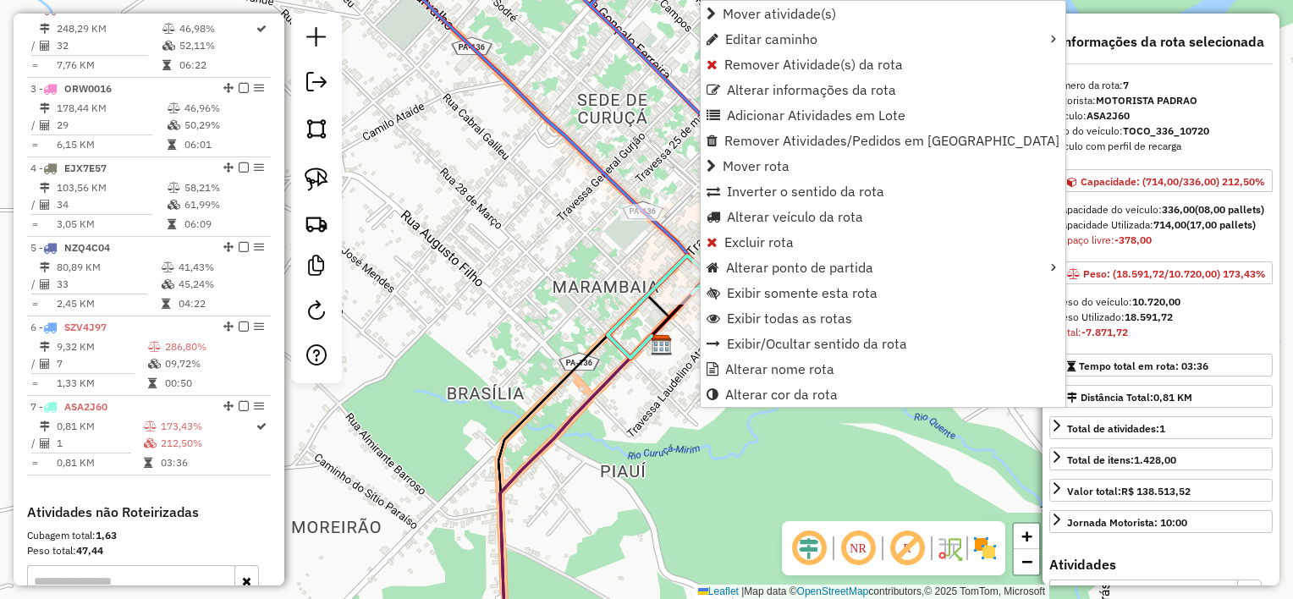
scroll to position [971, 0]
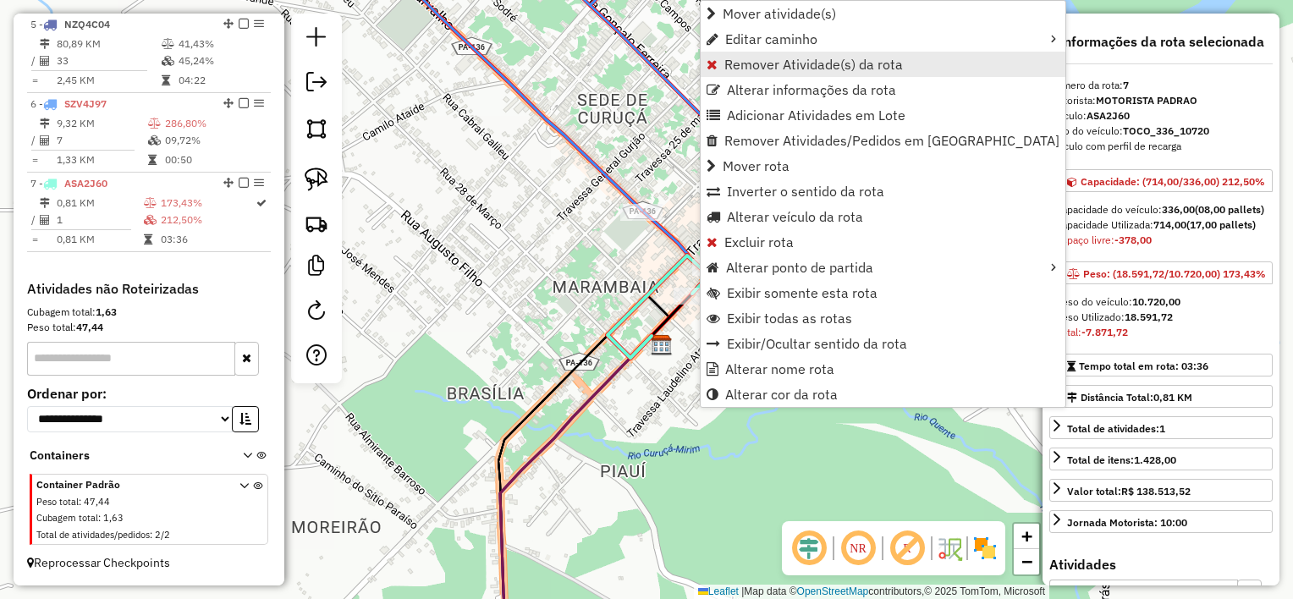
click at [778, 61] on span "Remover Atividade(s) da rota" at bounding box center [813, 65] width 179 height 14
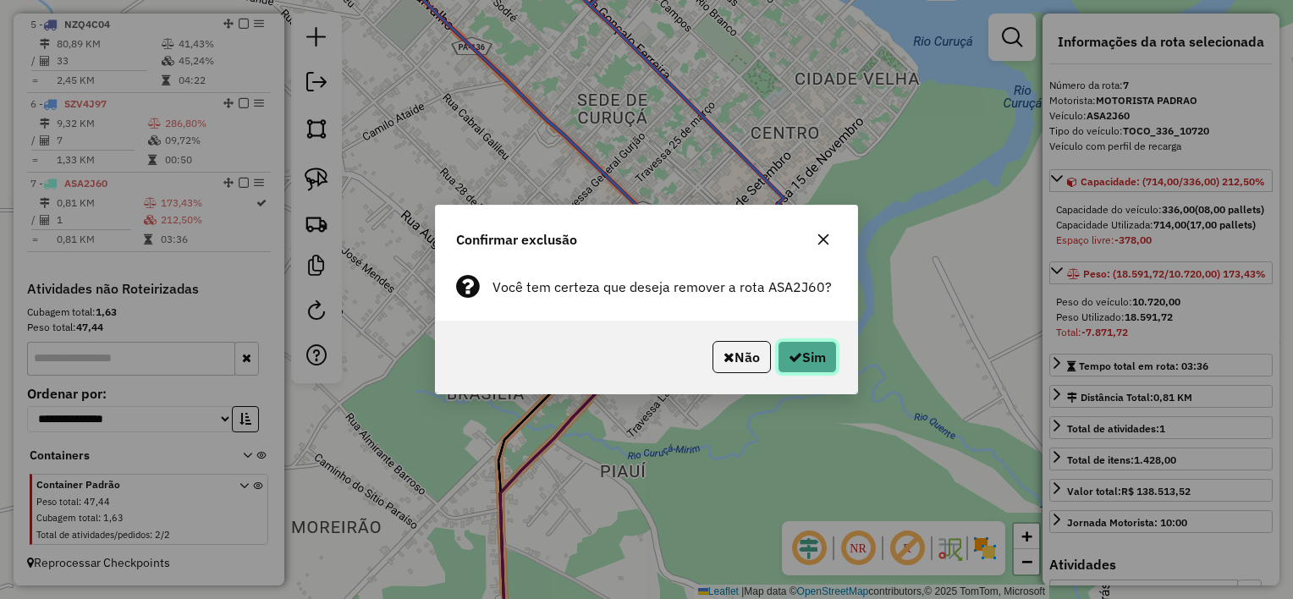
click at [802, 358] on button "Sim" at bounding box center [807, 357] width 59 height 32
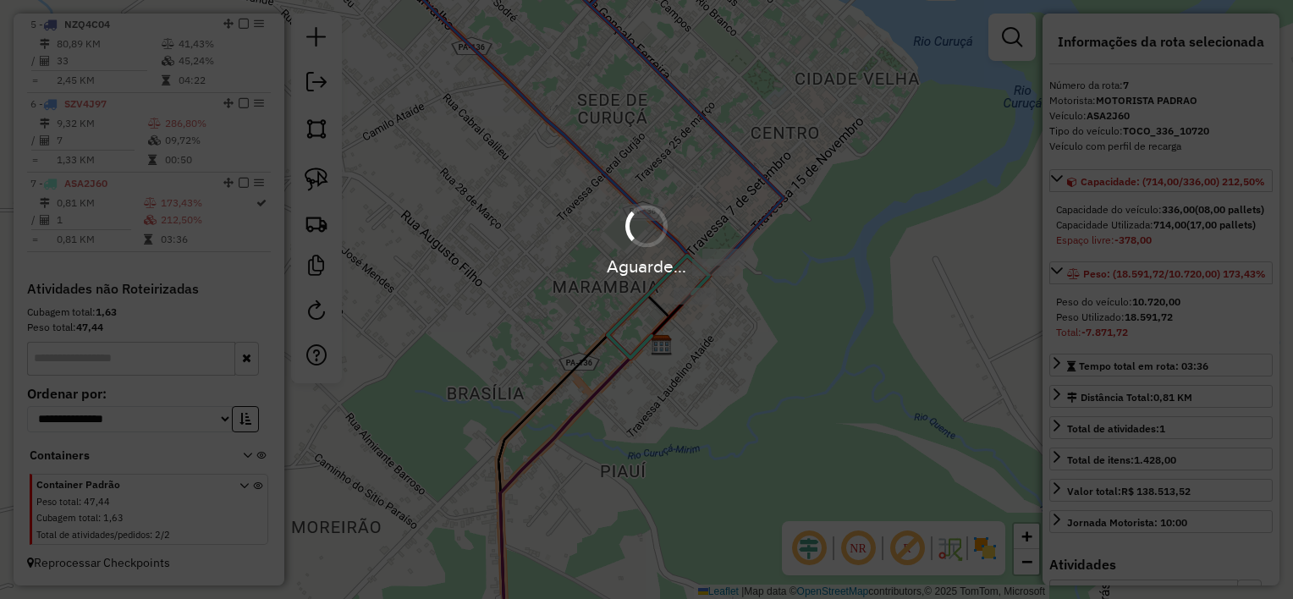
scroll to position [891, 0]
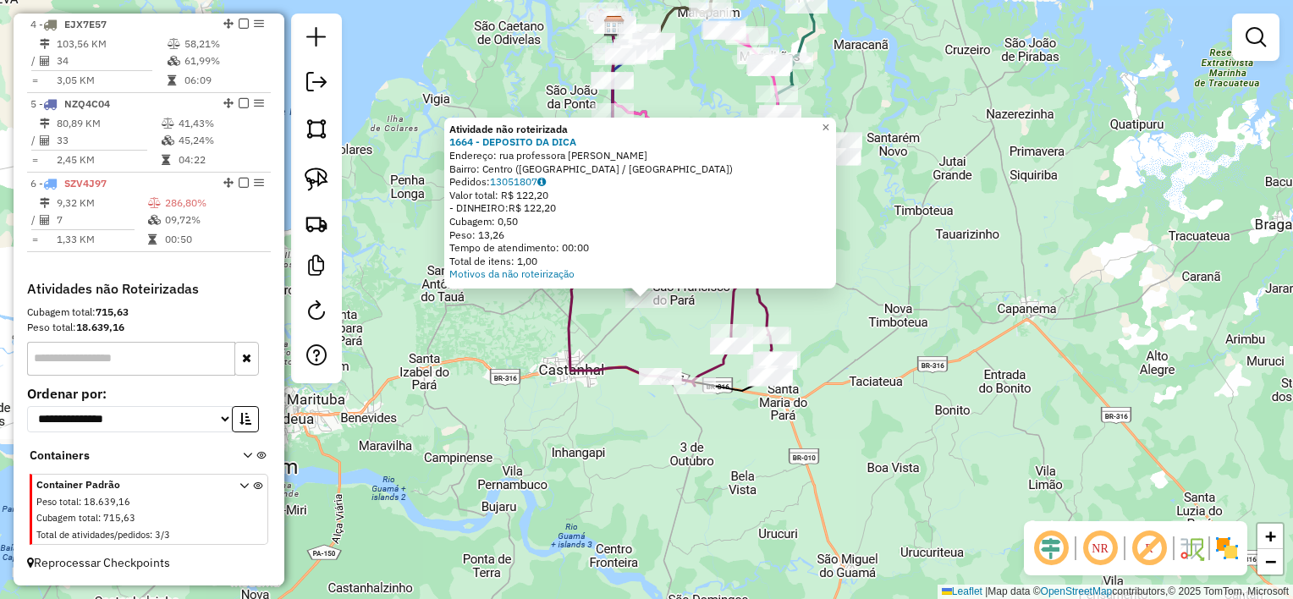
click at [676, 344] on div "Atividade não roteirizada 1664 - DEPOSITO DA DICA Endereço: rua professora [PER…" at bounding box center [646, 299] width 1293 height 599
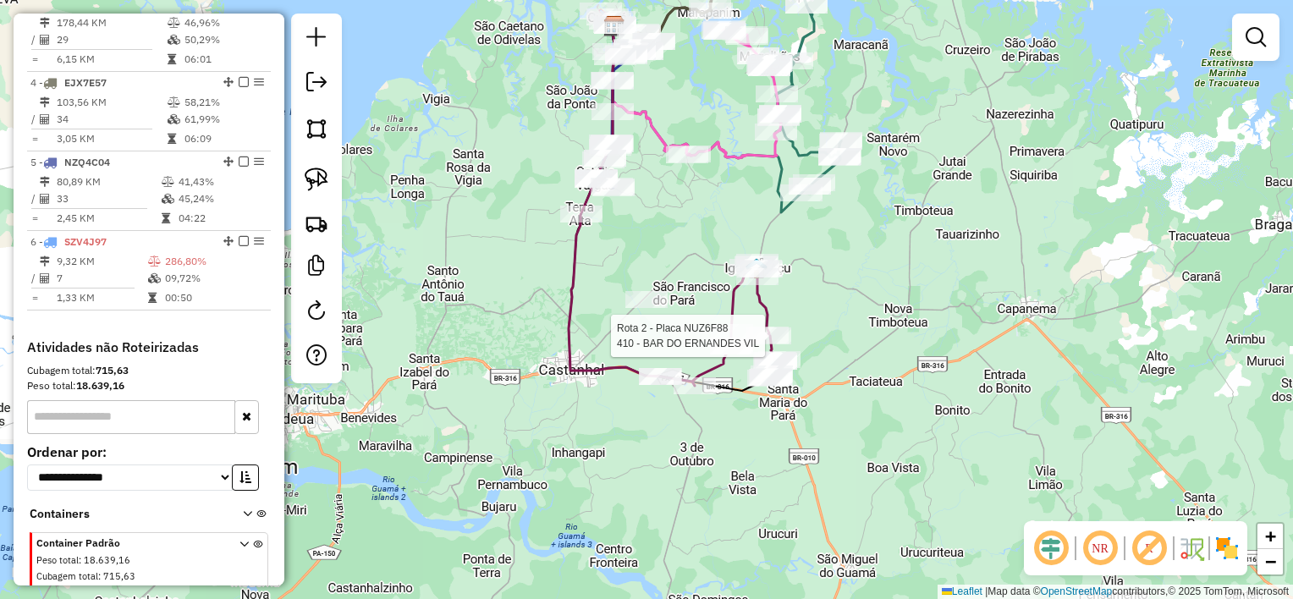
select select "**********"
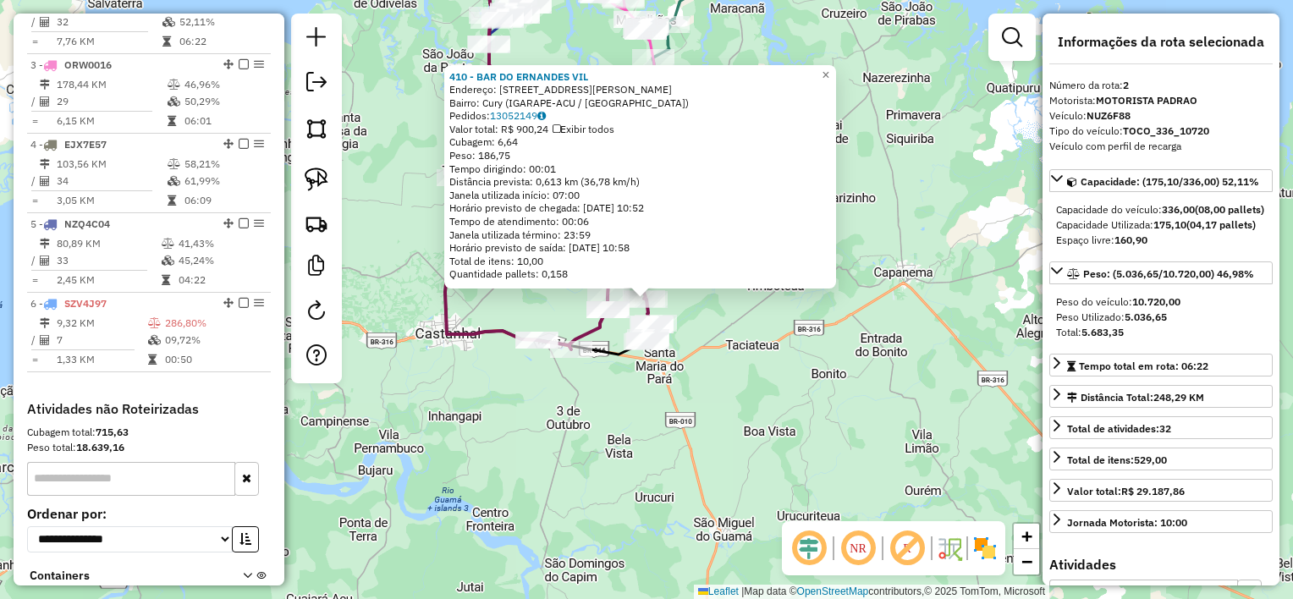
scroll to position [734, 0]
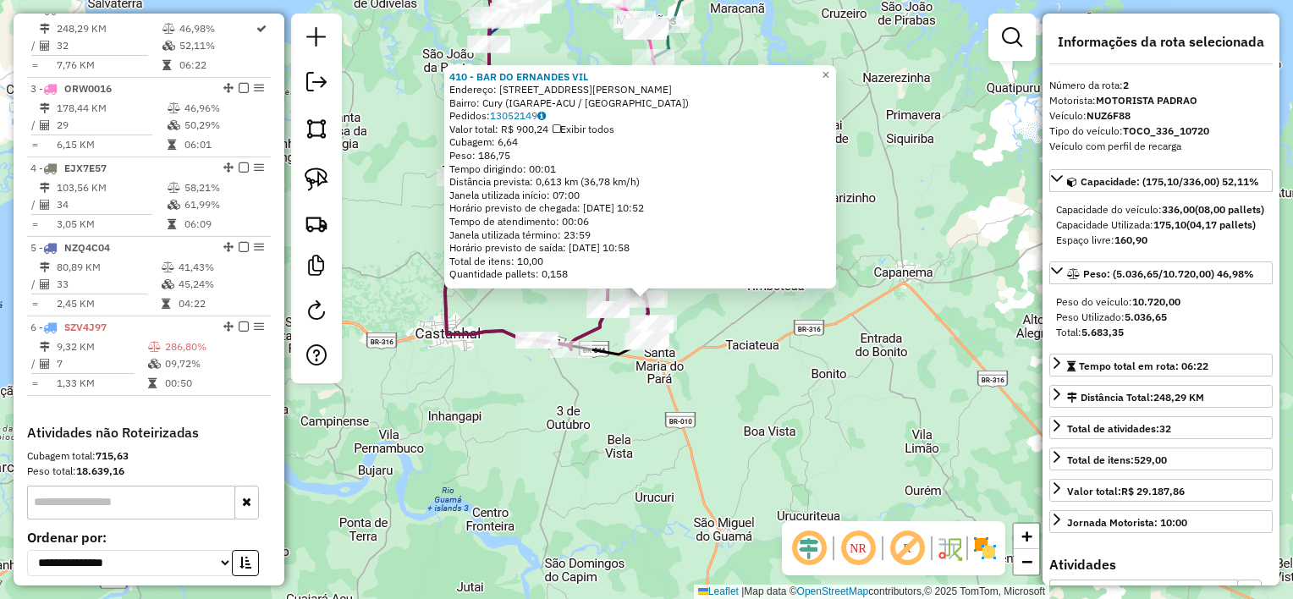
click at [646, 296] on div at bounding box center [640, 286] width 20 height 20
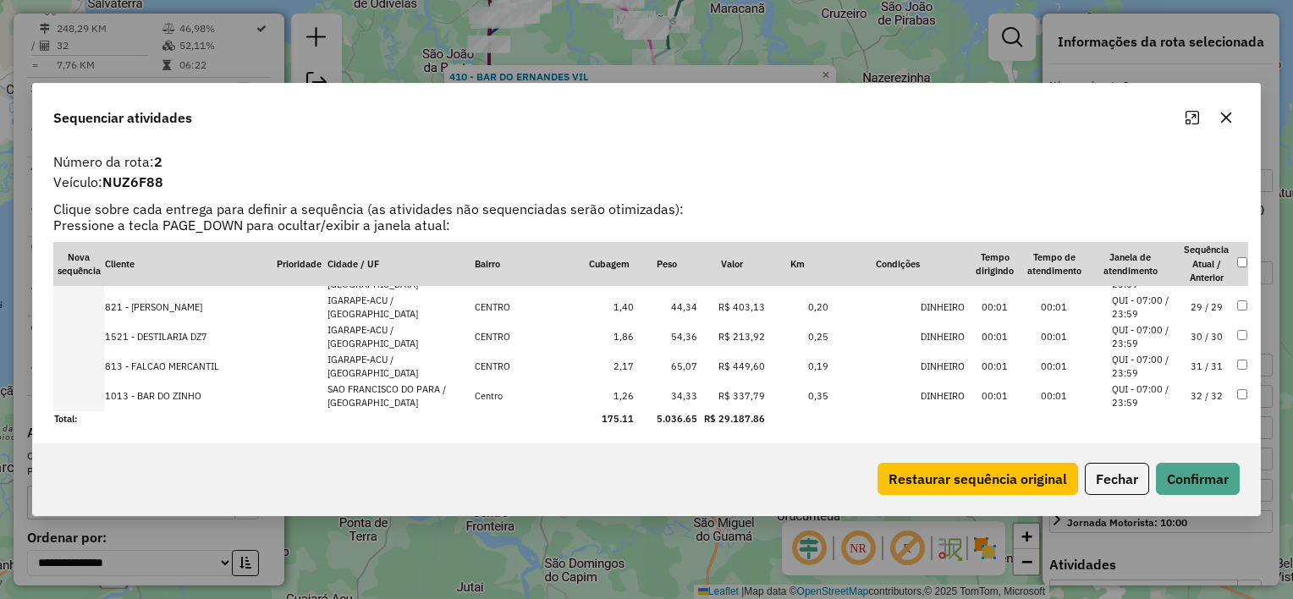
scroll to position [827, 0]
click at [1232, 115] on icon "button" at bounding box center [1226, 118] width 14 height 14
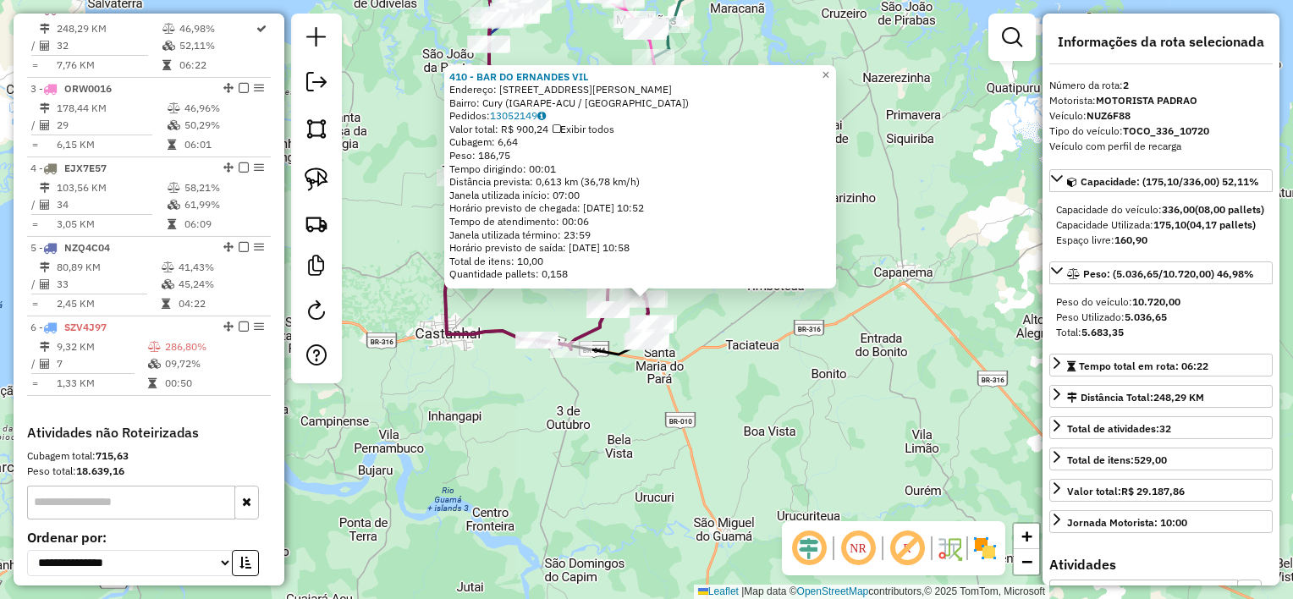
click at [814, 320] on div "410 - BAR DO ERNANDES VIL Endereço: [STREET_ADDRESS][PERSON_NAME] Bairro: Cury …" at bounding box center [646, 299] width 1293 height 599
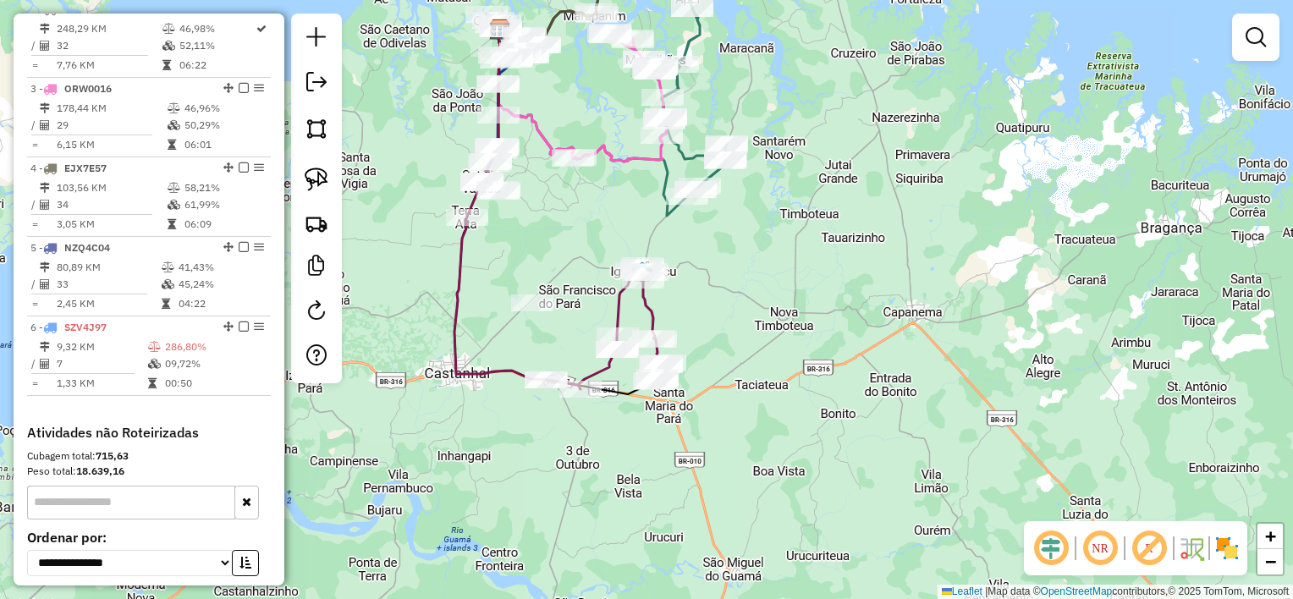
drag, startPoint x: 798, startPoint y: 224, endPoint x: 778, endPoint y: 333, distance: 110.9
click at [812, 345] on div "Janela de atendimento Grade de atendimento Capacidade Transportadoras Veículos …" at bounding box center [646, 299] width 1293 height 599
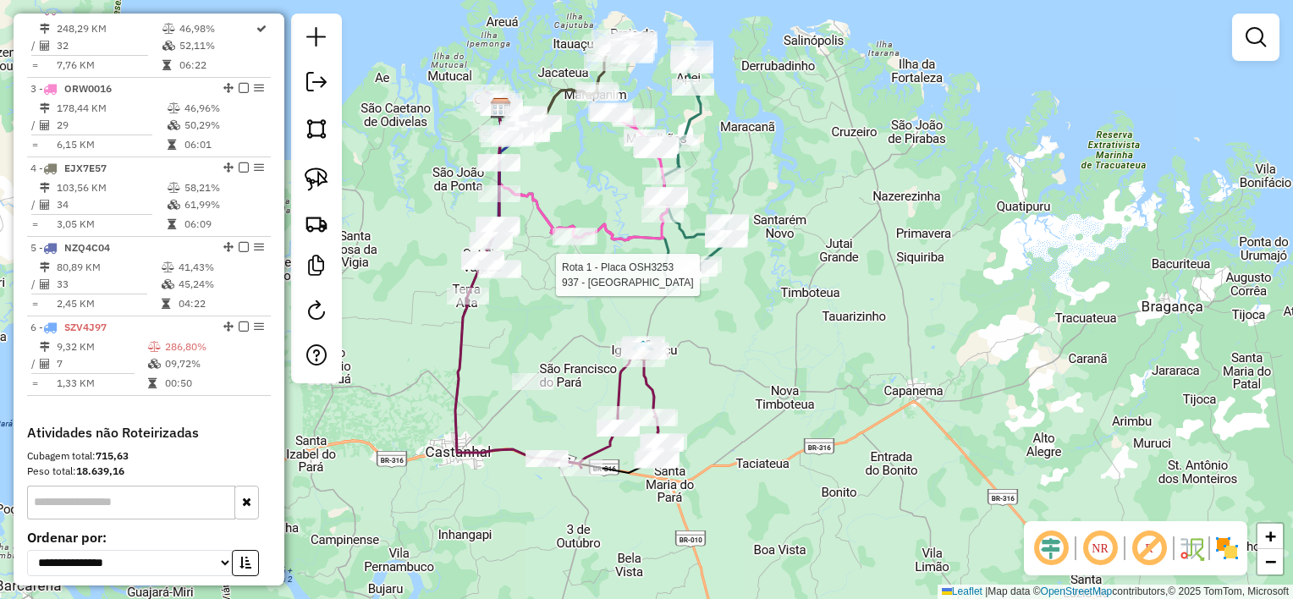
select select "**********"
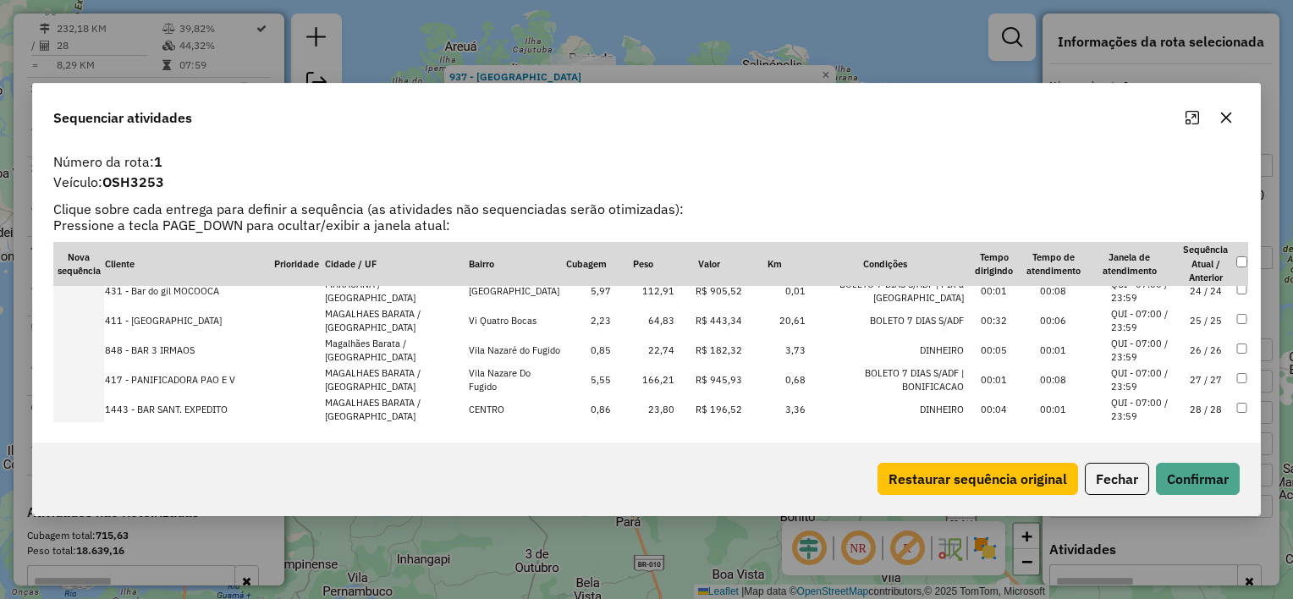
scroll to position [708, 0]
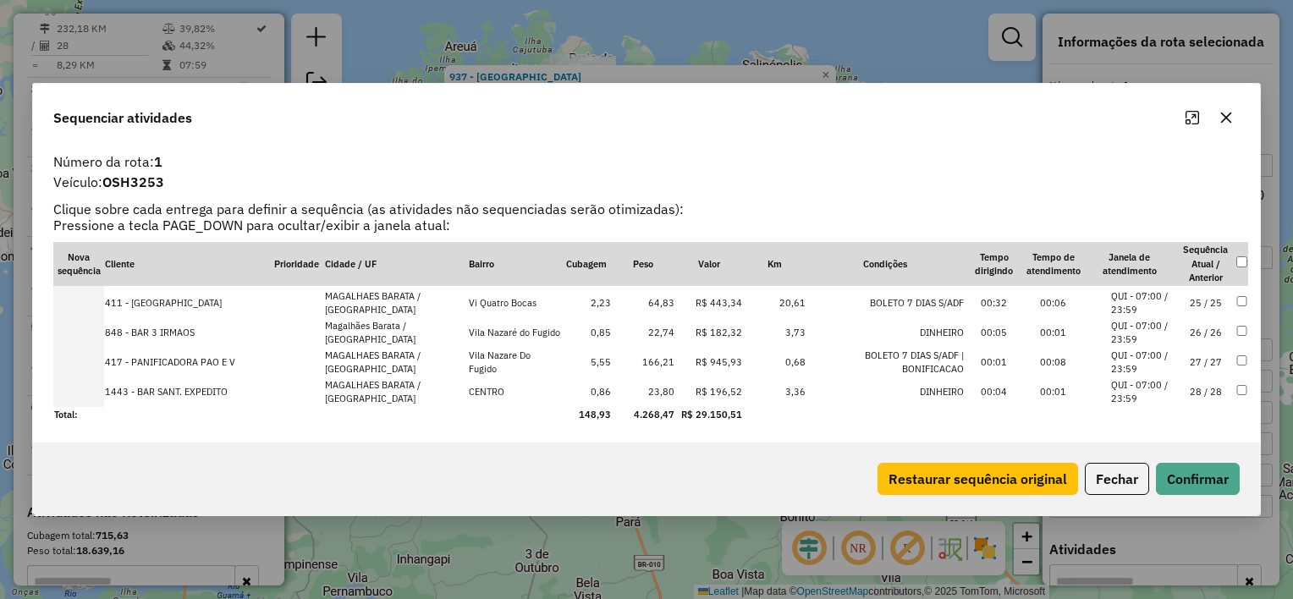
click at [1225, 115] on icon "button" at bounding box center [1226, 118] width 14 height 14
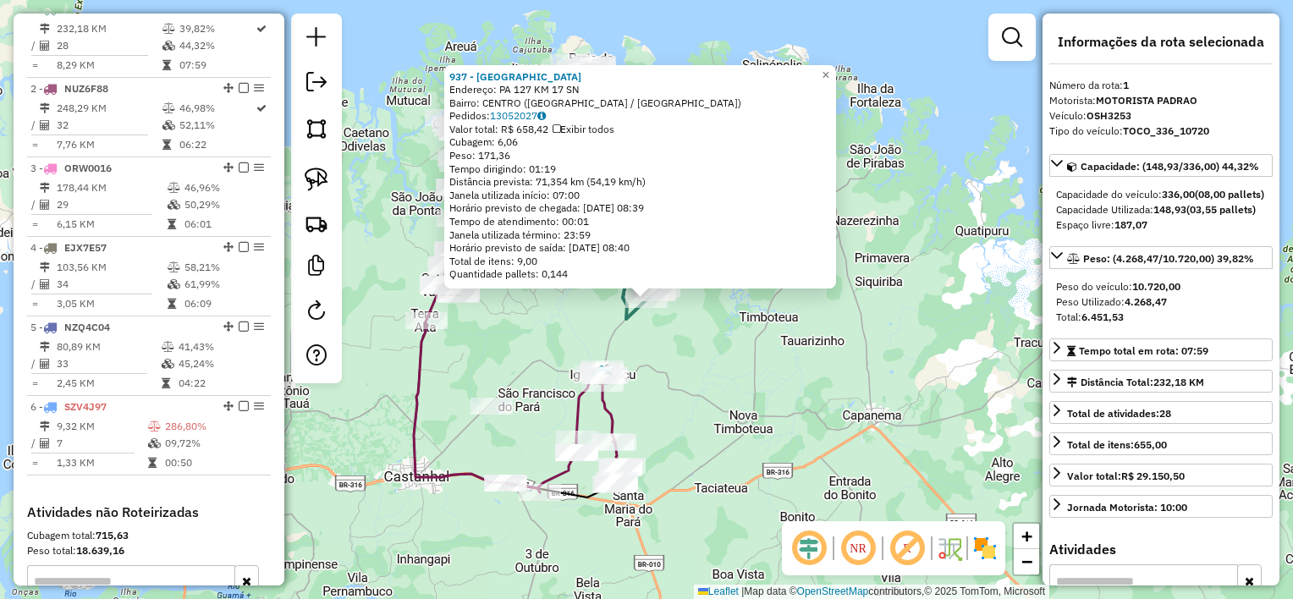
click at [707, 392] on div "937 - [GEOGRAPHIC_DATA] Endereço: PA 127 KM 17 SN Bairro: [GEOGRAPHIC_DATA] ([G…" at bounding box center [646, 299] width 1293 height 599
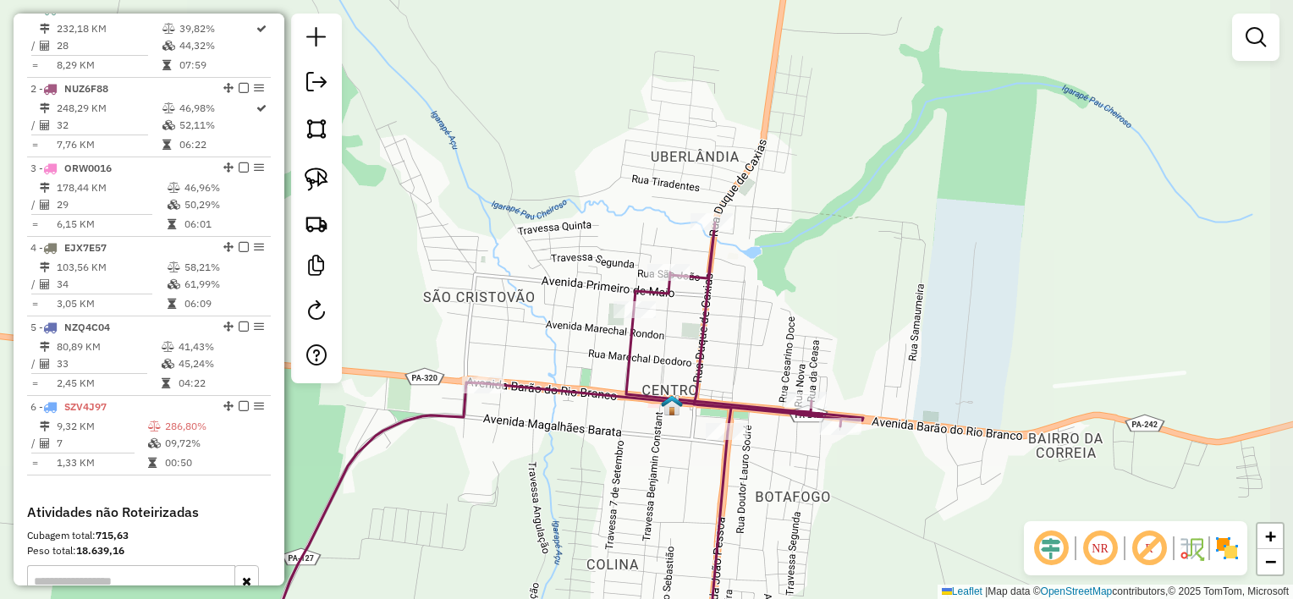
drag, startPoint x: 611, startPoint y: 408, endPoint x: 591, endPoint y: 377, distance: 36.1
click at [591, 379] on div "Janela de atendimento Grade de atendimento Capacidade Transportadoras Veículos …" at bounding box center [646, 299] width 1293 height 599
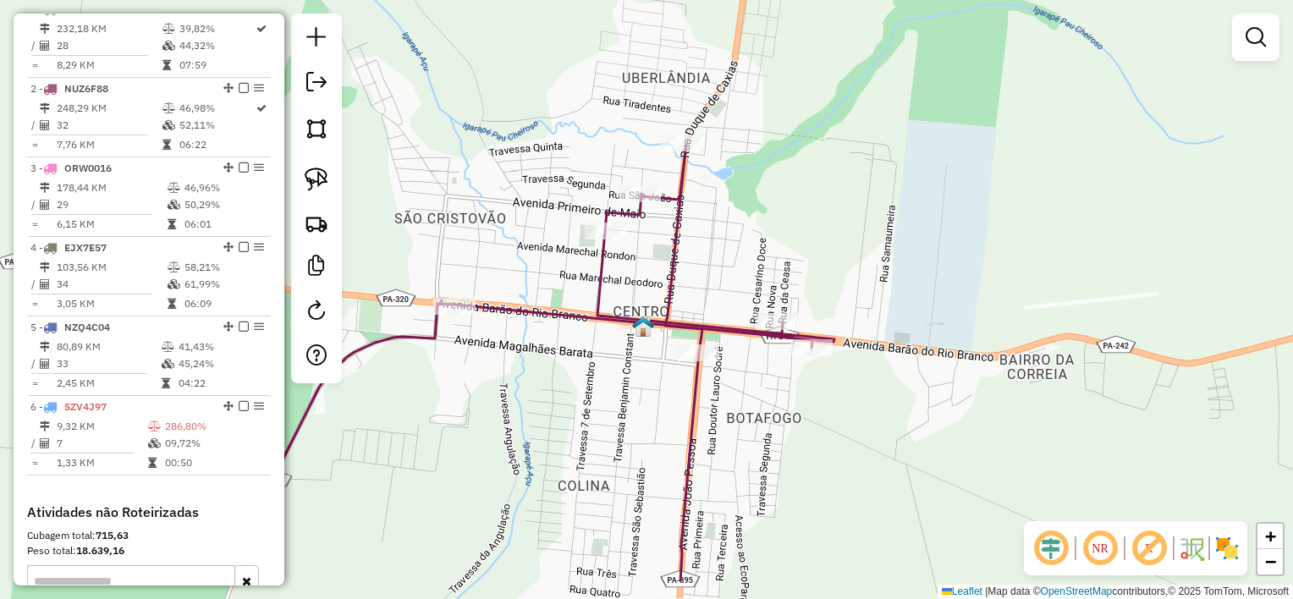
drag, startPoint x: 604, startPoint y: 423, endPoint x: 577, endPoint y: 338, distance: 88.8
click at [577, 339] on div "Janela de atendimento Grade de atendimento Capacidade Transportadoras Veículos …" at bounding box center [646, 299] width 1293 height 599
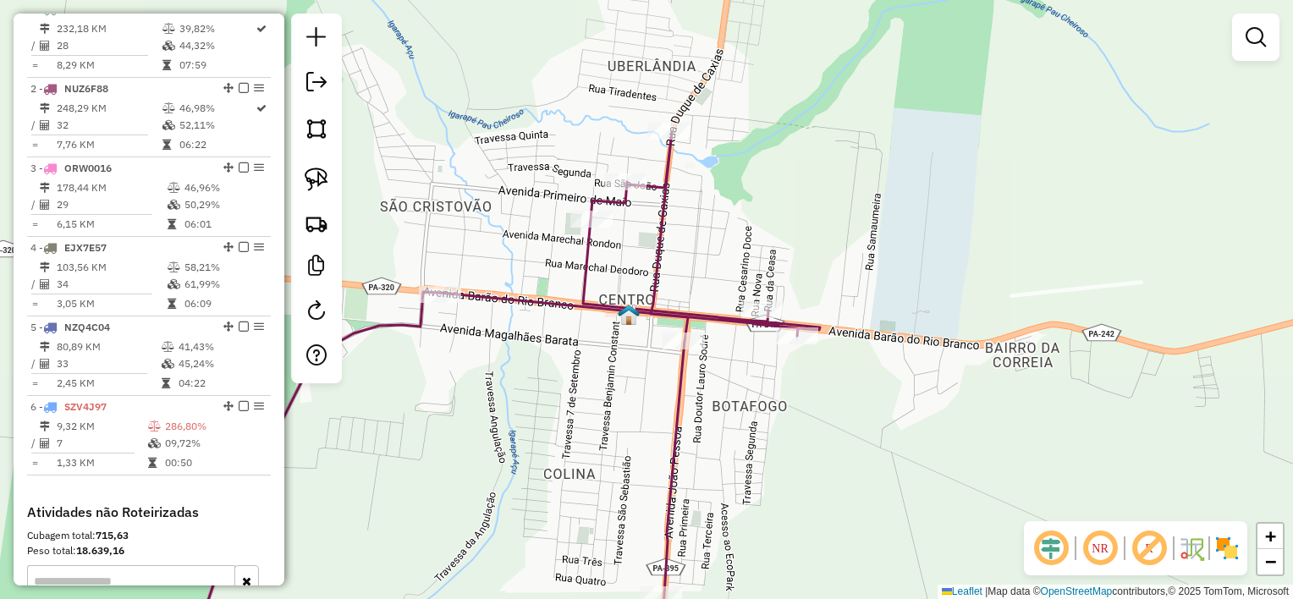
drag, startPoint x: 626, startPoint y: 415, endPoint x: 613, endPoint y: 406, distance: 16.0
click at [613, 408] on div "Janela de atendimento Grade de atendimento Capacidade Transportadoras Veículos …" at bounding box center [646, 299] width 1293 height 599
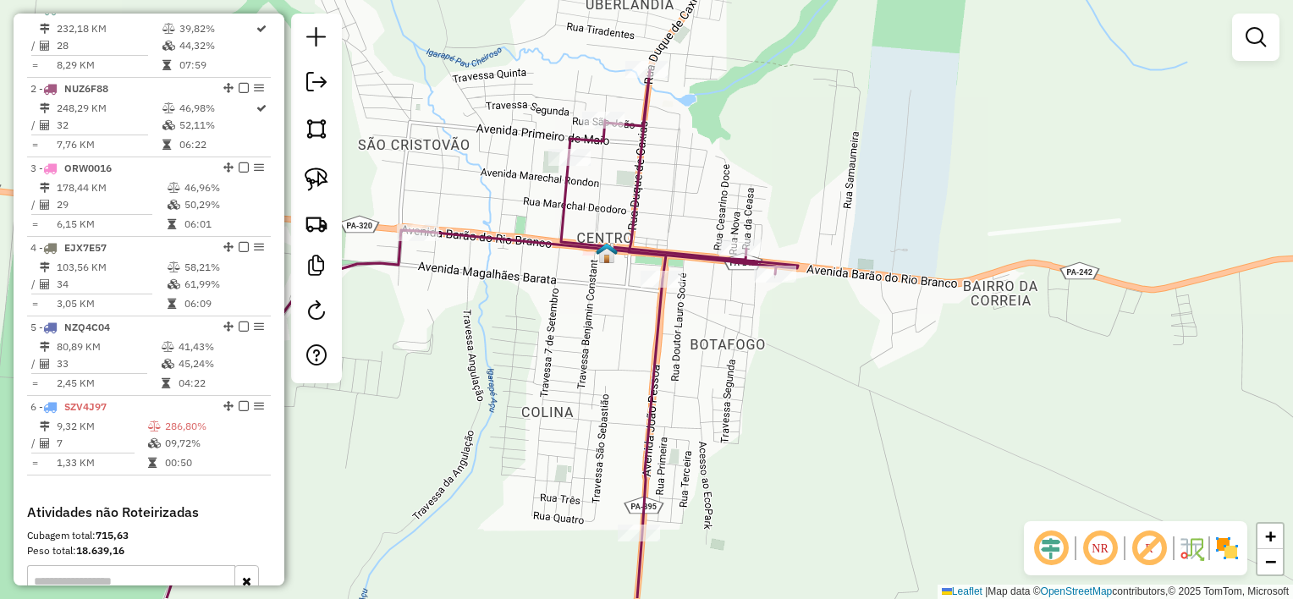
drag, startPoint x: 613, startPoint y: 420, endPoint x: 597, endPoint y: 369, distance: 53.3
click at [597, 369] on div "Janela de atendimento Grade de atendimento Capacidade Transportadoras Veículos …" at bounding box center [646, 299] width 1293 height 599
click at [661, 315] on icon at bounding box center [472, 364] width 652 height 589
select select "**********"
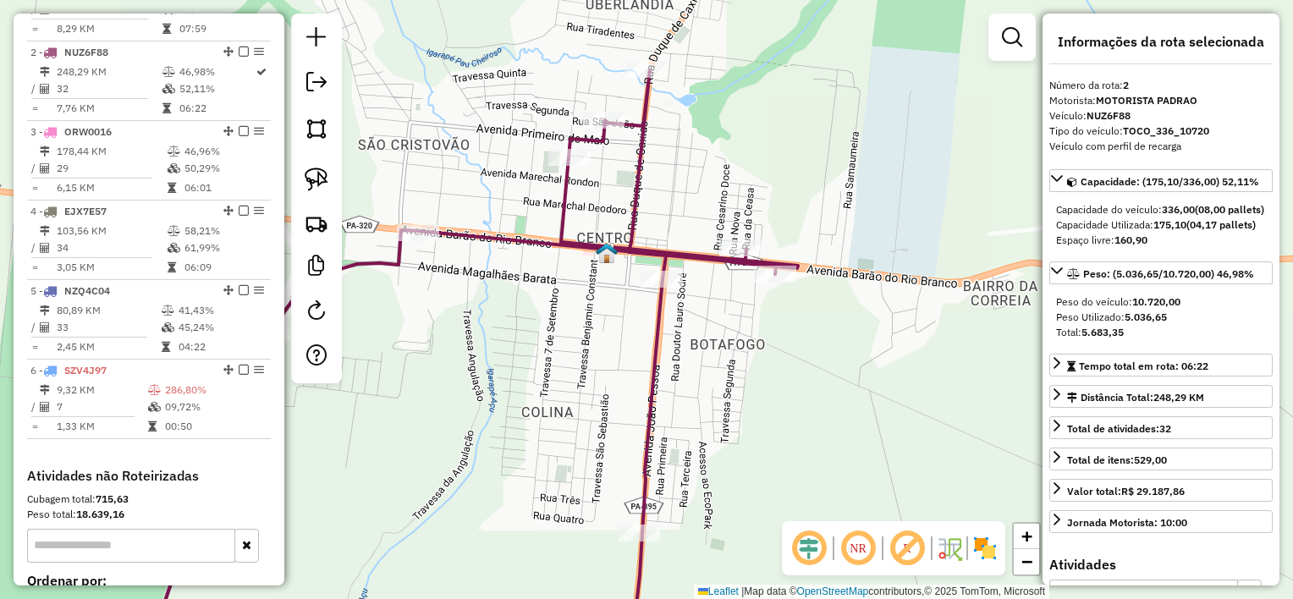
scroll to position [734, 0]
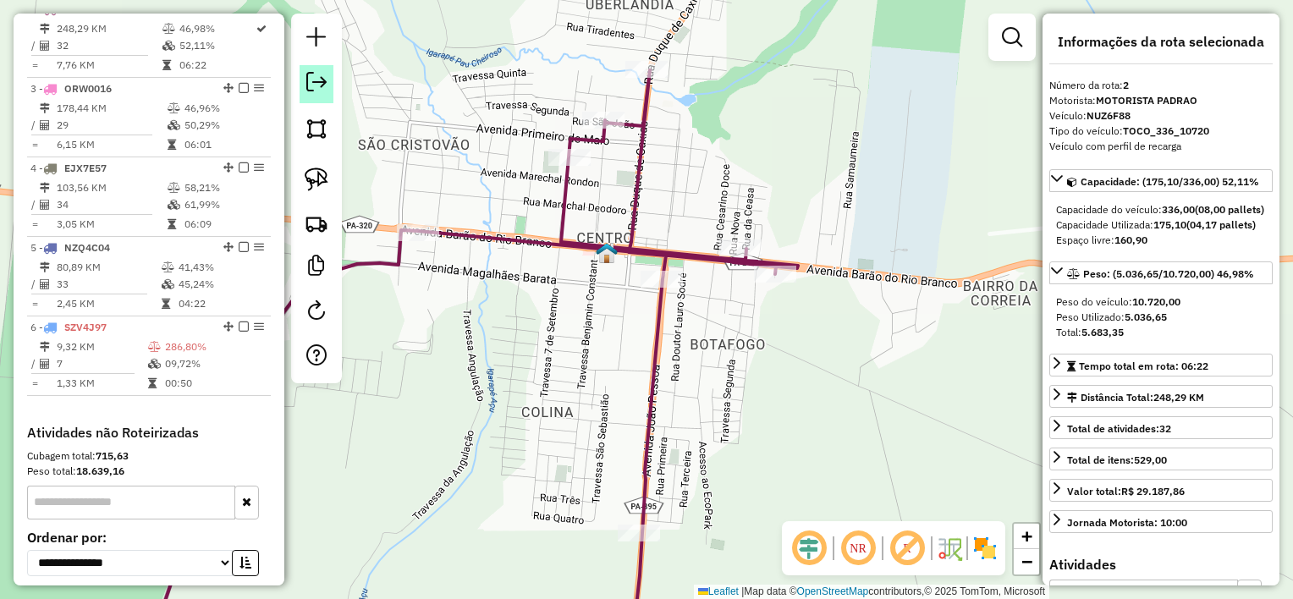
click at [325, 85] on em at bounding box center [316, 82] width 20 height 20
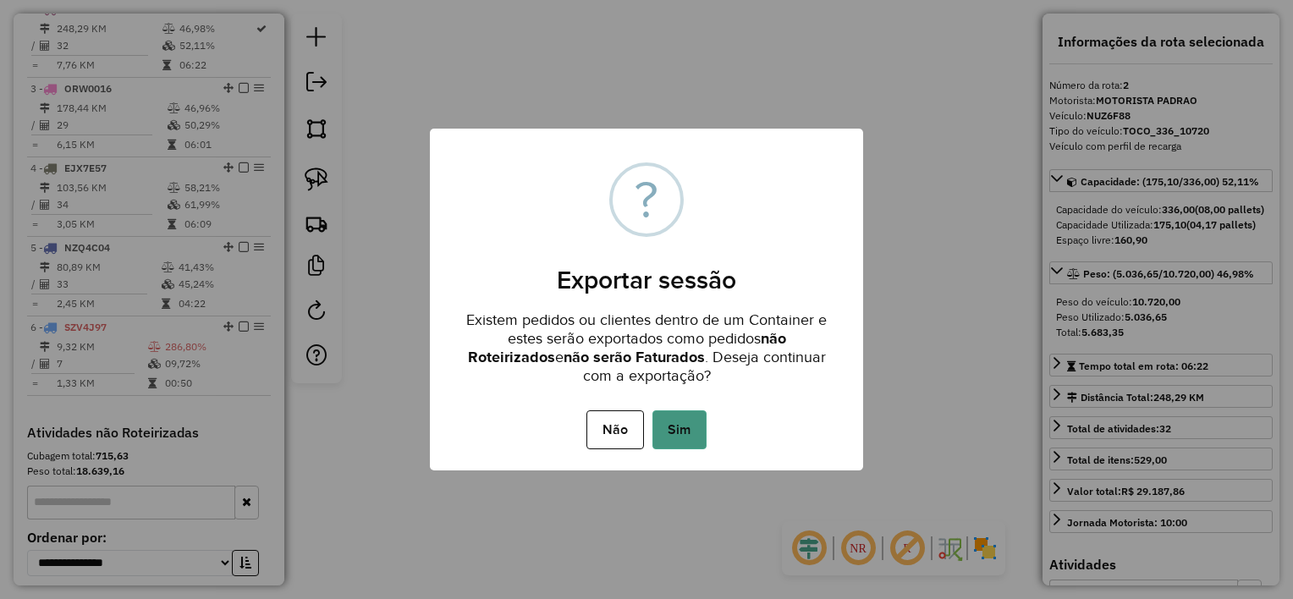
click at [680, 428] on button "Sim" at bounding box center [679, 429] width 54 height 39
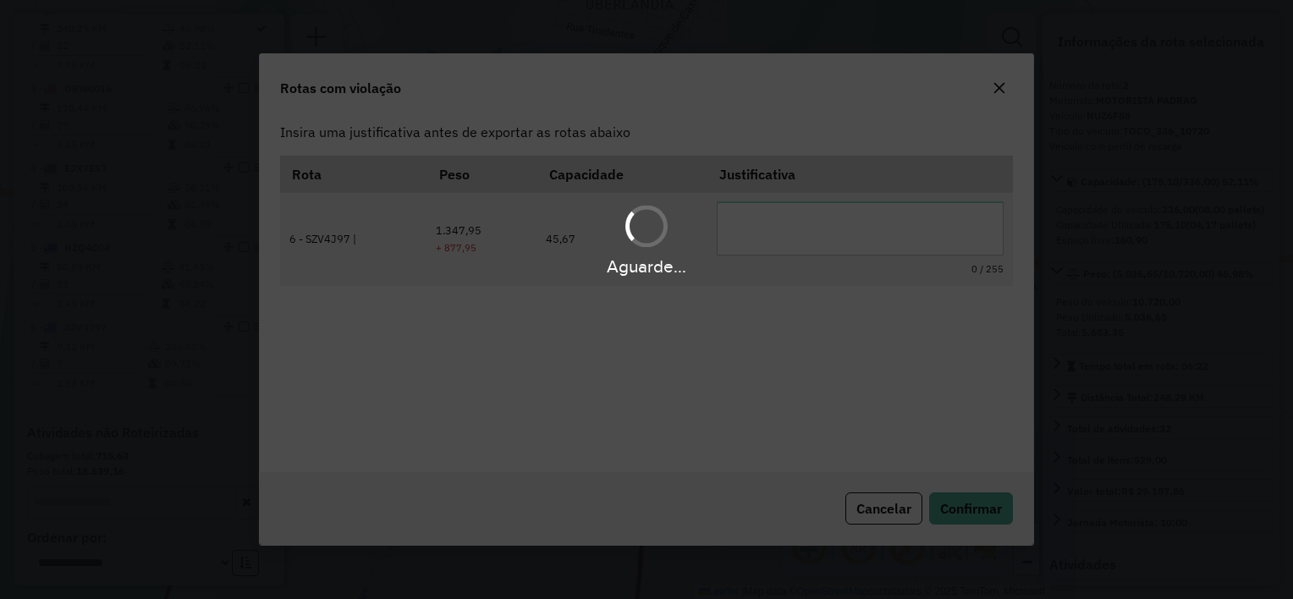
scroll to position [0, 0]
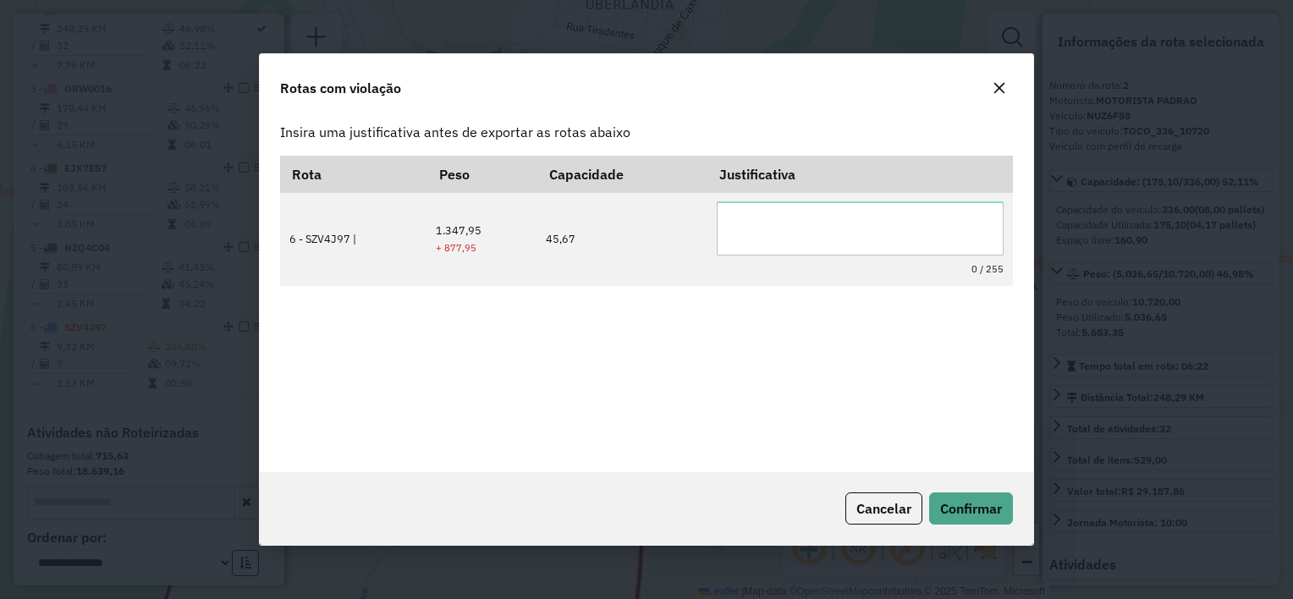
click at [992, 89] on button "button" at bounding box center [999, 87] width 27 height 27
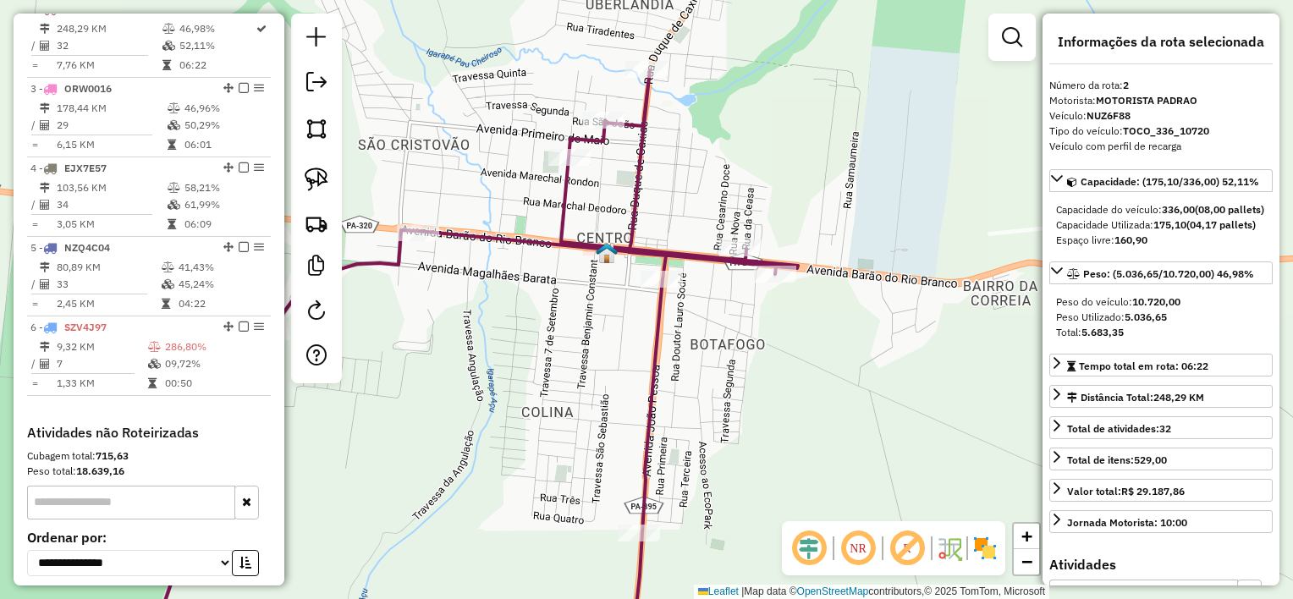
drag, startPoint x: 767, startPoint y: 190, endPoint x: 850, endPoint y: 420, distance: 244.6
click at [860, 416] on div "Janela de atendimento Grade de atendimento Capacidade Transportadoras Veículos …" at bounding box center [646, 299] width 1293 height 599
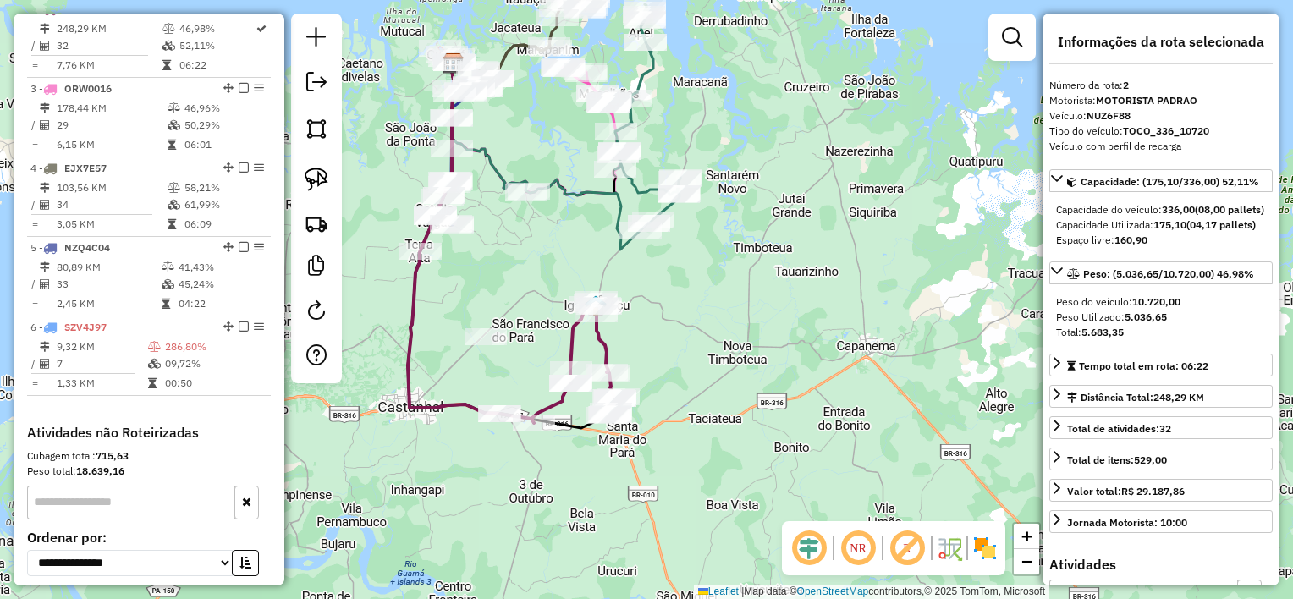
drag, startPoint x: 514, startPoint y: 143, endPoint x: 572, endPoint y: 268, distance: 137.8
click at [572, 268] on div "Janela de atendimento Grade de atendimento Capacidade Transportadoras Veículos …" at bounding box center [646, 299] width 1293 height 599
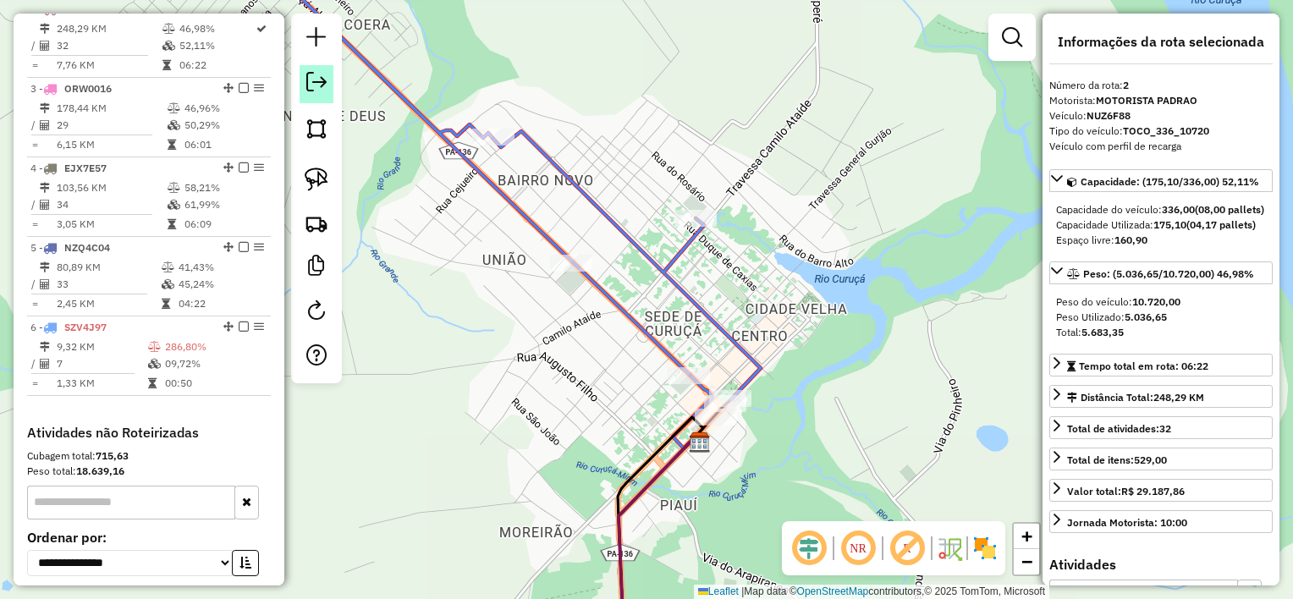
click at [324, 76] on em at bounding box center [316, 82] width 20 height 20
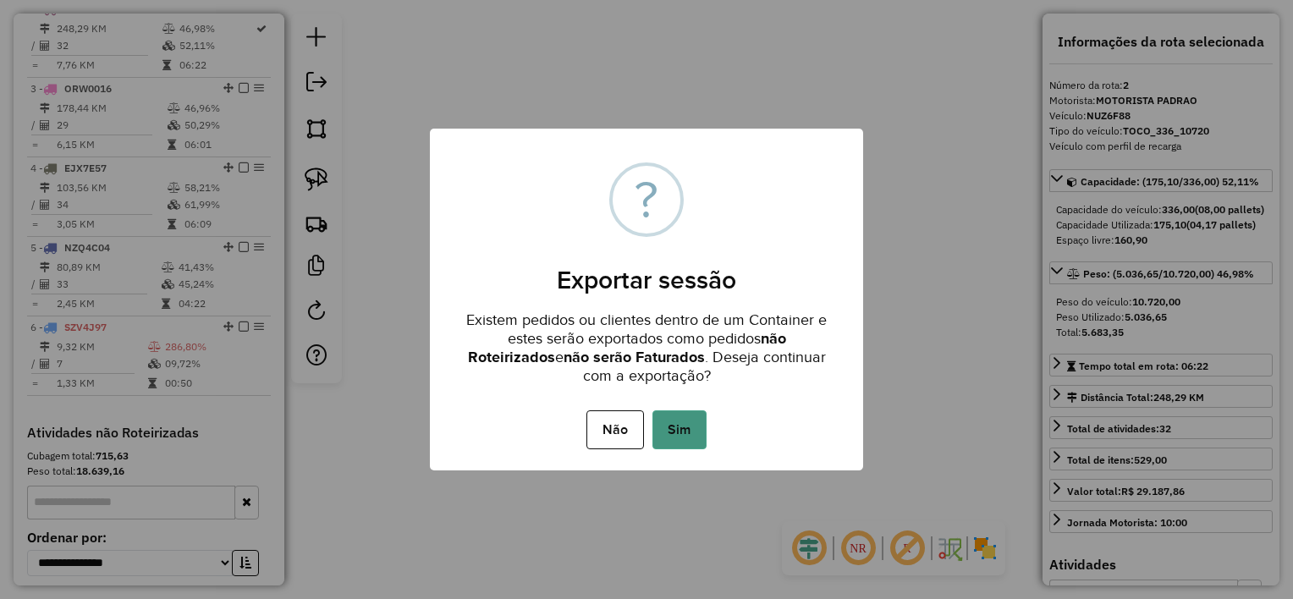
click at [679, 434] on button "Sim" at bounding box center [679, 429] width 54 height 39
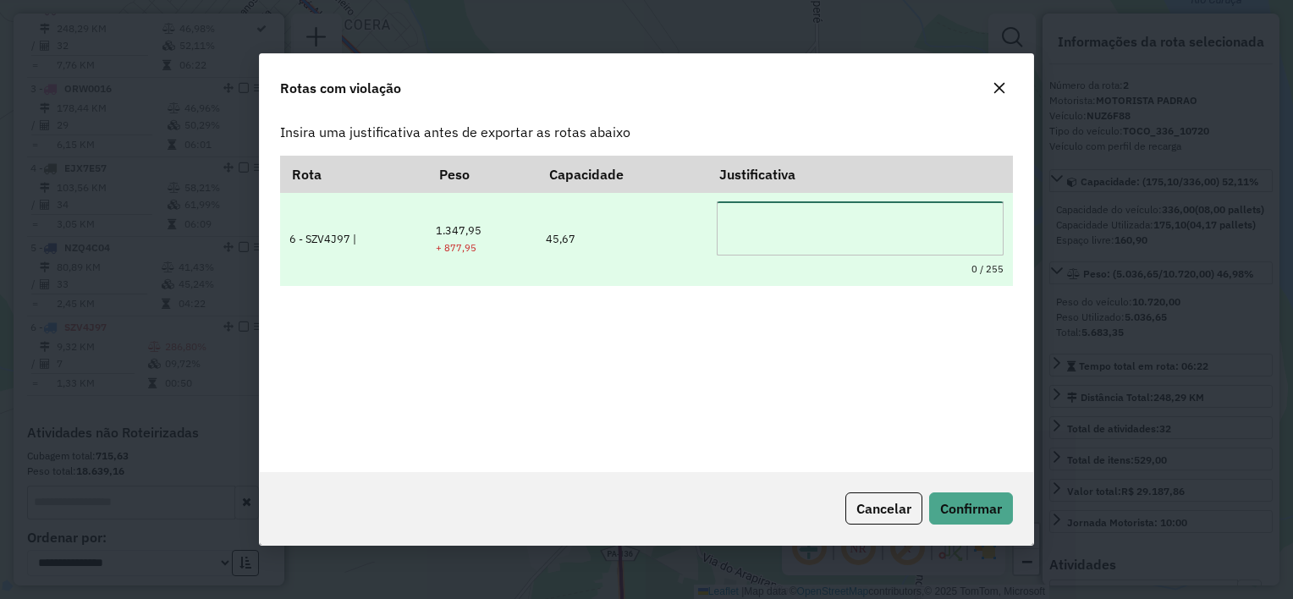
click at [804, 234] on textarea at bounding box center [861, 228] width 288 height 54
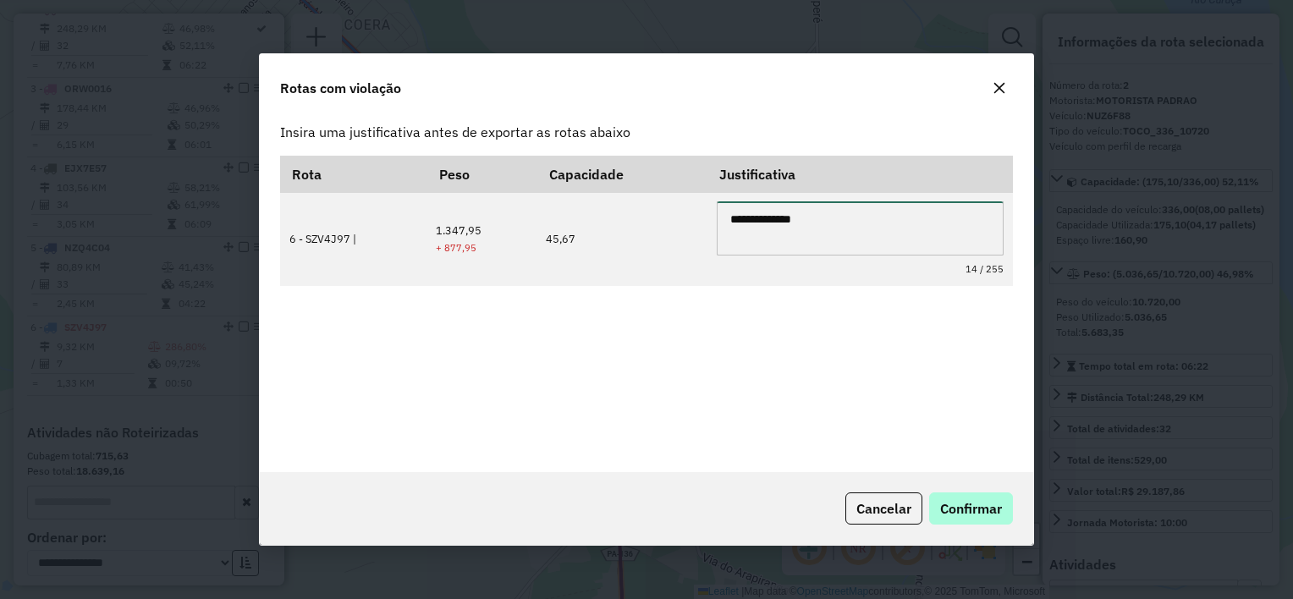
type textarea "**********"
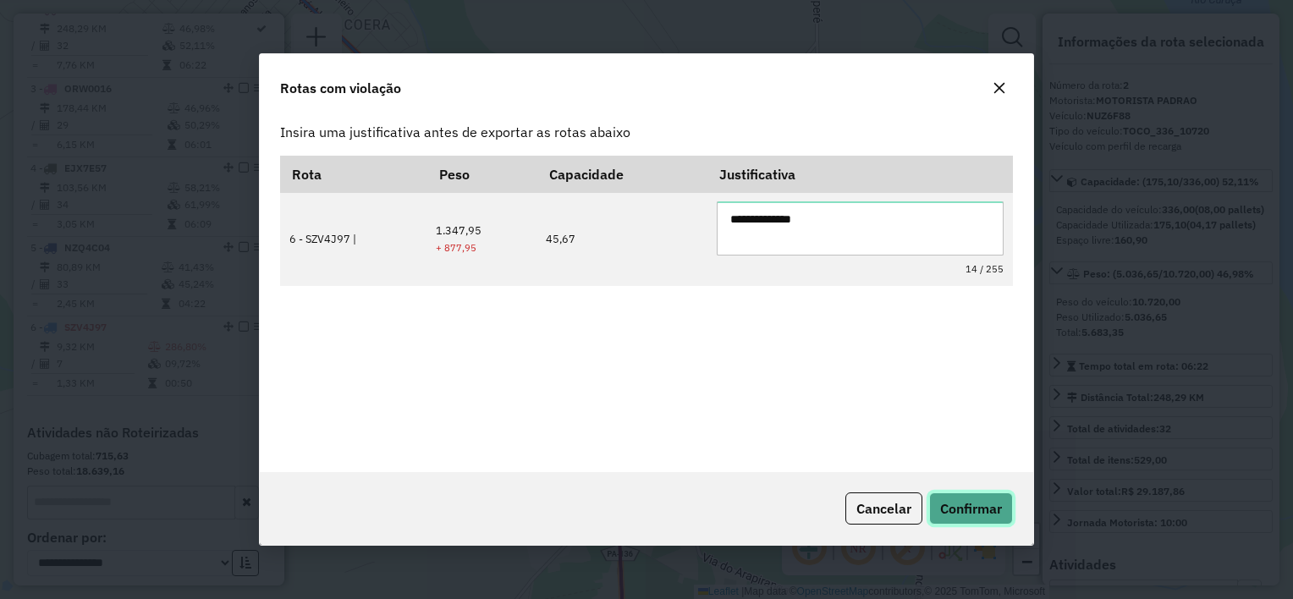
click at [987, 518] on button "Confirmar" at bounding box center [971, 508] width 84 height 32
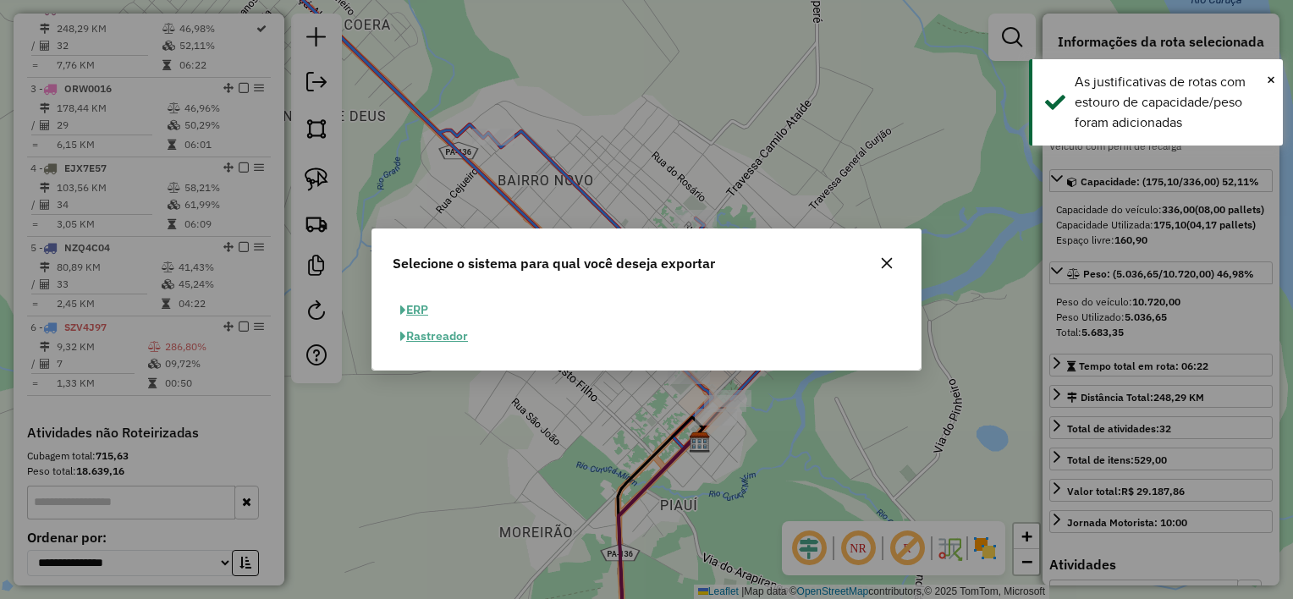
click at [416, 311] on button "ERP" at bounding box center [414, 310] width 43 height 26
select select "**"
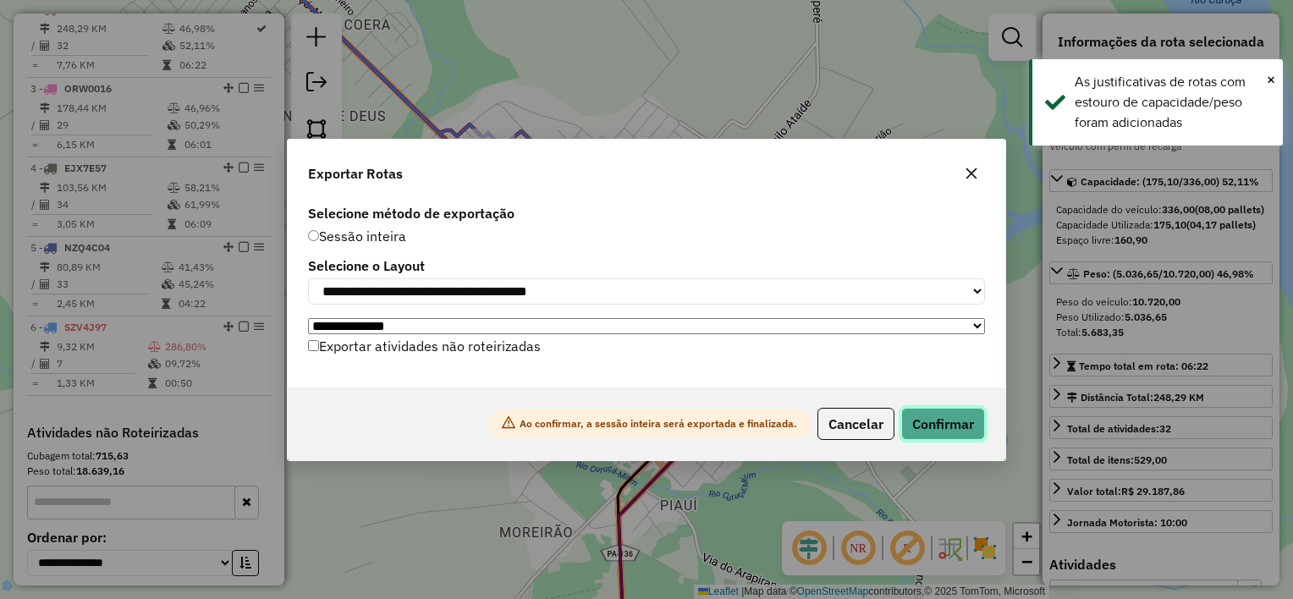
click at [928, 425] on button "Confirmar" at bounding box center [943, 424] width 84 height 32
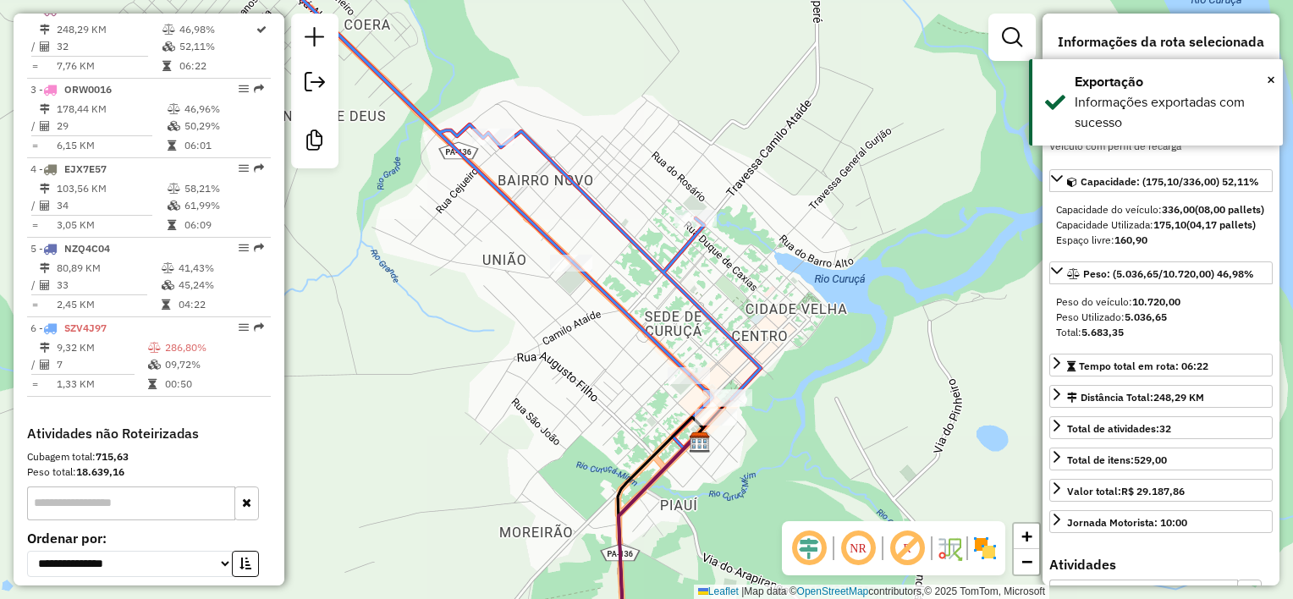
scroll to position [745, 0]
